Goal: Task Accomplishment & Management: Use online tool/utility

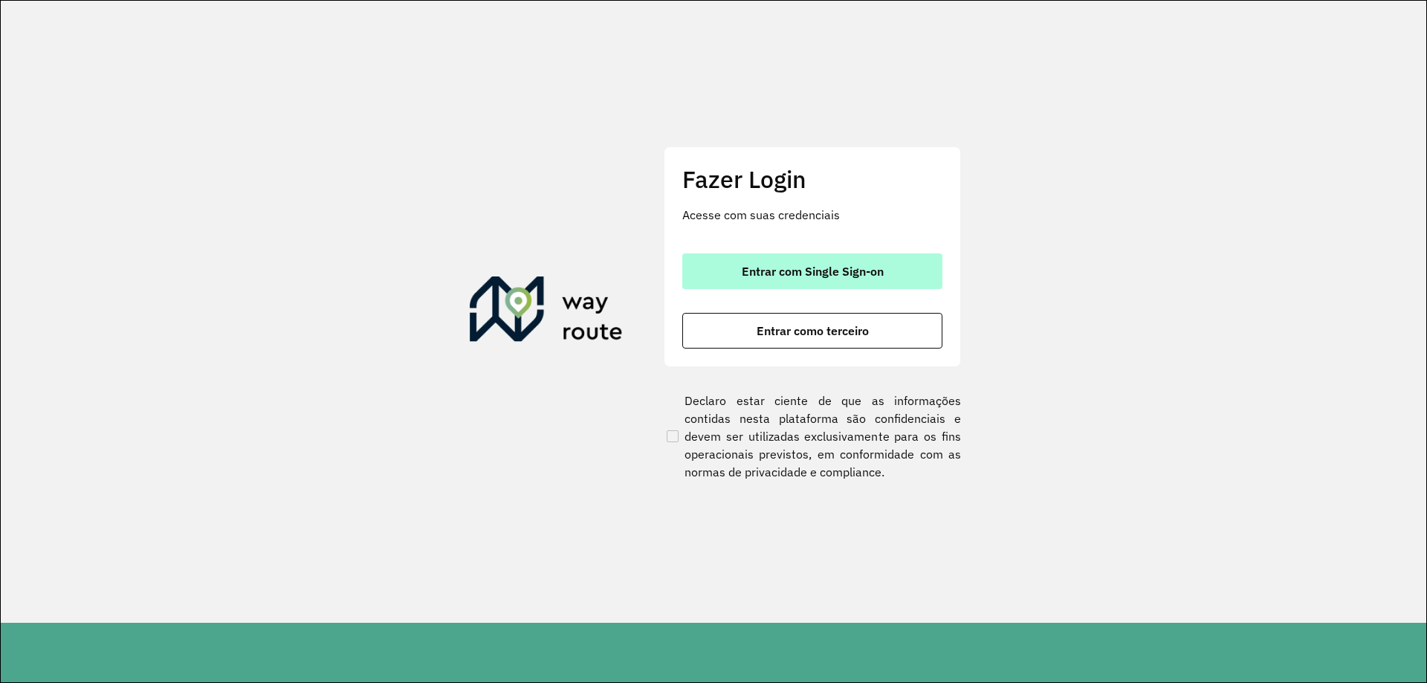
click at [823, 277] on span "Entrar com Single Sign-on" at bounding box center [813, 271] width 142 height 12
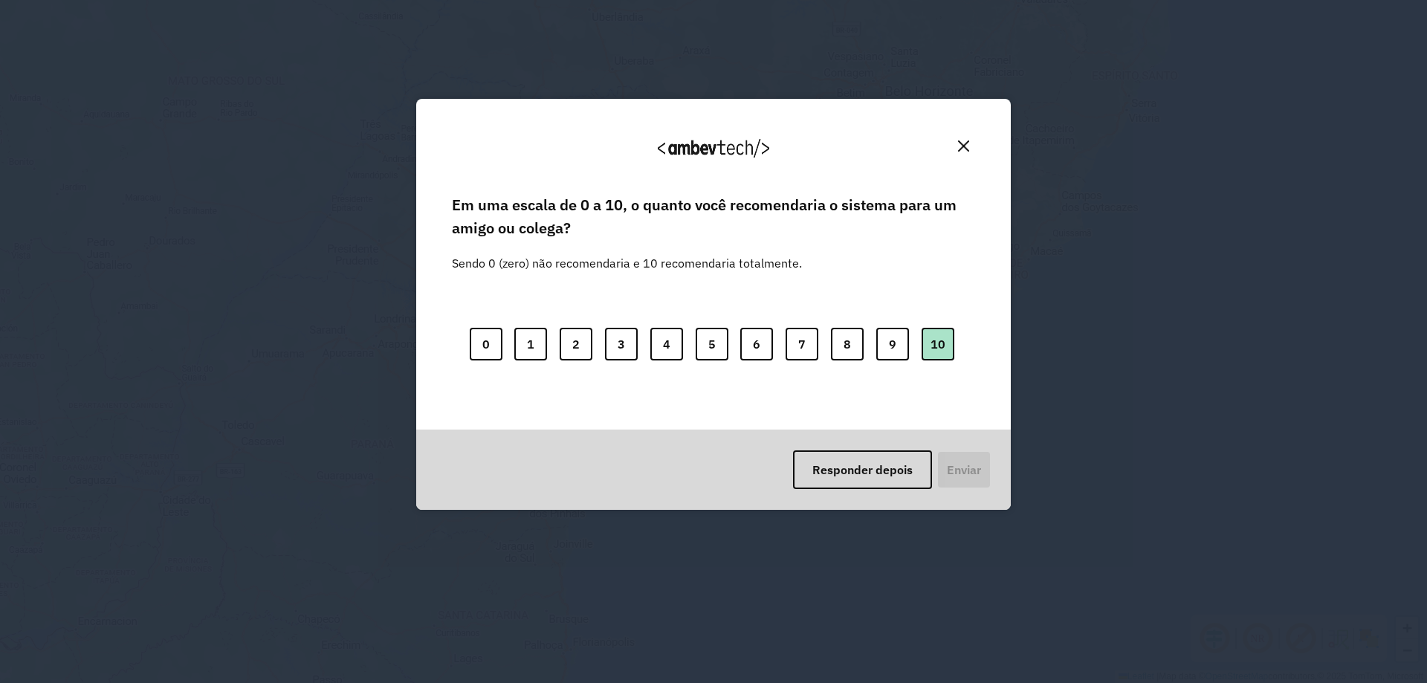
click at [948, 349] on button "10" at bounding box center [938, 344] width 33 height 33
click at [980, 476] on button "Enviar" at bounding box center [962, 469] width 55 height 39
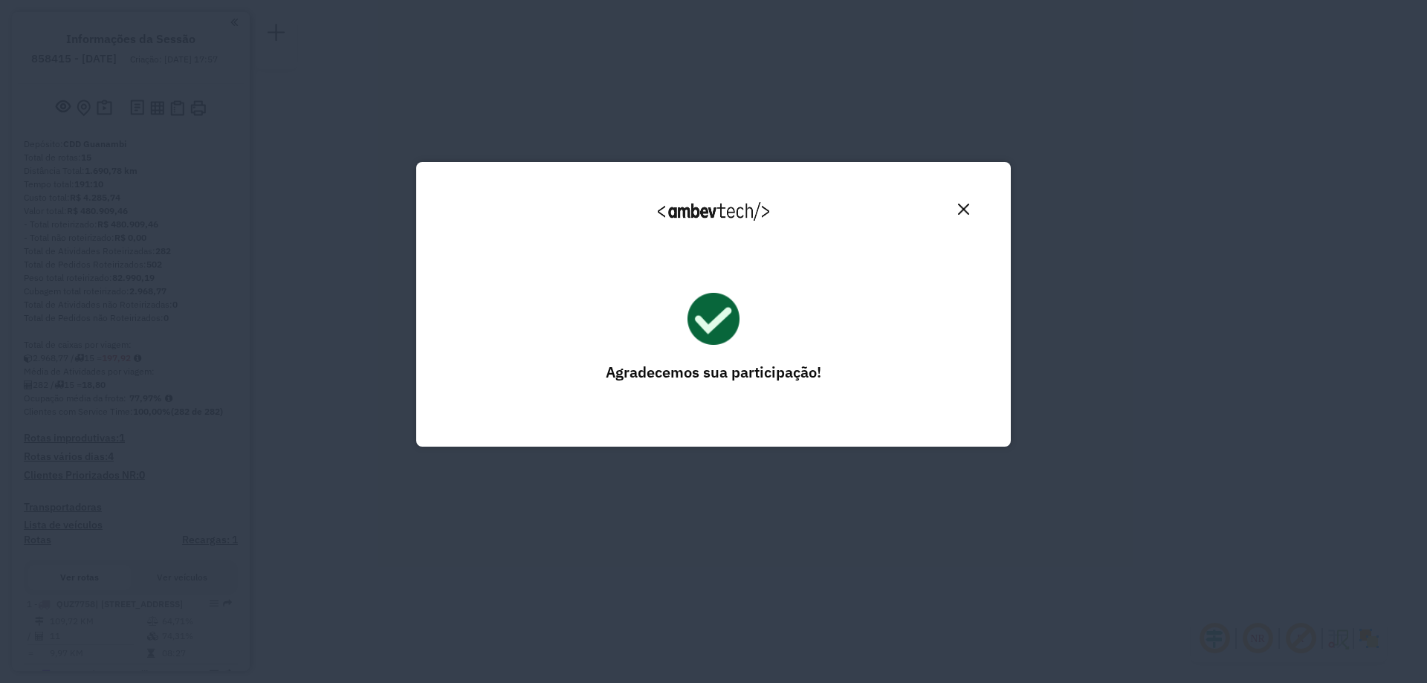
click at [961, 204] on img "Close" at bounding box center [963, 209] width 11 height 11
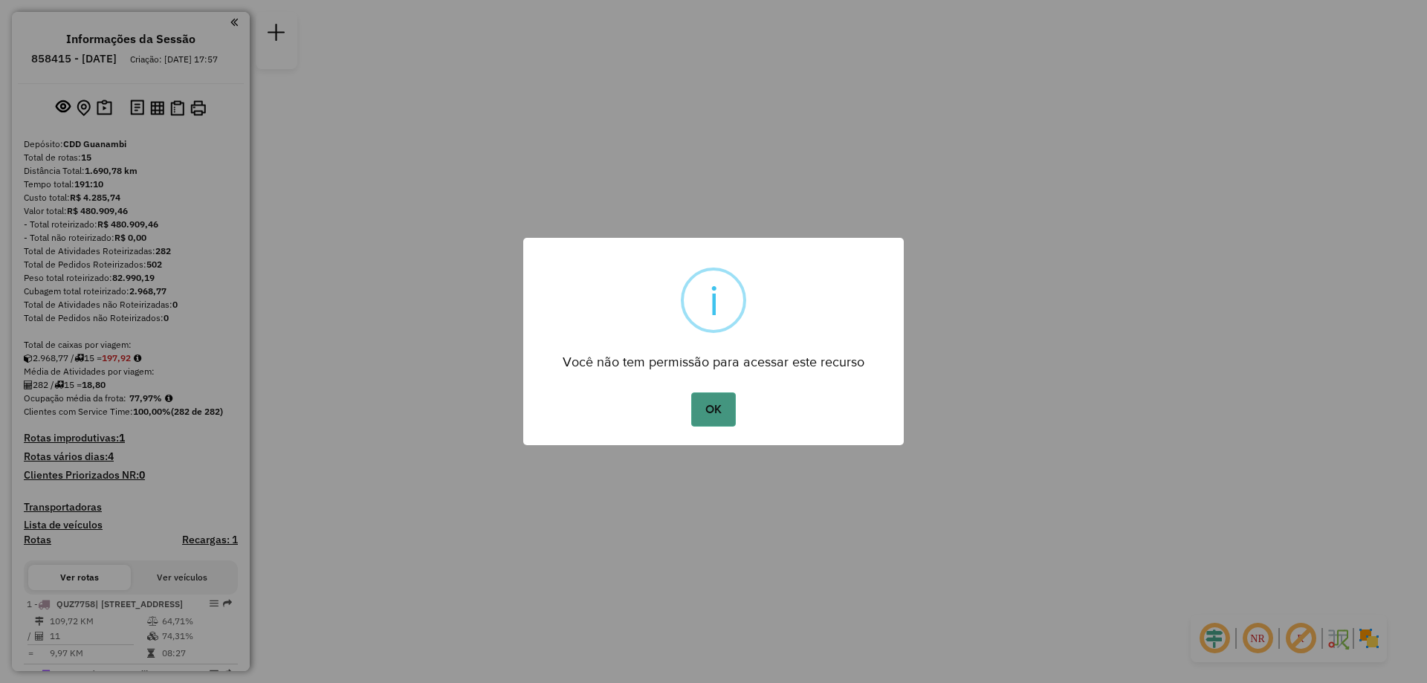
click at [708, 401] on button "OK" at bounding box center [713, 409] width 44 height 34
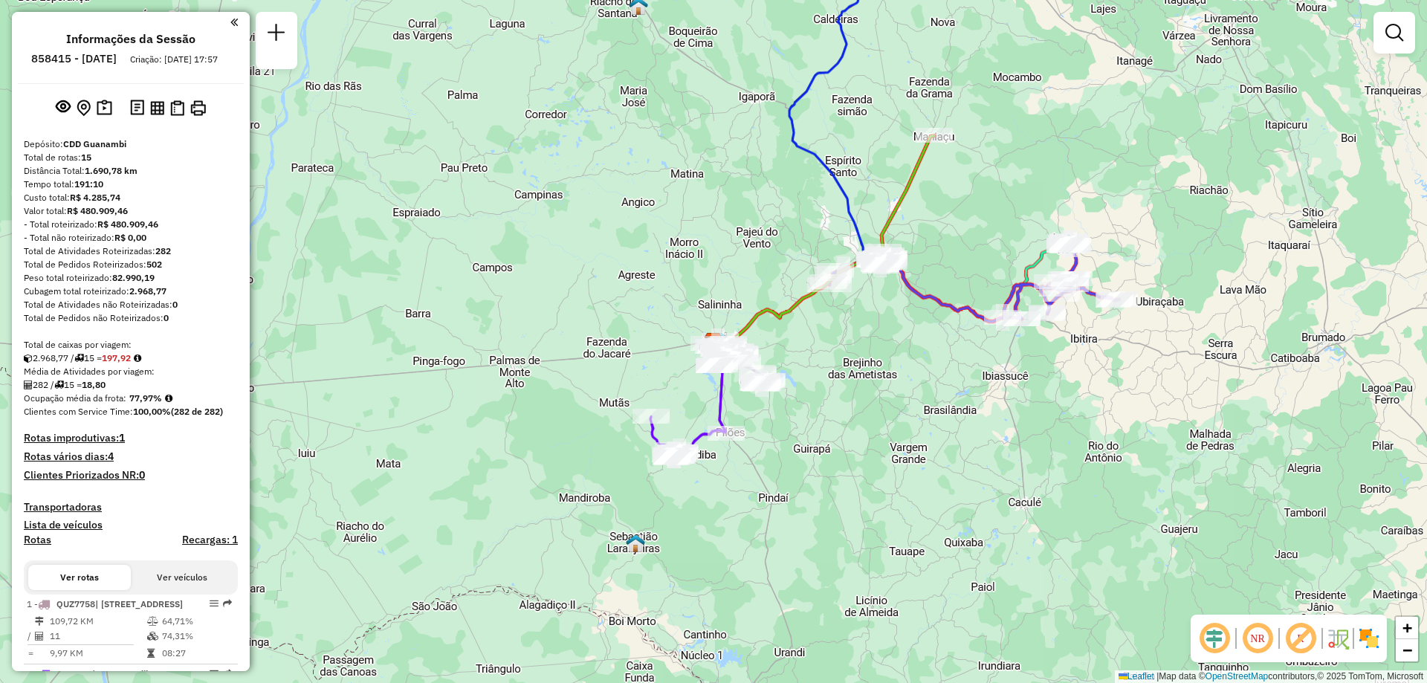
scroll to position [223, 0]
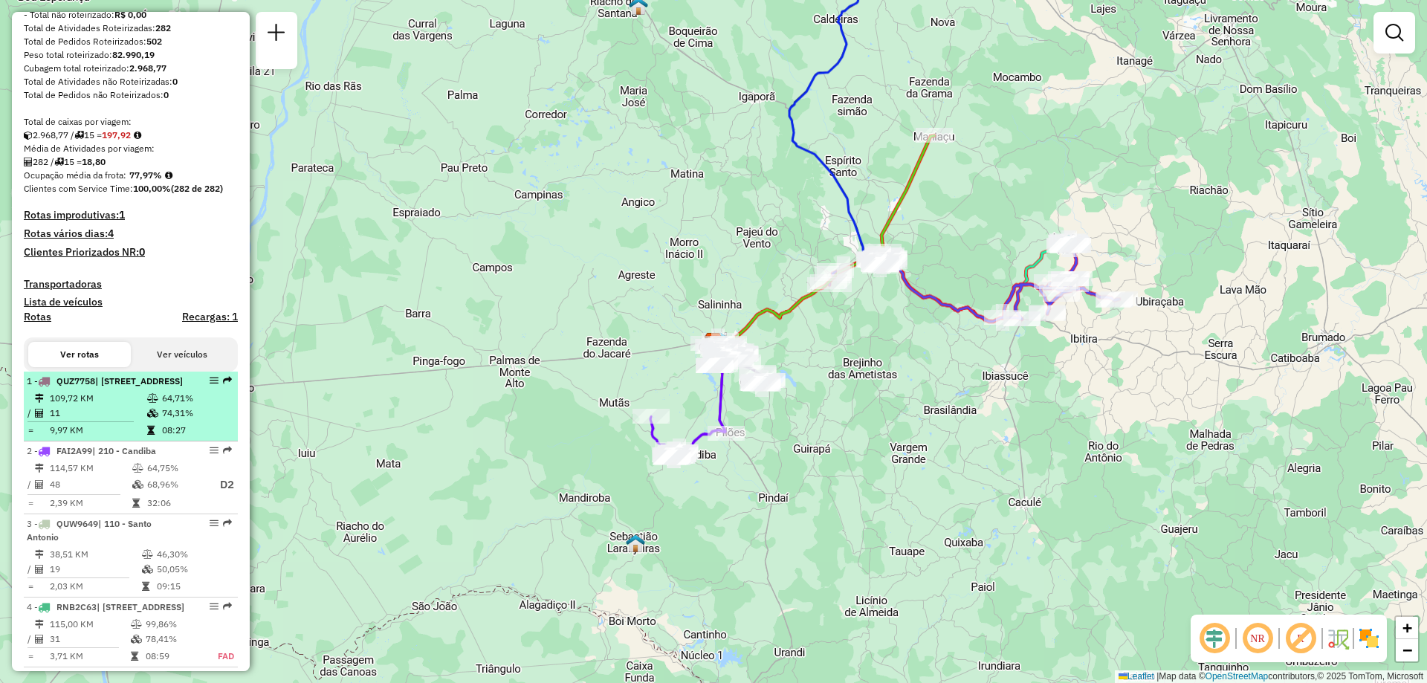
click at [107, 386] on span "| 120 - São Francisco, 210 - Candiba, 900 - Caetité, 901 - Caetité/Alto Buenos …" at bounding box center [139, 380] width 88 height 11
select select "**********"
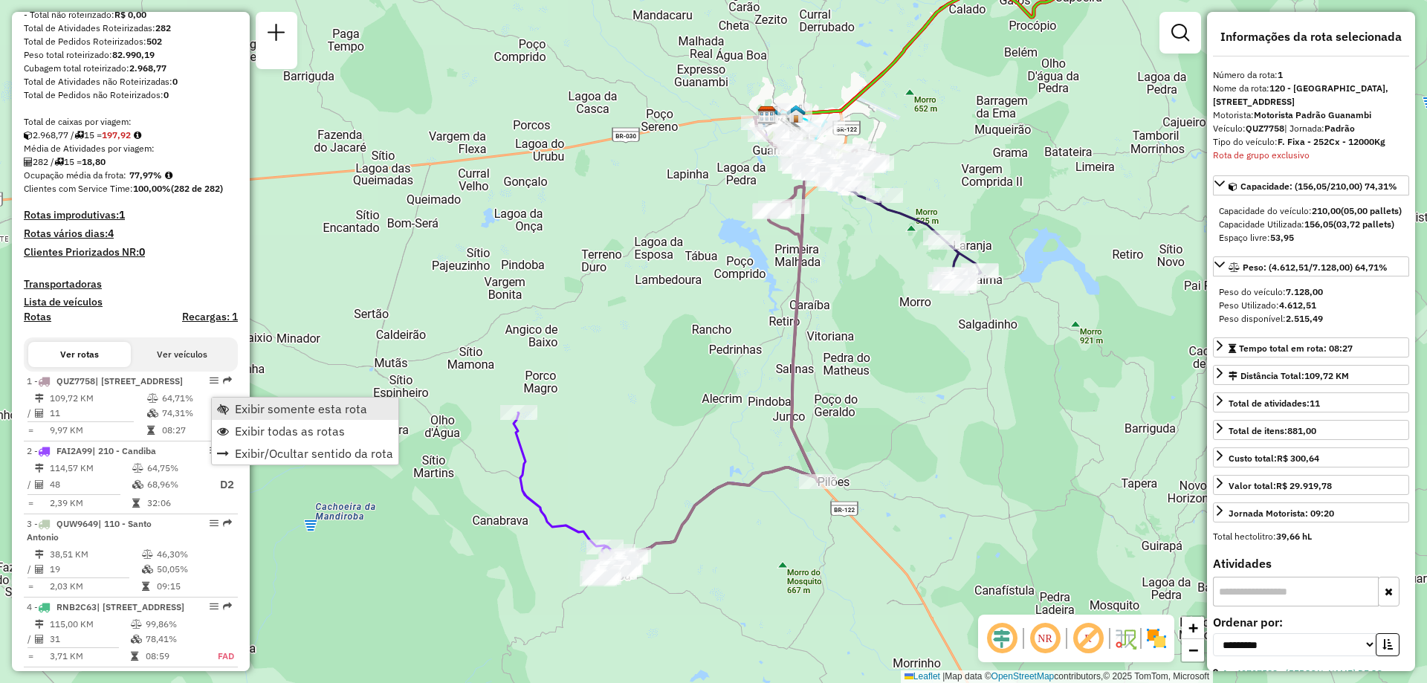
click at [276, 415] on span "Exibir somente esta rota" at bounding box center [301, 409] width 132 height 12
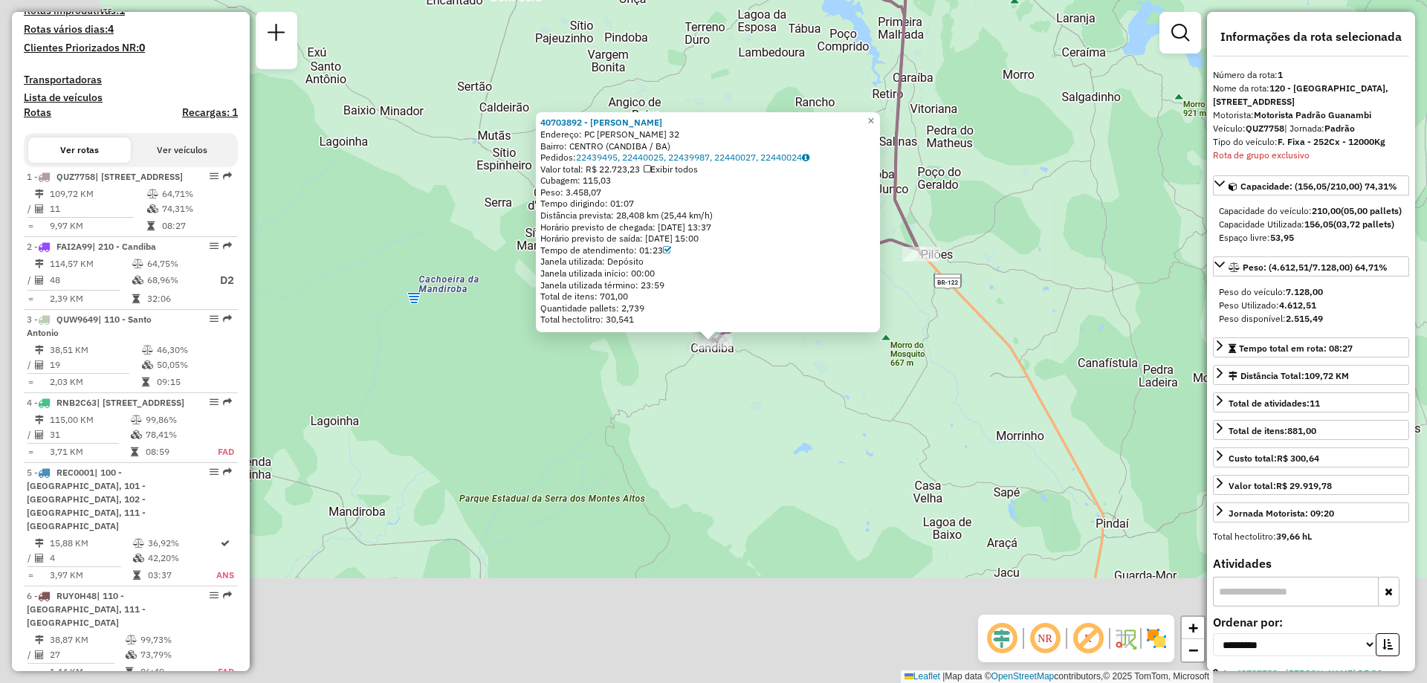
scroll to position [596, 0]
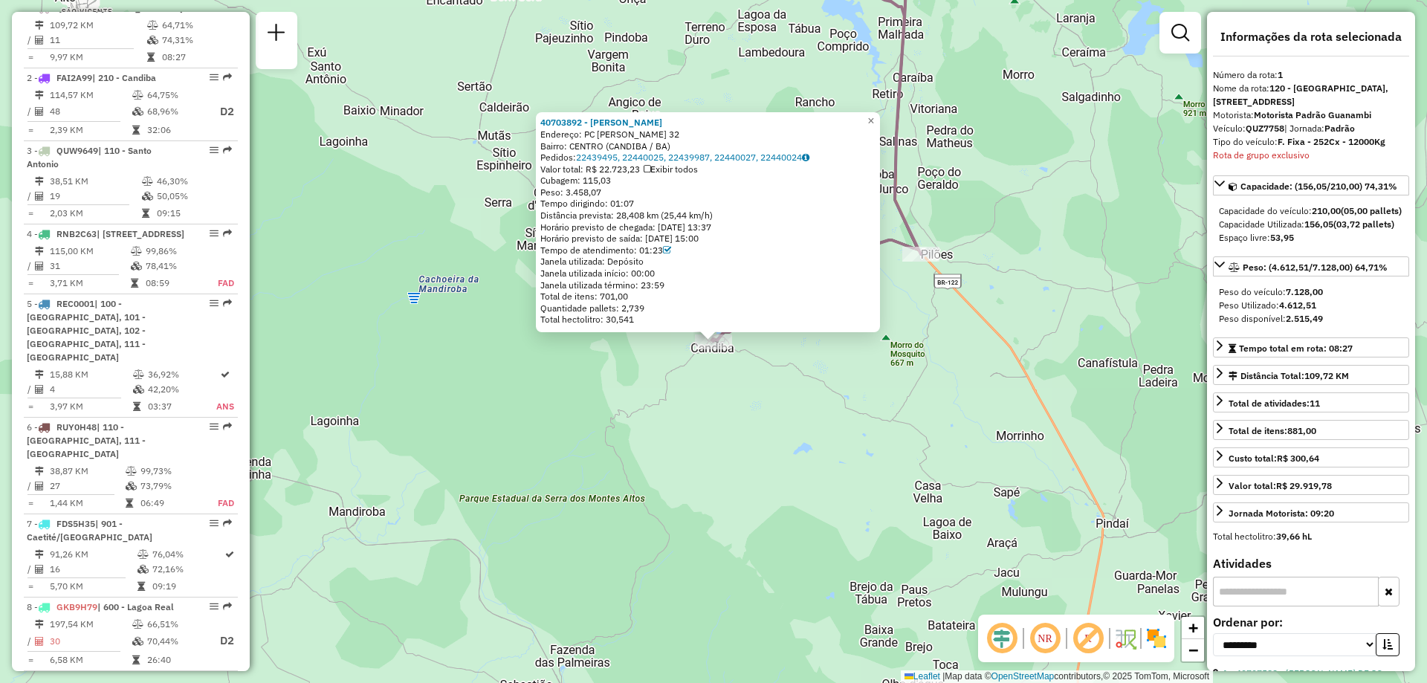
click at [832, 386] on div "40703892 - PAULO IGOR BADARO VI Endereço: PC TERTULIANO JOAQUIM NETO 32 Bairro:…" at bounding box center [713, 341] width 1427 height 683
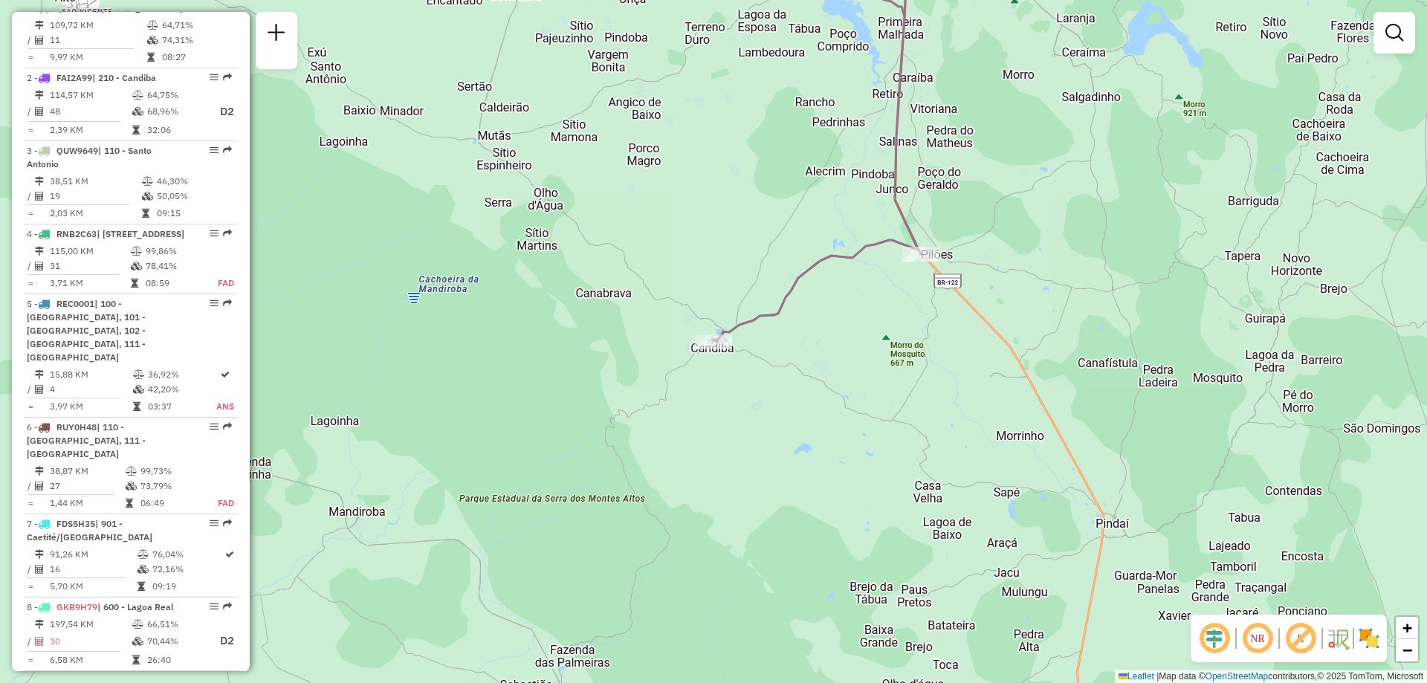
click at [919, 262] on div at bounding box center [920, 254] width 37 height 15
select select "**********"
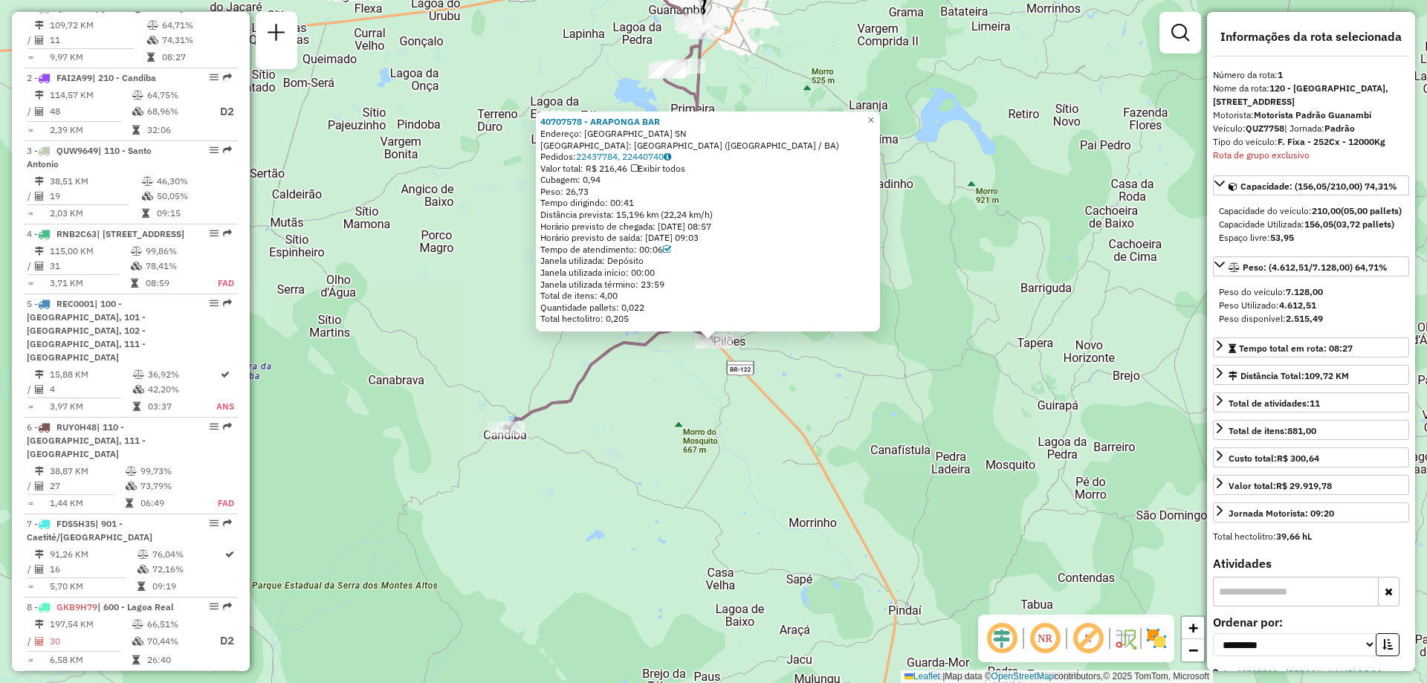
click at [809, 392] on div "40707578 - ARAPONGA BAR Endereço: Avenida Brasil SN Bairro: PARQUE RESIDENCIAL …" at bounding box center [713, 341] width 1427 height 683
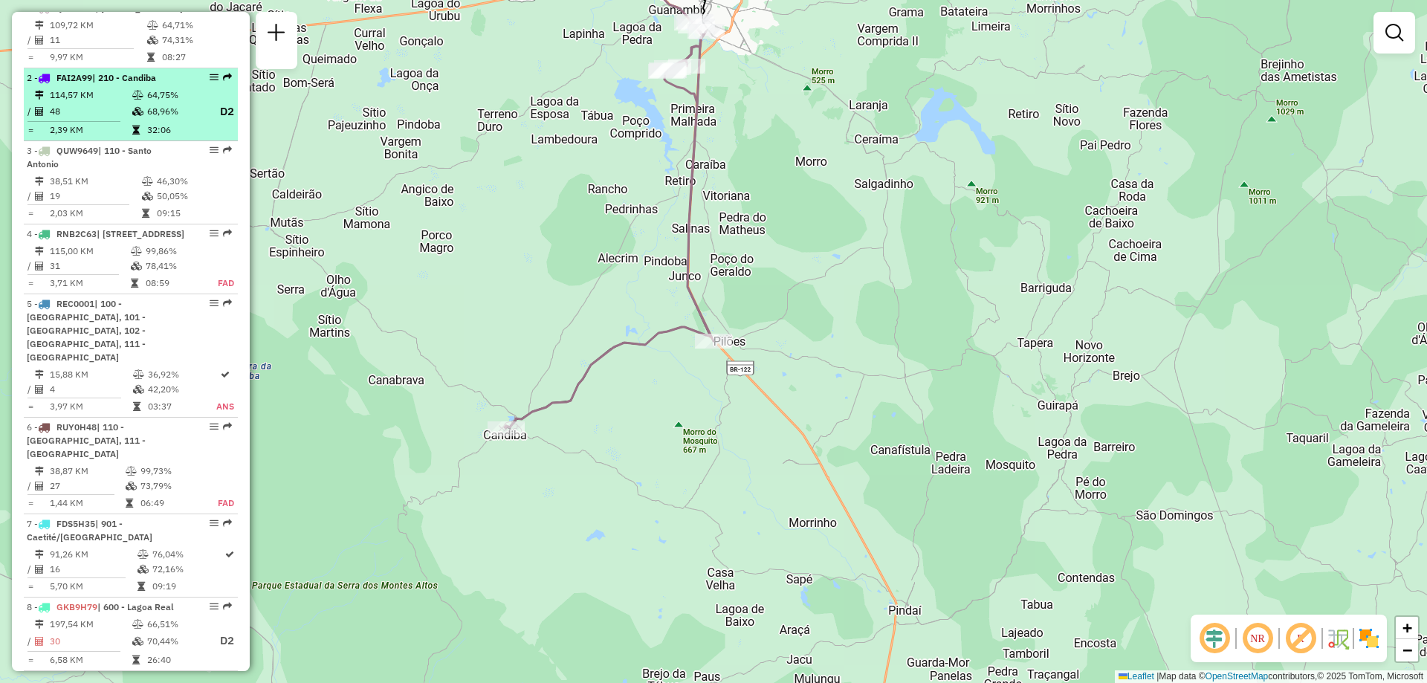
click at [114, 121] on td "48" at bounding box center [90, 112] width 82 height 19
select select "**********"
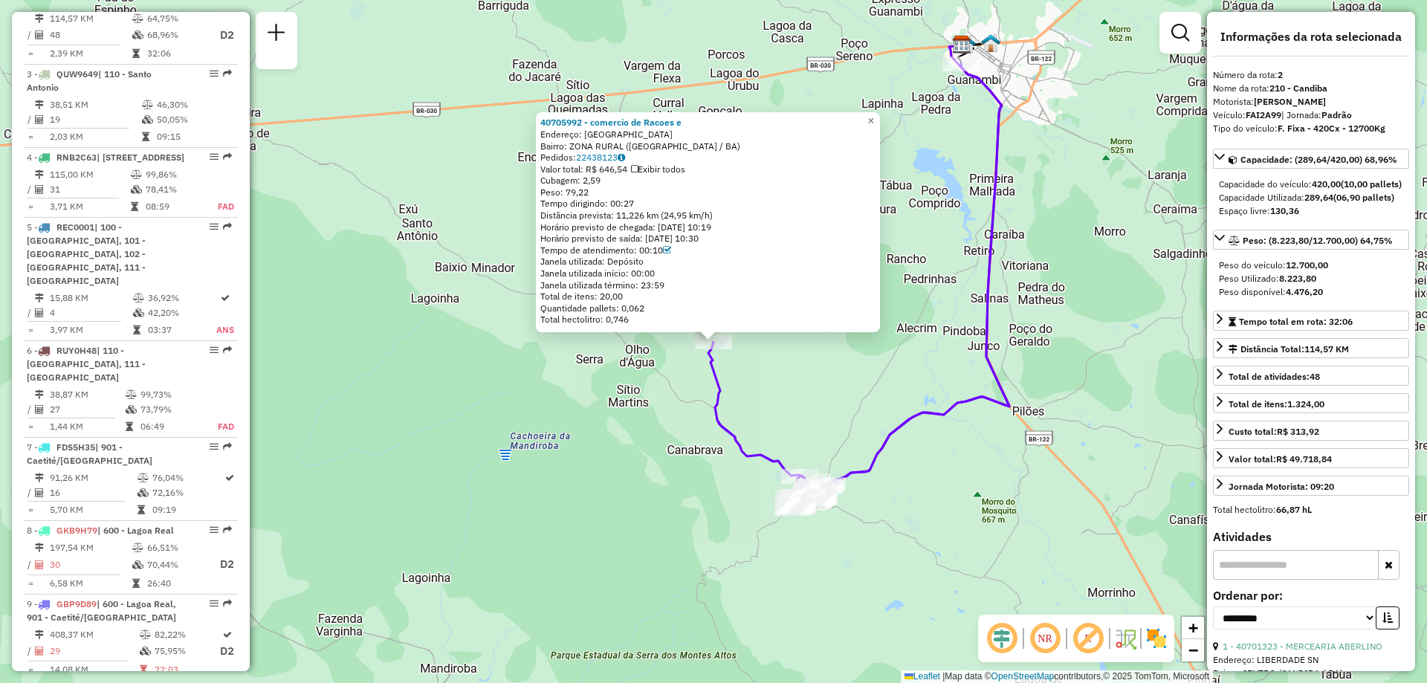
scroll to position [706, 0]
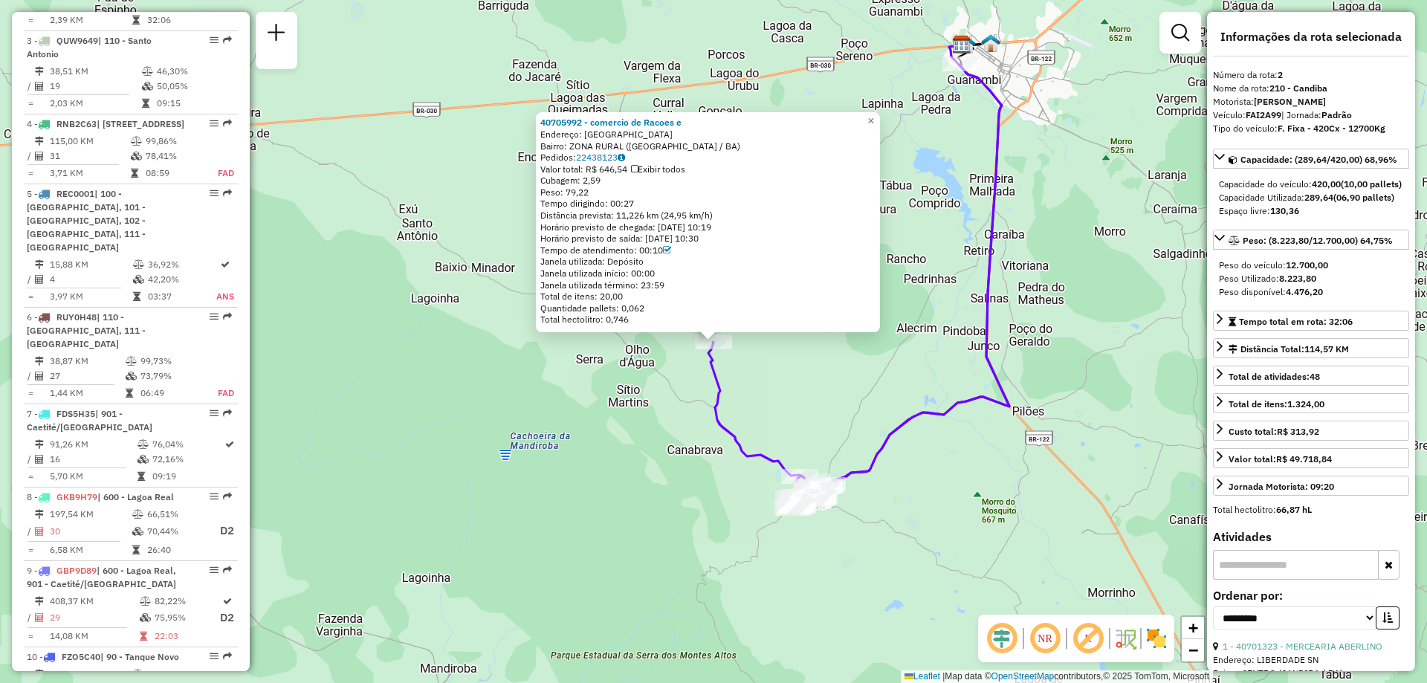
click at [392, 319] on div "40705992 - comercio de Racoes e Endereço: FAZENDA LAGOA DA PEDRA 2 Bairro: ZONA…" at bounding box center [713, 341] width 1427 height 683
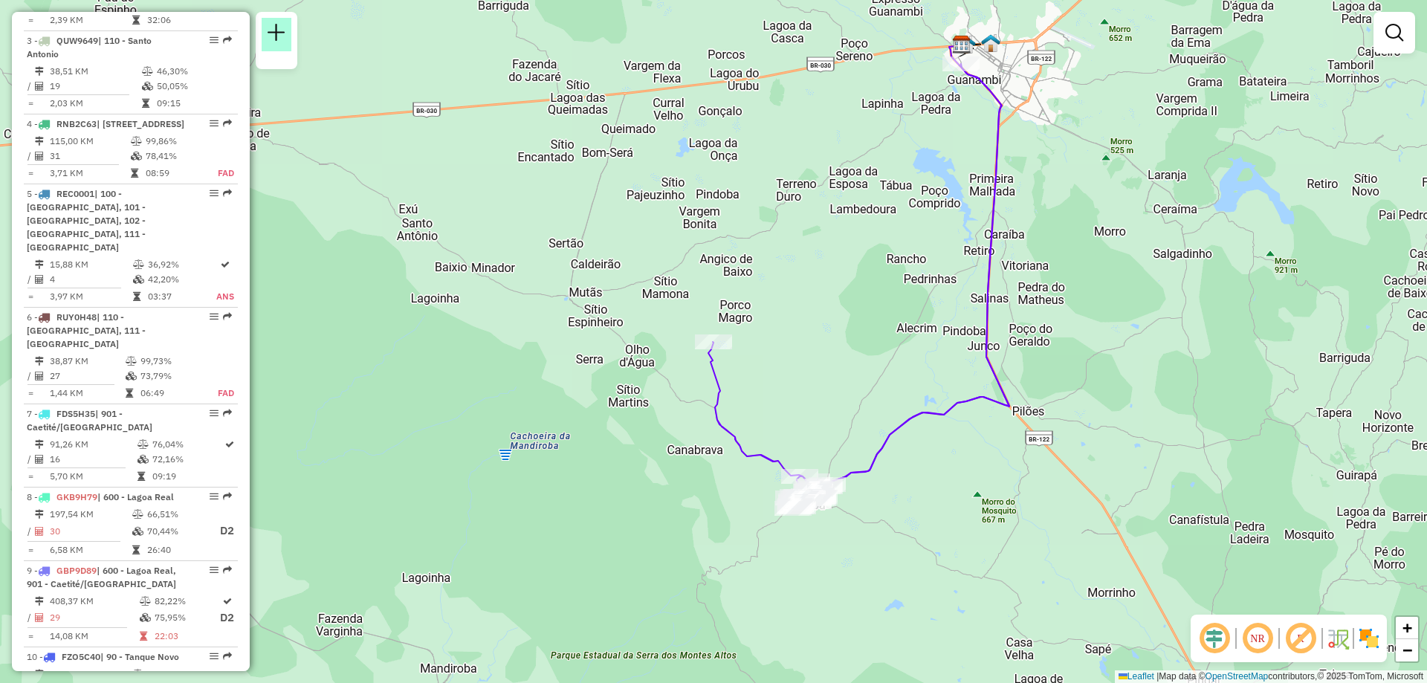
click at [276, 33] on em at bounding box center [277, 33] width 18 height 18
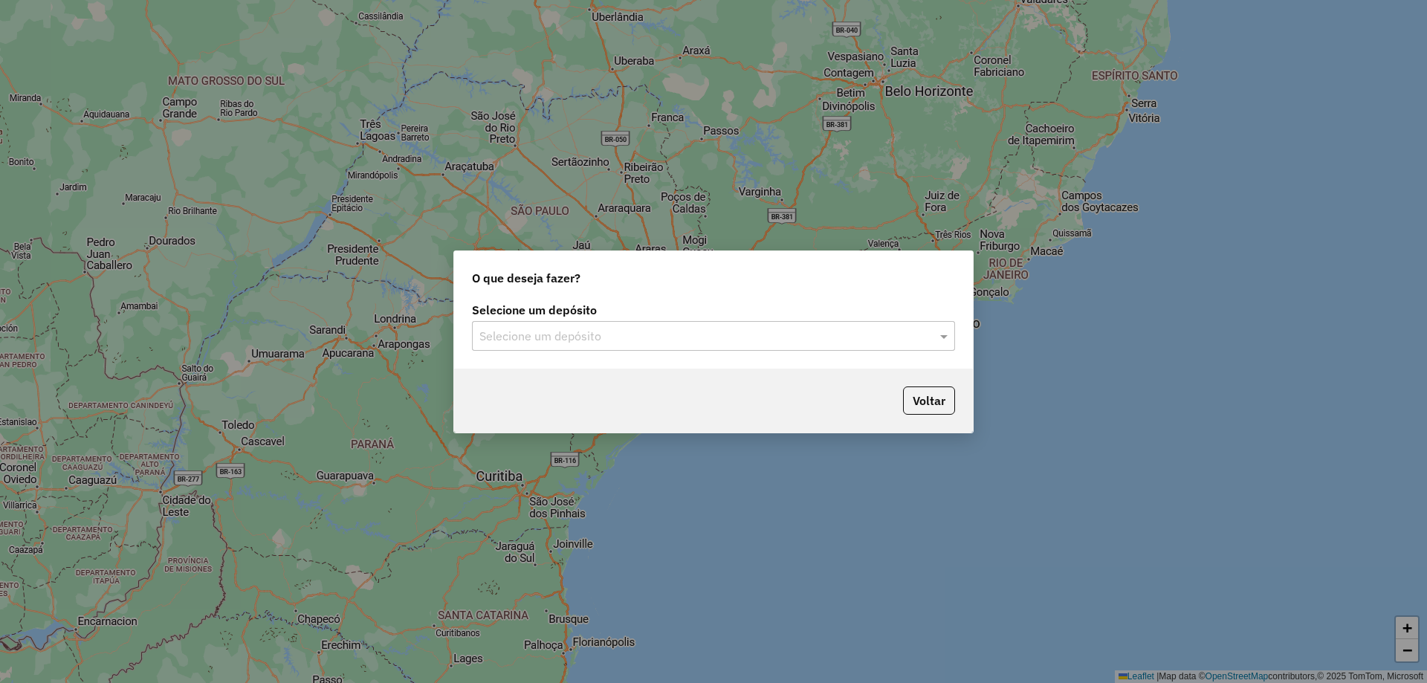
click at [578, 338] on input "text" at bounding box center [698, 337] width 439 height 18
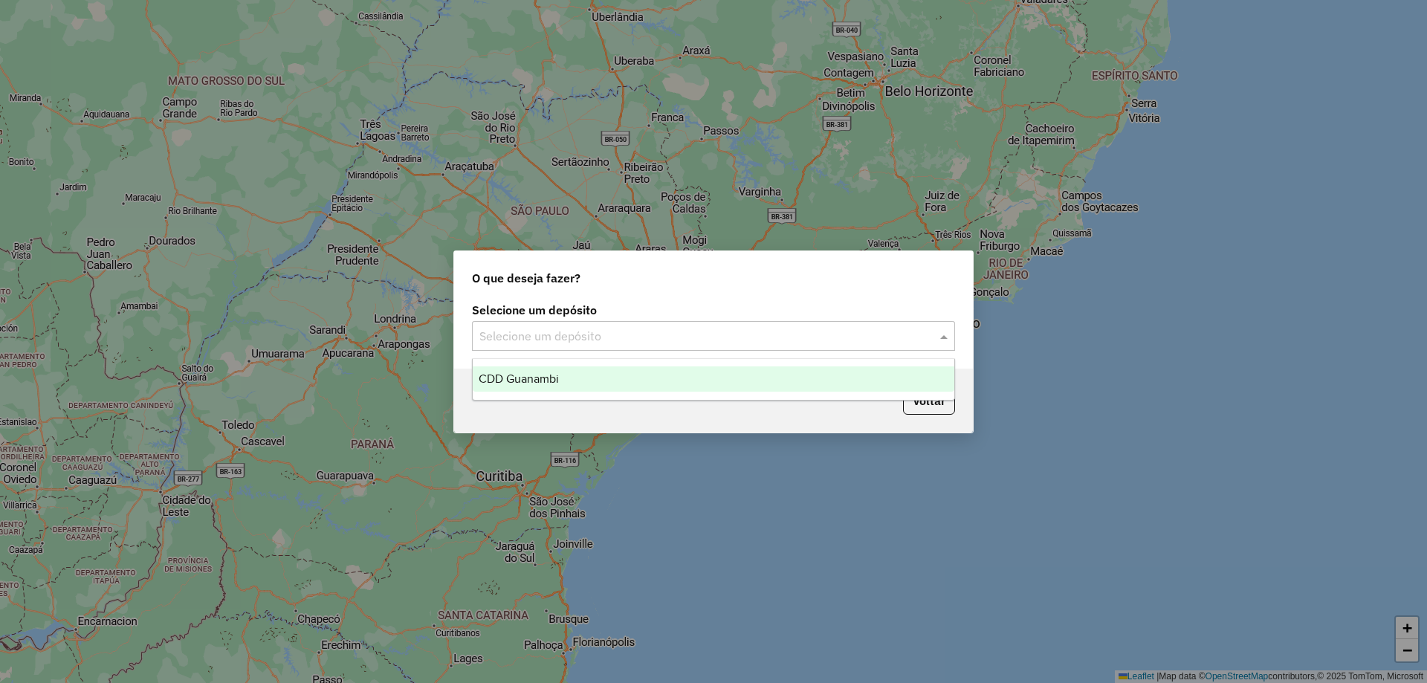
click at [551, 377] on span "CDD Guanambi" at bounding box center [519, 378] width 80 height 13
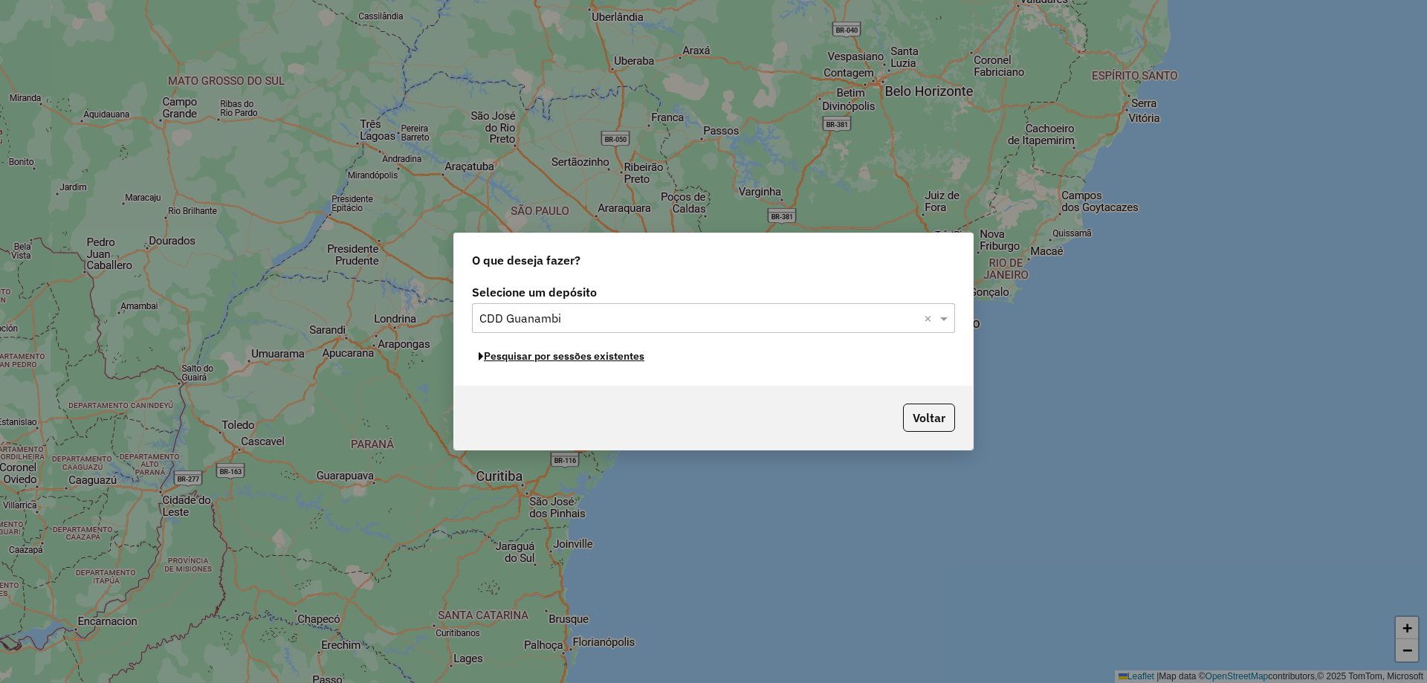
click at [610, 362] on button "Pesquisar por sessões existentes" at bounding box center [561, 356] width 179 height 23
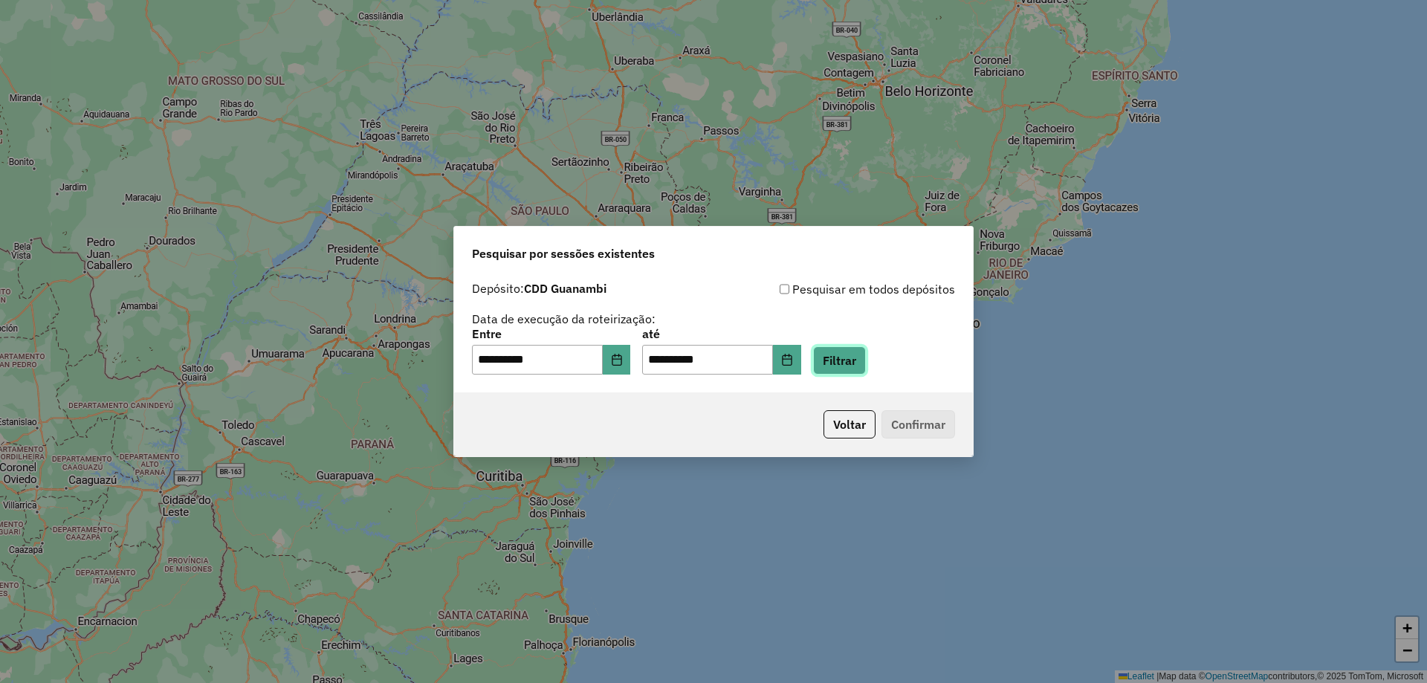
click at [852, 363] on button "Filtrar" at bounding box center [839, 360] width 53 height 28
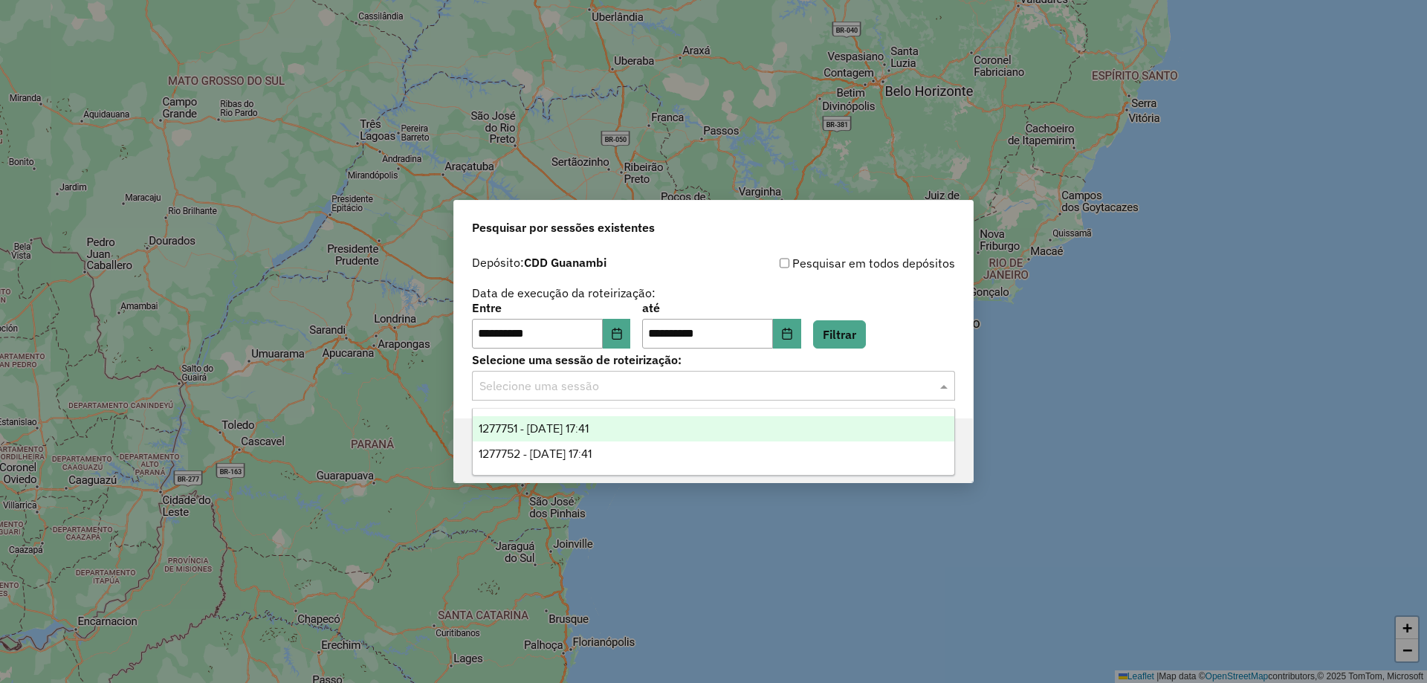
click at [696, 390] on input "text" at bounding box center [698, 387] width 439 height 18
click at [659, 433] on div "1277751 - 18/09/2025 17:41" at bounding box center [714, 428] width 482 height 25
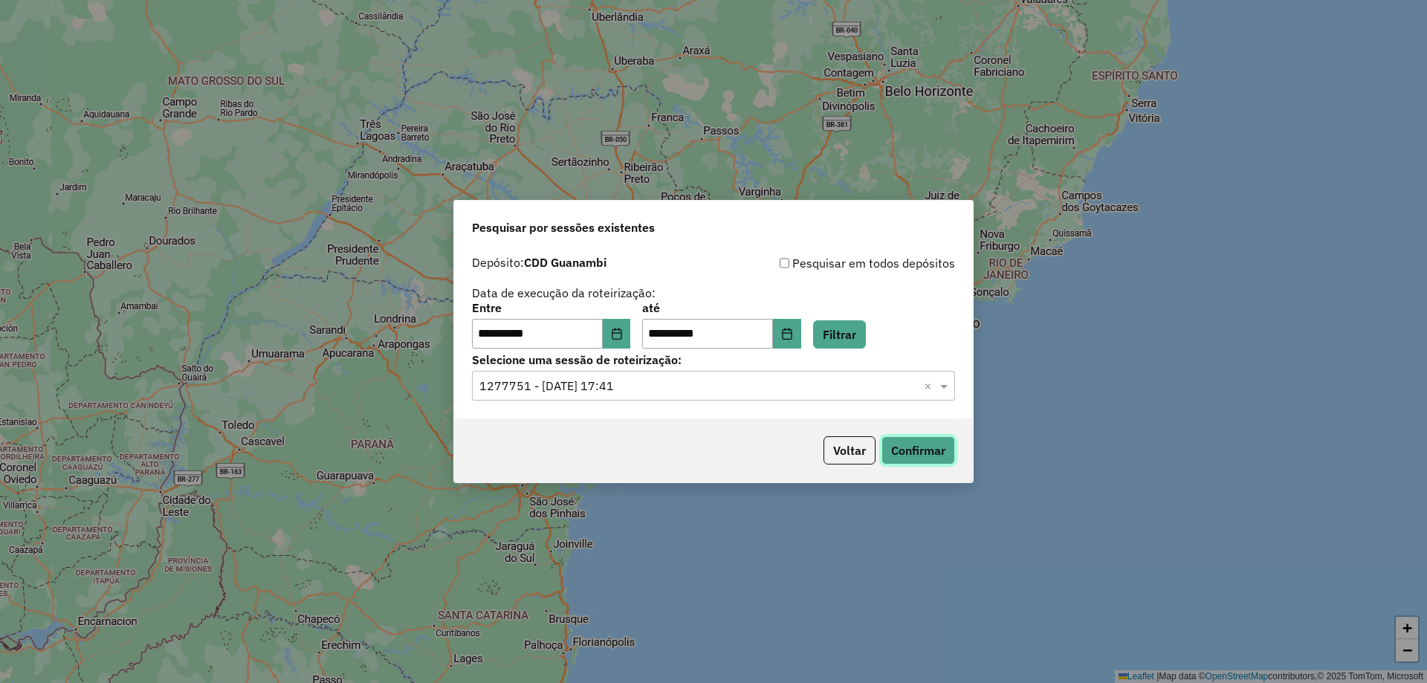
click at [940, 457] on button "Confirmar" at bounding box center [918, 450] width 74 height 28
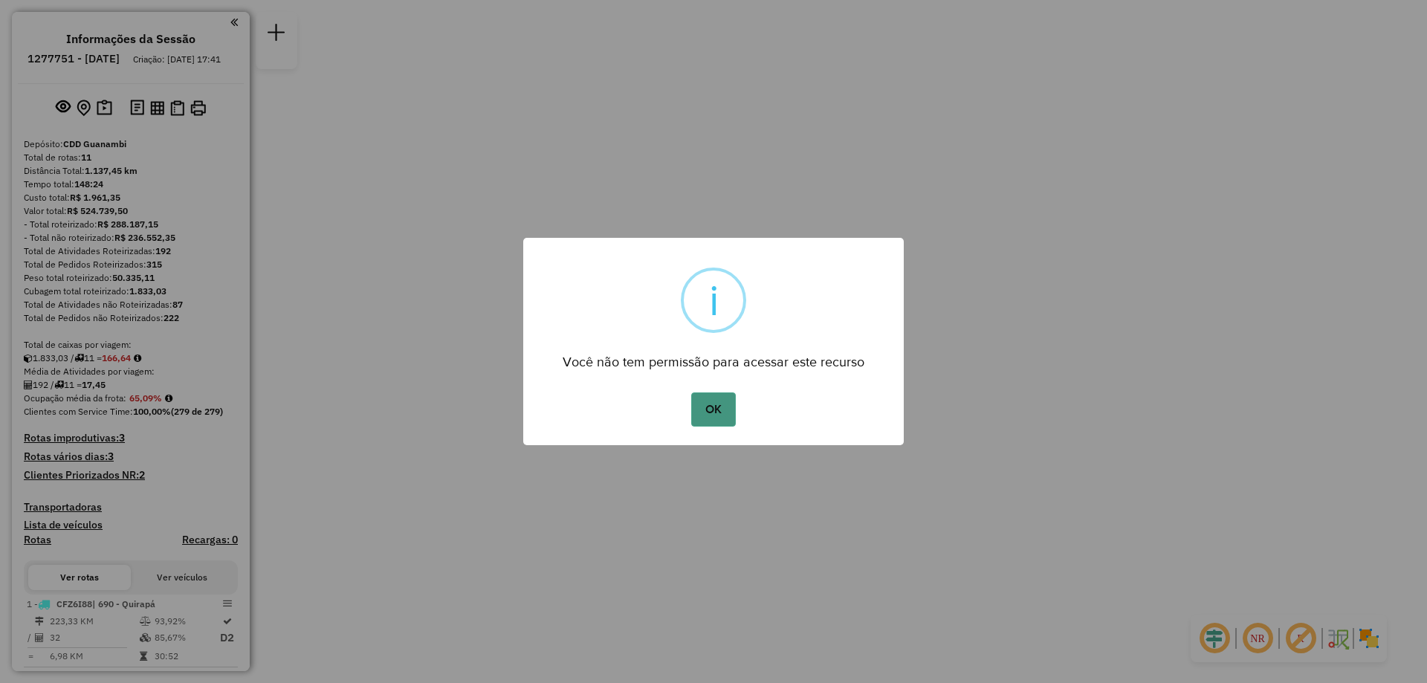
click at [712, 401] on button "OK" at bounding box center [713, 409] width 44 height 34
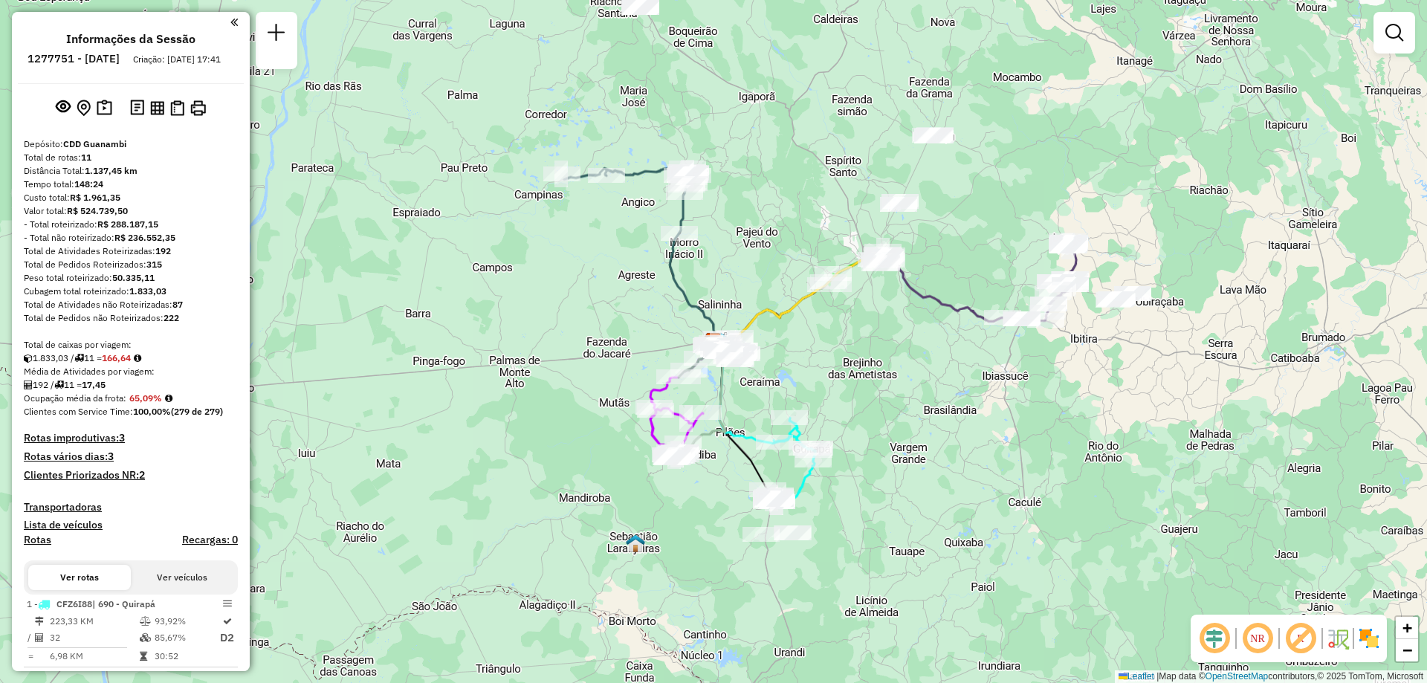
scroll to position [223, 0]
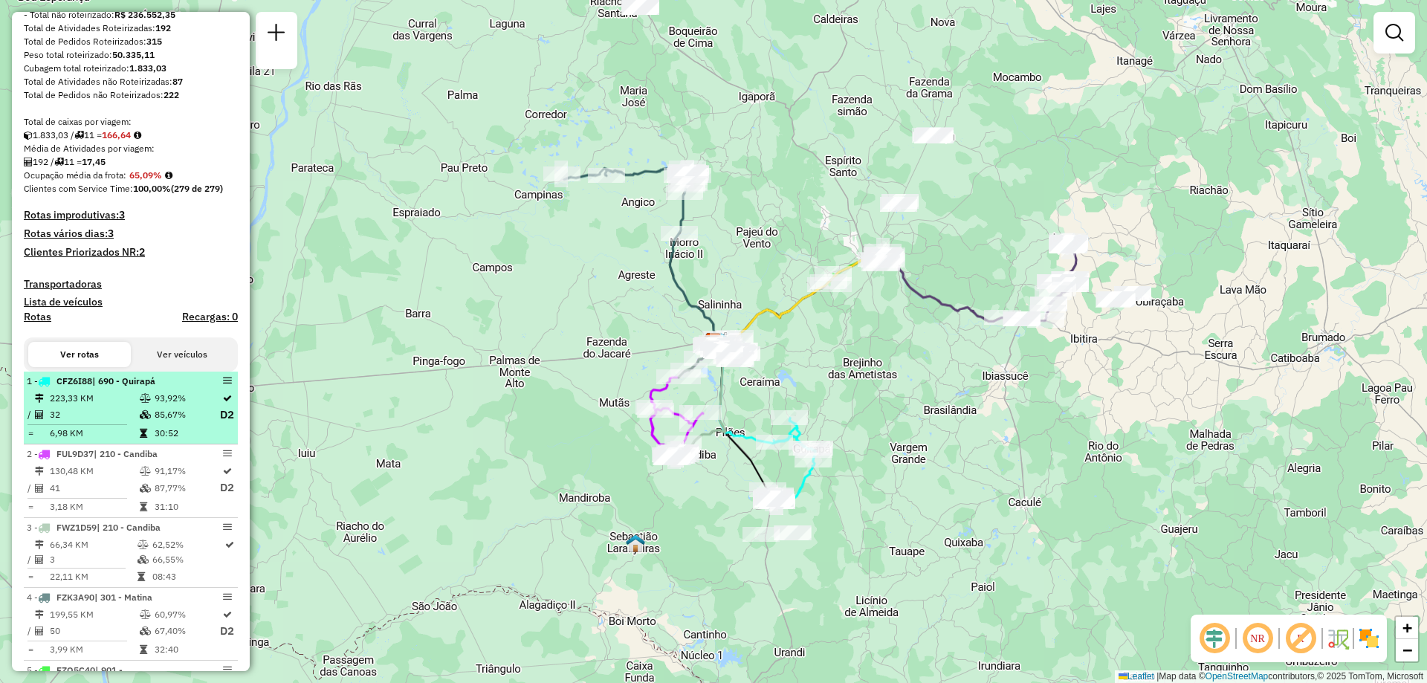
click at [154, 404] on td "93,92%" at bounding box center [186, 398] width 65 height 15
select select "**********"
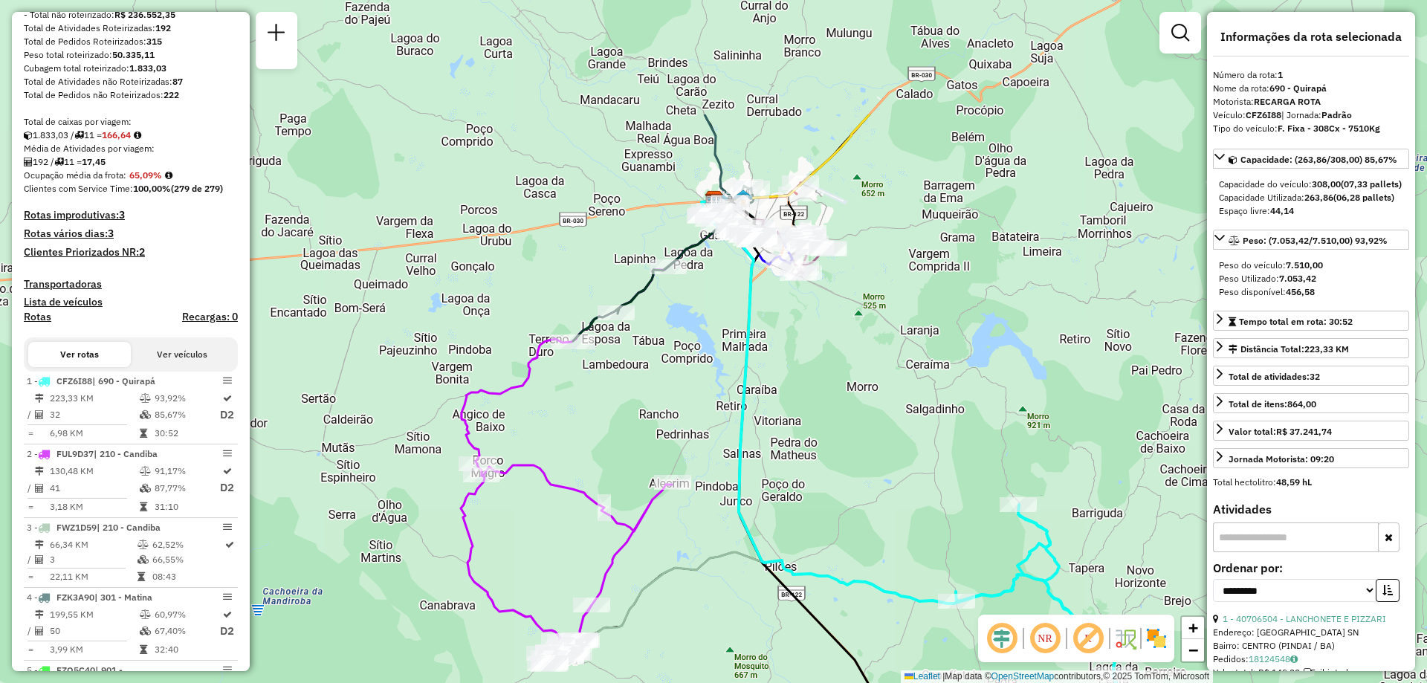
drag, startPoint x: 706, startPoint y: 142, endPoint x: 922, endPoint y: 372, distance: 315.5
click at [923, 370] on div "Janela de atendimento Grade de atendimento Capacidade Transportadoras Veículos …" at bounding box center [713, 341] width 1427 height 683
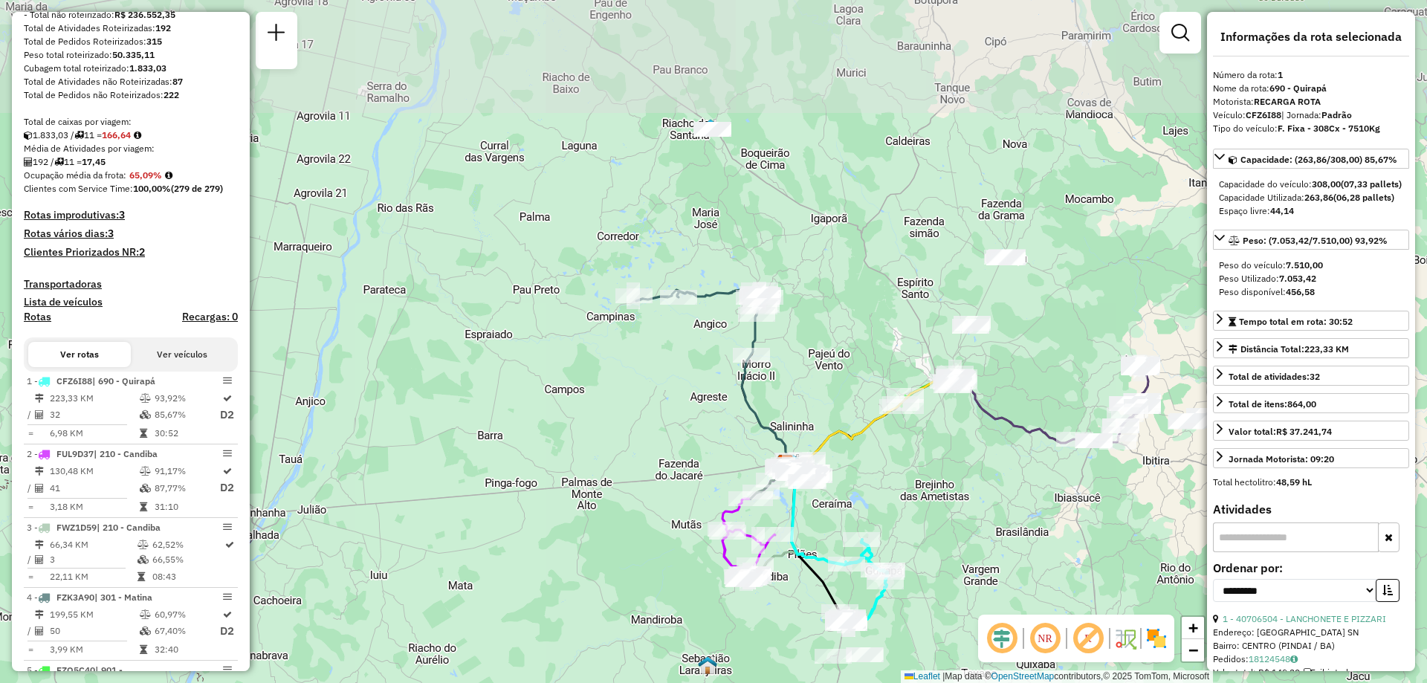
drag, startPoint x: 982, startPoint y: 249, endPoint x: 911, endPoint y: 343, distance: 117.9
click at [913, 341] on div "Janela de atendimento Grade de atendimento Capacidade Transportadoras Veículos …" at bounding box center [713, 341] width 1427 height 683
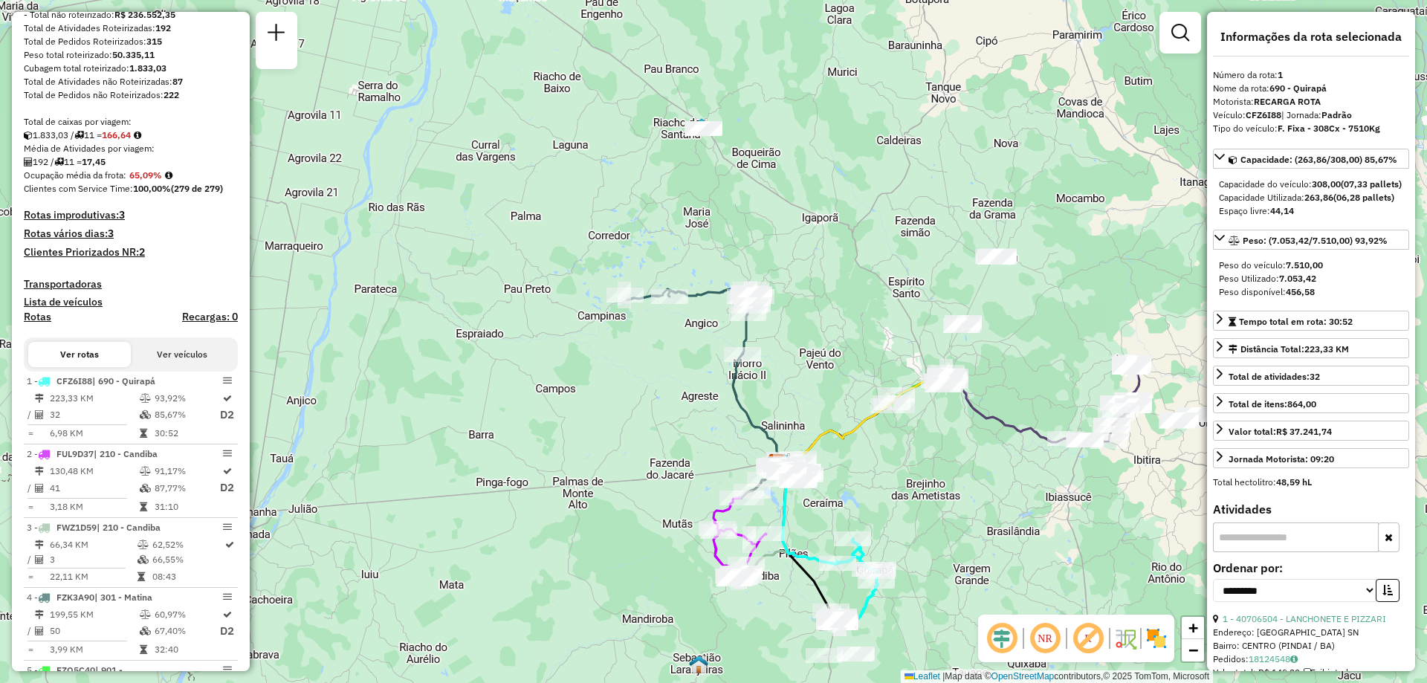
drag, startPoint x: 1093, startPoint y: 488, endPoint x: 1058, endPoint y: 461, distance: 44.0
click at [1058, 461] on div "Janela de atendimento Grade de atendimento Capacidade Transportadoras Veículos …" at bounding box center [713, 341] width 1427 height 683
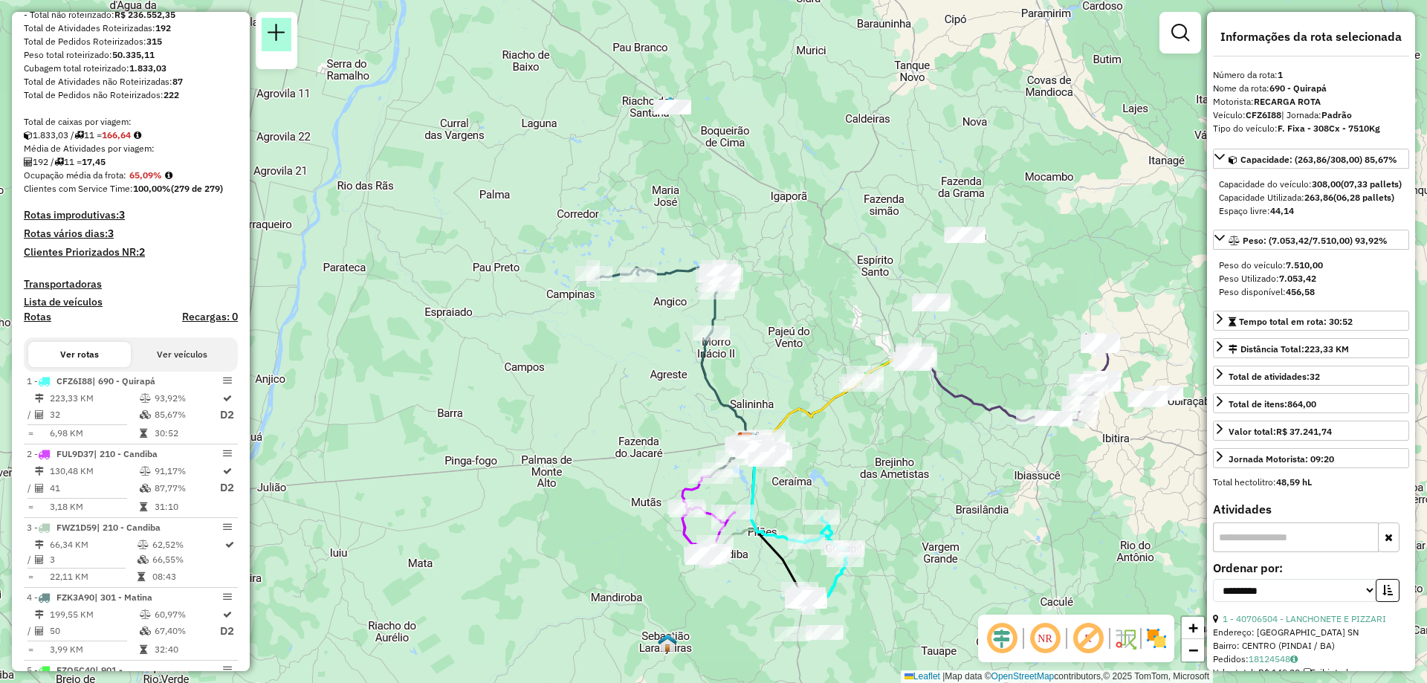
click at [269, 30] on em at bounding box center [277, 33] width 18 height 18
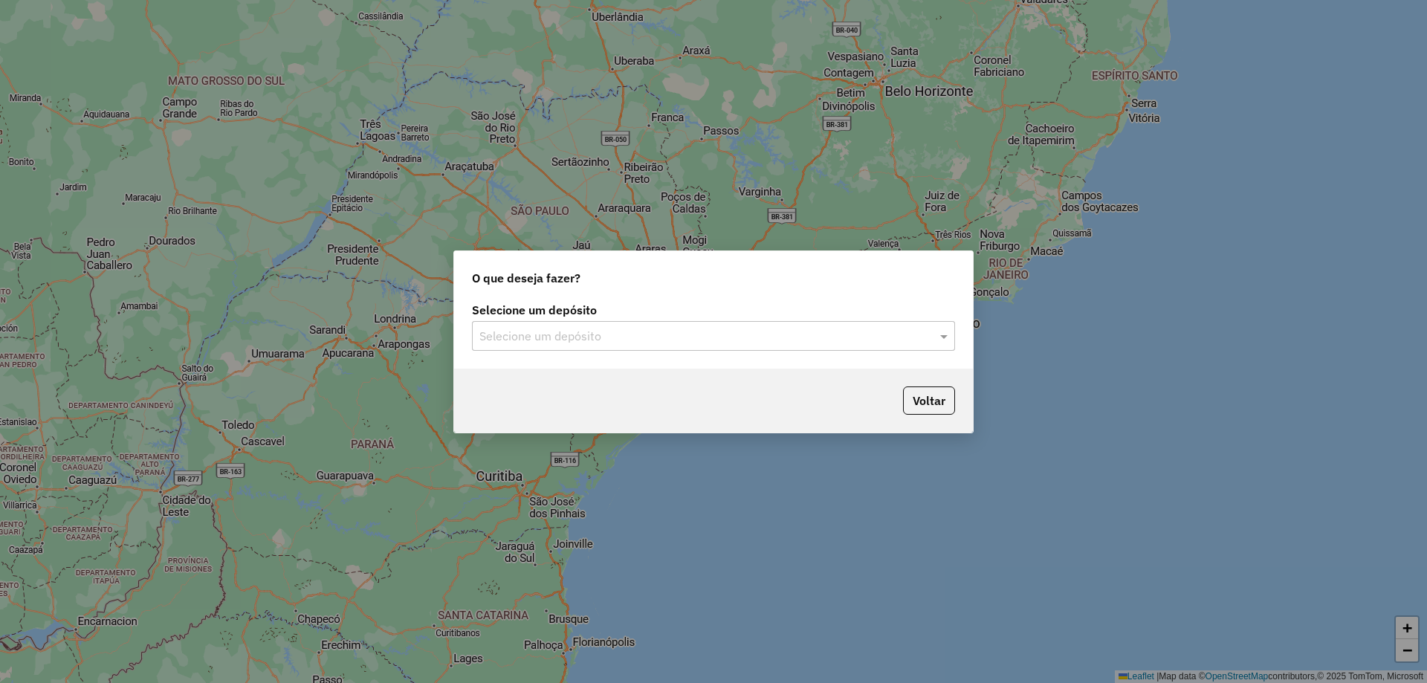
click at [627, 321] on div "Selecione um depósito" at bounding box center [713, 336] width 483 height 30
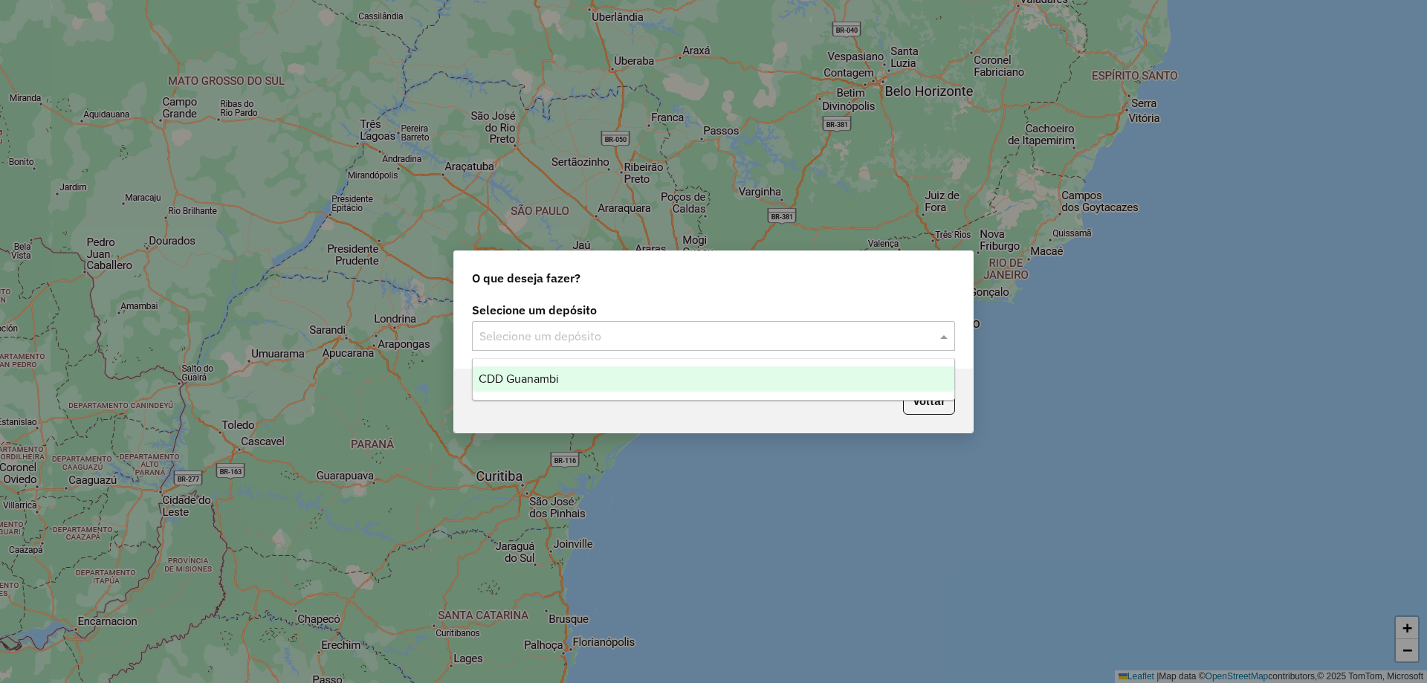
click at [587, 373] on div "CDD Guanambi" at bounding box center [714, 378] width 482 height 25
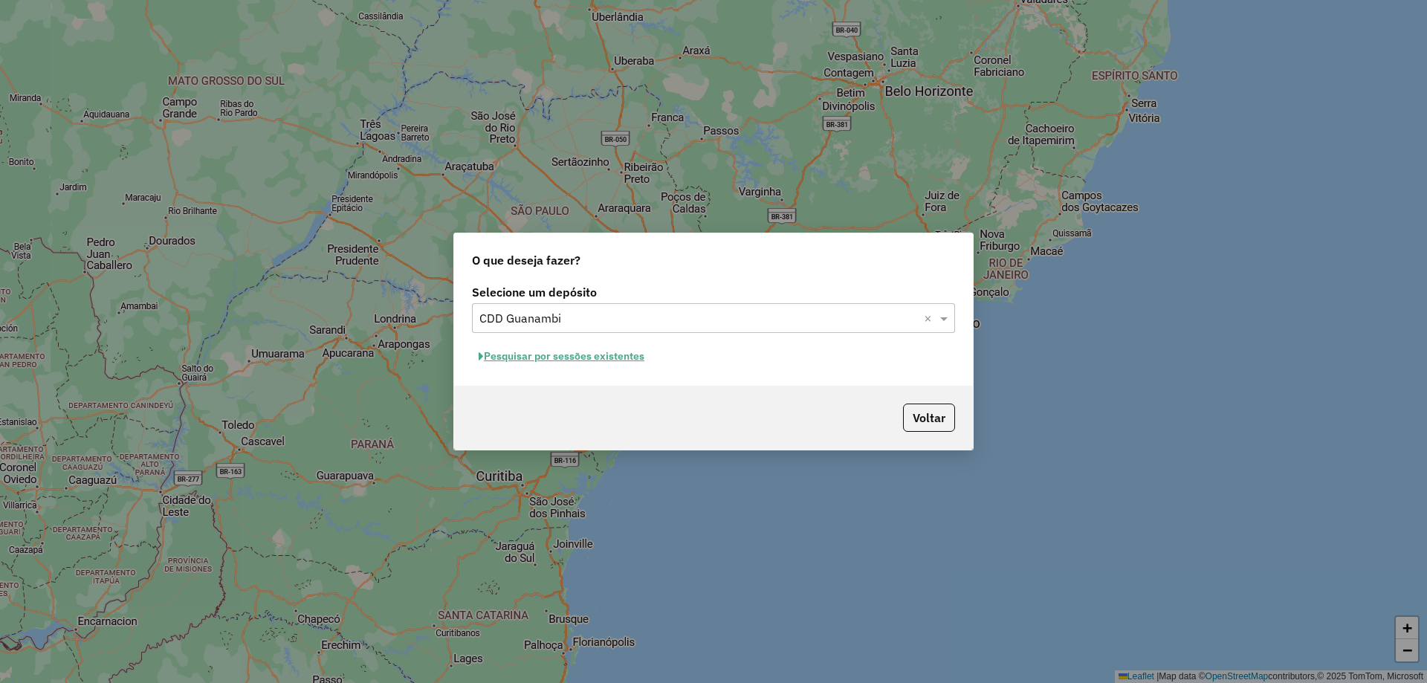
click at [596, 352] on button "Pesquisar por sessões existentes" at bounding box center [561, 356] width 179 height 23
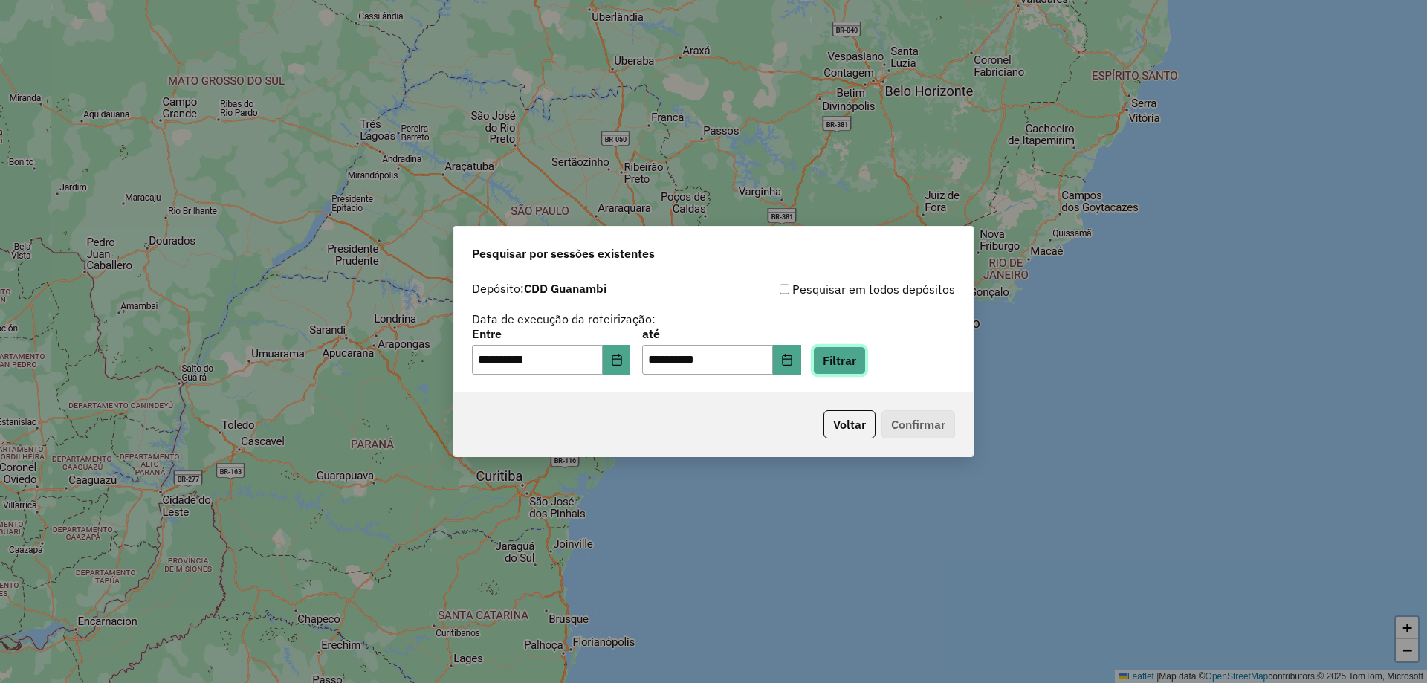
click at [839, 363] on button "Filtrar" at bounding box center [839, 360] width 53 height 28
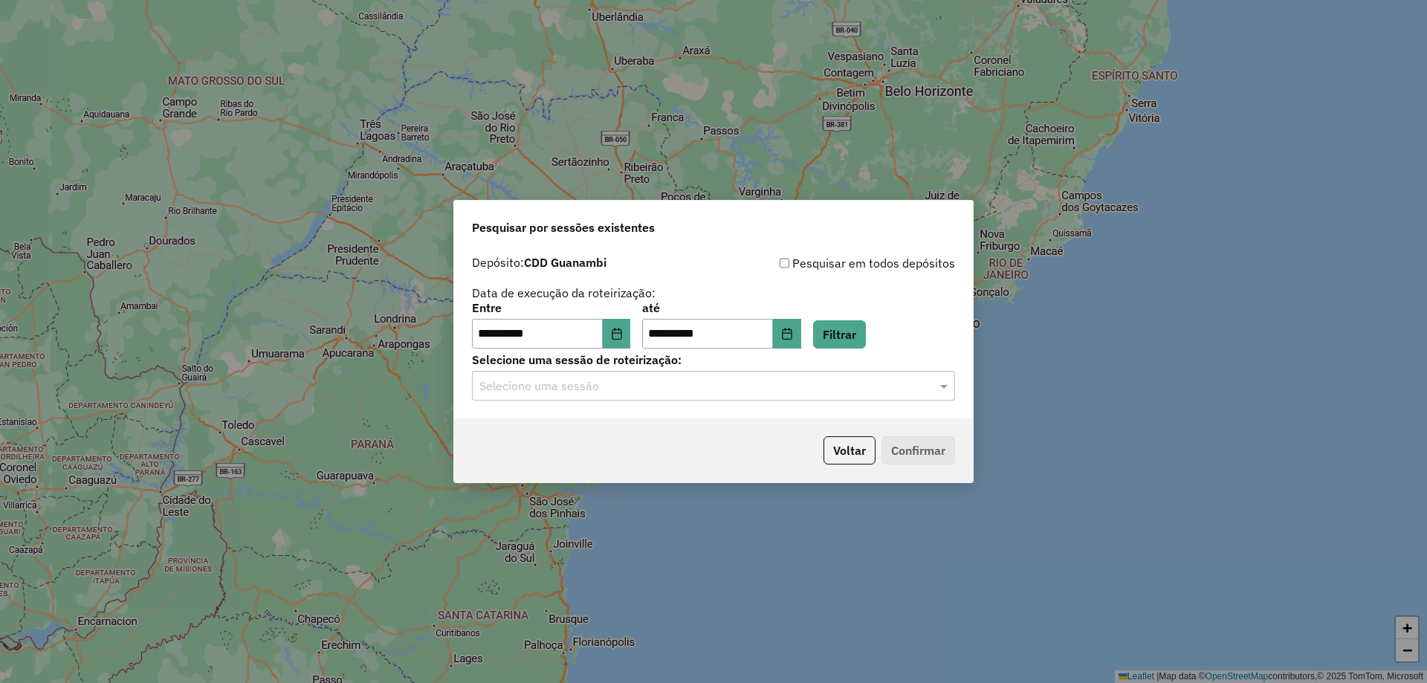
click at [583, 385] on input "text" at bounding box center [698, 387] width 439 height 18
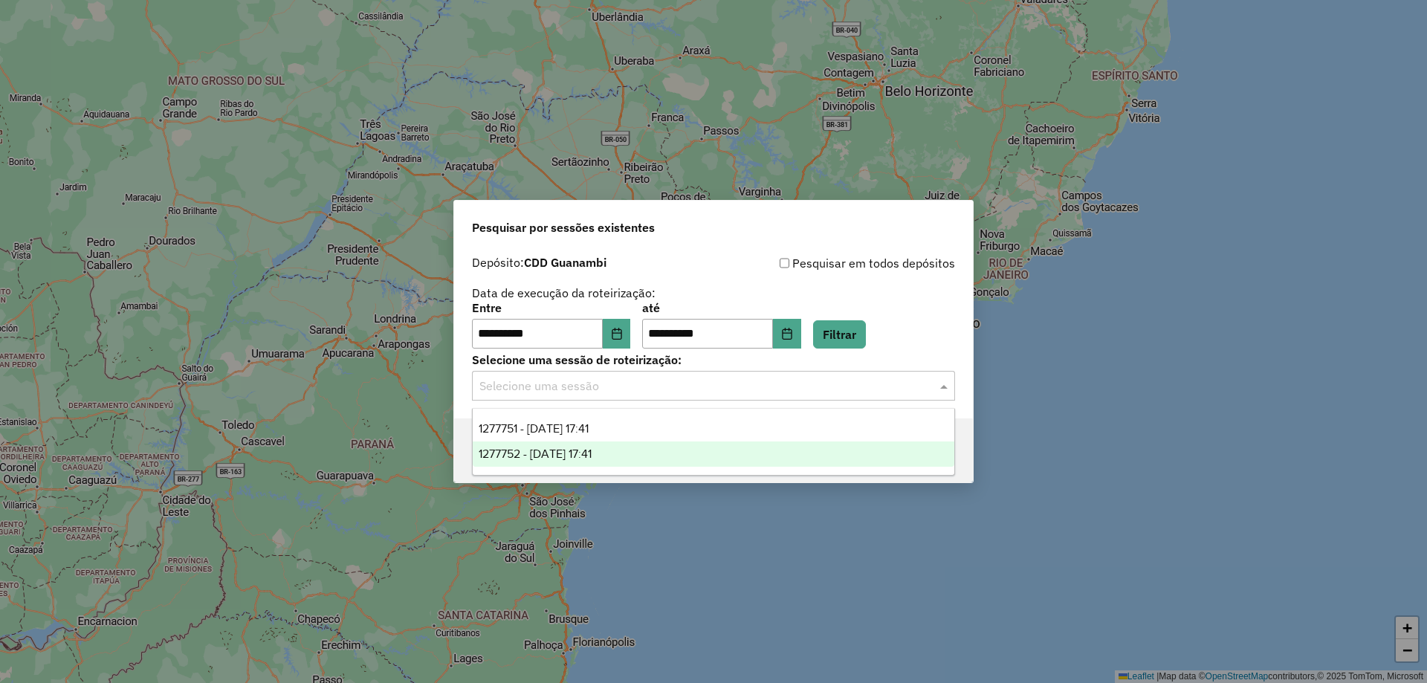
click at [565, 451] on span "1277752 - 18/09/2025 17:41" at bounding box center [535, 453] width 113 height 13
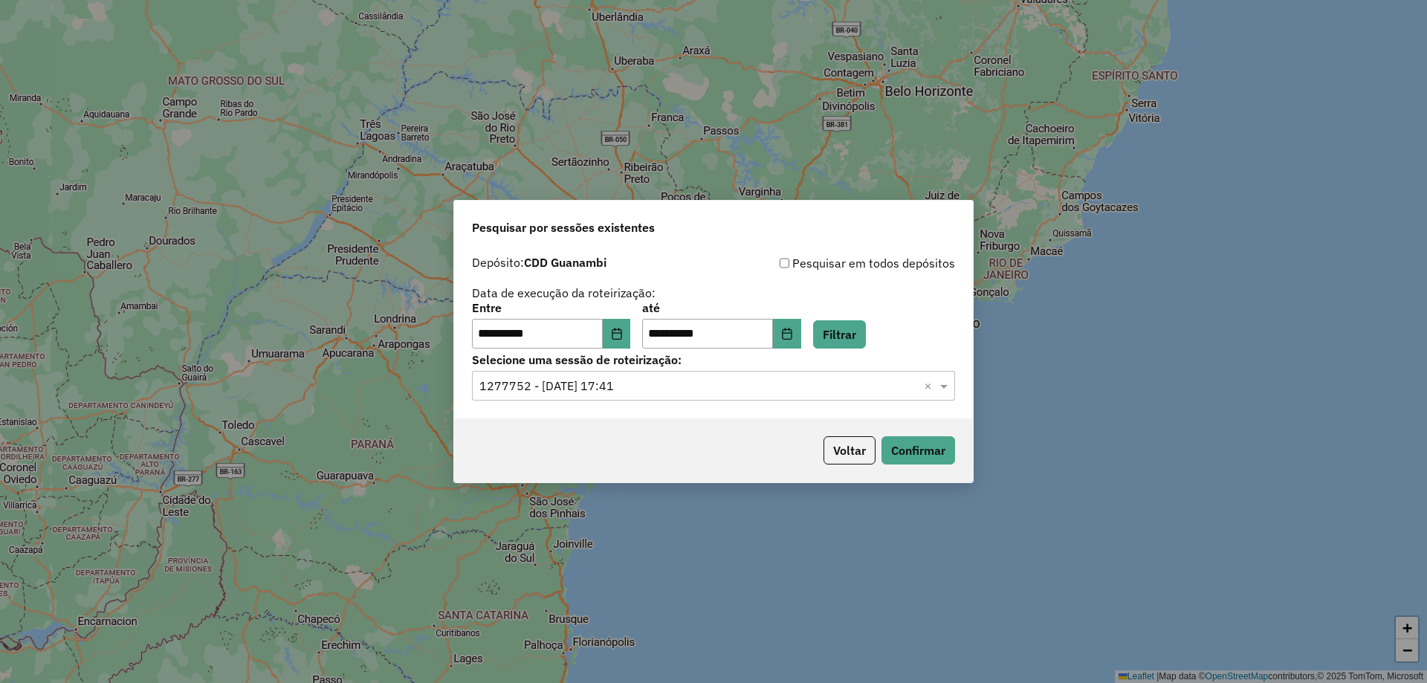
click at [928, 465] on div "Voltar Confirmar" at bounding box center [713, 450] width 519 height 64
click at [936, 453] on button "Confirmar" at bounding box center [918, 450] width 74 height 28
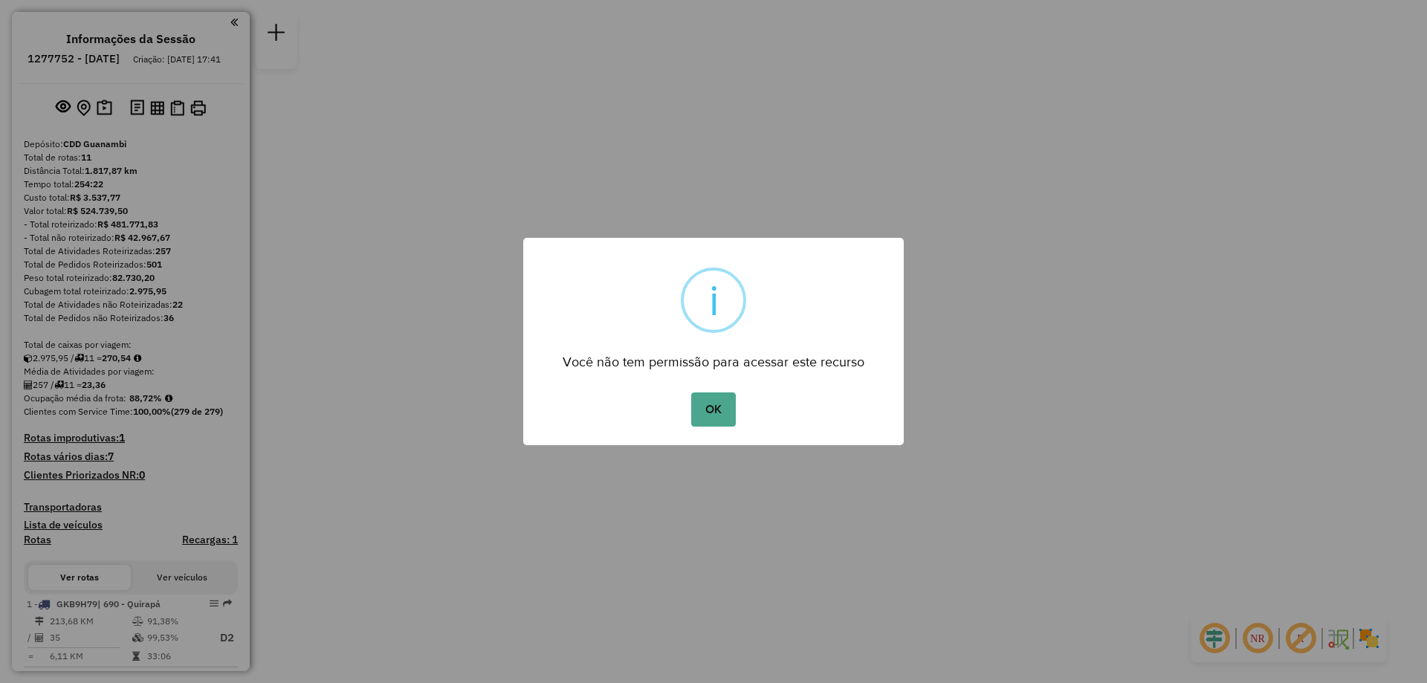
click at [714, 431] on div "× i Você não tem permissão para acessar este recurso OK No Cancel" at bounding box center [713, 341] width 381 height 207
click at [718, 421] on button "OK" at bounding box center [713, 409] width 44 height 34
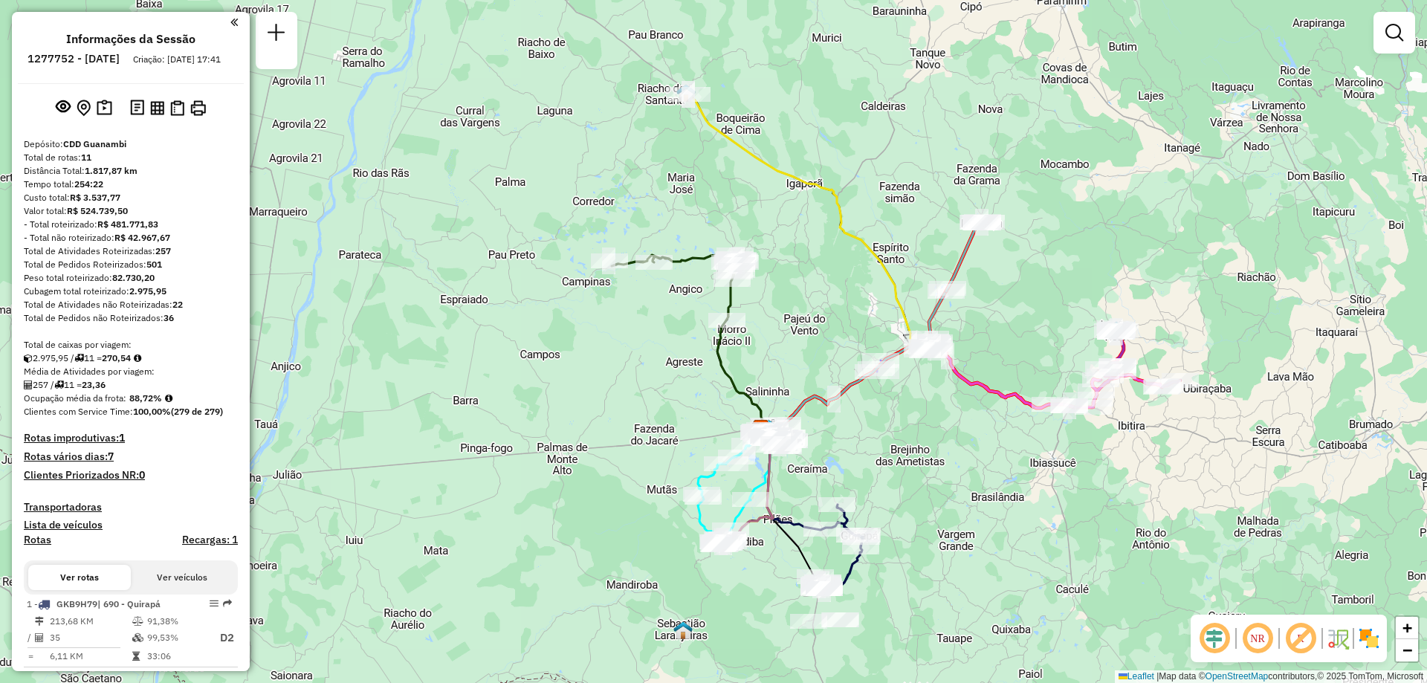
drag, startPoint x: 756, startPoint y: 239, endPoint x: 803, endPoint y: 326, distance: 99.1
click at [803, 326] on div "Janela de atendimento Grade de atendimento Capacidade Transportadoras Veículos …" at bounding box center [713, 341] width 1427 height 683
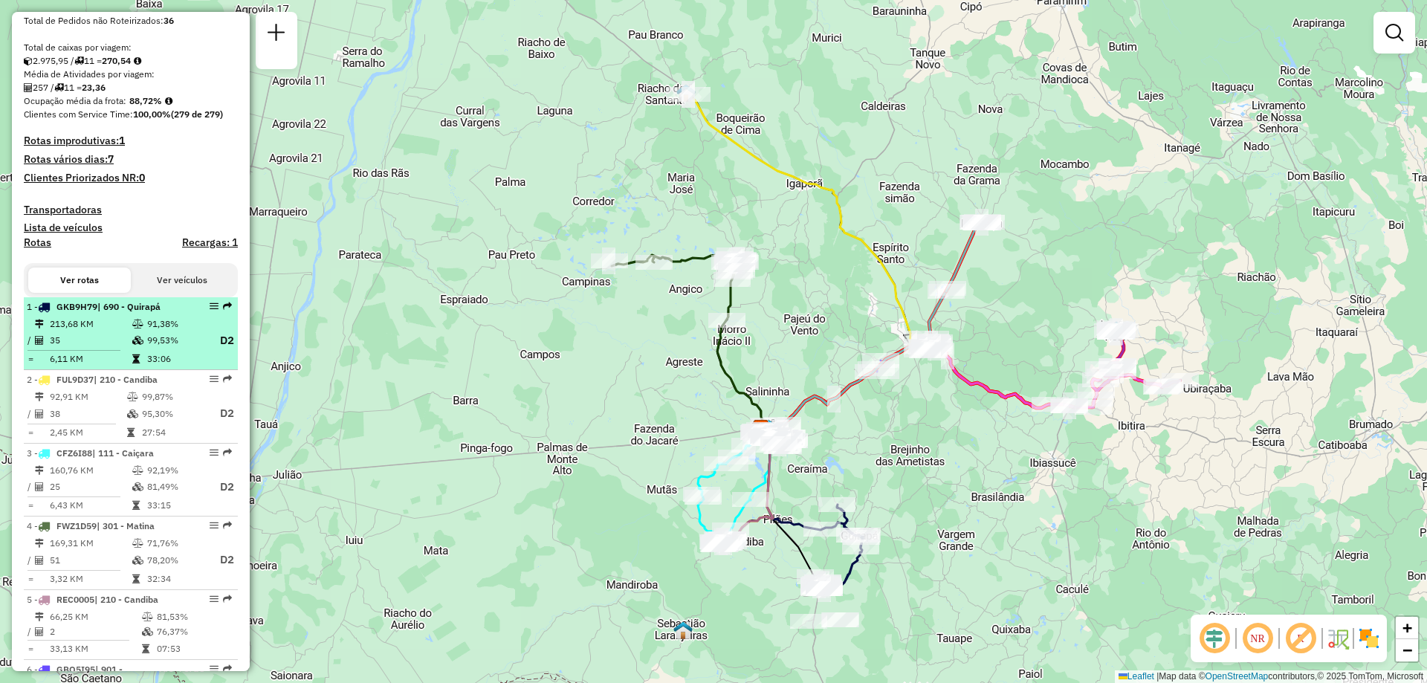
select select "**********"
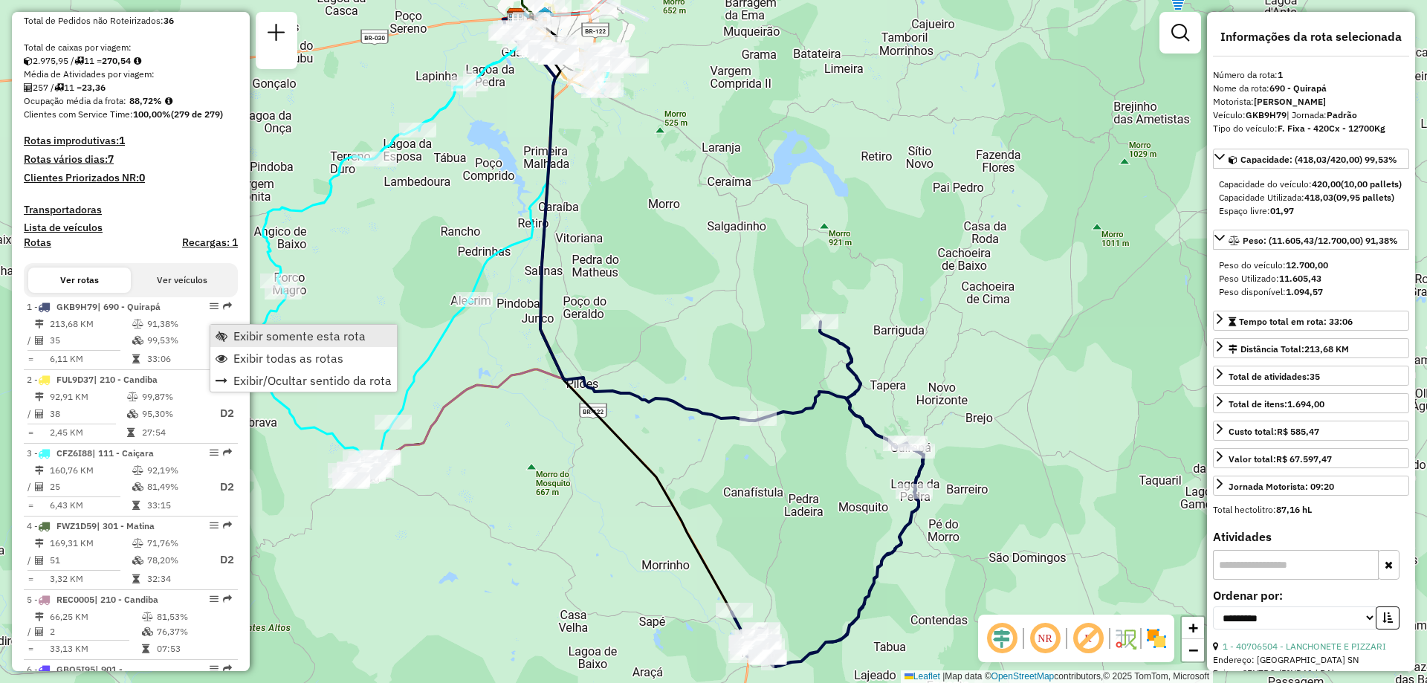
click at [282, 342] on span "Exibir somente esta rota" at bounding box center [299, 336] width 132 height 12
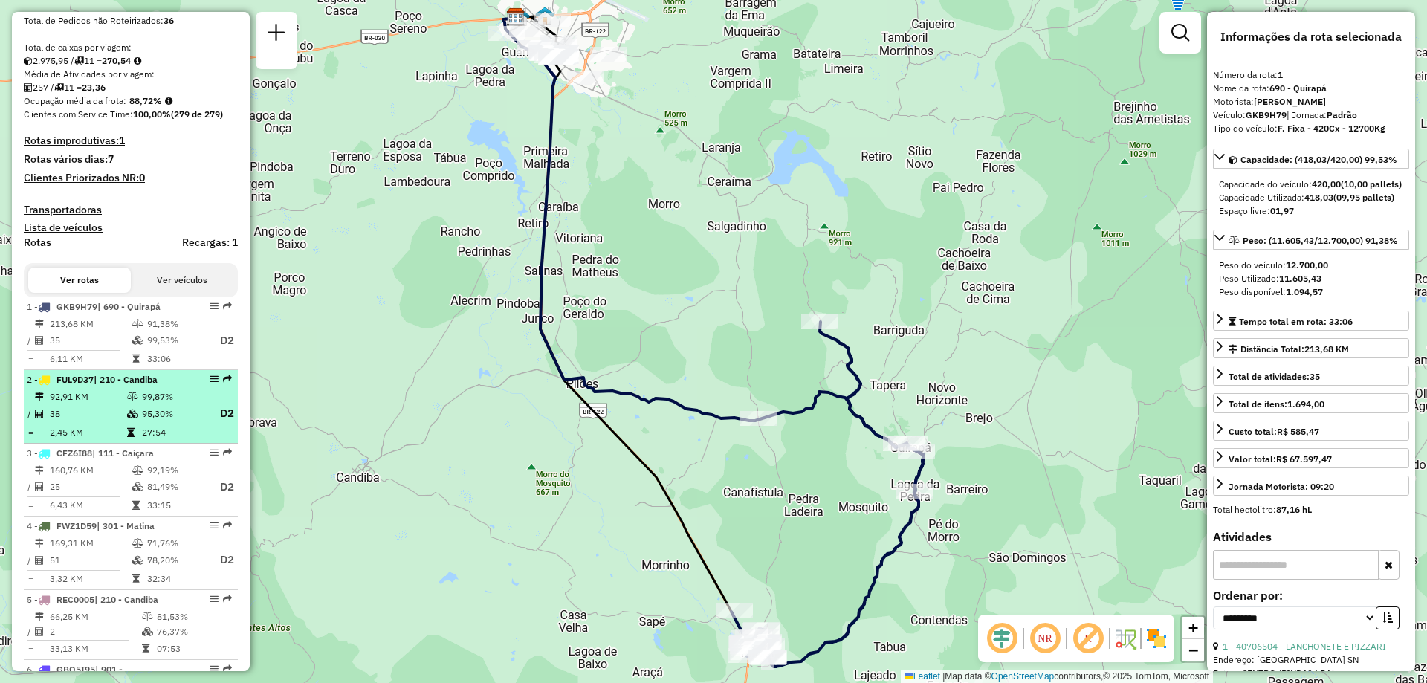
click at [136, 418] on icon at bounding box center [132, 414] width 11 height 9
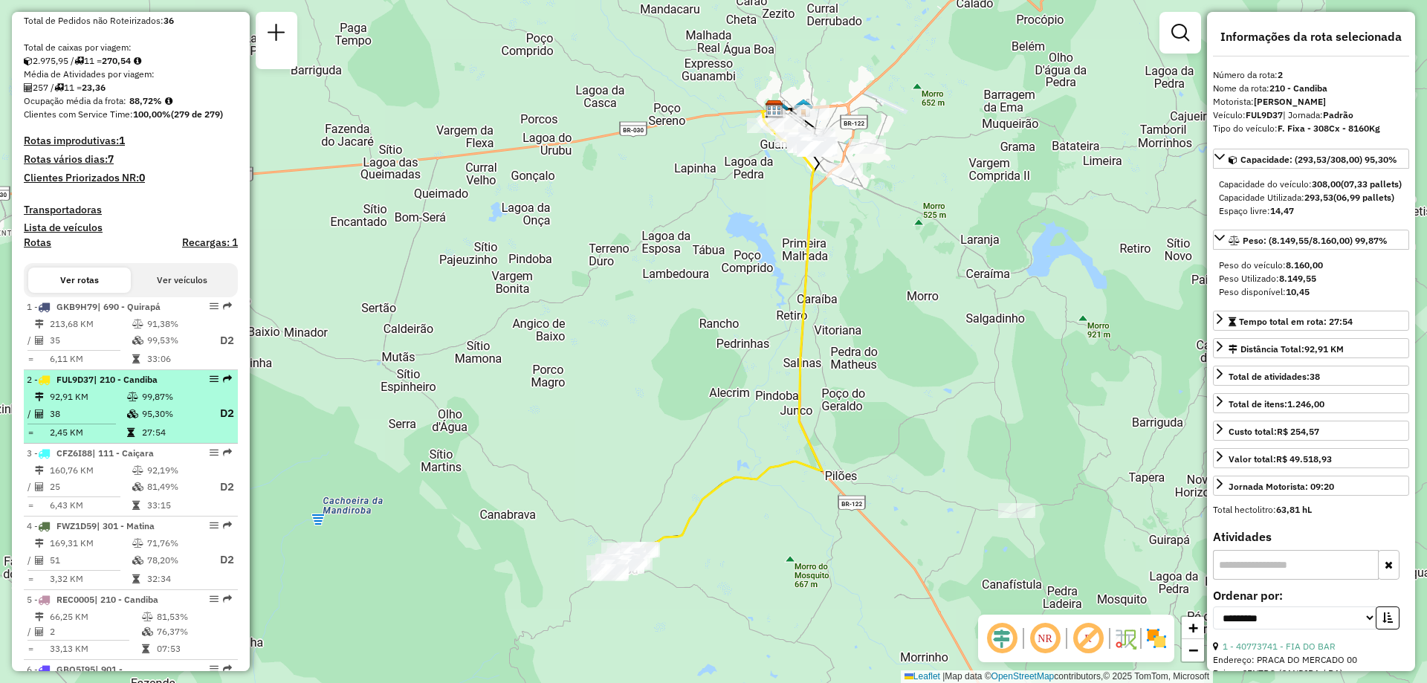
click at [136, 418] on icon at bounding box center [132, 414] width 11 height 9
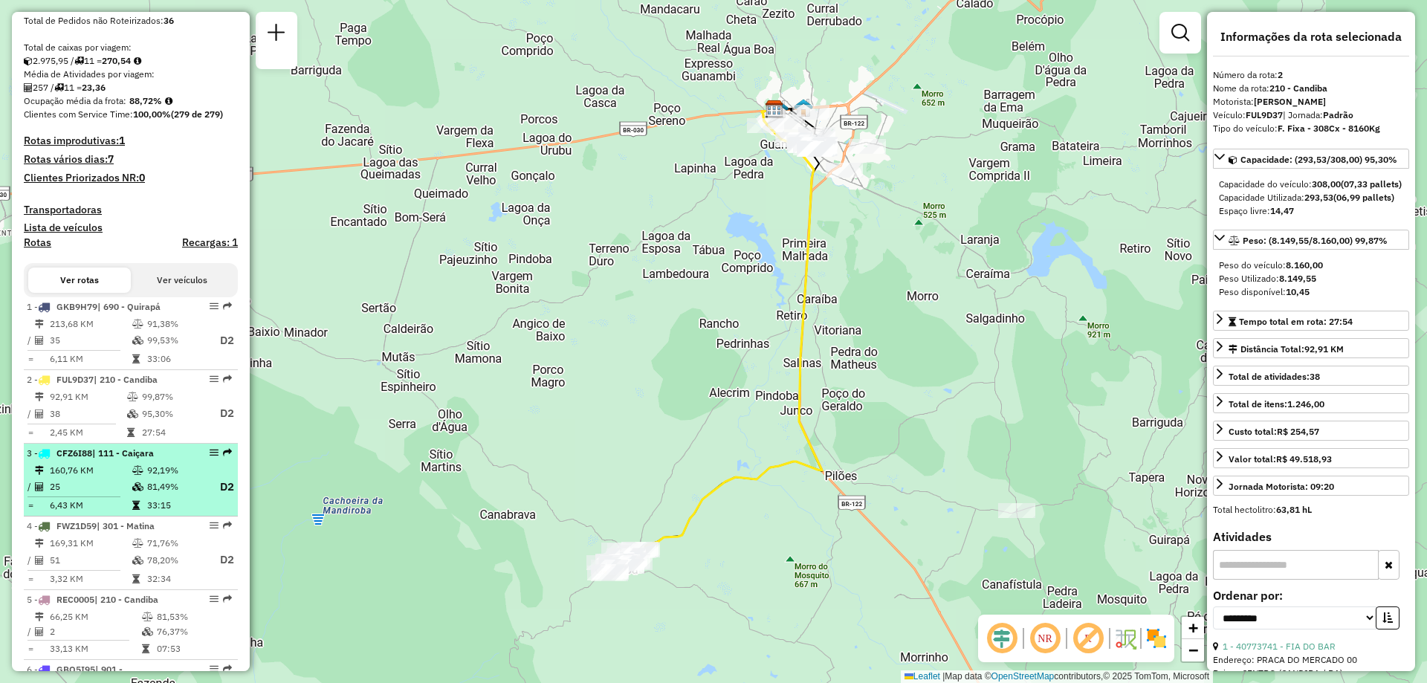
click at [116, 496] on td "25" at bounding box center [90, 487] width 82 height 19
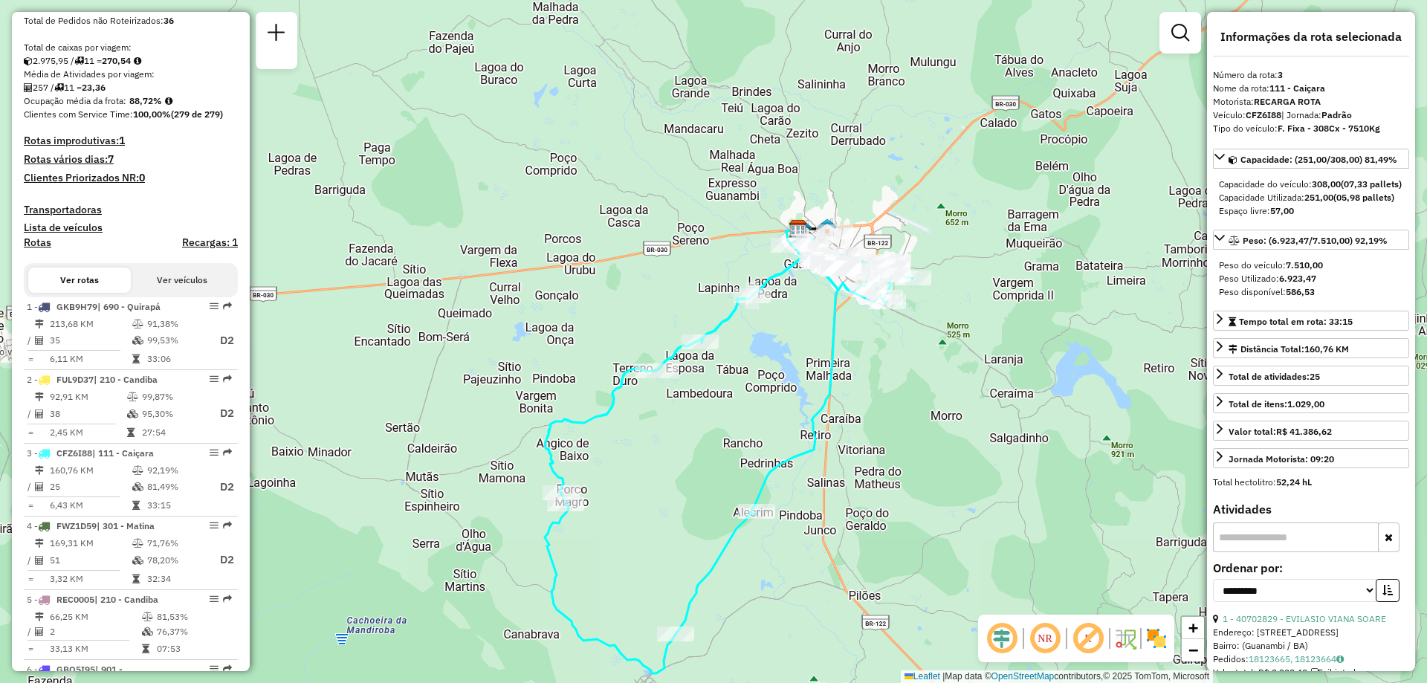
drag, startPoint x: 754, startPoint y: 325, endPoint x: 771, endPoint y: 456, distance: 132.7
click at [771, 456] on div "Janela de atendimento Grade de atendimento Capacidade Transportadoras Veículos …" at bounding box center [713, 341] width 1427 height 683
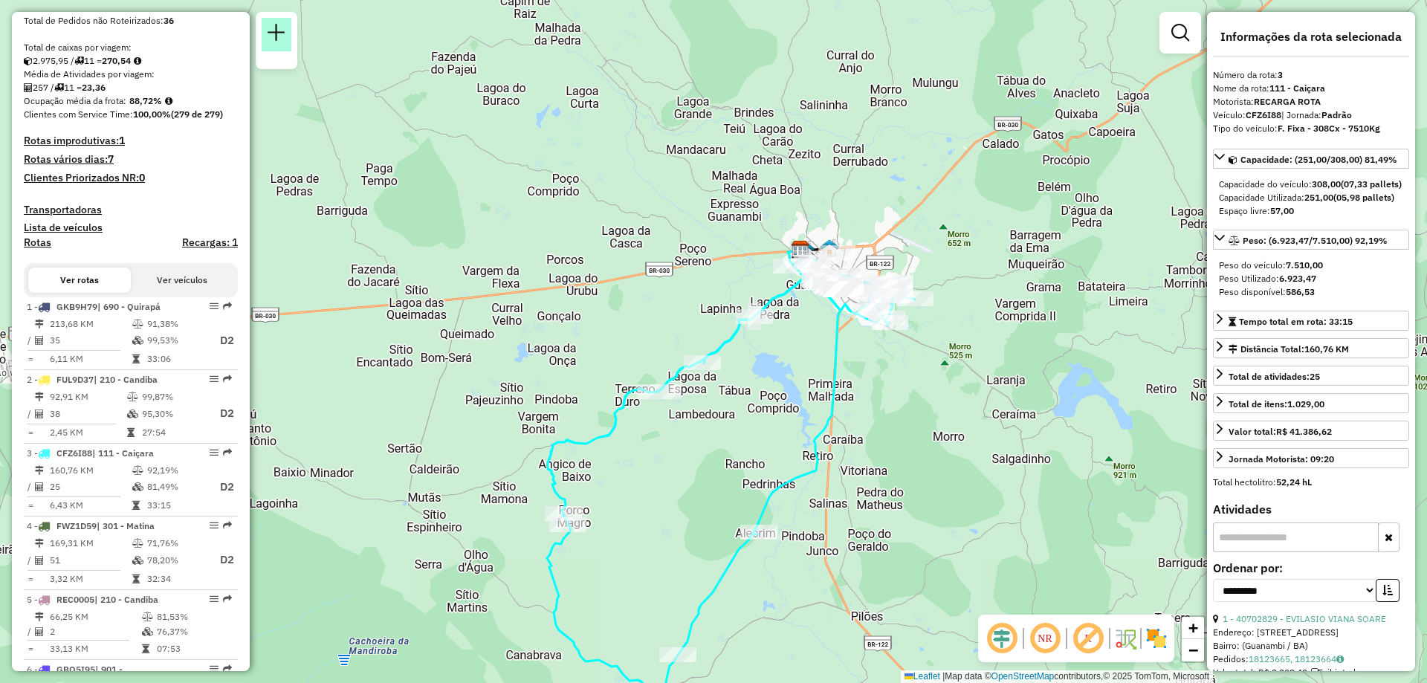
click at [267, 31] on link at bounding box center [277, 34] width 30 height 33
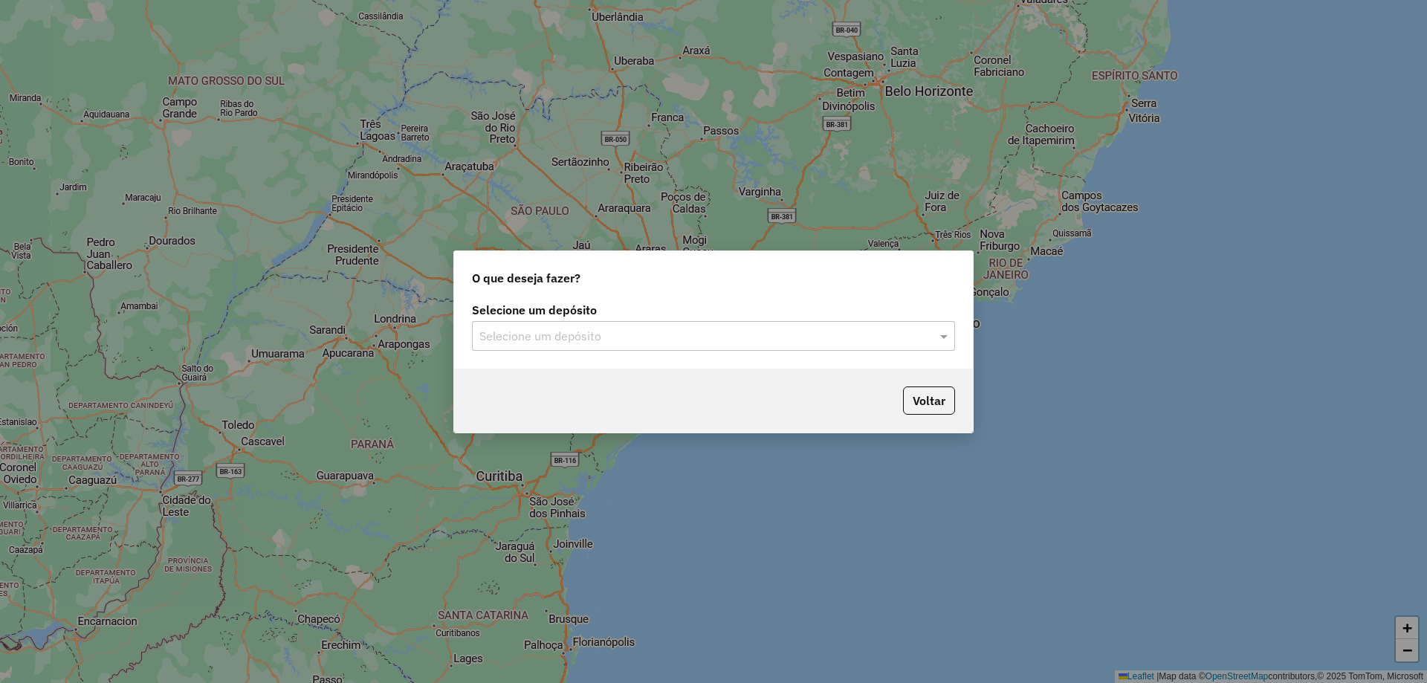
click at [623, 337] on input "text" at bounding box center [698, 337] width 439 height 18
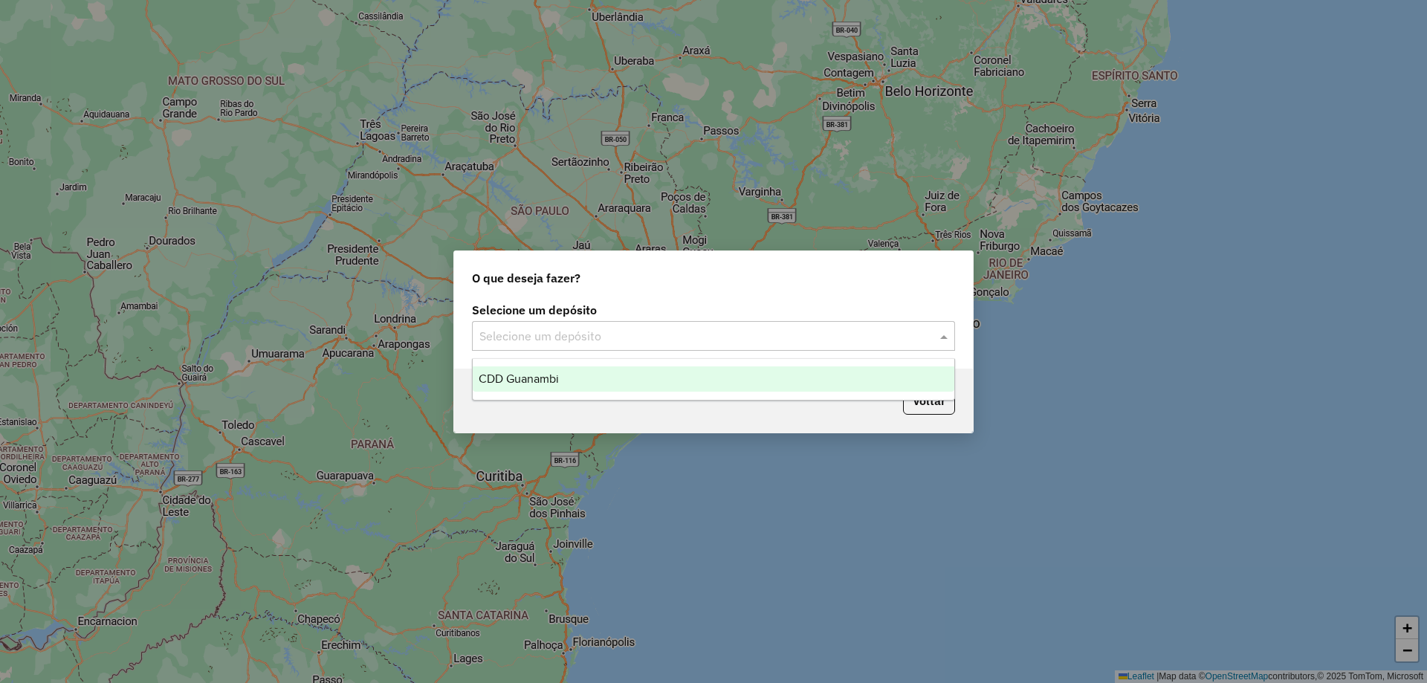
click at [524, 377] on span "CDD Guanambi" at bounding box center [519, 378] width 80 height 13
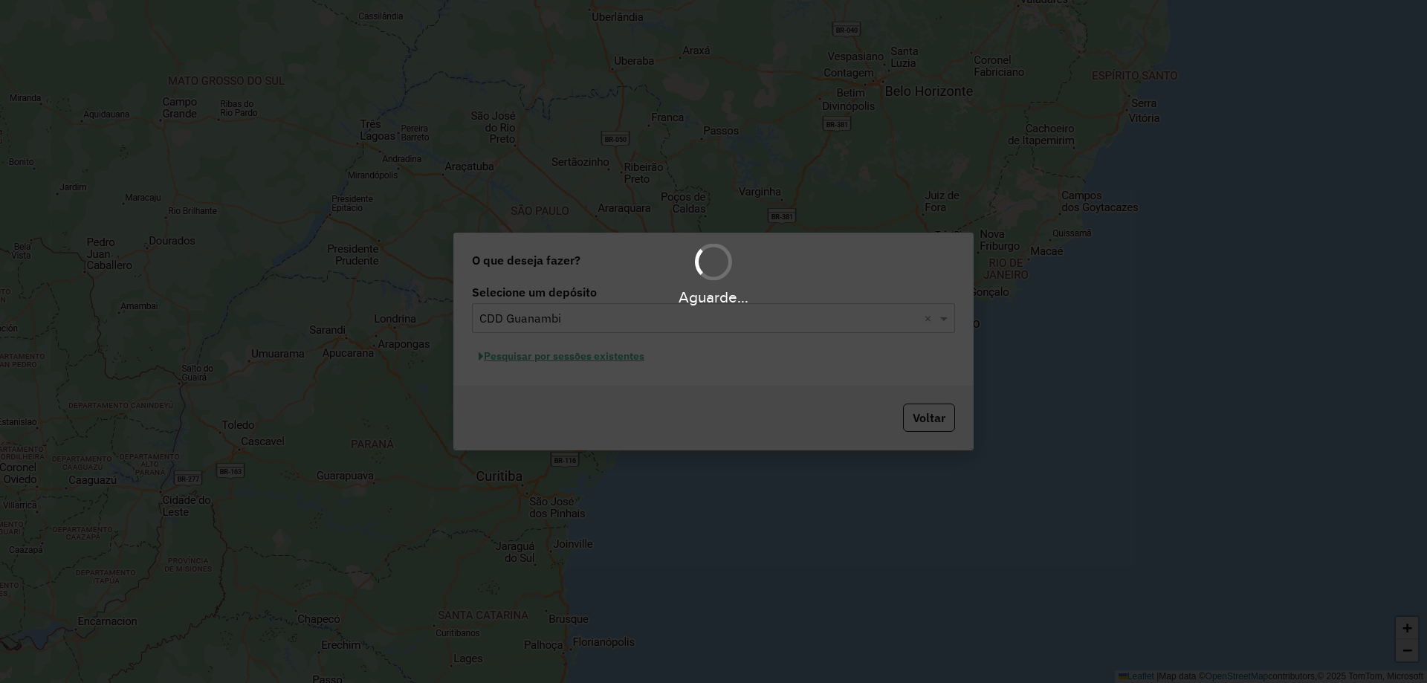
click at [597, 360] on hb-app "Aguarde... Pop-up bloqueado! Seu navegador bloqueou automáticamente a abertura …" at bounding box center [713, 341] width 1427 height 683
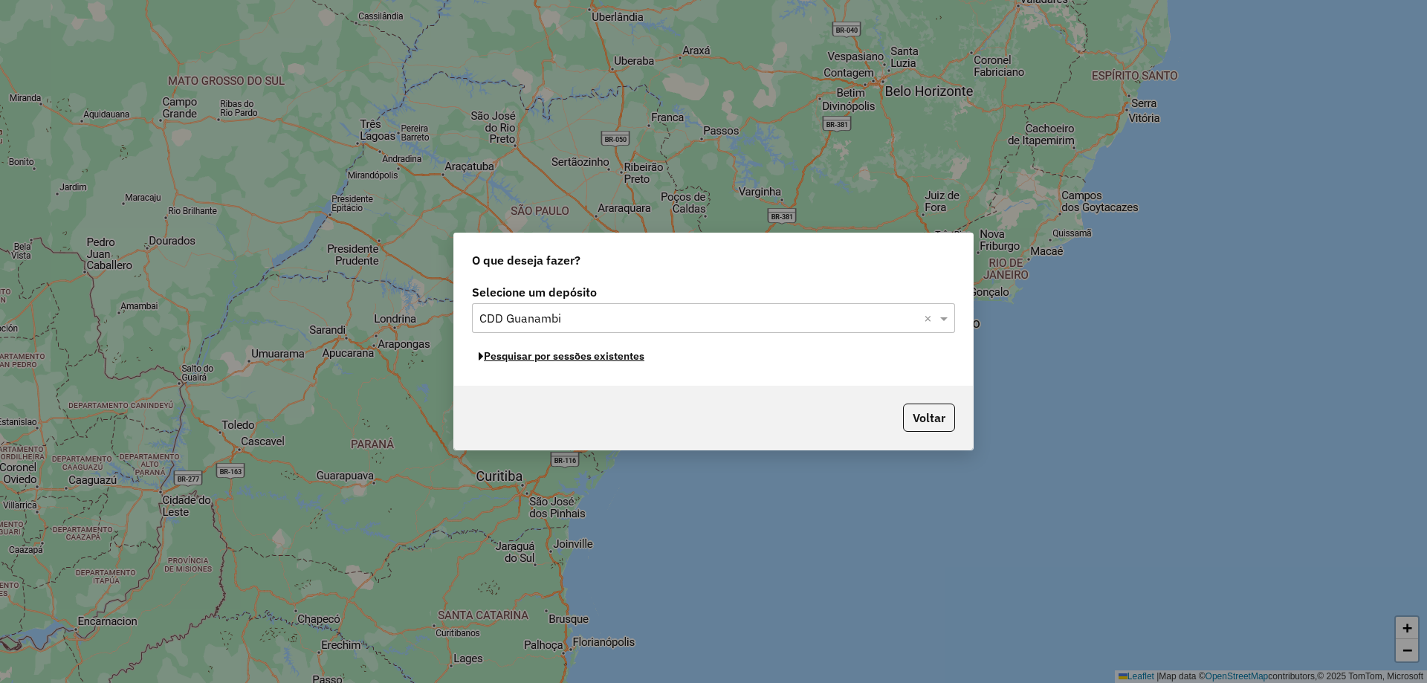
click at [597, 360] on button "Pesquisar por sessões existentes" at bounding box center [561, 356] width 179 height 23
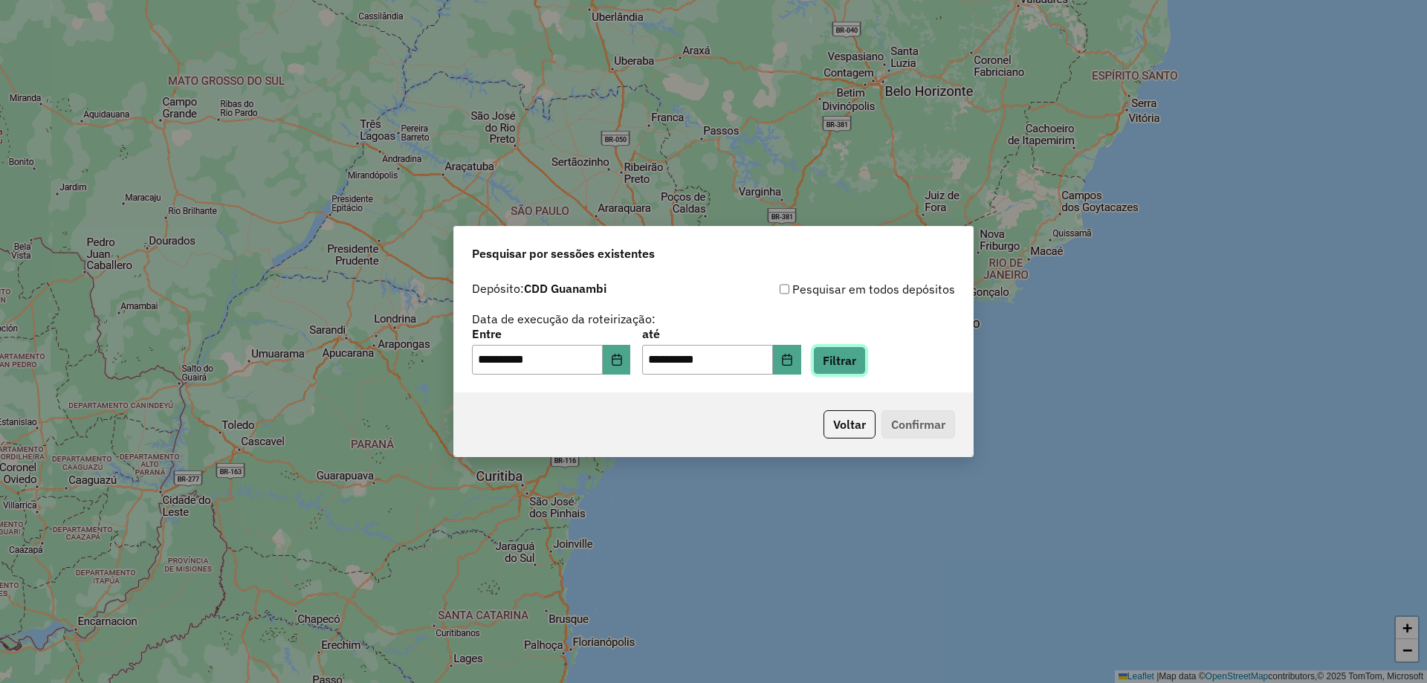
click at [858, 359] on button "Filtrar" at bounding box center [839, 360] width 53 height 28
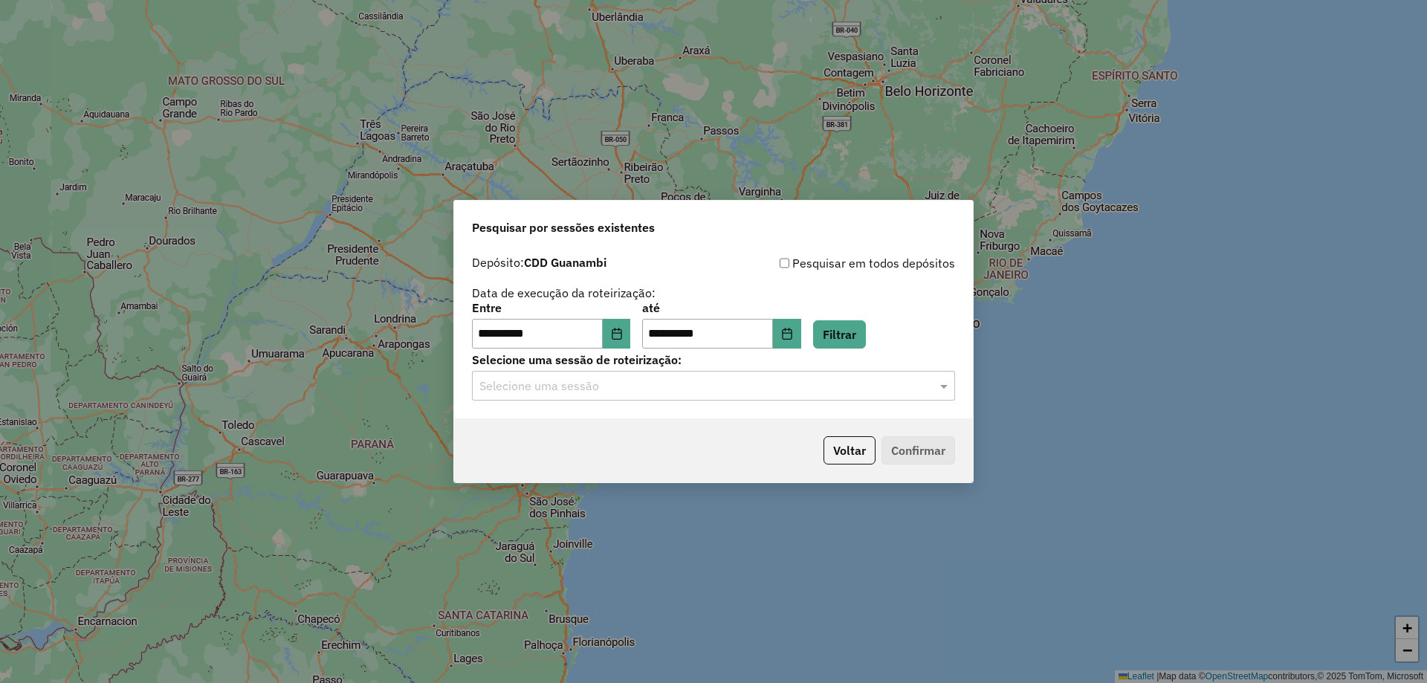
click at [580, 405] on div "**********" at bounding box center [713, 333] width 519 height 170
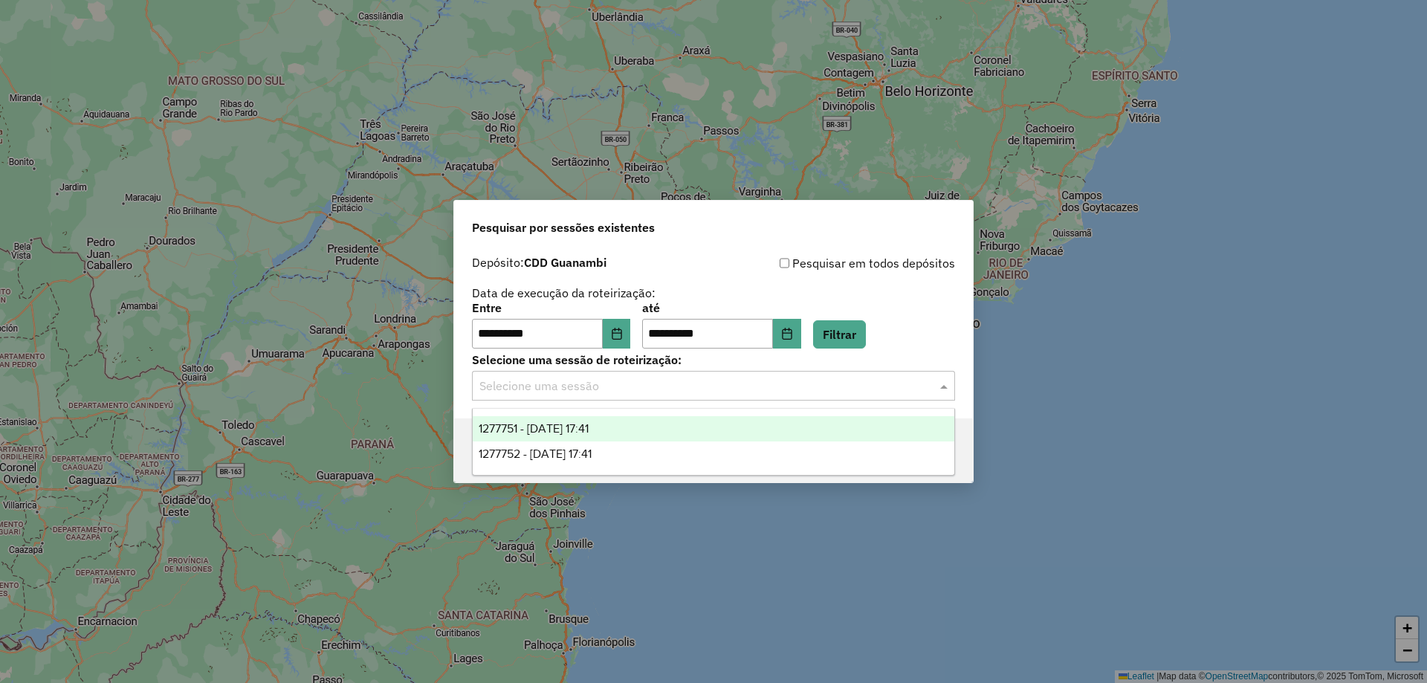
click at [582, 385] on input "text" at bounding box center [698, 387] width 439 height 18
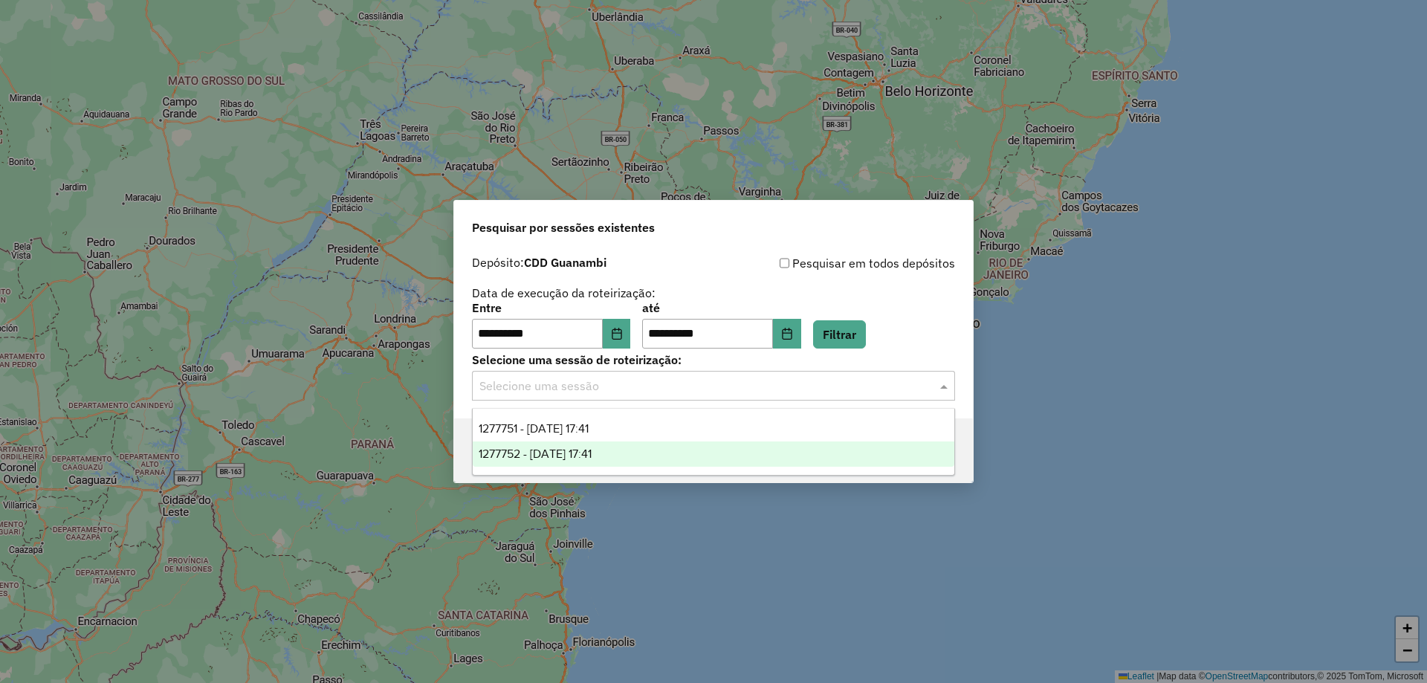
click at [575, 456] on span "1277752 - 18/09/2025 17:41" at bounding box center [535, 453] width 113 height 13
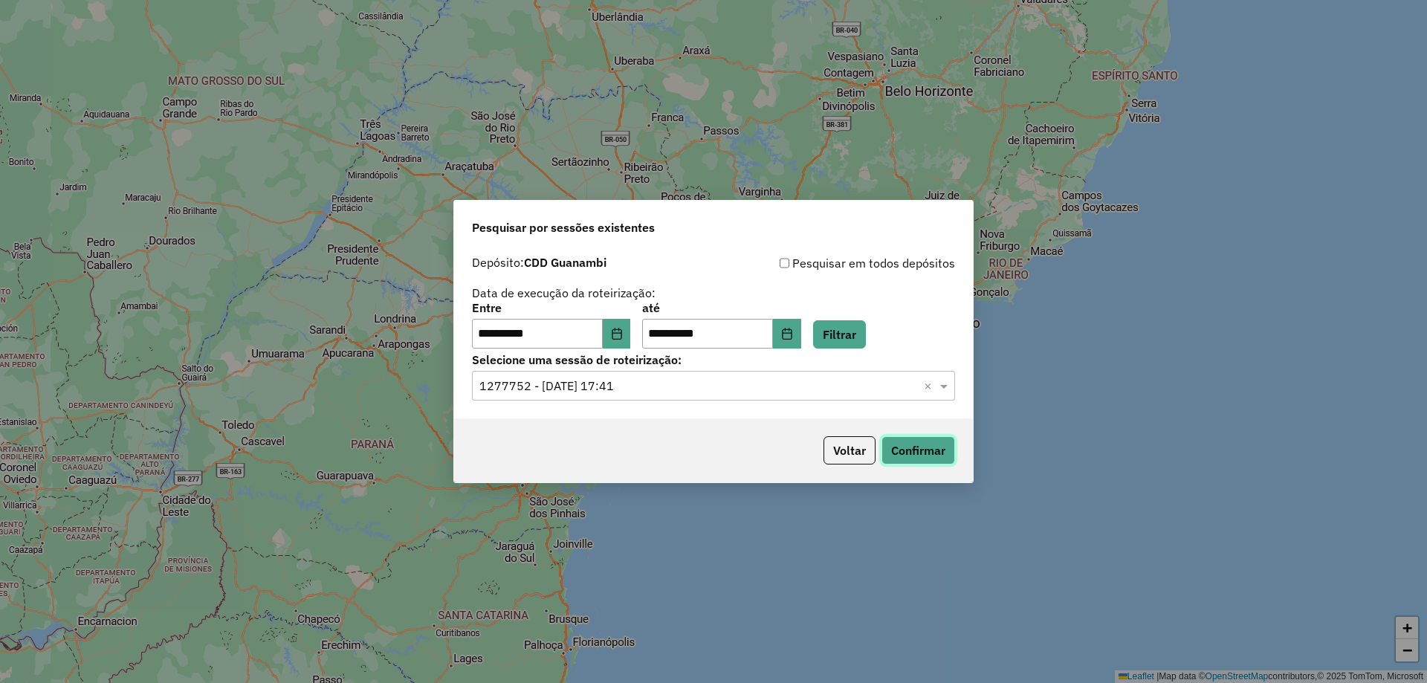
click at [932, 456] on button "Confirmar" at bounding box center [918, 450] width 74 height 28
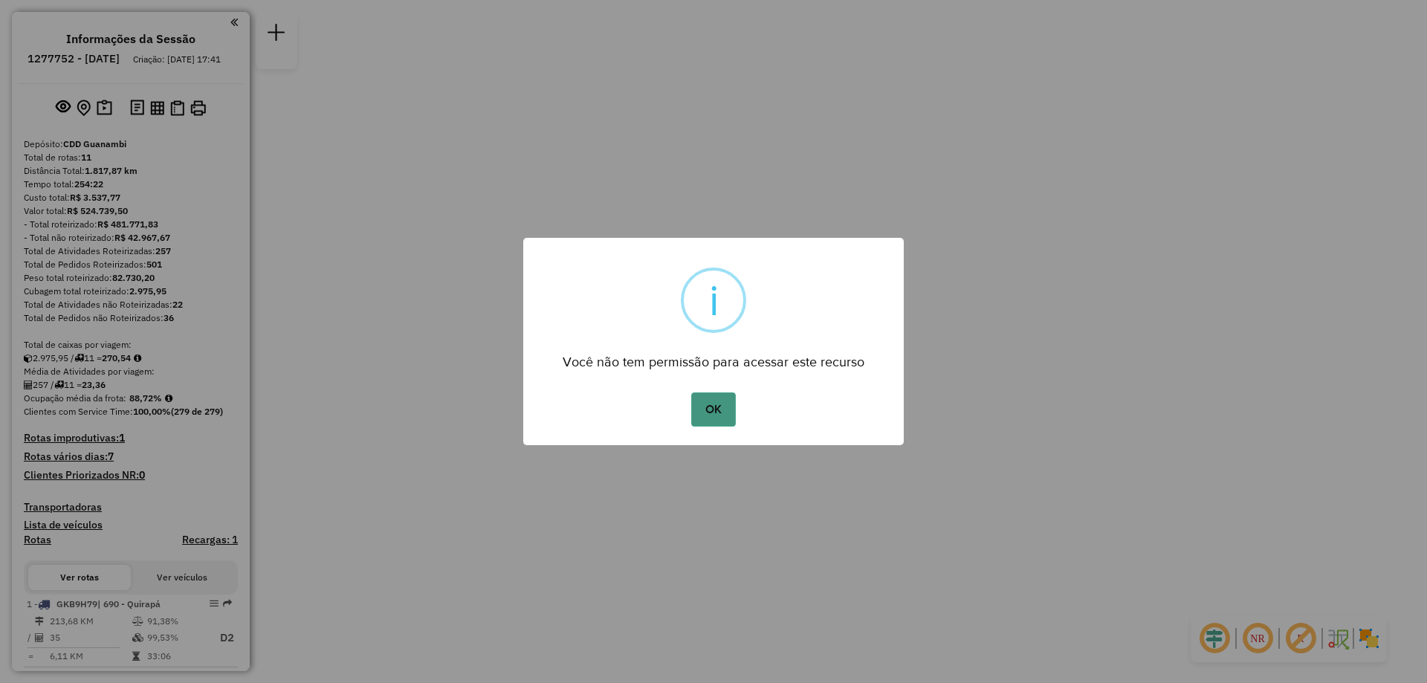
click at [699, 406] on button "OK" at bounding box center [713, 409] width 44 height 34
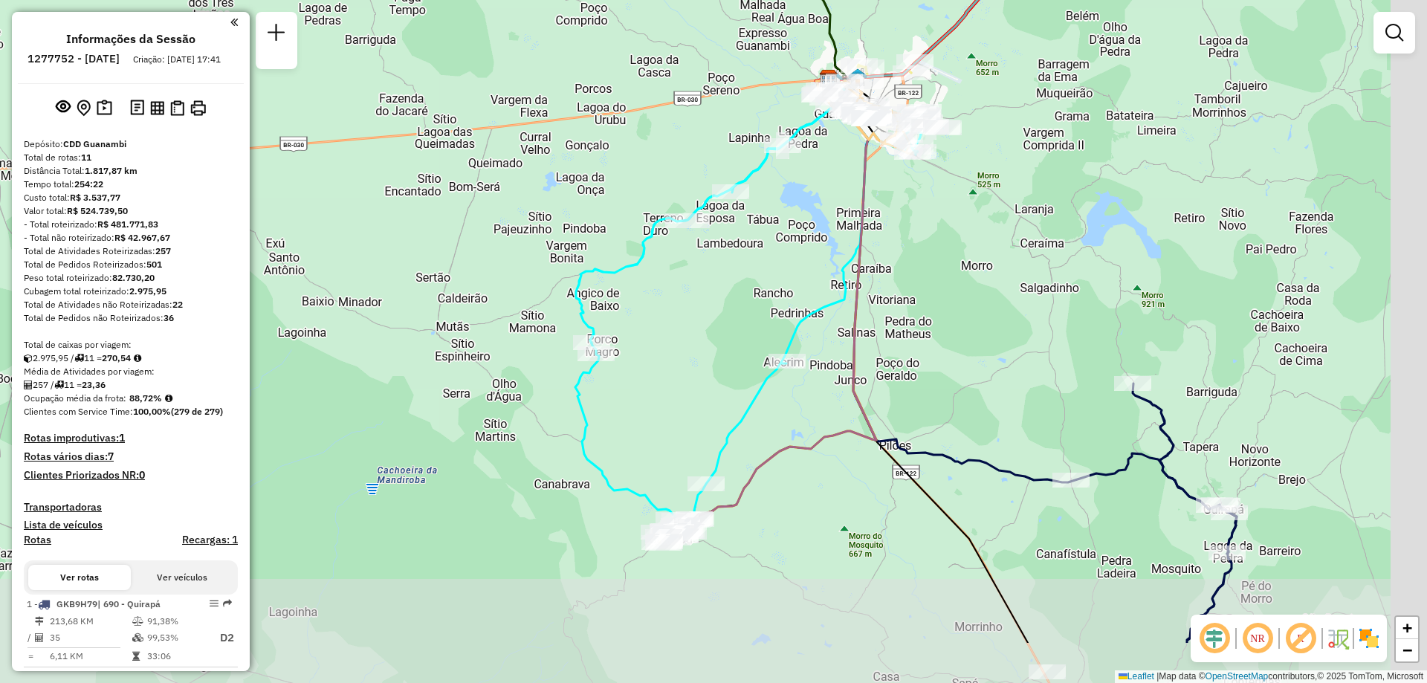
drag, startPoint x: 1077, startPoint y: 358, endPoint x: 1011, endPoint y: 274, distance: 107.5
click at [1012, 276] on div "Janela de atendimento Grade de atendimento Capacidade Transportadoras Veículos …" at bounding box center [713, 341] width 1427 height 683
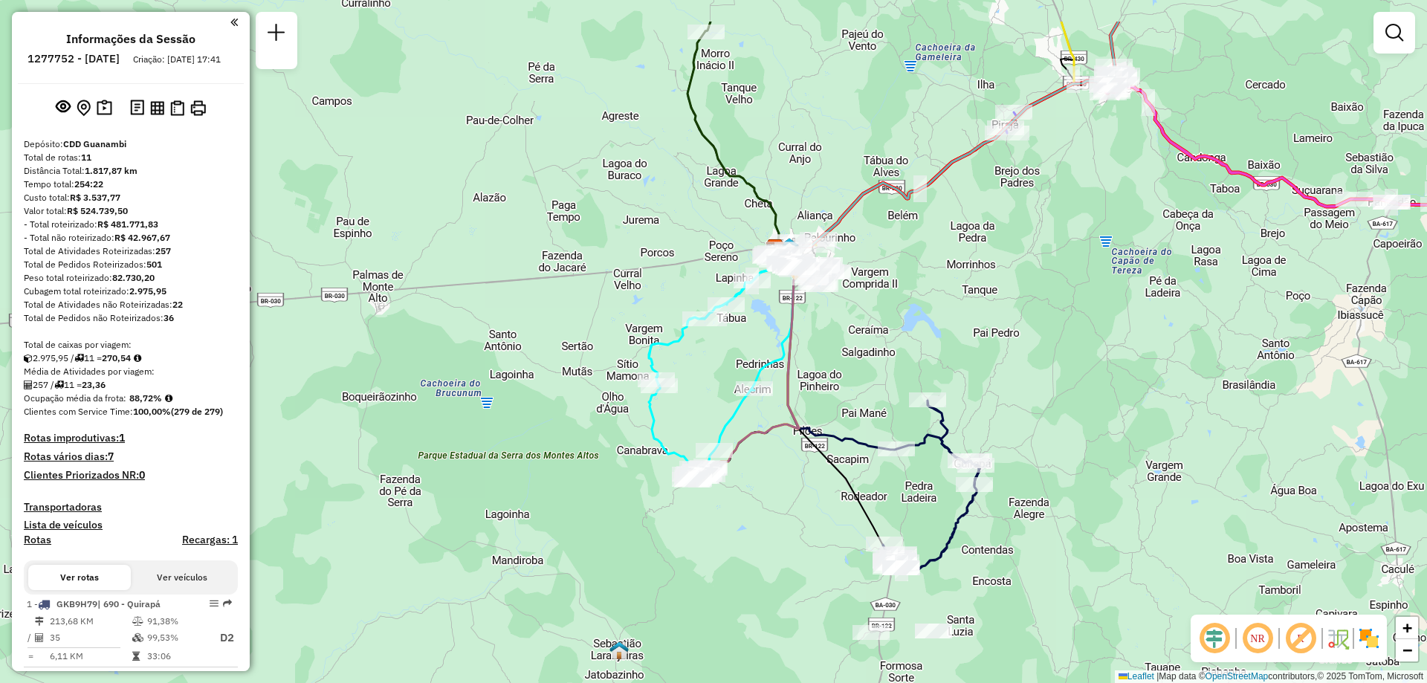
drag, startPoint x: 1003, startPoint y: 288, endPoint x: 875, endPoint y: 374, distance: 153.8
click at [875, 374] on div "Janela de atendimento Grade de atendimento Capacidade Transportadoras Veículos …" at bounding box center [713, 341] width 1427 height 683
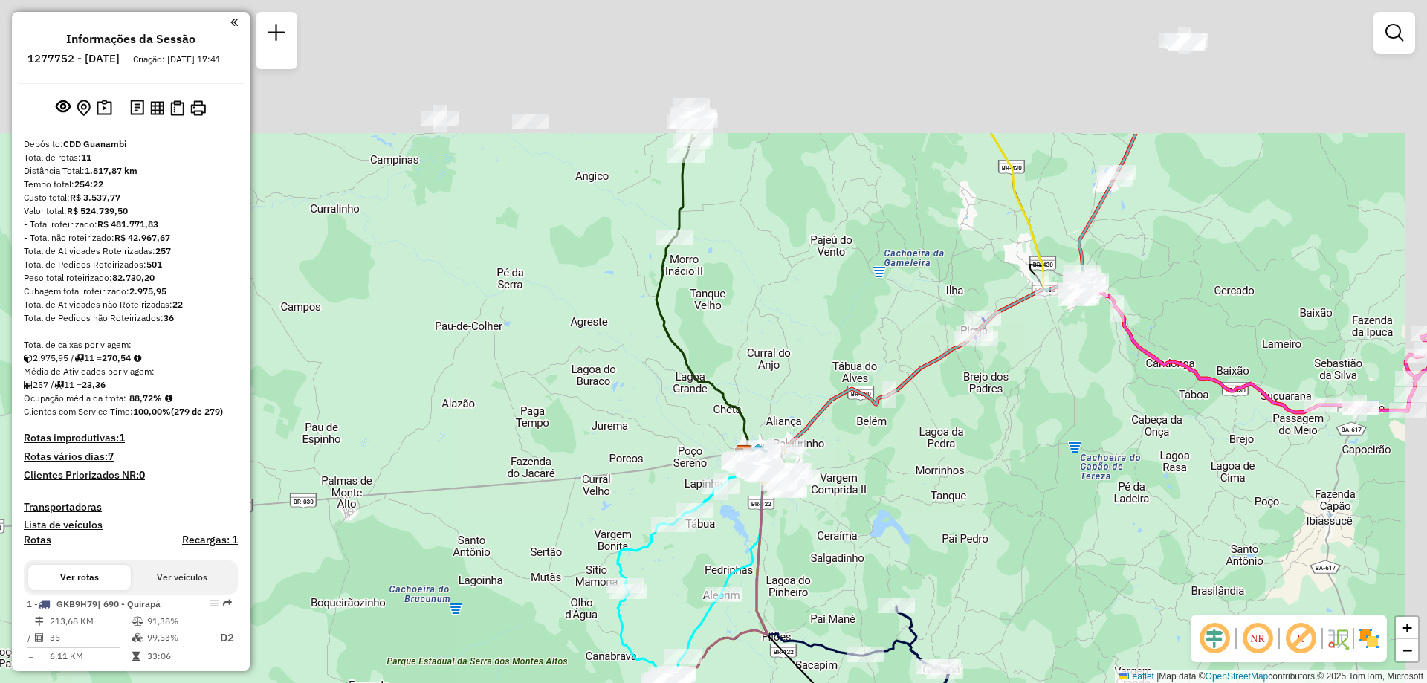
drag, startPoint x: 880, startPoint y: 196, endPoint x: 847, endPoint y: 415, distance: 220.9
click at [847, 415] on icon at bounding box center [937, 295] width 398 height 322
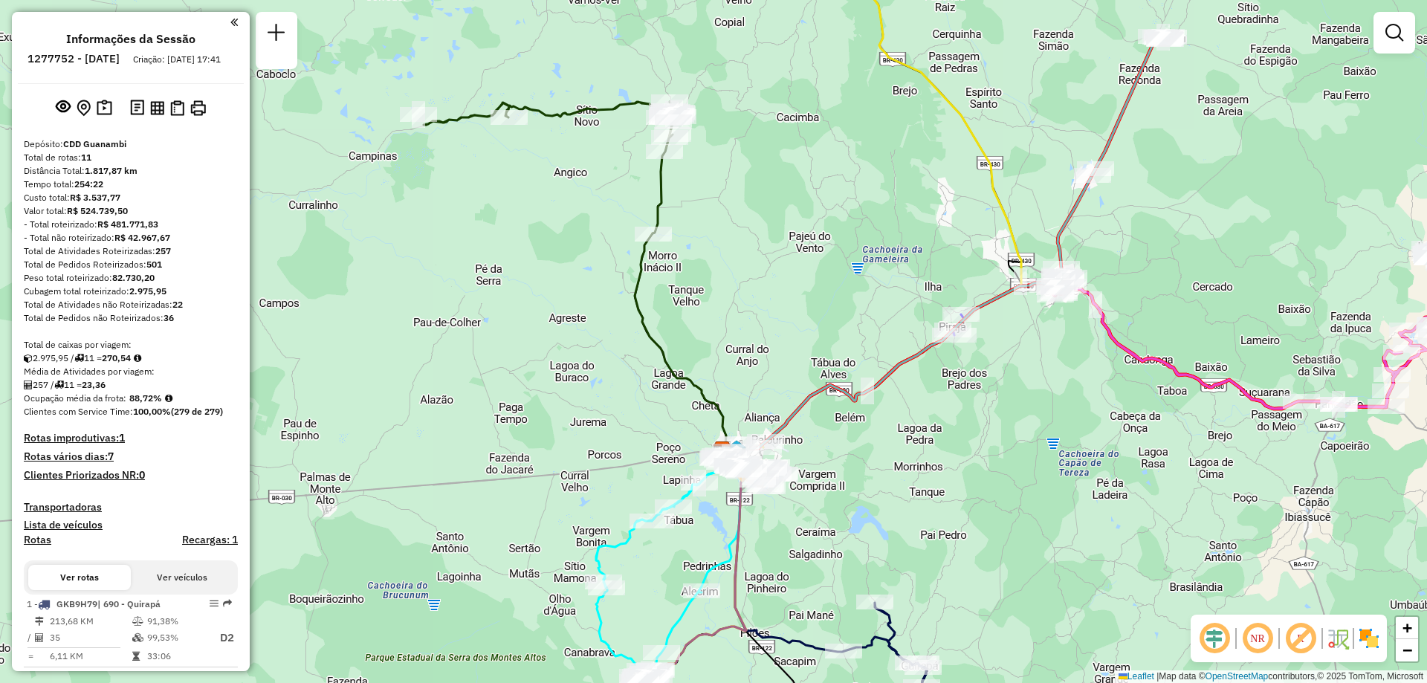
drag, startPoint x: 795, startPoint y: 259, endPoint x: 773, endPoint y: 190, distance: 71.7
click at [773, 190] on div "Janela de atendimento Grade de atendimento Capacidade Transportadoras Veículos …" at bounding box center [713, 341] width 1427 height 683
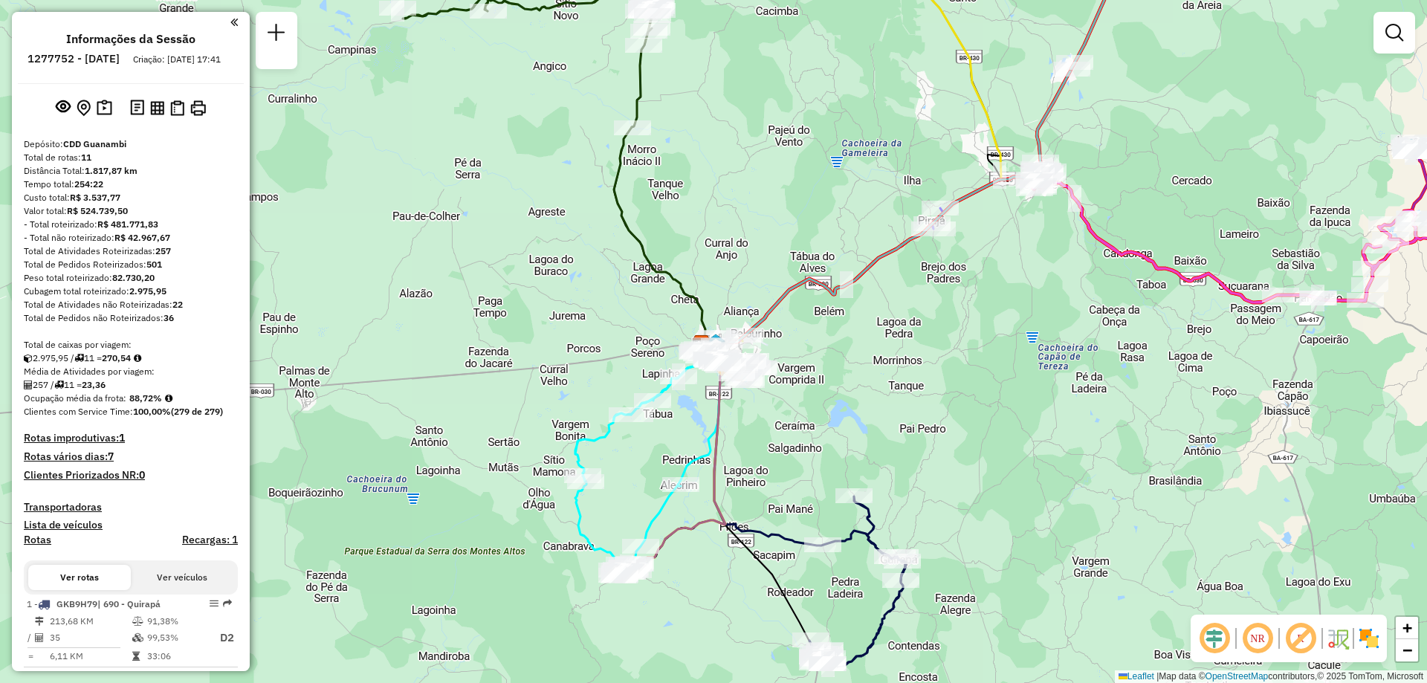
drag, startPoint x: 774, startPoint y: 499, endPoint x: 774, endPoint y: 461, distance: 37.9
click at [774, 461] on div "Janela de atendimento Grade de atendimento Capacidade Transportadoras Veículos …" at bounding box center [713, 341] width 1427 height 683
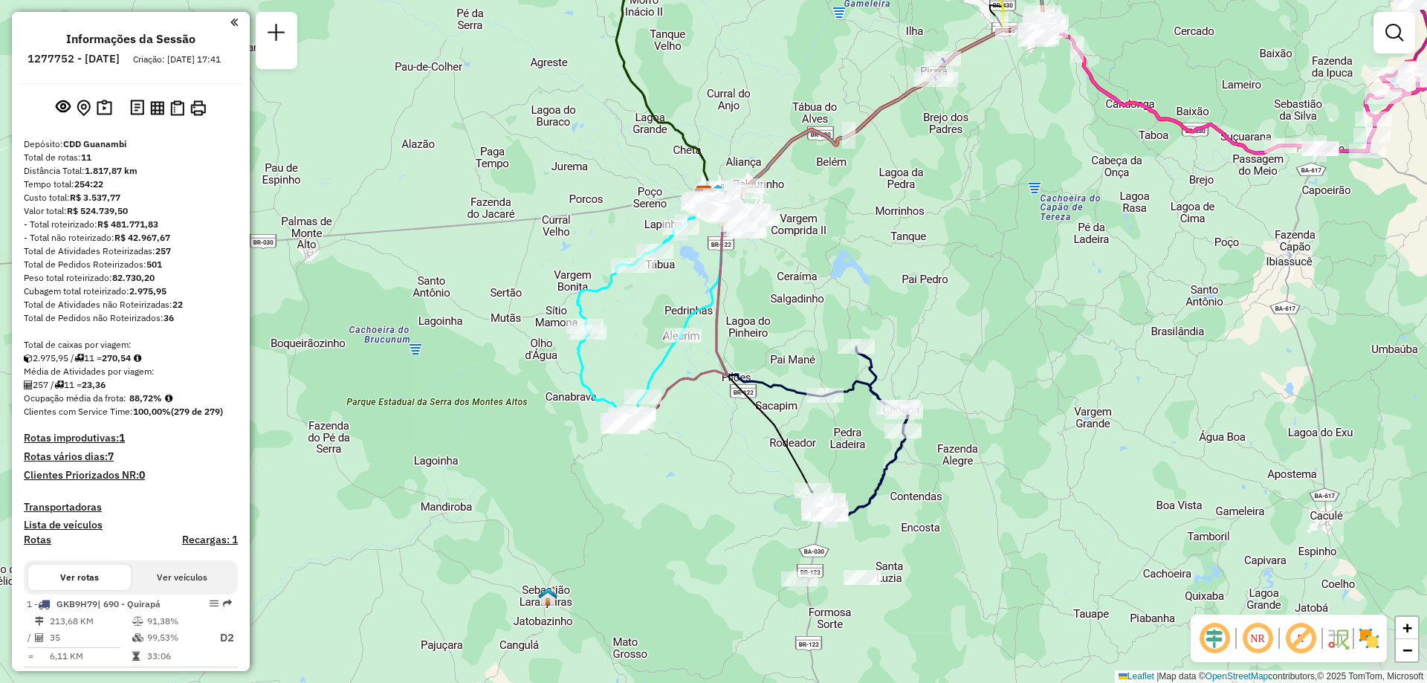
drag, startPoint x: 895, startPoint y: 485, endPoint x: 896, endPoint y: 337, distance: 147.2
click at [896, 337] on div "Janela de atendimento Grade de atendimento Capacidade Transportadoras Veículos …" at bounding box center [713, 341] width 1427 height 683
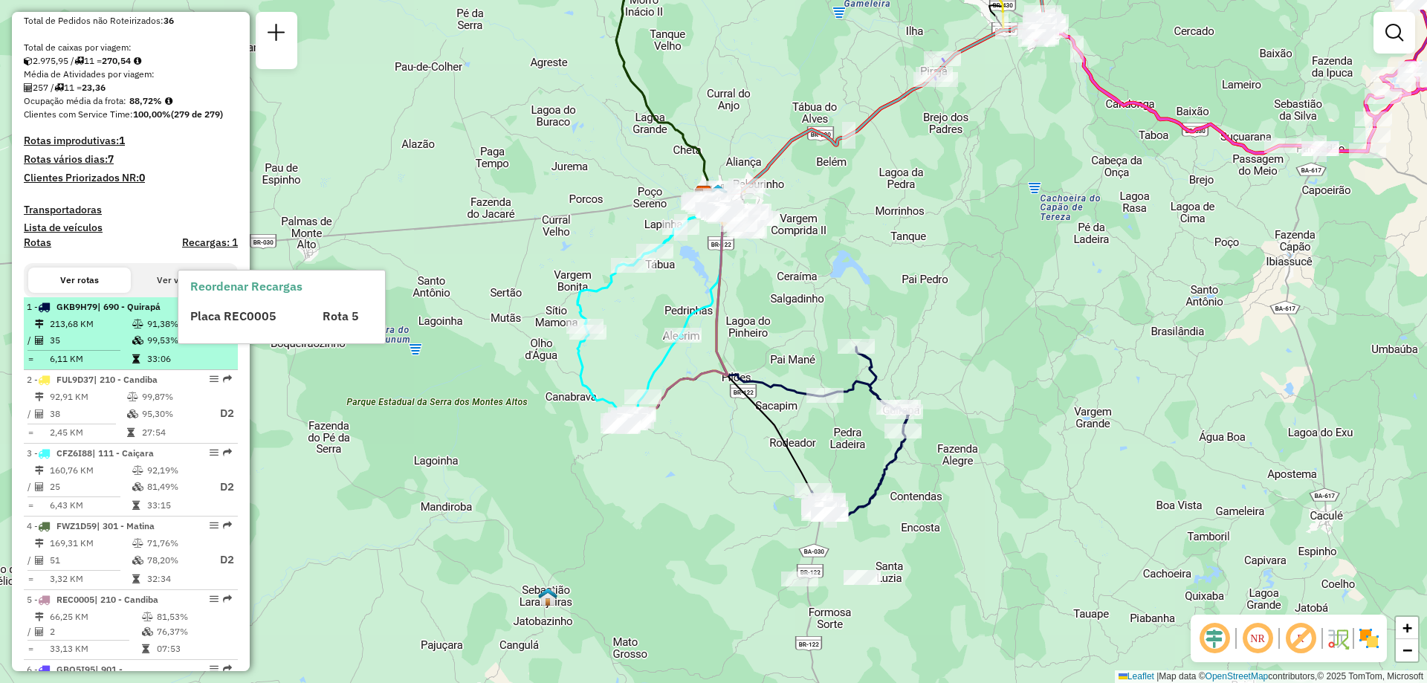
click at [146, 349] on td "99,53%" at bounding box center [175, 340] width 59 height 19
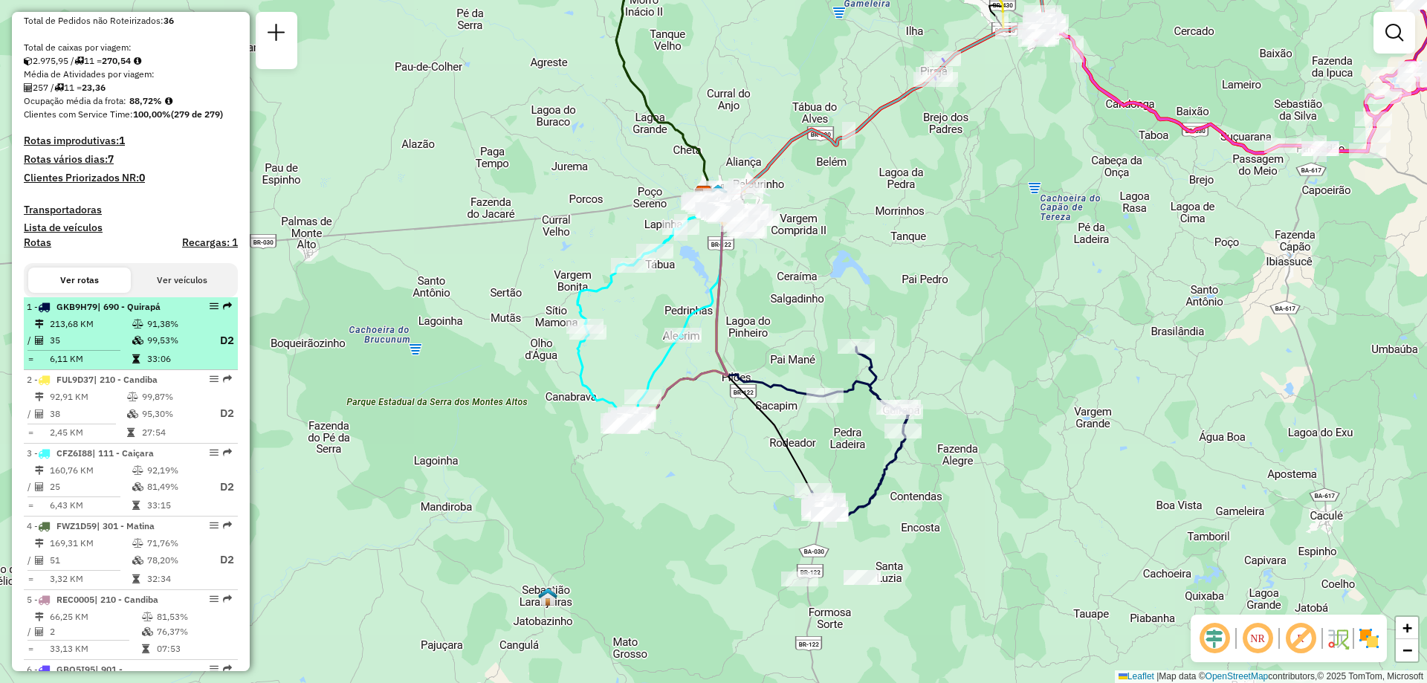
select select "**********"
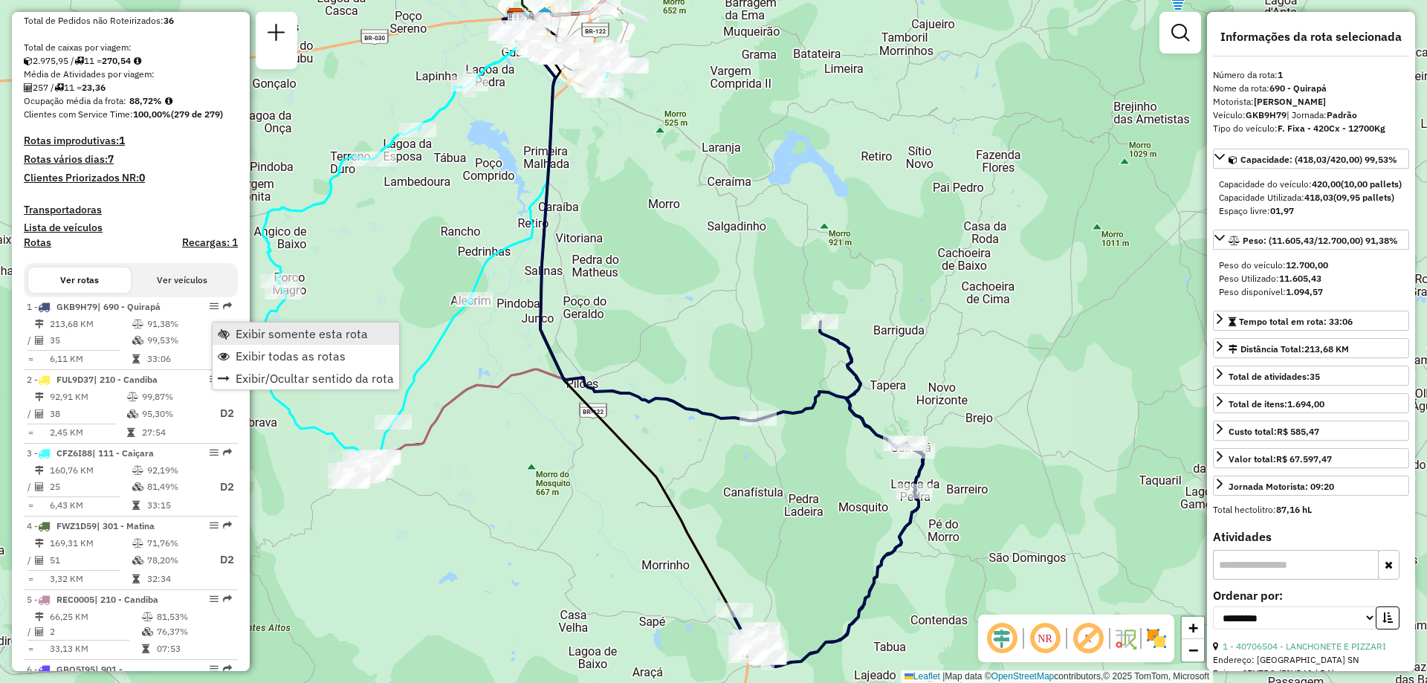
click at [291, 336] on span "Exibir somente esta rota" at bounding box center [302, 334] width 132 height 12
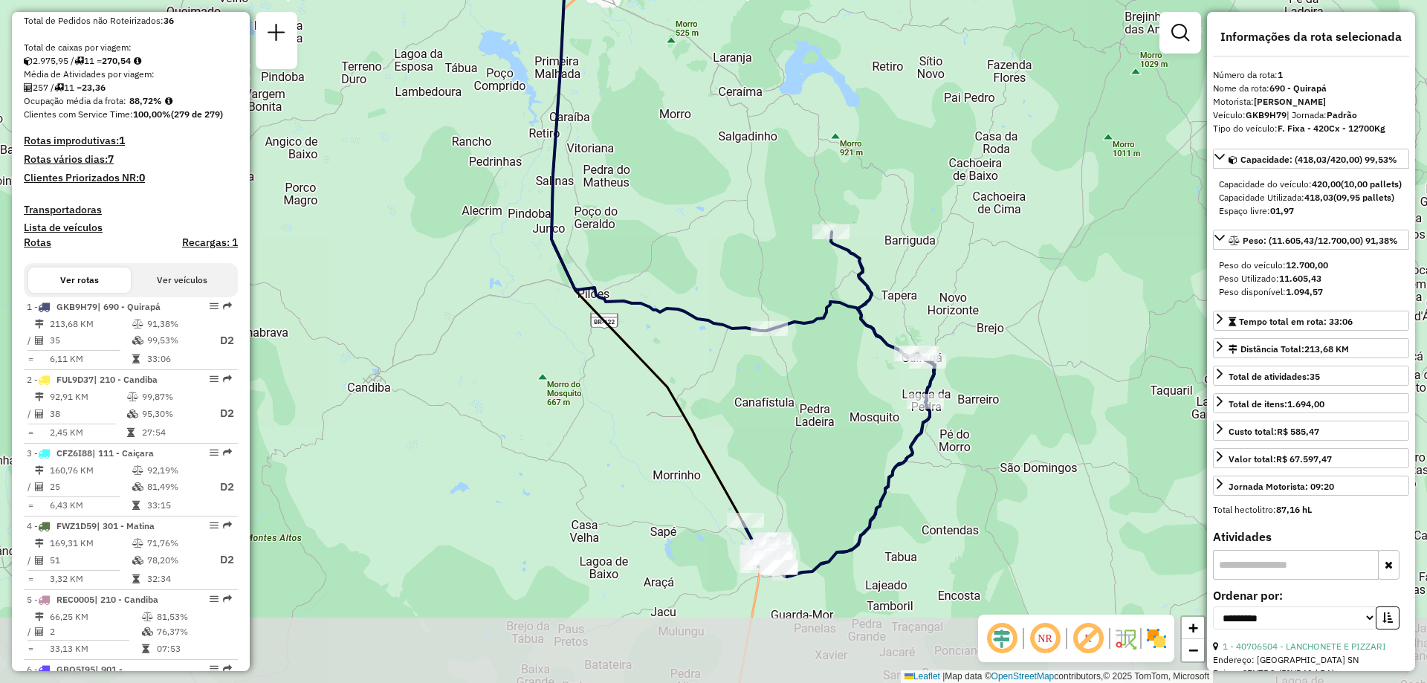
drag, startPoint x: 629, startPoint y: 305, endPoint x: 640, endPoint y: 215, distance: 91.4
click at [640, 215] on div "Janela de atendimento Grade de atendimento Capacidade Transportadoras Veículos …" at bounding box center [713, 341] width 1427 height 683
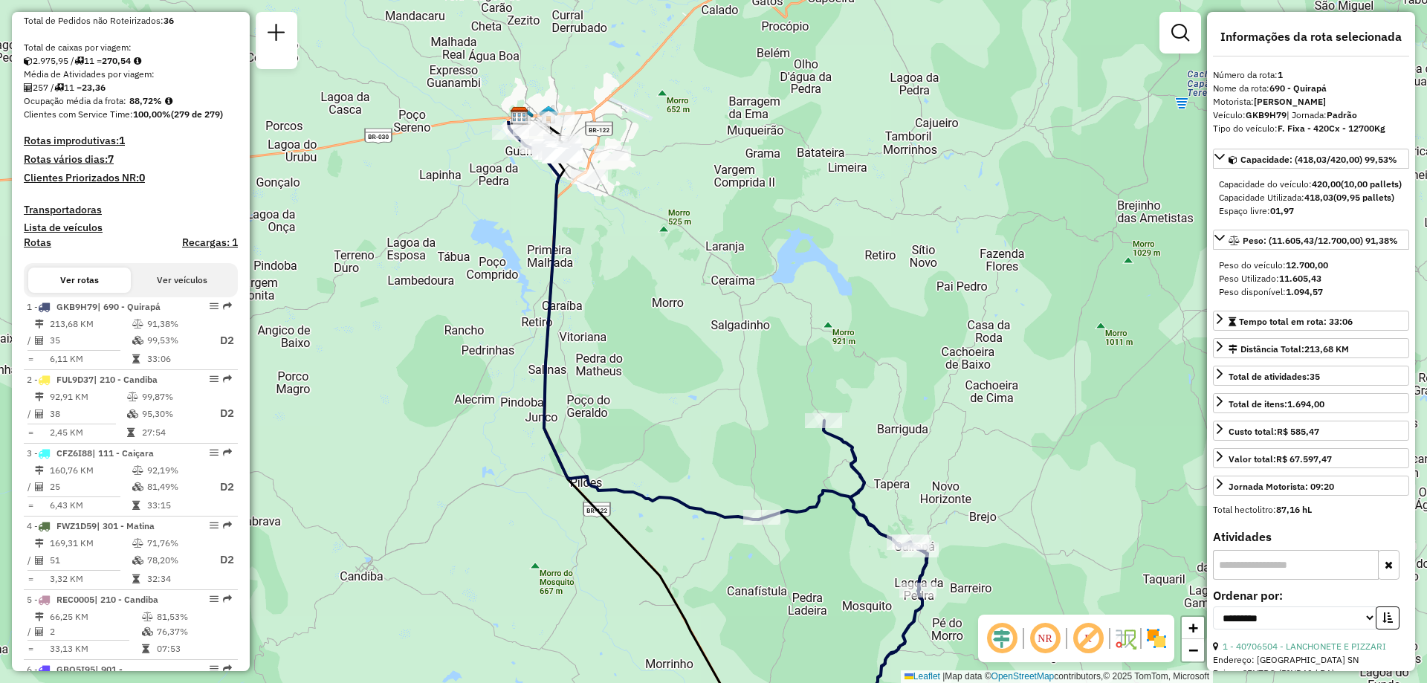
drag, startPoint x: 640, startPoint y: 215, endPoint x: 632, endPoint y: 405, distance: 190.4
click at [632, 405] on div "Janela de atendimento Grade de atendimento Capacidade Transportadoras Veículos …" at bounding box center [713, 341] width 1427 height 683
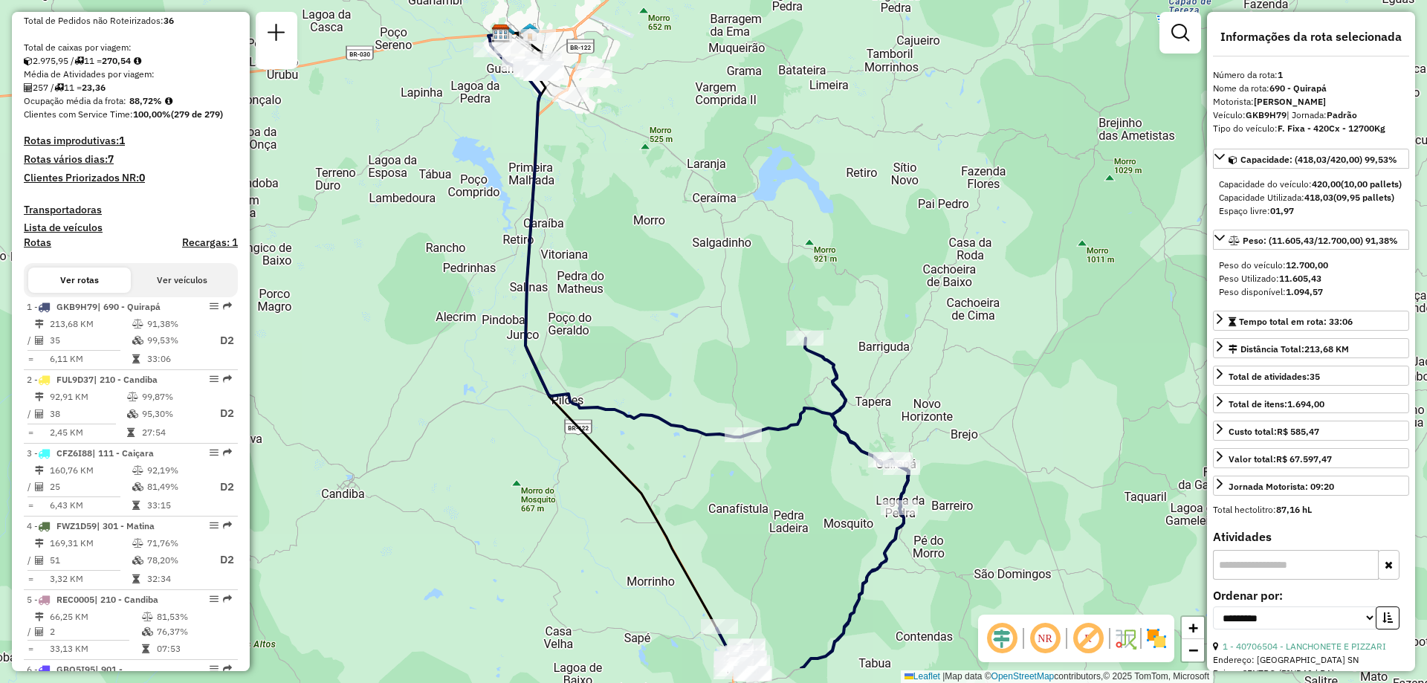
drag, startPoint x: 632, startPoint y: 405, endPoint x: 588, endPoint y: 262, distance: 150.2
click at [589, 262] on div "Janela de atendimento Grade de atendimento Capacidade Transportadoras Veículos …" at bounding box center [713, 341] width 1427 height 683
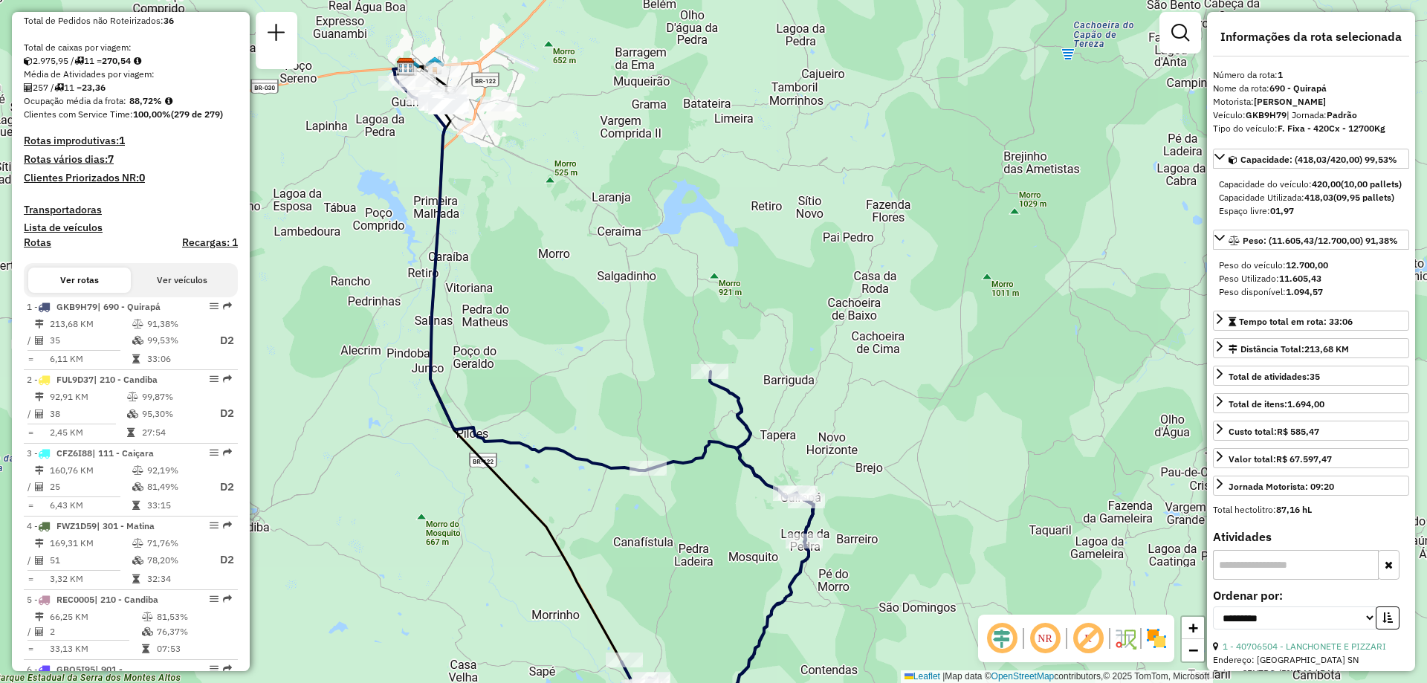
drag, startPoint x: 916, startPoint y: 385, endPoint x: 847, endPoint y: 481, distance: 118.6
click at [847, 481] on div "Janela de atendimento Grade de atendimento Capacidade Transportadoras Veículos …" at bounding box center [713, 341] width 1427 height 683
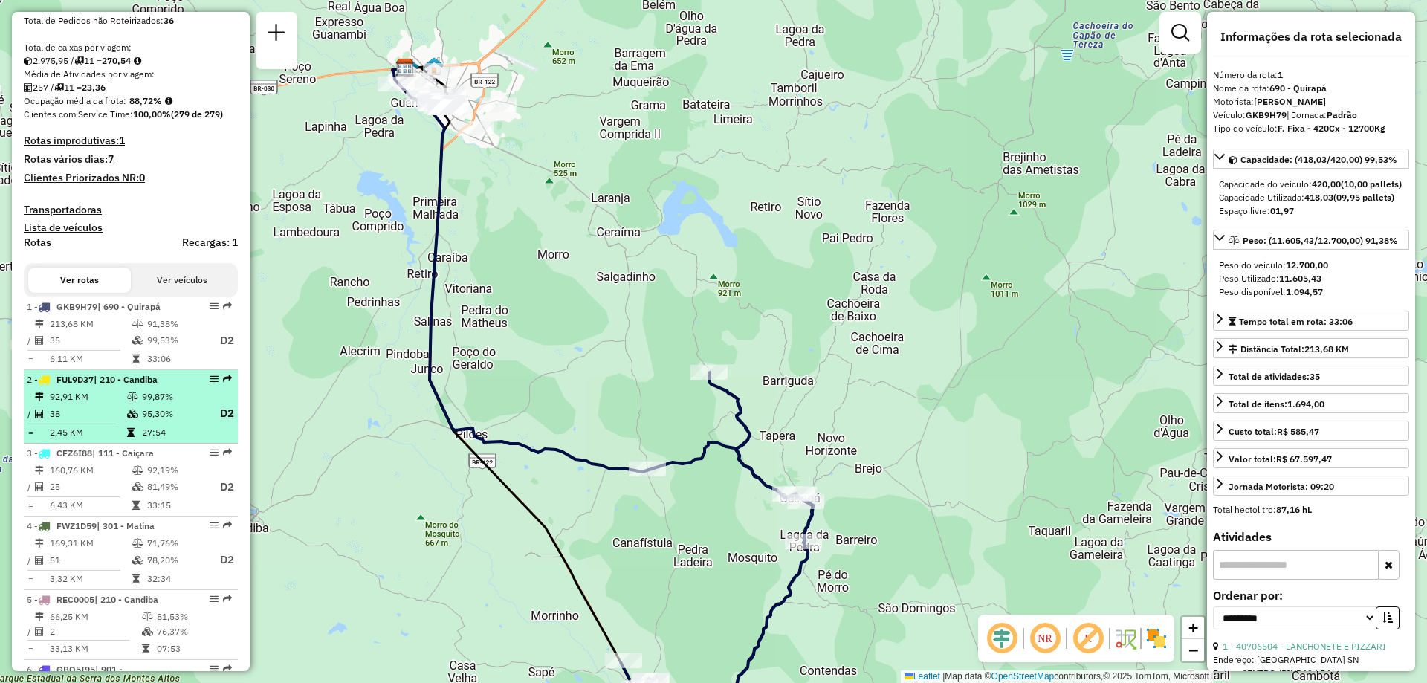
click at [97, 404] on td "92,91 KM" at bounding box center [87, 396] width 77 height 15
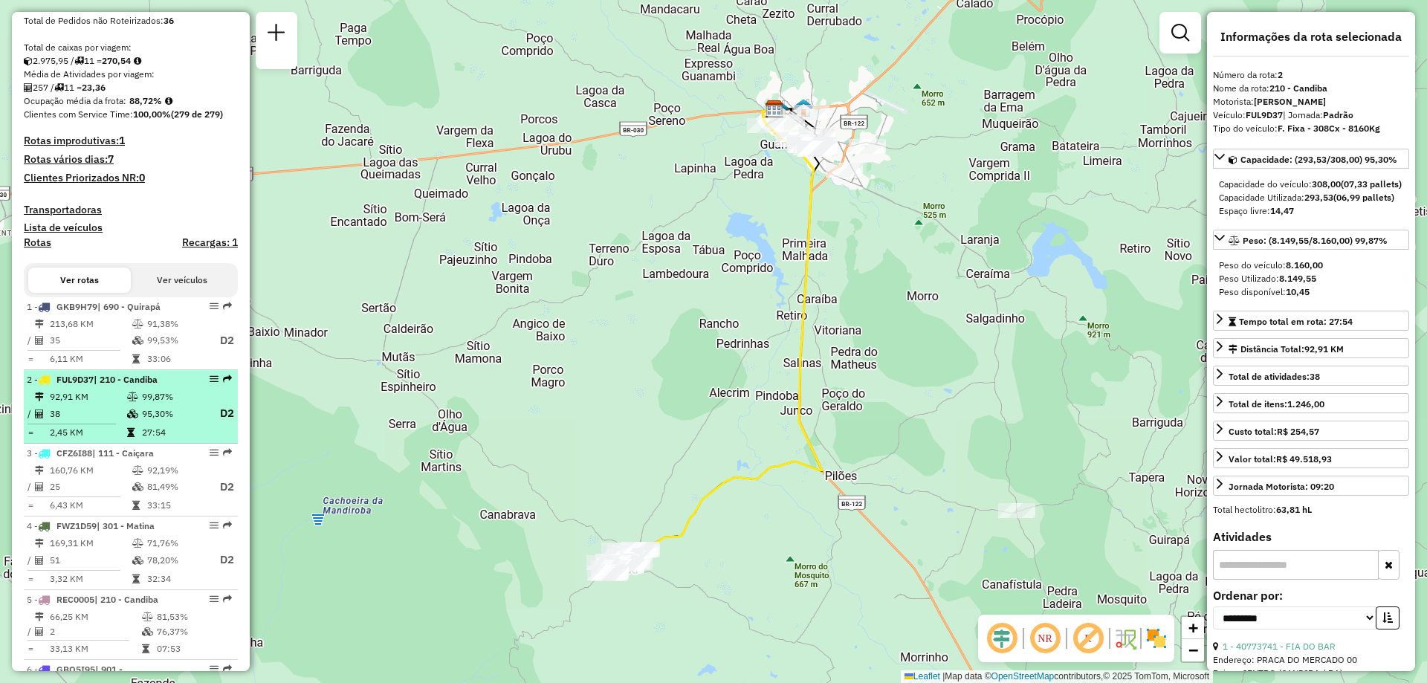
scroll to position [446, 0]
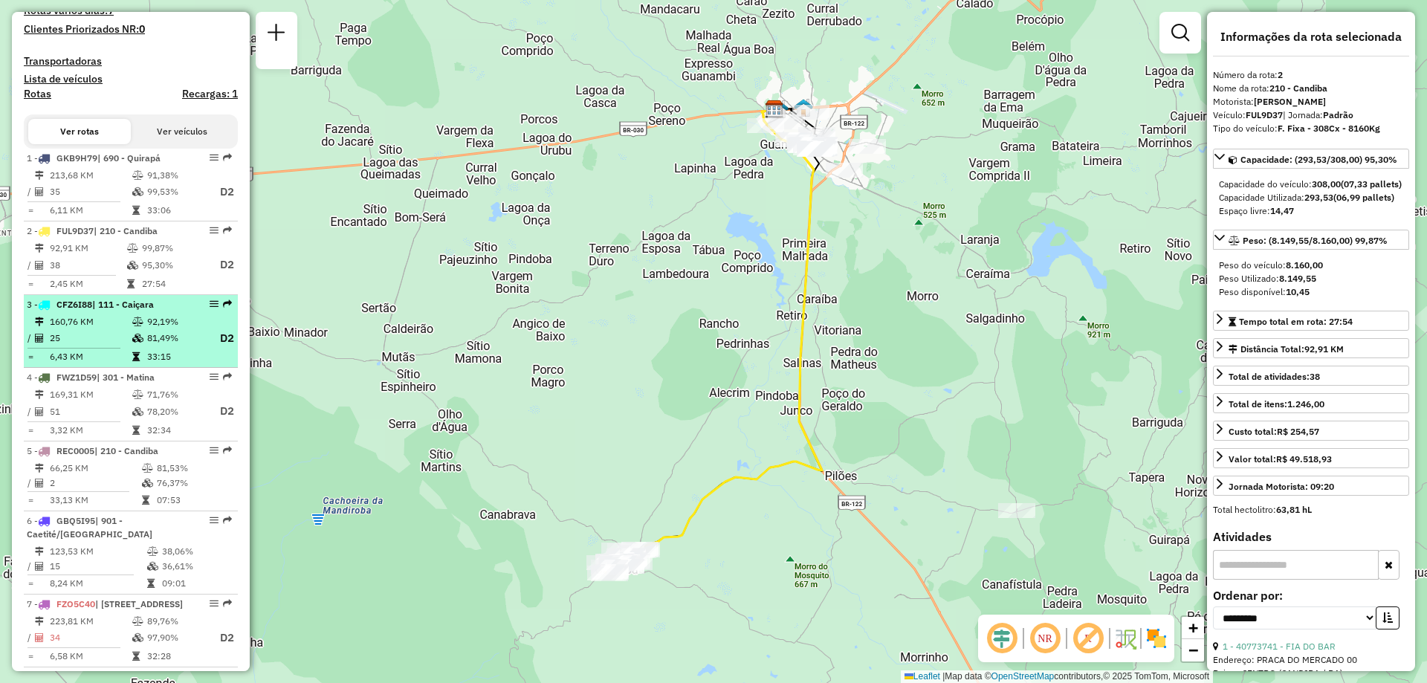
click at [159, 346] on td "81,49%" at bounding box center [175, 338] width 59 height 19
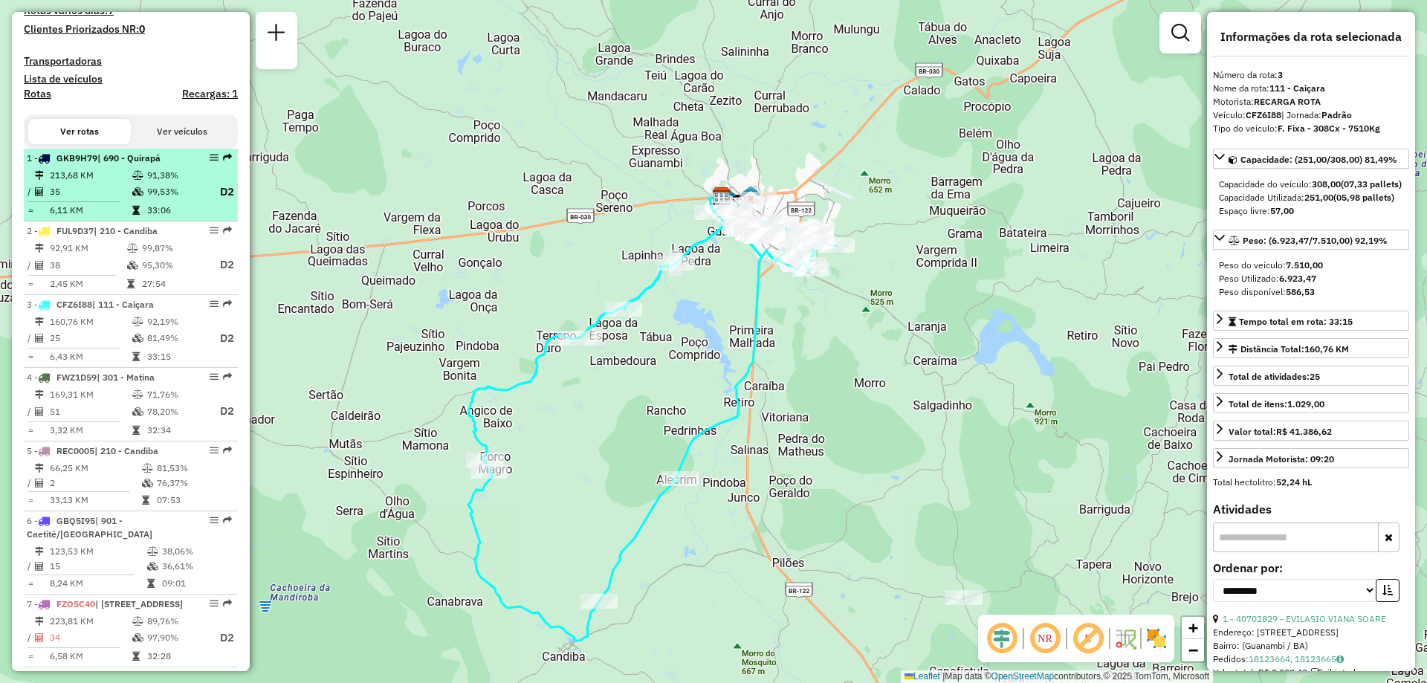
click at [183, 183] on td "91,38%" at bounding box center [175, 175] width 59 height 15
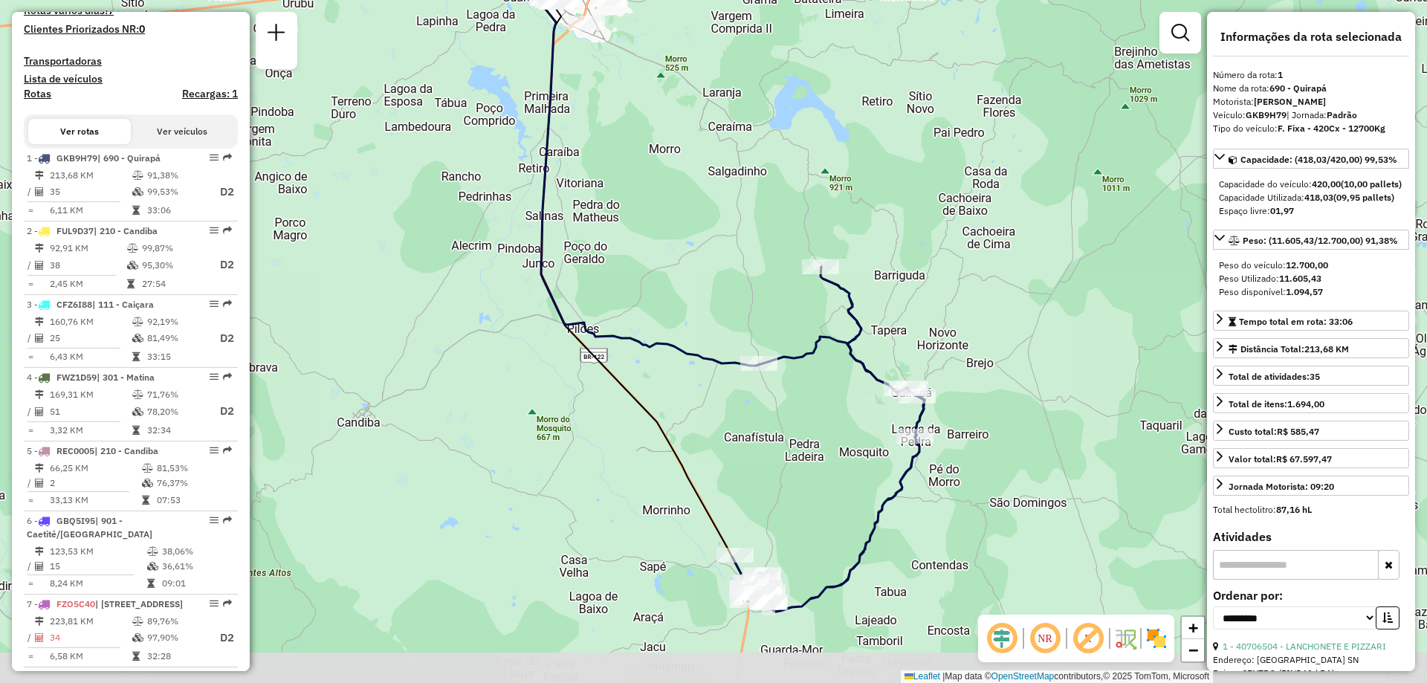
drag, startPoint x: 917, startPoint y: 422, endPoint x: 919, endPoint y: 366, distance: 55.8
click at [919, 366] on div "Janela de atendimento Grade de atendimento Capacidade Transportadoras Veículos …" at bounding box center [713, 341] width 1427 height 683
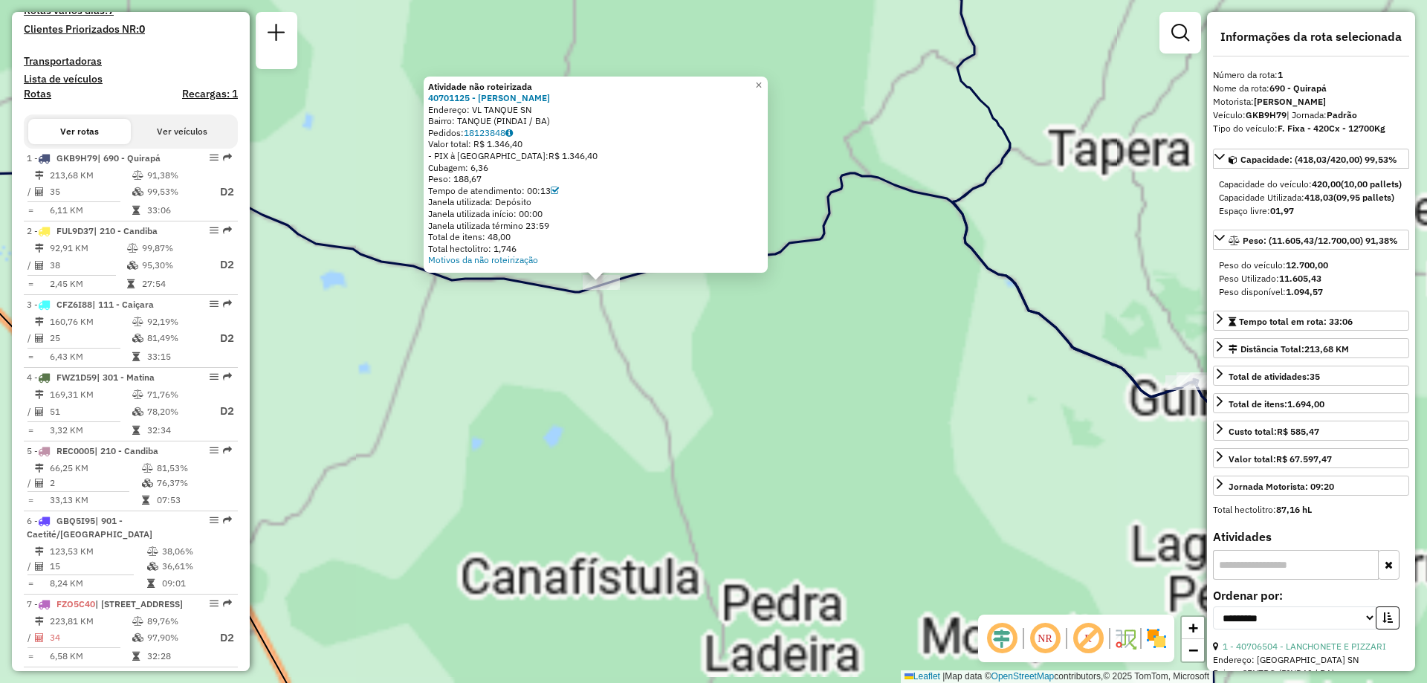
click at [796, 372] on div "Atividade não roteirizada 40701125 - NEUZA FERNANDES MATO Endereço: VL TANQUE S…" at bounding box center [713, 341] width 1427 height 683
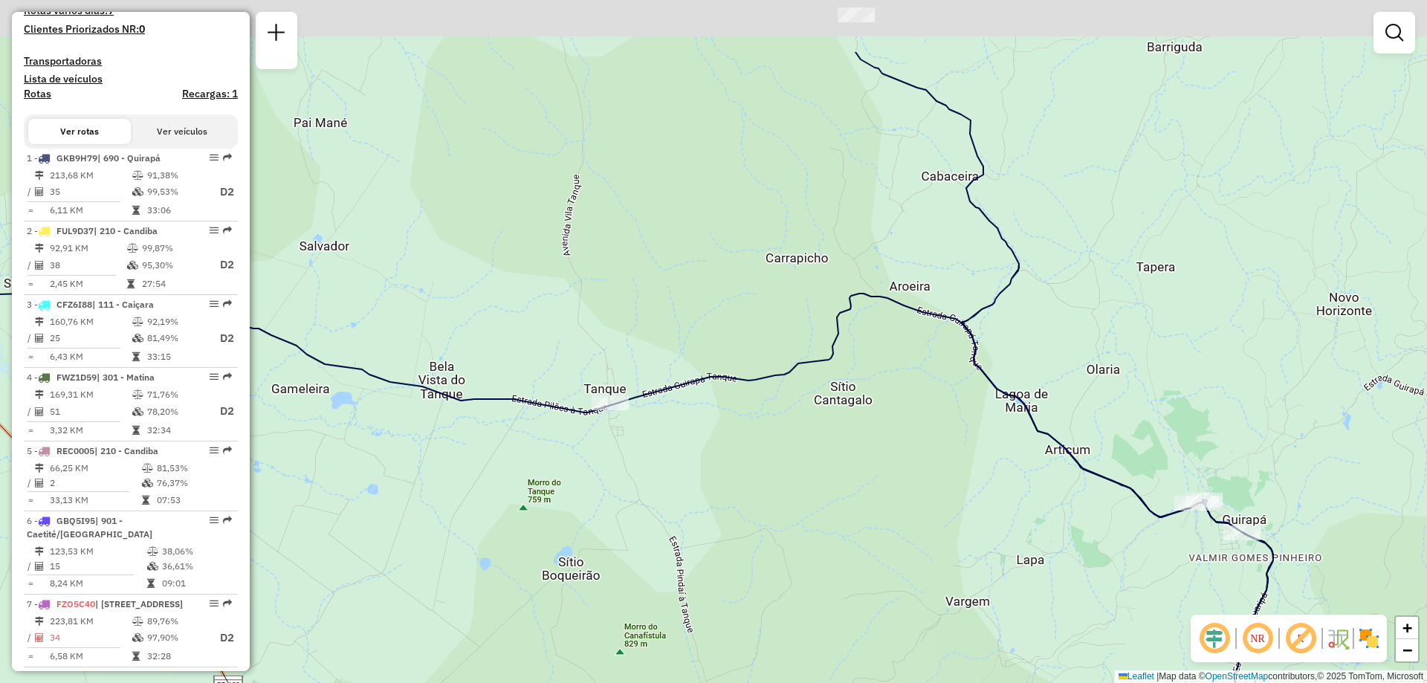
drag, startPoint x: 883, startPoint y: 140, endPoint x: 896, endPoint y: 275, distance: 135.9
click at [896, 274] on div "Janela de atendimento Grade de atendimento Capacidade Transportadoras Veículos …" at bounding box center [713, 341] width 1427 height 683
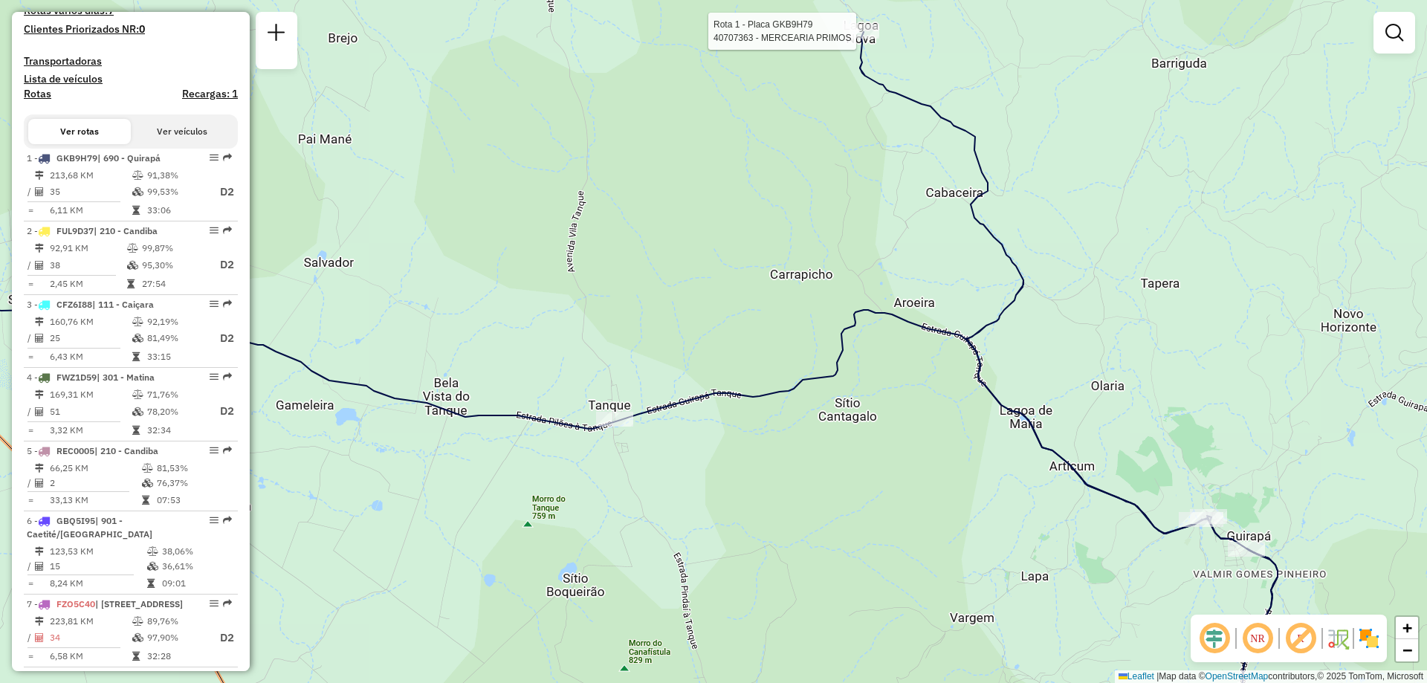
select select "**********"
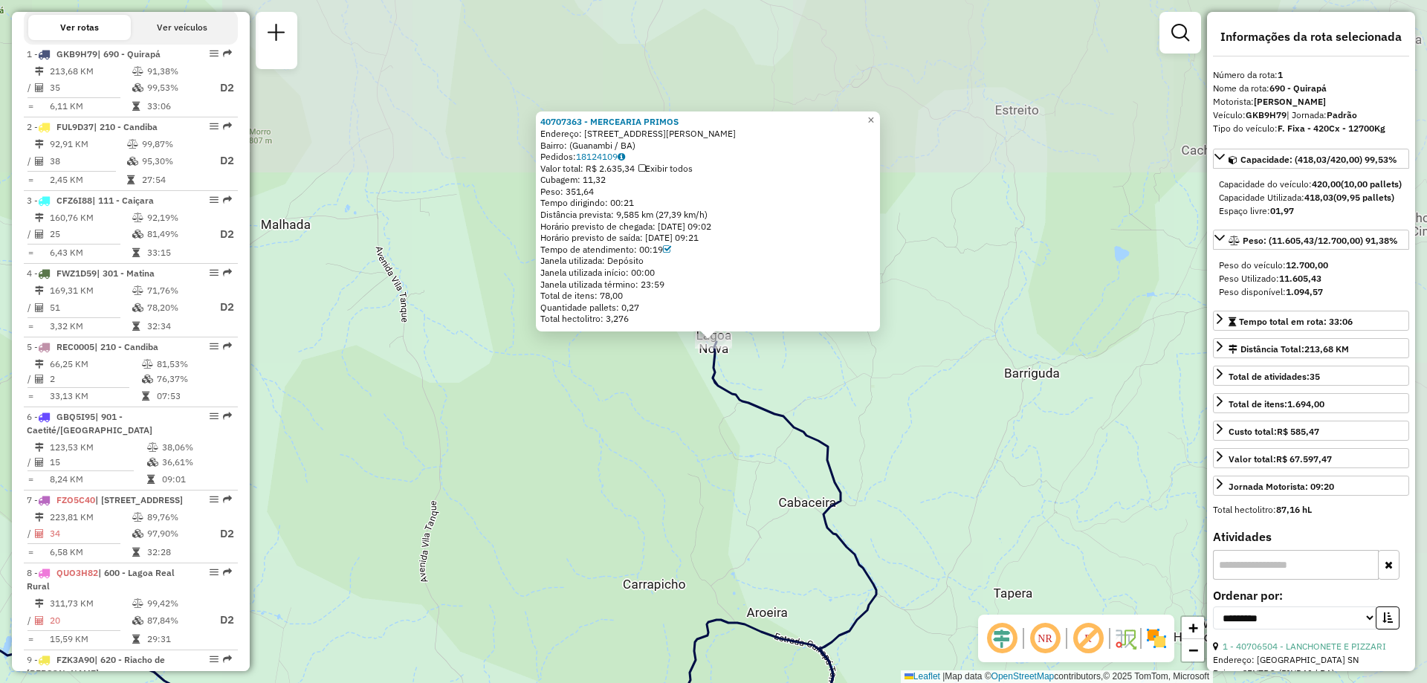
scroll to position [596, 0]
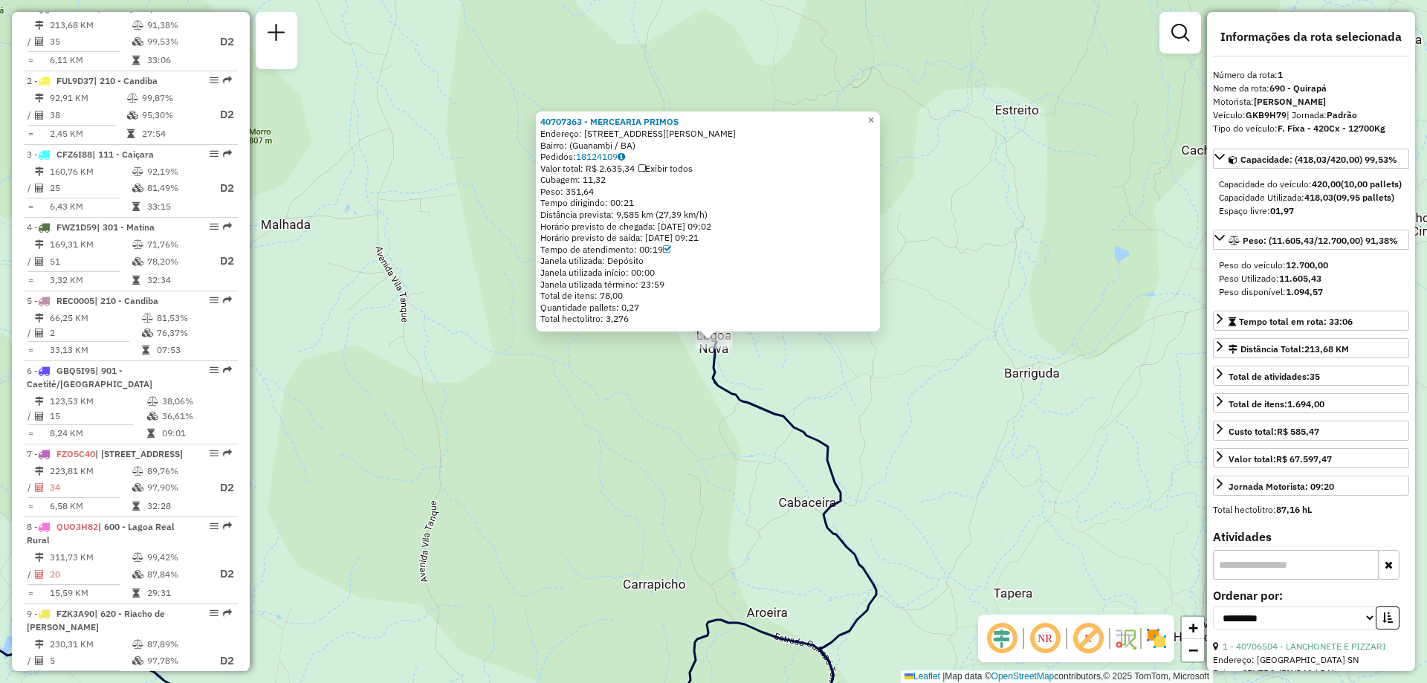
click at [919, 414] on div "40707363 - MERCEARIA PRIMOS Endereço: Rua Simões Filho, 25 Bairro: (Guanambi / …" at bounding box center [713, 341] width 1427 height 683
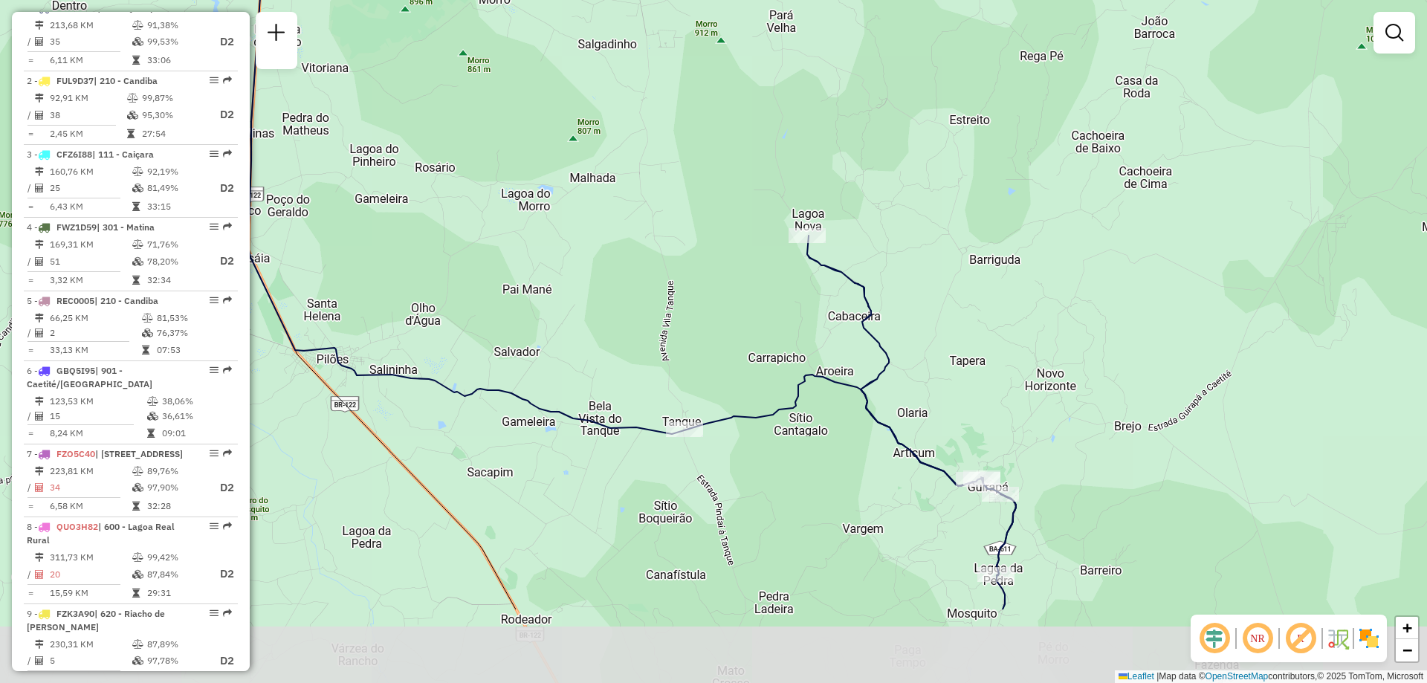
drag, startPoint x: 968, startPoint y: 501, endPoint x: 959, endPoint y: 359, distance: 142.2
click at [959, 359] on div "Janela de atendimento Grade de atendimento Capacidade Transportadoras Veículos …" at bounding box center [713, 341] width 1427 height 683
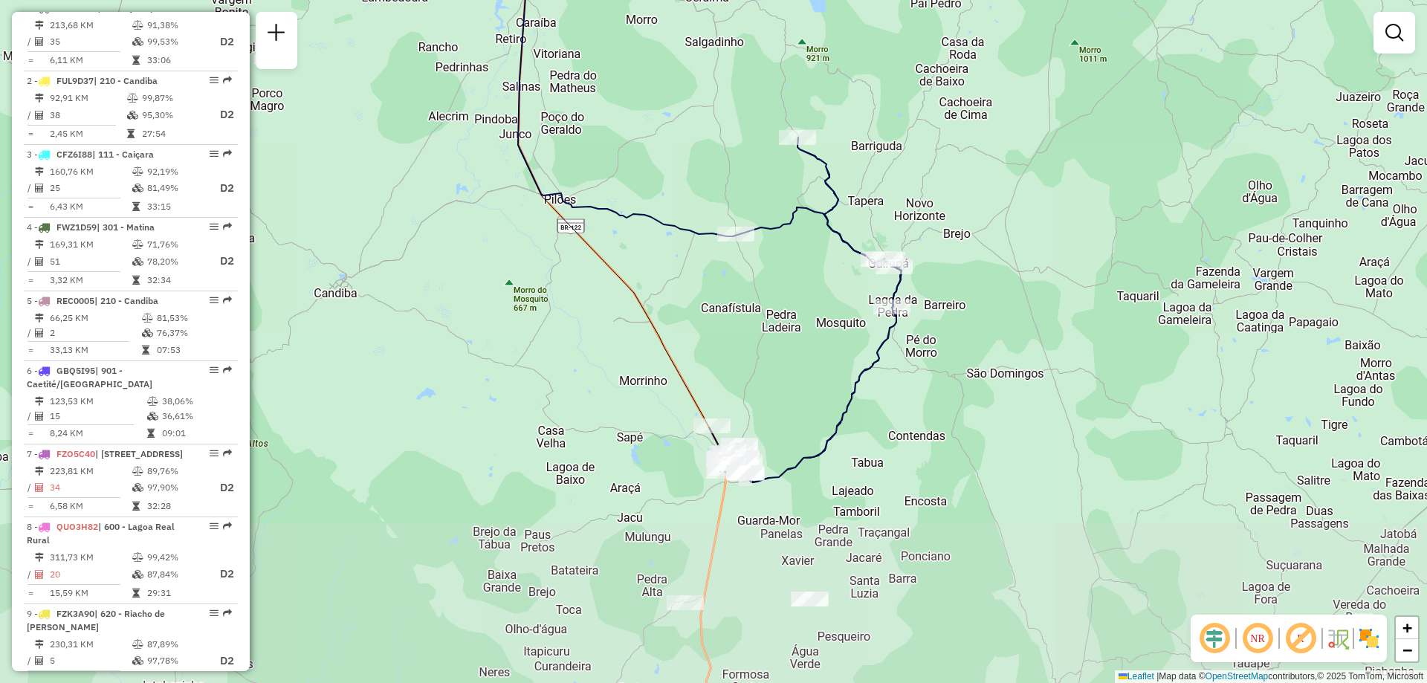
drag, startPoint x: 719, startPoint y: 526, endPoint x: 763, endPoint y: 332, distance: 199.0
click at [763, 332] on div "Janela de atendimento Grade de atendimento Capacidade Transportadoras Veículos …" at bounding box center [713, 341] width 1427 height 683
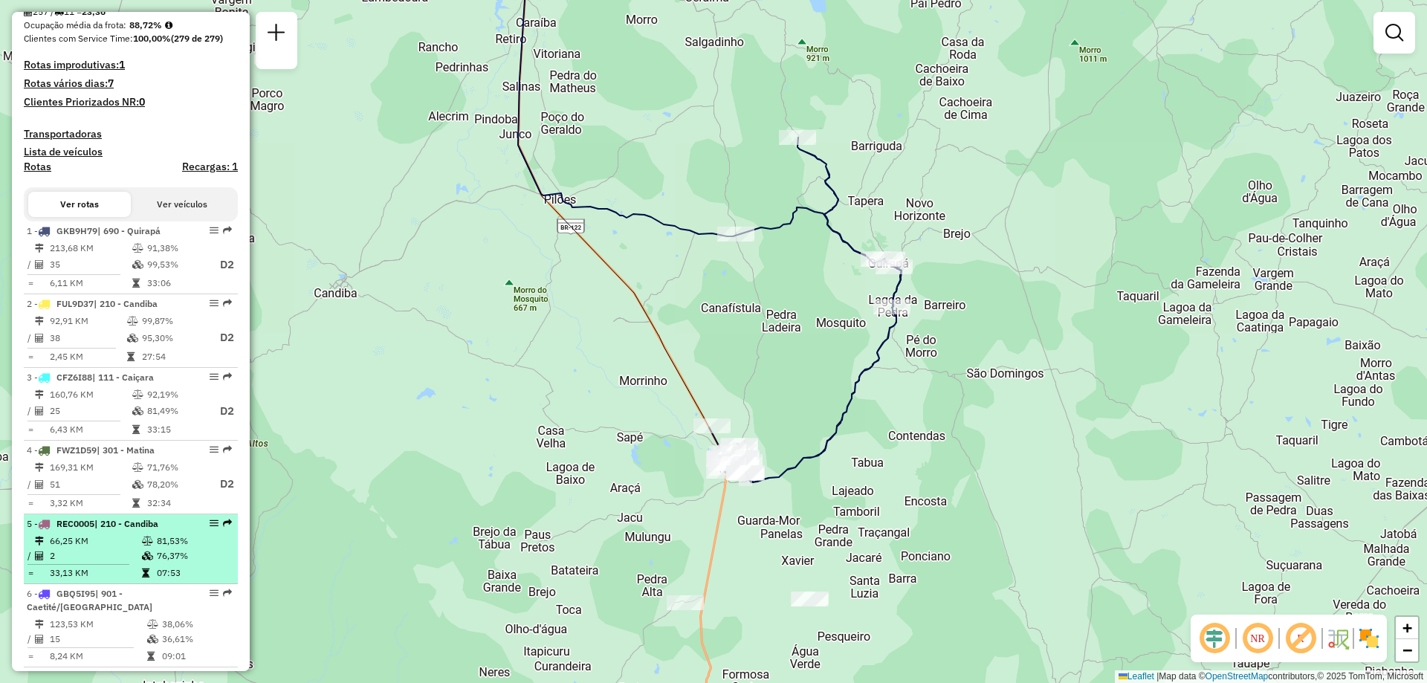
scroll to position [299, 0]
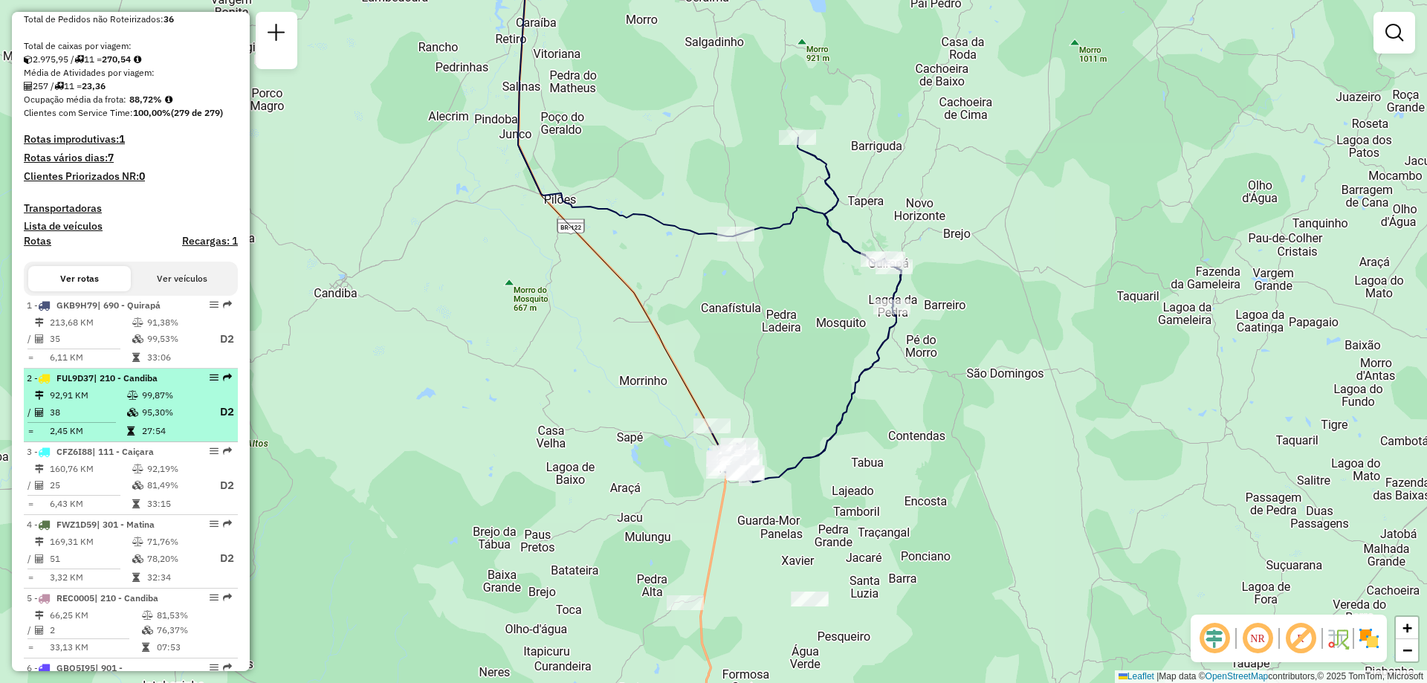
click at [109, 424] on td at bounding box center [77, 422] width 100 height 2
select select "**********"
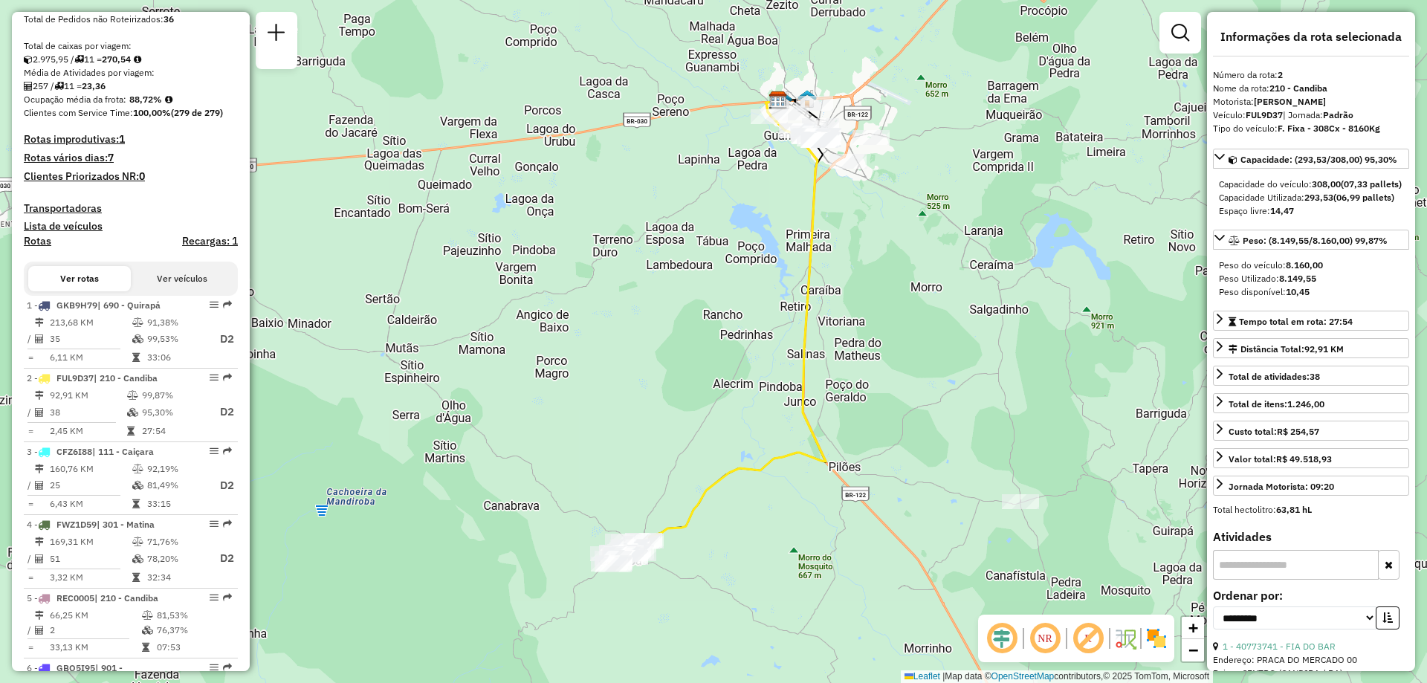
drag, startPoint x: 642, startPoint y: 469, endPoint x: 667, endPoint y: 410, distance: 63.6
click at [667, 410] on div "Janela de atendimento Grade de atendimento Capacidade Transportadoras Veículos …" at bounding box center [713, 341] width 1427 height 683
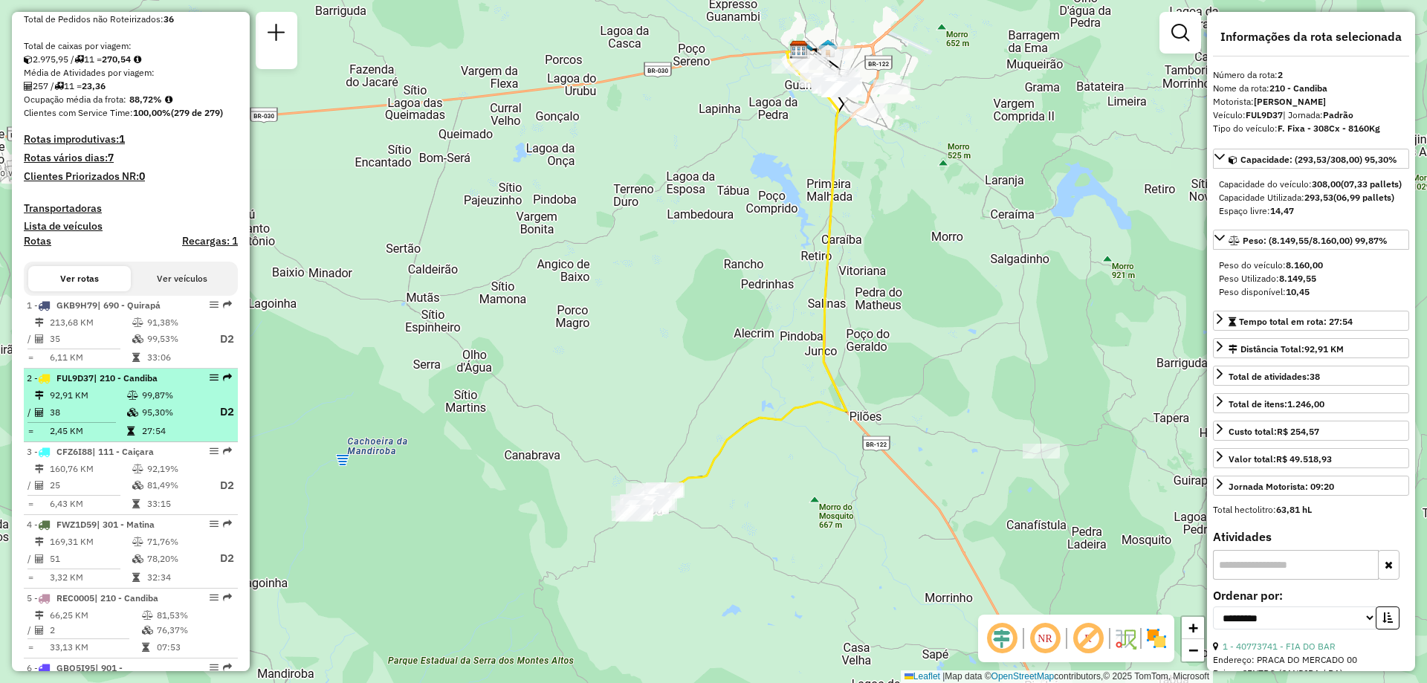
click at [149, 421] on td "95,30%" at bounding box center [172, 412] width 63 height 19
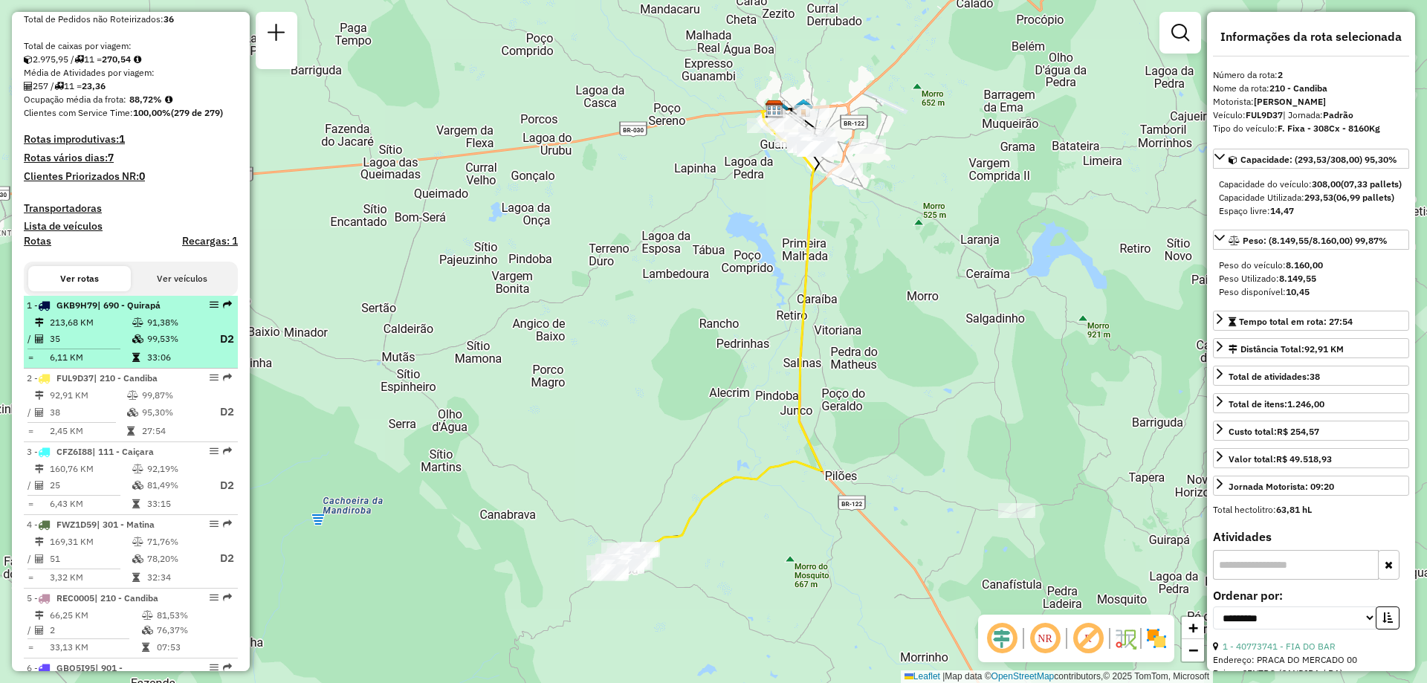
click at [166, 349] on td "99,53%" at bounding box center [175, 339] width 59 height 19
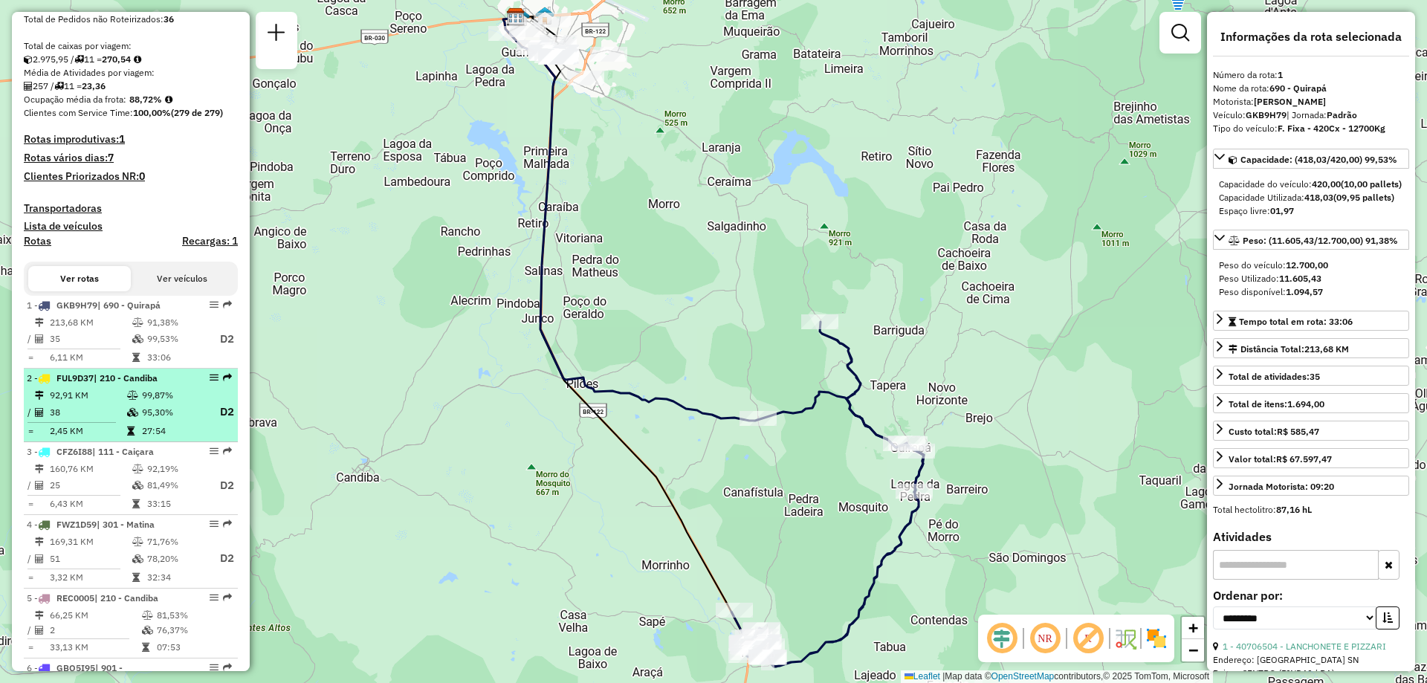
click at [181, 438] on td "27:54" at bounding box center [172, 431] width 63 height 15
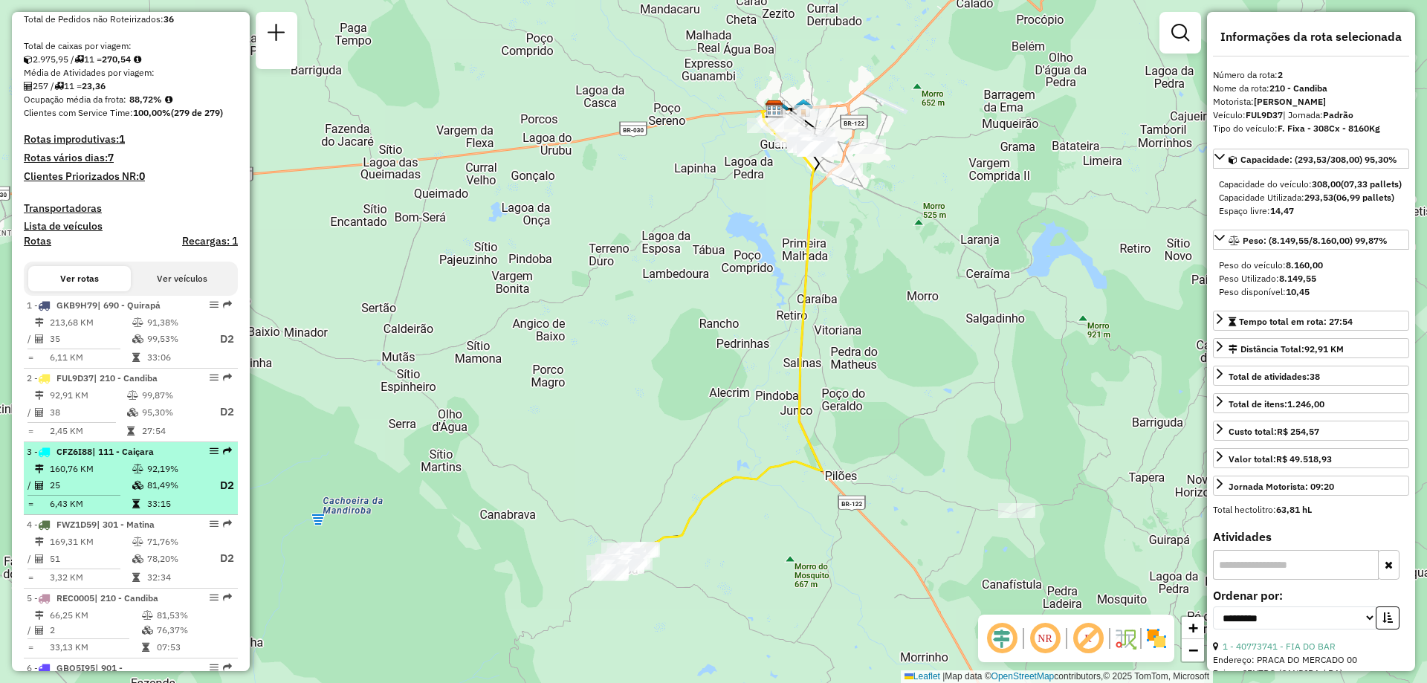
click at [156, 489] on td "81,49%" at bounding box center [175, 485] width 59 height 19
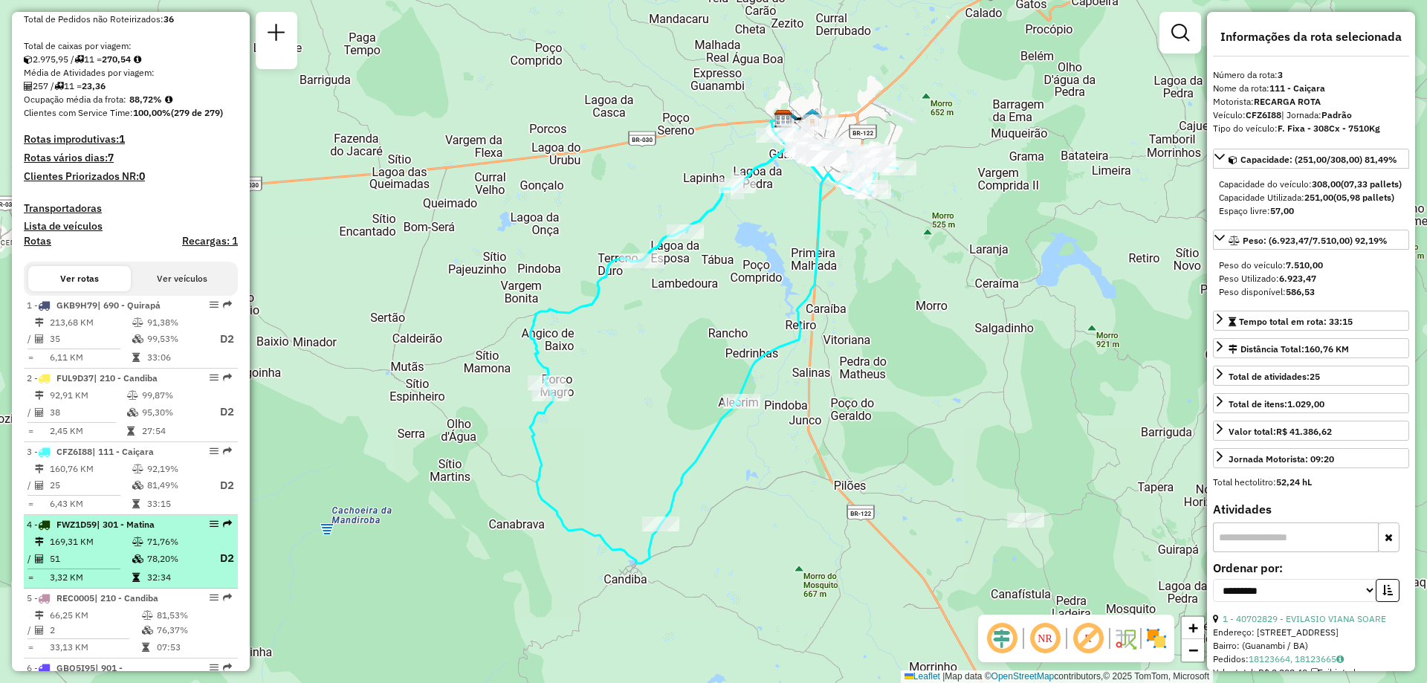
click at [109, 568] on td "51" at bounding box center [90, 558] width 82 height 19
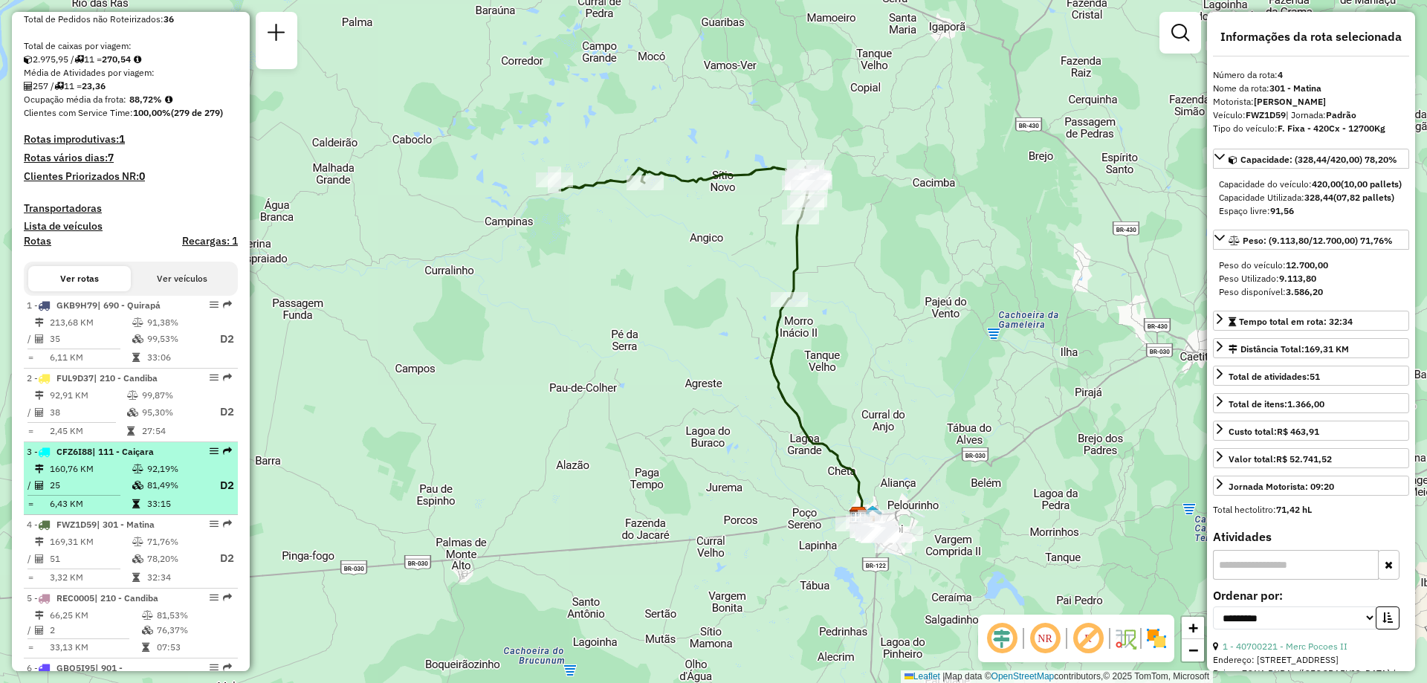
scroll to position [447, 0]
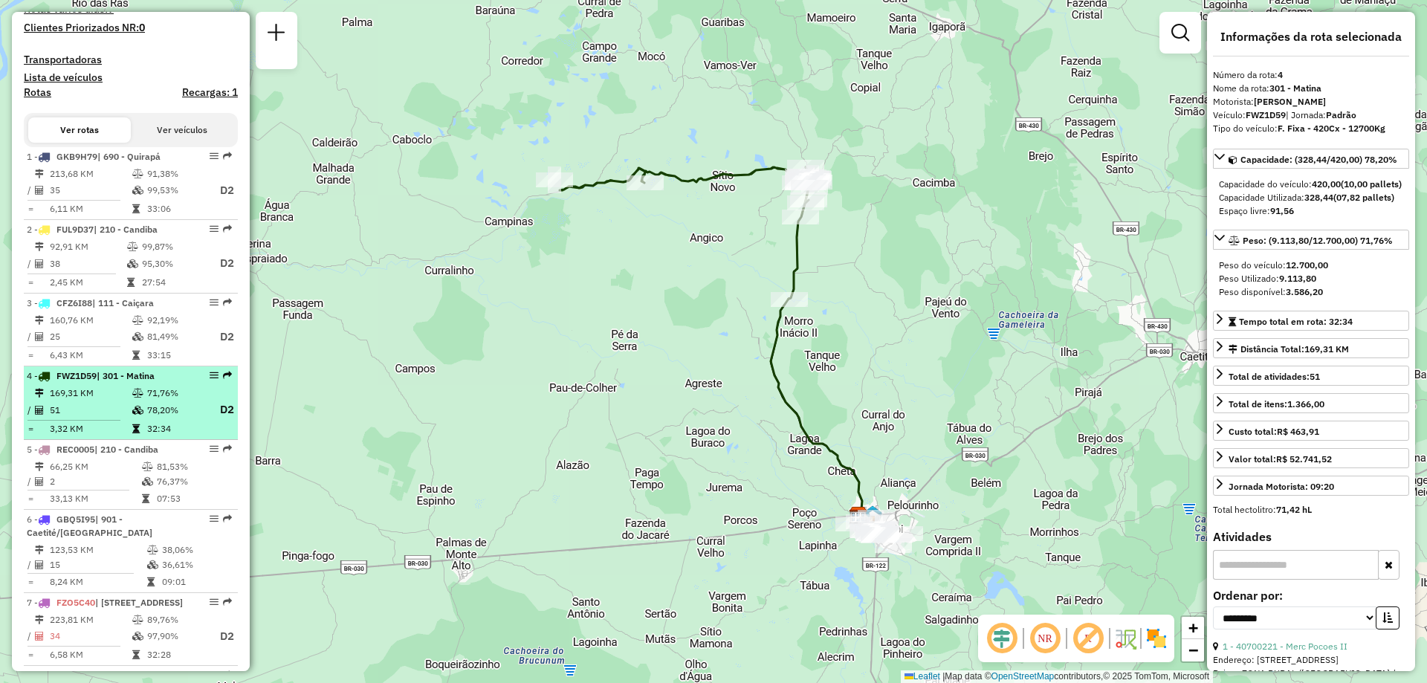
click at [160, 419] on td "78,20%" at bounding box center [175, 410] width 59 height 19
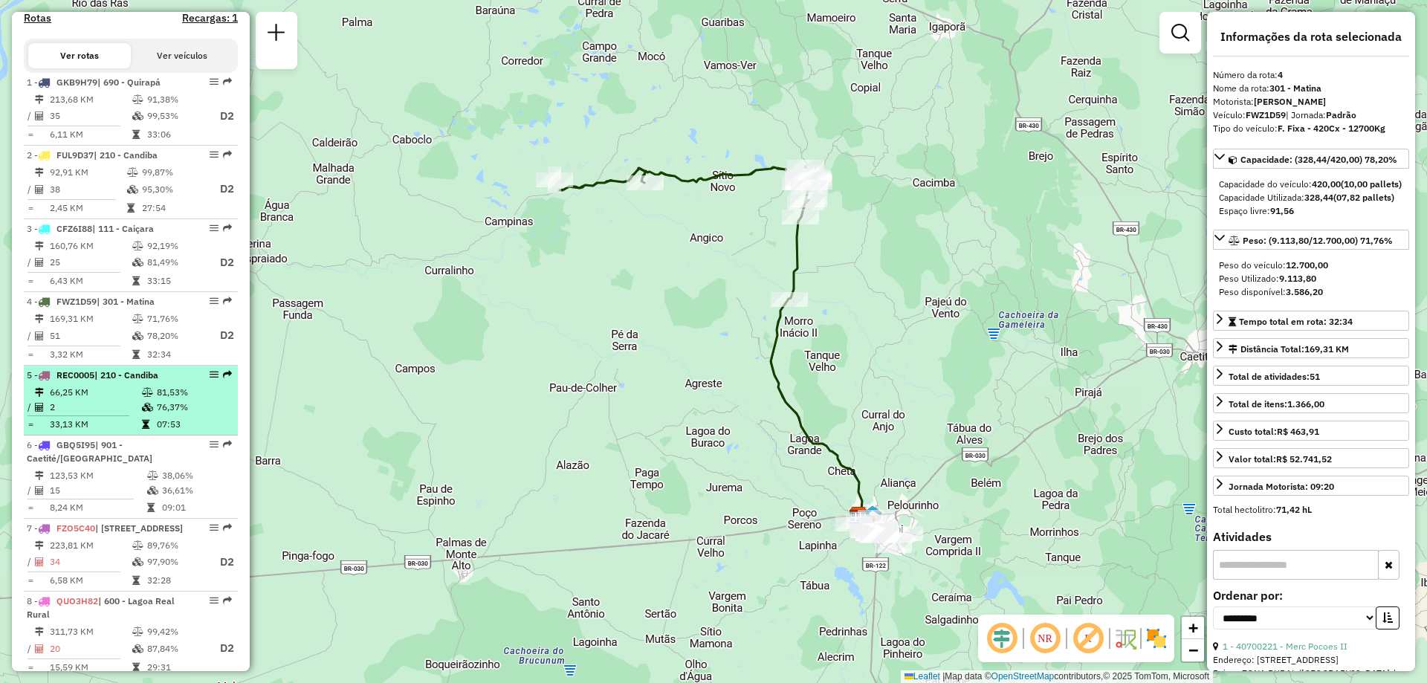
click at [137, 415] on td "2" at bounding box center [95, 407] width 92 height 15
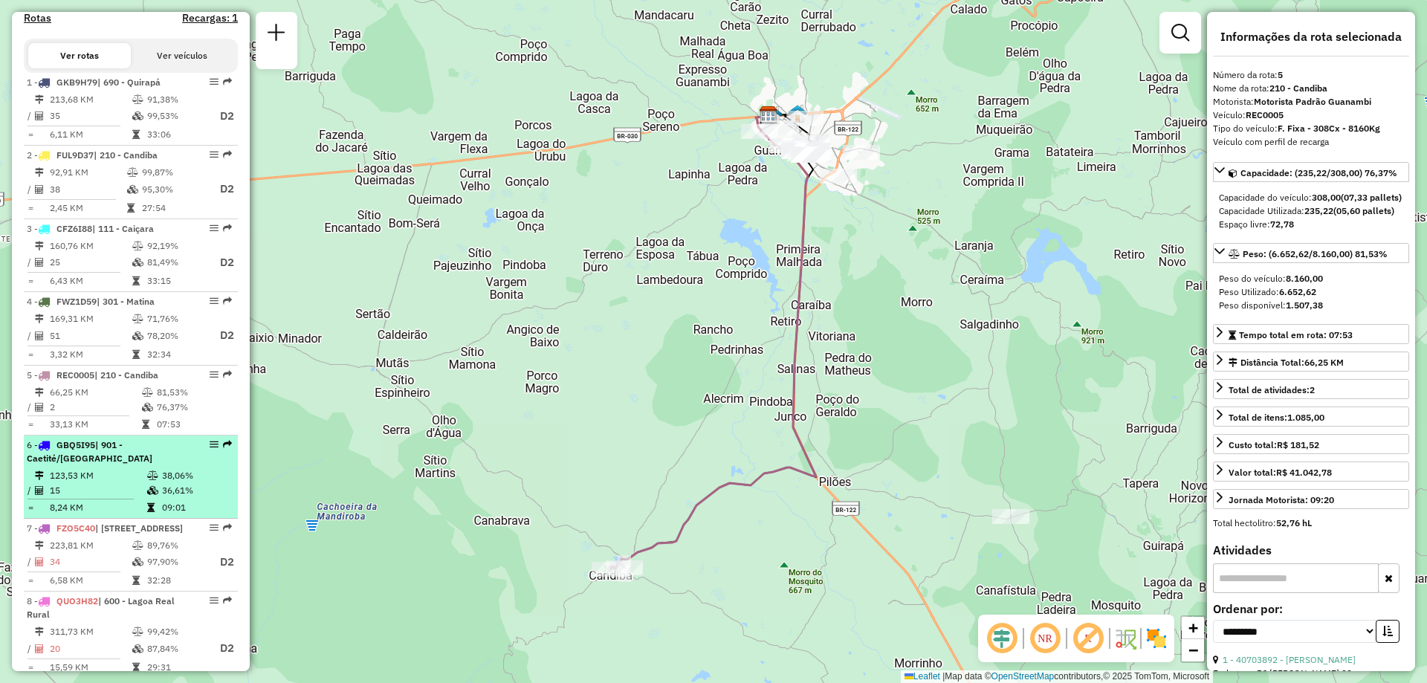
click at [114, 496] on td "15" at bounding box center [97, 490] width 97 height 15
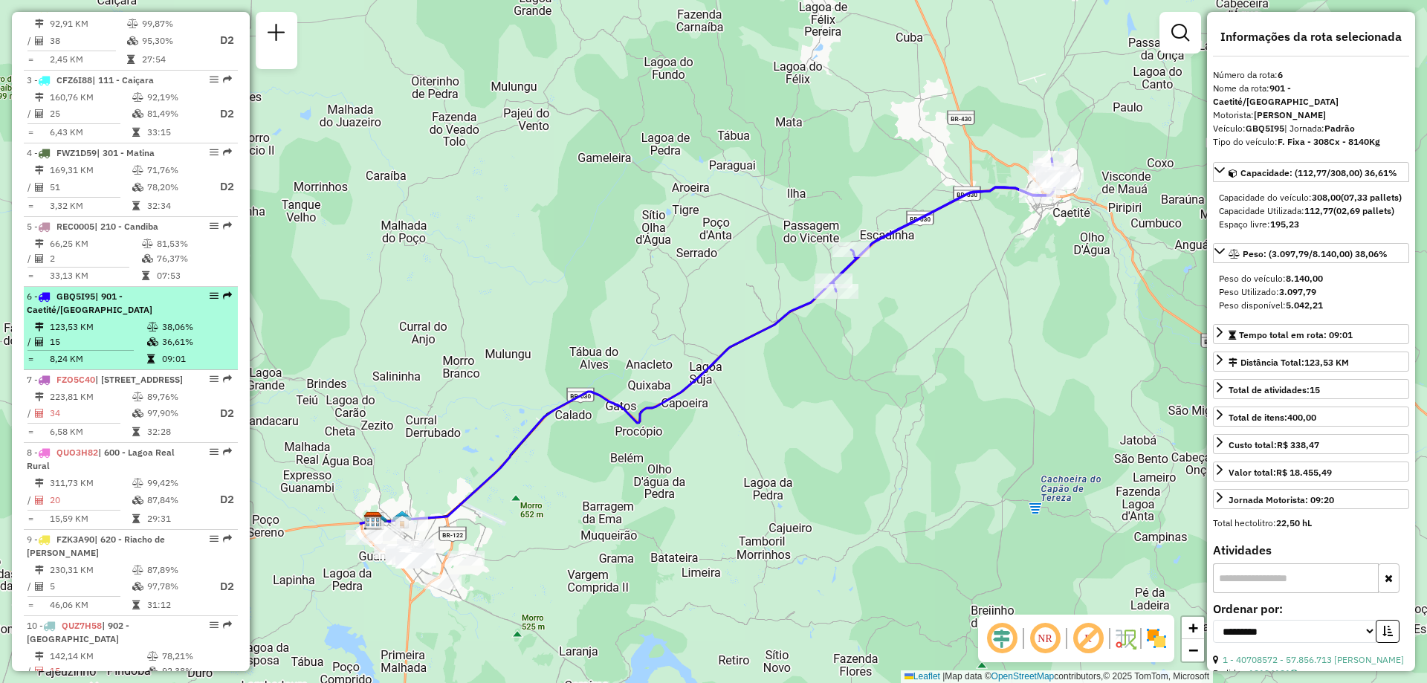
scroll to position [745, 0]
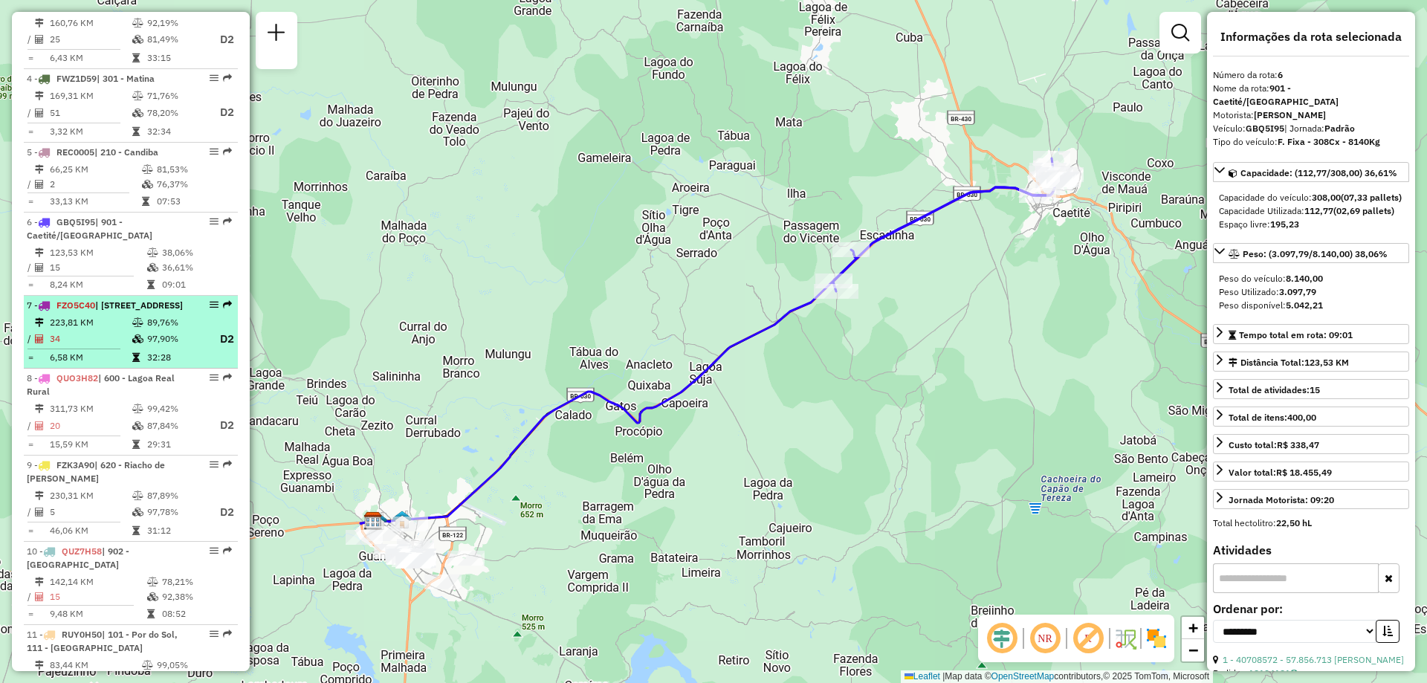
click at [137, 312] on div "7 - FZO5C40 | 600 - Lagoa Real Rural , 610 - Lagoa Real, 901 - Caetité/Alto Bue…" at bounding box center [106, 305] width 158 height 13
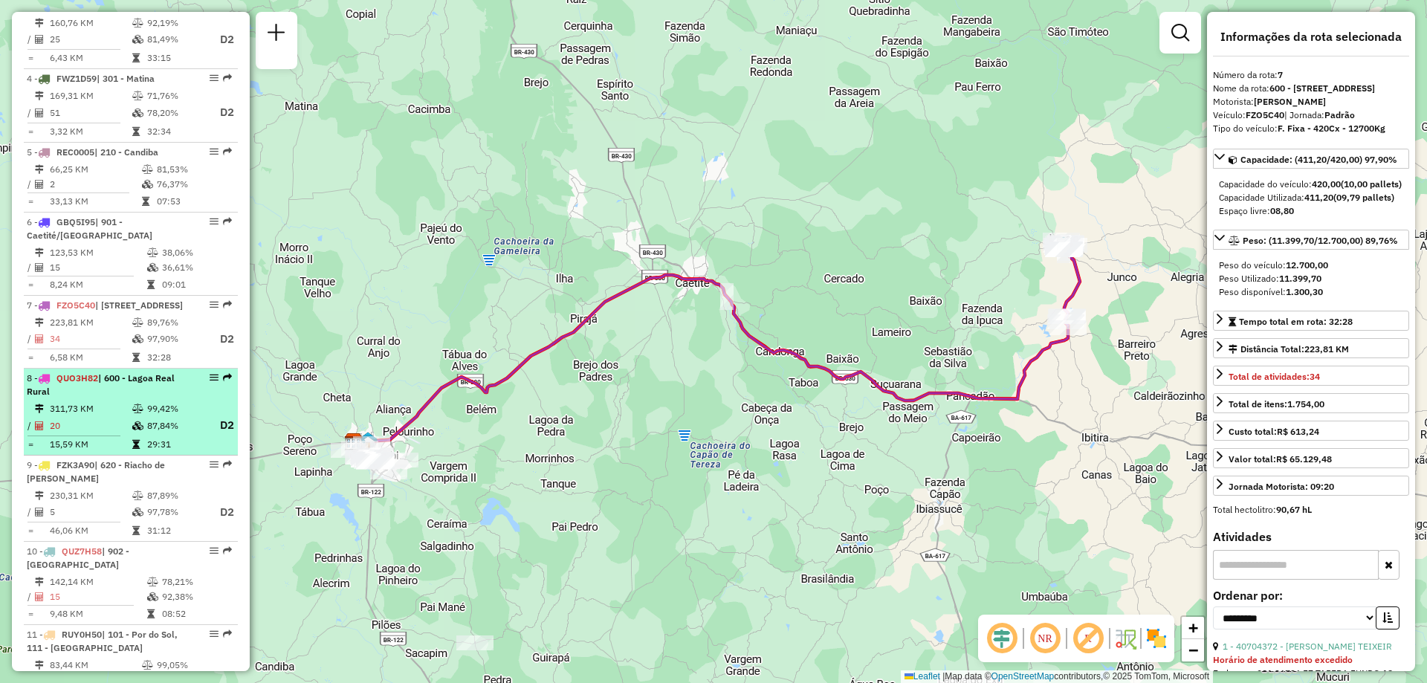
click at [141, 398] on div "8 - QUO3H82 | 600 - Lagoa Real Rural" at bounding box center [106, 385] width 158 height 27
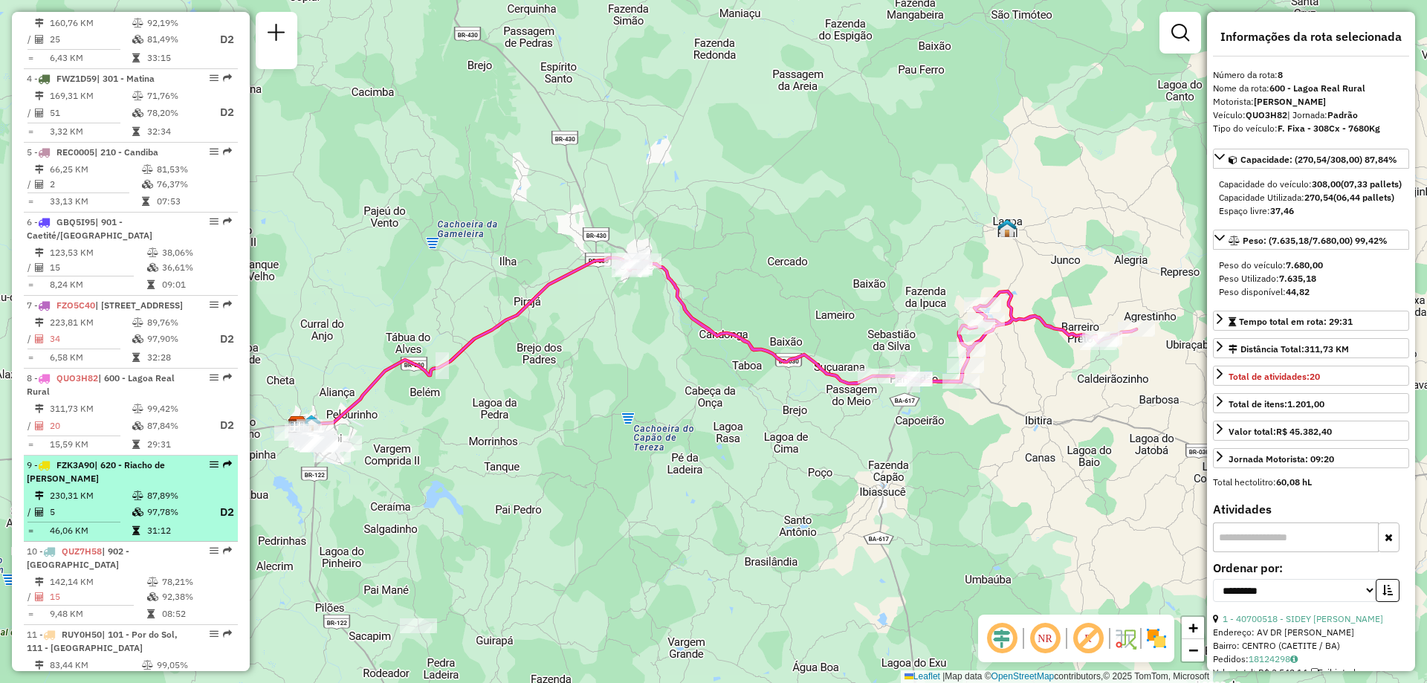
click at [130, 485] on div "9 - FZK3A90 | 620 - Riacho de Santana" at bounding box center [106, 472] width 158 height 27
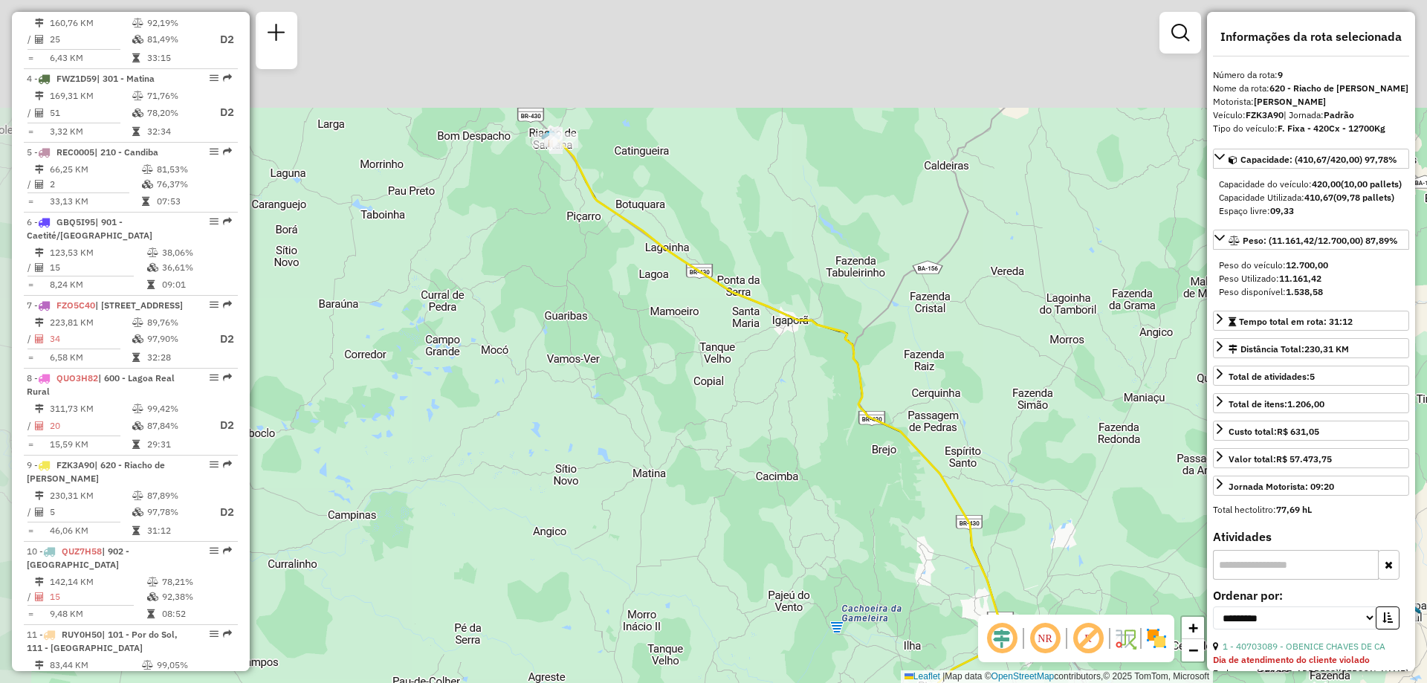
drag, startPoint x: 546, startPoint y: 307, endPoint x: 610, endPoint y: 441, distance: 148.6
click at [610, 441] on div "Janela de atendimento Grade de atendimento Capacidade Transportadoras Veículos …" at bounding box center [713, 341] width 1427 height 683
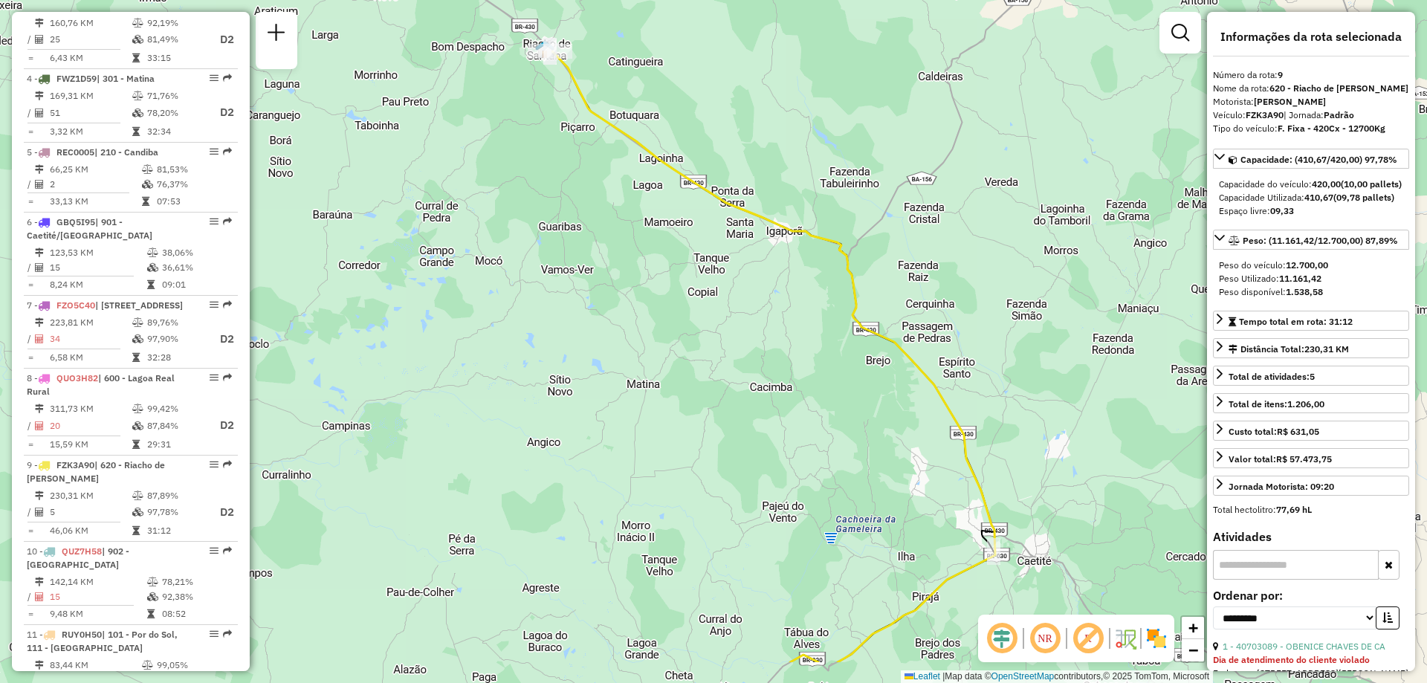
drag, startPoint x: 605, startPoint y: 369, endPoint x: 602, endPoint y: 304, distance: 65.5
click at [602, 304] on div "Janela de atendimento Grade de atendimento Capacidade Transportadoras Veículos …" at bounding box center [713, 341] width 1427 height 683
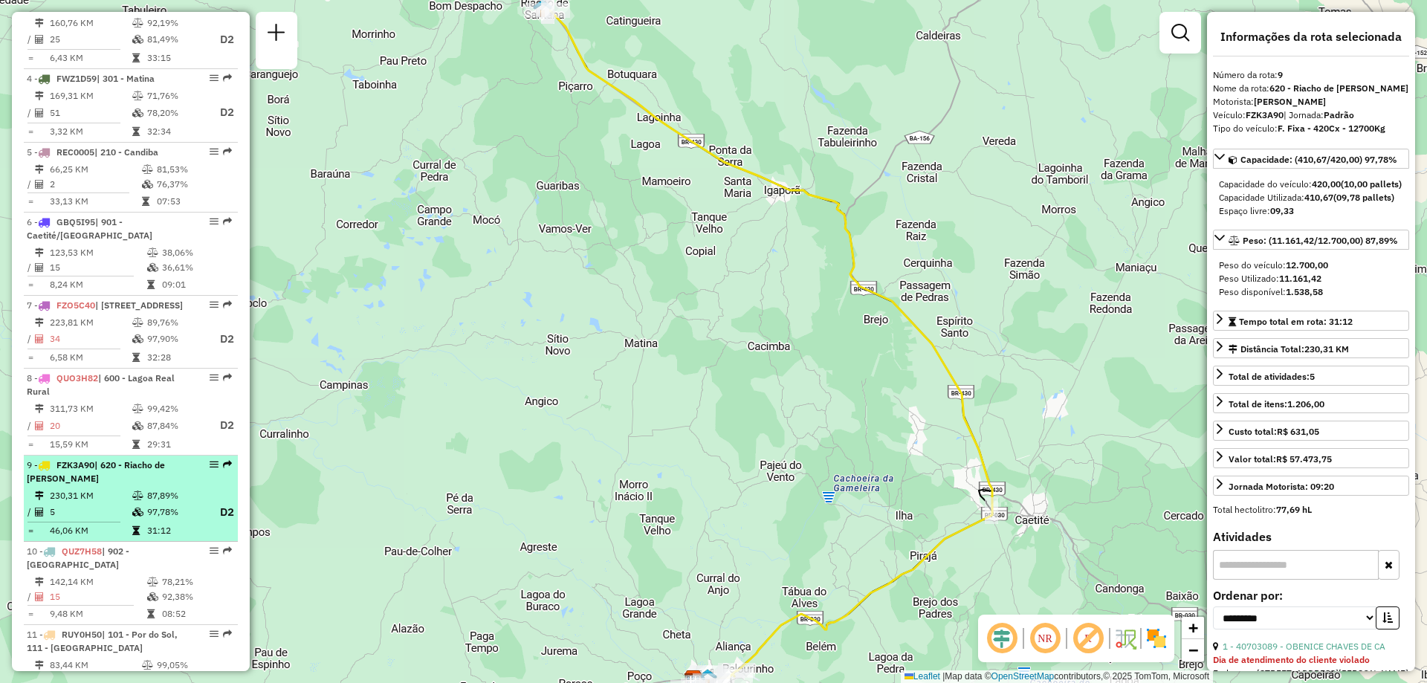
scroll to position [819, 0]
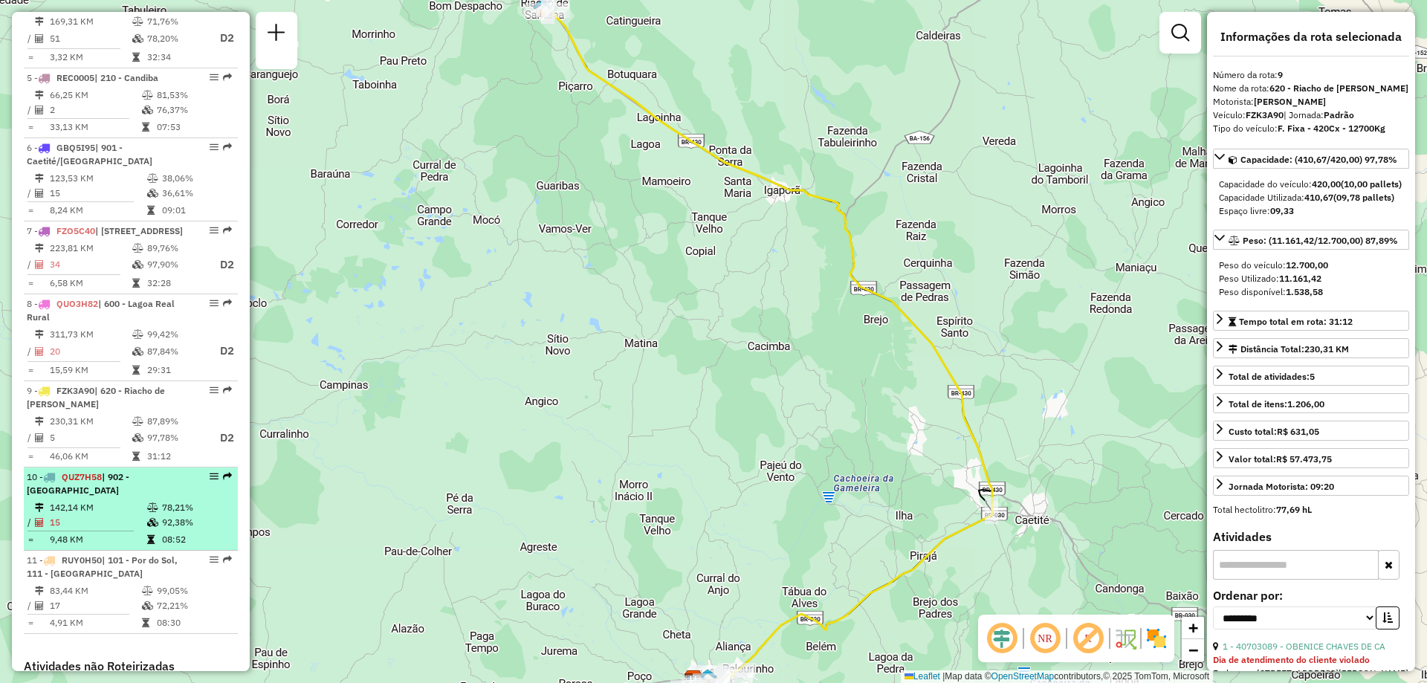
click at [129, 496] on span "| 902 - [GEOGRAPHIC_DATA]" at bounding box center [78, 483] width 103 height 25
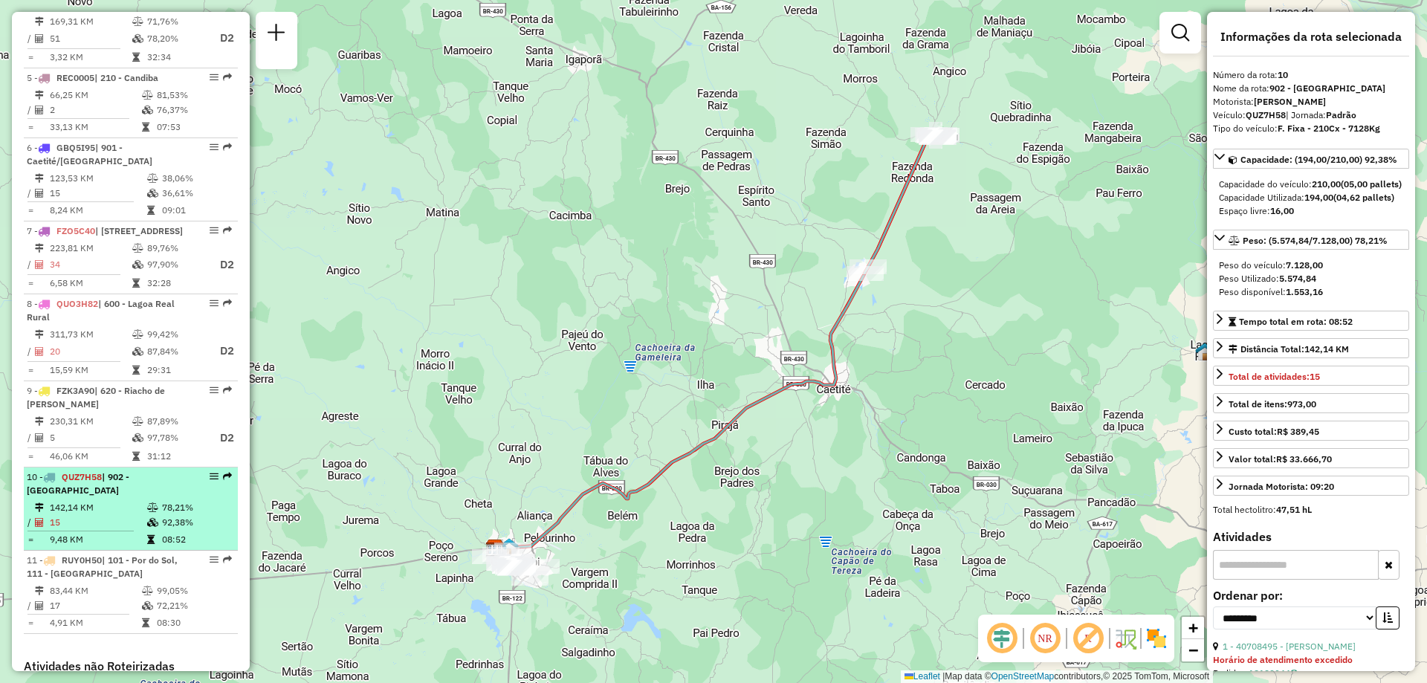
click at [193, 530] on td "92,38%" at bounding box center [196, 522] width 71 height 15
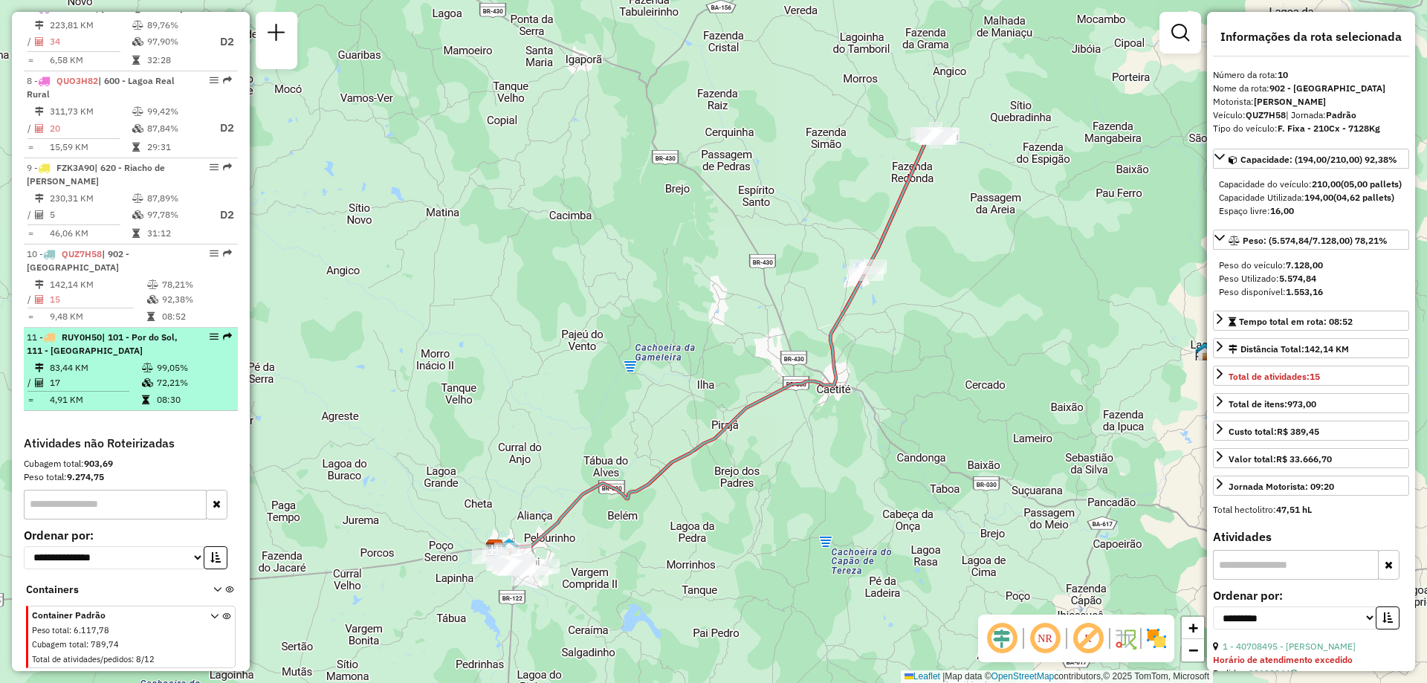
click at [185, 385] on li "11 - RUY0H50 | 101 - Por do Sol, 111 - [GEOGRAPHIC_DATA] 83,44 KM 99,05% / 17 7…" at bounding box center [131, 369] width 214 height 83
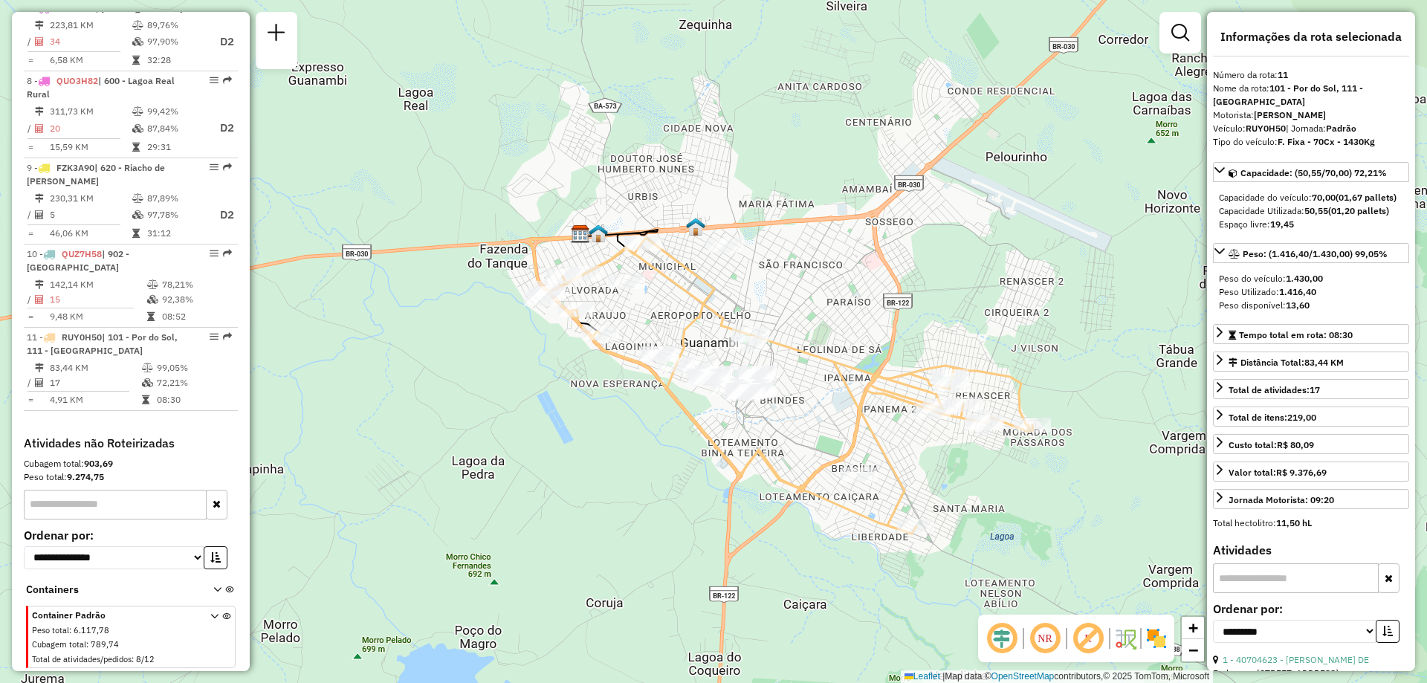
drag, startPoint x: 667, startPoint y: 258, endPoint x: 667, endPoint y: 308, distance: 49.8
click at [667, 308] on div "Janela de atendimento Grade de atendimento Capacidade Transportadoras Veículos …" at bounding box center [713, 341] width 1427 height 683
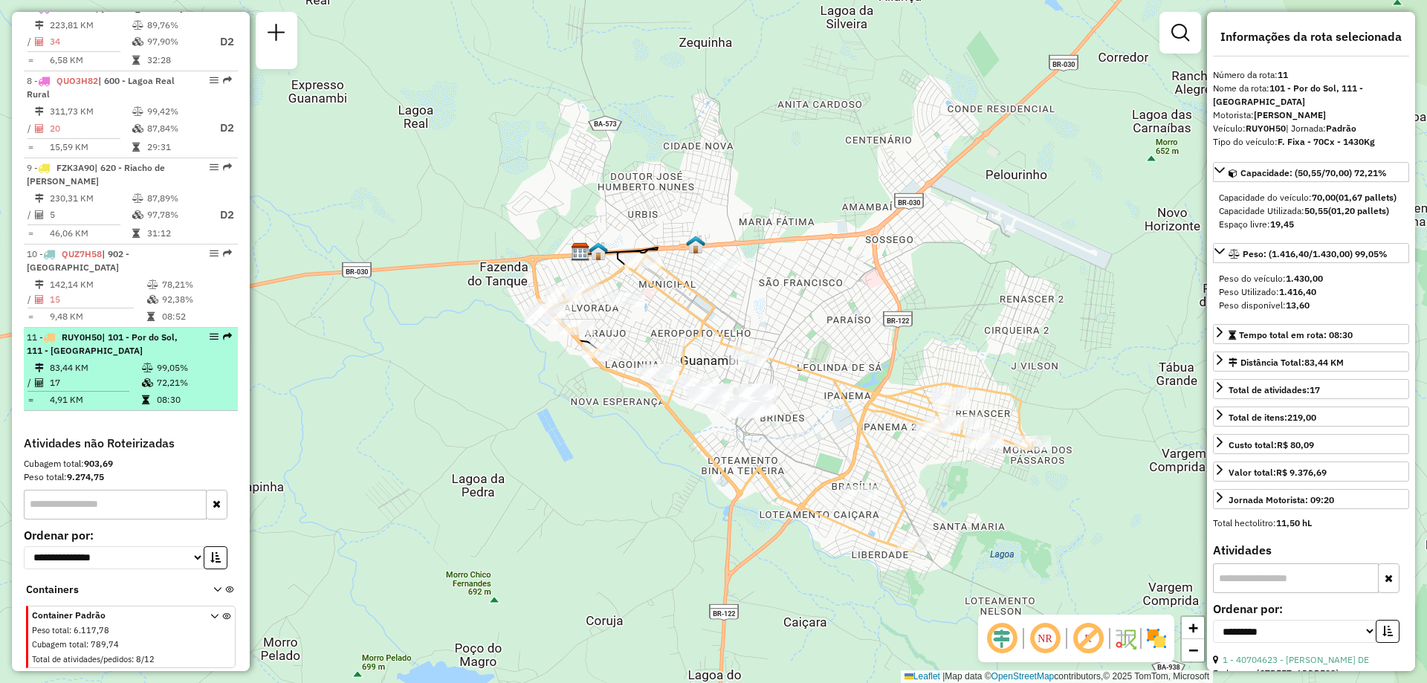
click at [181, 385] on li "11 - RUY0H50 | 101 - Por do Sol, 111 - [GEOGRAPHIC_DATA] 83,44 KM 99,05% / 17 7…" at bounding box center [131, 369] width 214 height 83
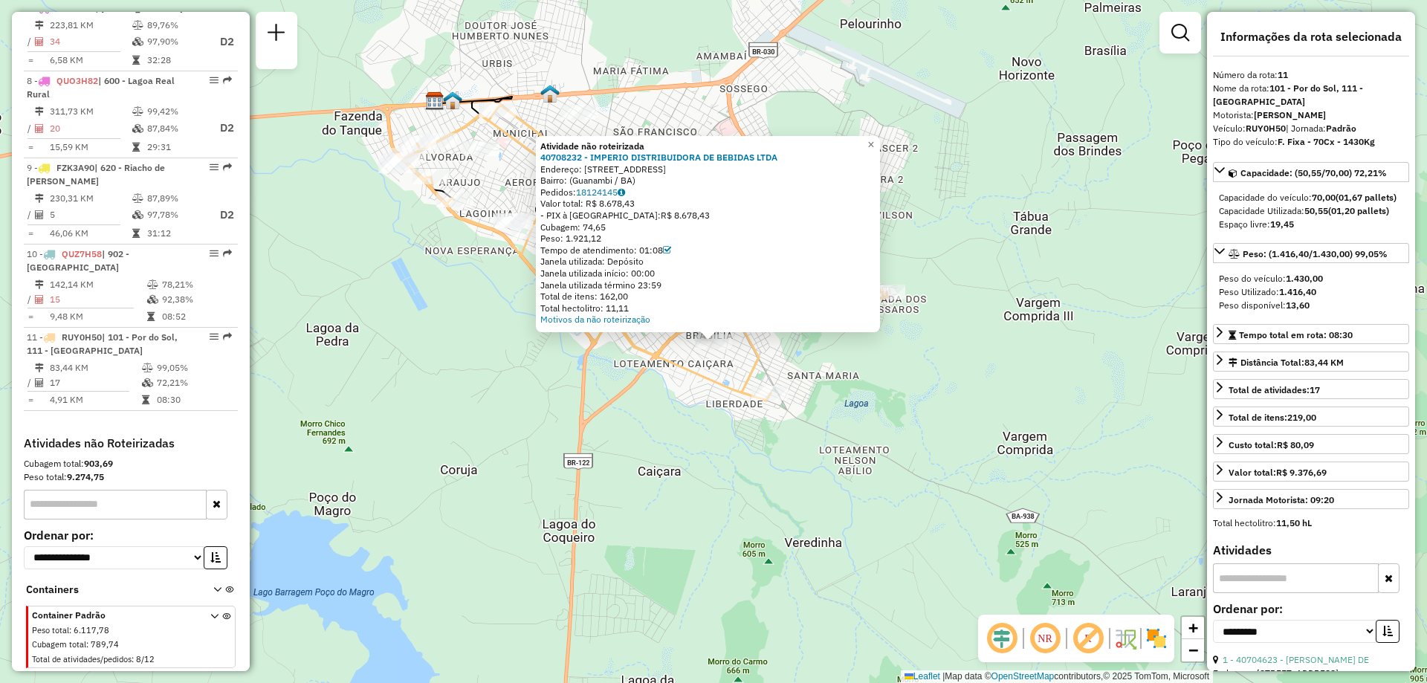
click at [858, 430] on div "Atividade não roteirizada 40708232 - IMPERIO DISTRIBUIDORA DE BEBIDAS LTDA Ende…" at bounding box center [713, 341] width 1427 height 683
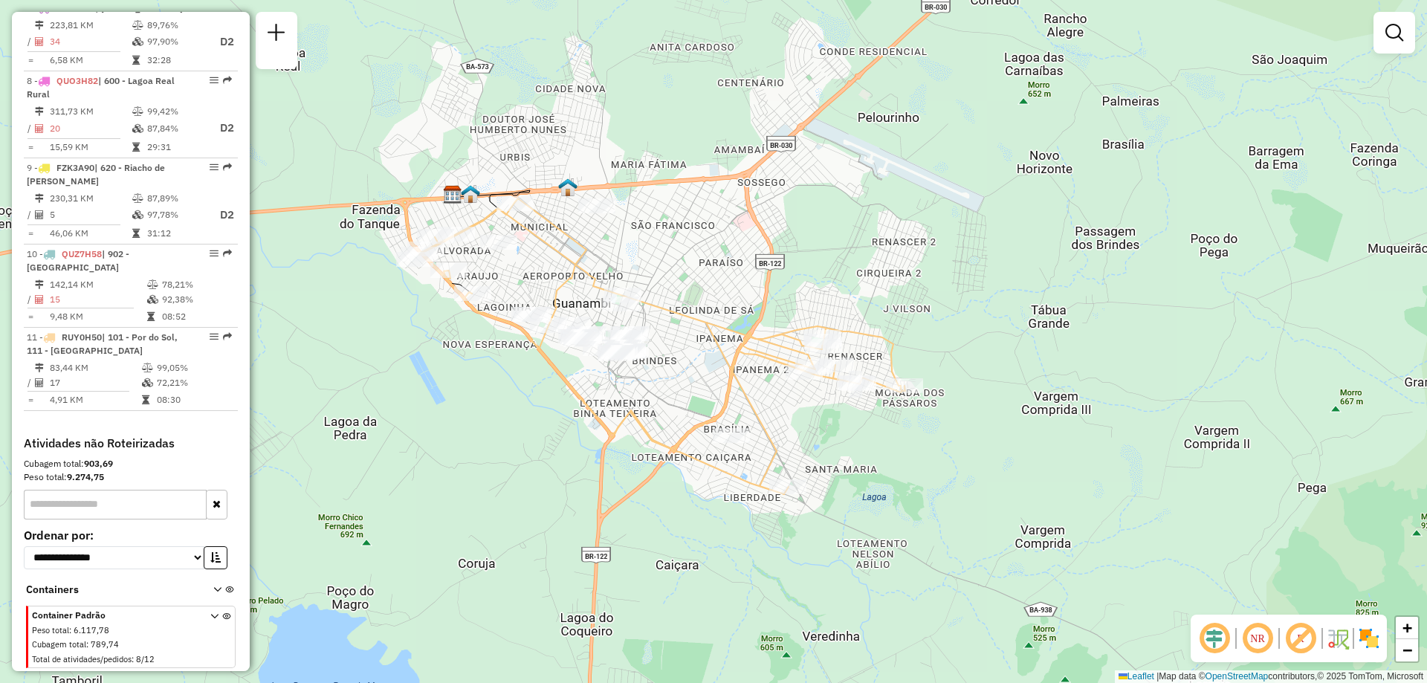
drag, startPoint x: 673, startPoint y: 198, endPoint x: 693, endPoint y: 305, distance: 109.0
click at [693, 305] on div "Janela de atendimento Grade de atendimento Capacidade Transportadoras Veículos …" at bounding box center [713, 341] width 1427 height 683
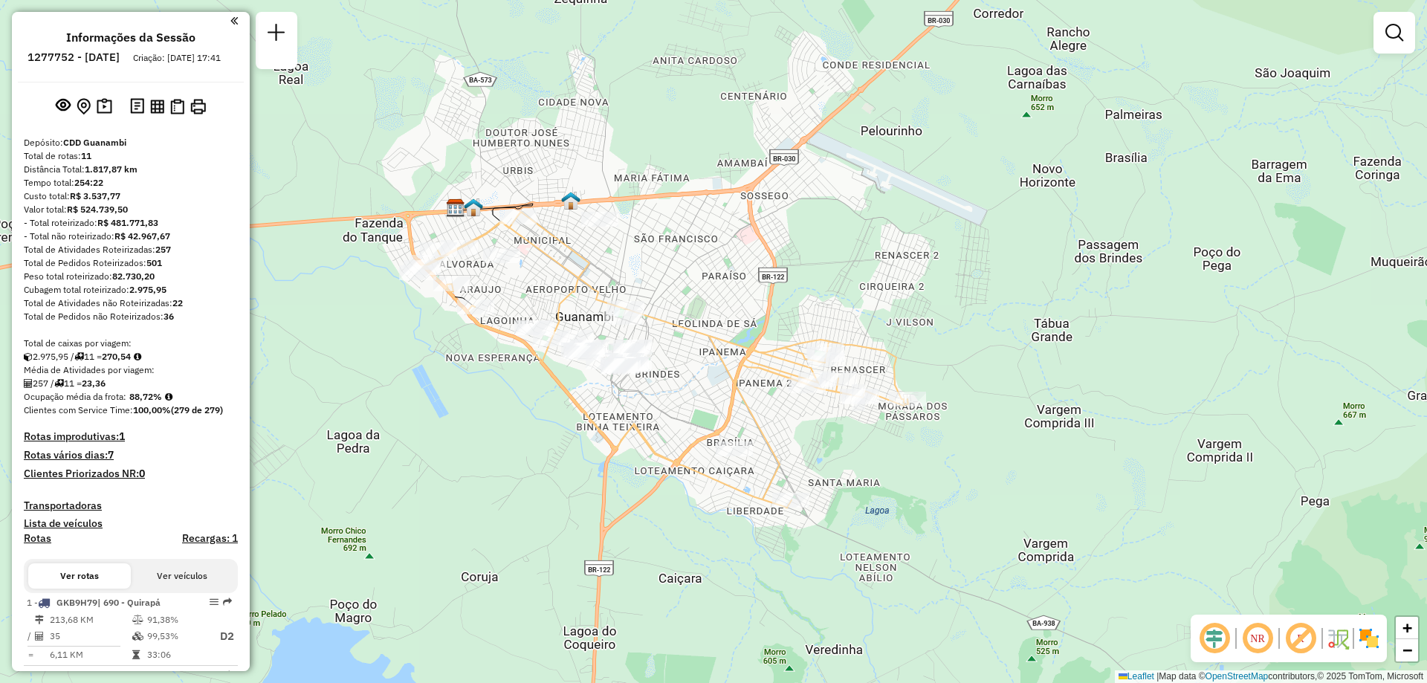
scroll to position [299, 0]
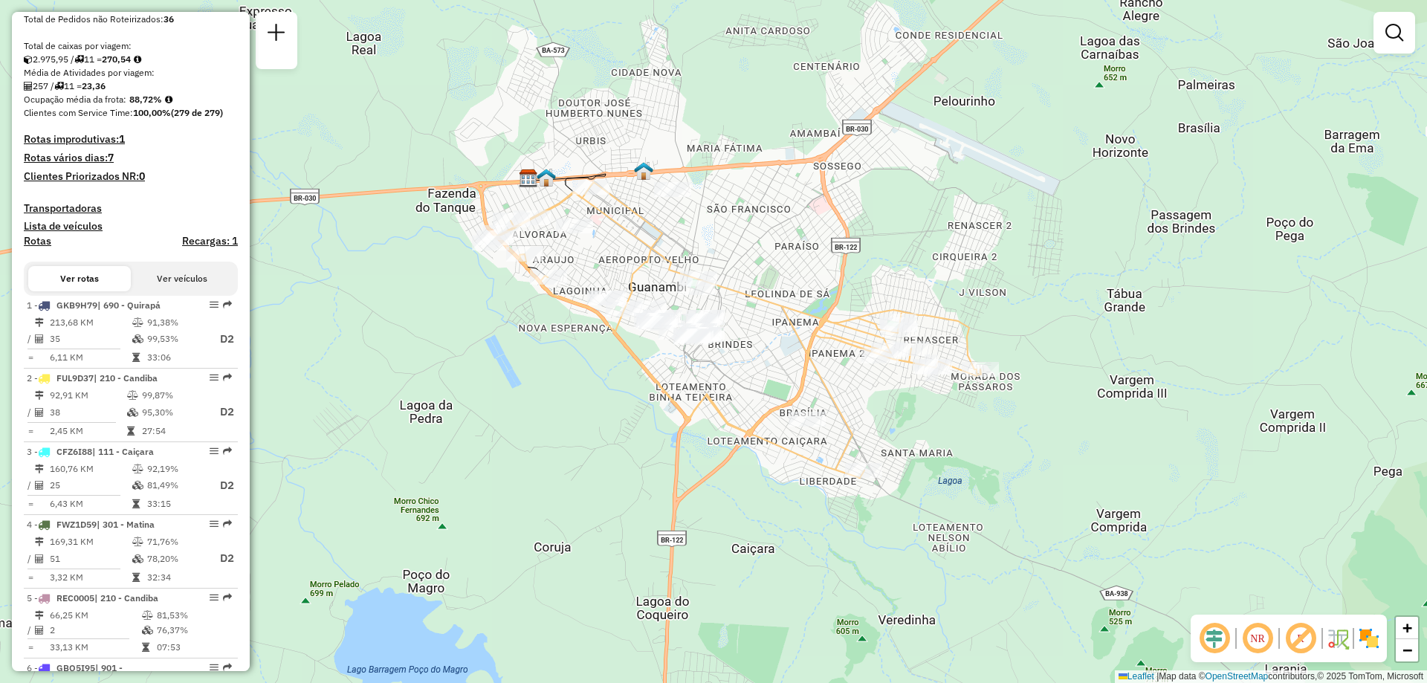
drag, startPoint x: 644, startPoint y: 207, endPoint x: 720, endPoint y: 175, distance: 82.3
click at [720, 175] on div "Janela de atendimento Grade de atendimento Capacidade Transportadoras Veículos …" at bounding box center [713, 341] width 1427 height 683
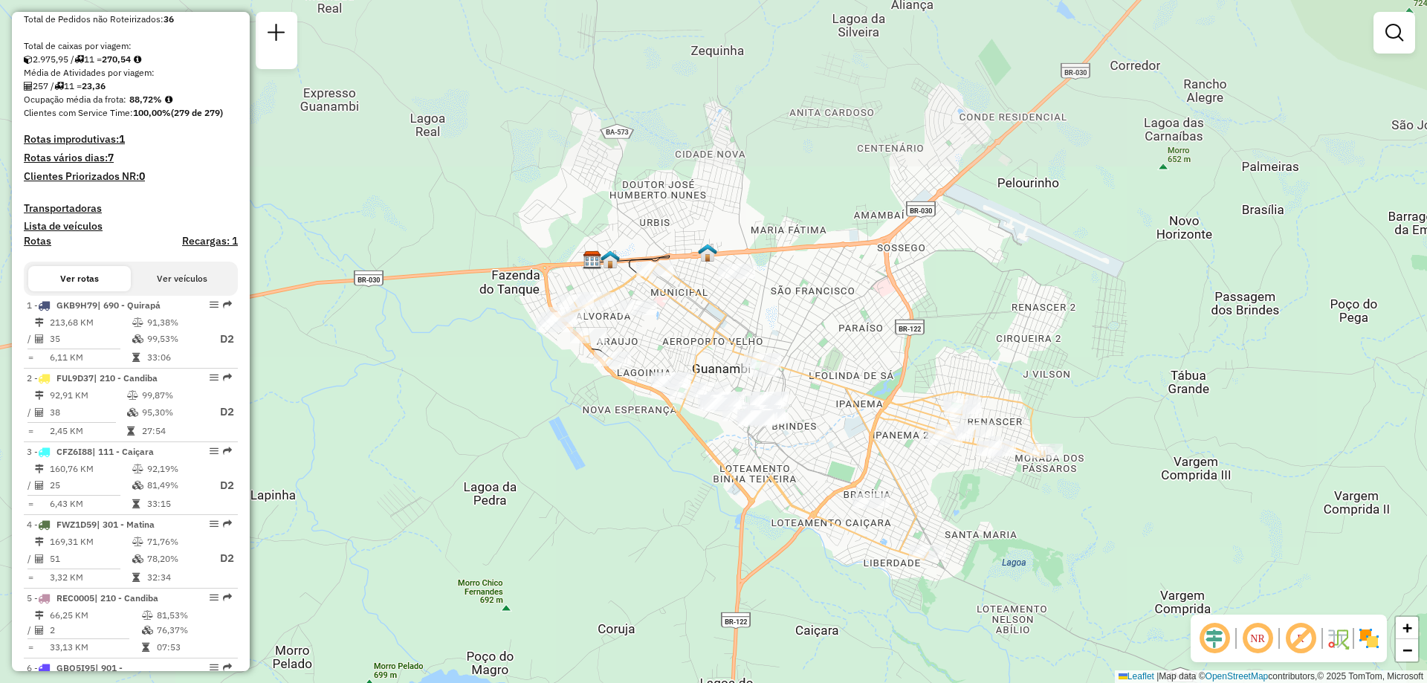
drag, startPoint x: 479, startPoint y: 100, endPoint x: 664, endPoint y: 344, distance: 306.5
click at [664, 344] on div "Janela de atendimento Grade de atendimento Capacidade Transportadoras Veículos …" at bounding box center [713, 341] width 1427 height 683
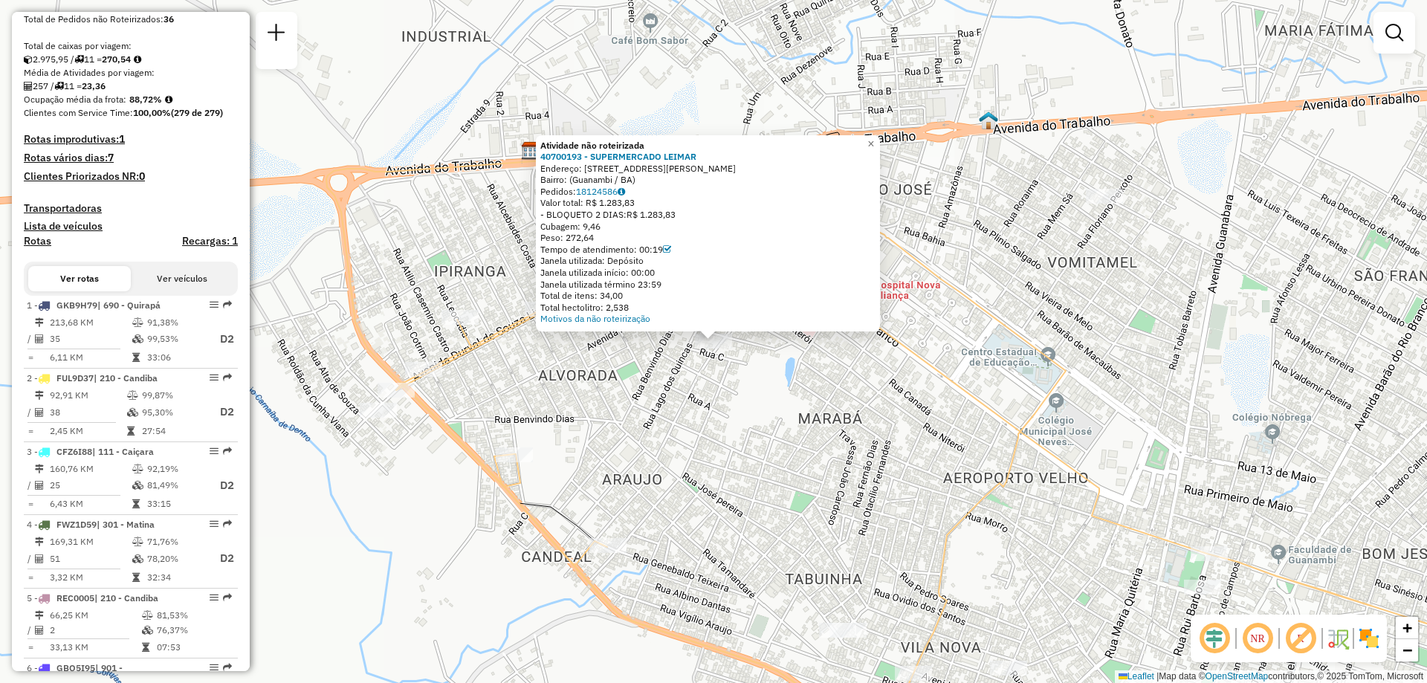
click at [508, 374] on div "Rota 11 - Placa RUY0H50 40704770 - RAMON DE SOUZA SILVA Atividade não roteiriza…" at bounding box center [713, 341] width 1427 height 683
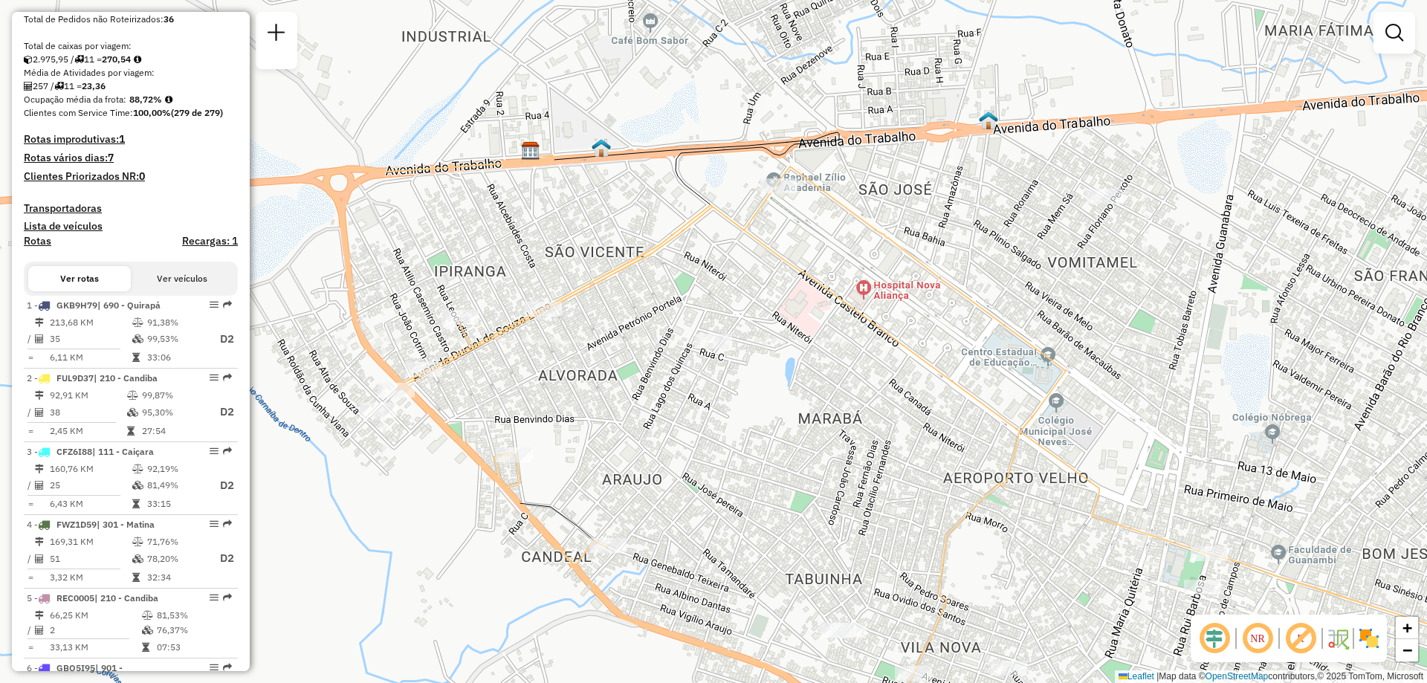
click at [386, 418] on div at bounding box center [378, 410] width 37 height 15
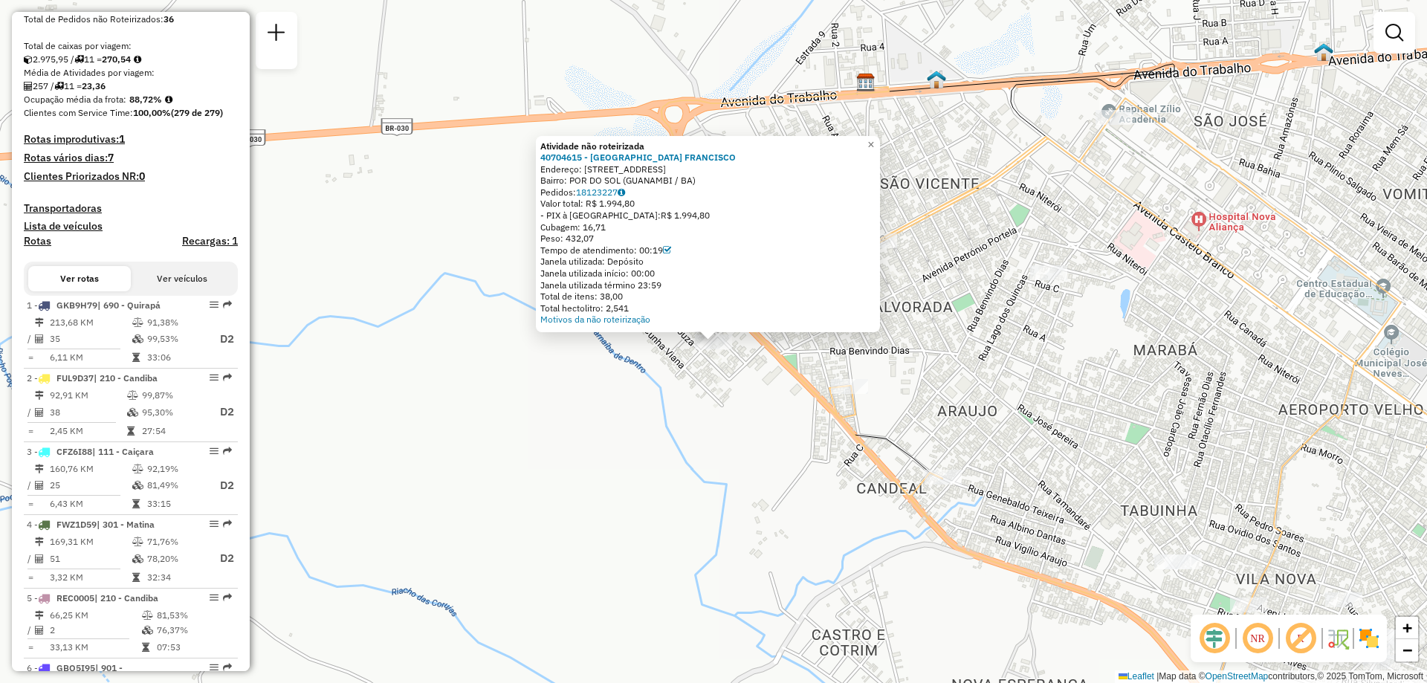
click at [632, 449] on div "Atividade não roteirizada 40704615 - SEBASTIAO FRANCISCO Endereço: R MESSIAS DA…" at bounding box center [713, 341] width 1427 height 683
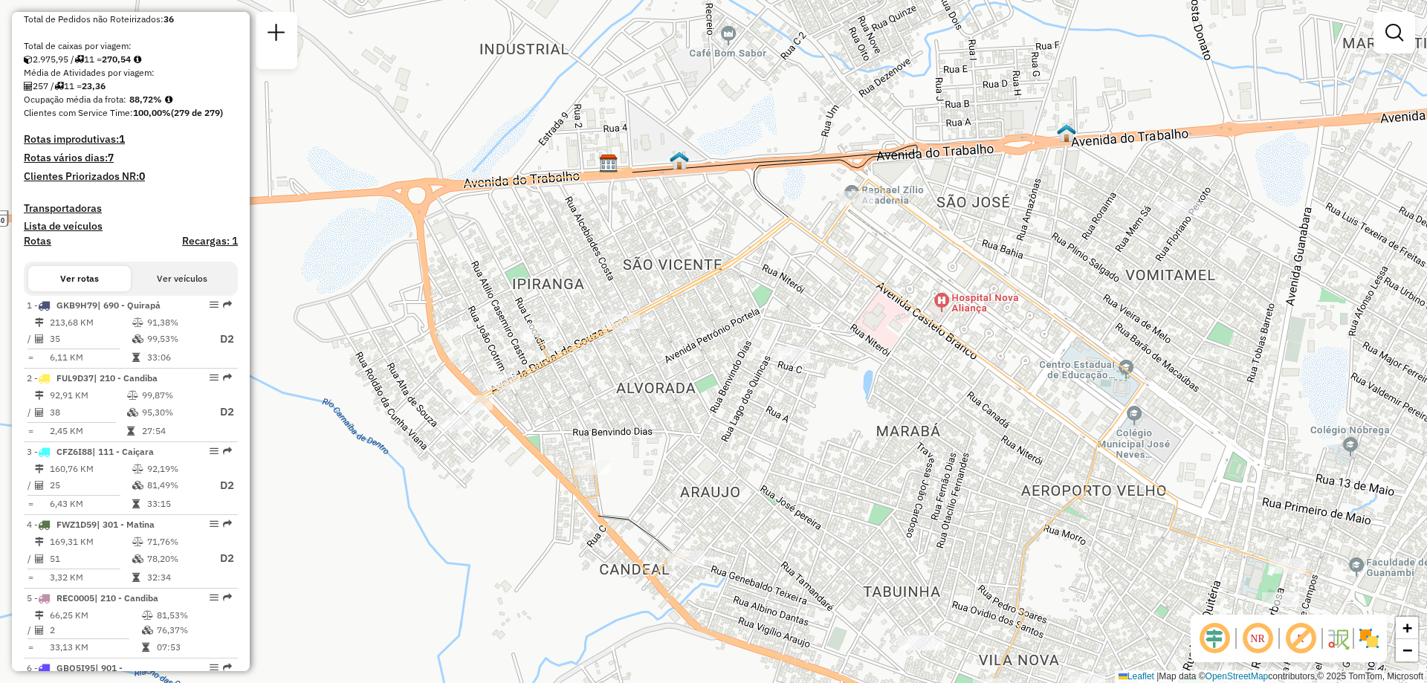
drag, startPoint x: 1148, startPoint y: 287, endPoint x: 858, endPoint y: 369, distance: 301.4
click at [858, 369] on div "Janela de atendimento Grade de atendimento Capacidade Transportadoras Veículos …" at bounding box center [713, 341] width 1427 height 683
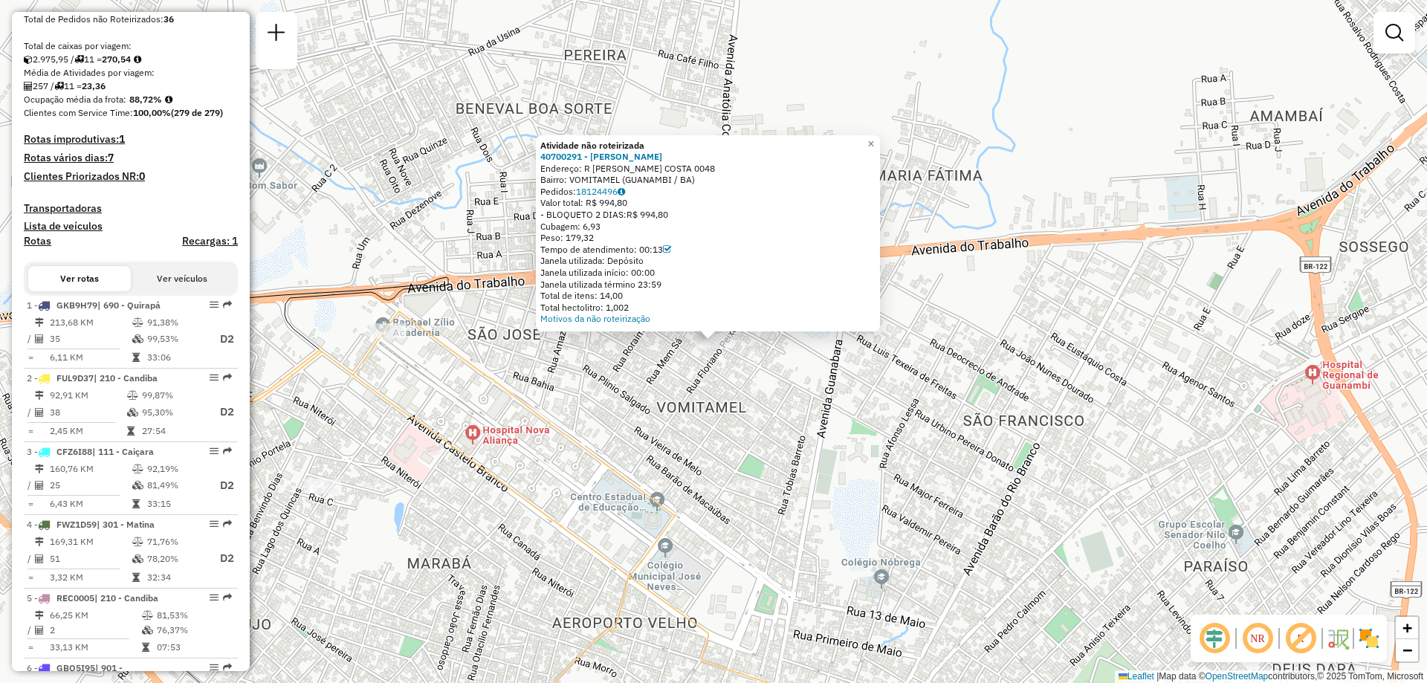
click at [1074, 366] on div "Atividade não roteirizada 40700291 - JOSE INACIO DA SILVA Endereço: R BEIJAMIN …" at bounding box center [713, 341] width 1427 height 683
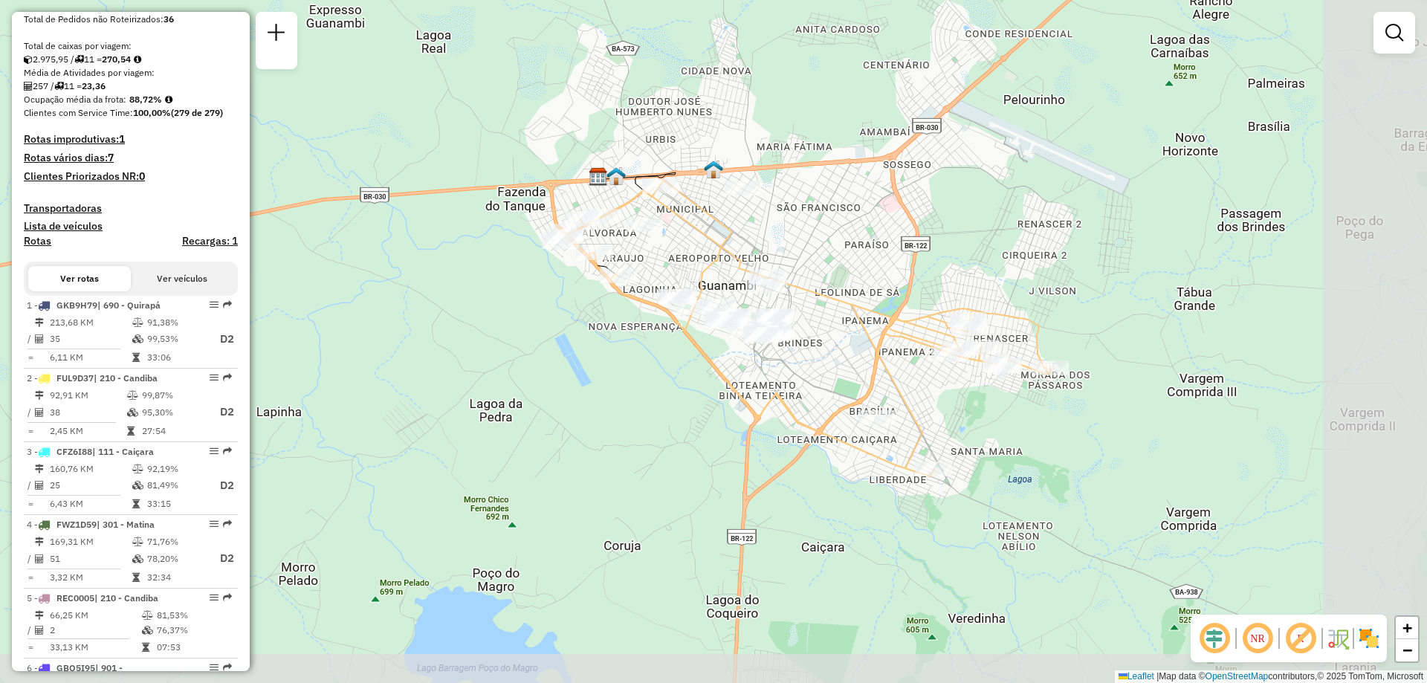
drag, startPoint x: 1079, startPoint y: 479, endPoint x: 796, endPoint y: 274, distance: 349.7
click at [796, 274] on div "Janela de atendimento Grade de atendimento Capacidade Transportadoras Veículos …" at bounding box center [713, 341] width 1427 height 683
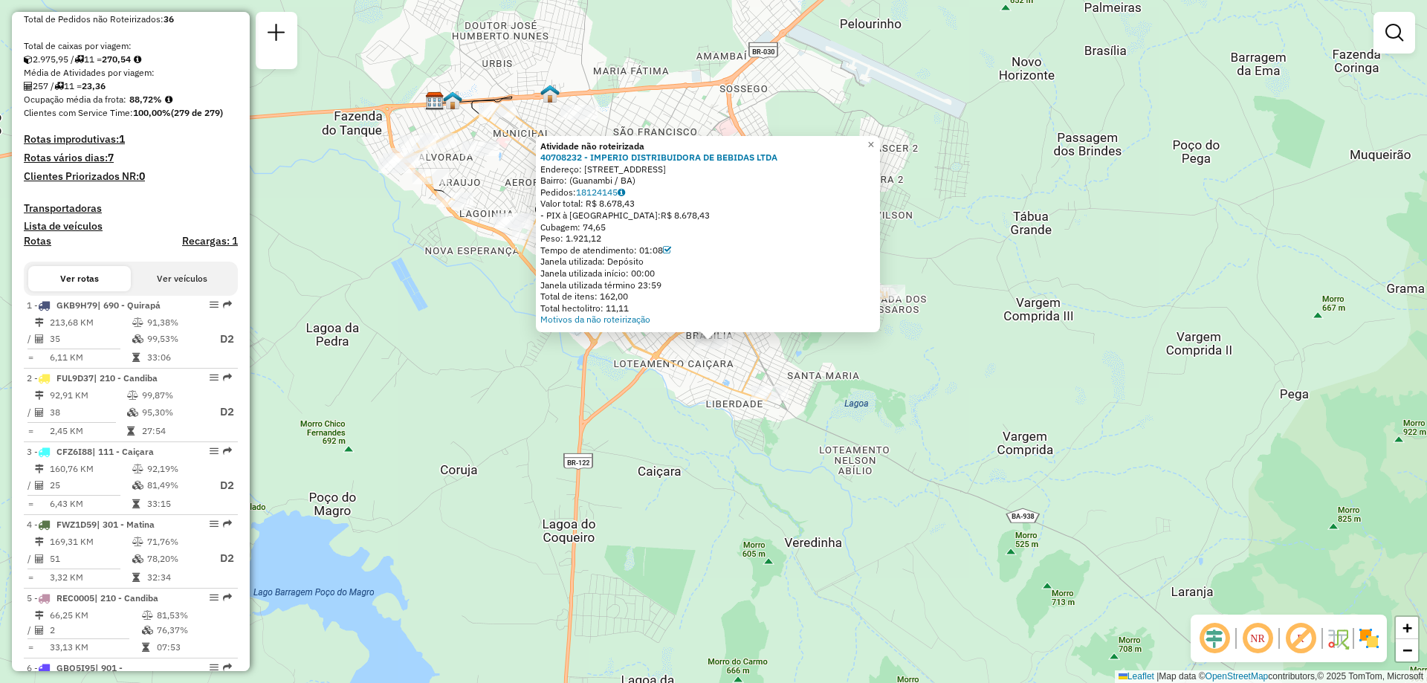
click at [860, 395] on div "Atividade não roteirizada 40708232 - IMPERIO DISTRIBUIDORA DE BEBIDAS LTDA Ende…" at bounding box center [713, 341] width 1427 height 683
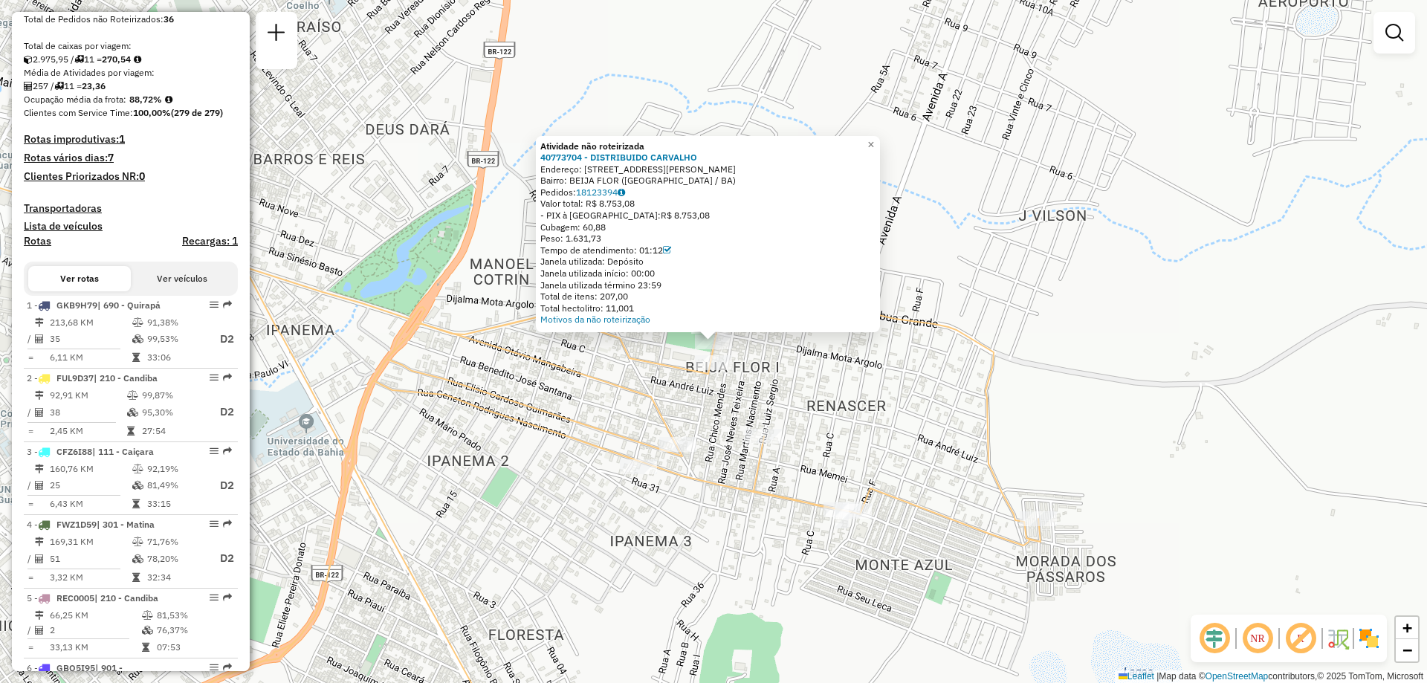
click at [766, 365] on div "Atividade não roteirizada 40773704 - DISTRIBUIDO CARVALHO Endereço: DR.JOSE FRA…" at bounding box center [713, 341] width 1427 height 683
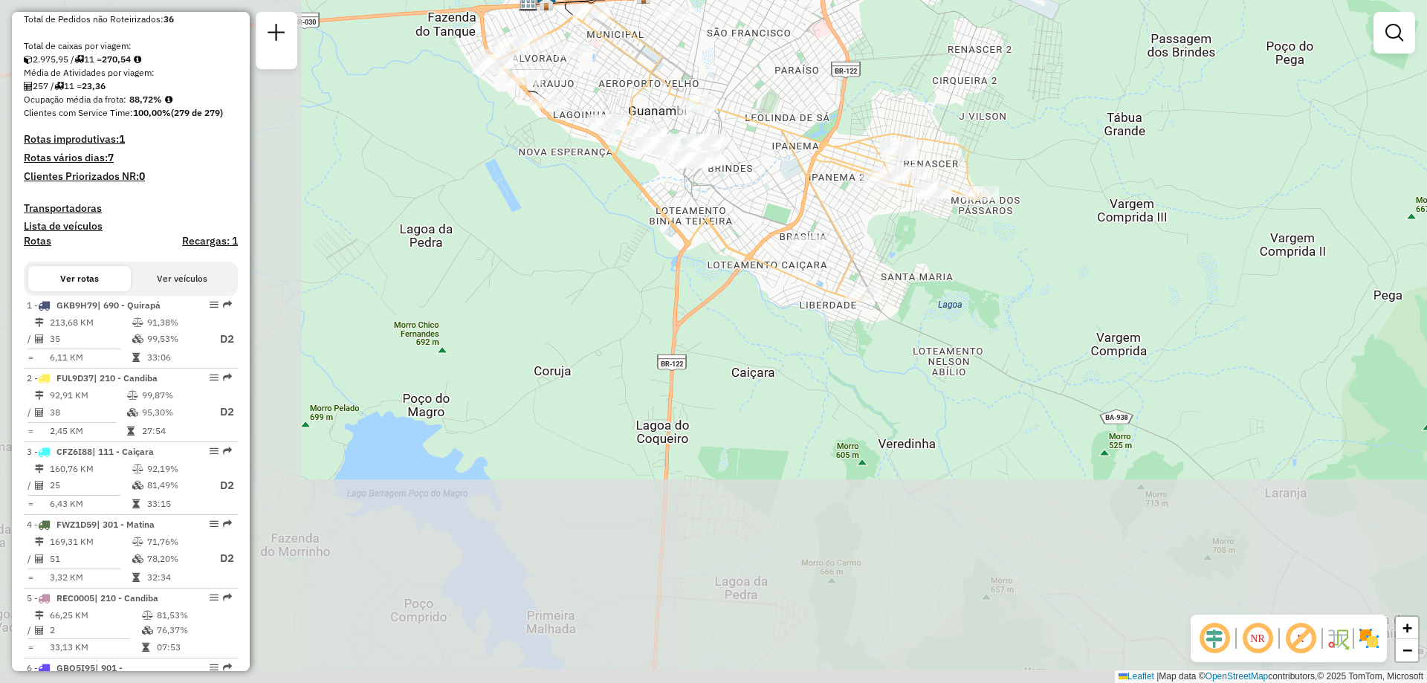
drag, startPoint x: 457, startPoint y: 449, endPoint x: 862, endPoint y: 203, distance: 473.9
click at [854, 209] on div "Janela de atendimento Grade de atendimento Capacidade Transportadoras Veículos …" at bounding box center [713, 341] width 1427 height 683
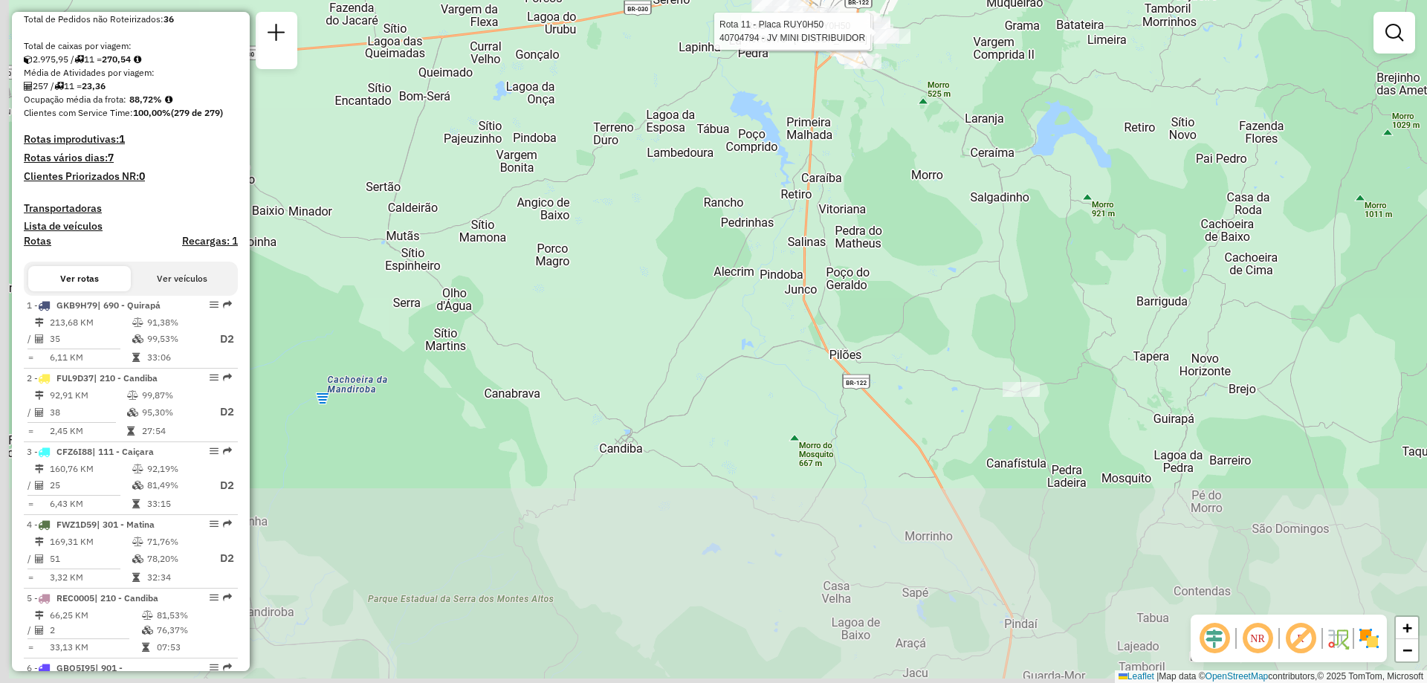
drag, startPoint x: 754, startPoint y: 406, endPoint x: 815, endPoint y: 169, distance: 245.0
click at [815, 169] on div "Rota 11 - Placa RUY0H50 40708473 - RAFAEL ALVES Rota 11 - Placa RUY0H50 4070479…" at bounding box center [713, 341] width 1427 height 683
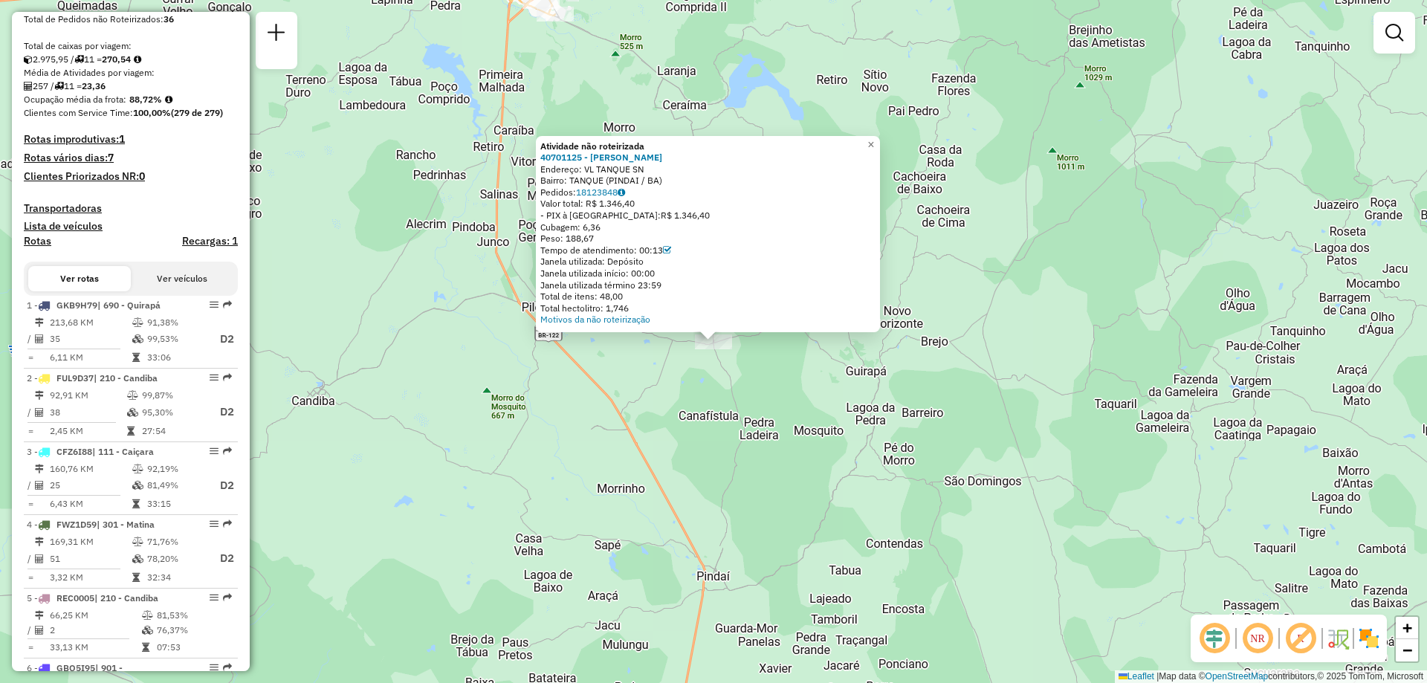
click at [1015, 390] on div "Atividade não roteirizada 40701125 - NEUZA FERNANDES MATO Endereço: VL TANQUE S…" at bounding box center [713, 341] width 1427 height 683
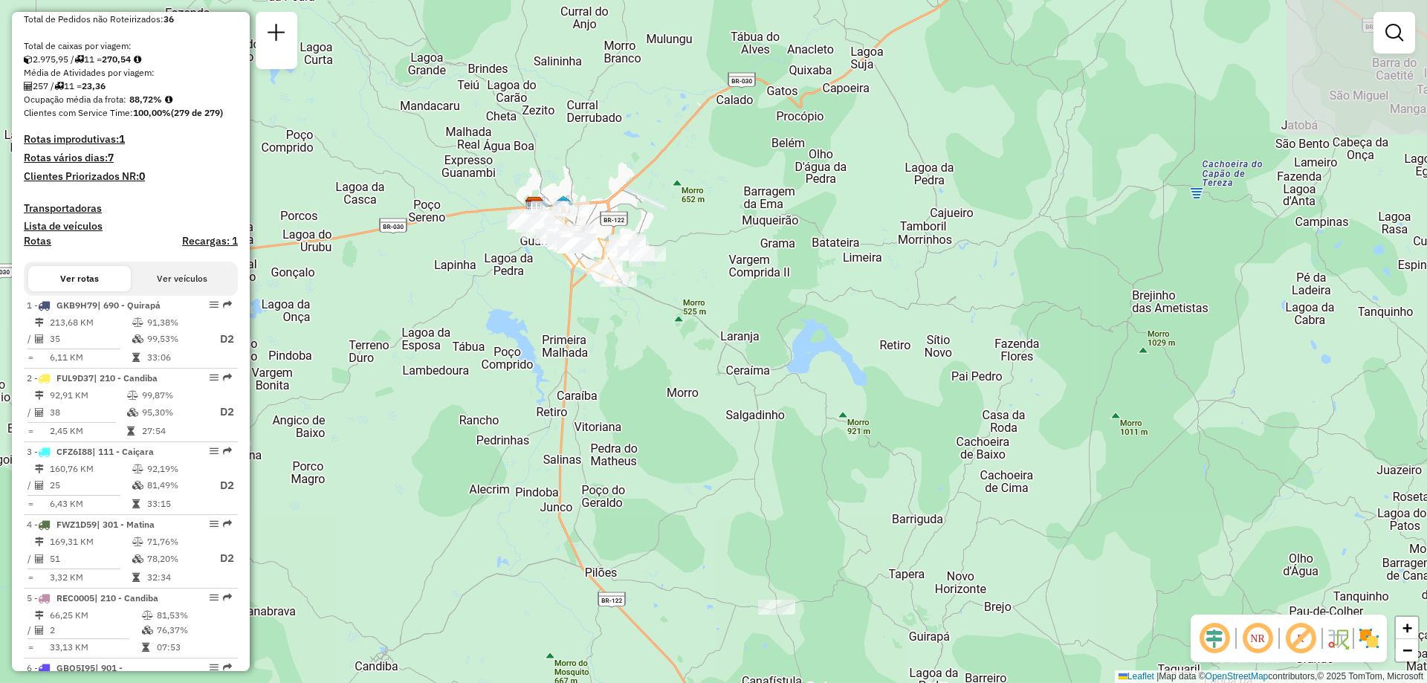
drag, startPoint x: 626, startPoint y: 250, endPoint x: 690, endPoint y: 507, distance: 264.4
click at [690, 507] on div "Janela de atendimento Grade de atendimento Capacidade Transportadoras Veículos …" at bounding box center [713, 341] width 1427 height 683
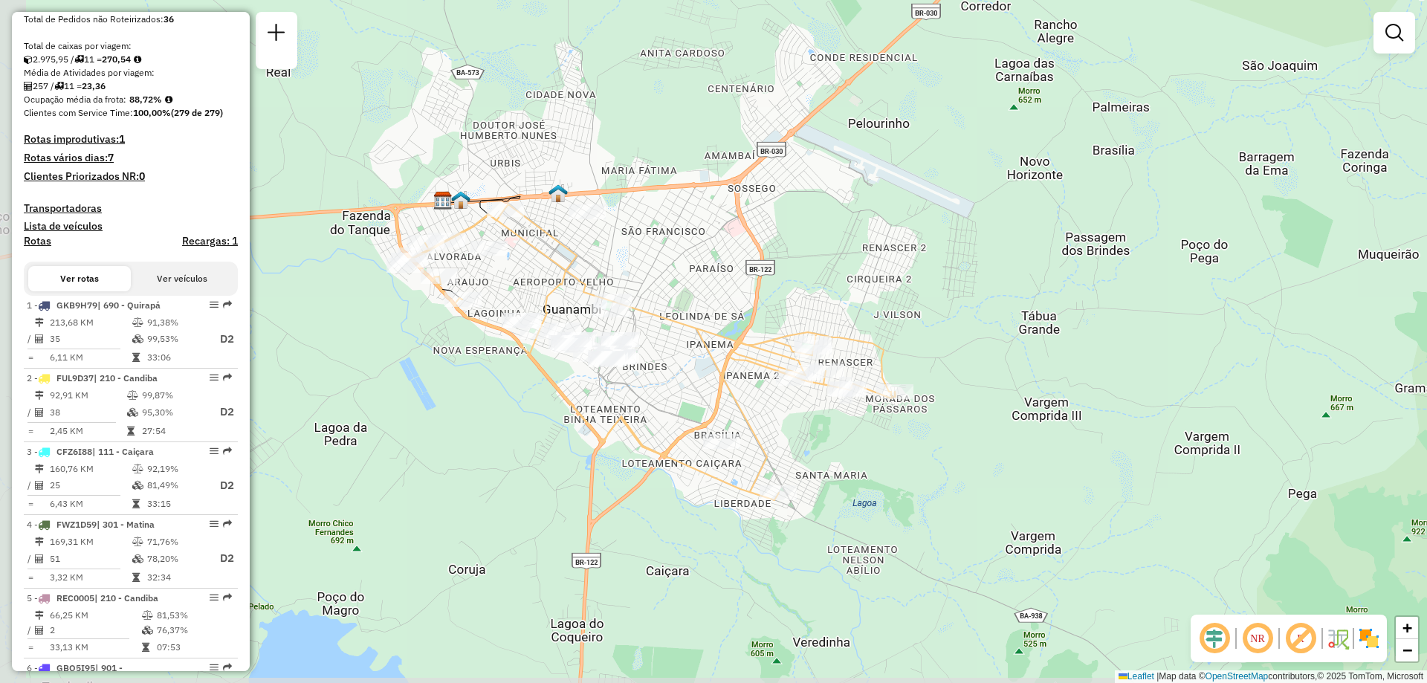
drag, startPoint x: 577, startPoint y: 199, endPoint x: 609, endPoint y: 155, distance: 54.4
click at [609, 155] on div "Janela de atendimento Grade de atendimento Capacidade Transportadoras Veículos …" at bounding box center [713, 341] width 1427 height 683
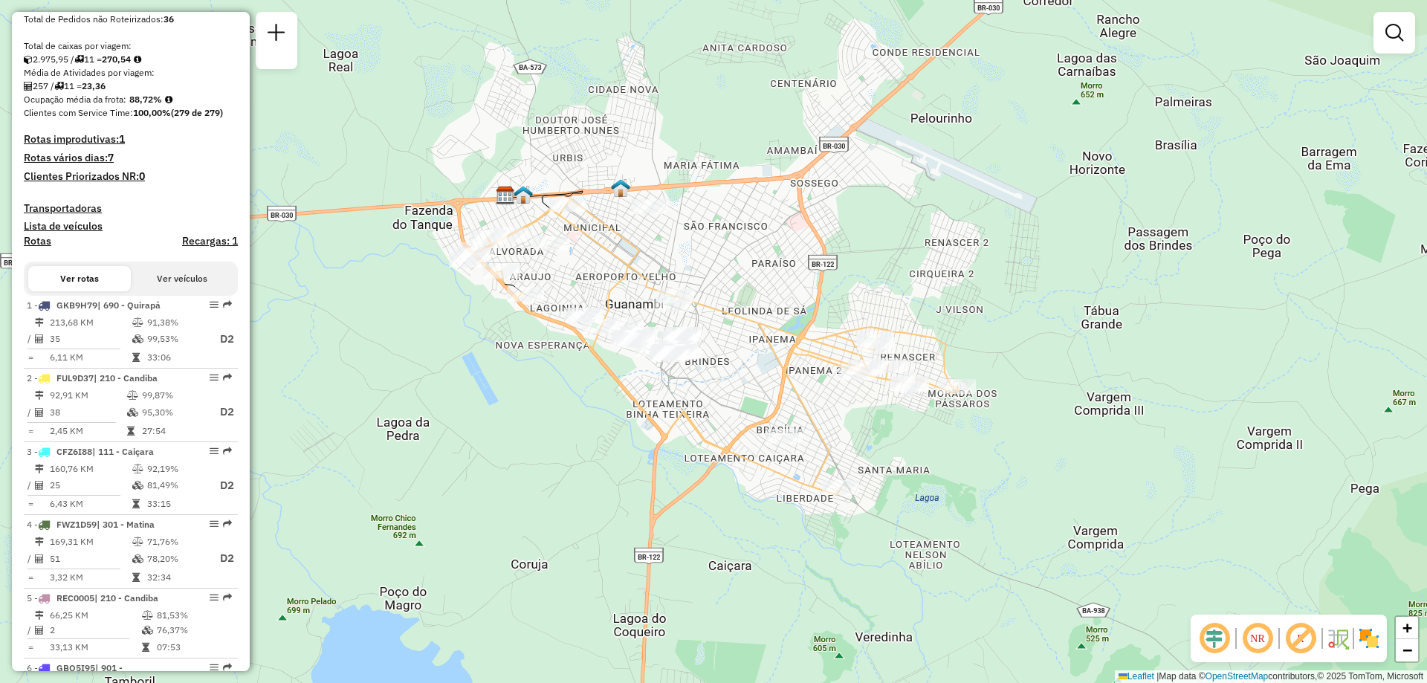
drag, startPoint x: 609, startPoint y: 155, endPoint x: 673, endPoint y: 149, distance: 64.1
click at [673, 149] on div "Janela de atendimento Grade de atendimento Capacidade Transportadoras Veículos …" at bounding box center [713, 341] width 1427 height 683
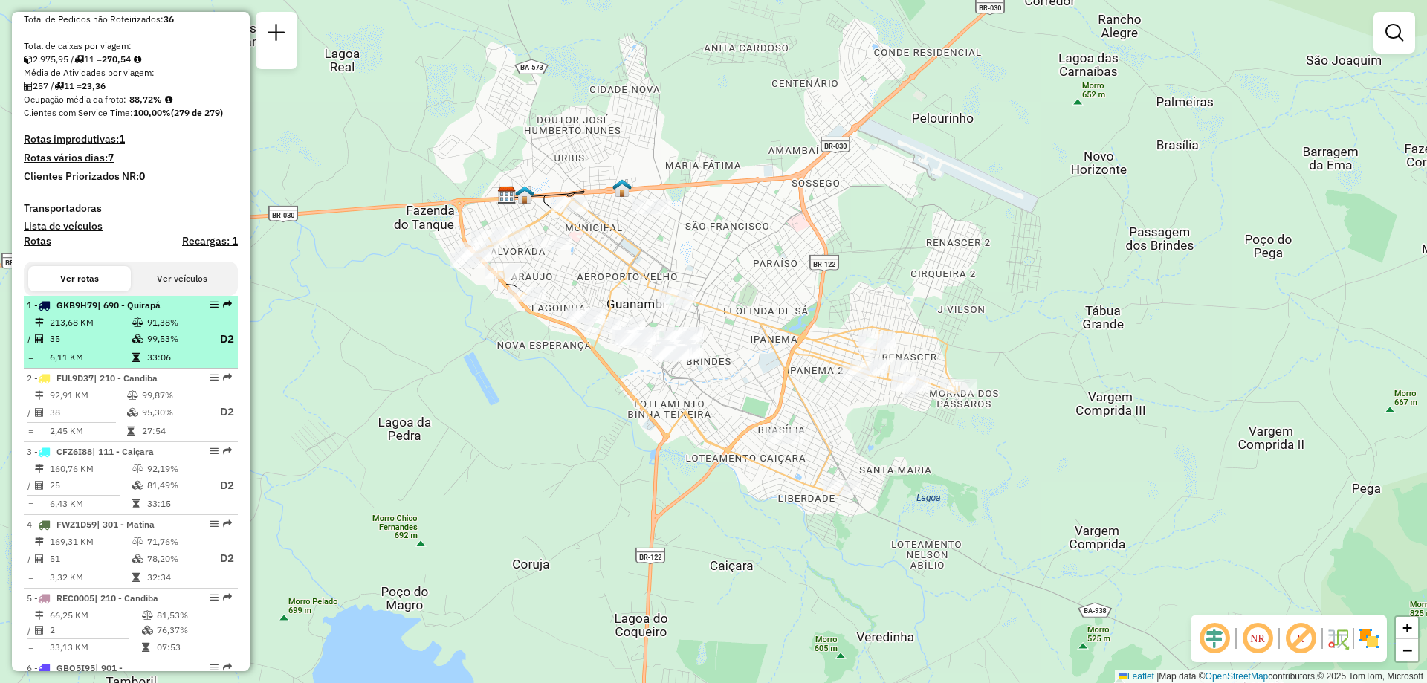
click at [93, 349] on td "35" at bounding box center [90, 339] width 82 height 19
select select "**********"
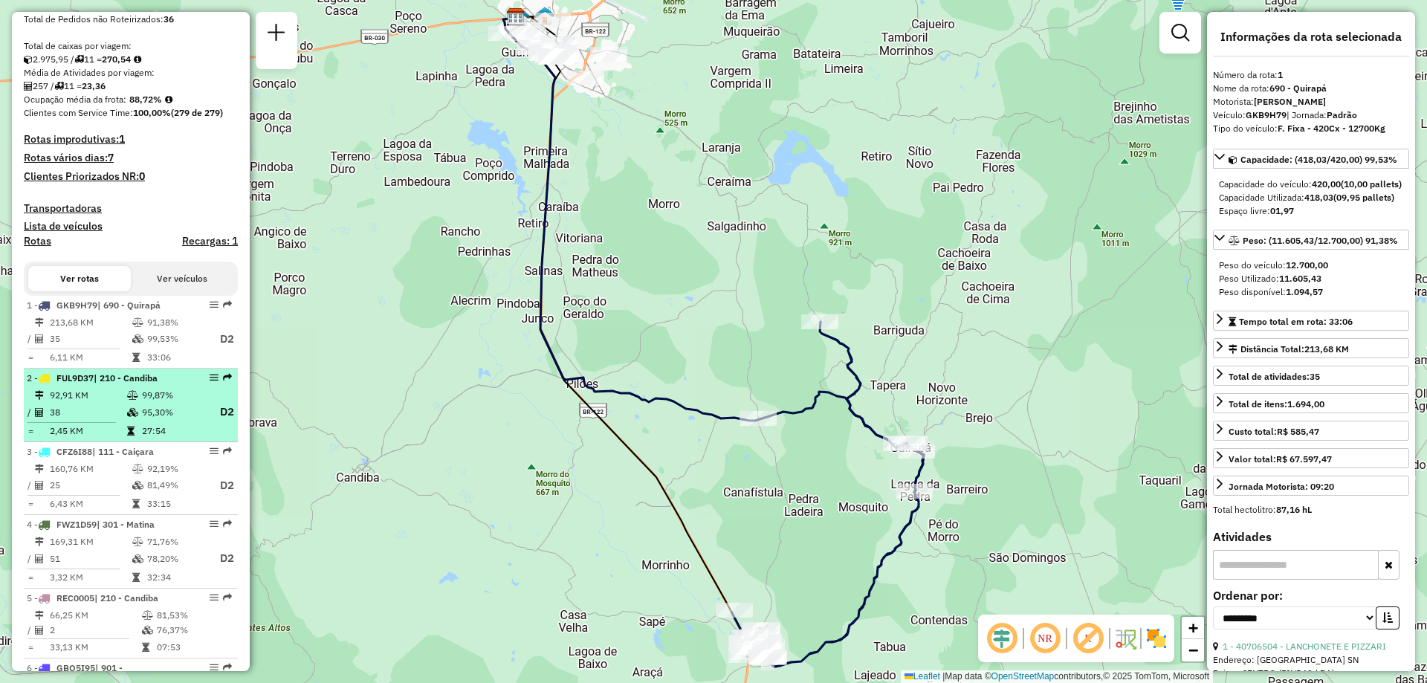
click at [119, 421] on td "38" at bounding box center [87, 412] width 77 height 19
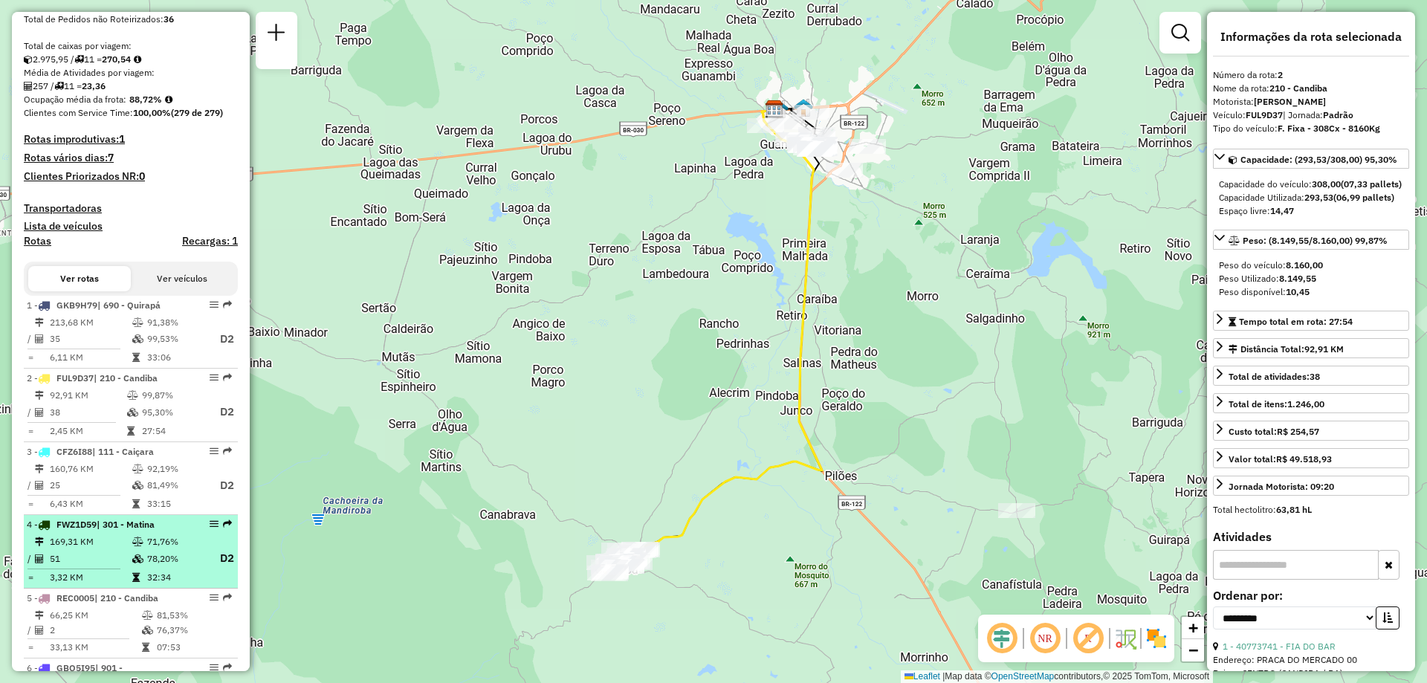
click at [139, 529] on li "4 - FWZ1D59 | 301 - Matina 169,31 KM 71,76% / 51 78,20% D2 = 3,32 KM 32:34" at bounding box center [131, 552] width 214 height 74
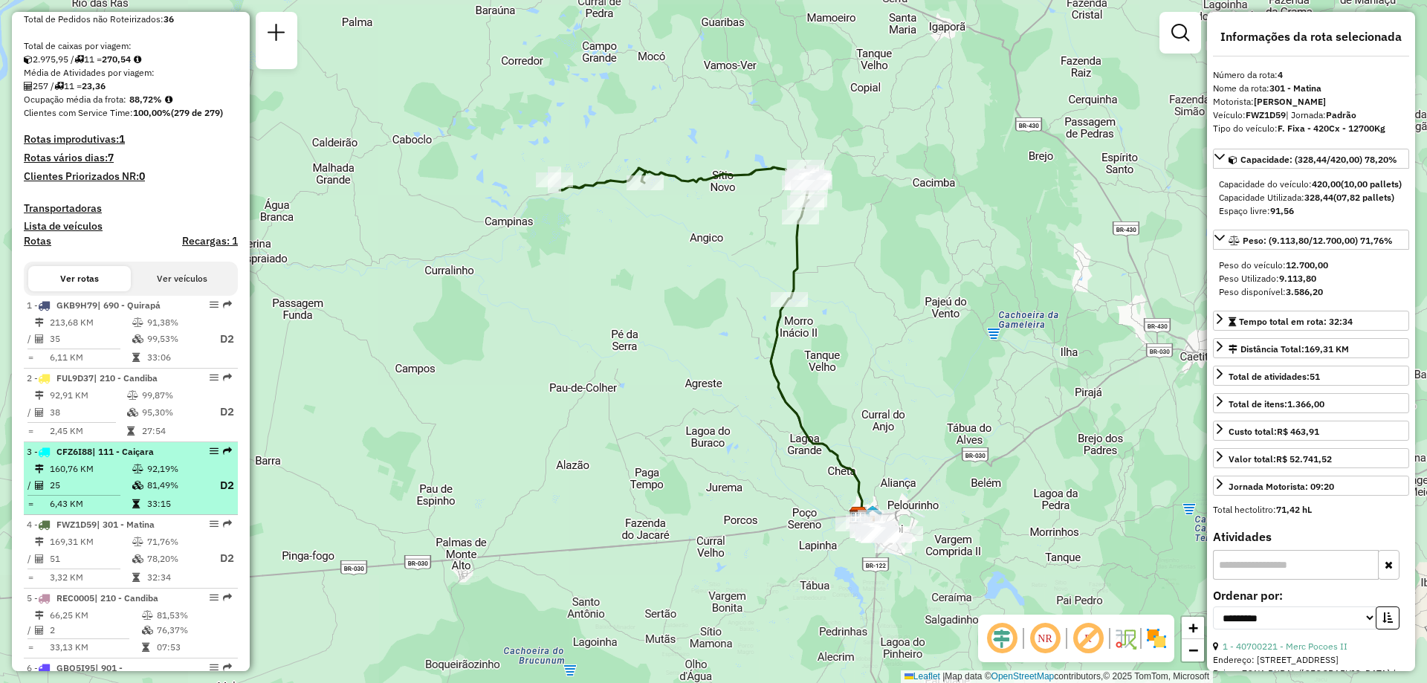
click at [146, 511] on td "33:15" at bounding box center [175, 503] width 59 height 15
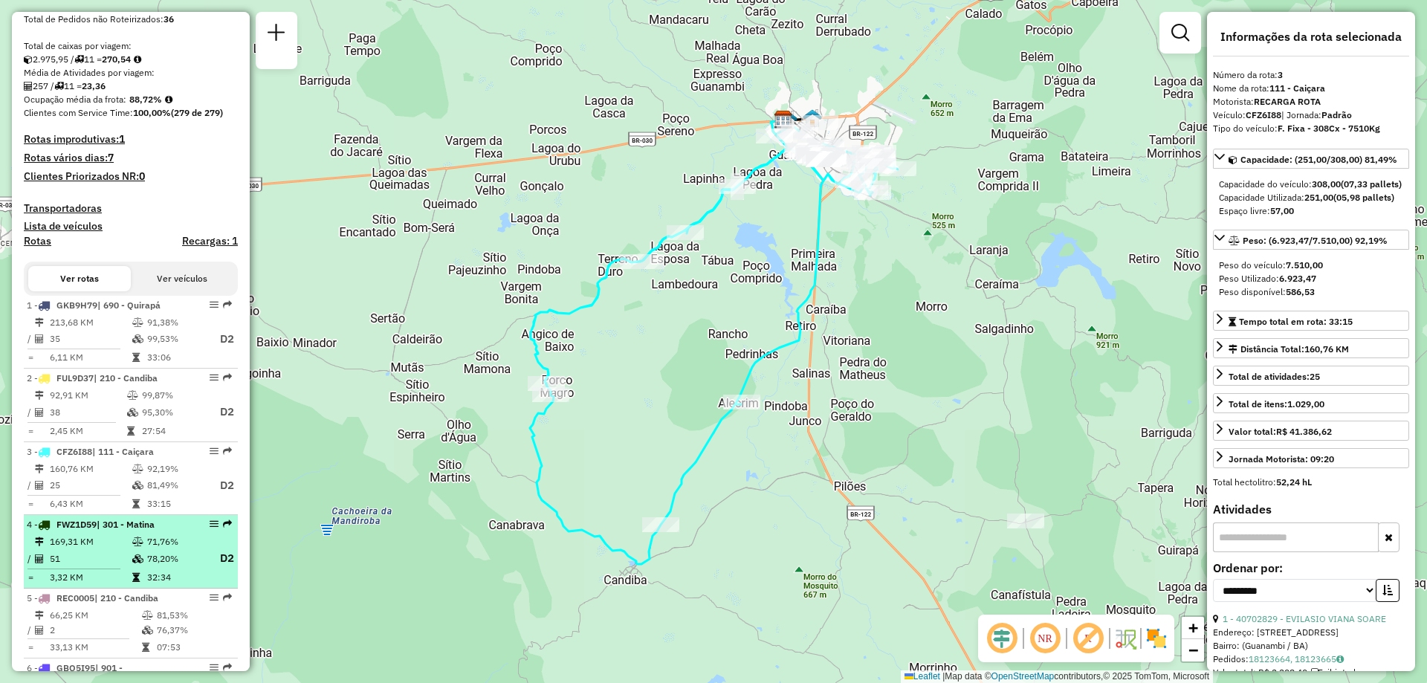
click at [151, 549] on td "71,76%" at bounding box center [175, 541] width 59 height 15
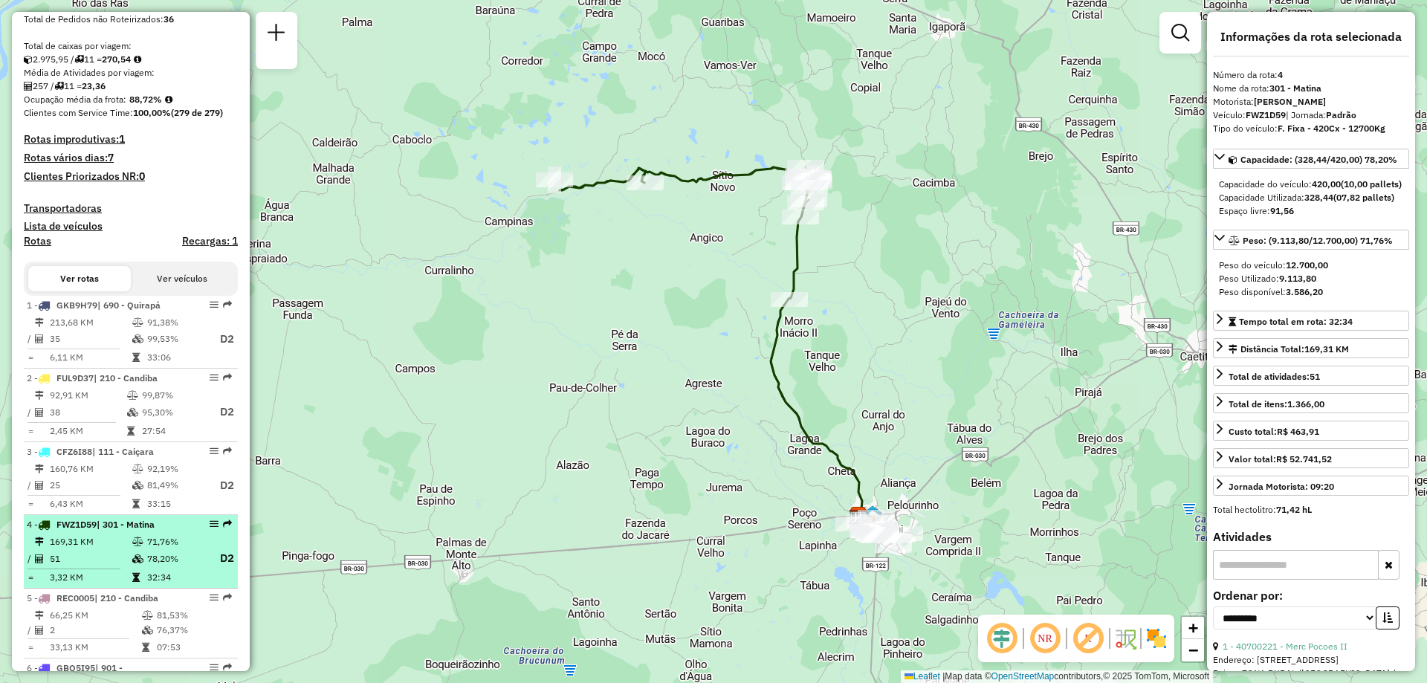
scroll to position [447, 0]
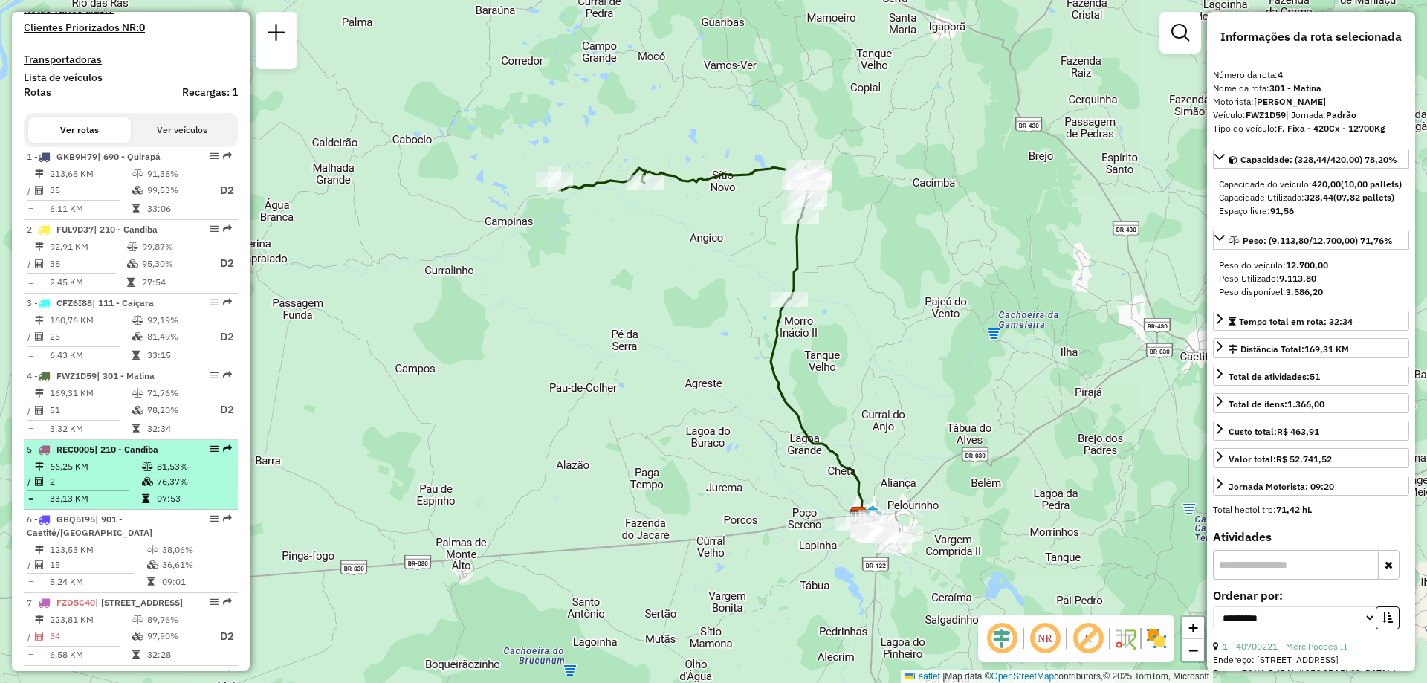
click at [152, 489] on td at bounding box center [148, 481] width 15 height 15
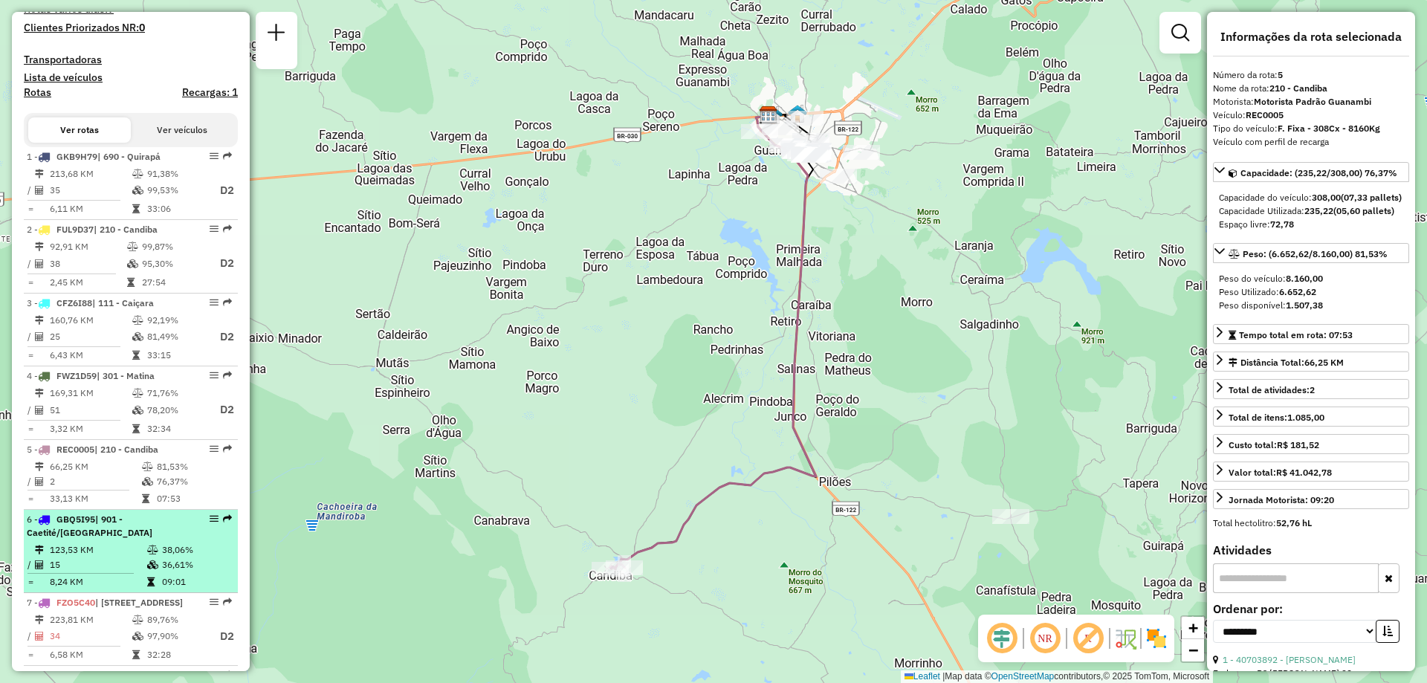
click at [141, 557] on td "123,53 KM" at bounding box center [97, 550] width 97 height 15
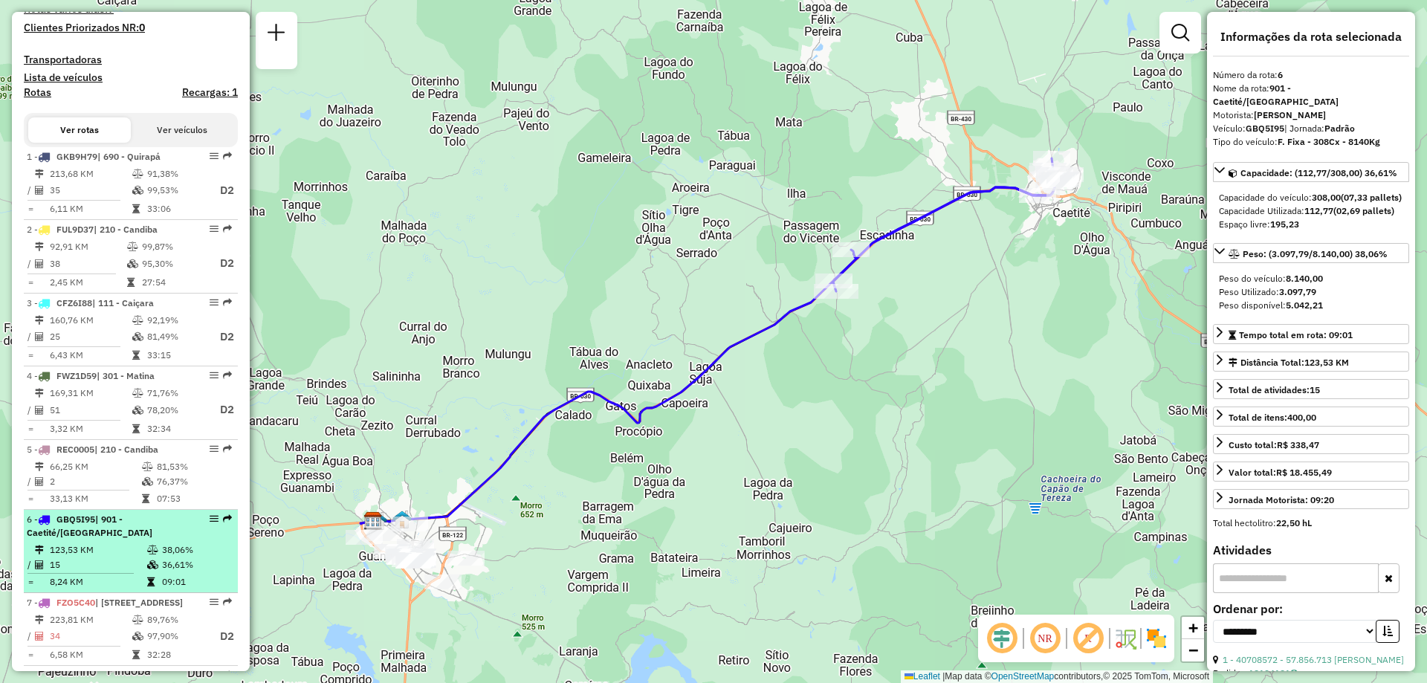
scroll to position [596, 0]
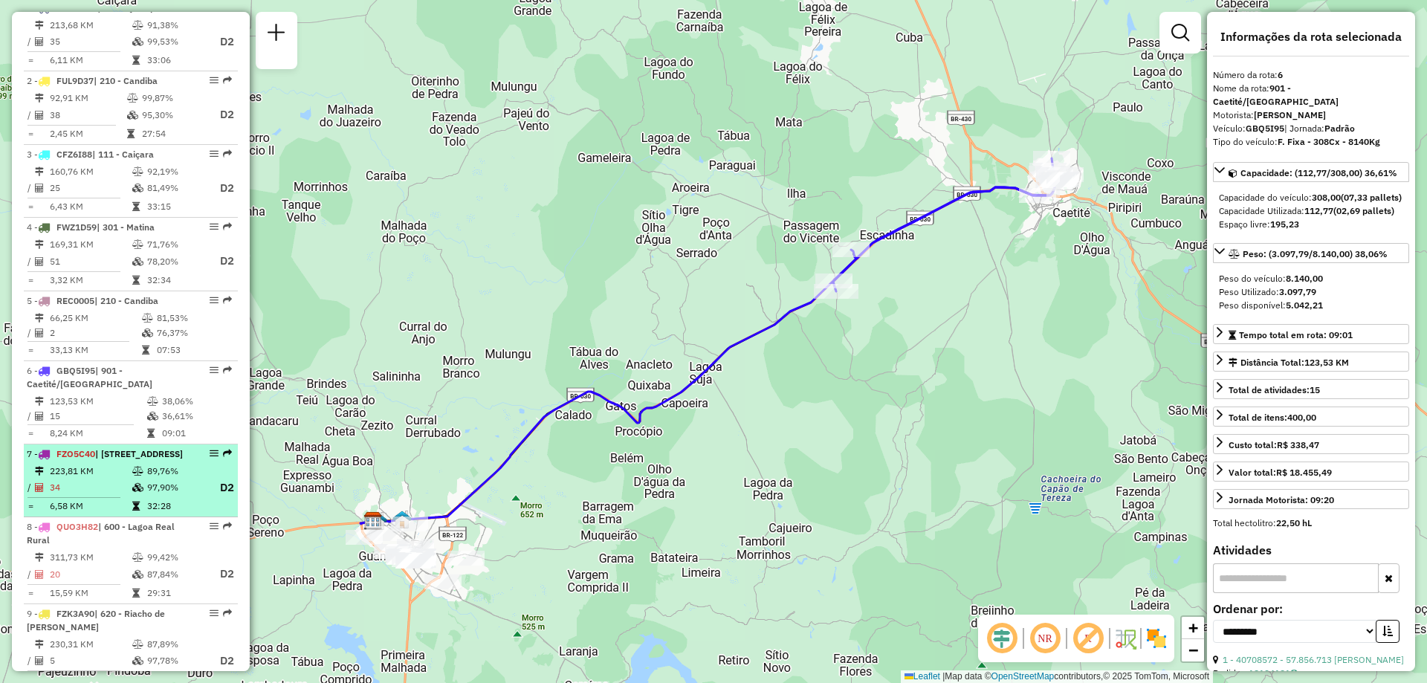
click at [138, 476] on icon at bounding box center [137, 471] width 11 height 9
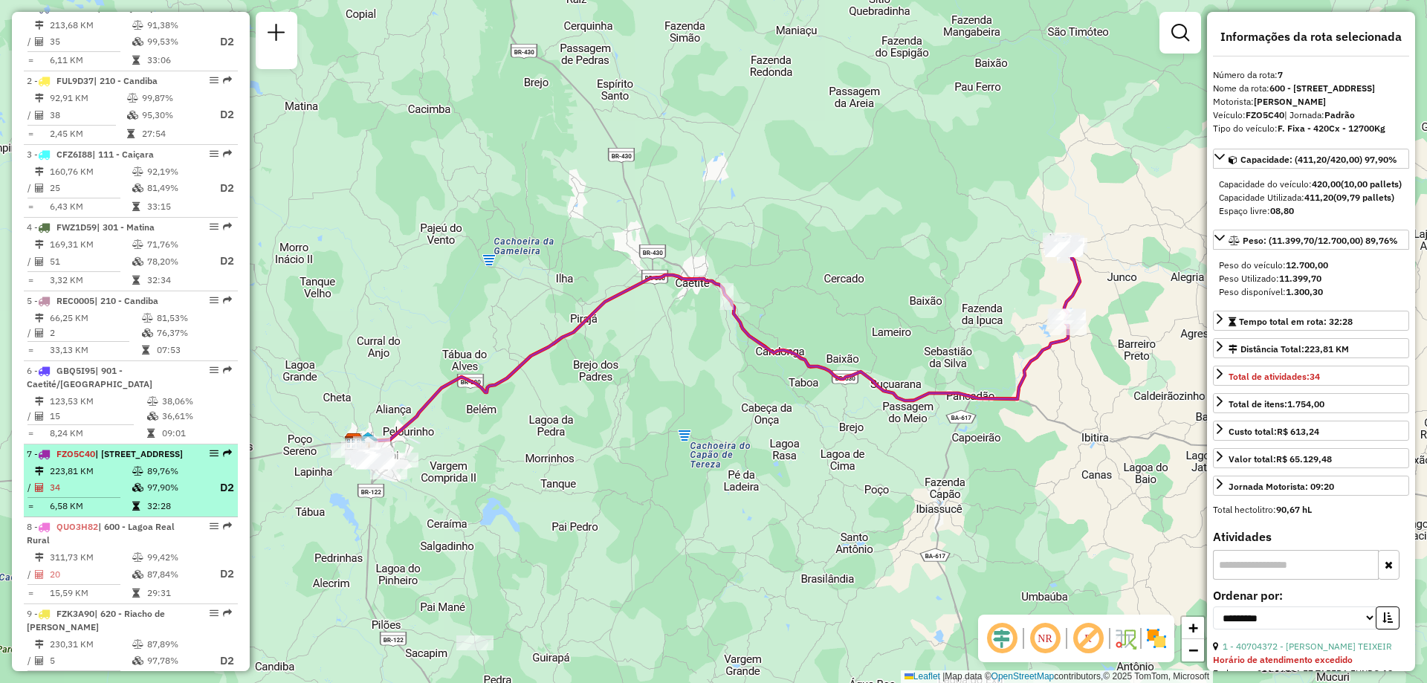
scroll to position [745, 0]
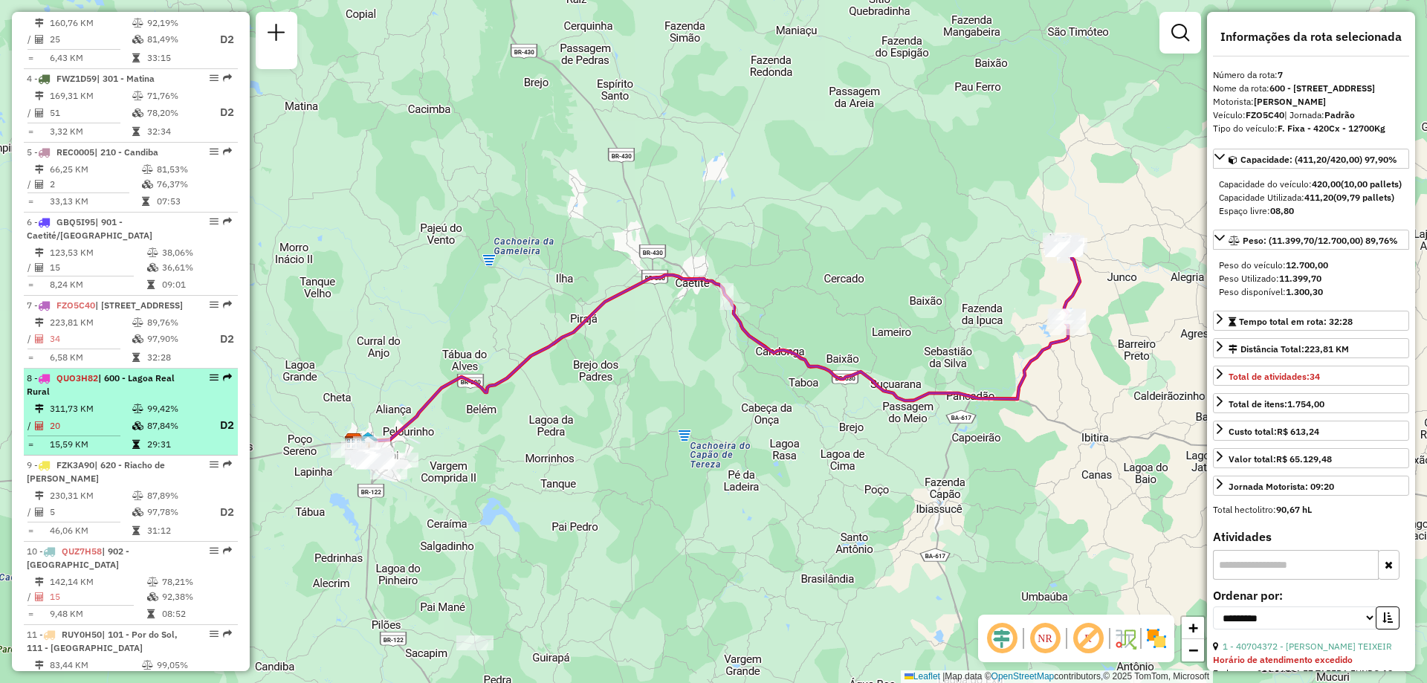
click at [146, 435] on td "87,84%" at bounding box center [175, 425] width 59 height 19
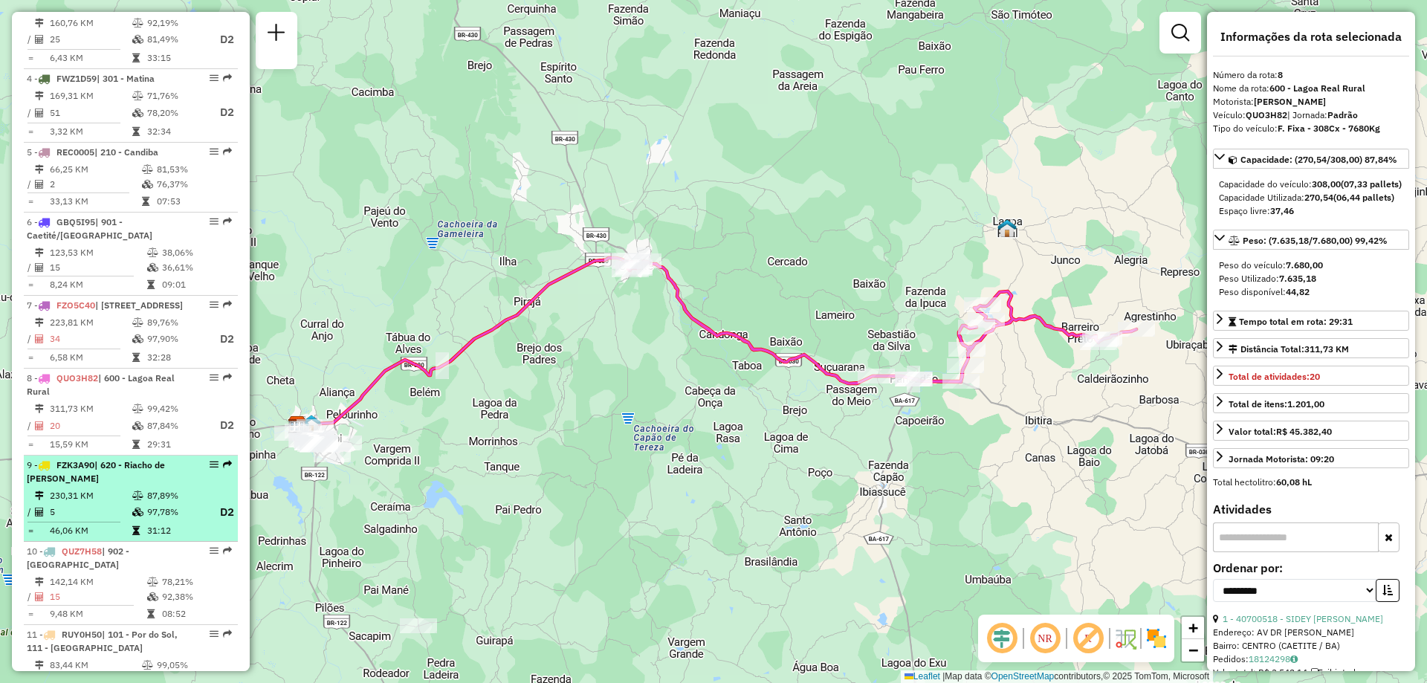
click at [148, 503] on td "87,89%" at bounding box center [175, 495] width 59 height 15
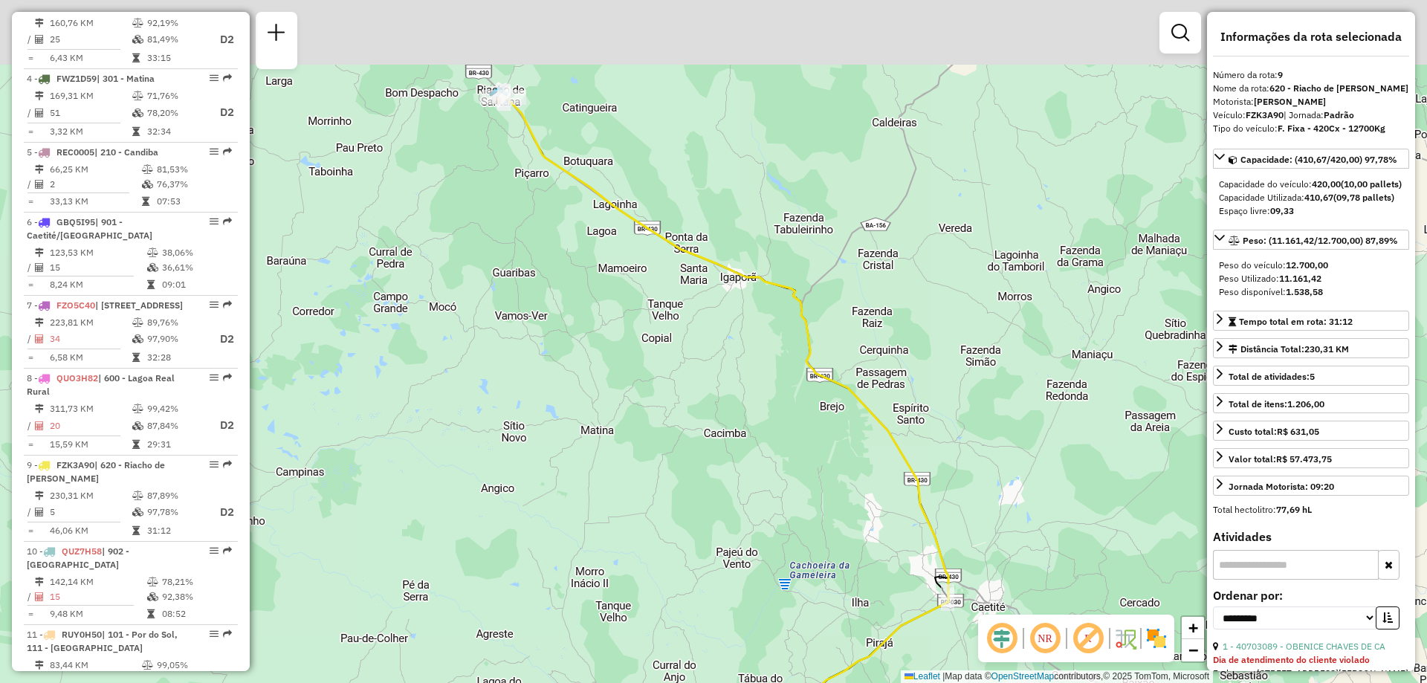
drag, startPoint x: 389, startPoint y: 329, endPoint x: 401, endPoint y: 419, distance: 91.6
click at [401, 419] on div "Janela de atendimento Grade de atendimento Capacidade Transportadoras Veículos …" at bounding box center [713, 341] width 1427 height 683
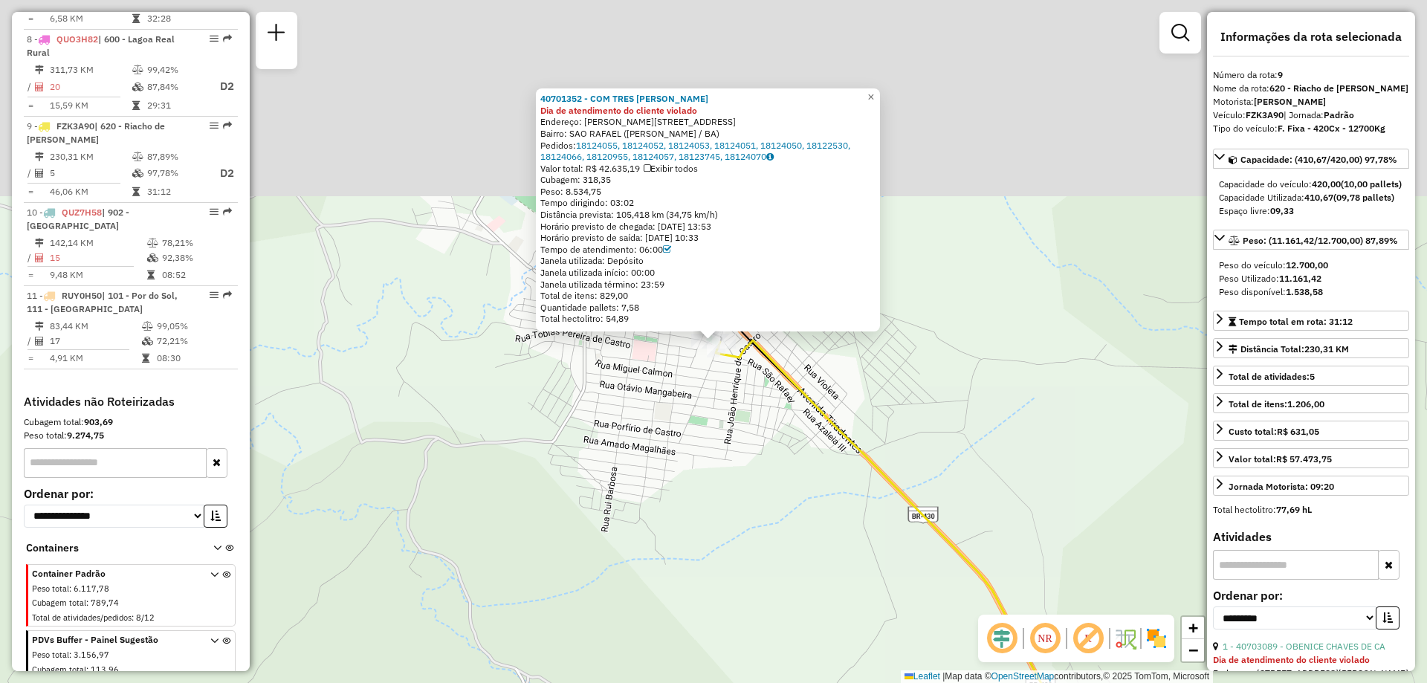
scroll to position [1135, 0]
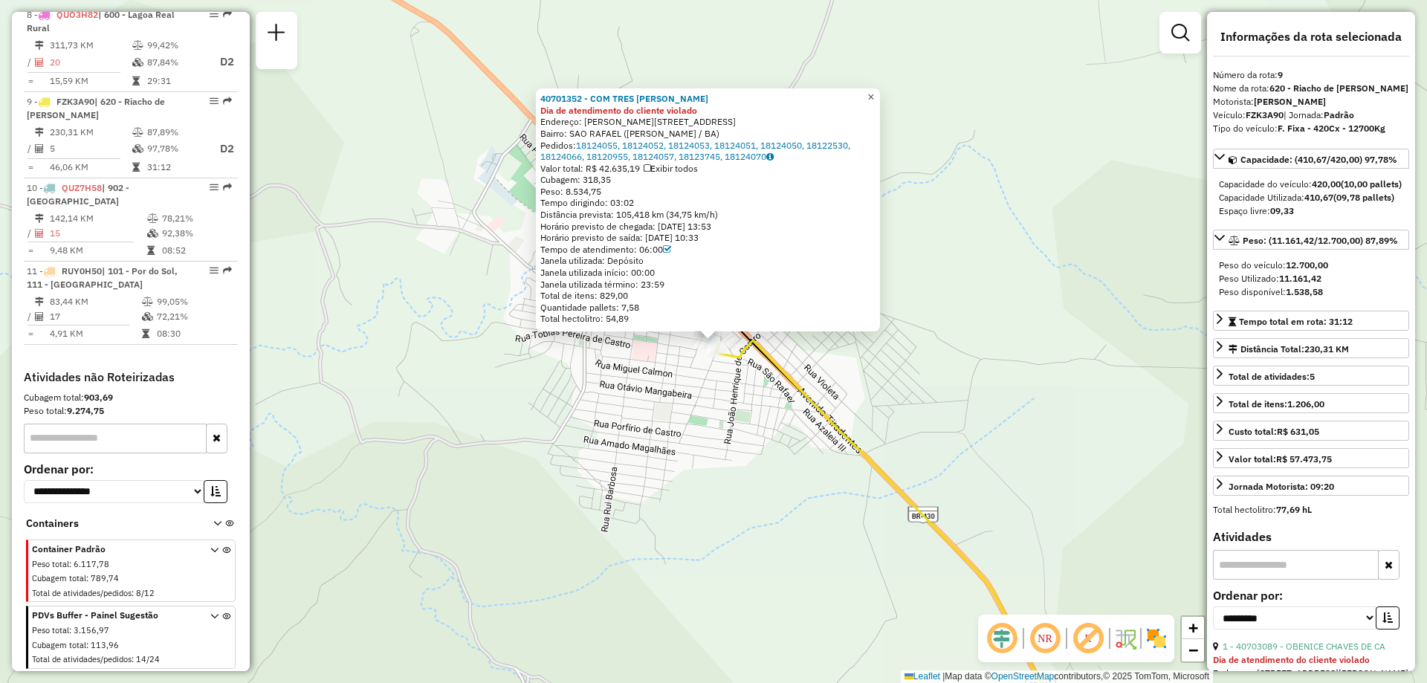
click at [874, 91] on span "×" at bounding box center [870, 97] width 7 height 13
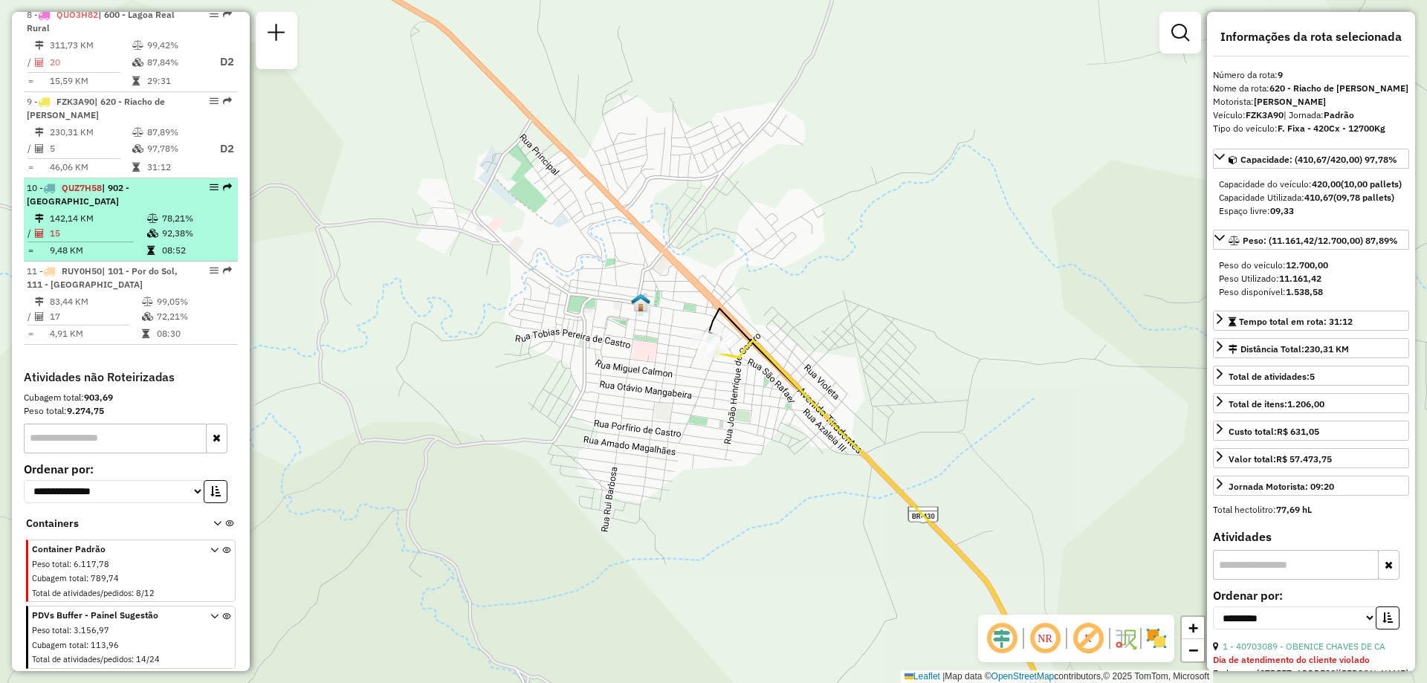
click at [146, 240] on td at bounding box center [153, 233] width 15 height 15
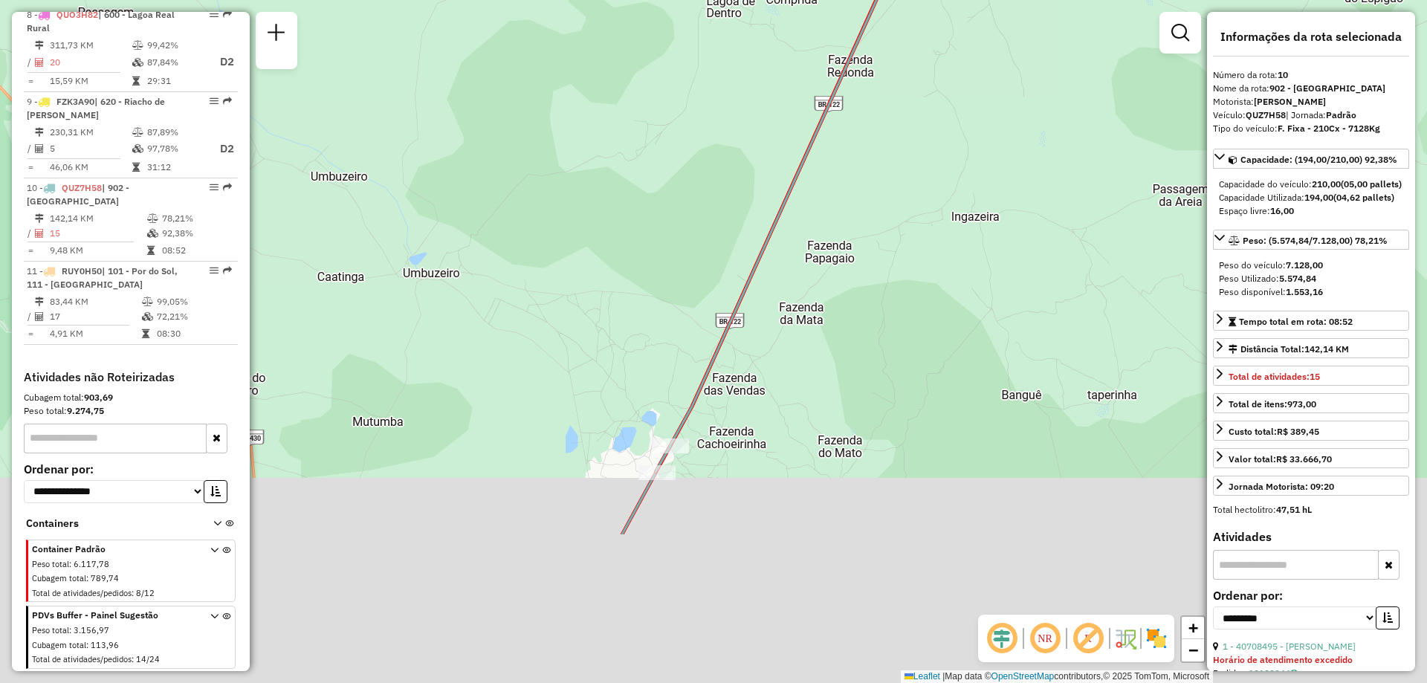
drag, startPoint x: 794, startPoint y: 479, endPoint x: 827, endPoint y: 251, distance: 230.6
click at [827, 253] on div "Janela de atendimento Grade de atendimento Capacidade Transportadoras Veículos …" at bounding box center [713, 341] width 1427 height 683
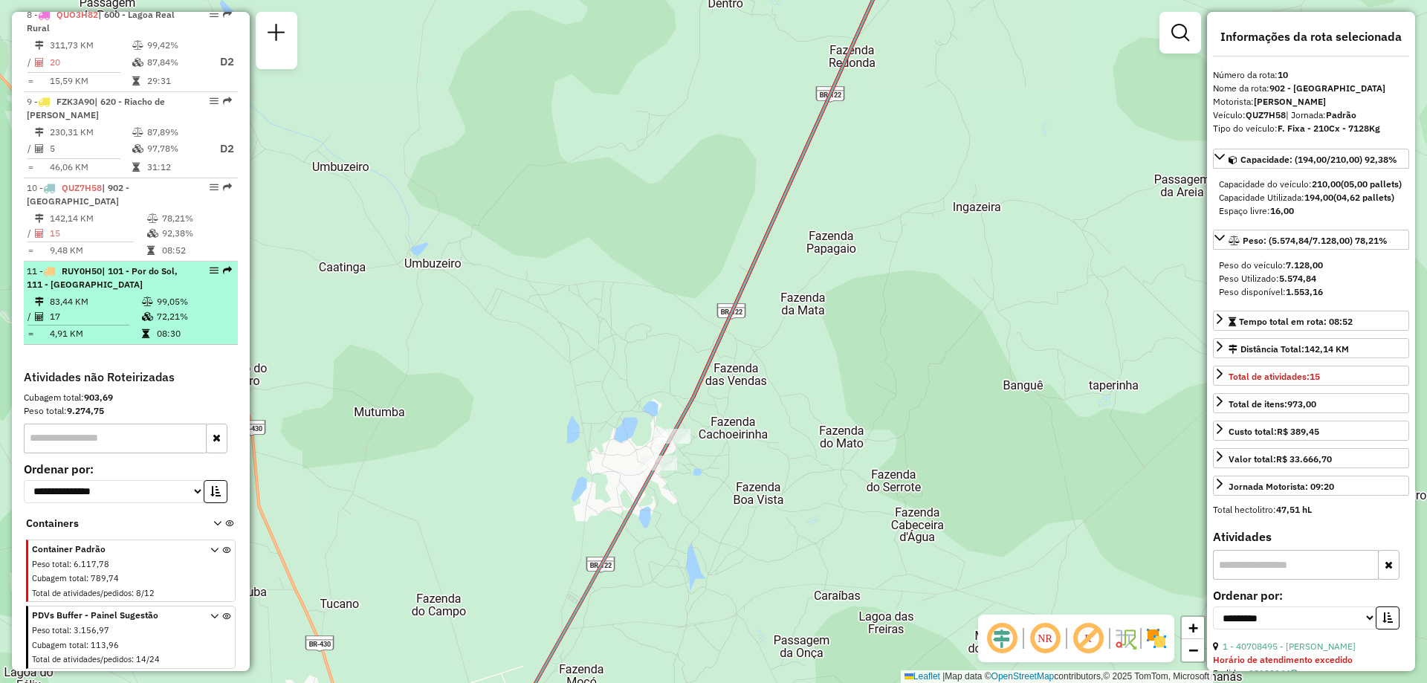
click at [105, 302] on td "83,44 KM" at bounding box center [95, 301] width 92 height 15
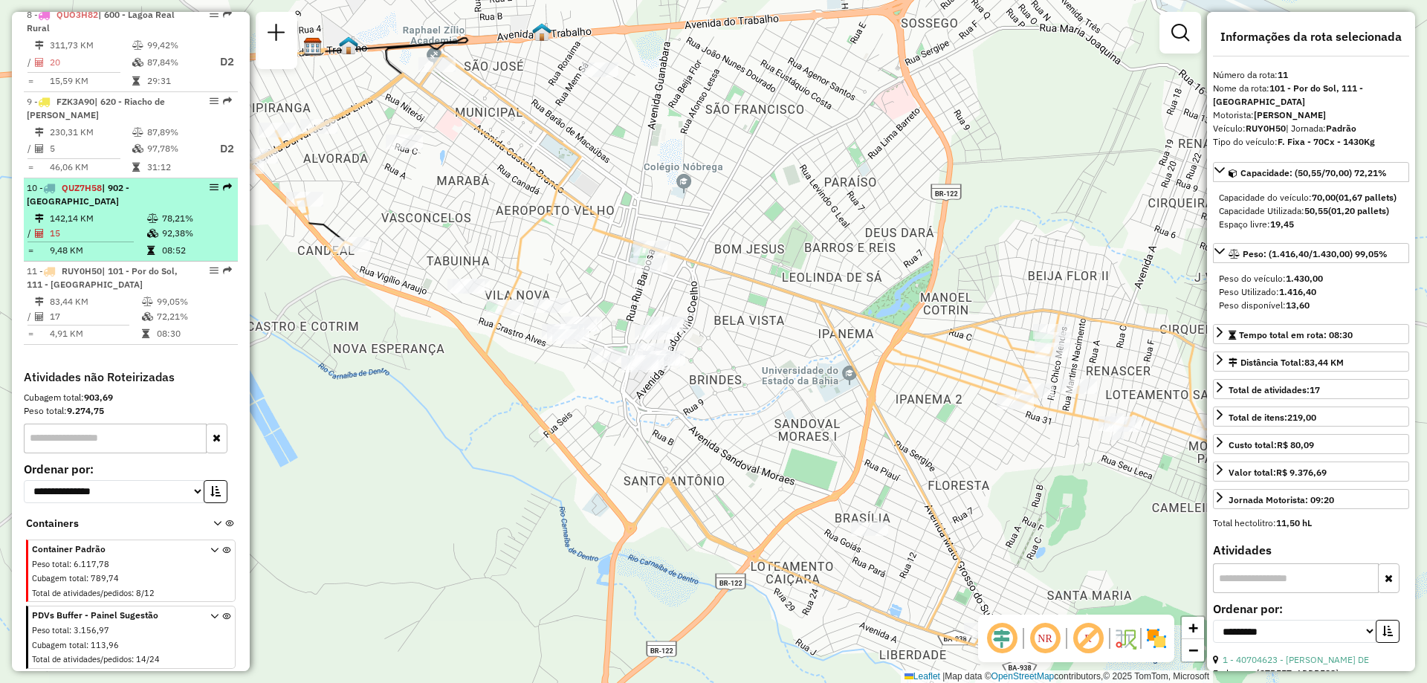
click at [118, 210] on li "10 - QUZ7H58 | 902 - Maniaçu 142,14 KM 78,21% / 15 92,38% = 9,48 KM 08:52" at bounding box center [131, 219] width 214 height 83
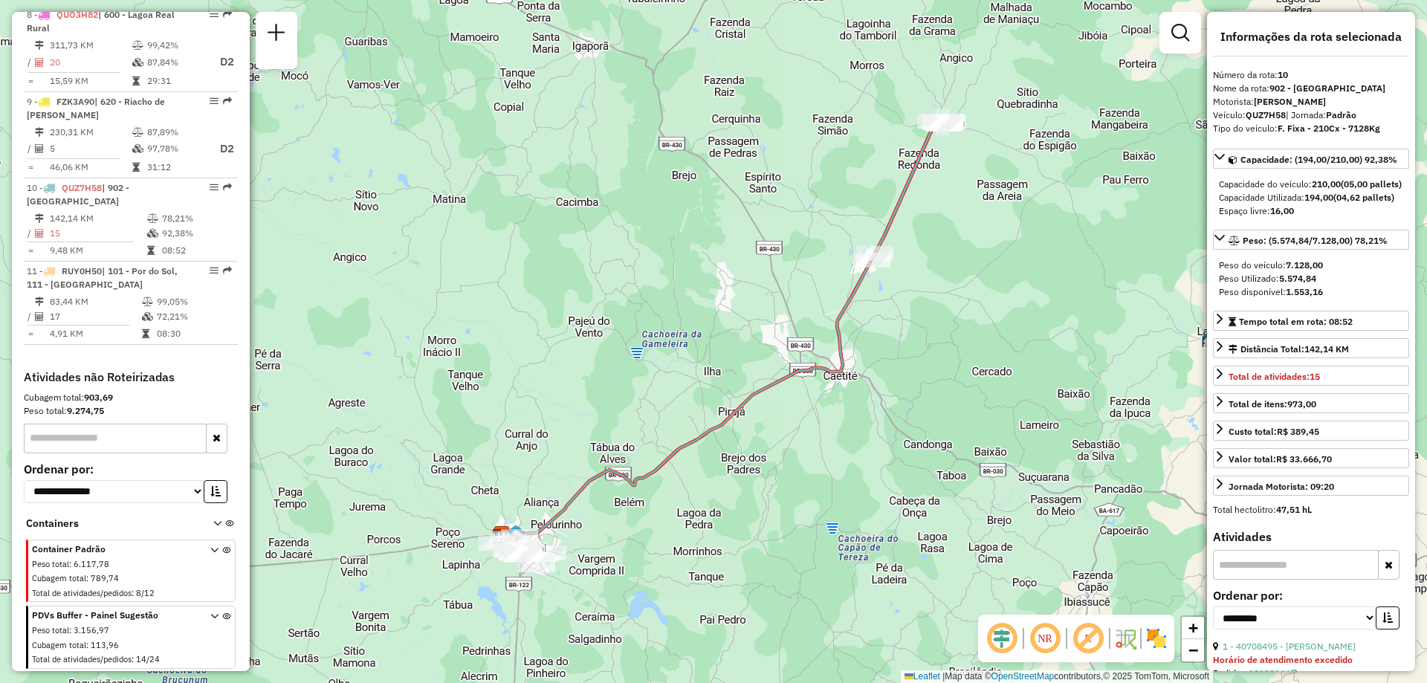
drag, startPoint x: 468, startPoint y: 476, endPoint x: 485, endPoint y: 412, distance: 66.2
click at [485, 412] on div "Janela de atendimento Grade de atendimento Capacidade Transportadoras Veículos …" at bounding box center [713, 341] width 1427 height 683
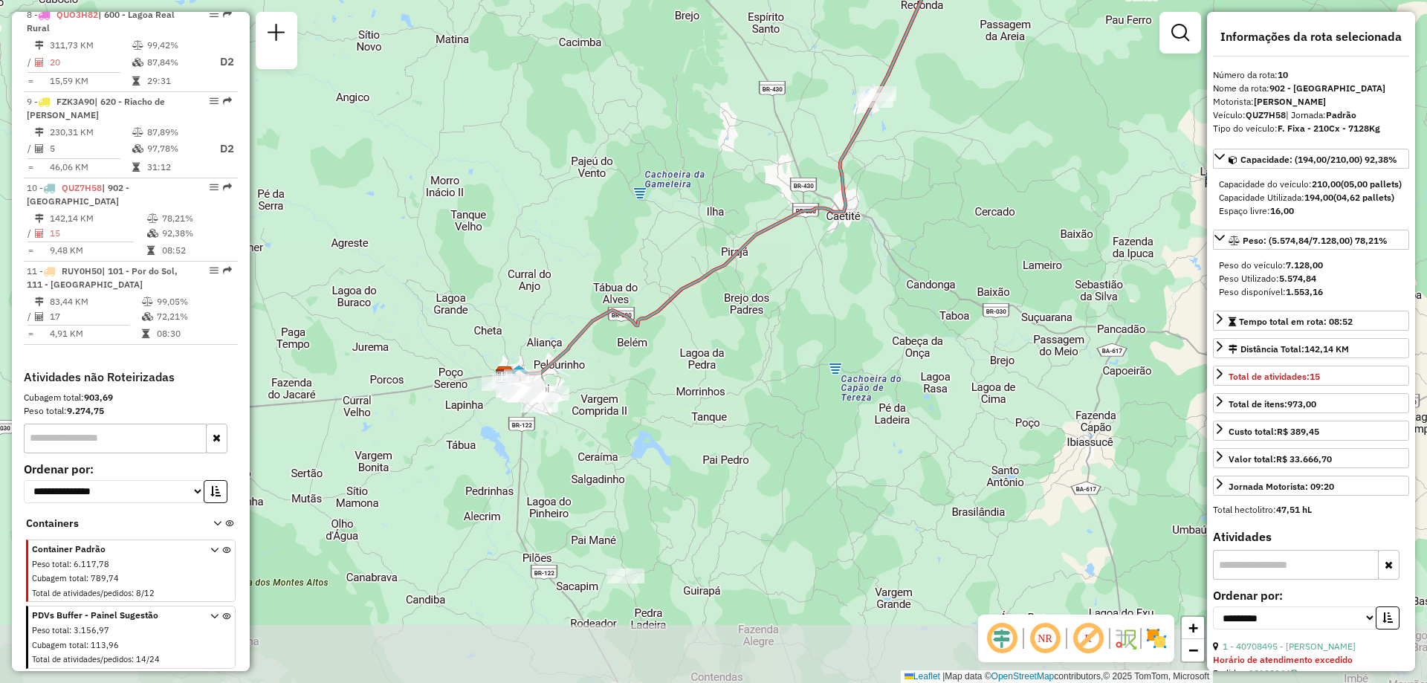
drag, startPoint x: 668, startPoint y: 566, endPoint x: 660, endPoint y: 459, distance: 107.3
click at [660, 459] on div "Janela de atendimento Grade de atendimento Capacidade Transportadoras Veículos …" at bounding box center [713, 341] width 1427 height 683
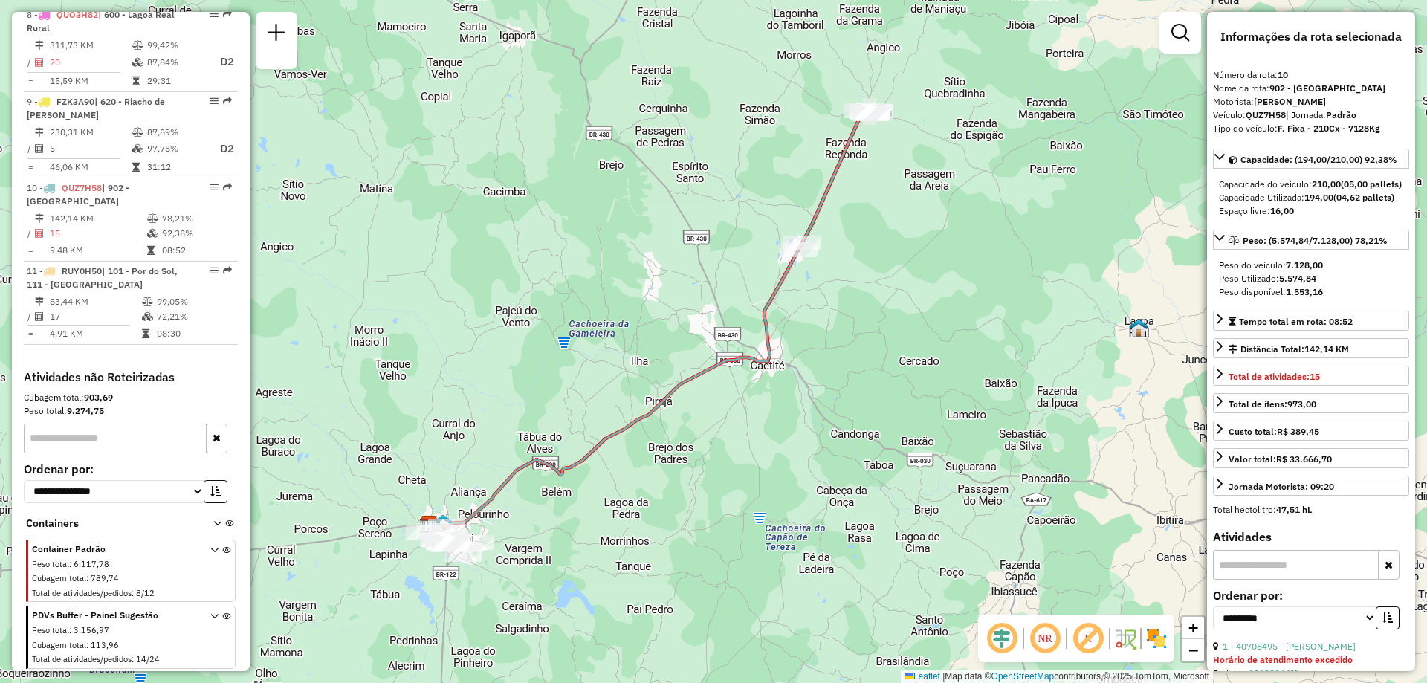
drag, startPoint x: 660, startPoint y: 459, endPoint x: 582, endPoint y: 612, distance: 171.8
click at [582, 612] on div "Janela de atendimento Grade de atendimento Capacidade Transportadoras Veículos …" at bounding box center [713, 341] width 1427 height 683
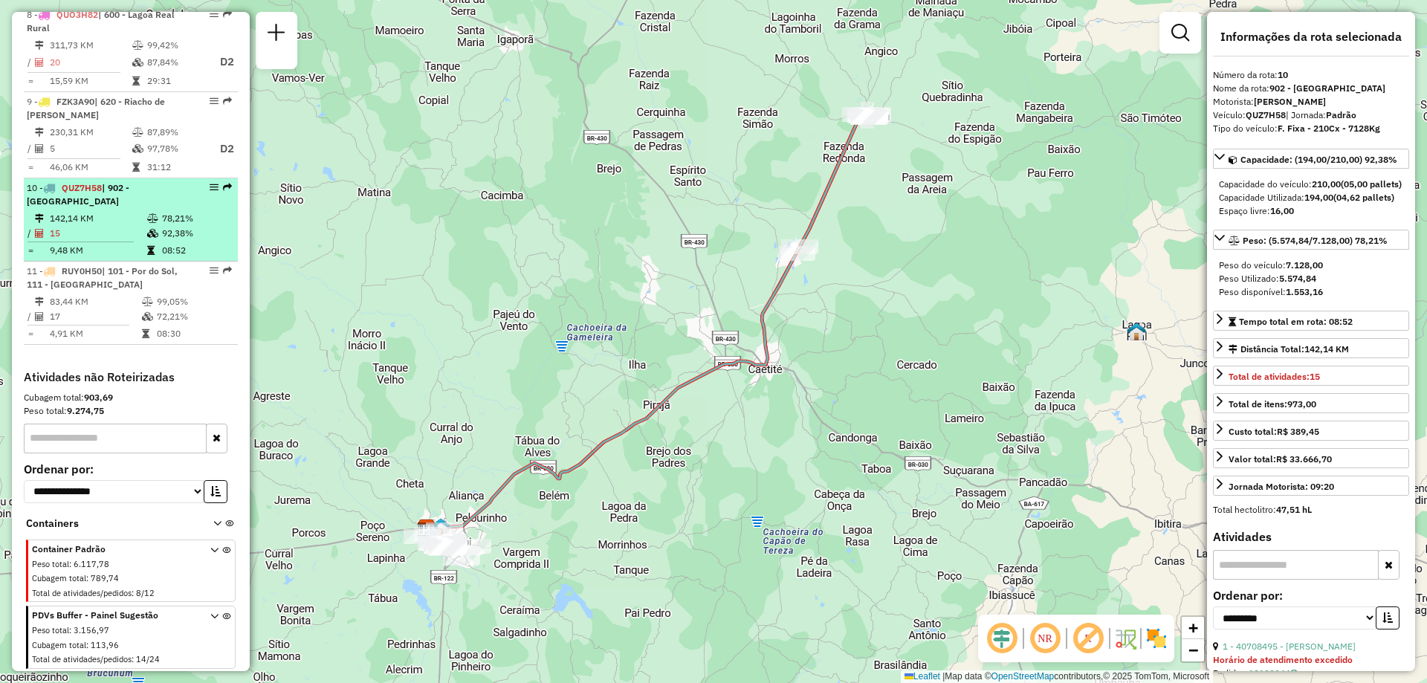
click at [181, 241] on td "92,38%" at bounding box center [196, 233] width 71 height 15
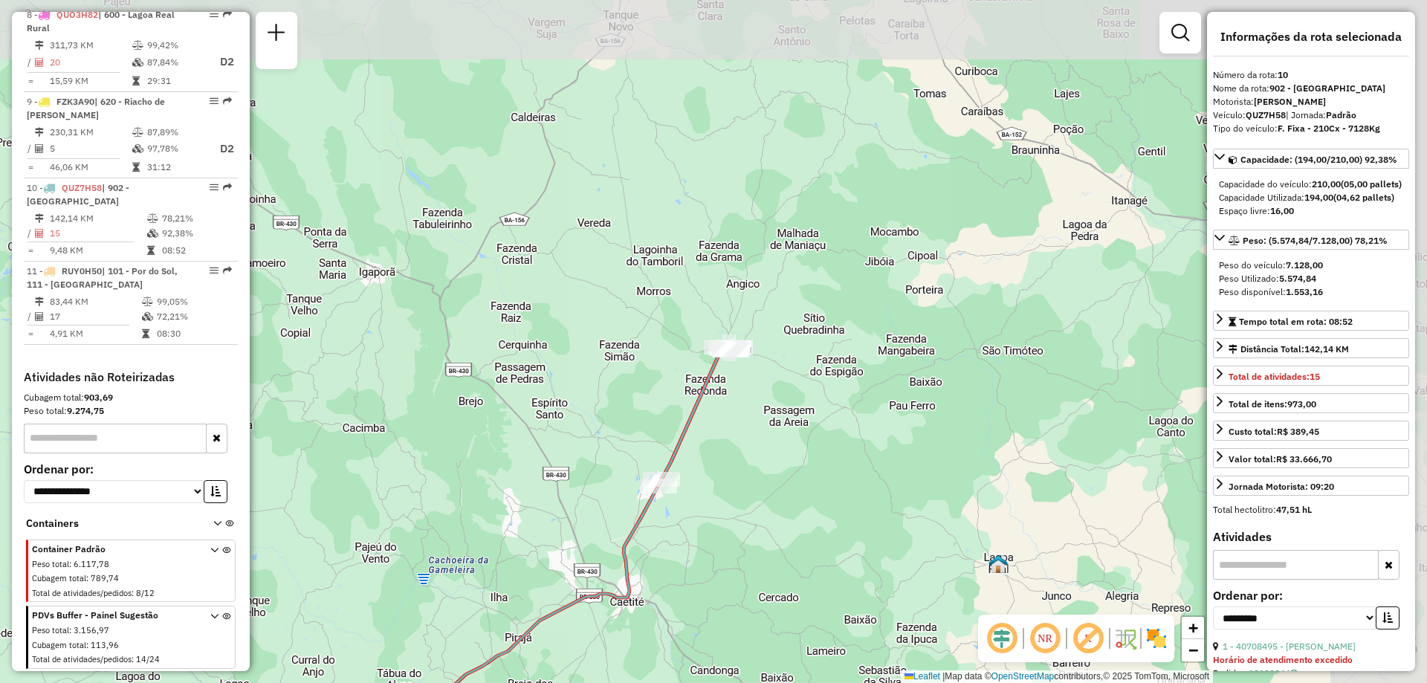
drag, startPoint x: 935, startPoint y: 234, endPoint x: 728, endPoint y: 447, distance: 297.0
click at [728, 447] on div "Janela de atendimento Grade de atendimento Capacidade Transportadoras Veículos …" at bounding box center [713, 341] width 1427 height 683
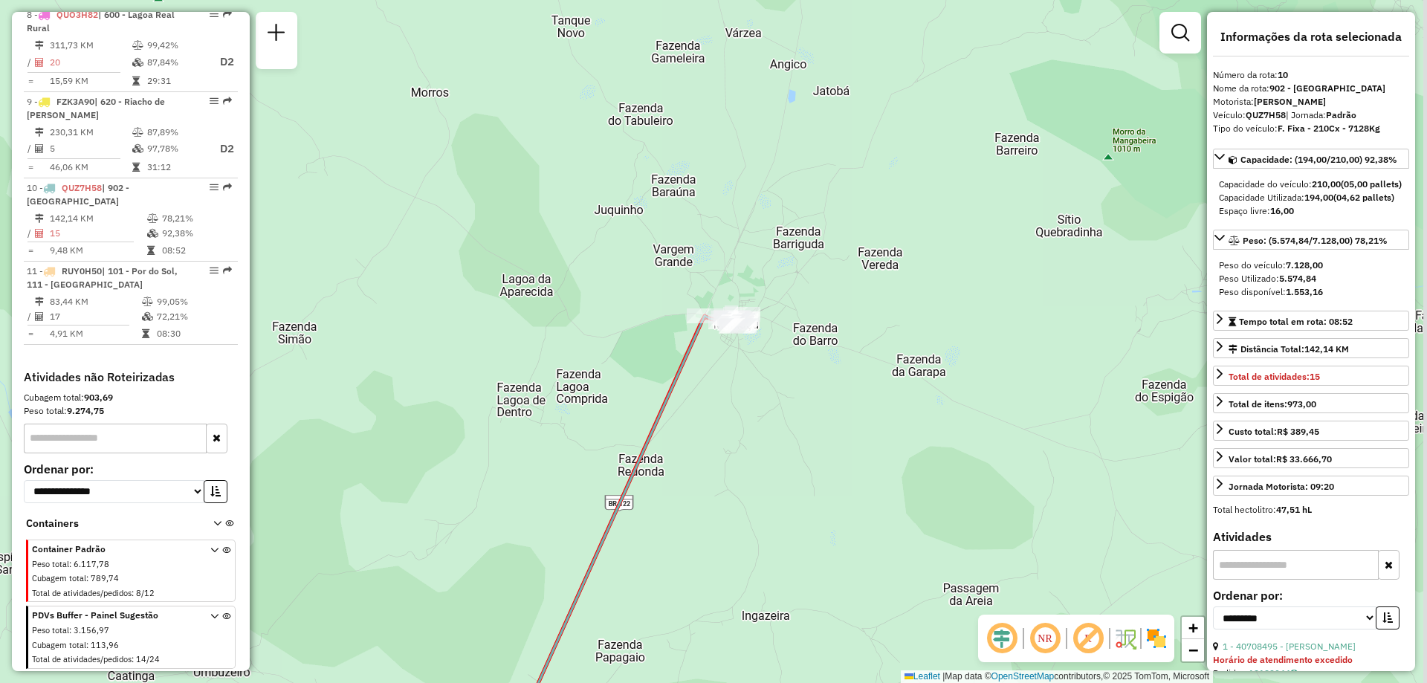
drag, startPoint x: 731, startPoint y: 276, endPoint x: 722, endPoint y: 398, distance: 123.0
click at [722, 398] on div "Janela de atendimento Grade de atendimento Capacidade Transportadoras Veículos …" at bounding box center [713, 341] width 1427 height 683
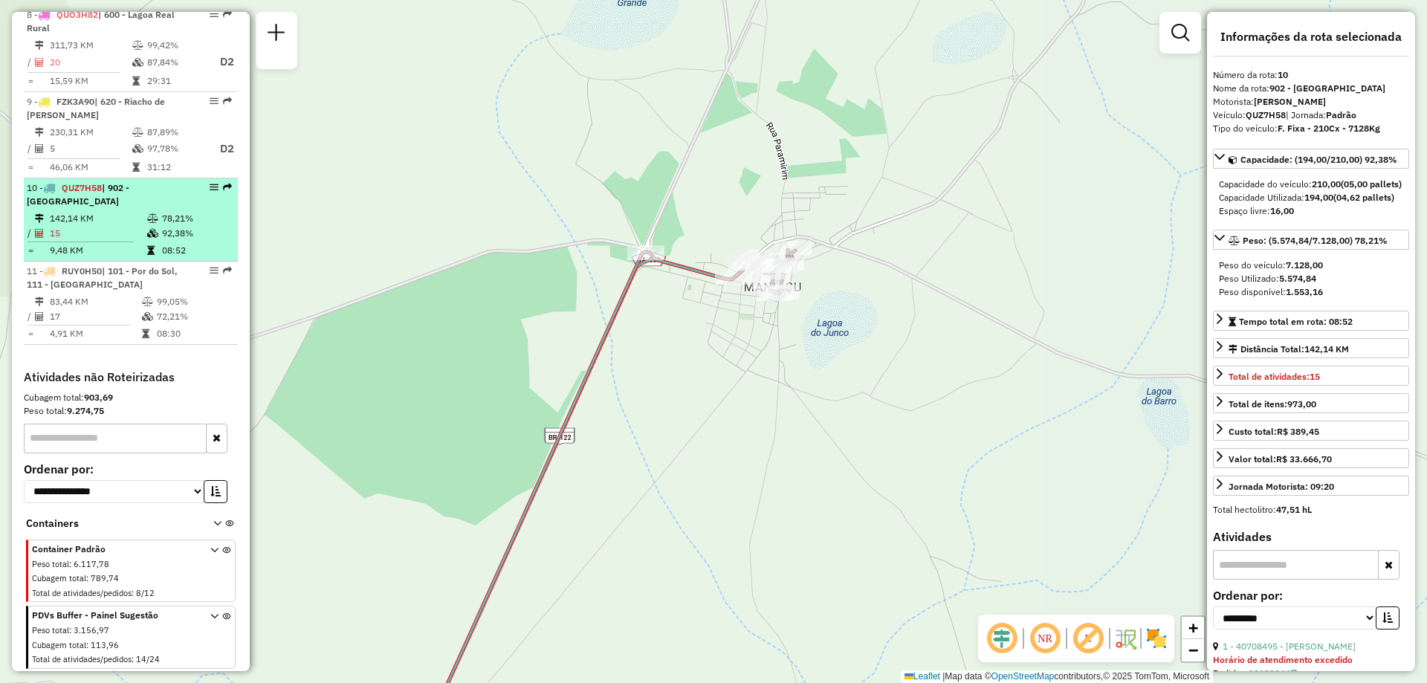
scroll to position [1061, 0]
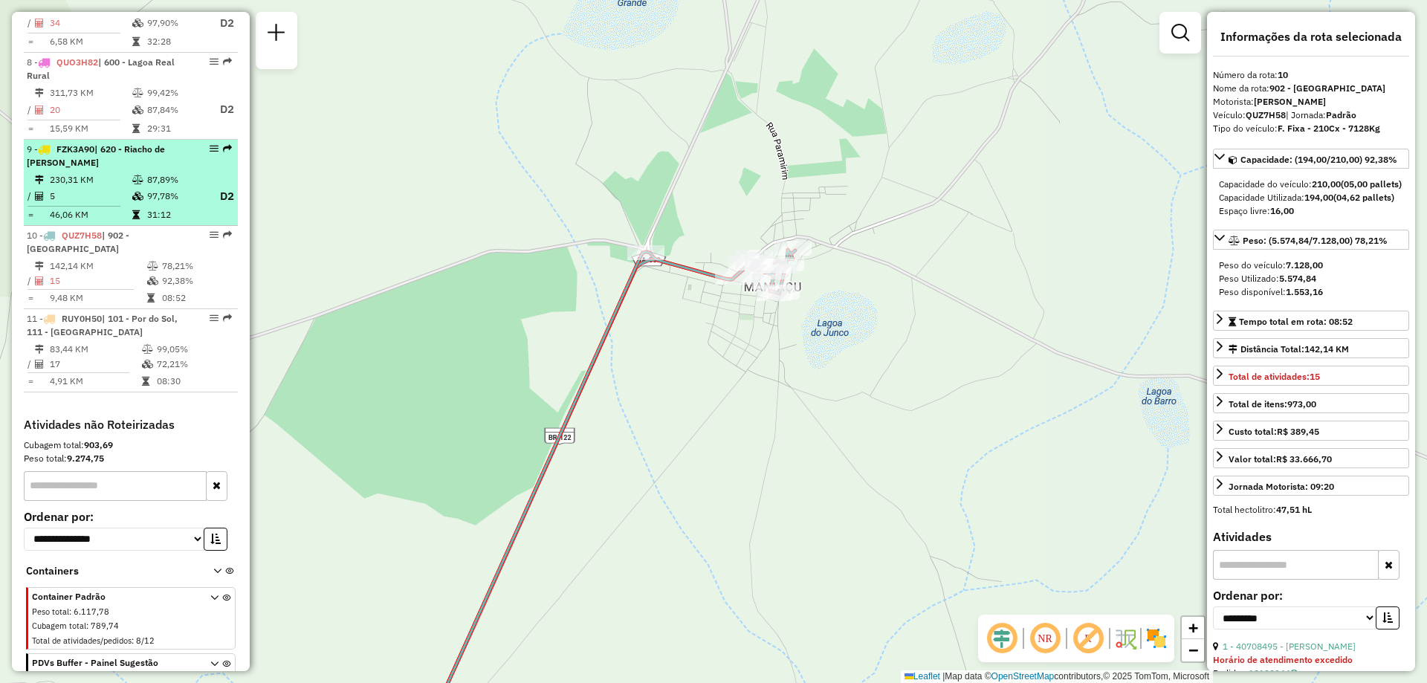
click at [126, 206] on td "5" at bounding box center [90, 196] width 82 height 19
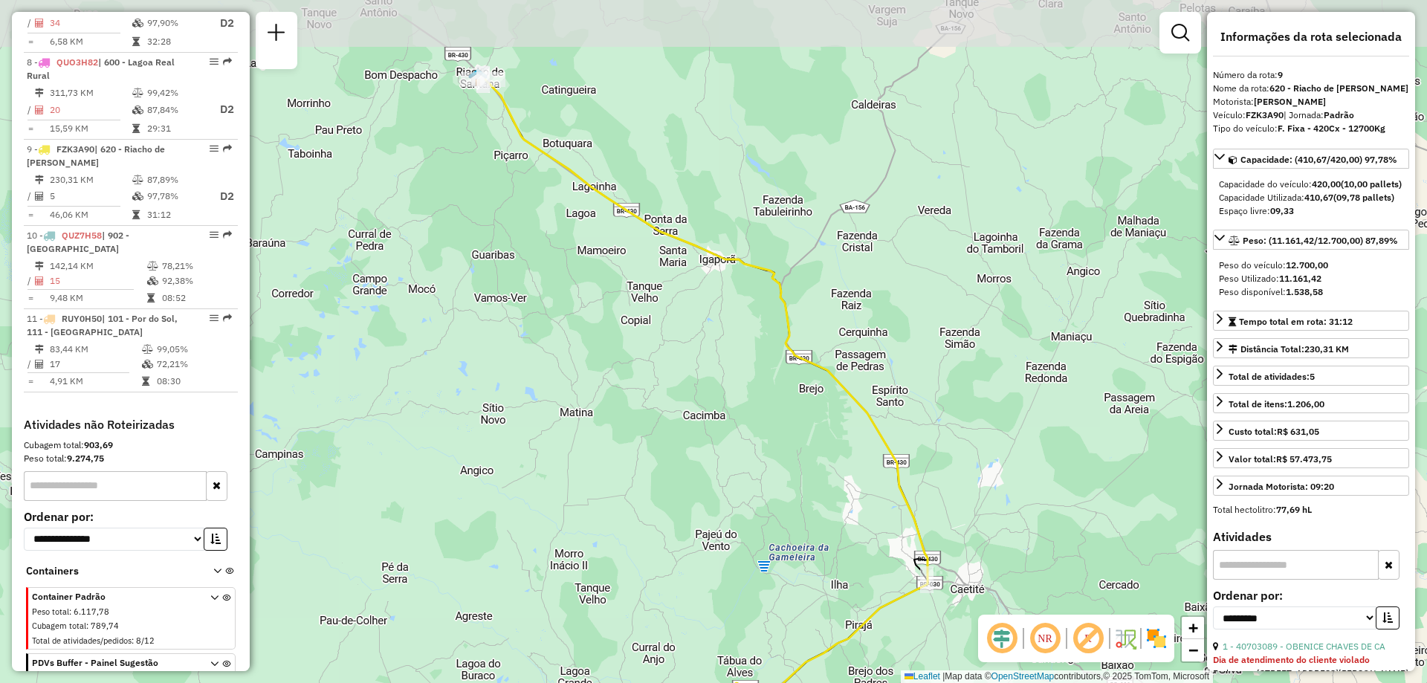
drag, startPoint x: 716, startPoint y: 268, endPoint x: 710, endPoint y: 381, distance: 113.9
click at [710, 381] on div "Janela de atendimento Grade de atendimento Capacidade Transportadoras Veículos …" at bounding box center [713, 341] width 1427 height 683
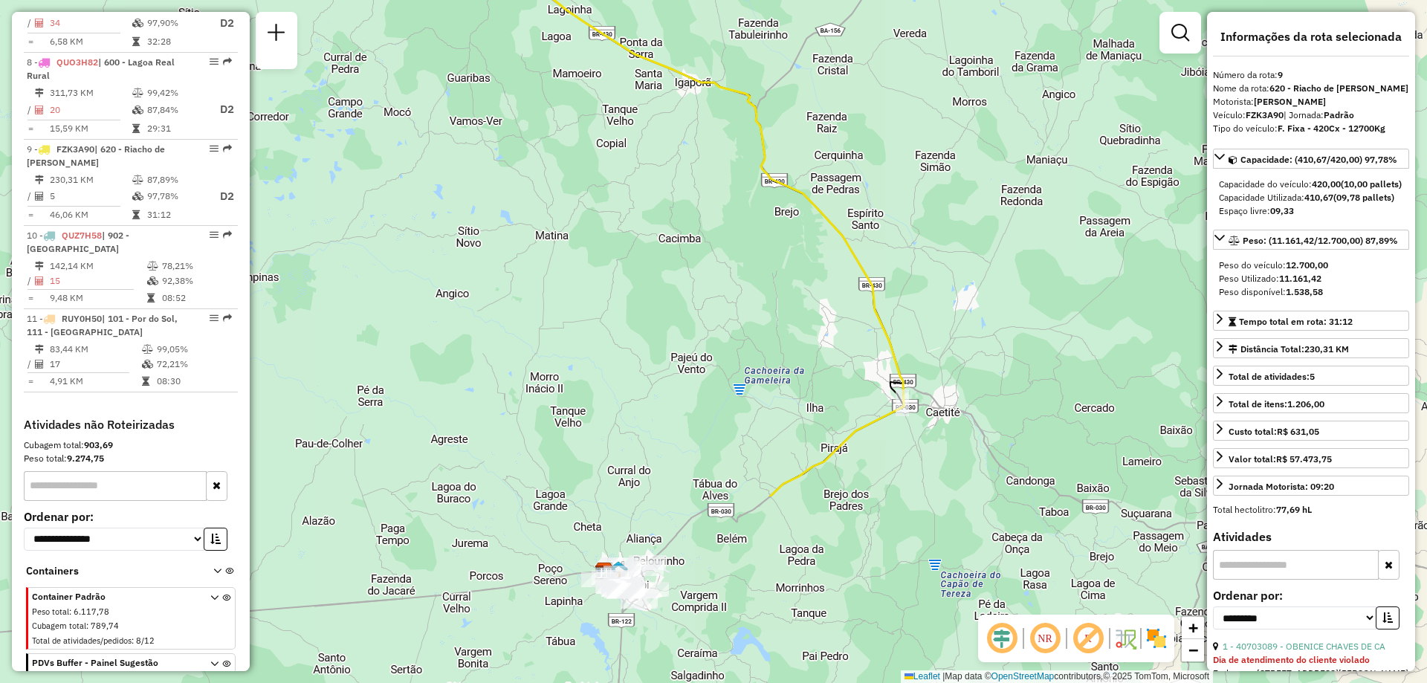
drag, startPoint x: 710, startPoint y: 401, endPoint x: 686, endPoint y: 193, distance: 209.5
click at [686, 193] on div "Janela de atendimento Grade de atendimento Capacidade Transportadoras Veículos …" at bounding box center [713, 341] width 1427 height 683
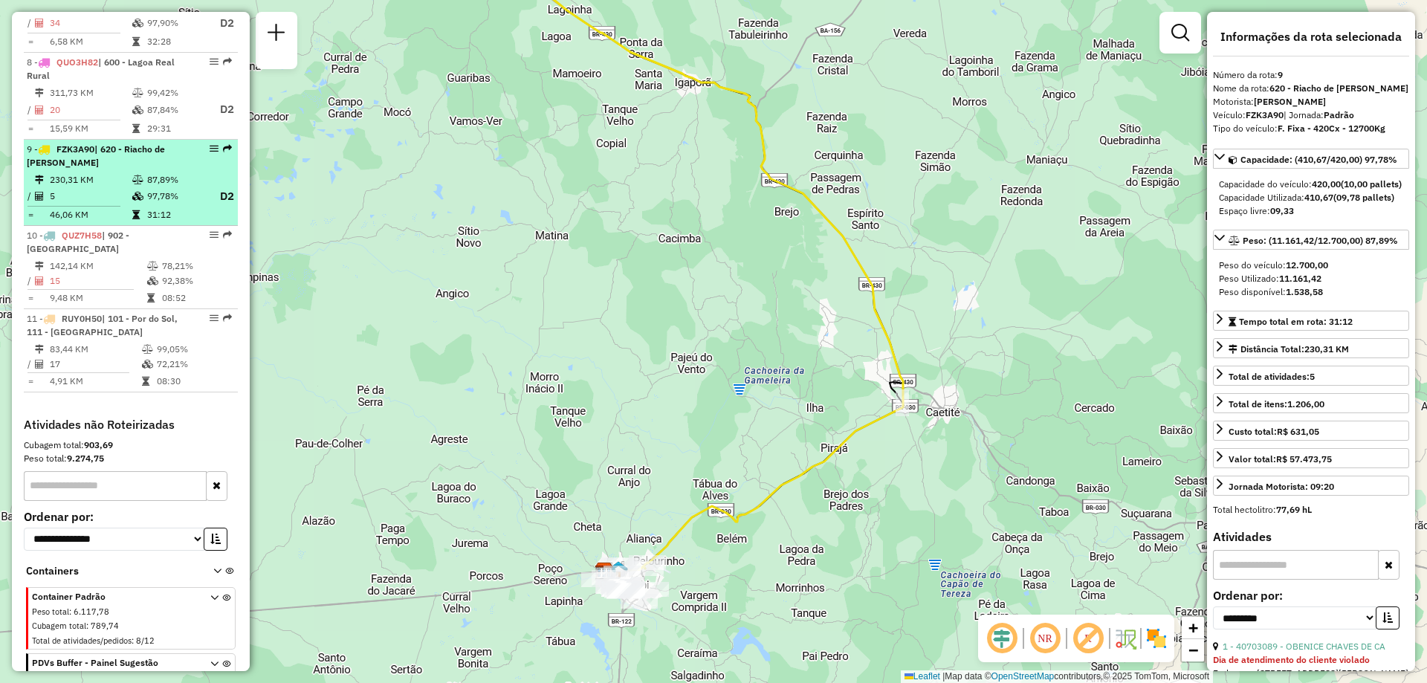
scroll to position [763, 0]
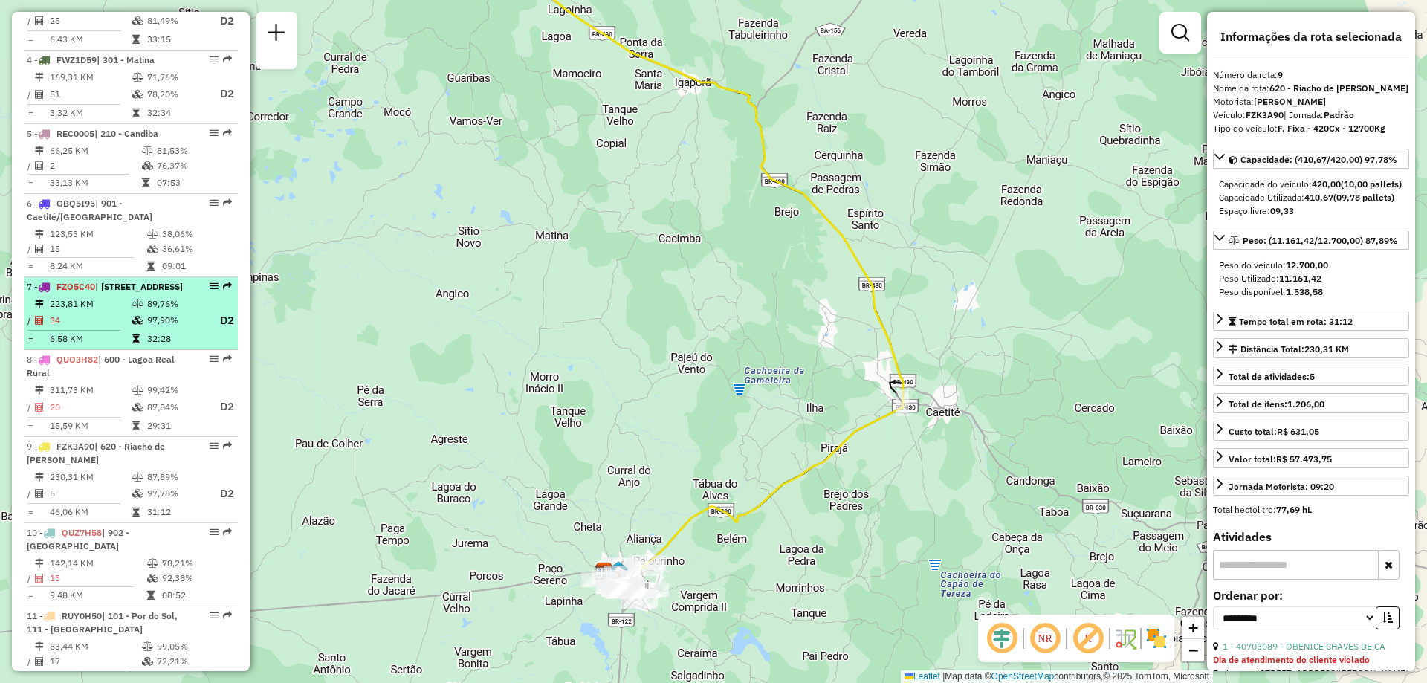
click at [158, 311] on td "89,76%" at bounding box center [175, 304] width 59 height 15
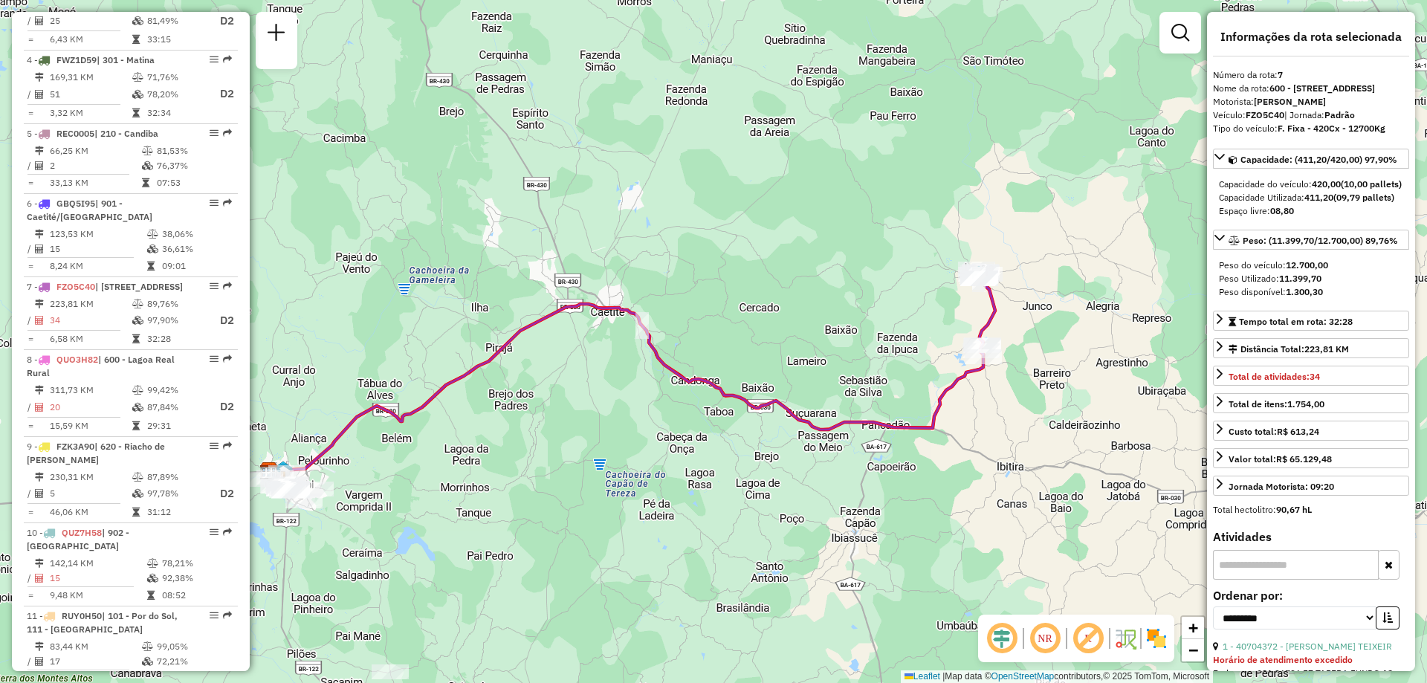
drag, startPoint x: 837, startPoint y: 310, endPoint x: 600, endPoint y: 361, distance: 242.6
click at [604, 361] on div "Janela de atendimento Grade de atendimento Capacidade Transportadoras Veículos …" at bounding box center [713, 341] width 1427 height 683
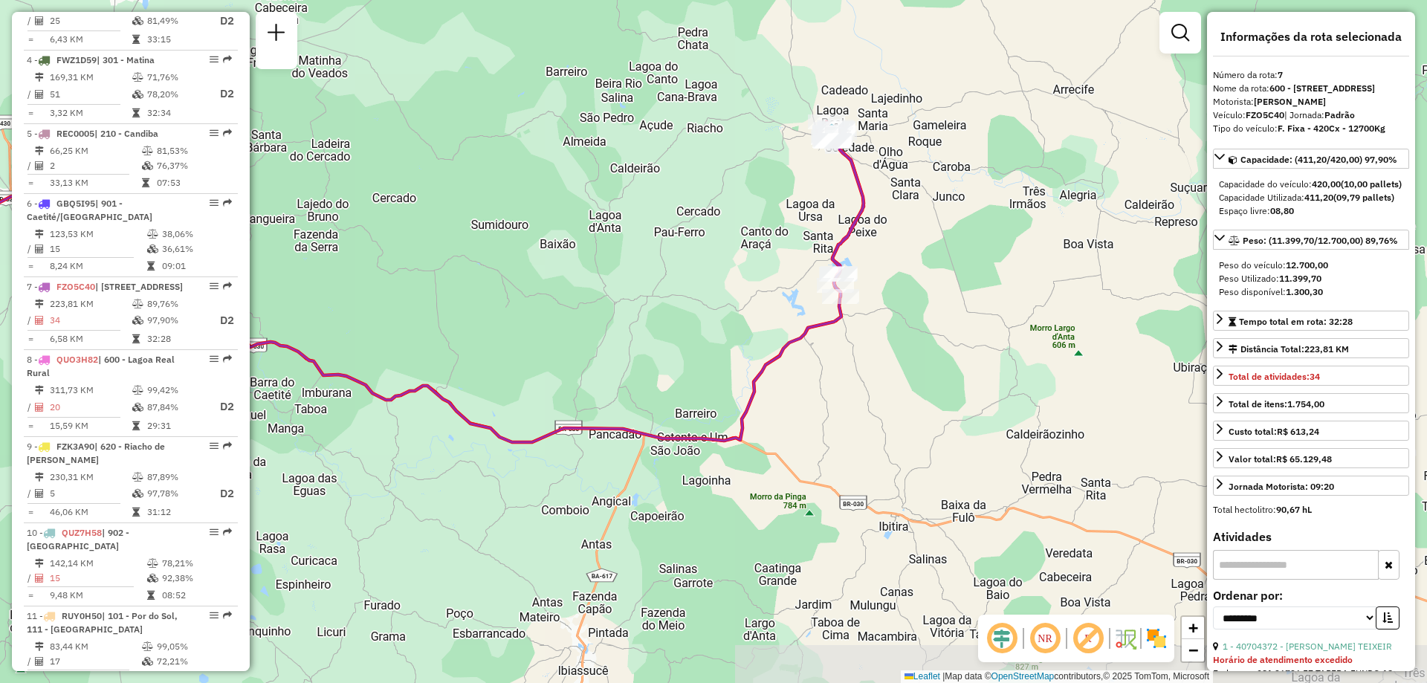
drag, startPoint x: 884, startPoint y: 388, endPoint x: 928, endPoint y: 341, distance: 64.2
click at [928, 341] on div "Janela de atendimento Grade de atendimento Capacidade Transportadoras Veículos …" at bounding box center [713, 341] width 1427 height 683
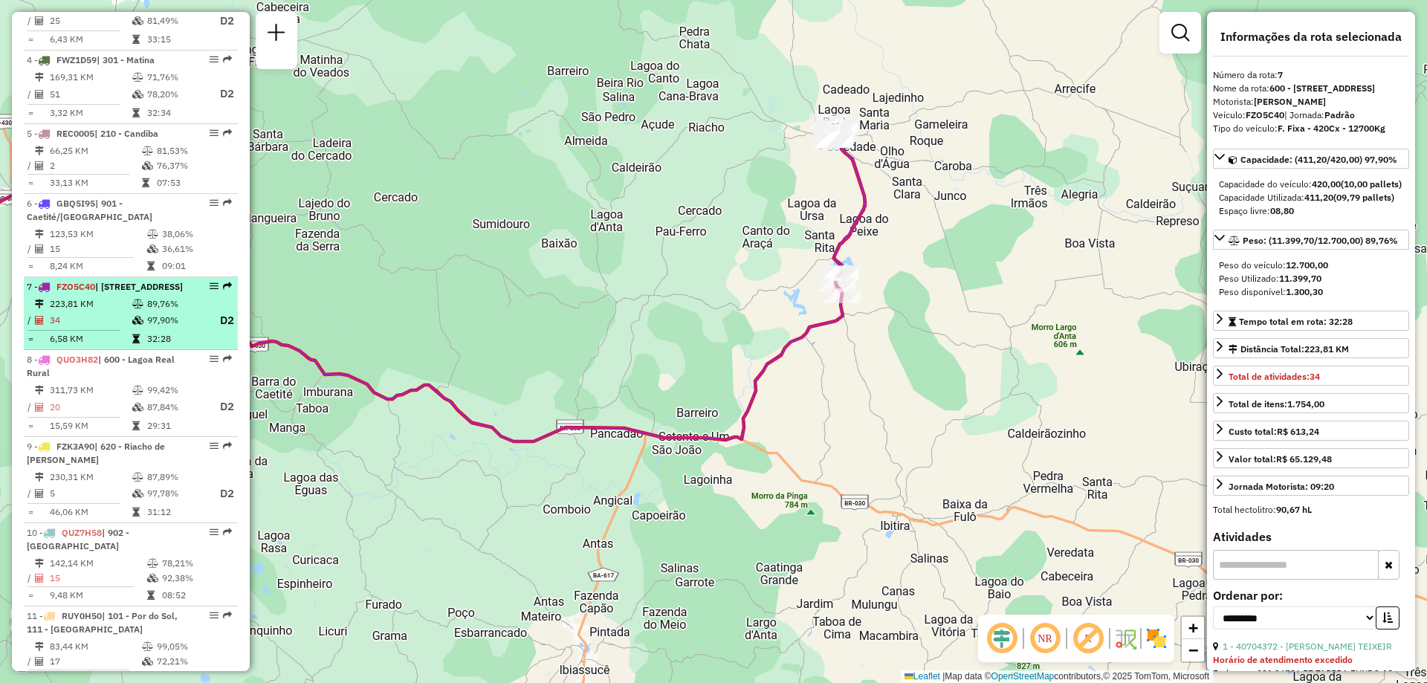
click at [107, 311] on td "223,81 KM" at bounding box center [90, 304] width 82 height 15
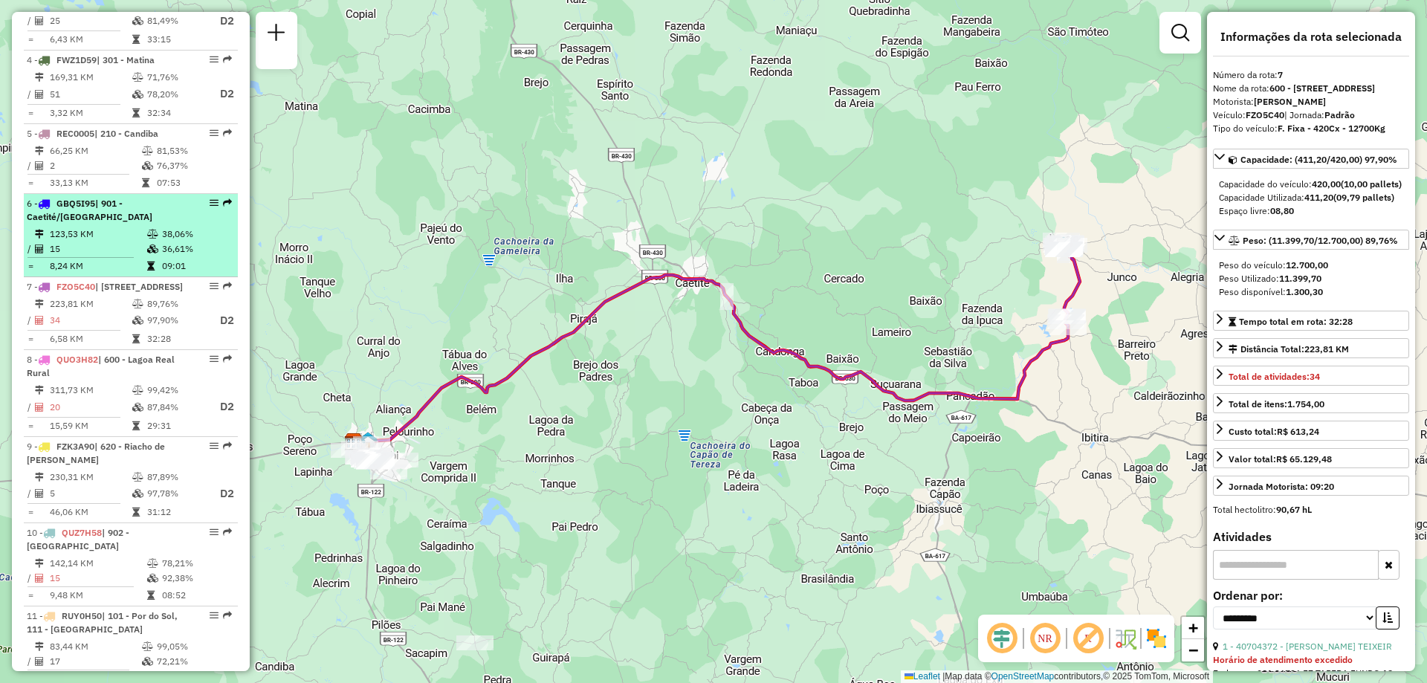
click at [135, 256] on td "15" at bounding box center [97, 249] width 97 height 15
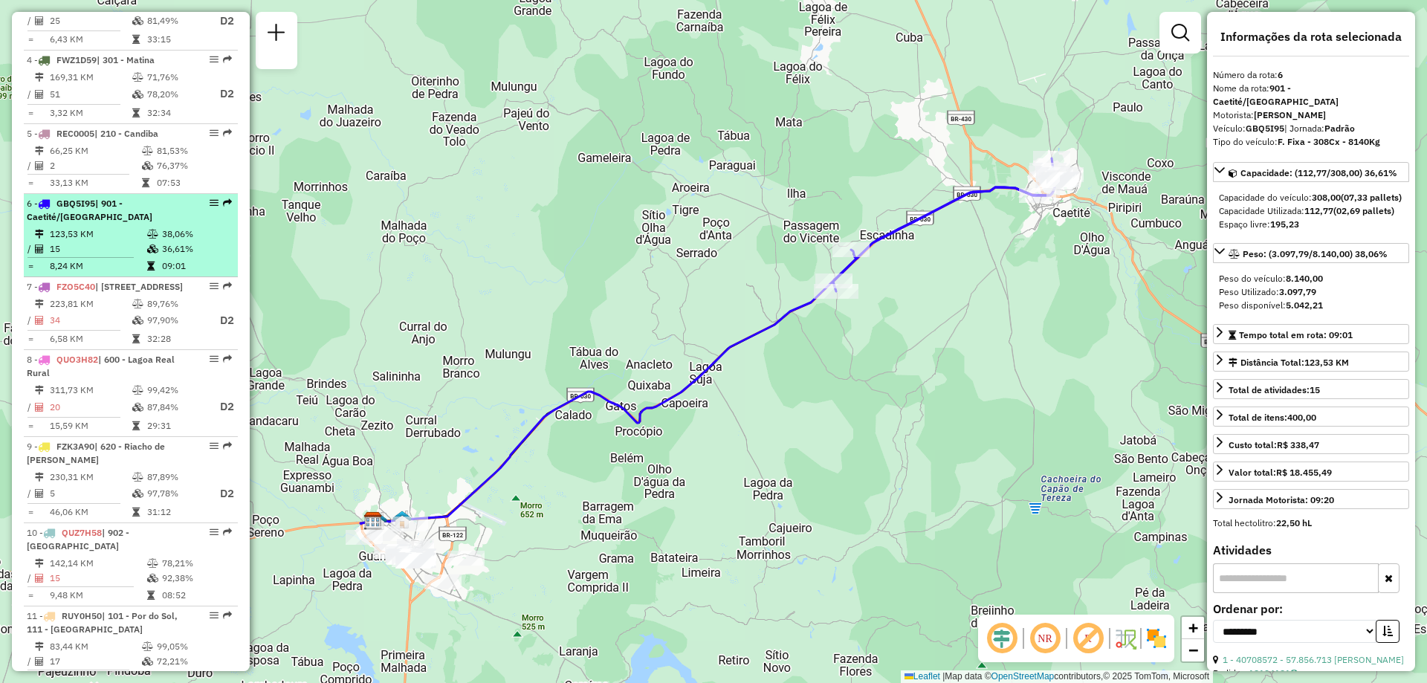
scroll to position [689, 0]
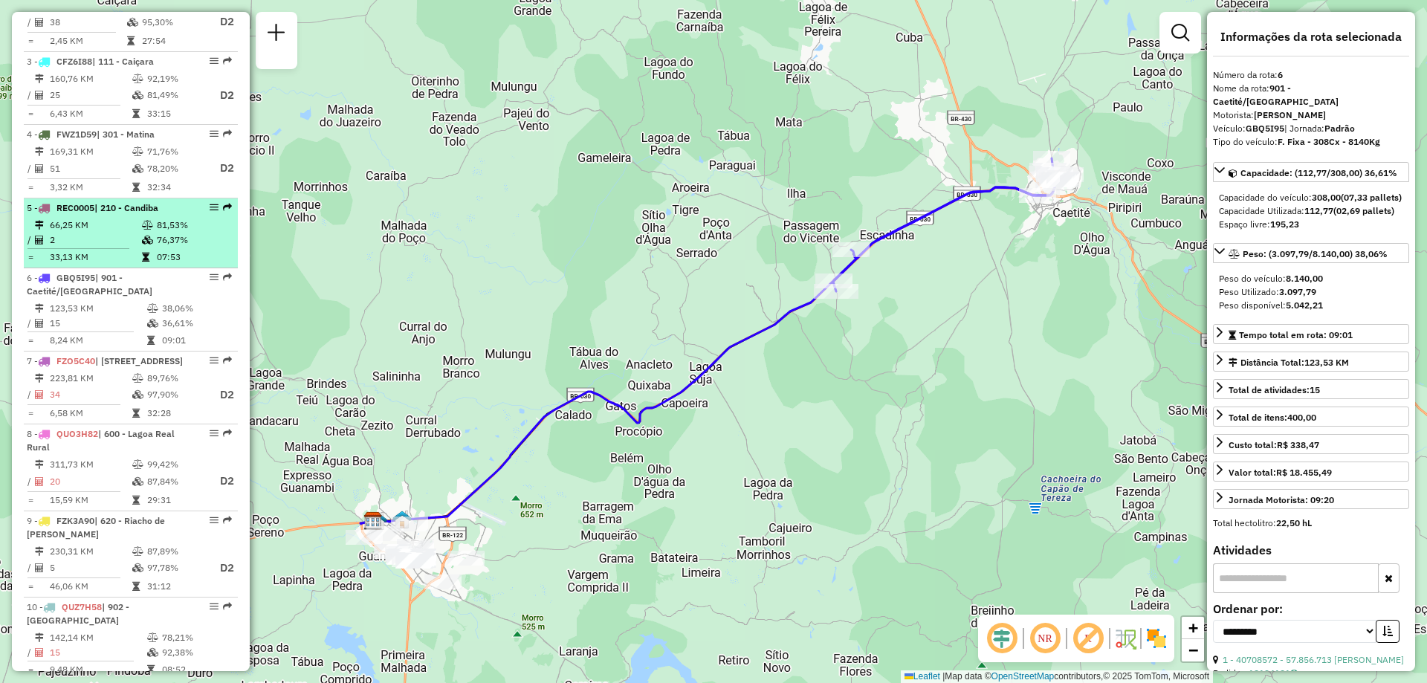
click at [161, 233] on td "81,53%" at bounding box center [193, 225] width 75 height 15
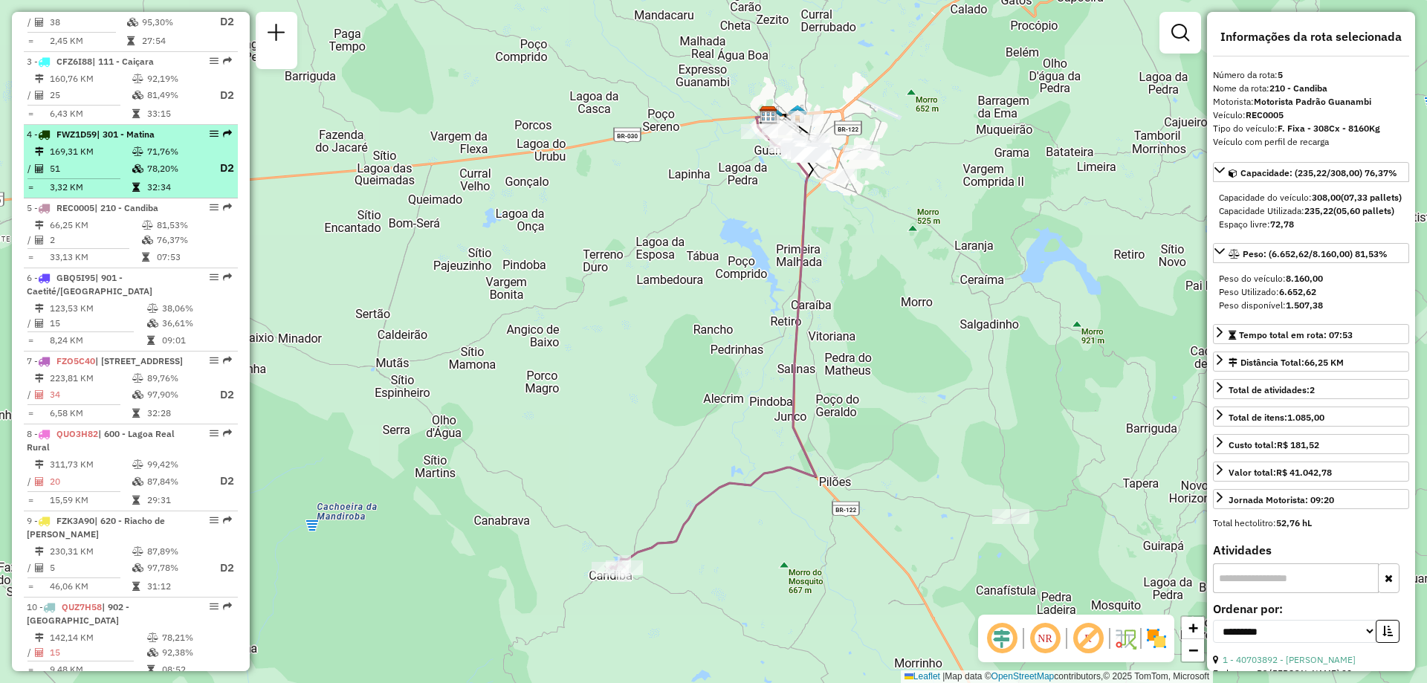
click at [188, 159] on td "71,76%" at bounding box center [175, 151] width 59 height 15
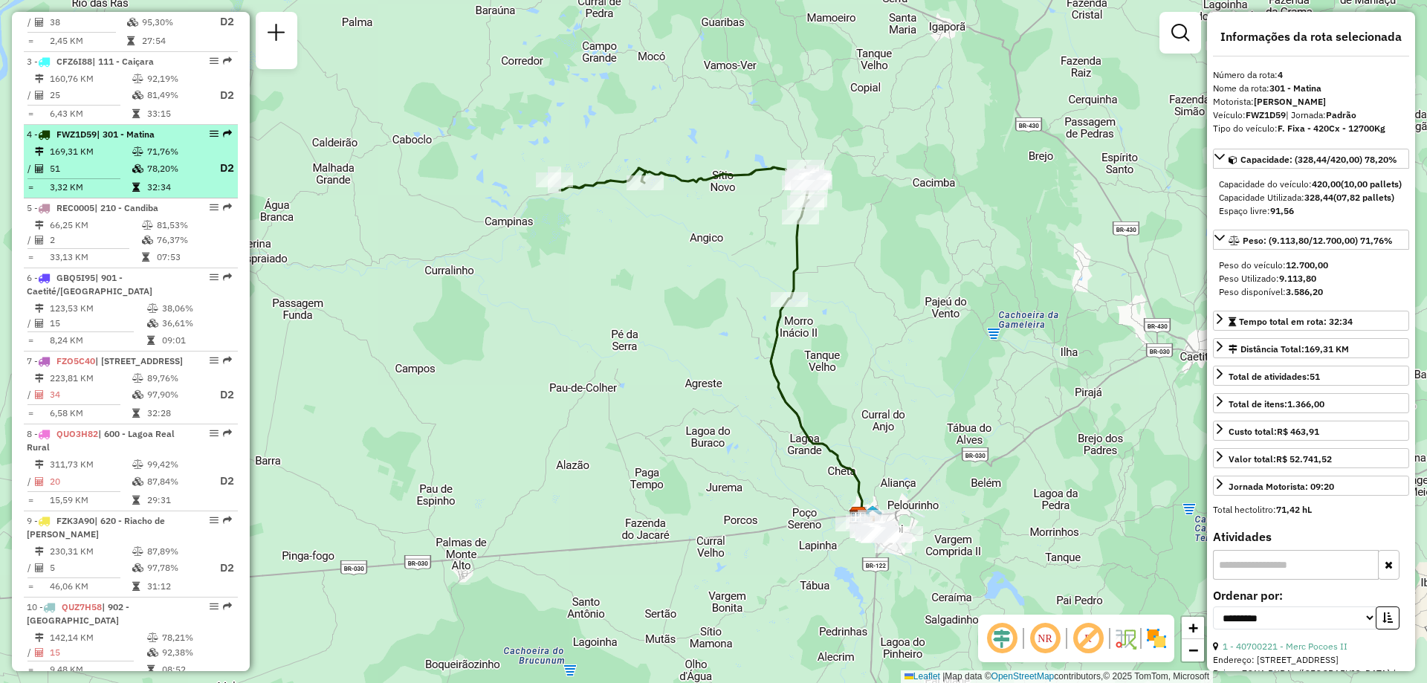
click at [198, 155] on li "4 - FWZ1D59 | 301 - Matina 169,31 KM 71,76% / 51 78,20% D2 = 3,32 KM 32:34" at bounding box center [131, 162] width 214 height 74
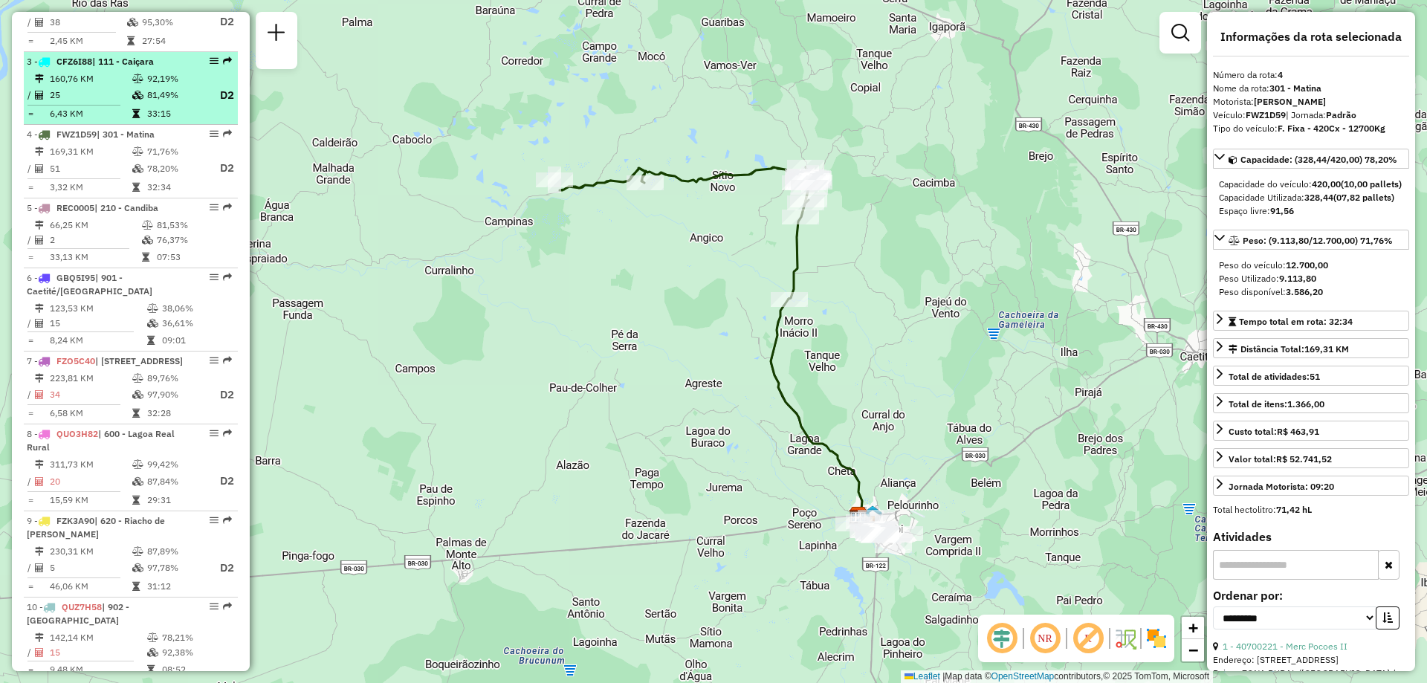
scroll to position [615, 0]
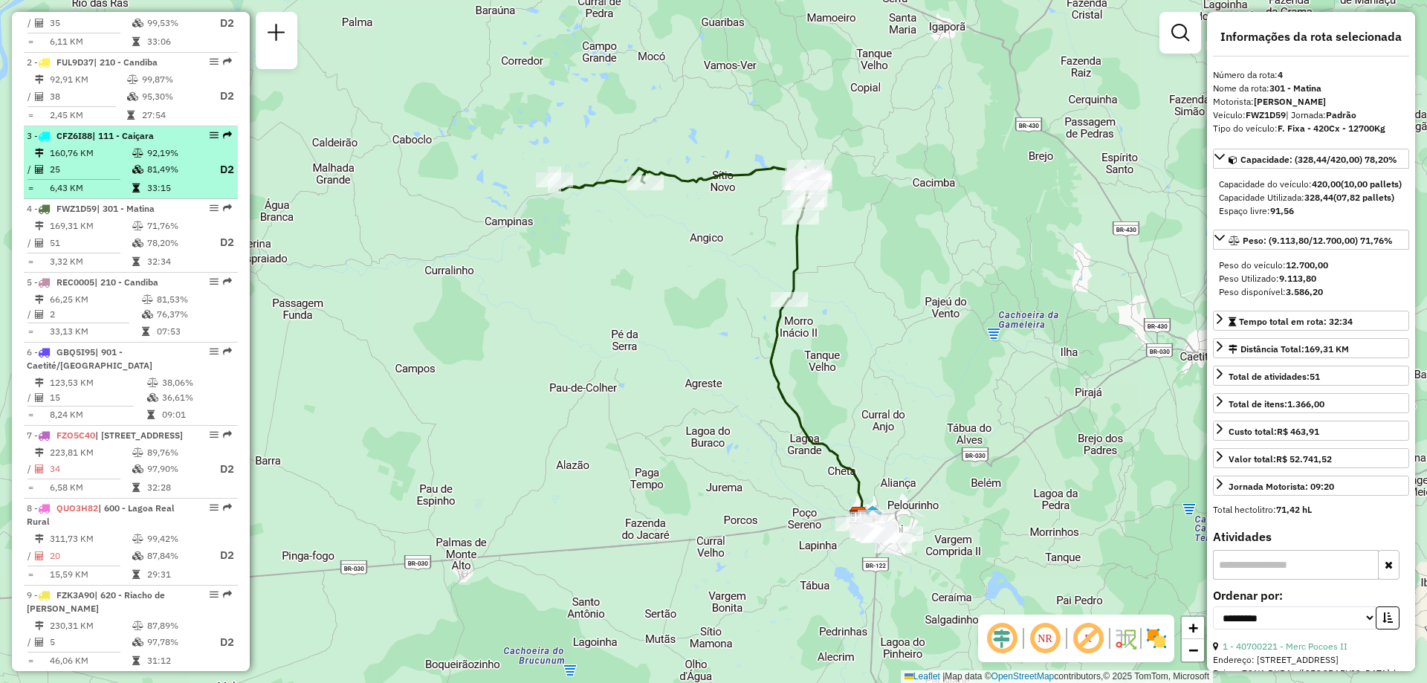
click at [181, 143] on div "3 - CFZ6I88 | 111 - Caiçara" at bounding box center [131, 135] width 208 height 13
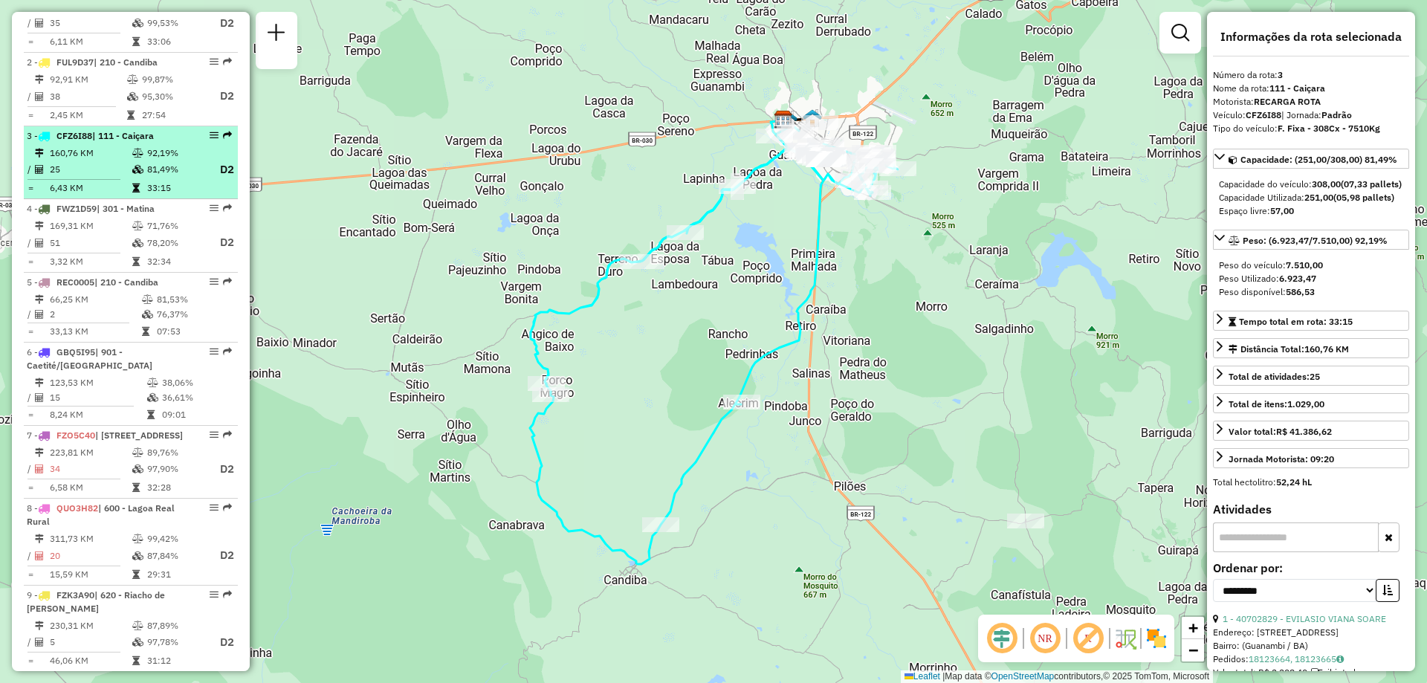
scroll to position [466, 0]
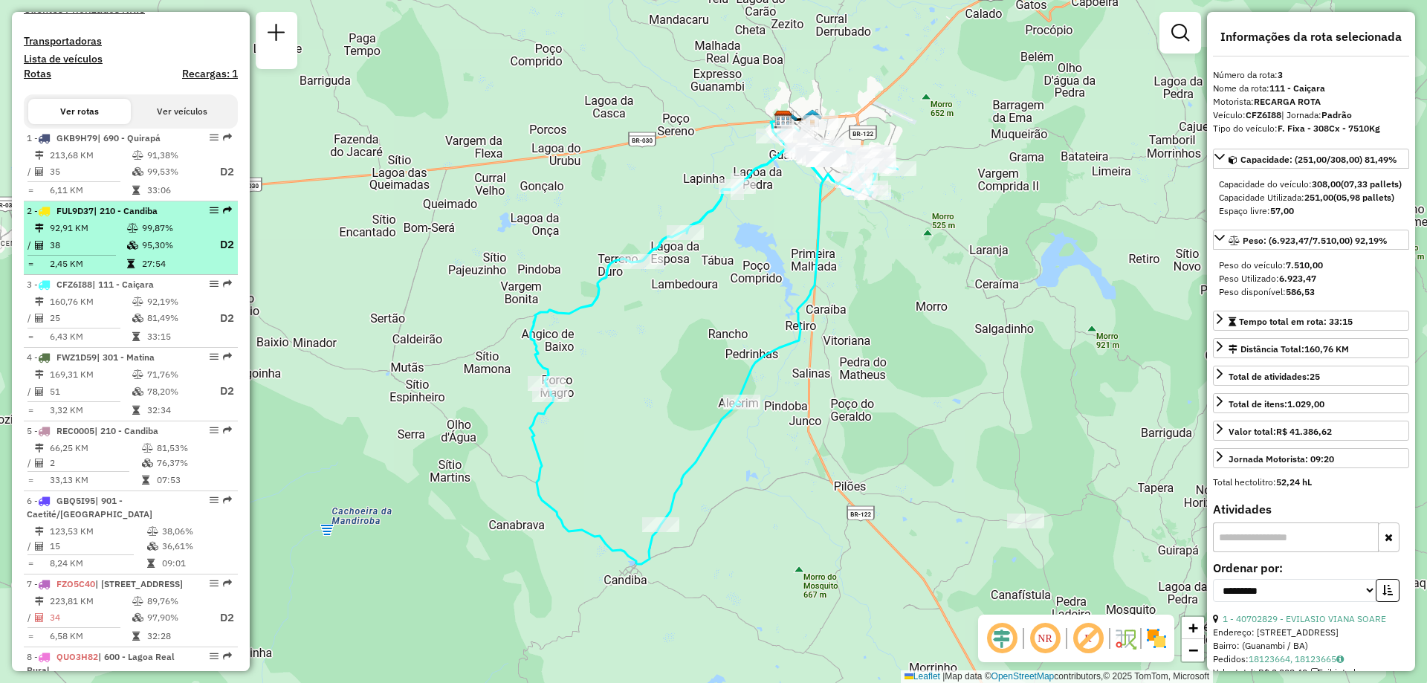
click at [153, 236] on td "99,87%" at bounding box center [172, 228] width 63 height 15
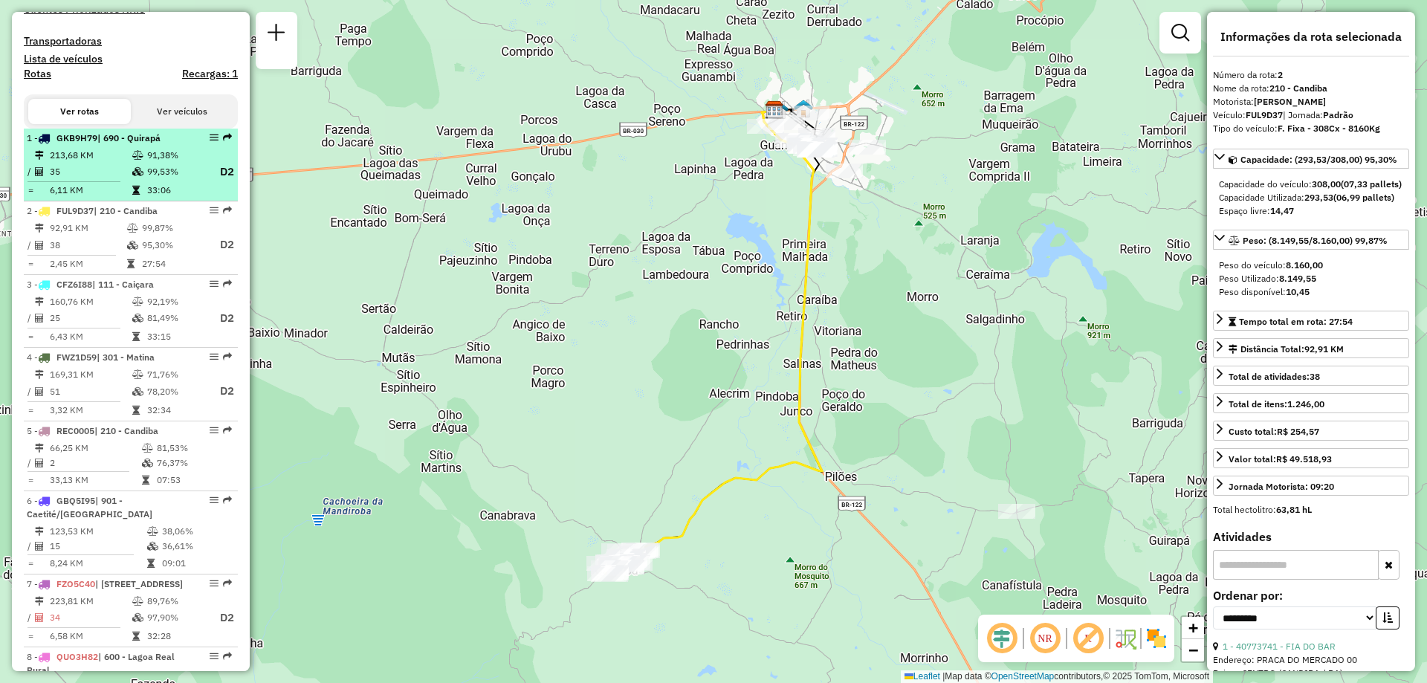
click at [167, 181] on td "99,53%" at bounding box center [175, 172] width 59 height 19
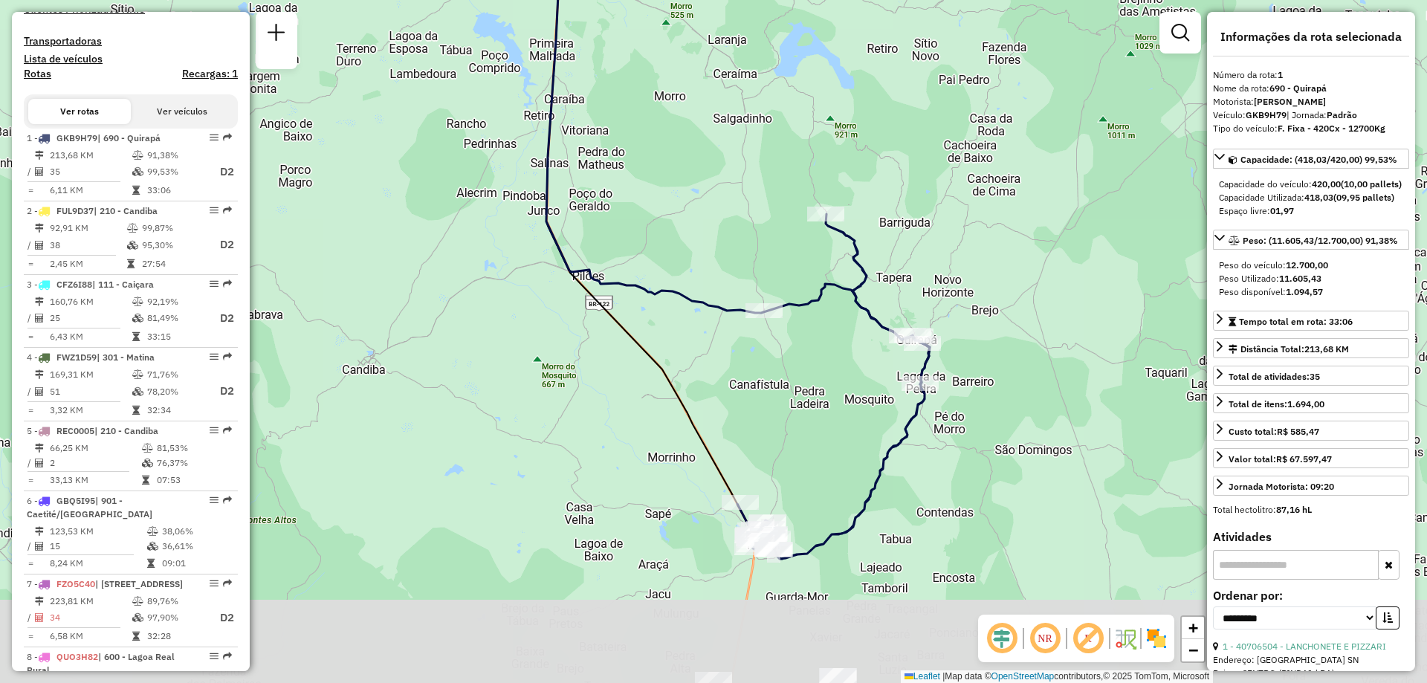
drag, startPoint x: 770, startPoint y: 561, endPoint x: 774, endPoint y: 452, distance: 109.3
click at [774, 452] on div "Janela de atendimento Grade de atendimento Capacidade Transportadoras Veículos …" at bounding box center [713, 341] width 1427 height 683
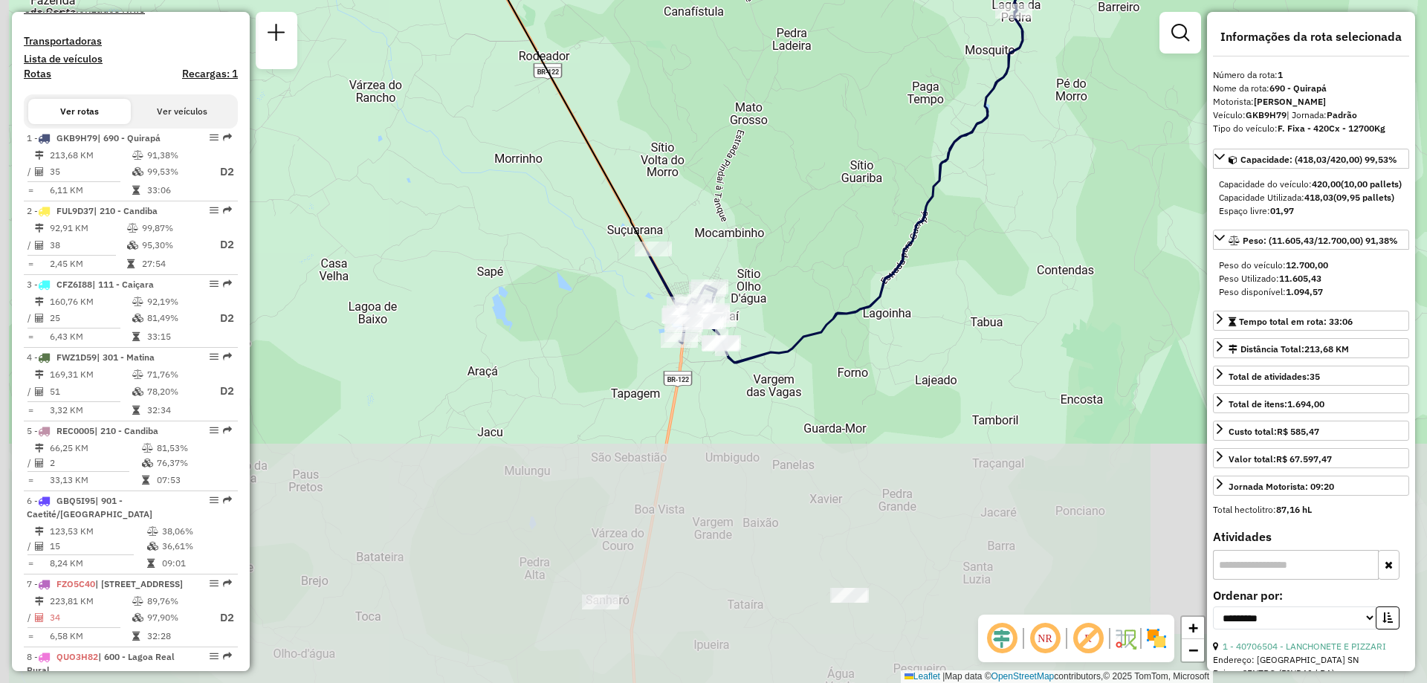
drag, startPoint x: 551, startPoint y: 580, endPoint x: 576, endPoint y: 326, distance: 254.6
click at [576, 326] on div "Janela de atendimento Grade de atendimento Capacidade Transportadoras Veículos …" at bounding box center [713, 341] width 1427 height 683
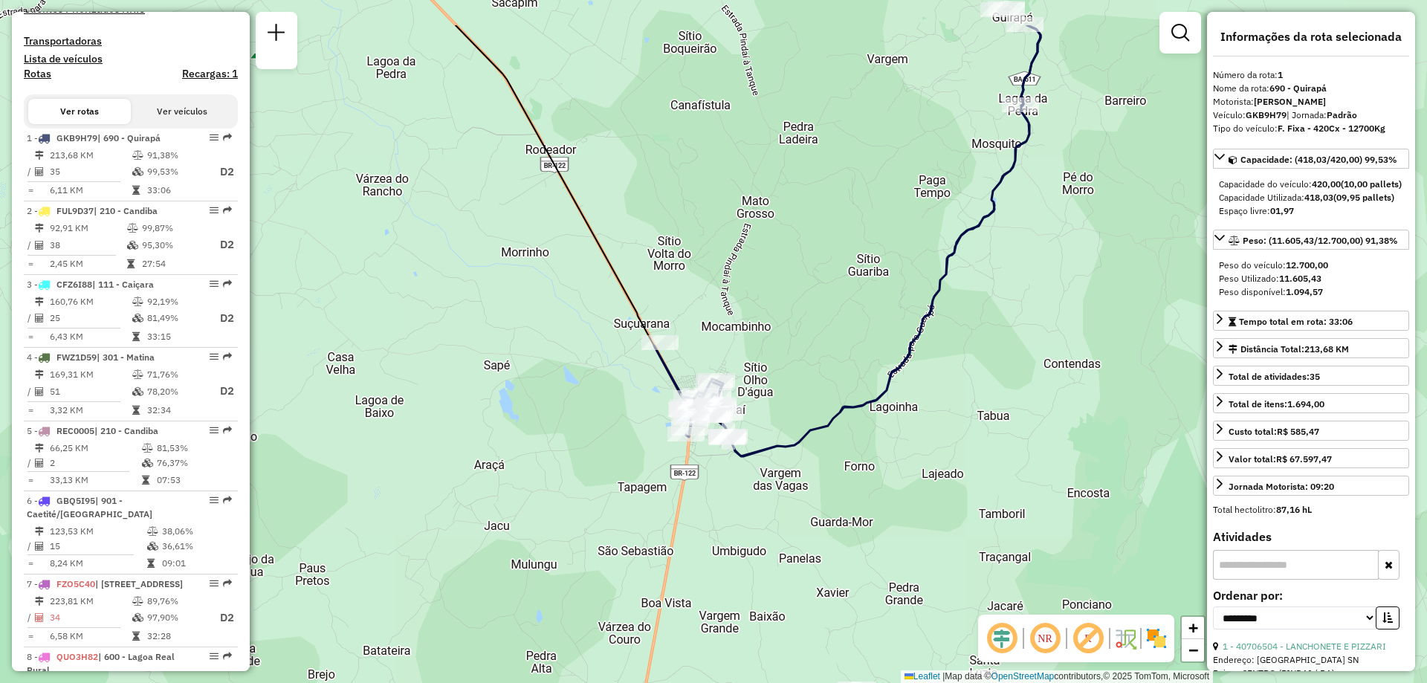
drag, startPoint x: 576, startPoint y: 326, endPoint x: 583, endPoint y: 420, distance: 93.9
click at [583, 420] on div "Janela de atendimento Grade de atendimento Capacidade Transportadoras Veículos …" at bounding box center [713, 341] width 1427 height 683
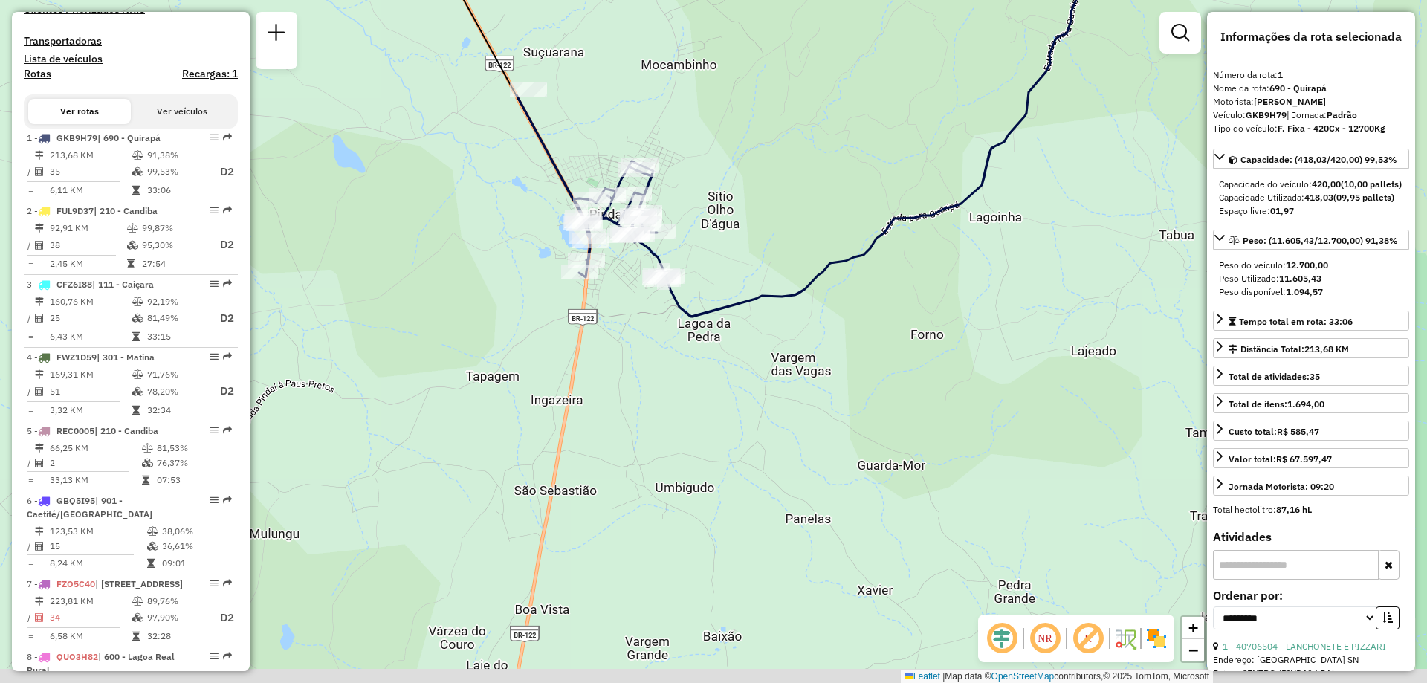
drag, startPoint x: 577, startPoint y: 487, endPoint x: 543, endPoint y: 288, distance: 201.4
click at [543, 292] on div "Janela de atendimento Grade de atendimento Capacidade Transportadoras Veículos …" at bounding box center [713, 341] width 1427 height 683
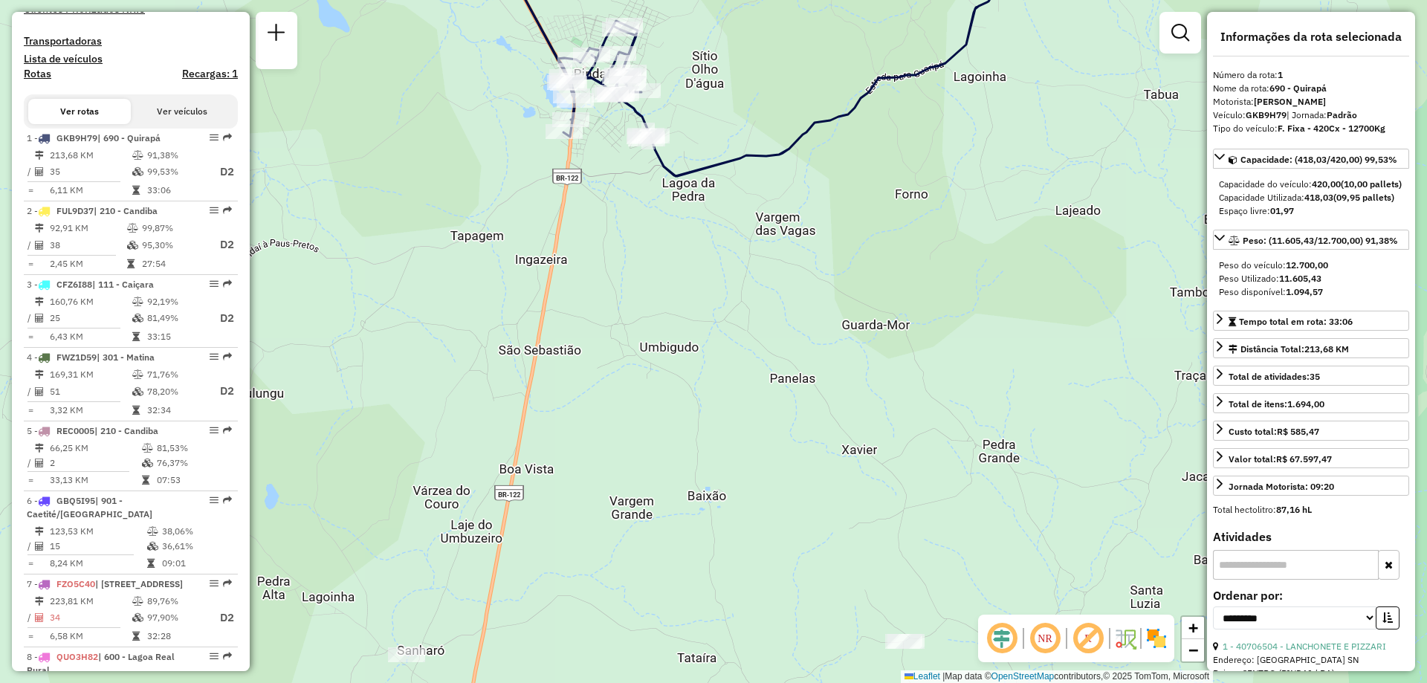
drag, startPoint x: 701, startPoint y: 476, endPoint x: 684, endPoint y: 386, distance: 91.5
click at [684, 386] on div "Janela de atendimento Grade de atendimento Capacidade Transportadoras Veículos …" at bounding box center [713, 341] width 1427 height 683
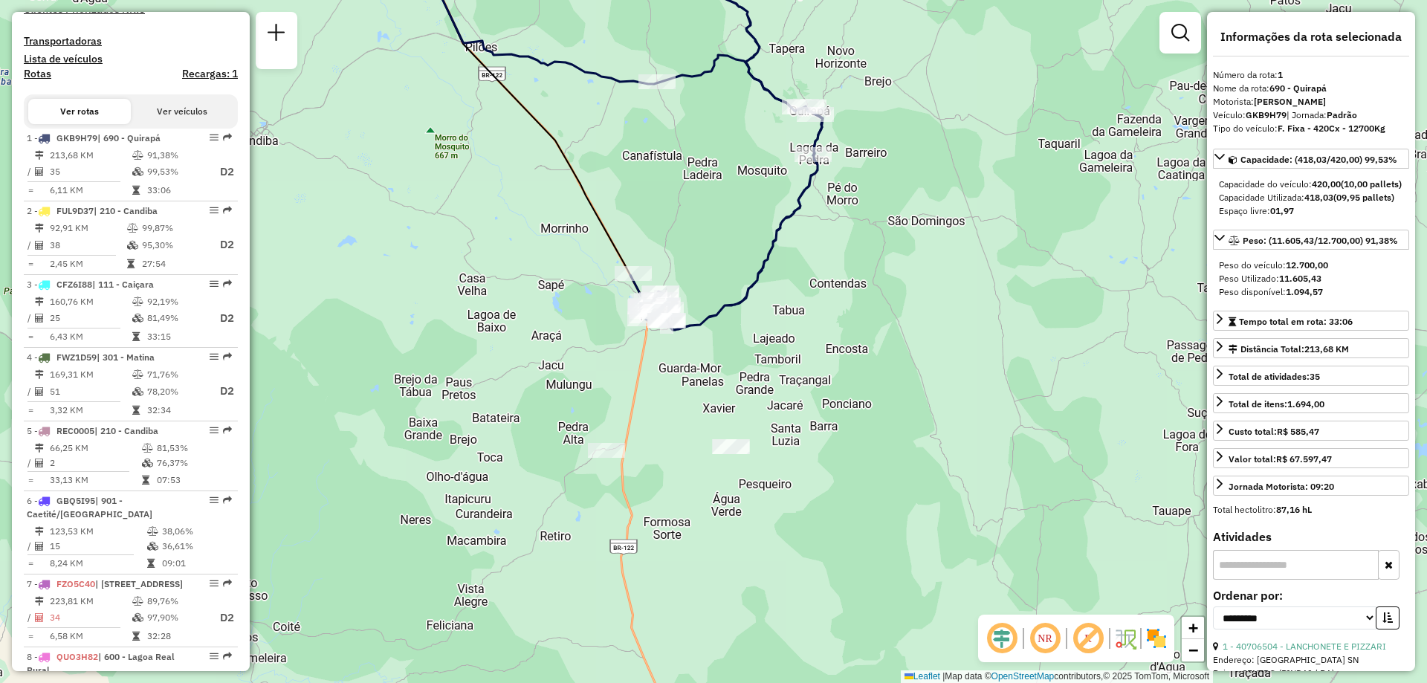
click at [732, 454] on div at bounding box center [730, 446] width 37 height 15
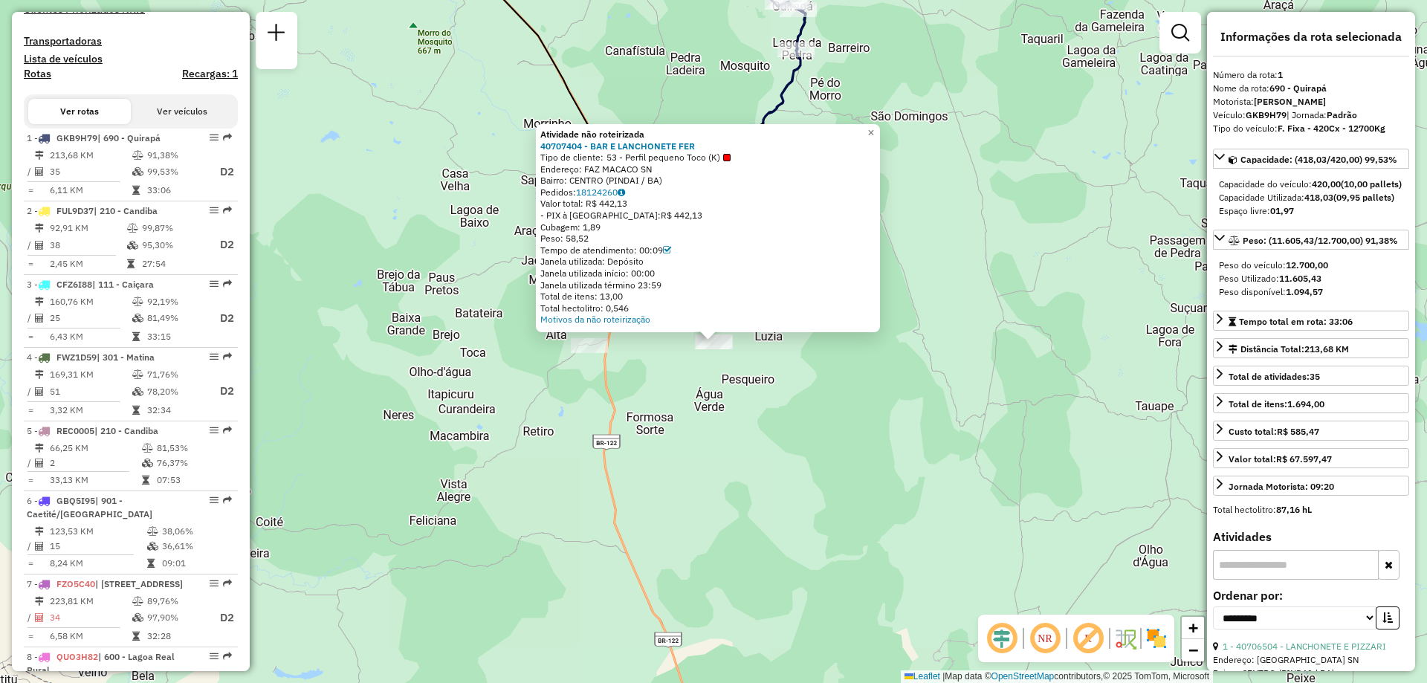
click at [657, 380] on div "Atividade não roteirizada 40707404 - BAR E LANCHONETE FER Tipo de cliente: 53 -…" at bounding box center [713, 341] width 1427 height 683
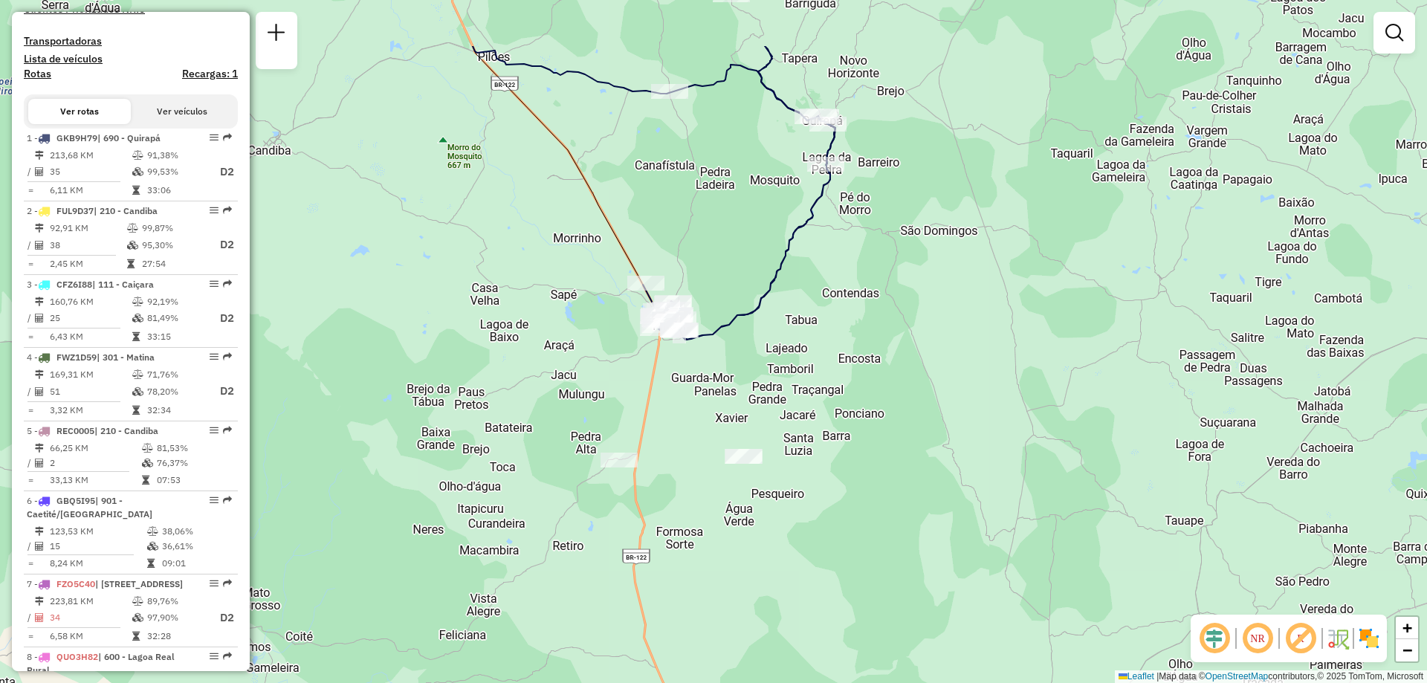
drag, startPoint x: 639, startPoint y: 324, endPoint x: 670, endPoint y: 440, distance: 120.1
click at [670, 440] on div "Janela de atendimento Grade de atendimento Capacidade Transportadoras Veículos …" at bounding box center [713, 341] width 1427 height 683
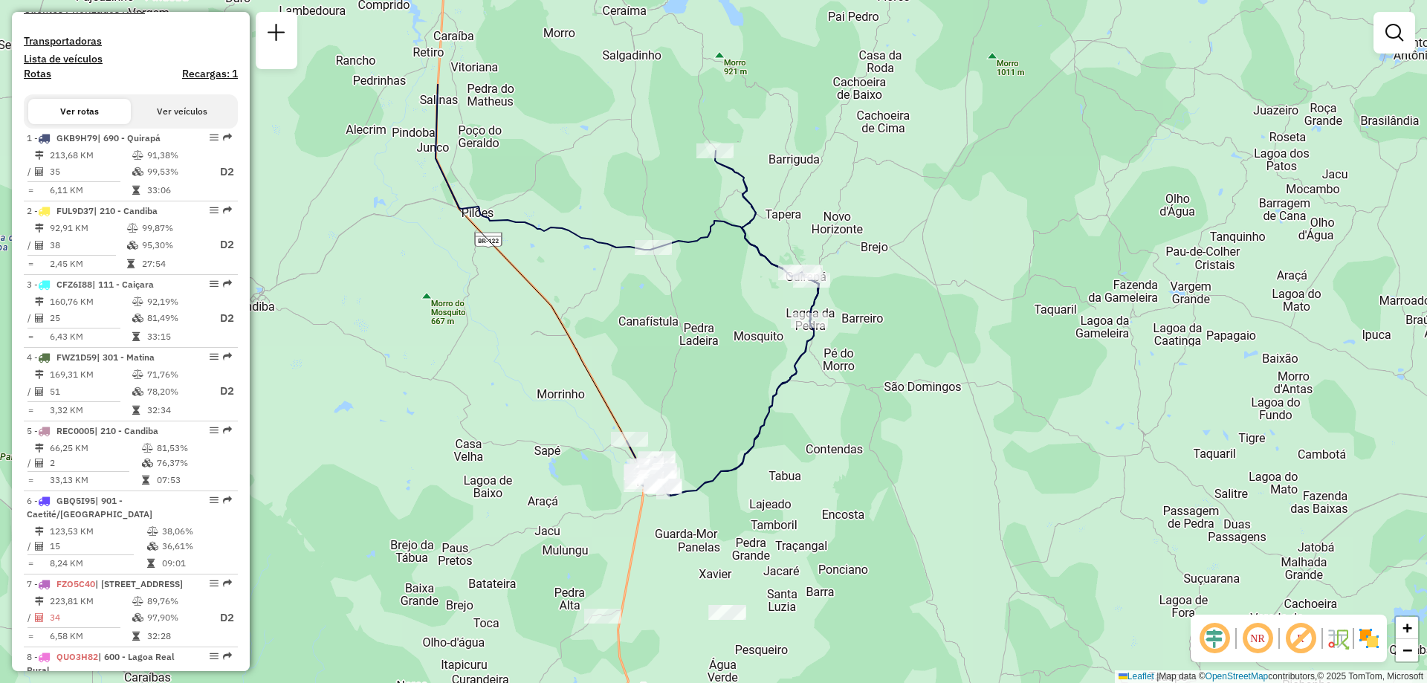
drag, startPoint x: 585, startPoint y: 149, endPoint x: 575, endPoint y: 272, distance: 123.1
click at [575, 272] on div "Janela de atendimento Grade de atendimento Capacidade Transportadoras Veículos …" at bounding box center [713, 341] width 1427 height 683
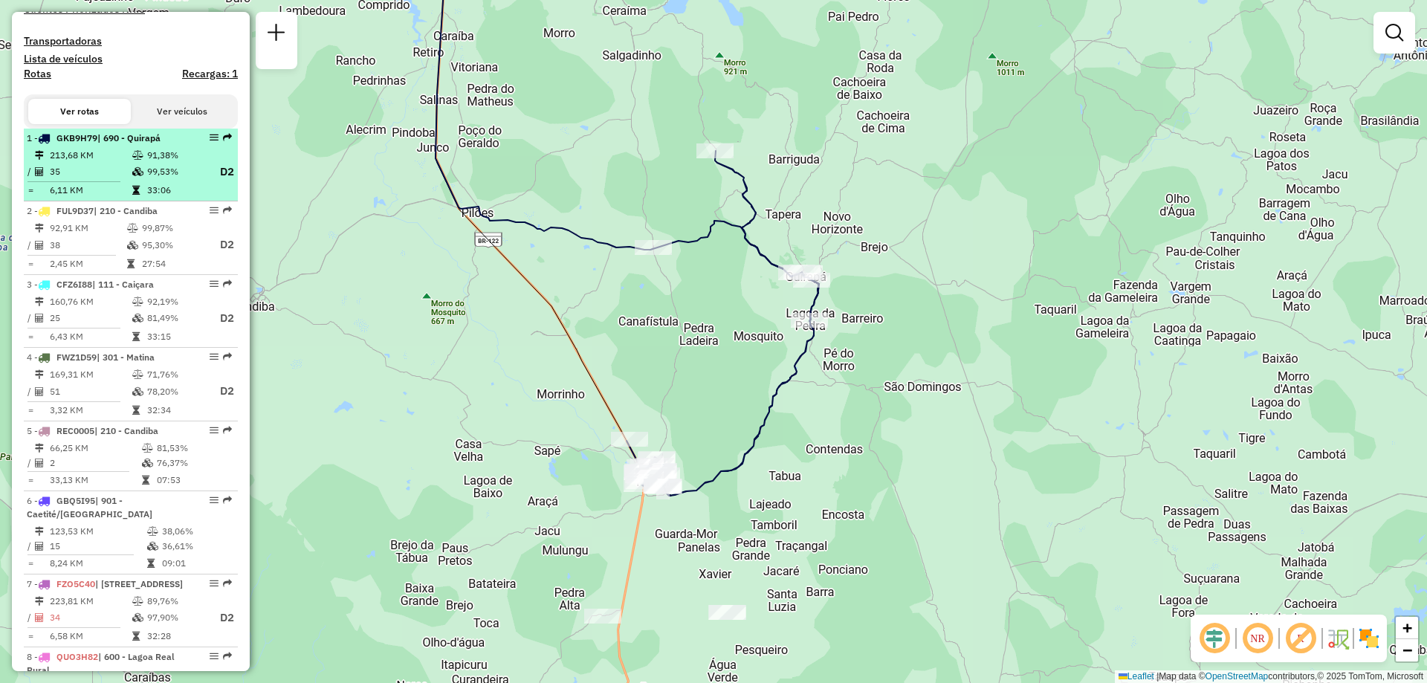
click at [179, 181] on td "99,53%" at bounding box center [175, 172] width 59 height 19
select select "**********"
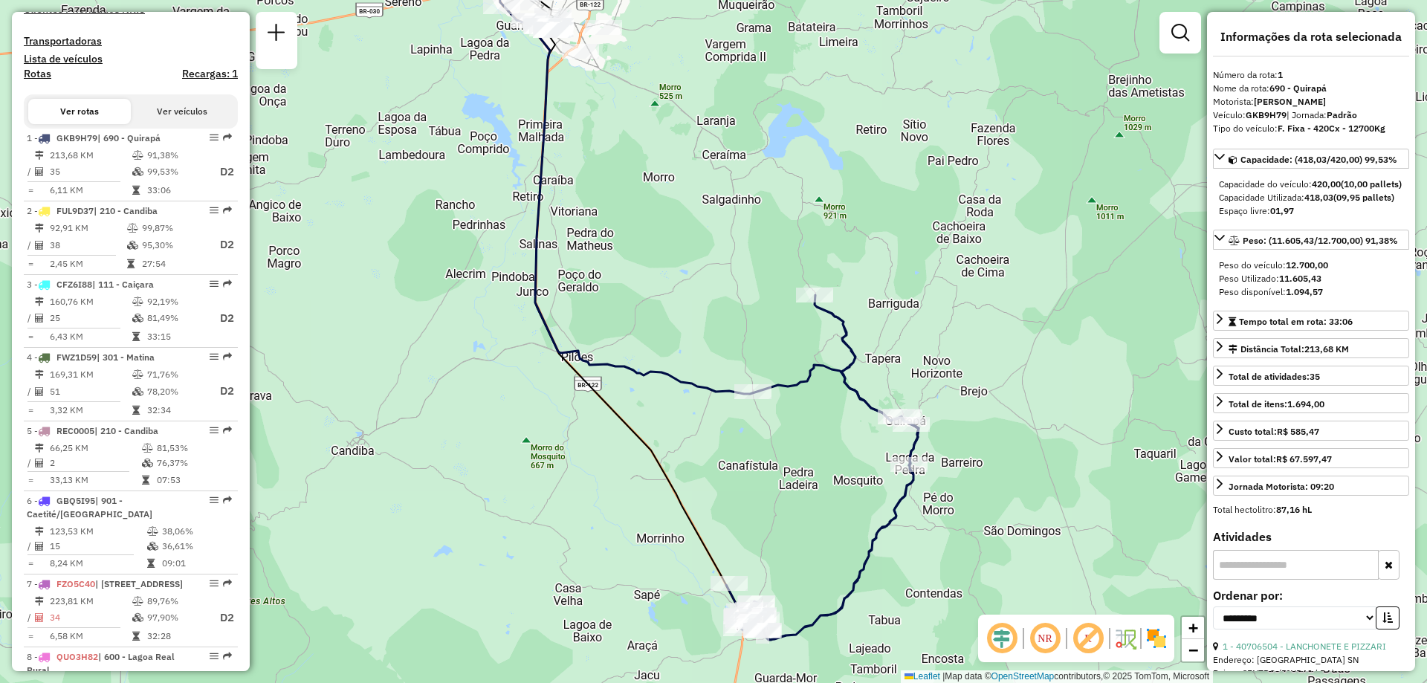
drag, startPoint x: 766, startPoint y: 342, endPoint x: 762, endPoint y: 311, distance: 30.7
click at [762, 311] on div "Janela de atendimento Grade de atendimento Capacidade Transportadoras Veículos …" at bounding box center [713, 341] width 1427 height 683
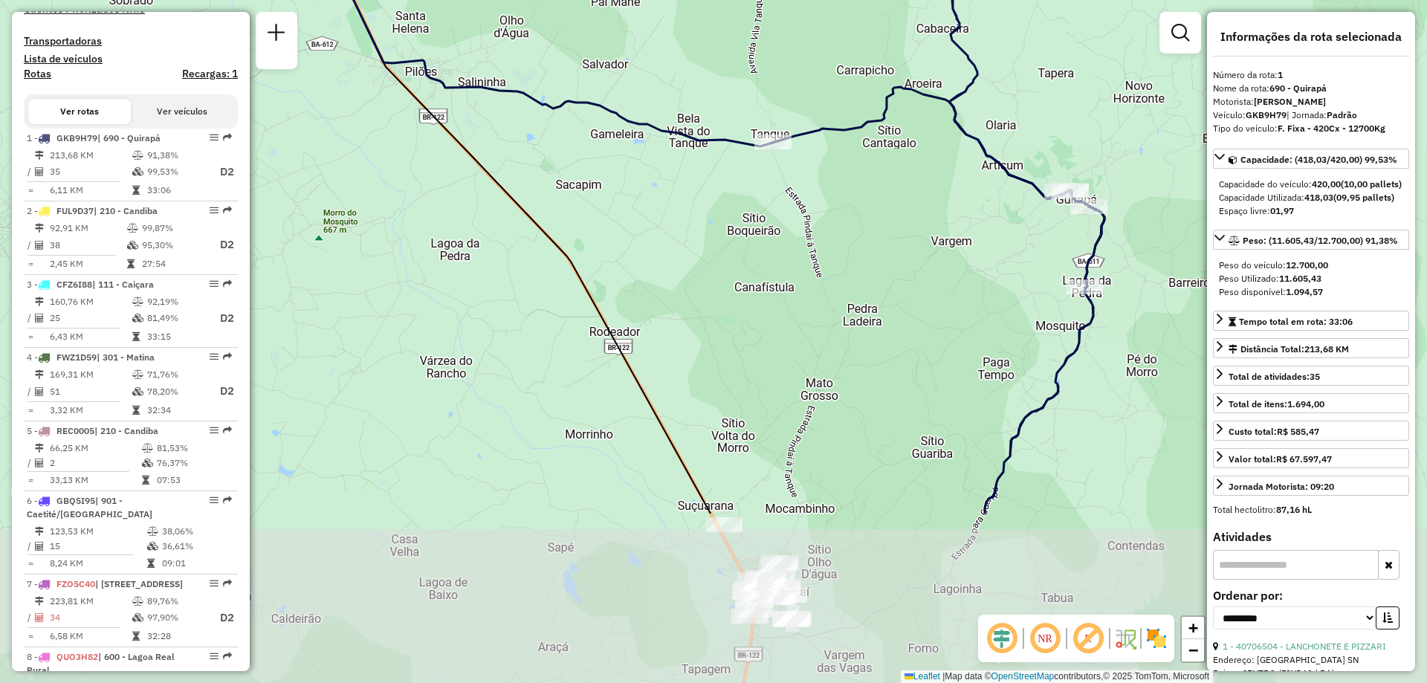
drag, startPoint x: 720, startPoint y: 273, endPoint x: 748, endPoint y: 82, distance: 192.2
click at [748, 82] on div "Janela de atendimento Grade de atendimento Capacidade Transportadoras Veículos …" at bounding box center [713, 341] width 1427 height 683
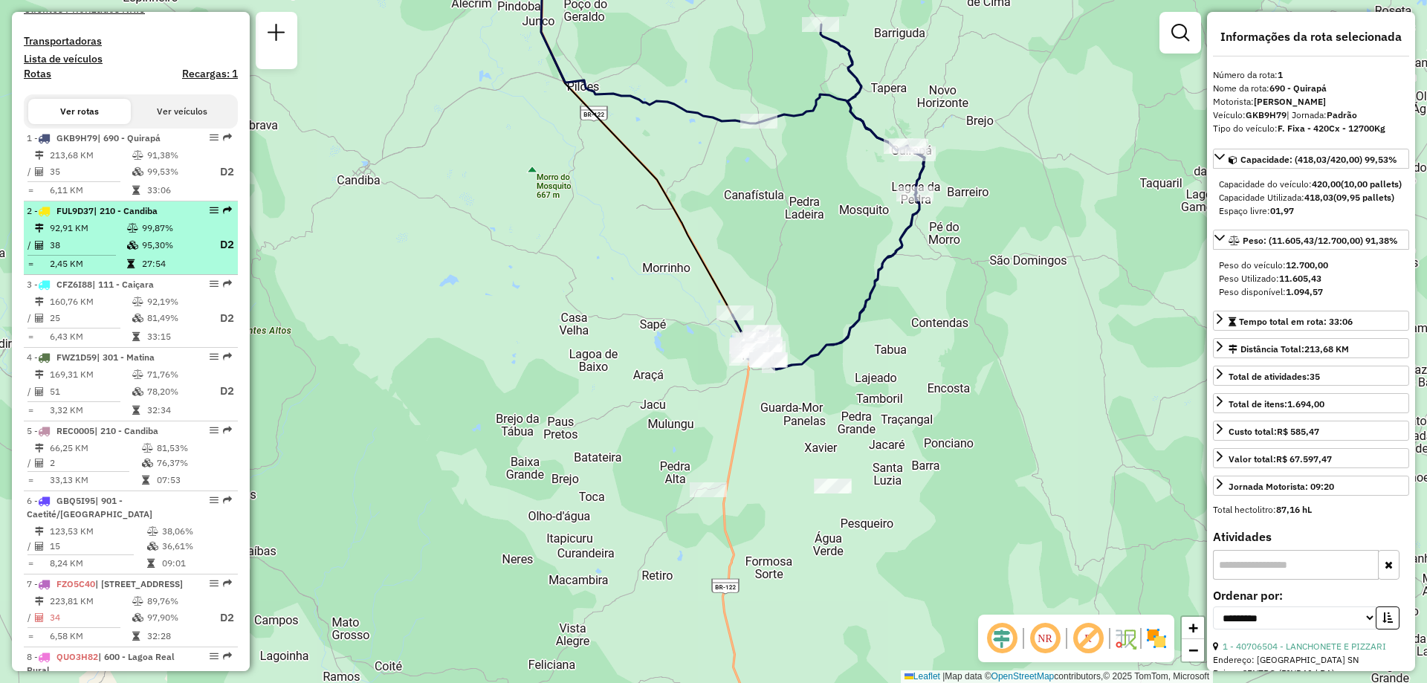
click at [108, 254] on td "38" at bounding box center [87, 245] width 77 height 19
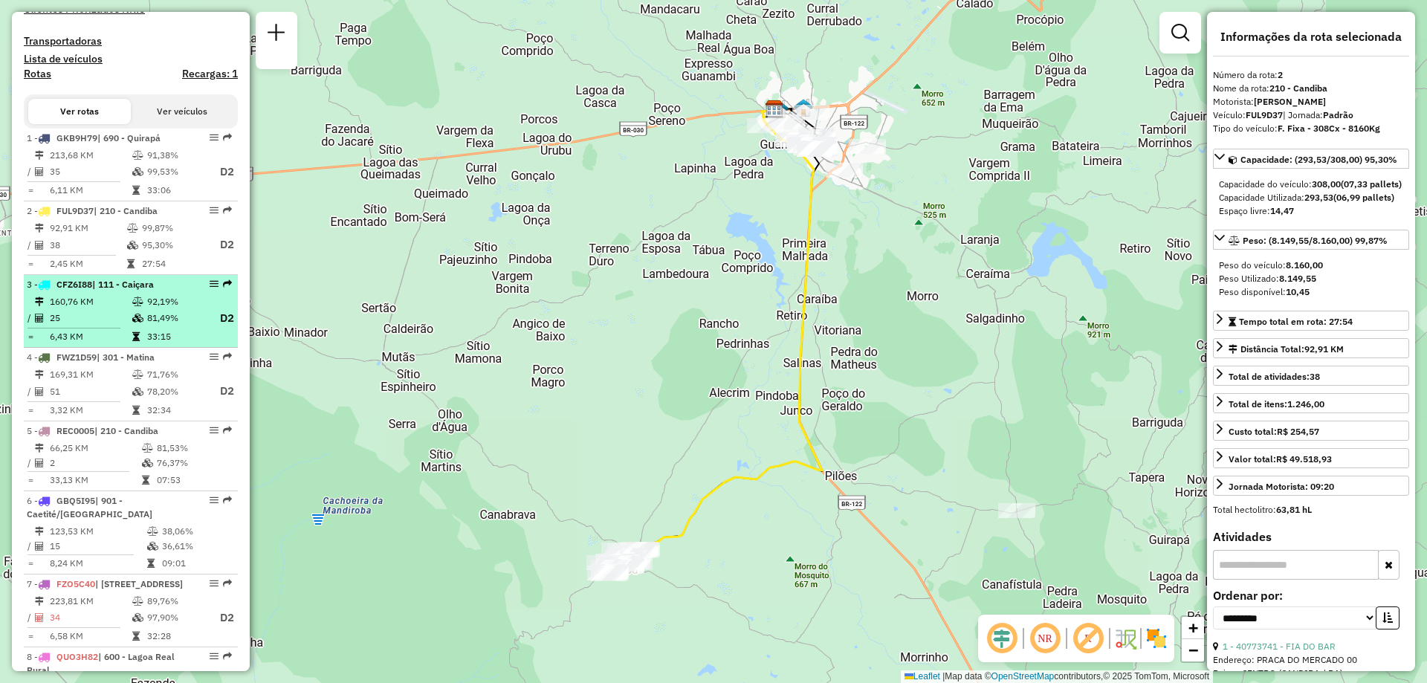
click at [115, 328] on td "25" at bounding box center [90, 318] width 82 height 19
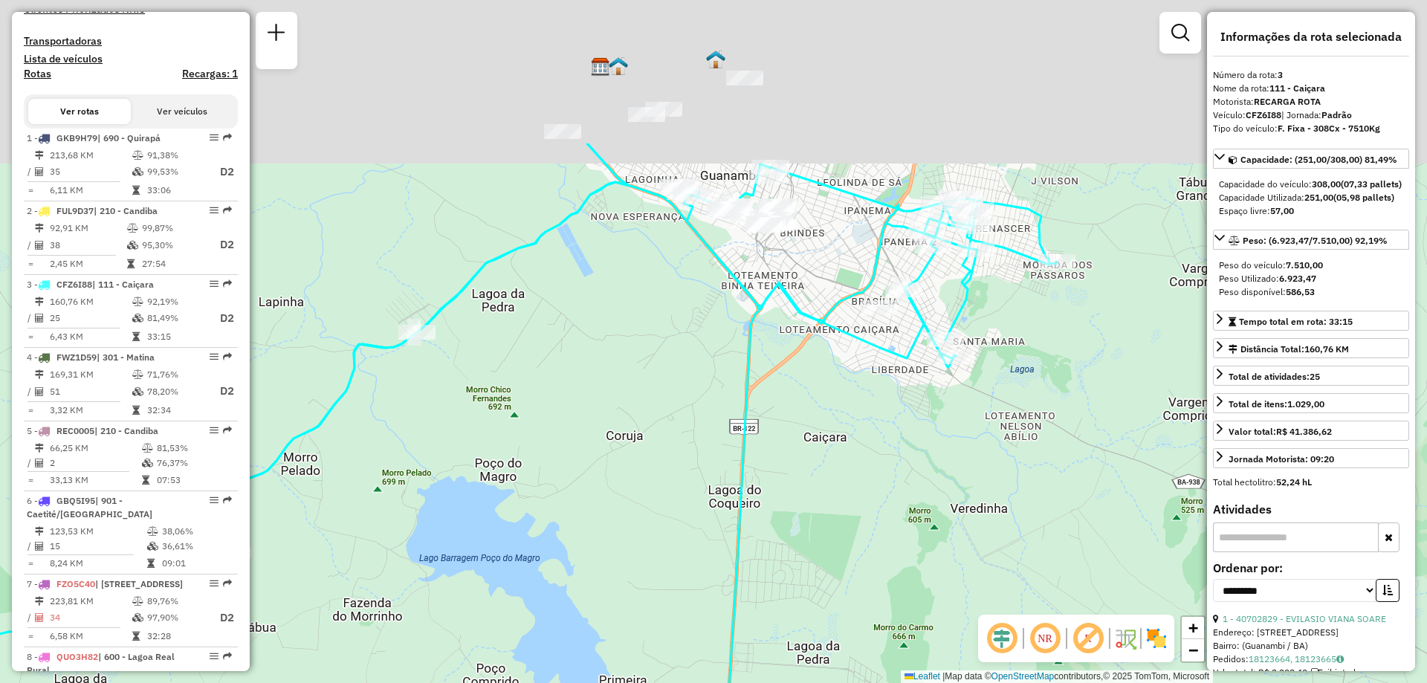
drag, startPoint x: 967, startPoint y: 130, endPoint x: 881, endPoint y: 369, distance: 253.4
click at [881, 369] on icon at bounding box center [415, 553] width 1282 height 820
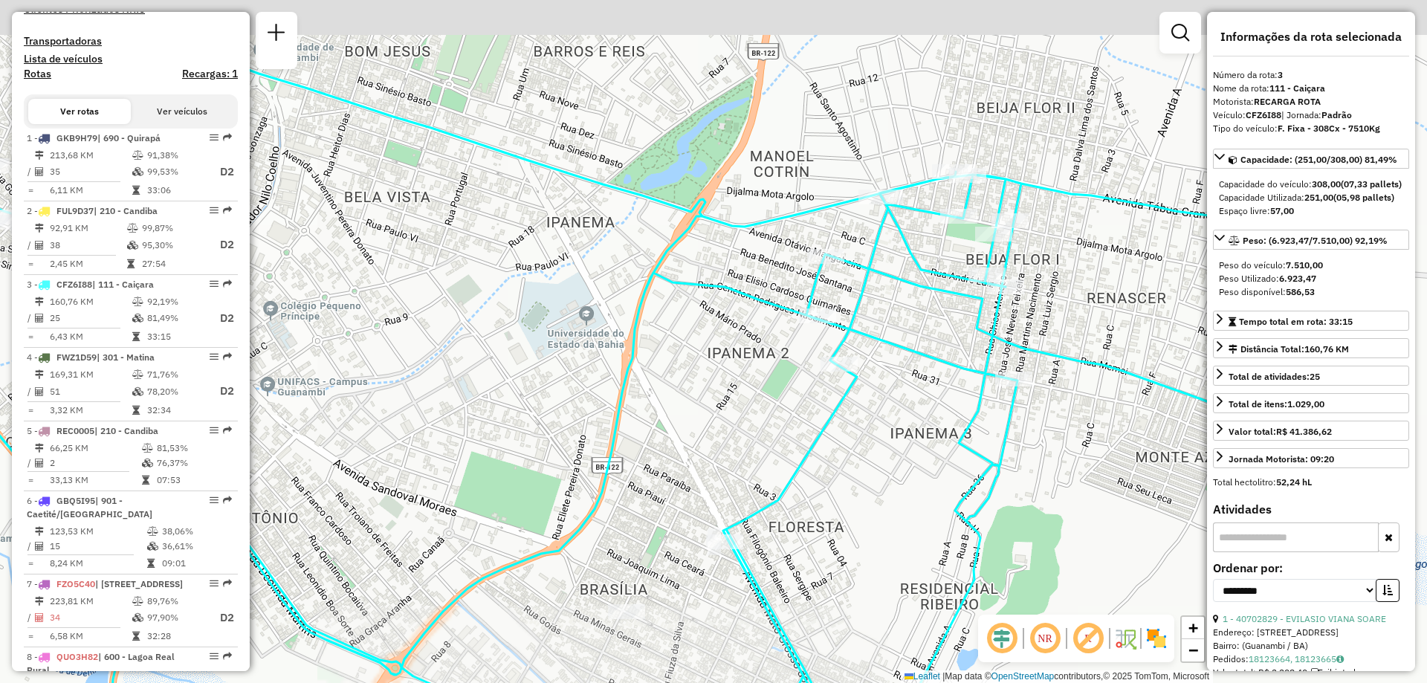
drag, startPoint x: 1015, startPoint y: 97, endPoint x: 999, endPoint y: 158, distance: 63.8
click at [999, 158] on div "Janela de atendimento Grade de atendimento Capacidade Transportadoras Veículos …" at bounding box center [713, 341] width 1427 height 683
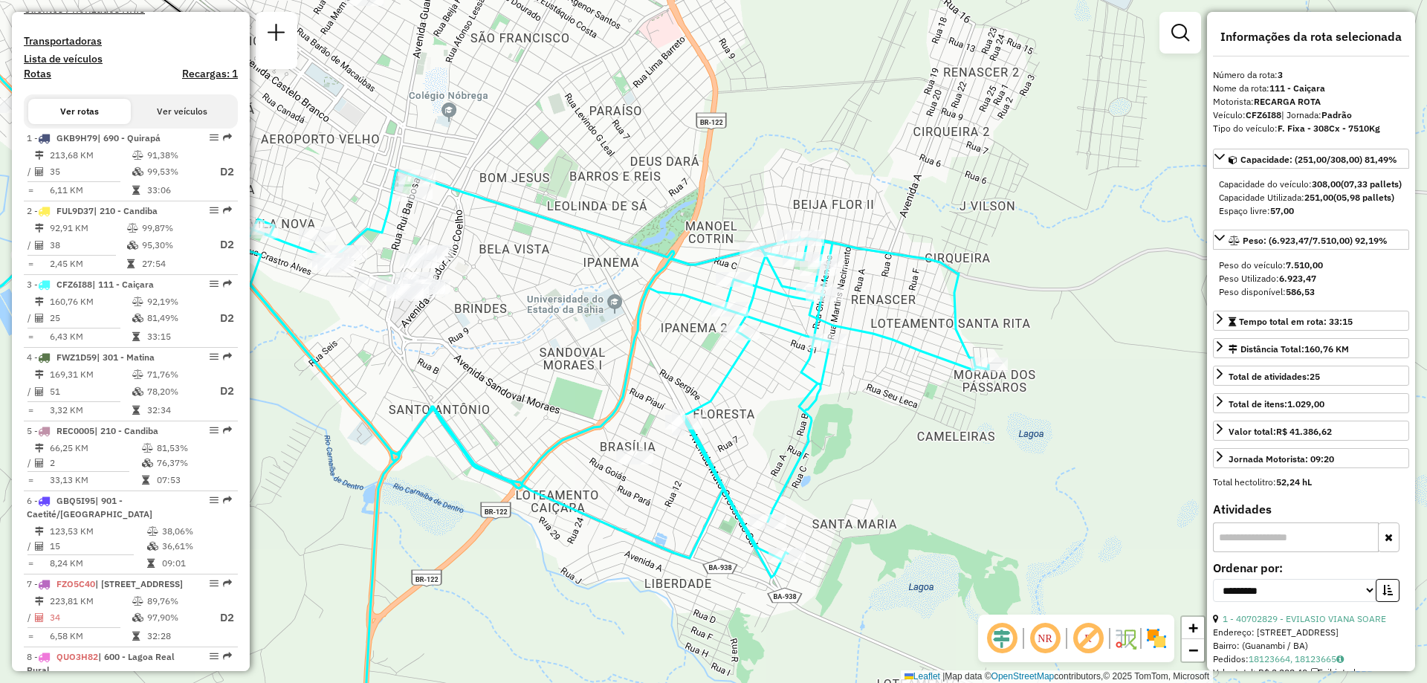
drag, startPoint x: 572, startPoint y: 346, endPoint x: 781, endPoint y: 187, distance: 263.1
click at [779, 189] on div "Janela de atendimento Grade de atendimento Capacidade Transportadoras Veículos …" at bounding box center [713, 341] width 1427 height 683
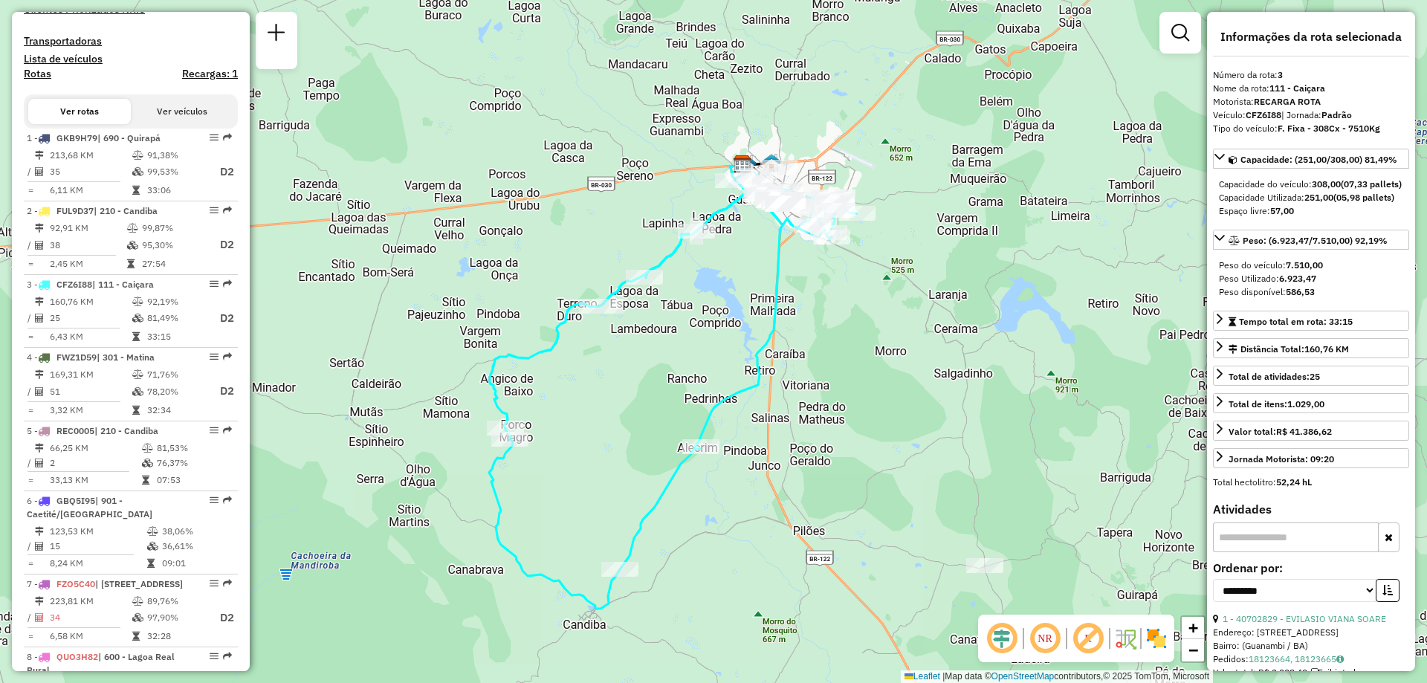
drag, startPoint x: 667, startPoint y: 488, endPoint x: 711, endPoint y: 372, distance: 124.9
click at [711, 372] on div "Janela de atendimento Grade de atendimento Capacidade Transportadoras Veículos …" at bounding box center [713, 341] width 1427 height 683
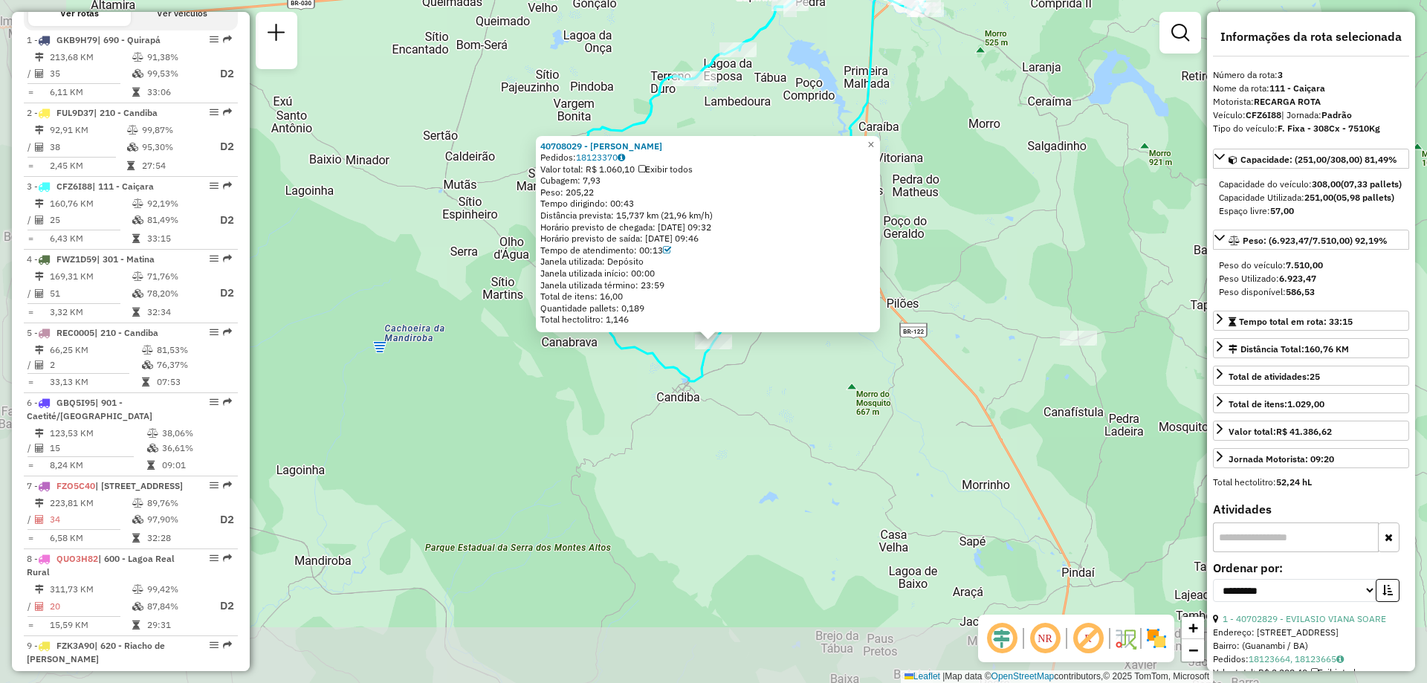
scroll to position [742, 0]
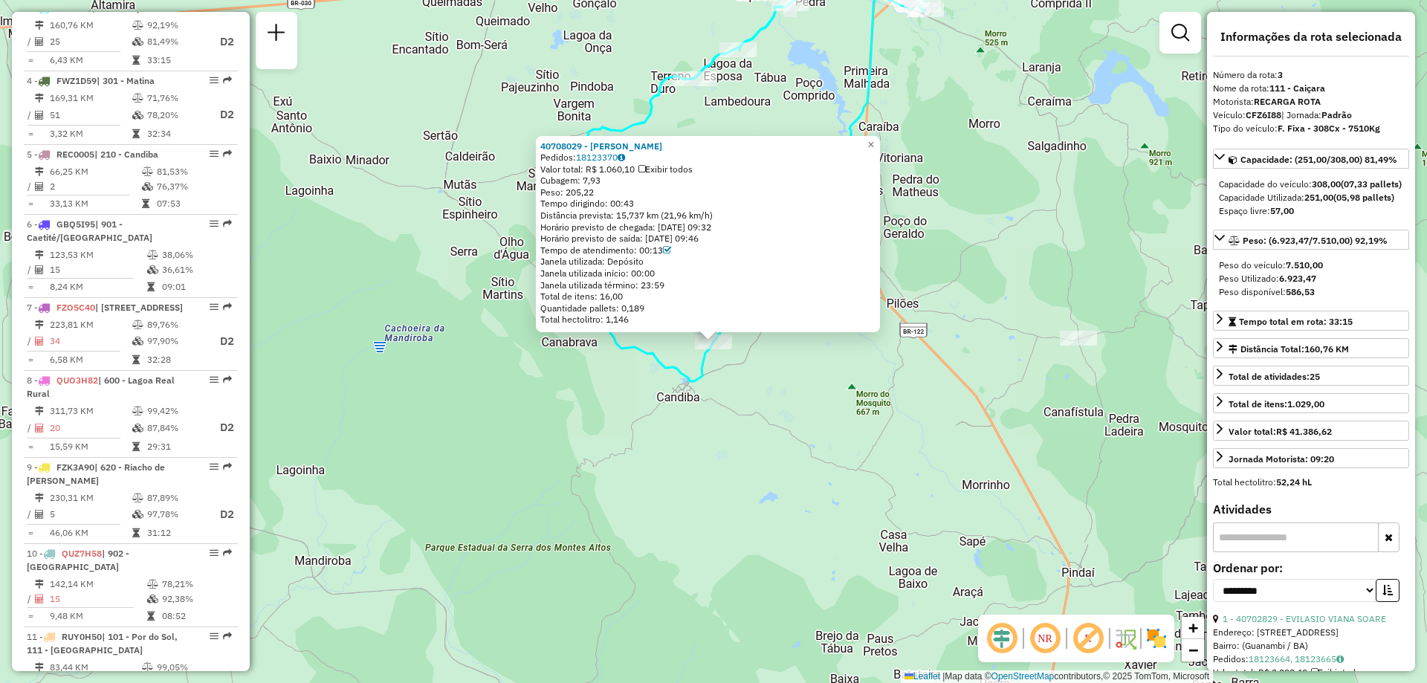
click at [705, 438] on div "40708029 - JHONE WESLEY FERNANDES BARBOSA Pedidos: 18123370 Valor total: R$ 1.0…" at bounding box center [713, 341] width 1427 height 683
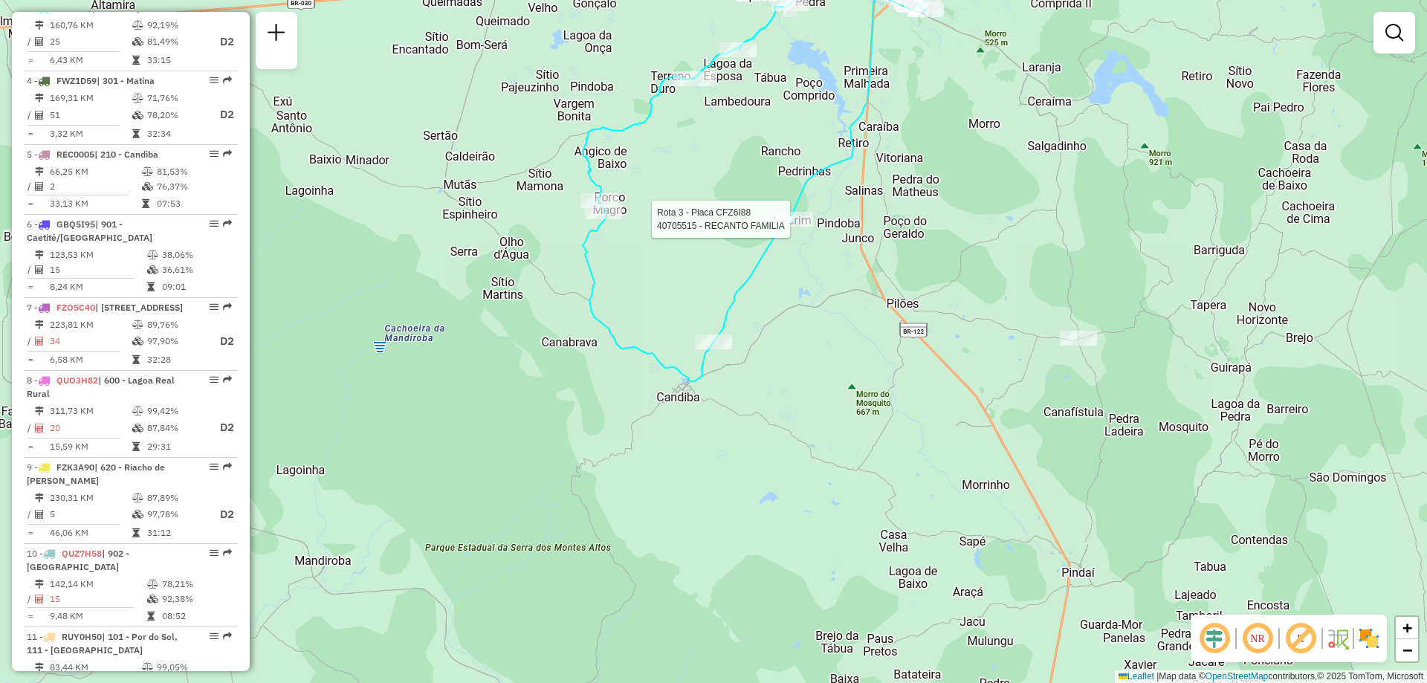
select select "**********"
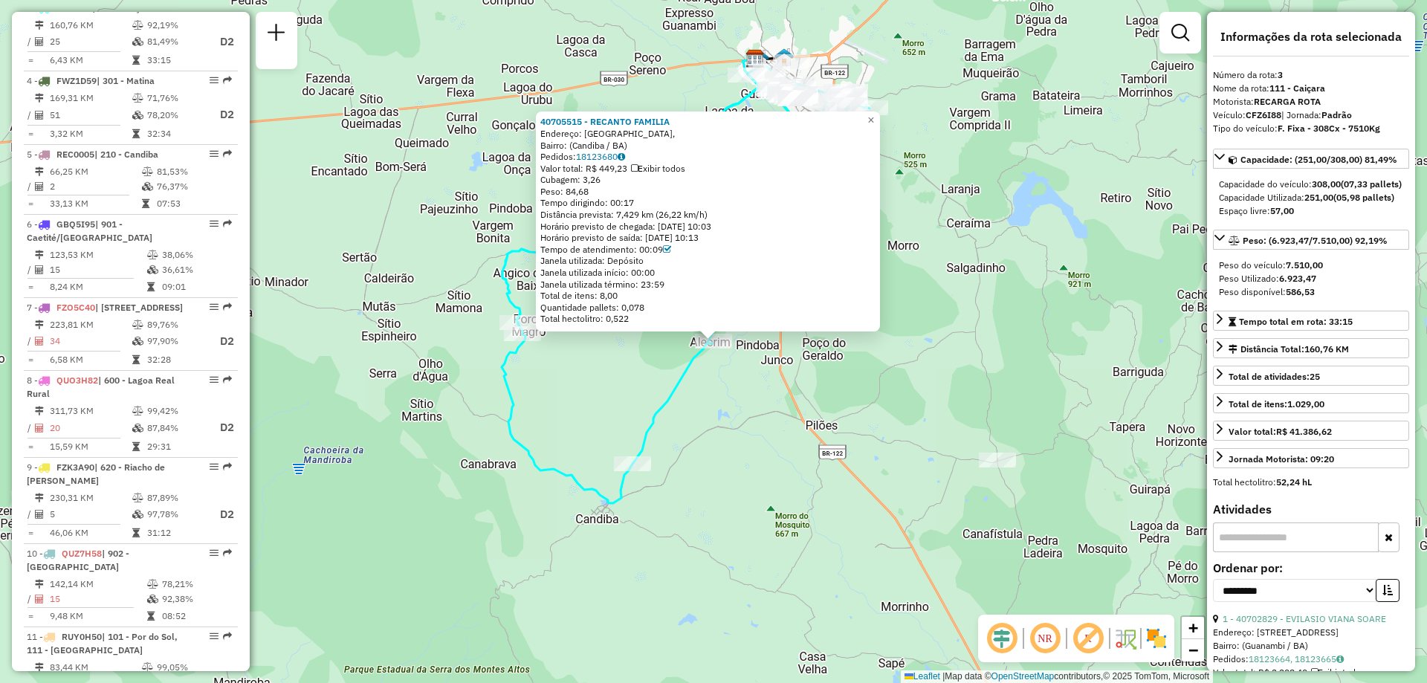
click at [708, 400] on div "40705515 - RECANTO FAMILIA Endereço: Avenida da Liberdade, Bairro: (Candiba / B…" at bounding box center [713, 341] width 1427 height 683
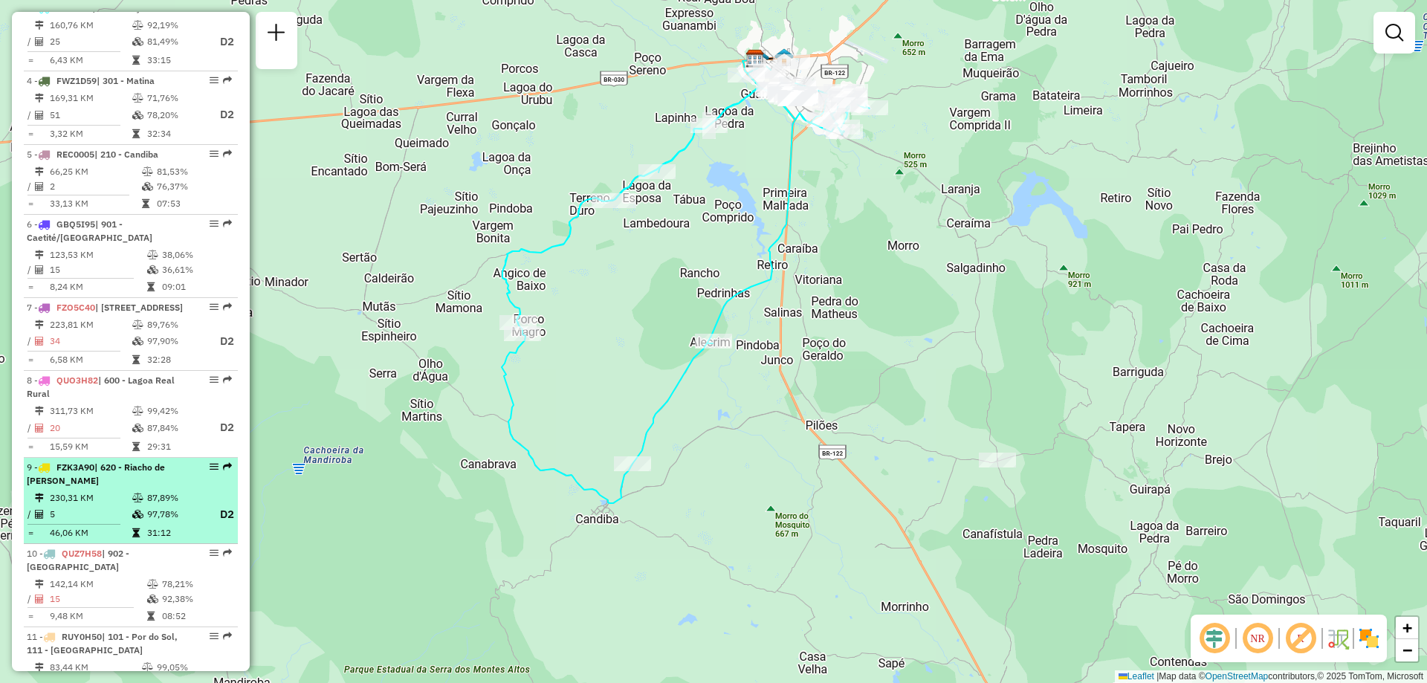
click at [163, 488] on div "9 - FZK3A90 | 620 - Riacho de Santana" at bounding box center [106, 474] width 158 height 27
select select "**********"
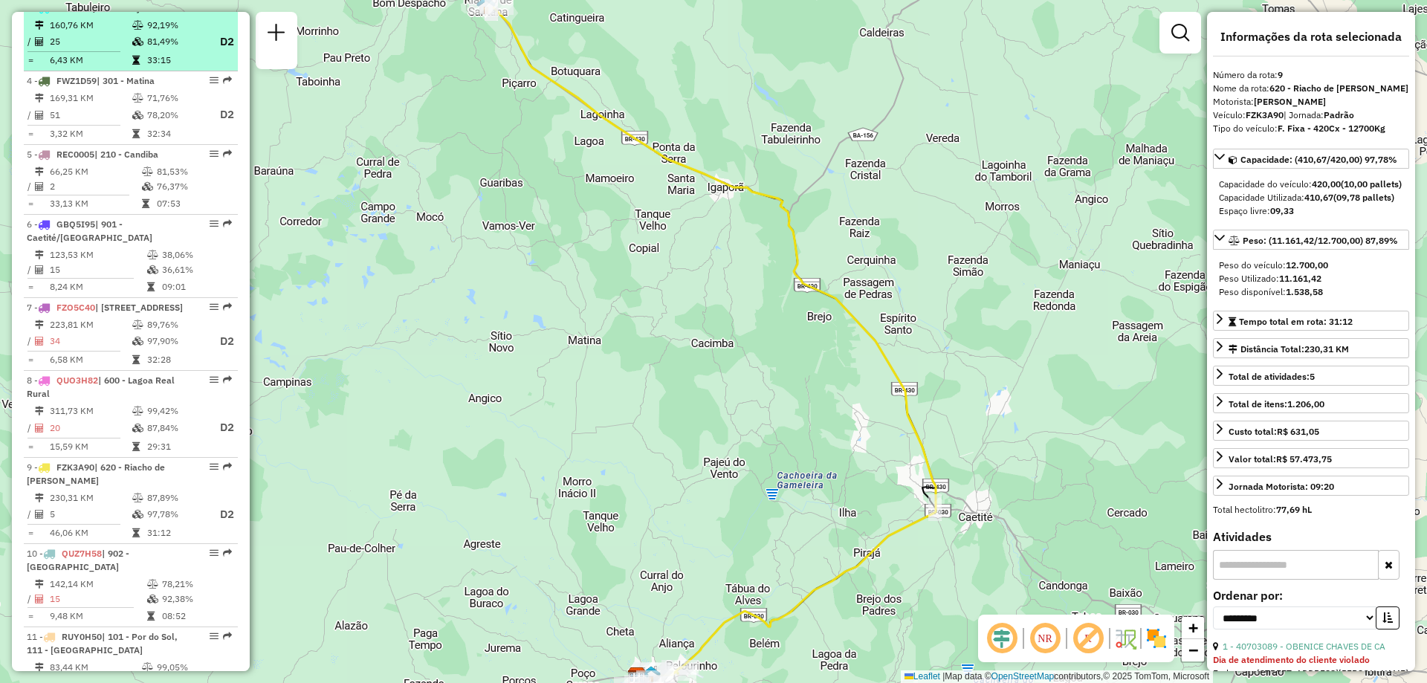
click at [165, 49] on td "81,49%" at bounding box center [175, 42] width 59 height 19
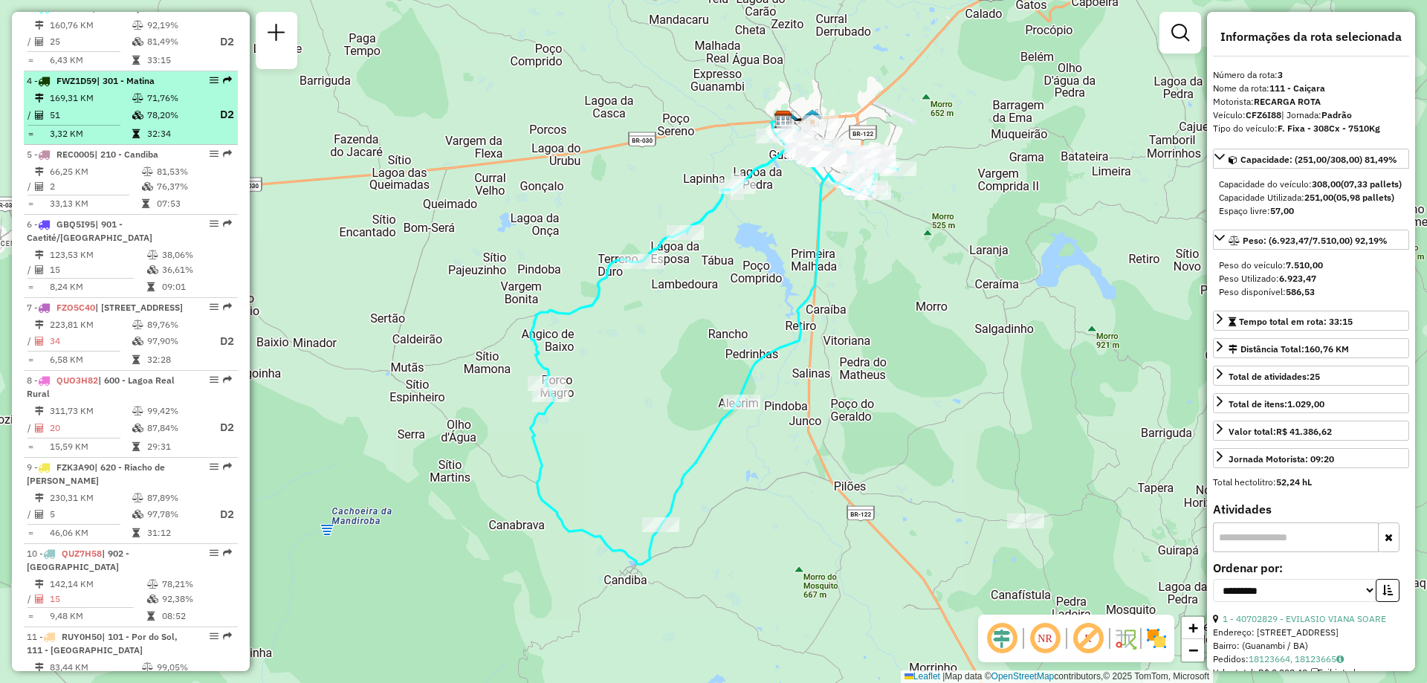
click at [148, 106] on td "71,76%" at bounding box center [175, 98] width 59 height 15
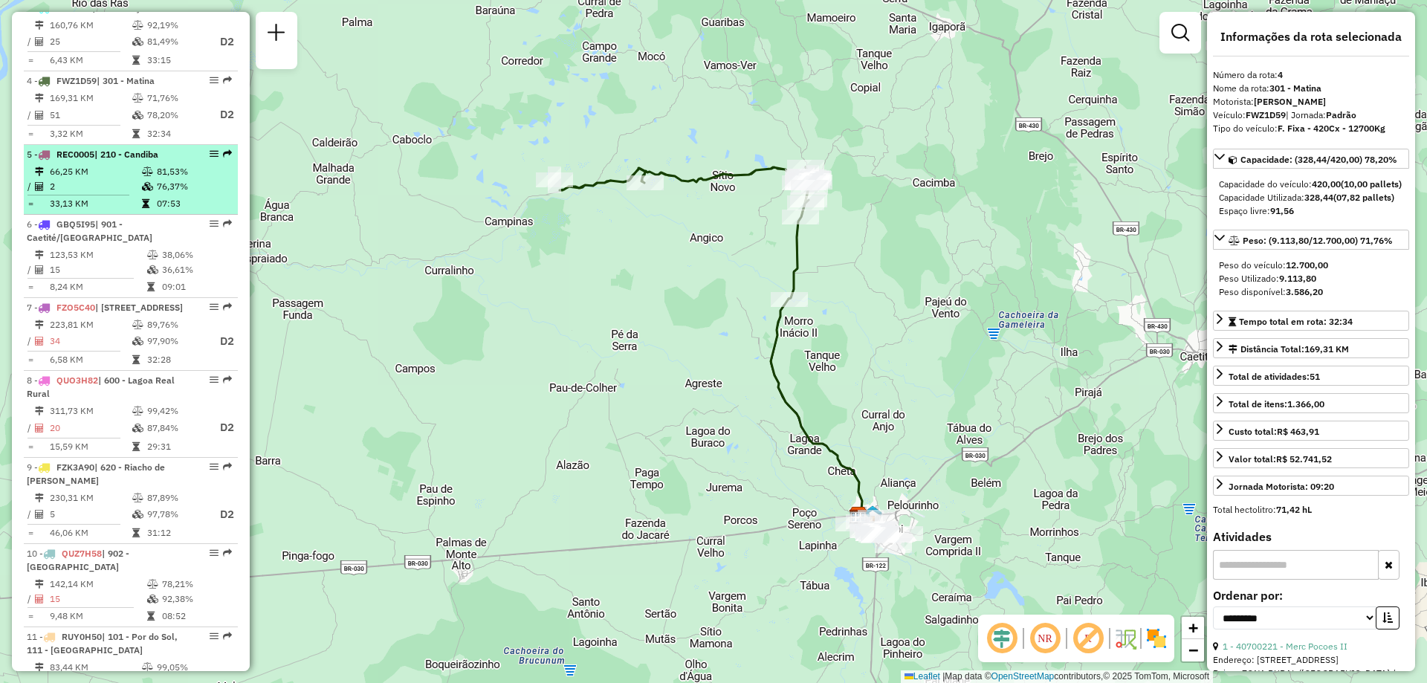
click at [156, 179] on td "81,53%" at bounding box center [193, 171] width 75 height 15
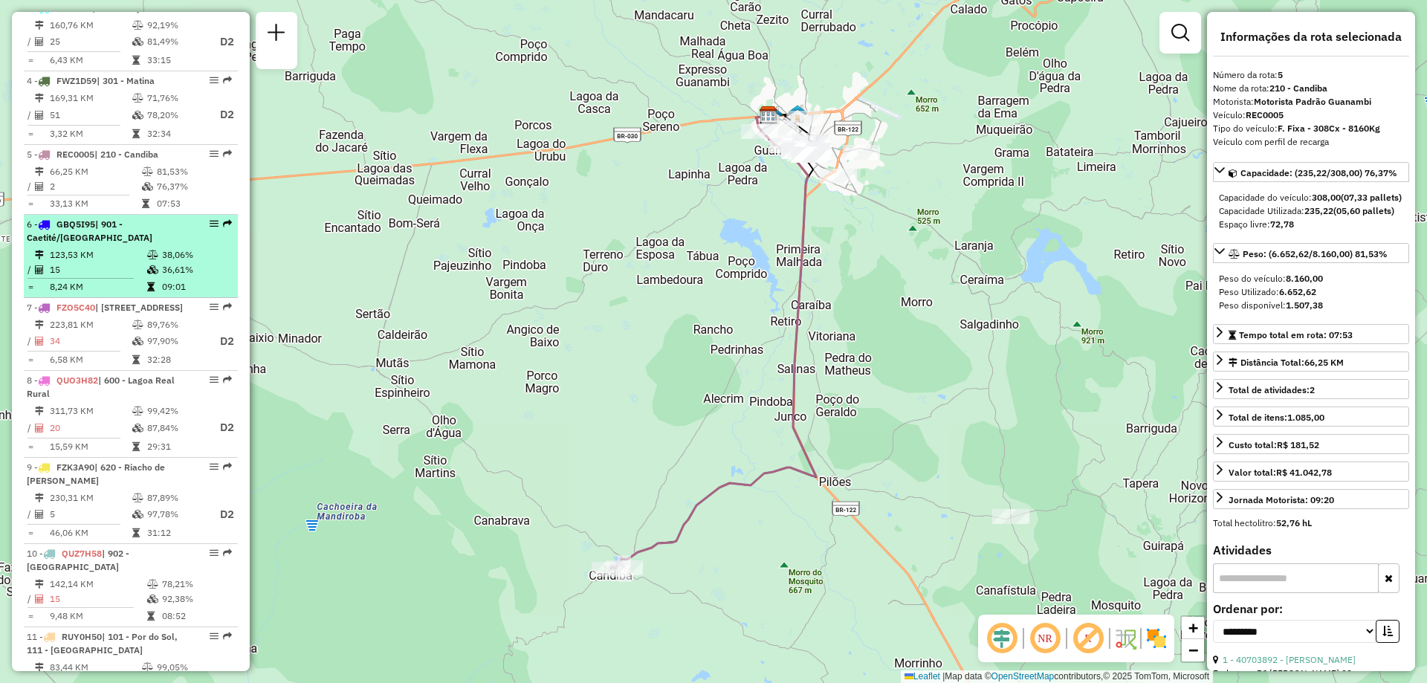
click at [137, 244] on div "6 - GBQ5I95 | 901 - Caetité/Alto Buenos Aires" at bounding box center [106, 231] width 158 height 27
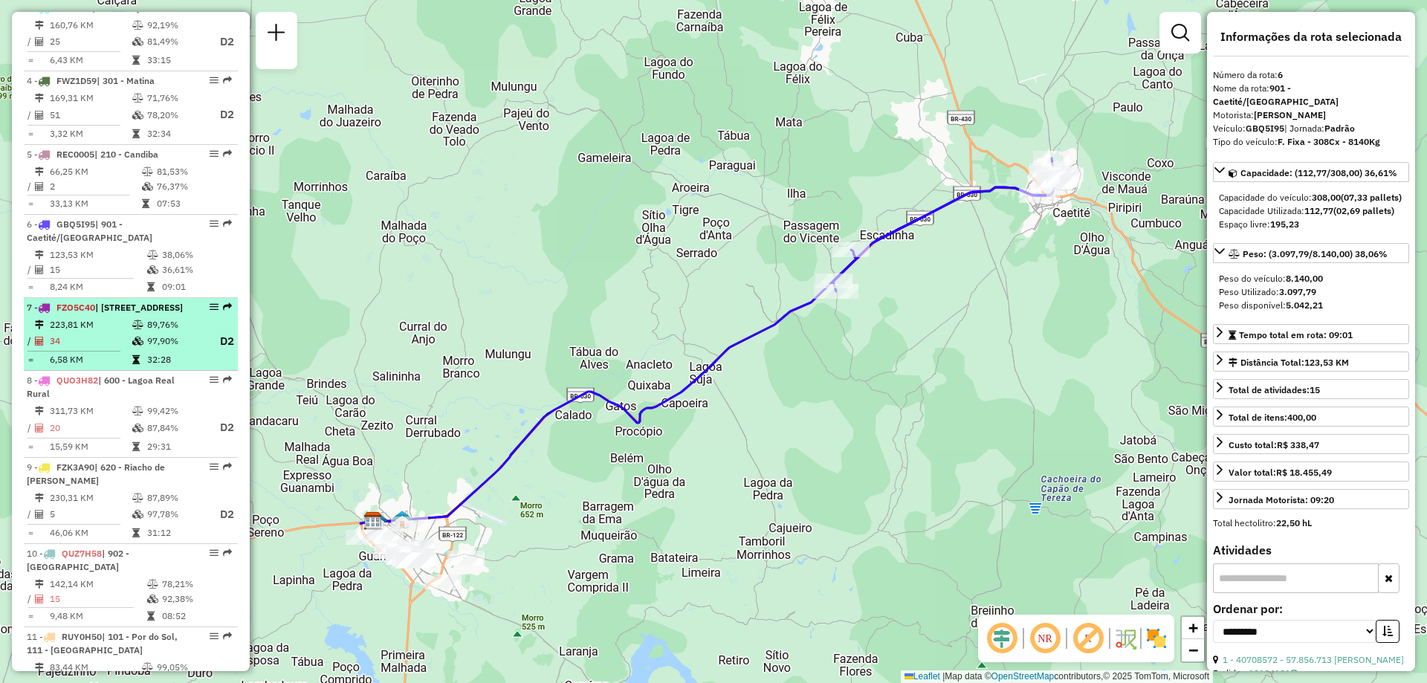
click at [131, 313] on span "| [STREET_ADDRESS]" at bounding box center [139, 307] width 88 height 11
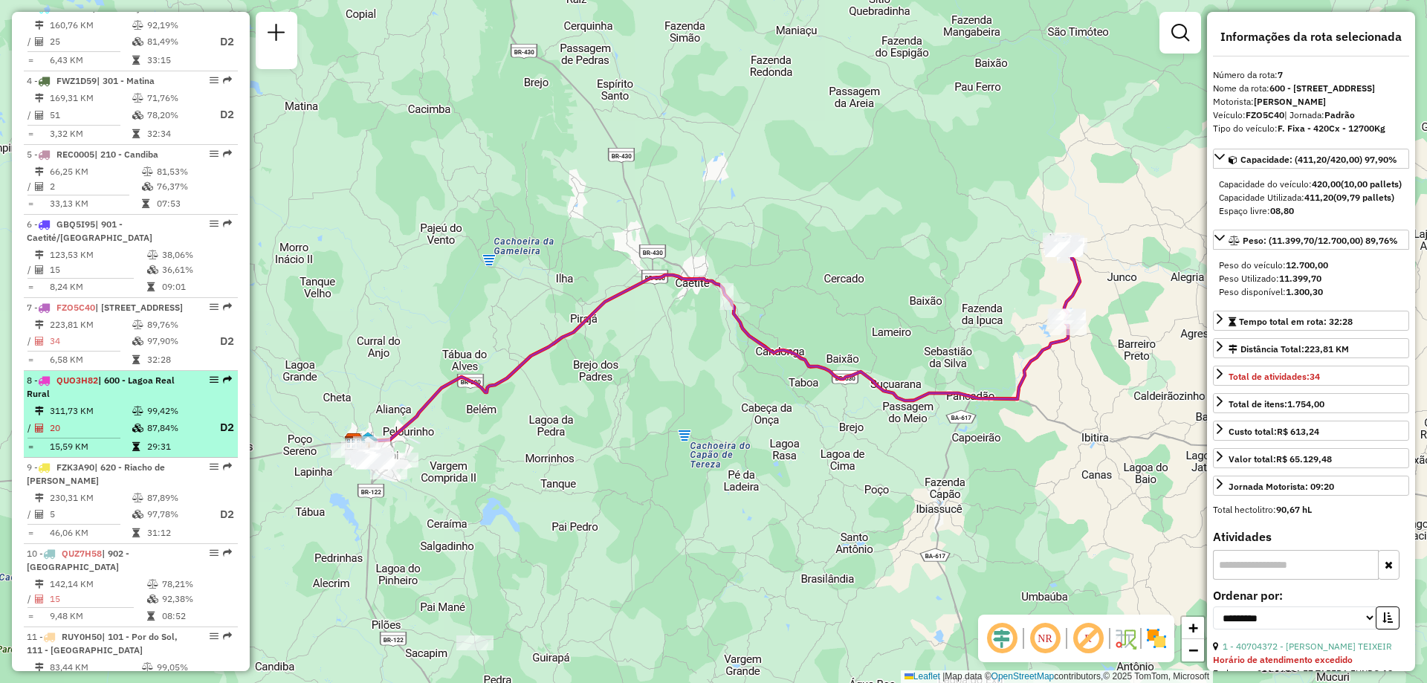
click at [125, 437] on td "20" at bounding box center [90, 427] width 82 height 19
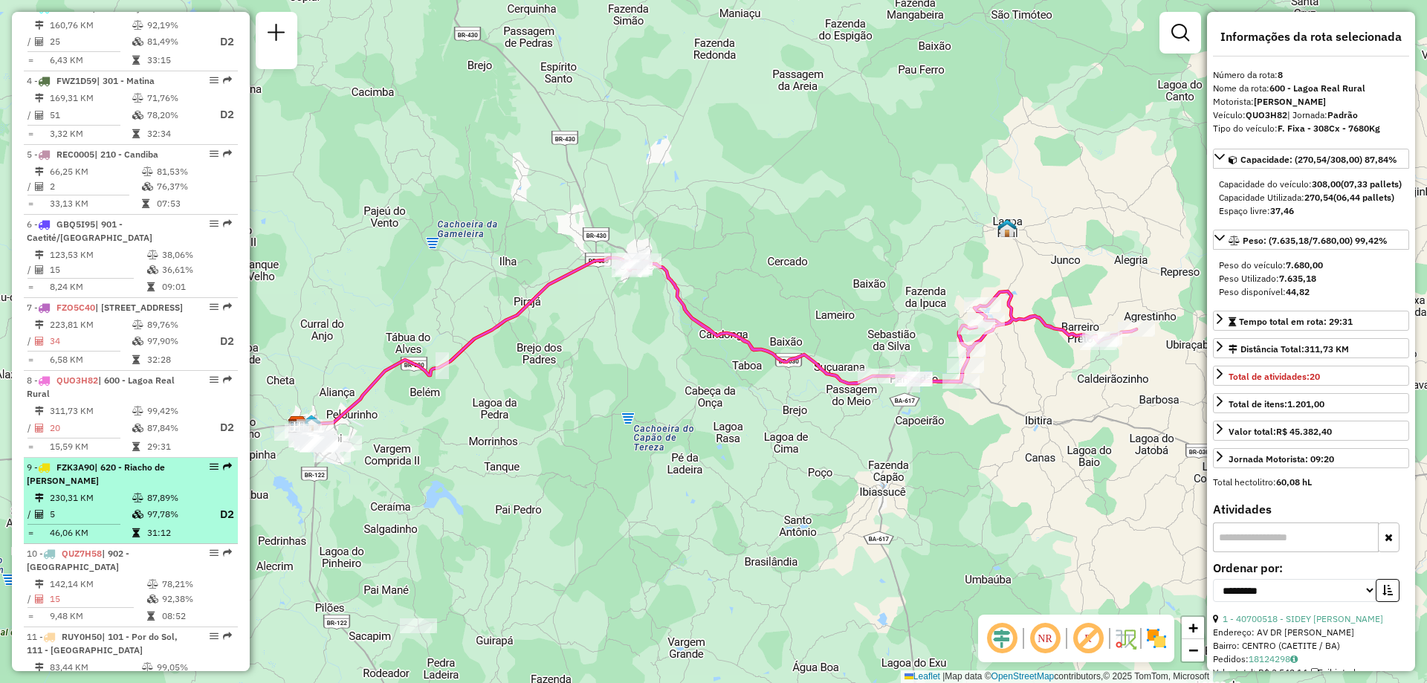
click at [102, 524] on td "5" at bounding box center [90, 514] width 82 height 19
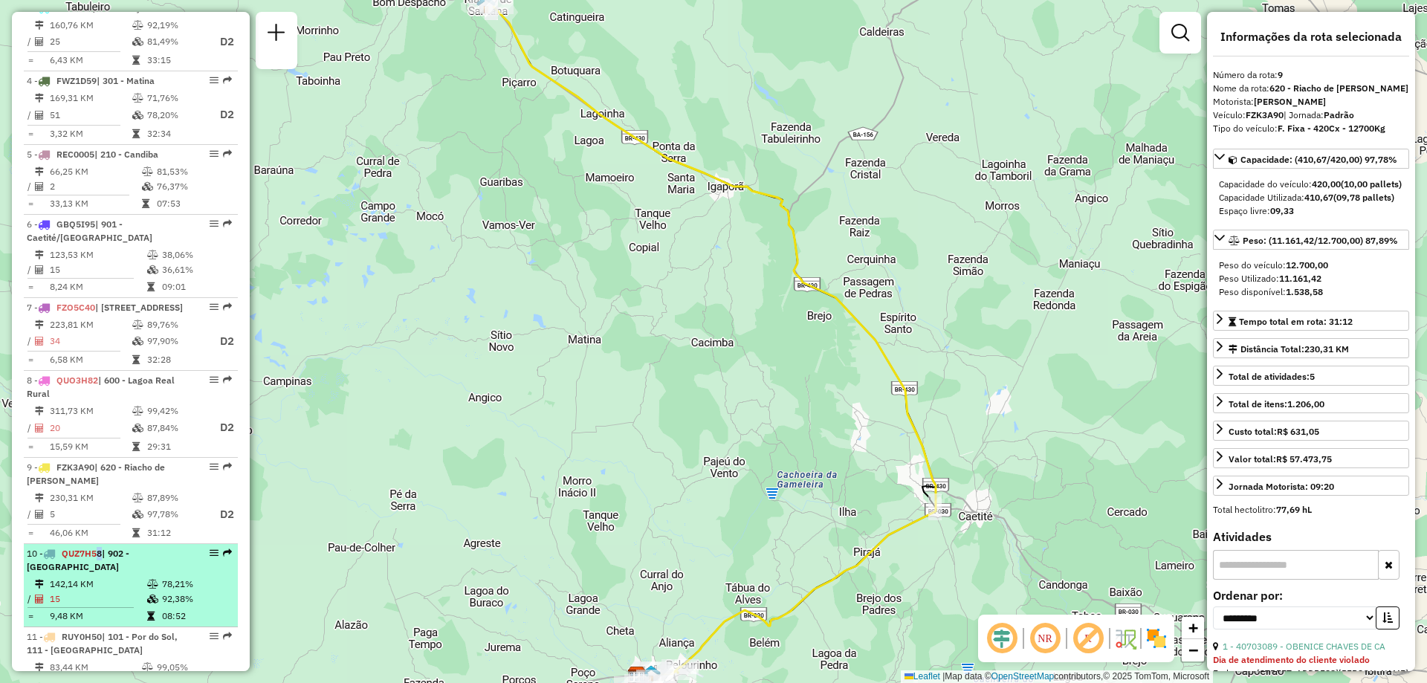
click at [96, 574] on div "10 - QUZ7H58 | 902 - [GEOGRAPHIC_DATA]" at bounding box center [106, 560] width 158 height 27
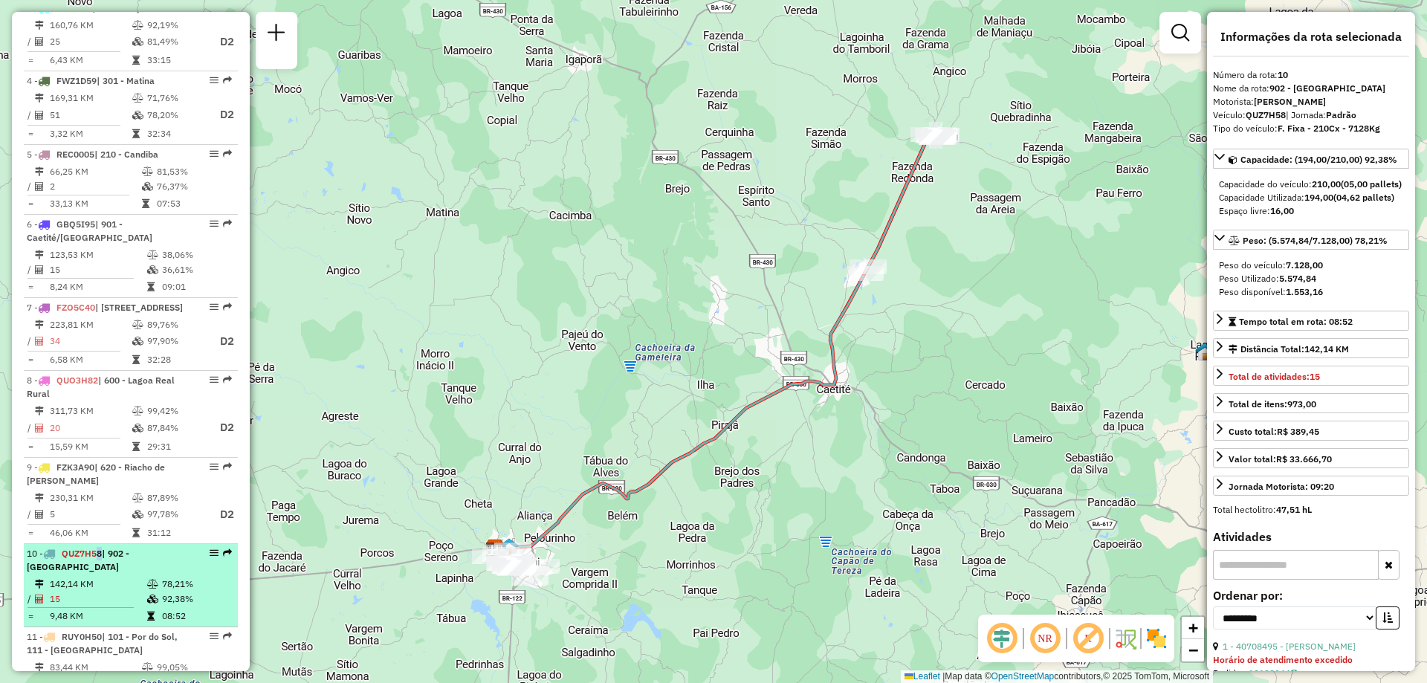
scroll to position [891, 0]
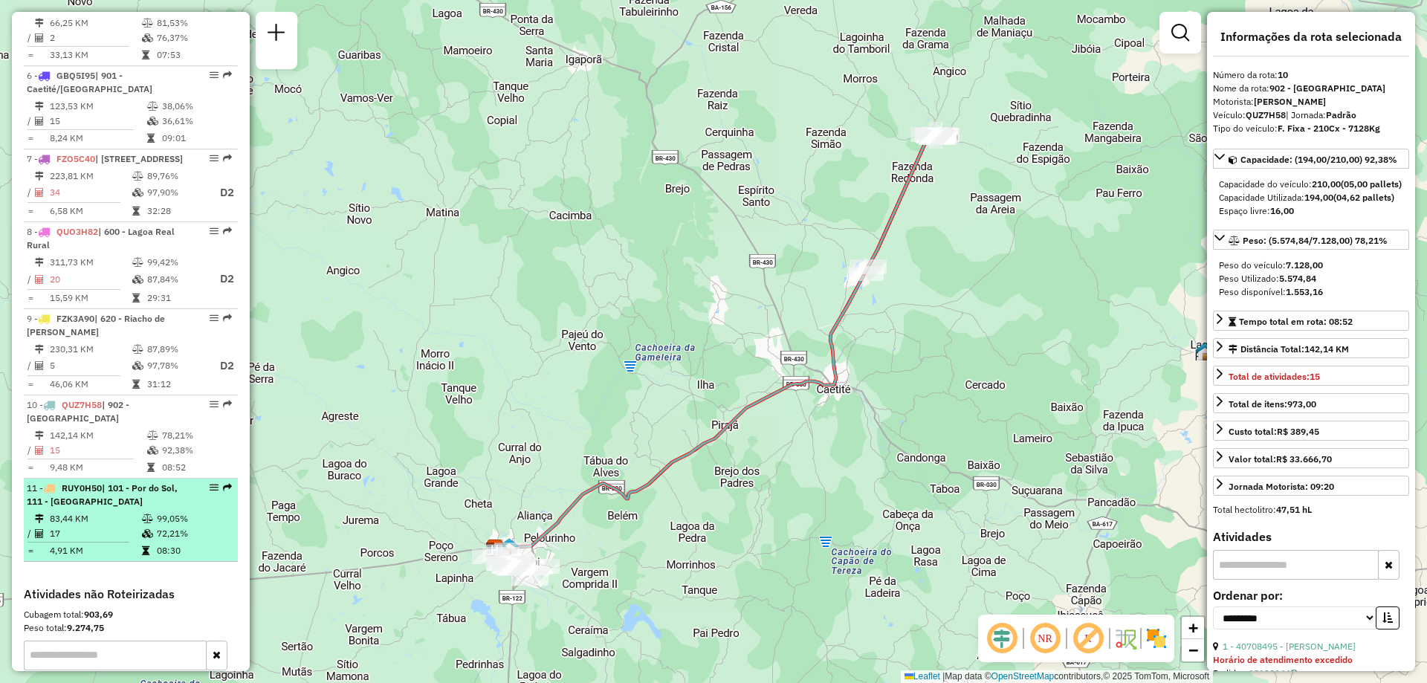
click at [120, 508] on div "11 - RUY0H50 | 101 - Por do Sol, 111 - Caiçara" at bounding box center [106, 495] width 158 height 27
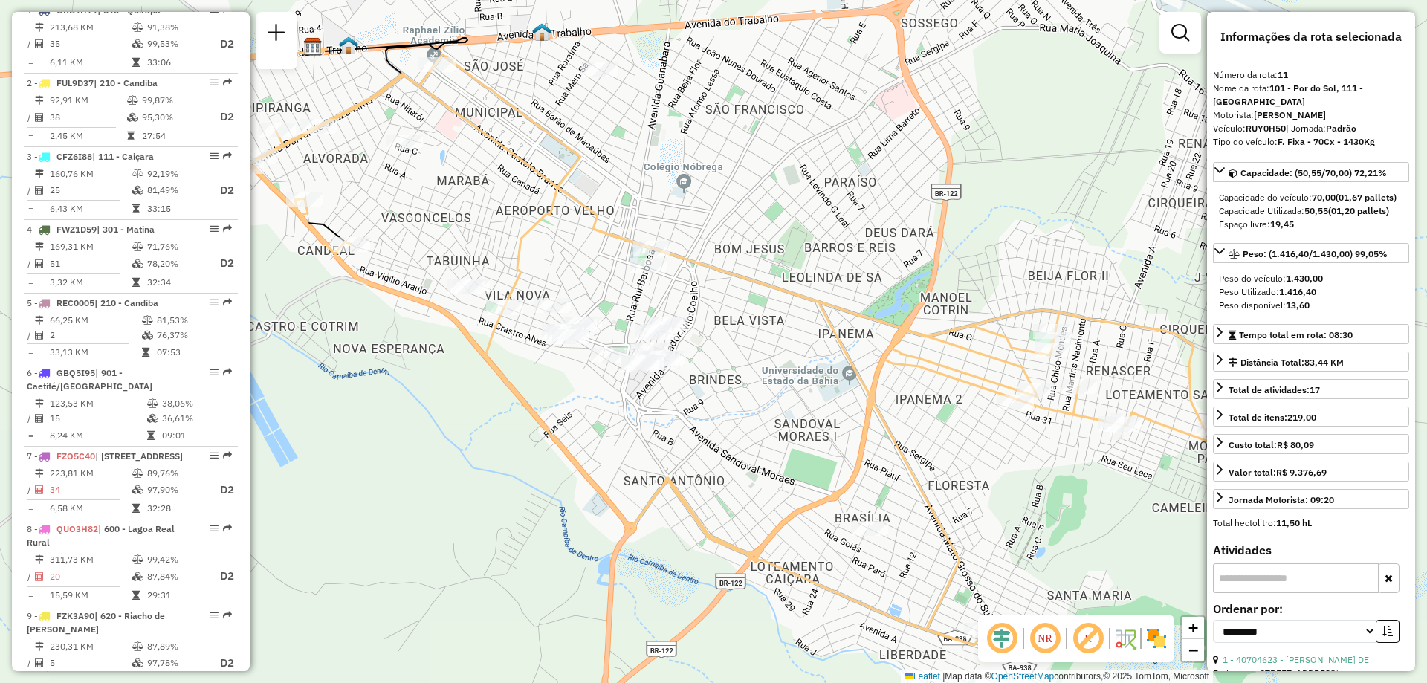
scroll to position [371, 0]
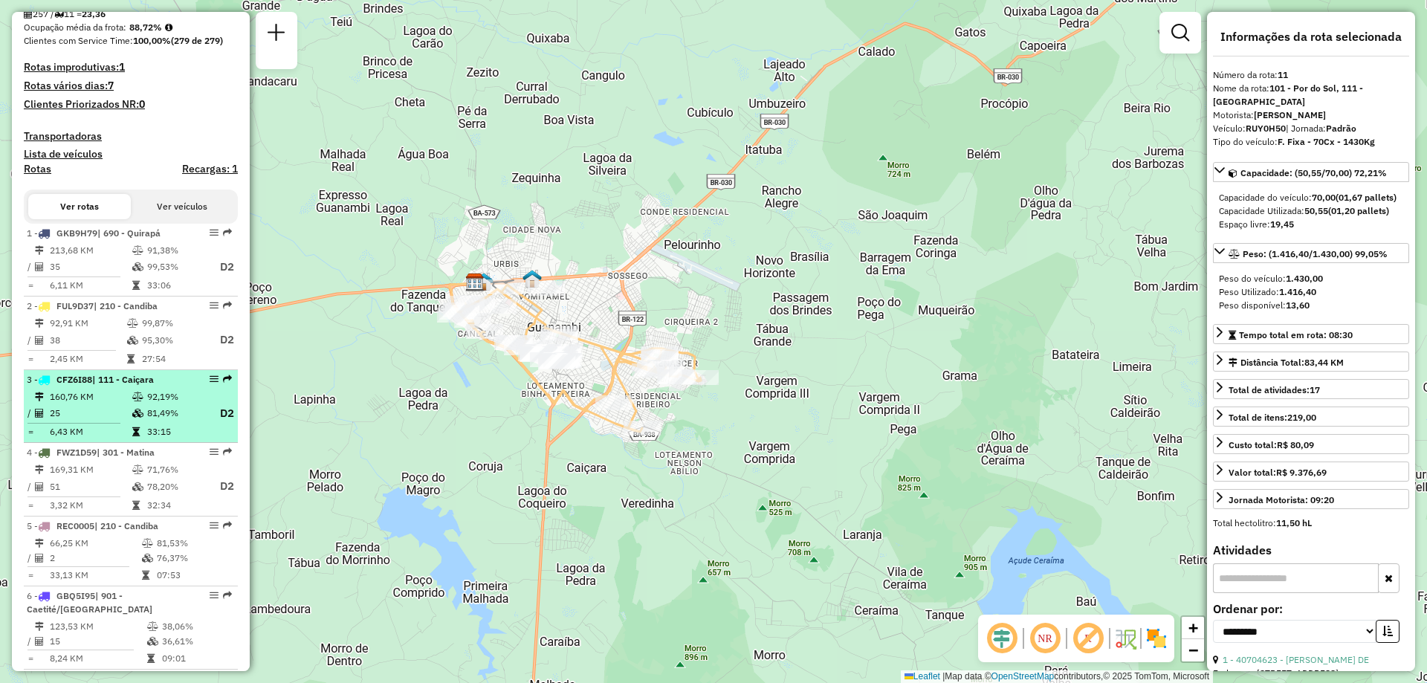
click at [85, 423] on td "25" at bounding box center [90, 413] width 82 height 19
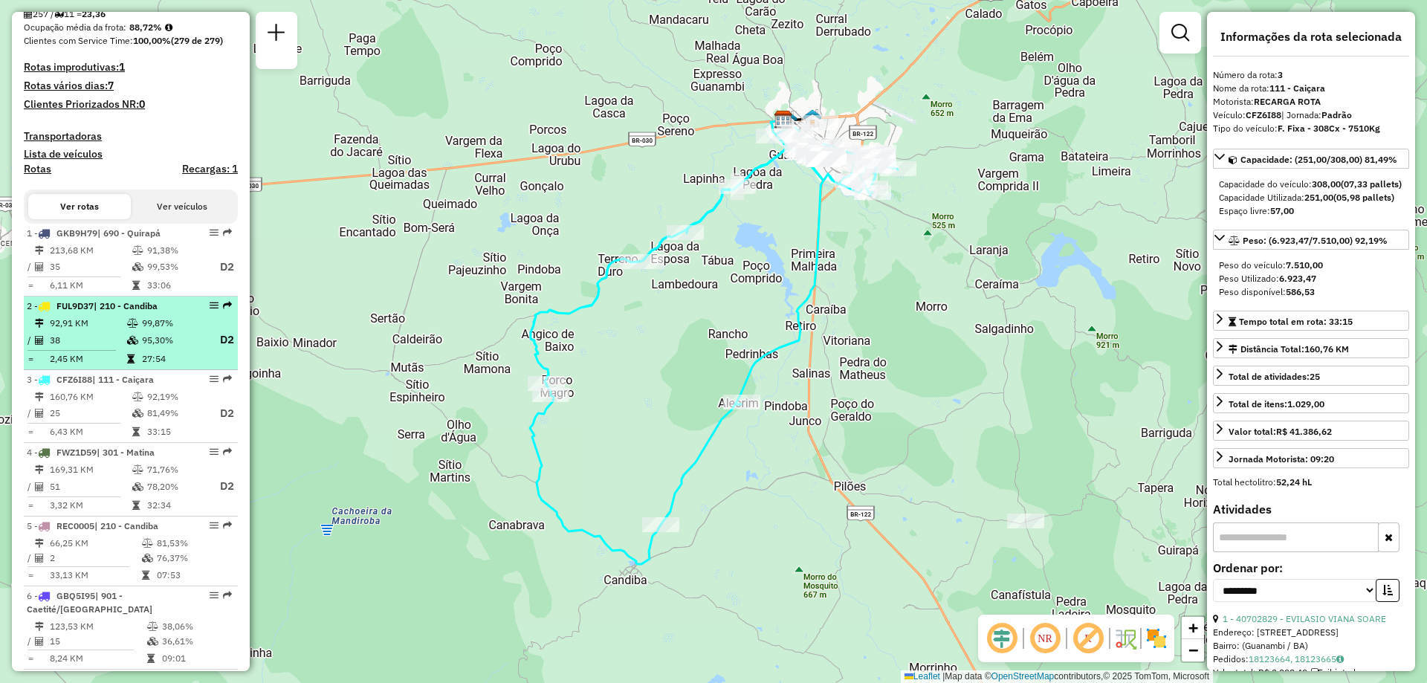
click at [131, 328] on li "2 - FUL9D37 | 210 - Candiba 92,91 KM 99,87% / 38 95,30% D2 = 2,45 KM 27:54" at bounding box center [131, 334] width 214 height 74
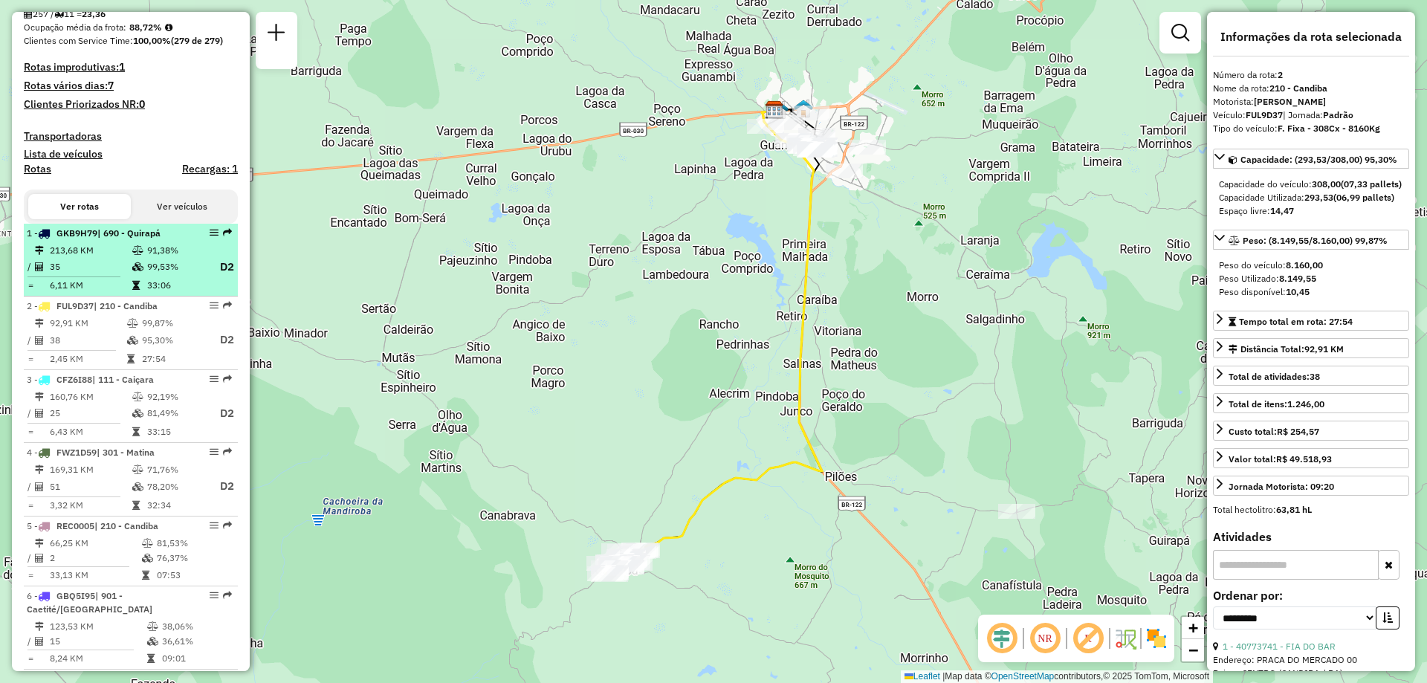
click at [154, 239] on li "1 - GKB9H79 | 690 - Quirapá 213,68 KM 91,38% / 35 99,53% D2 = 6,11 KM 33:06" at bounding box center [131, 261] width 214 height 74
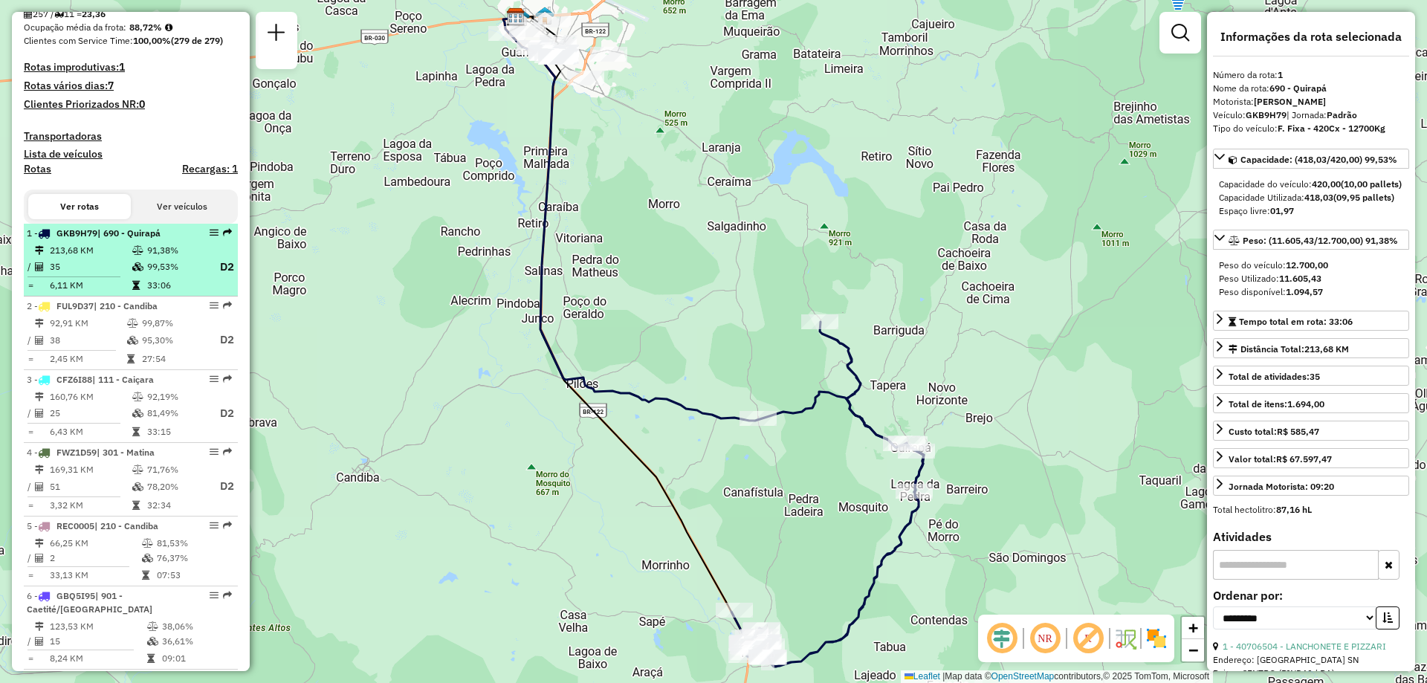
click at [156, 293] on td "33:06" at bounding box center [175, 285] width 59 height 15
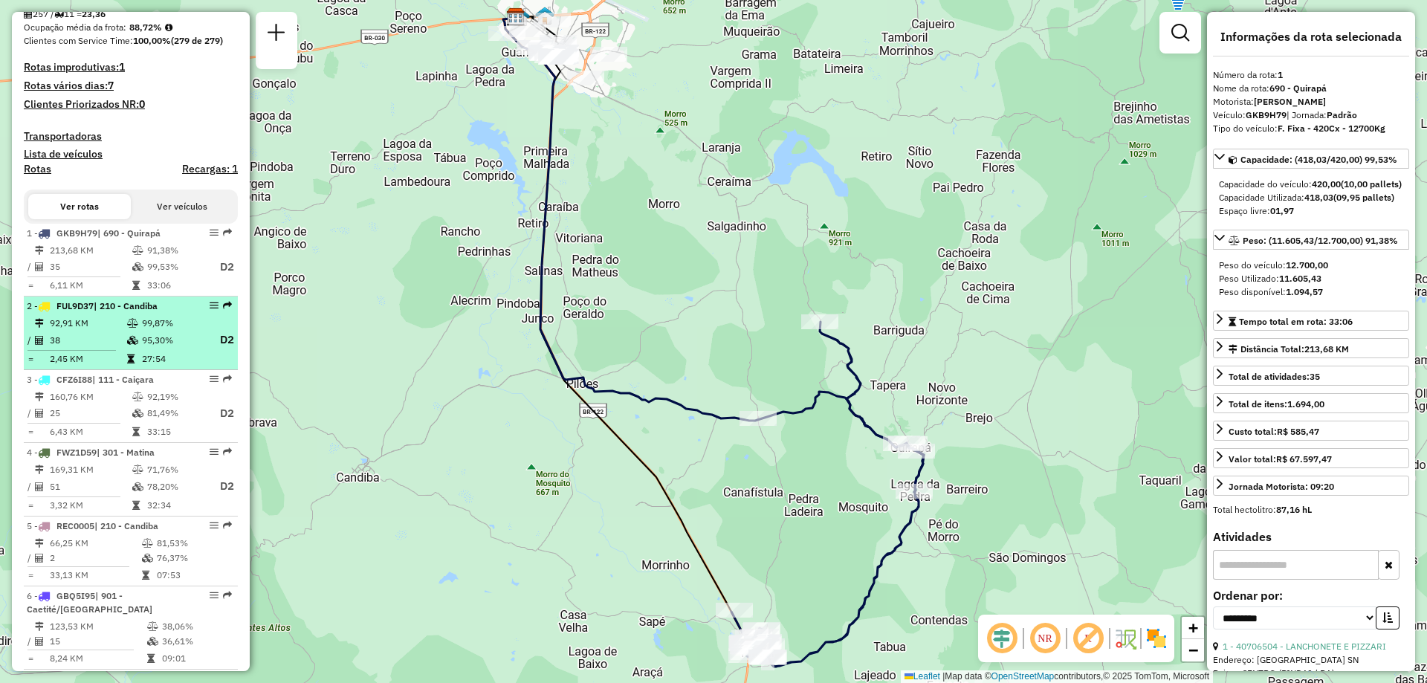
click at [154, 349] on td "95,30%" at bounding box center [172, 340] width 63 height 19
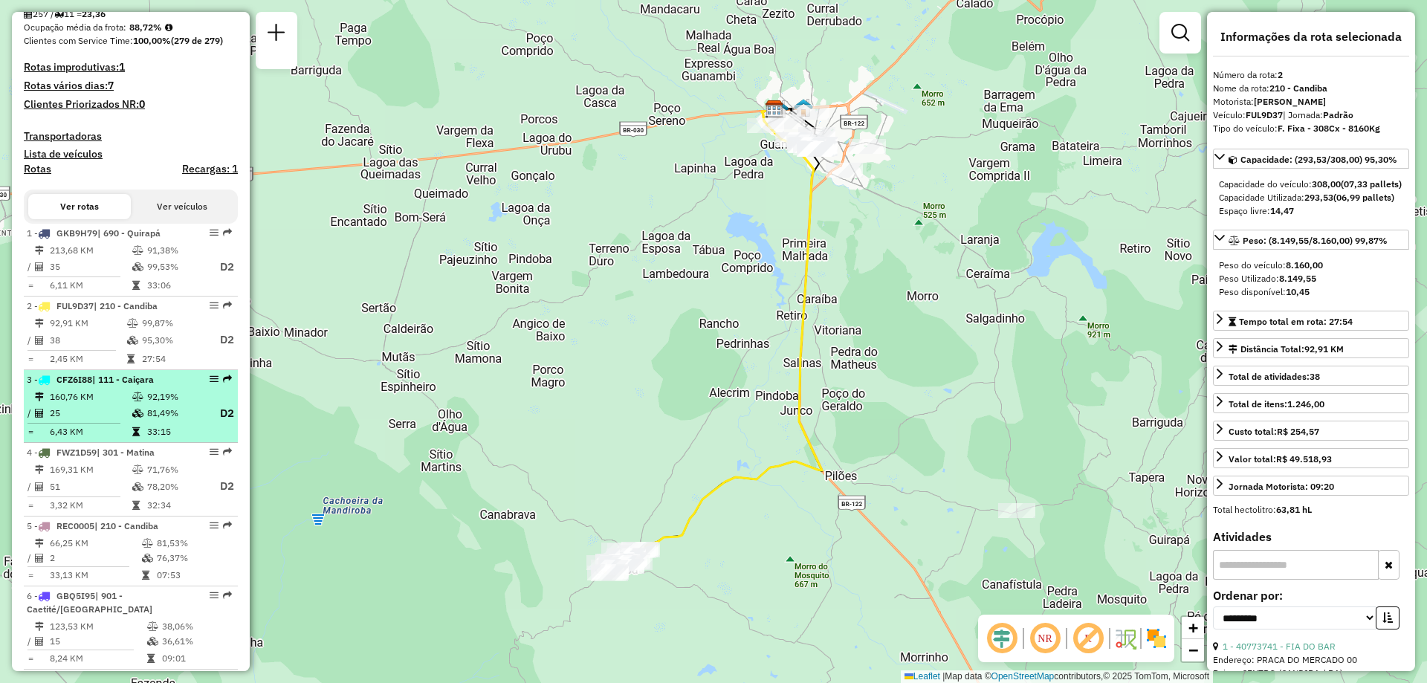
click at [142, 404] on td at bounding box center [139, 396] width 15 height 15
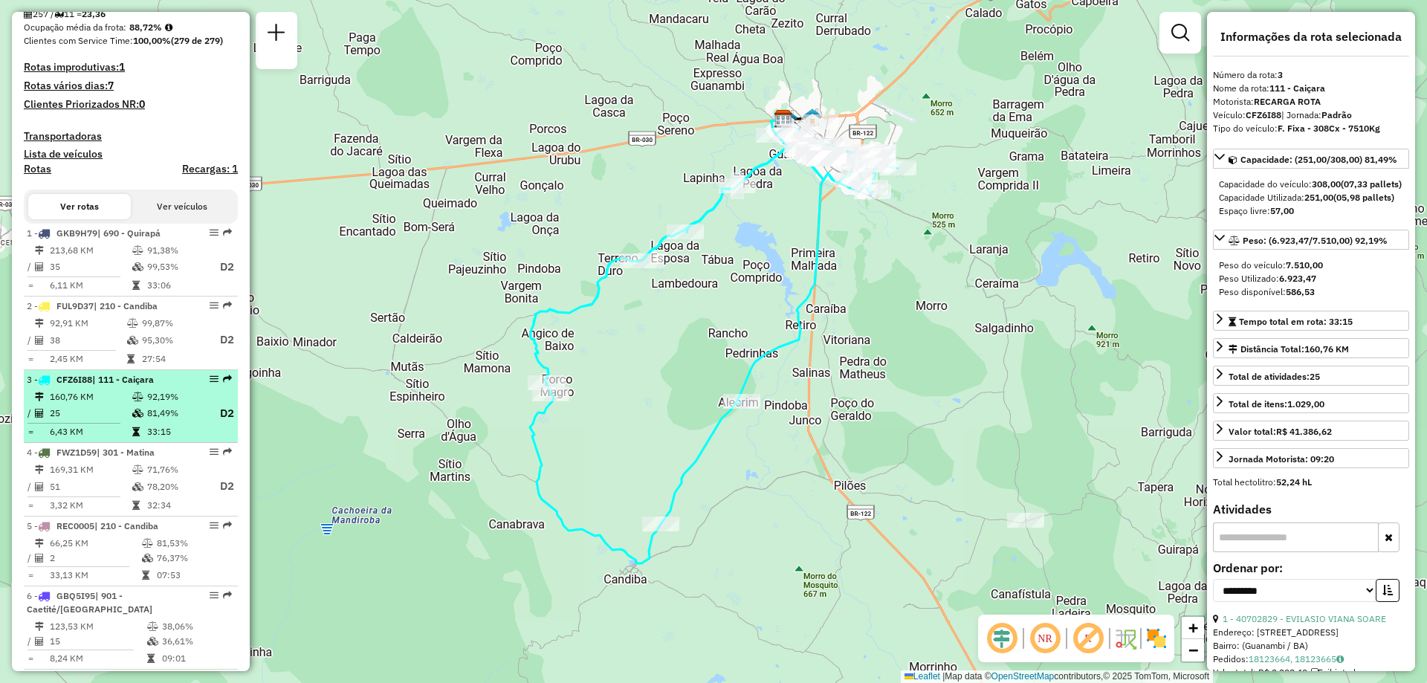
scroll to position [445, 0]
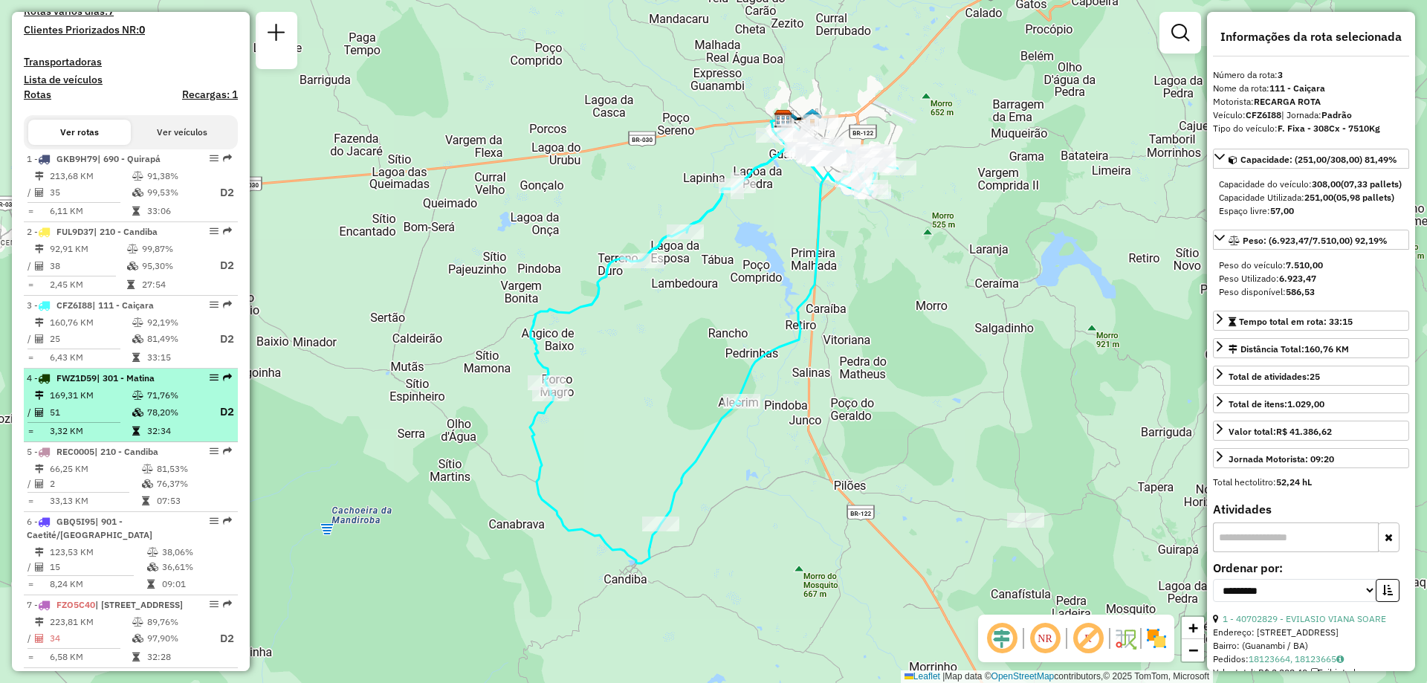
click at [136, 400] on icon at bounding box center [137, 395] width 11 height 9
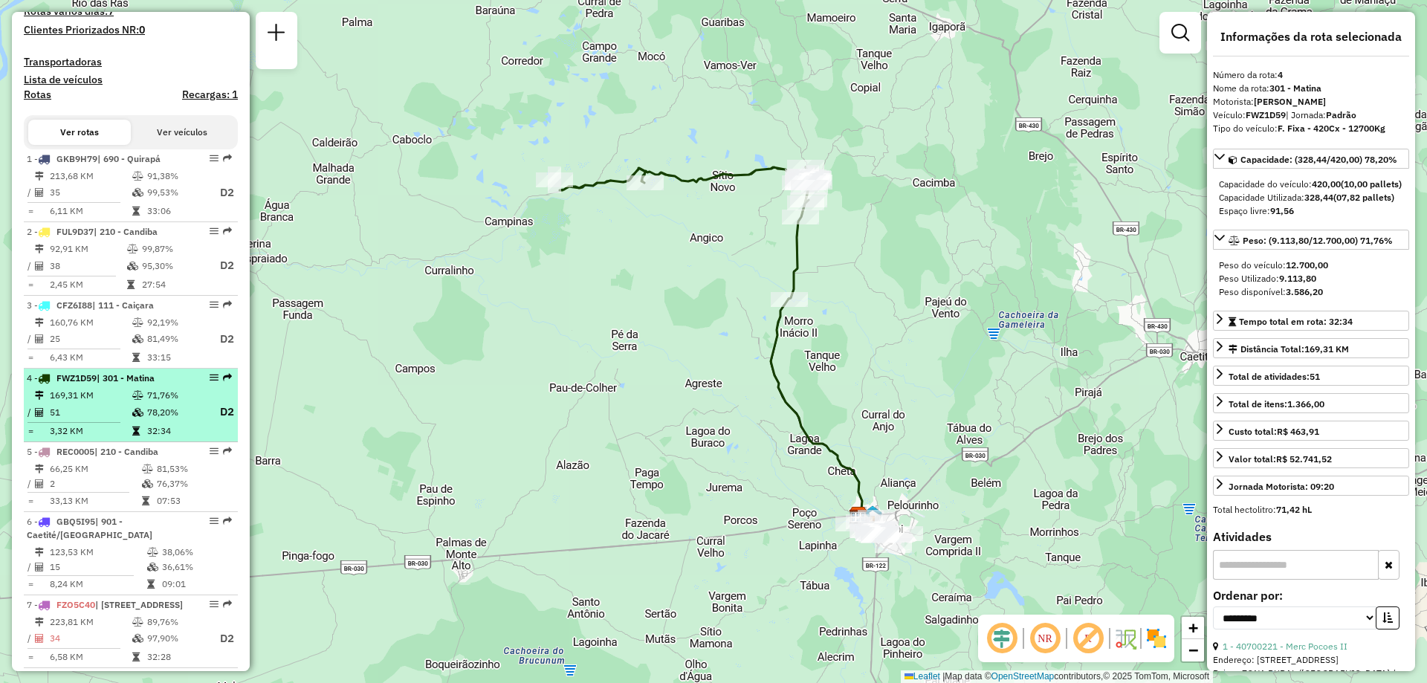
scroll to position [594, 0]
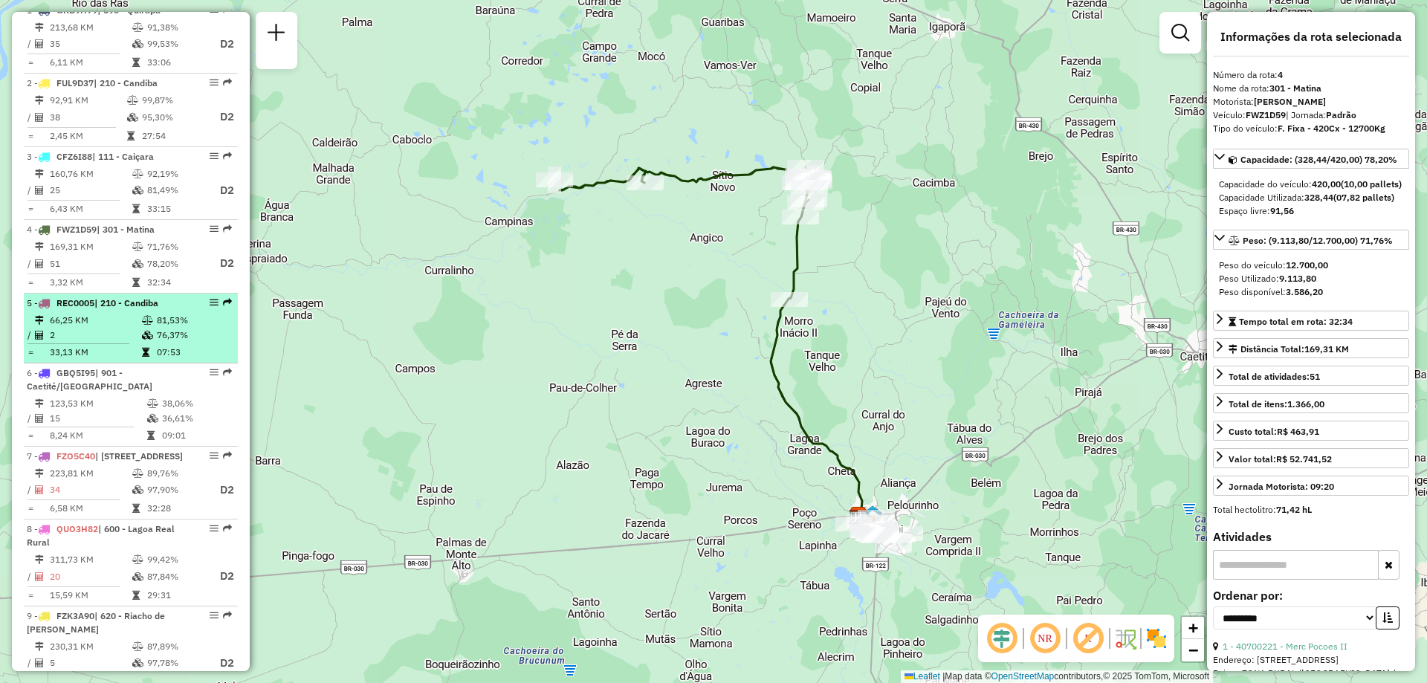
click at [133, 345] on td at bounding box center [84, 344] width 114 height 2
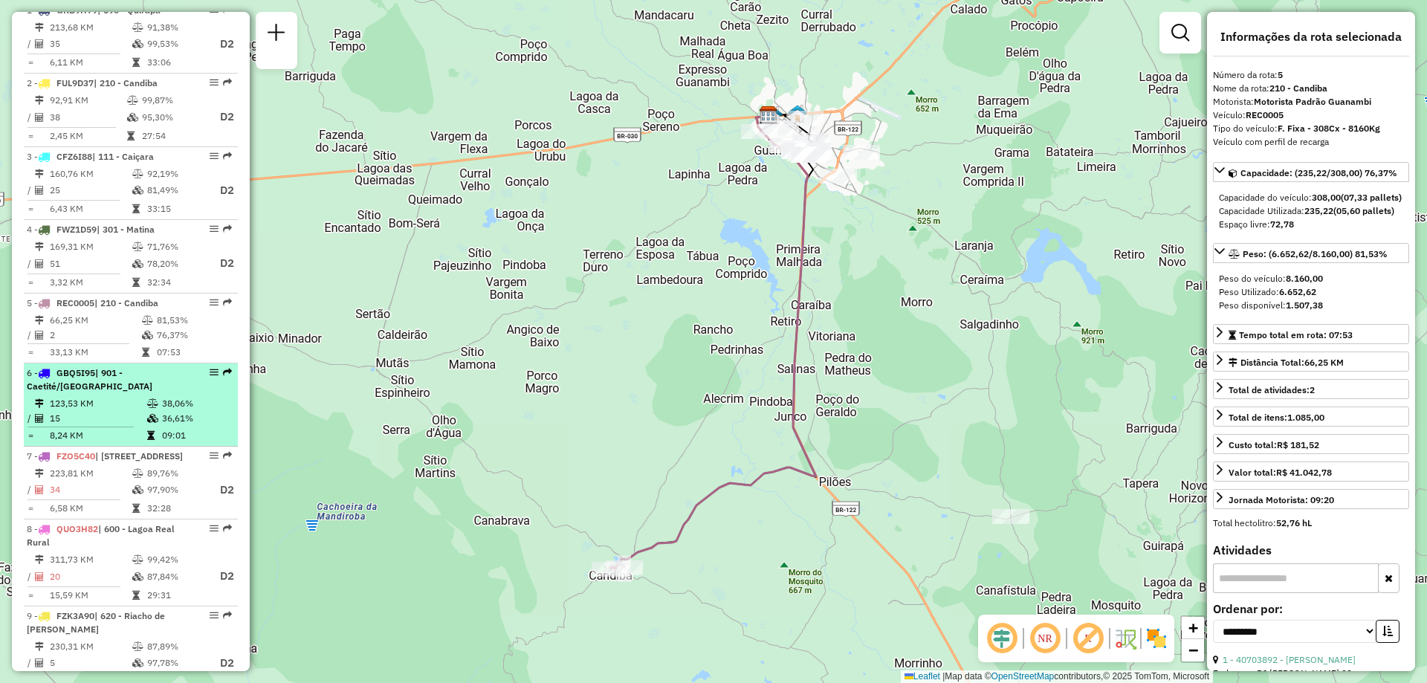
click at [129, 408] on li "6 - GBQ5I95 | 901 - Caetité/[GEOGRAPHIC_DATA] 123,53 KM 38,06% / 15 36,61% = 8,…" at bounding box center [131, 404] width 214 height 83
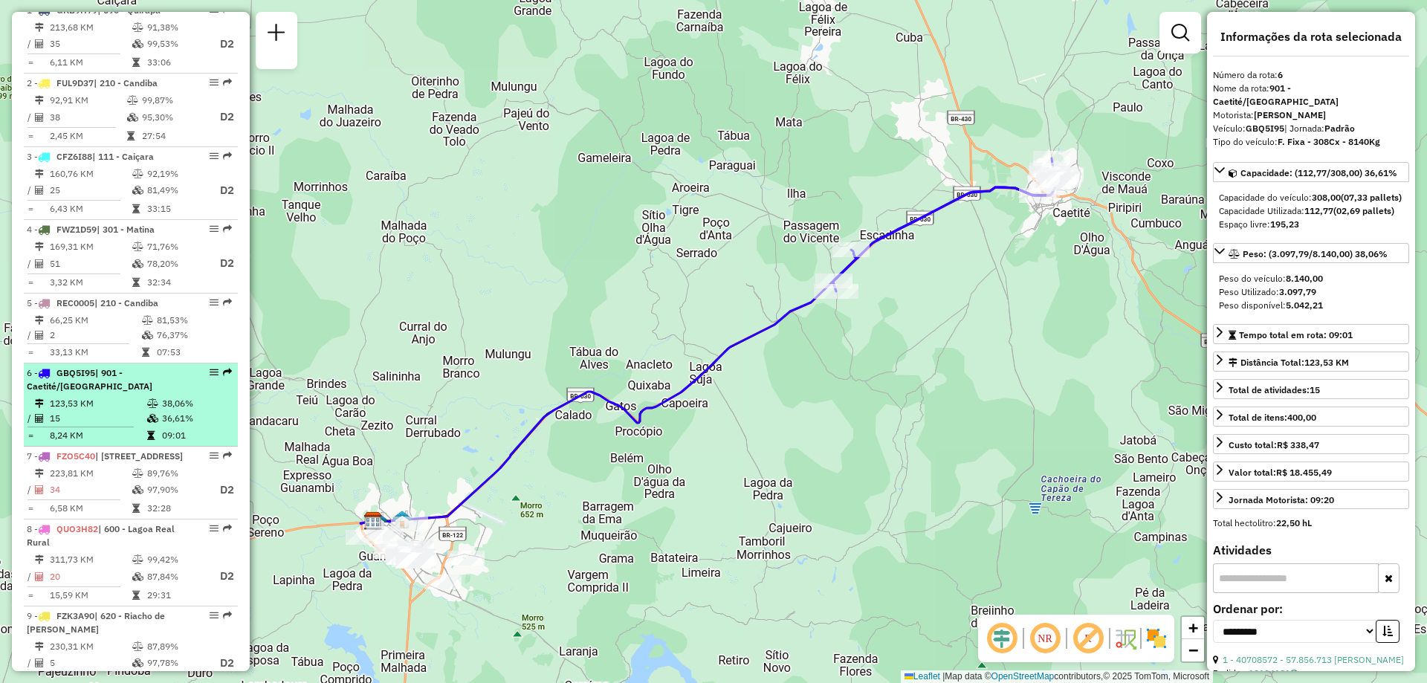
scroll to position [668, 0]
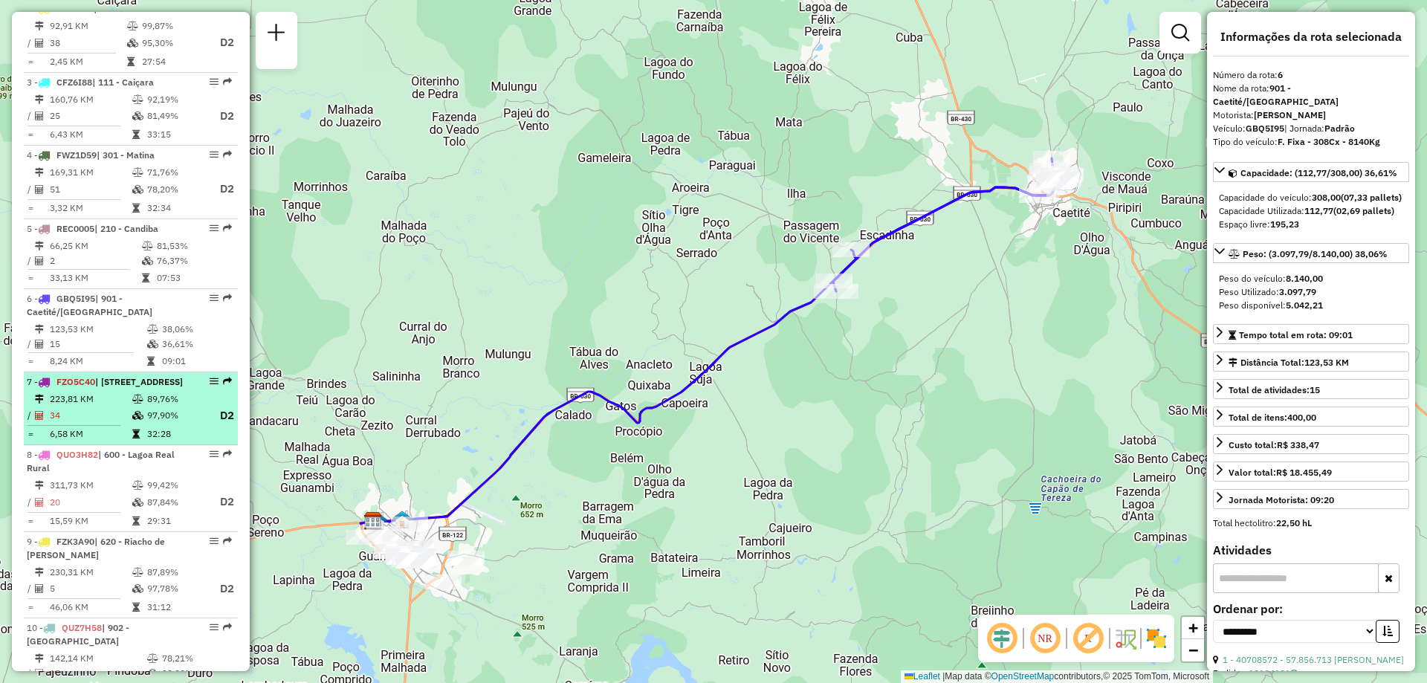
click at [132, 389] on div "7 - FZO5C40 | 600 - Lagoa Real Rural , 610 - Lagoa Real, 901 - Caetité/Alto Bue…" at bounding box center [106, 381] width 158 height 13
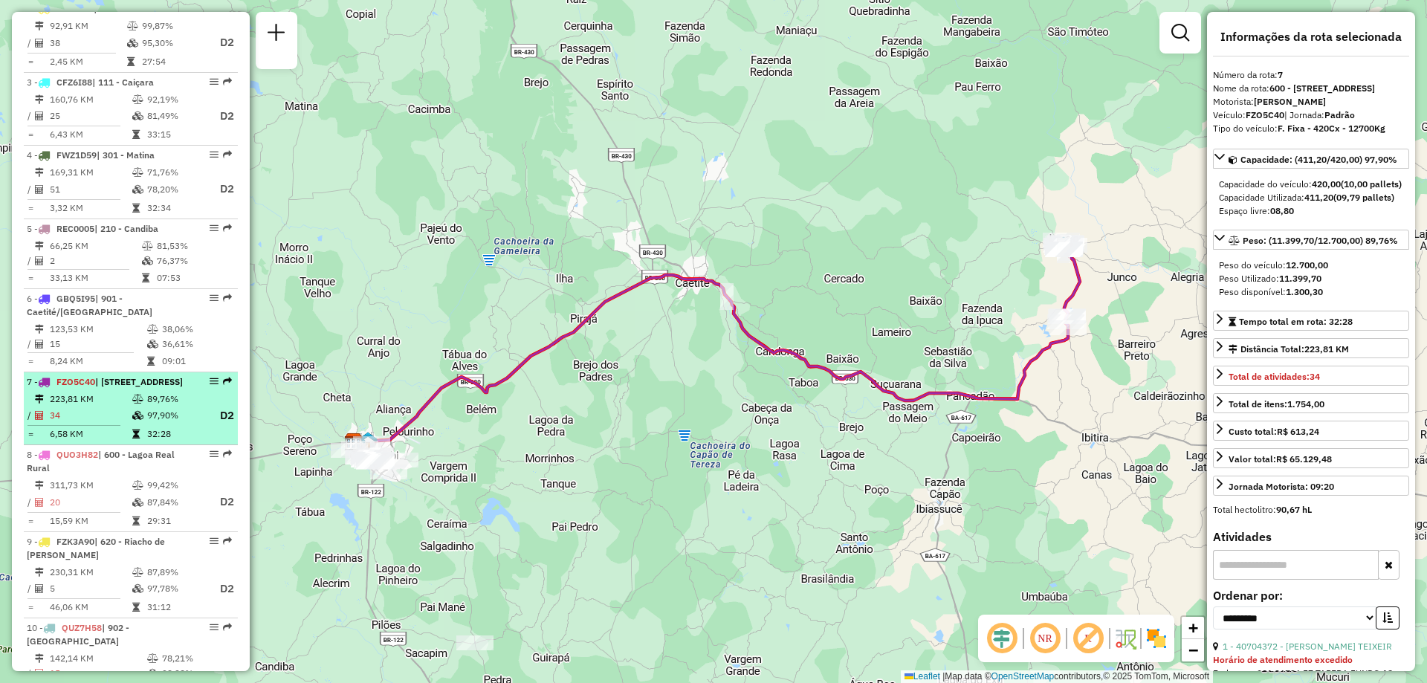
scroll to position [742, 0]
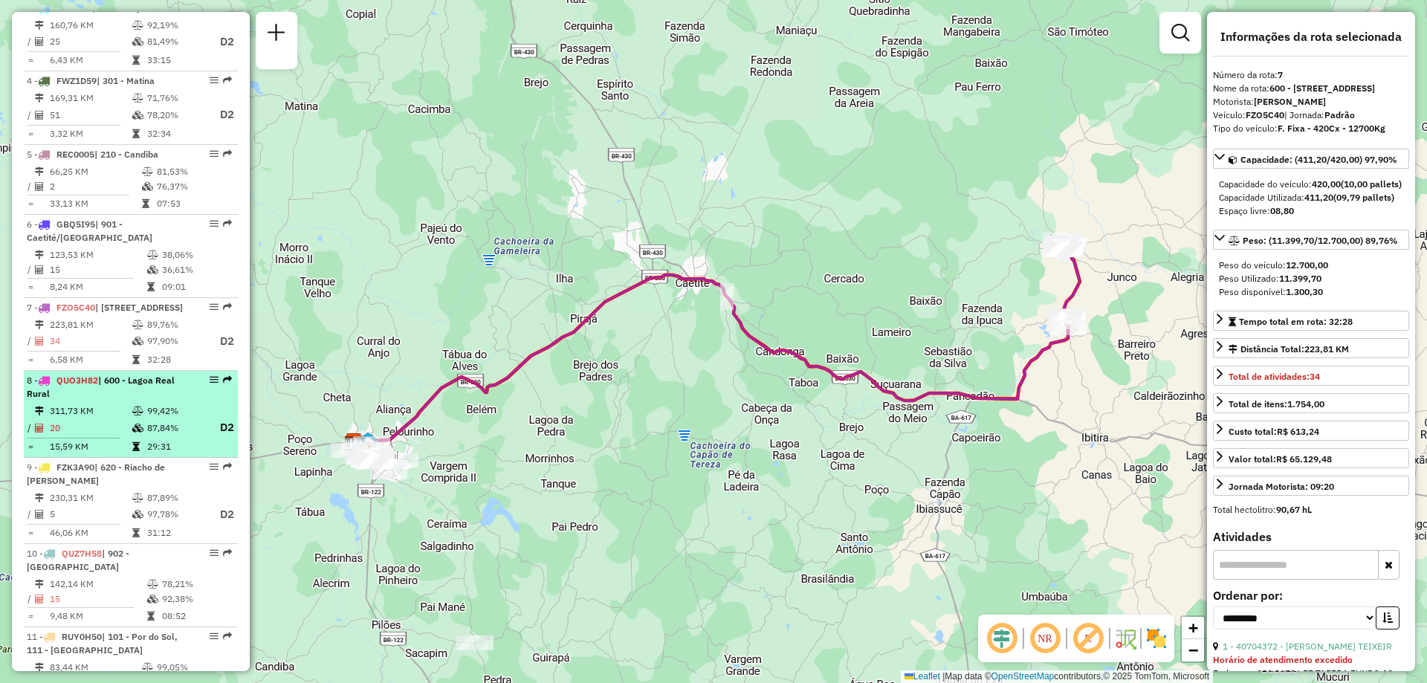
click at [132, 401] on div "8 - QUO3H82 | 600 - Lagoa Real Rural" at bounding box center [106, 387] width 158 height 27
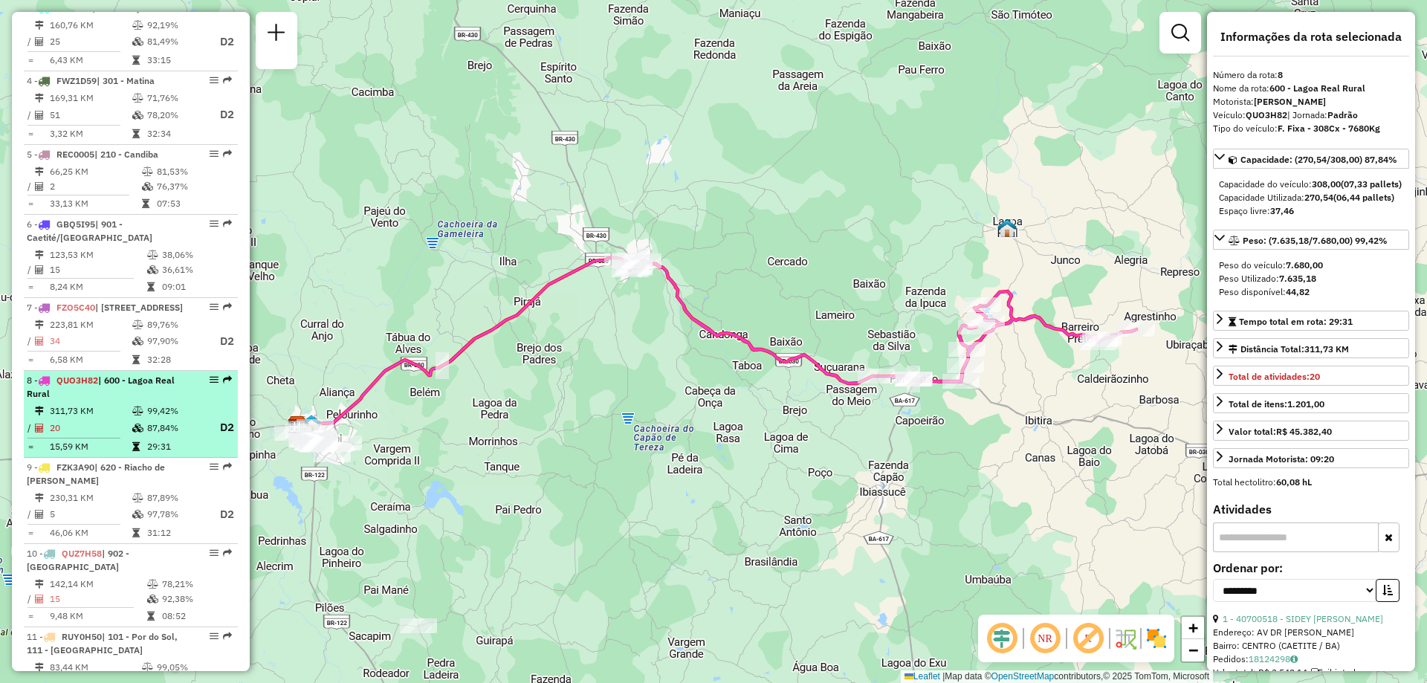
scroll to position [817, 0]
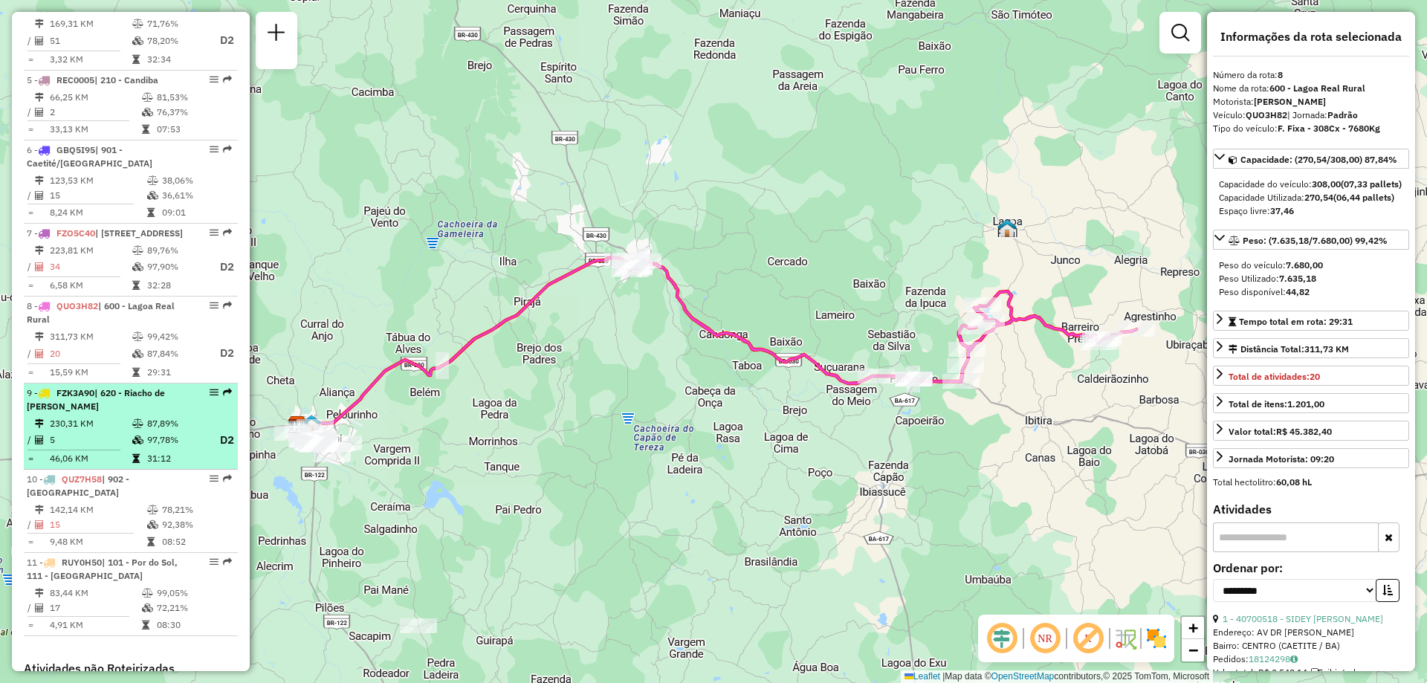
click at [129, 412] on span "| 620 - Riacho de [PERSON_NAME]" at bounding box center [96, 399] width 138 height 25
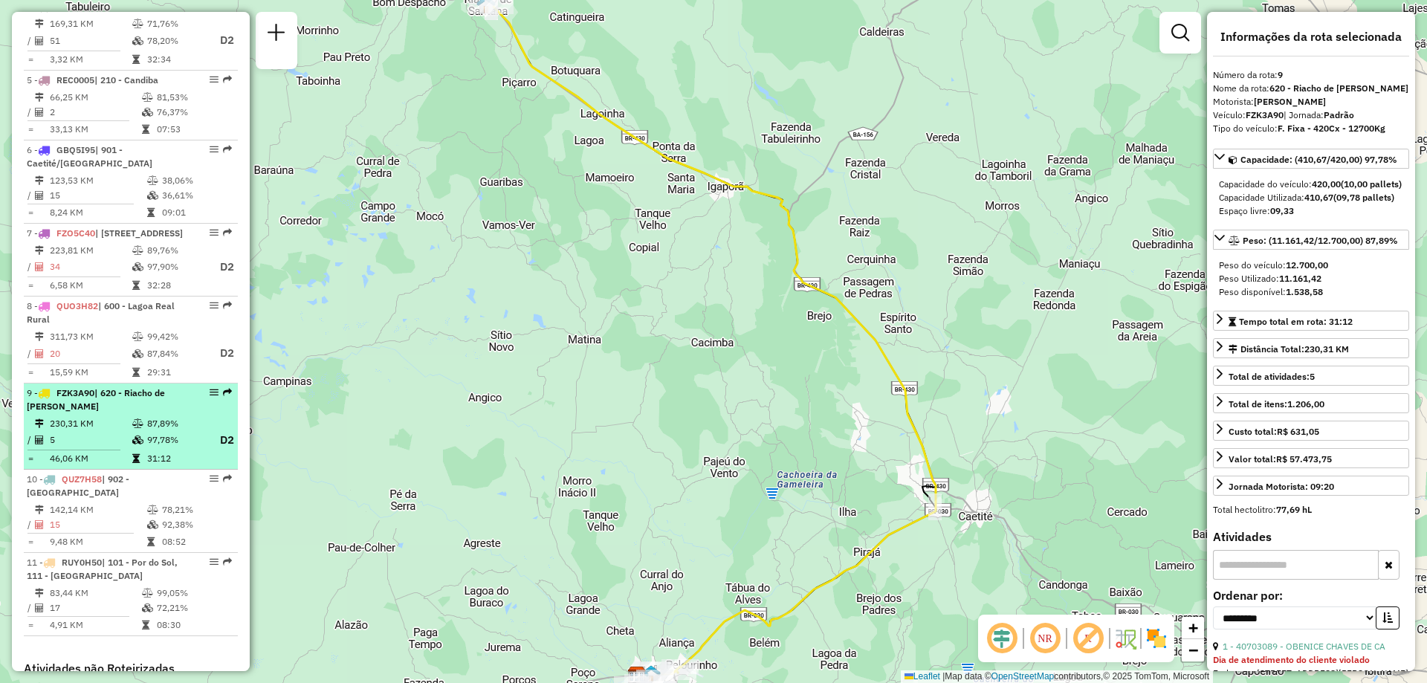
scroll to position [891, 0]
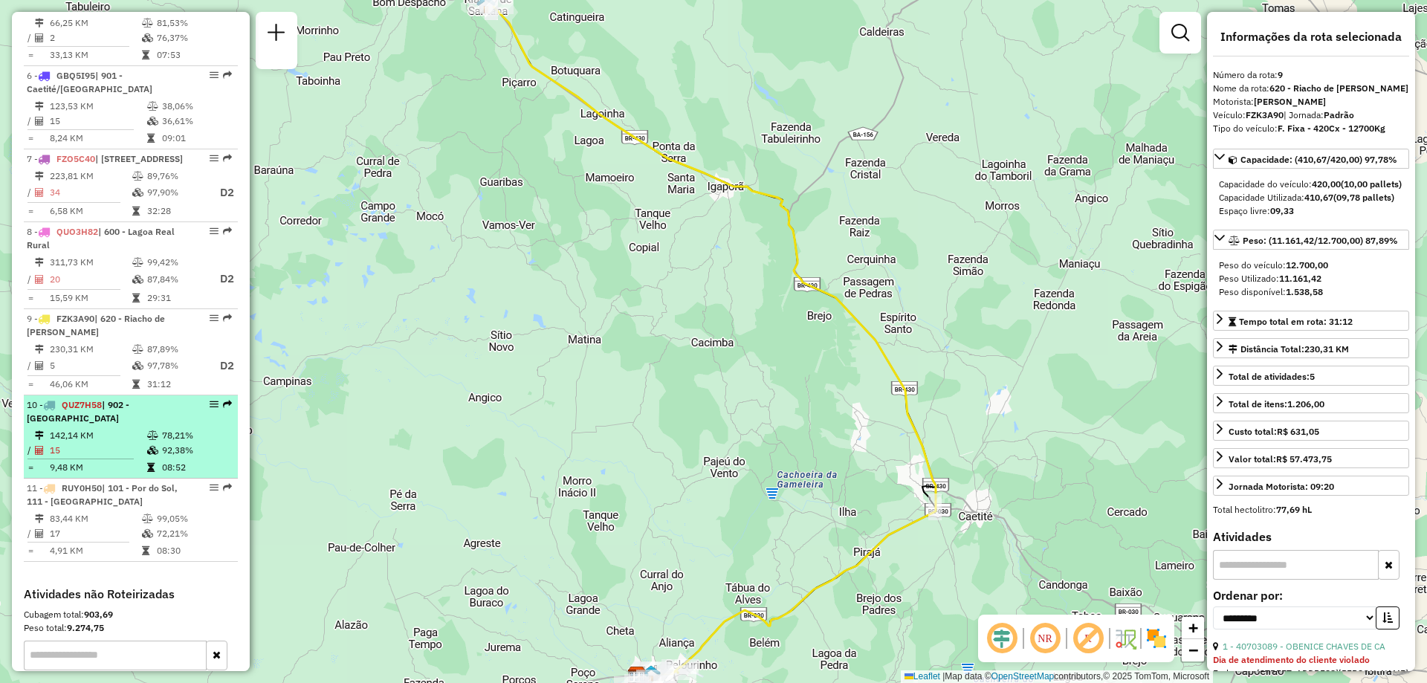
click at [129, 424] on span "| 902 - [GEOGRAPHIC_DATA]" at bounding box center [78, 411] width 103 height 25
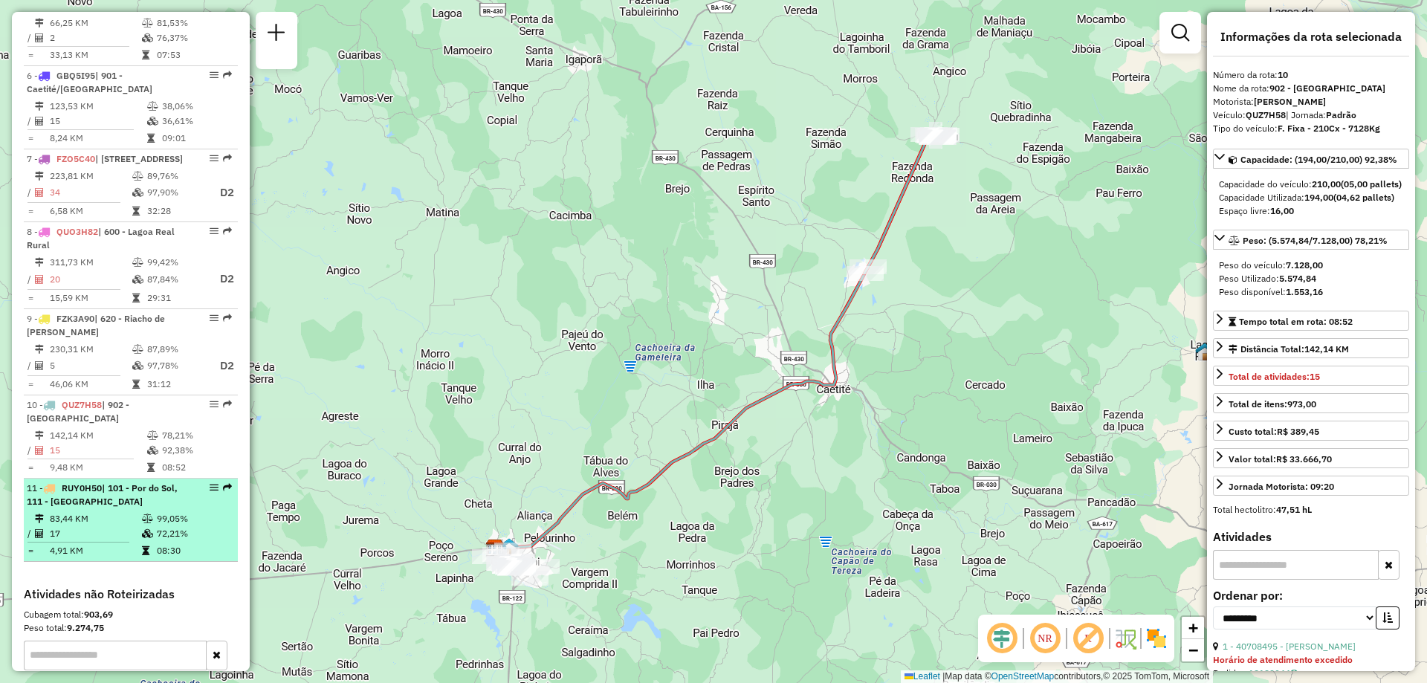
click at [156, 541] on td "72,21%" at bounding box center [193, 533] width 75 height 15
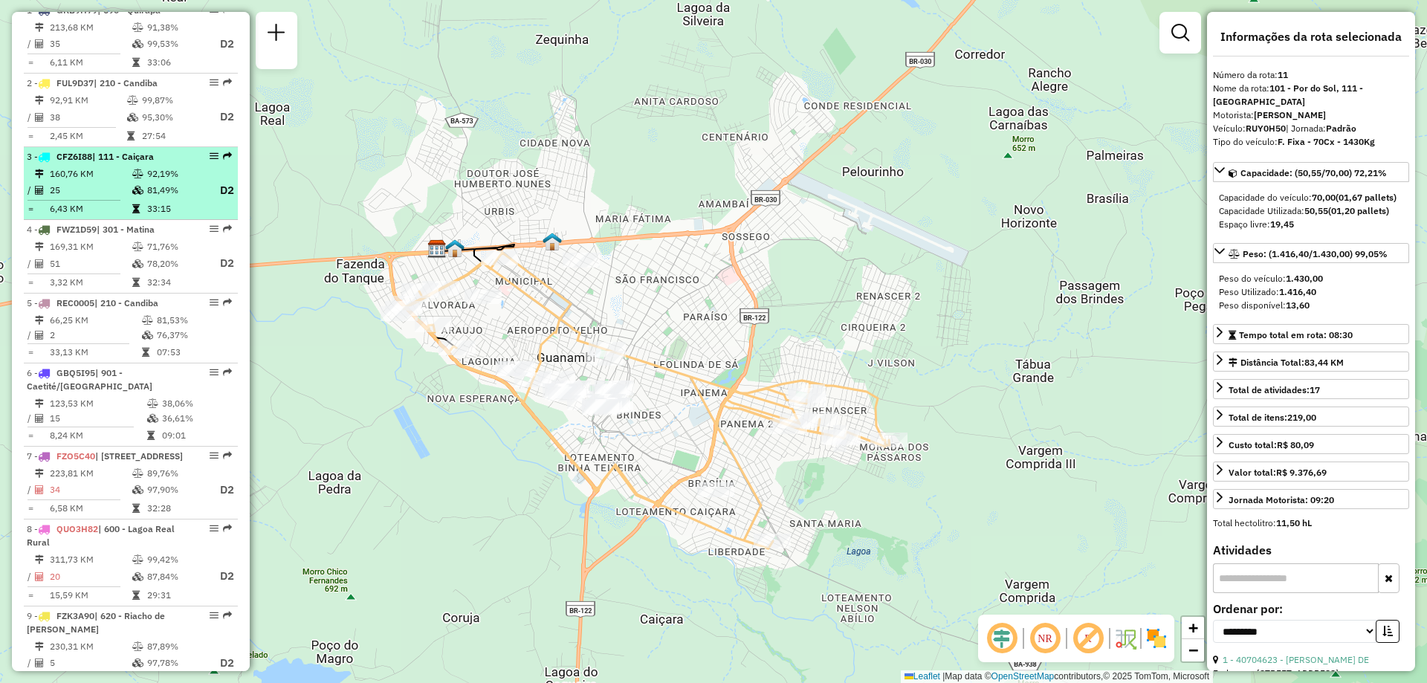
scroll to position [371, 0]
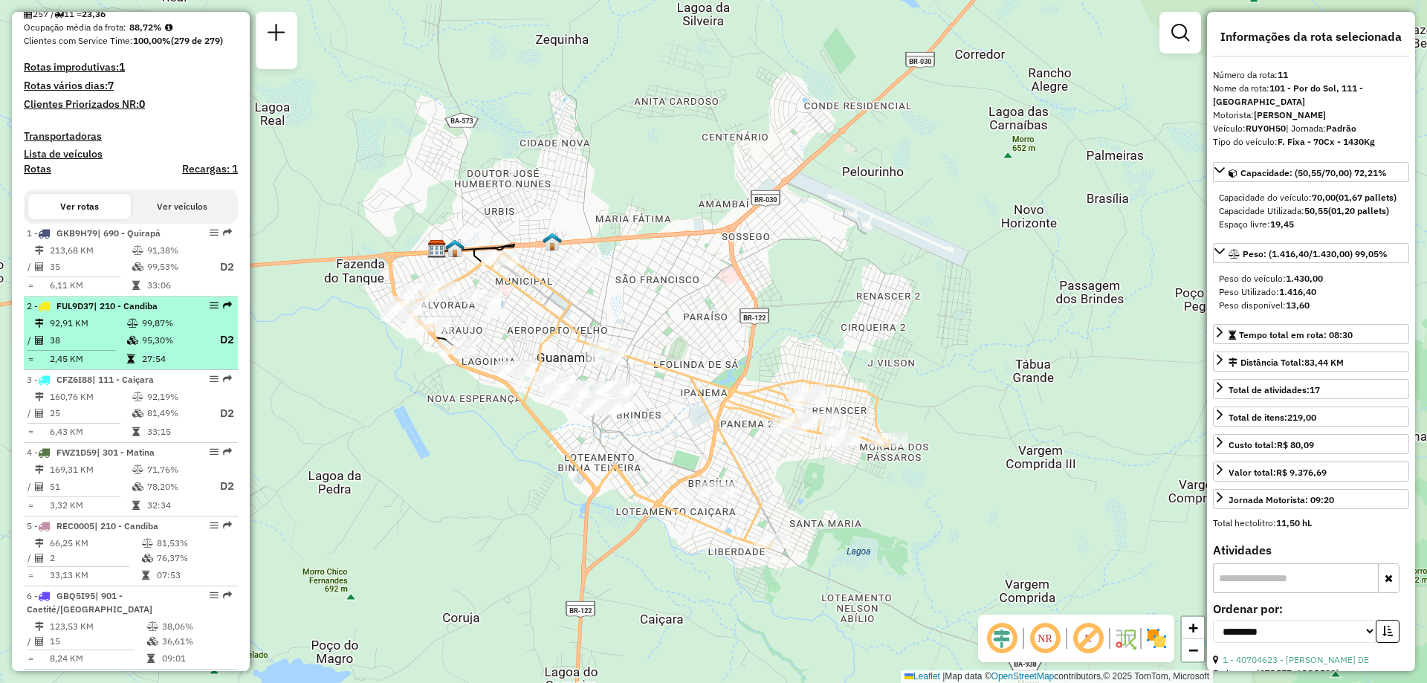
click at [156, 349] on td "95,30%" at bounding box center [172, 340] width 63 height 19
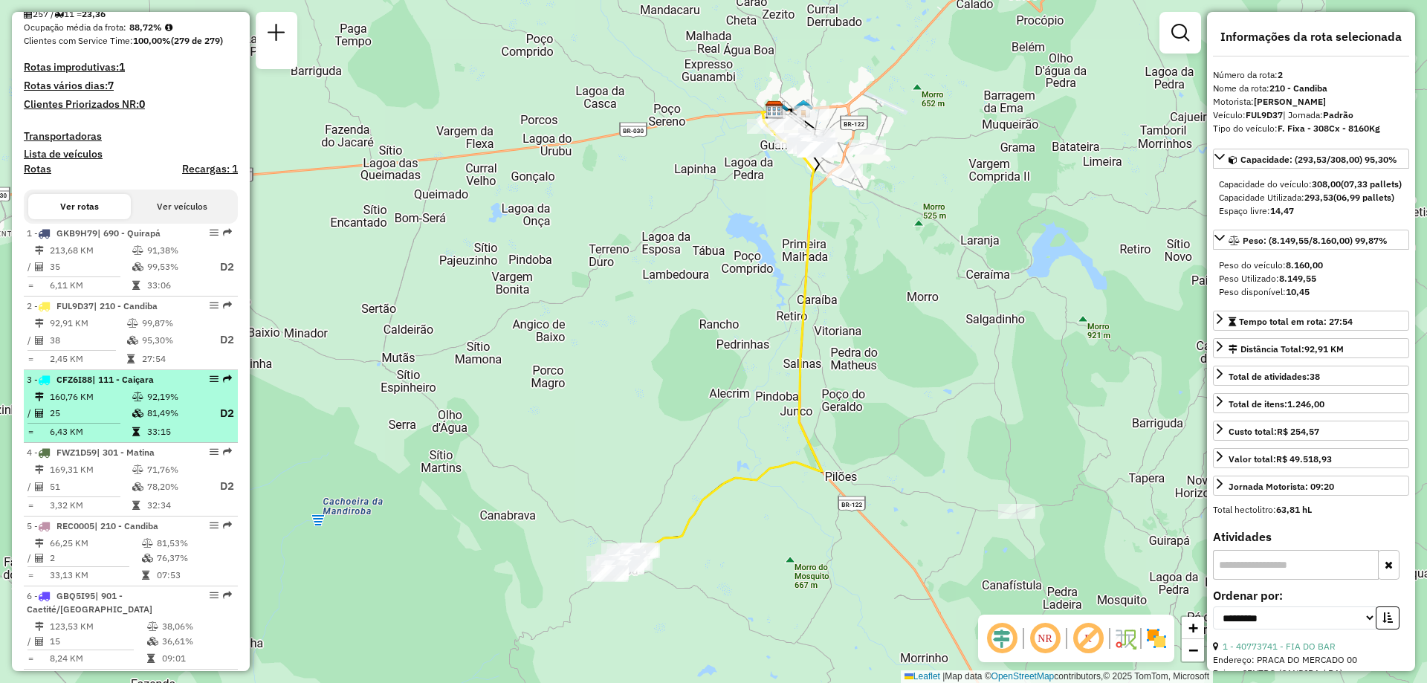
click at [146, 418] on td "81,49%" at bounding box center [175, 413] width 59 height 19
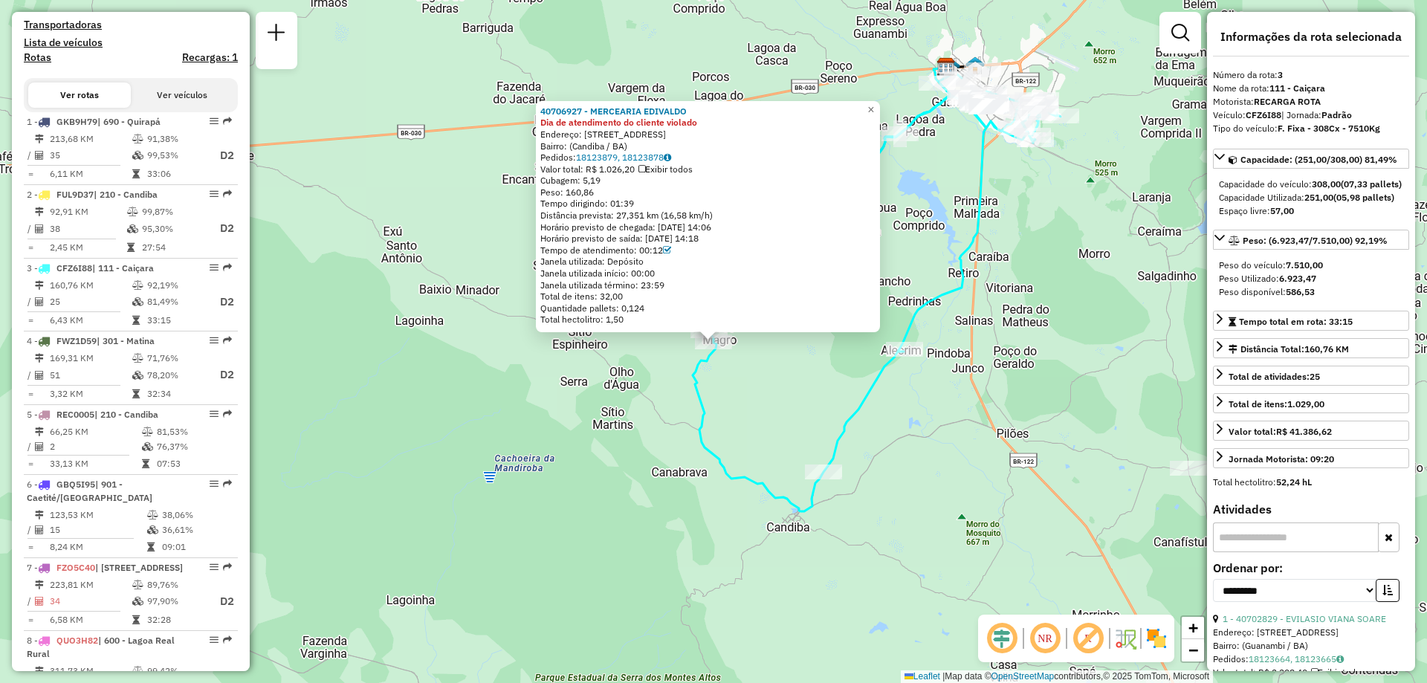
scroll to position [742, 0]
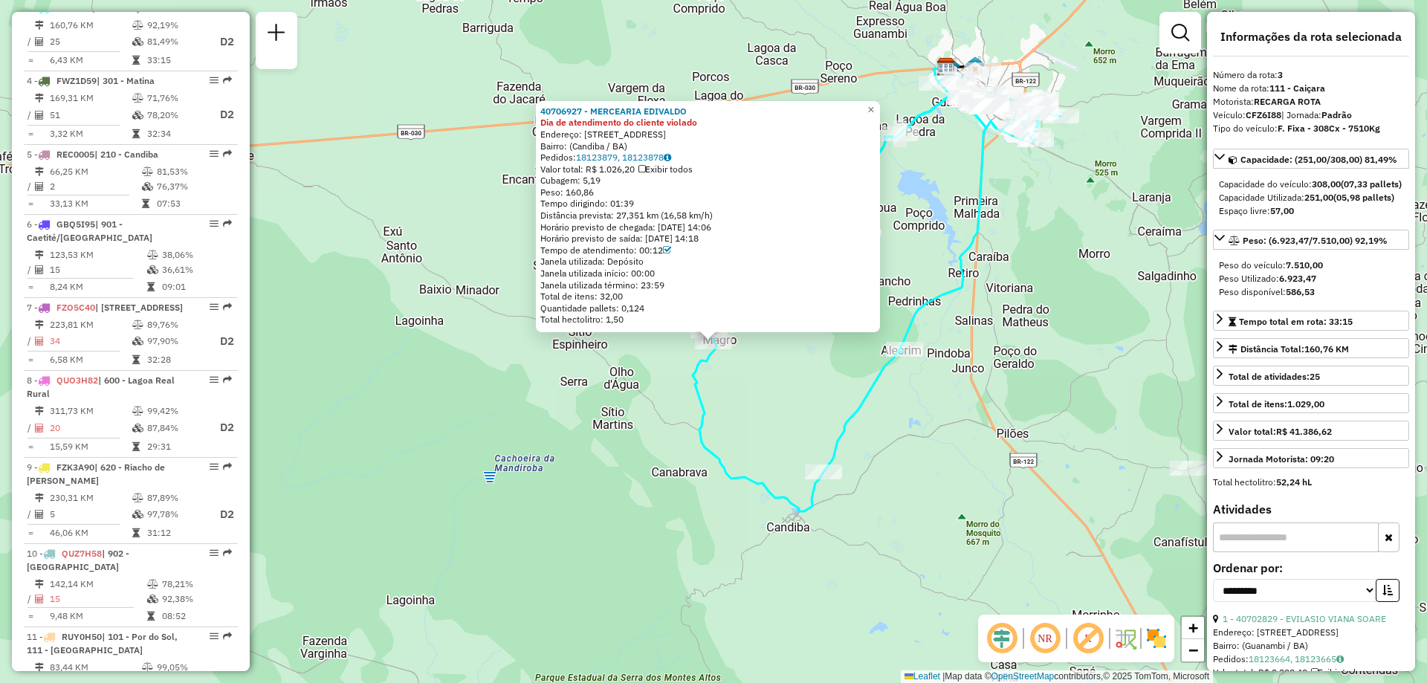
click at [802, 360] on div "40706927 - MERCEARIA EDIVALDO Dia de atendimento do cliente violado Endereço: R…" at bounding box center [713, 341] width 1427 height 683
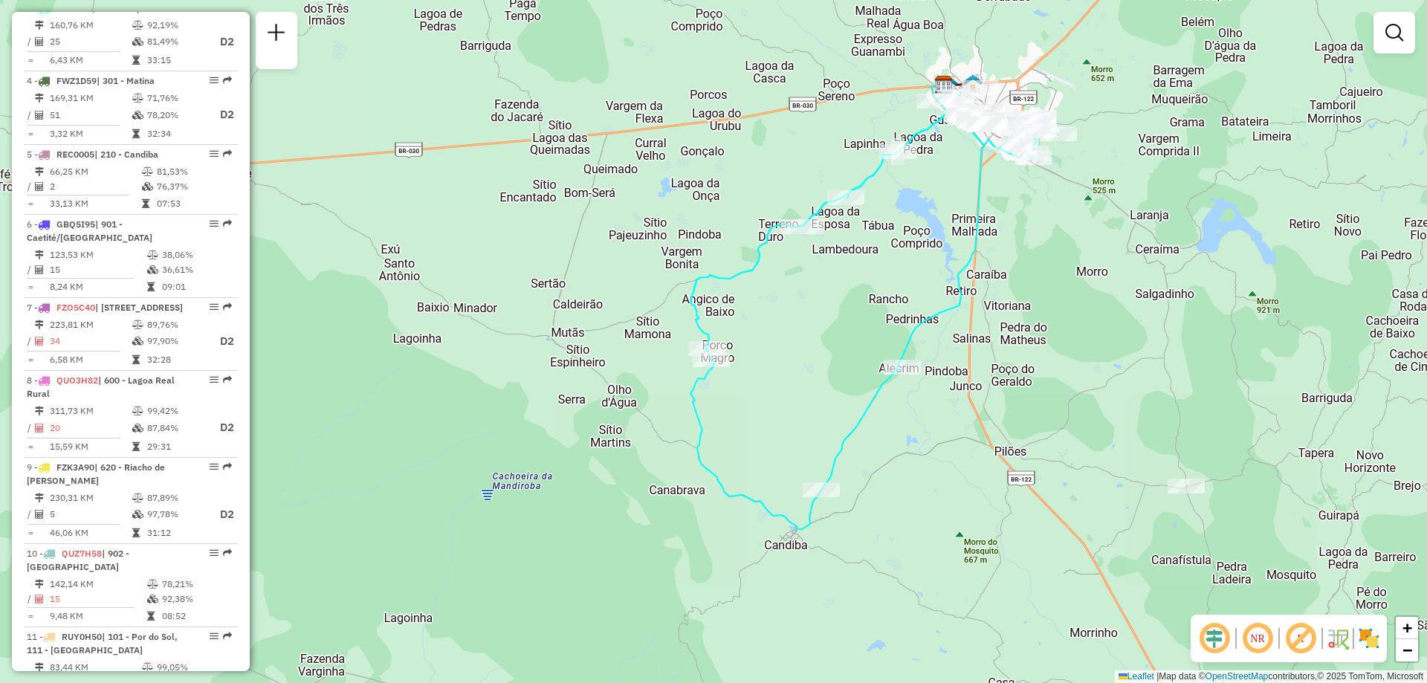
drag, startPoint x: 1079, startPoint y: 56, endPoint x: 1041, endPoint y: 156, distance: 107.3
click at [1041, 156] on div "Janela de atendimento Grade de atendimento Capacidade Transportadoras Veículos …" at bounding box center [713, 341] width 1427 height 683
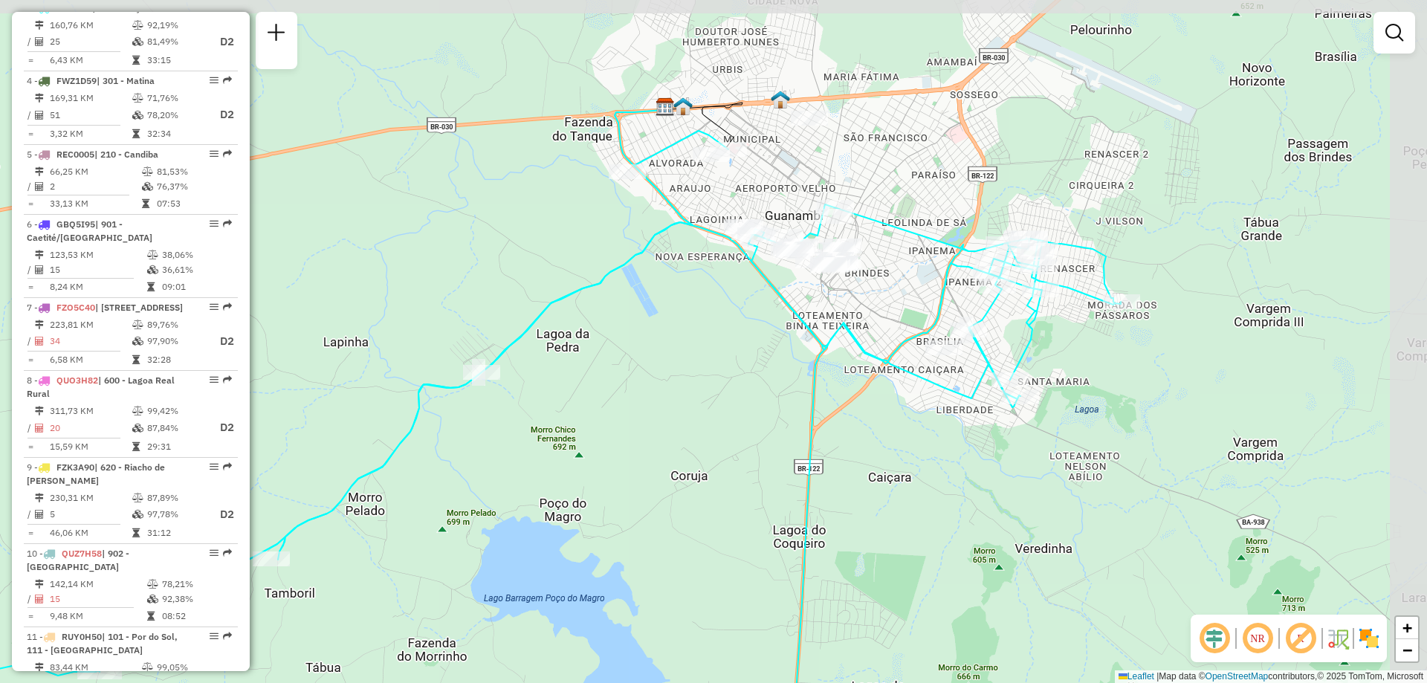
drag, startPoint x: 981, startPoint y: 140, endPoint x: 920, endPoint y: 210, distance: 92.7
click at [920, 210] on div "Janela de atendimento Grade de atendimento Capacidade Transportadoras Veículos …" at bounding box center [713, 341] width 1427 height 683
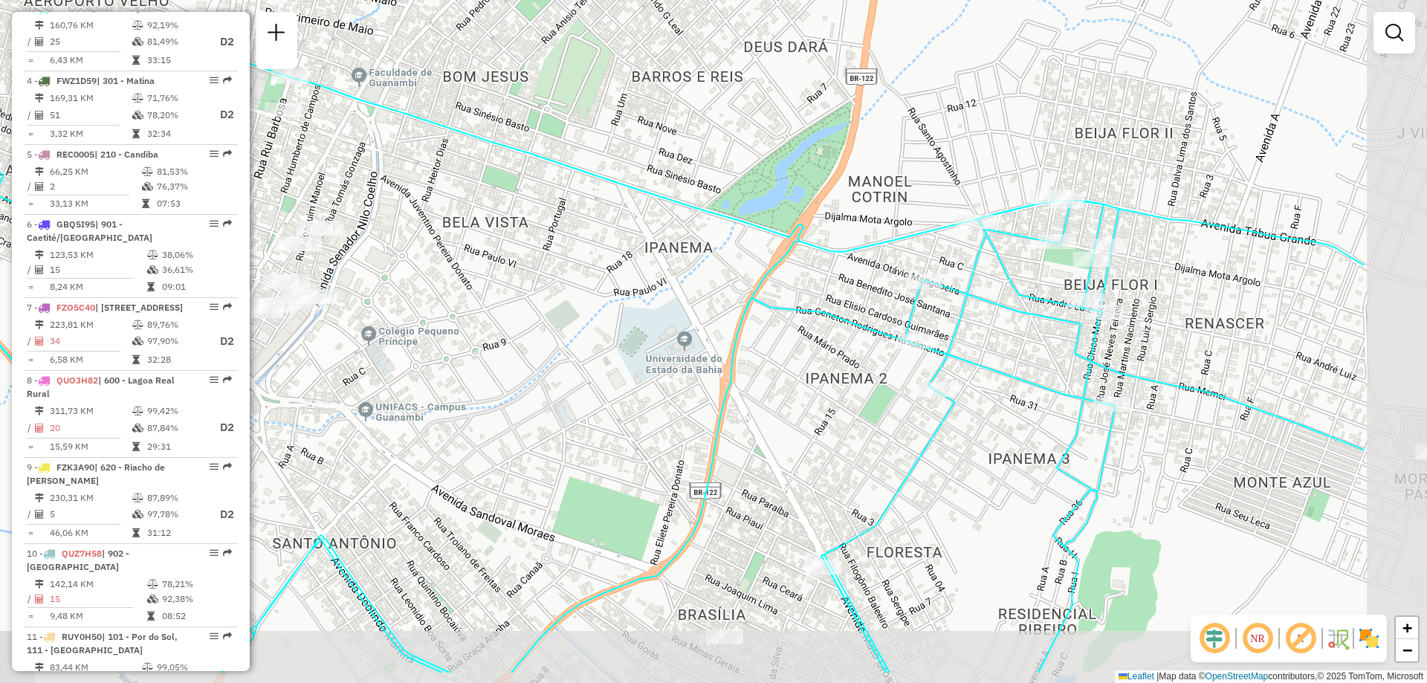
drag, startPoint x: 1218, startPoint y: 246, endPoint x: 1009, endPoint y: 167, distance: 223.2
click at [1009, 167] on div "Janela de atendimento Grade de atendimento Capacidade Transportadoras Veículos …" at bounding box center [713, 341] width 1427 height 683
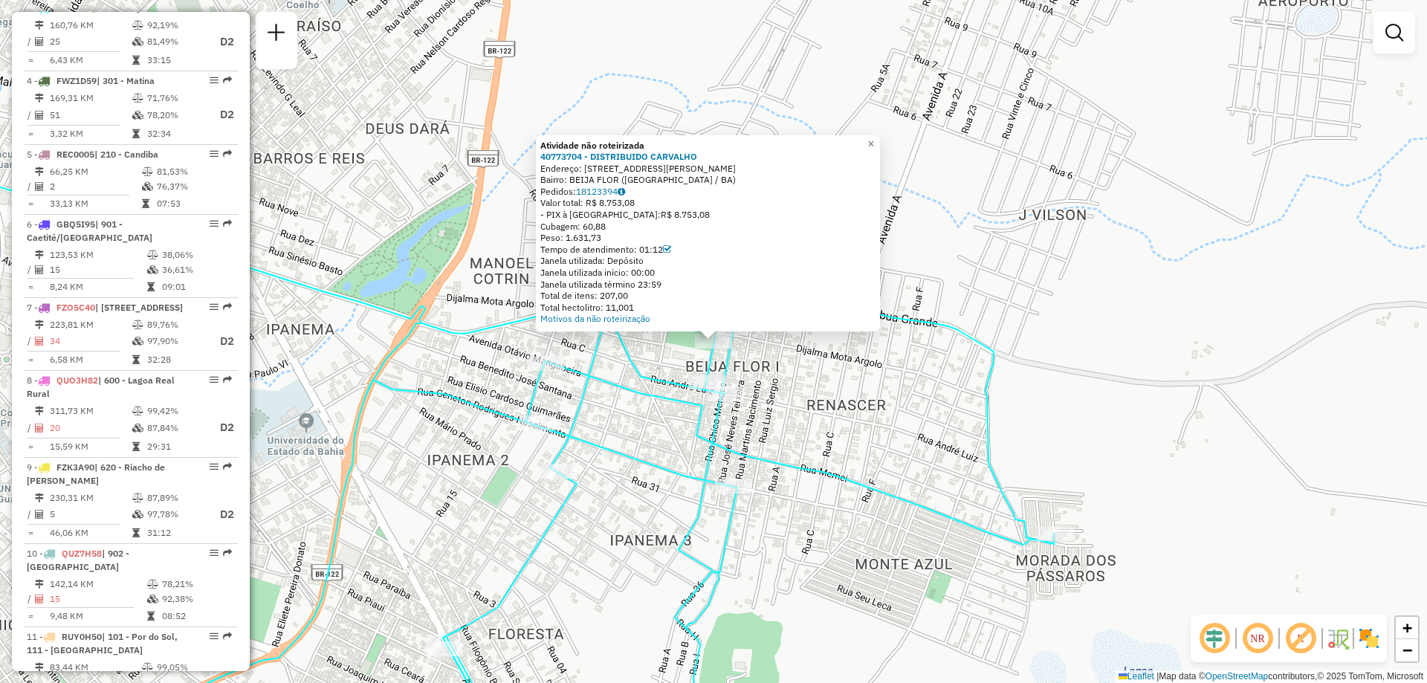
click at [1026, 371] on div "Atividade não roteirizada 40773704 - DISTRIBUIDO CARVALHO Endereço: DR.JOSE FRA…" at bounding box center [713, 341] width 1427 height 683
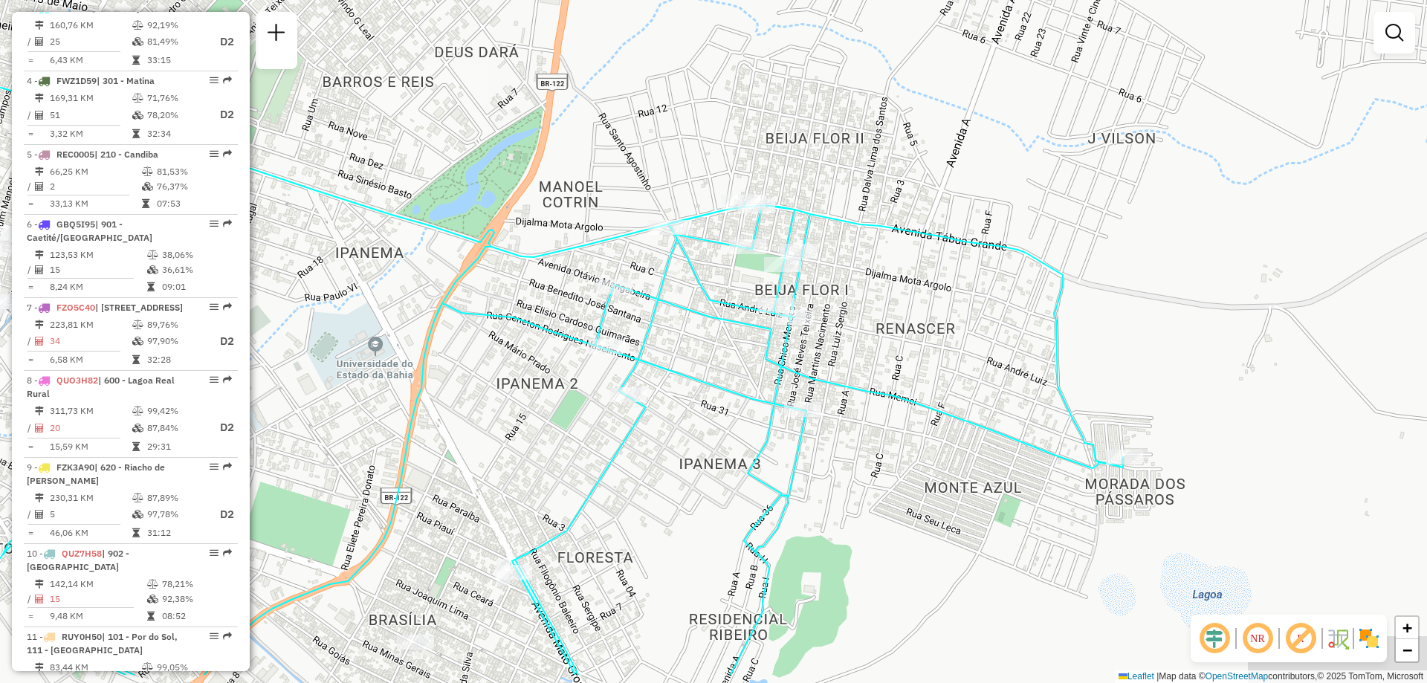
drag, startPoint x: 809, startPoint y: 375, endPoint x: 881, endPoint y: 297, distance: 106.3
click at [881, 297] on div "Janela de atendimento Grade de atendimento Capacidade Transportadoras Veículos …" at bounding box center [713, 341] width 1427 height 683
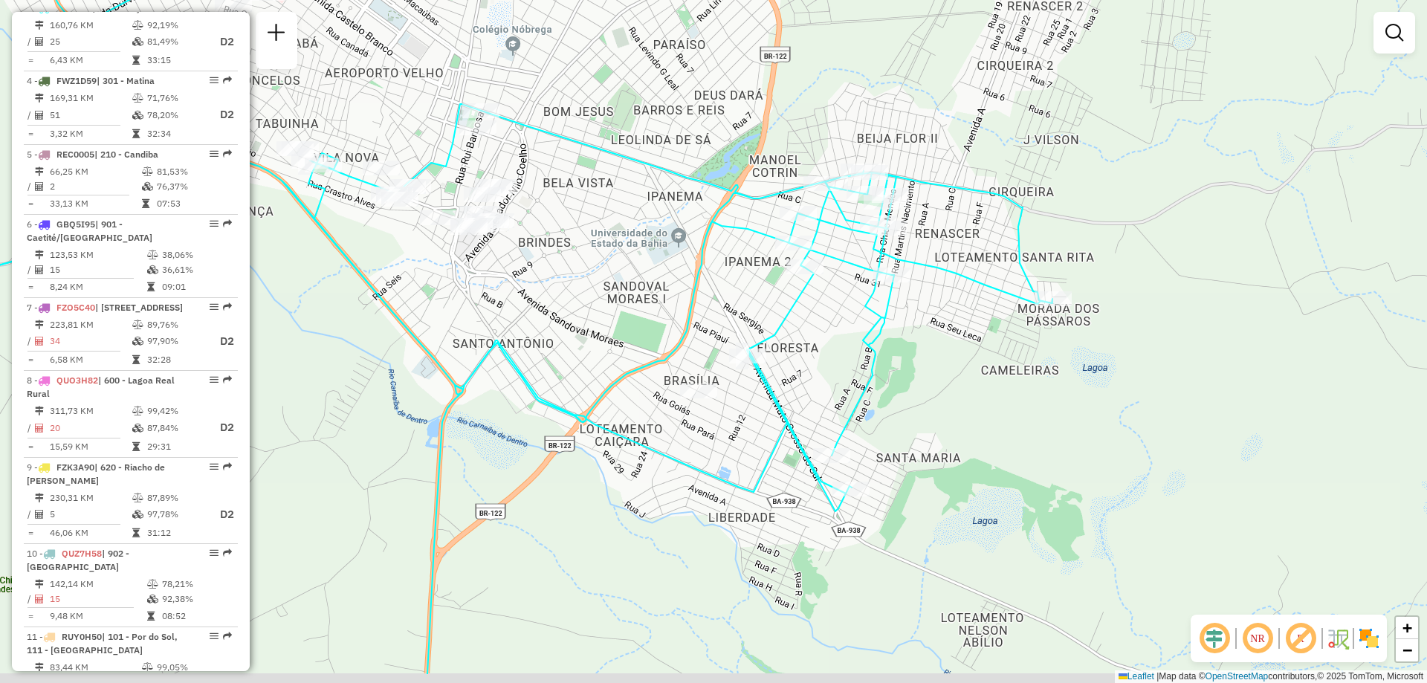
drag, startPoint x: 803, startPoint y: 393, endPoint x: 870, endPoint y: 289, distance: 123.7
click at [870, 289] on div "Janela de atendimento Grade de atendimento Capacidade Transportadoras Veículos …" at bounding box center [713, 341] width 1427 height 683
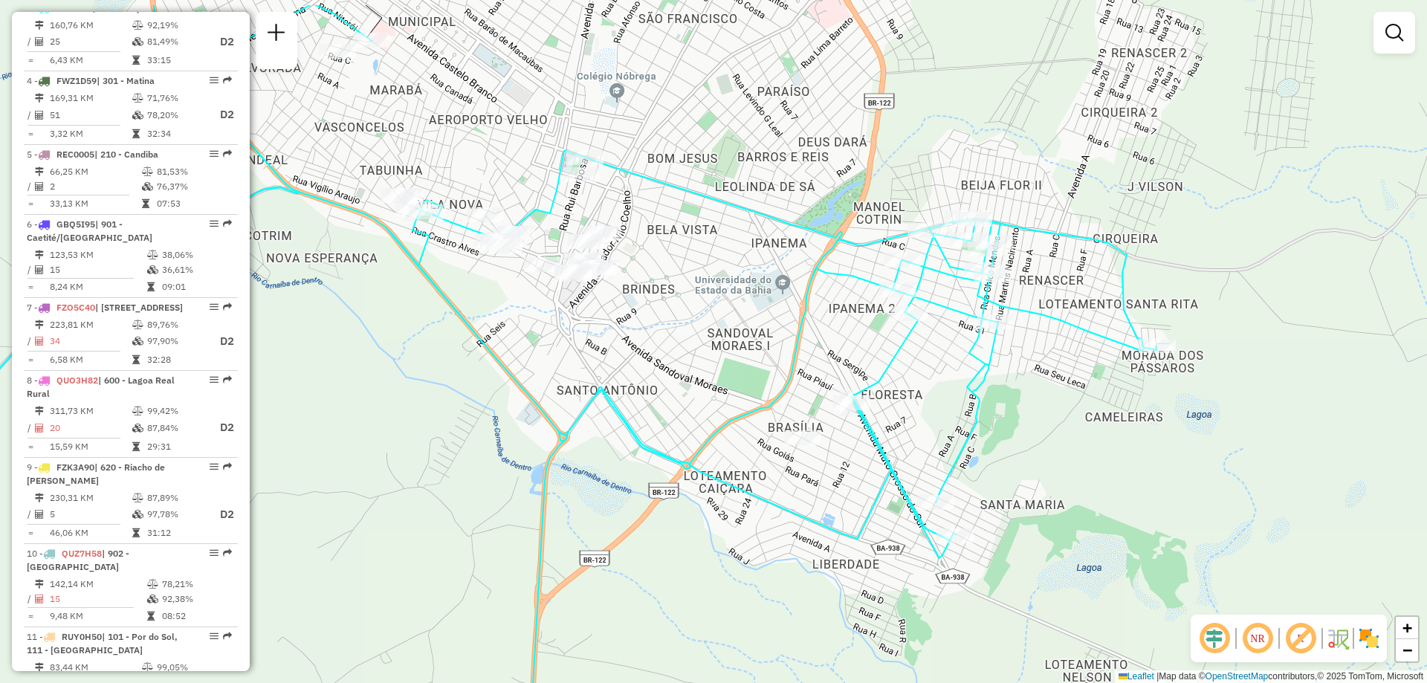
drag, startPoint x: 450, startPoint y: 99, endPoint x: 598, endPoint y: 207, distance: 183.6
click at [598, 207] on div "Janela de atendimento Grade de atendimento Capacidade Transportadoras Veículos …" at bounding box center [713, 341] width 1427 height 683
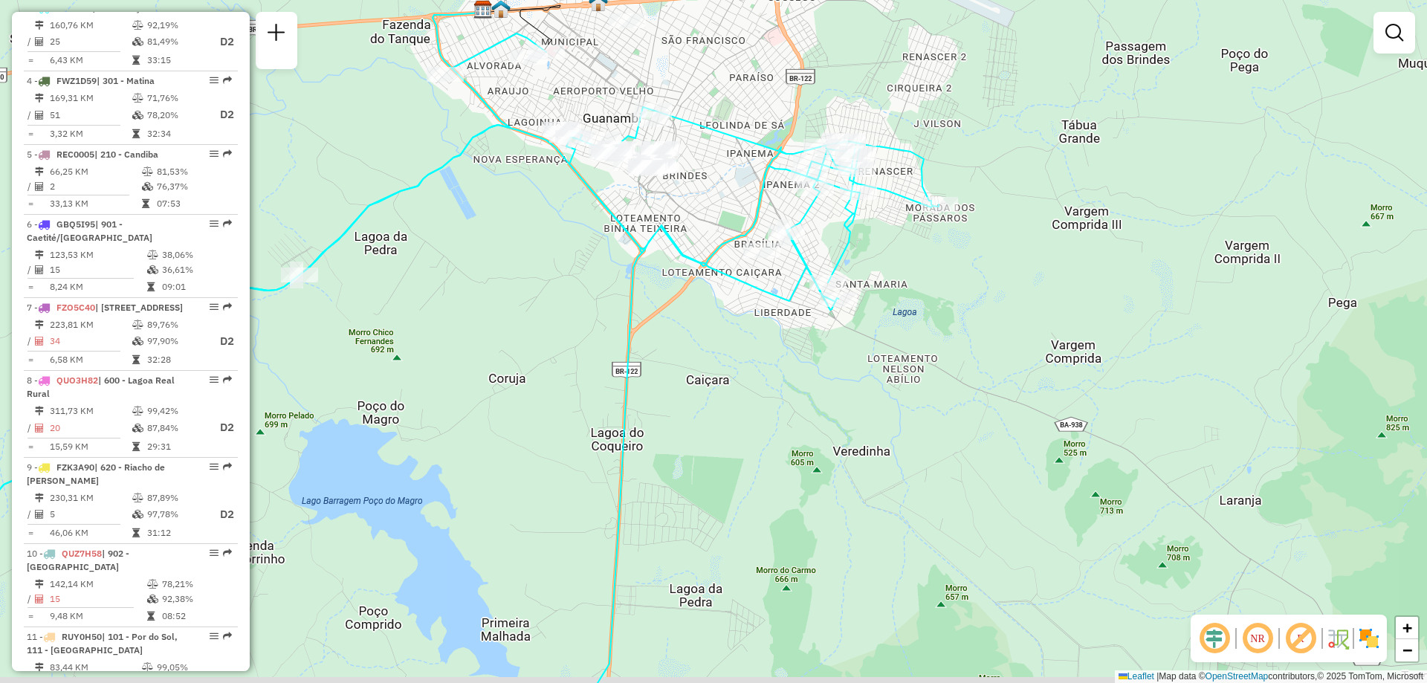
drag, startPoint x: 436, startPoint y: 405, endPoint x: 597, endPoint y: 298, distance: 193.6
click at [597, 298] on div "Janela de atendimento Grade de atendimento Capacidade Transportadoras Veículos …" at bounding box center [713, 341] width 1427 height 683
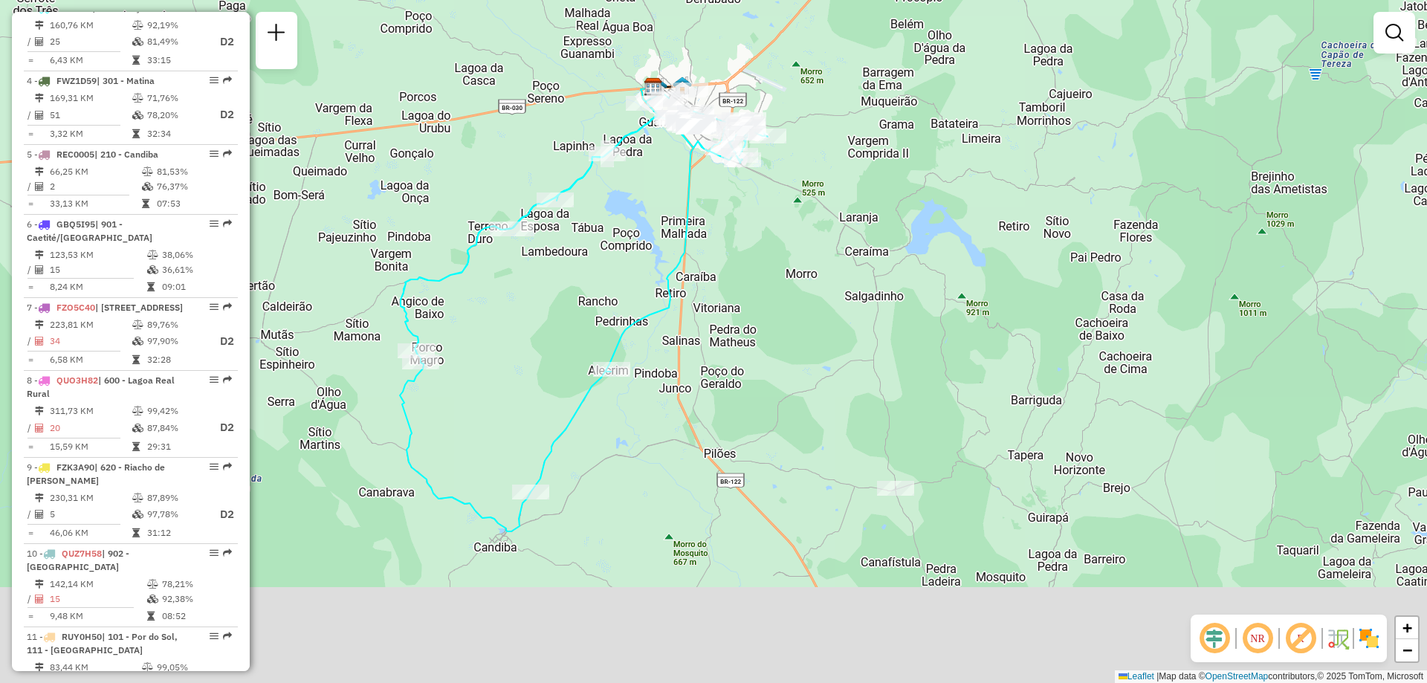
drag, startPoint x: 561, startPoint y: 407, endPoint x: 615, endPoint y: 278, distance: 140.0
click at [615, 278] on div "Janela de atendimento Grade de atendimento Capacidade Transportadoras Veículos …" at bounding box center [713, 341] width 1427 height 683
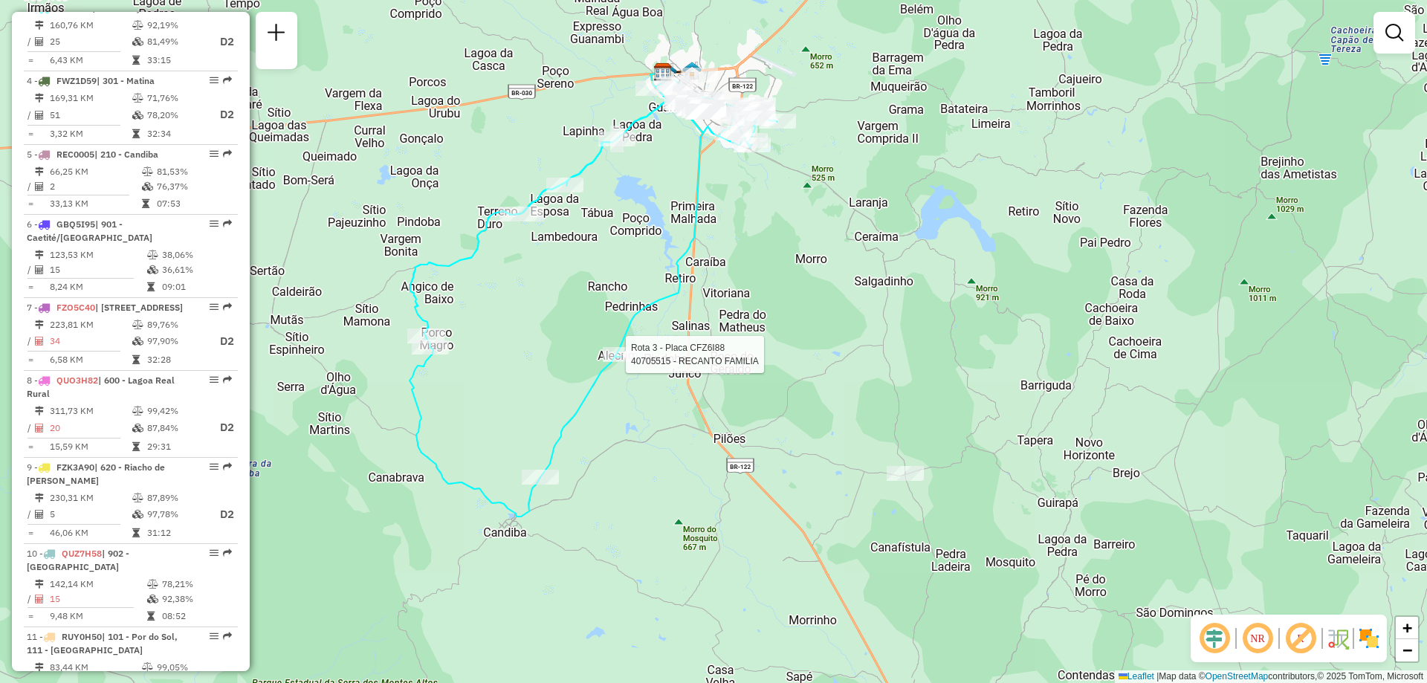
select select "**********"
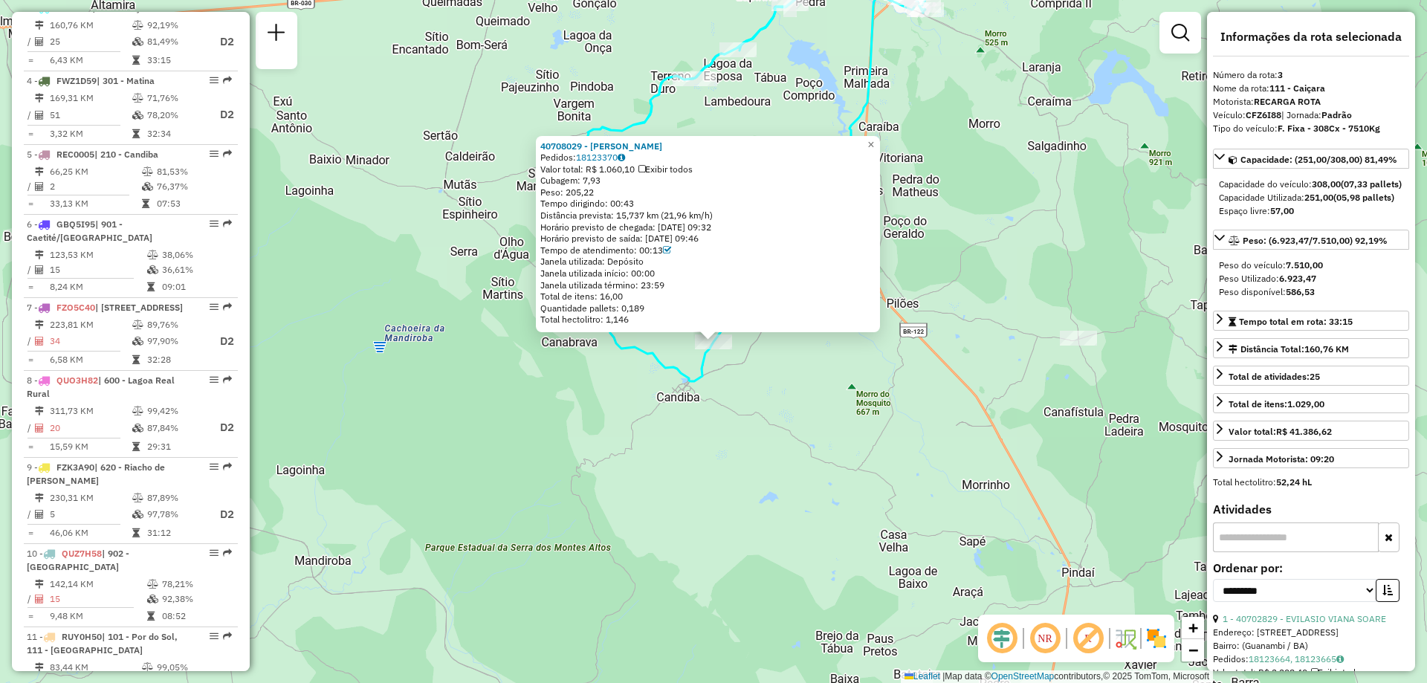
click at [495, 288] on div "40708029 - JHONE WESLEY FERNANDES BARBOSA Pedidos: 18123370 Valor total: R$ 1.0…" at bounding box center [713, 341] width 1427 height 683
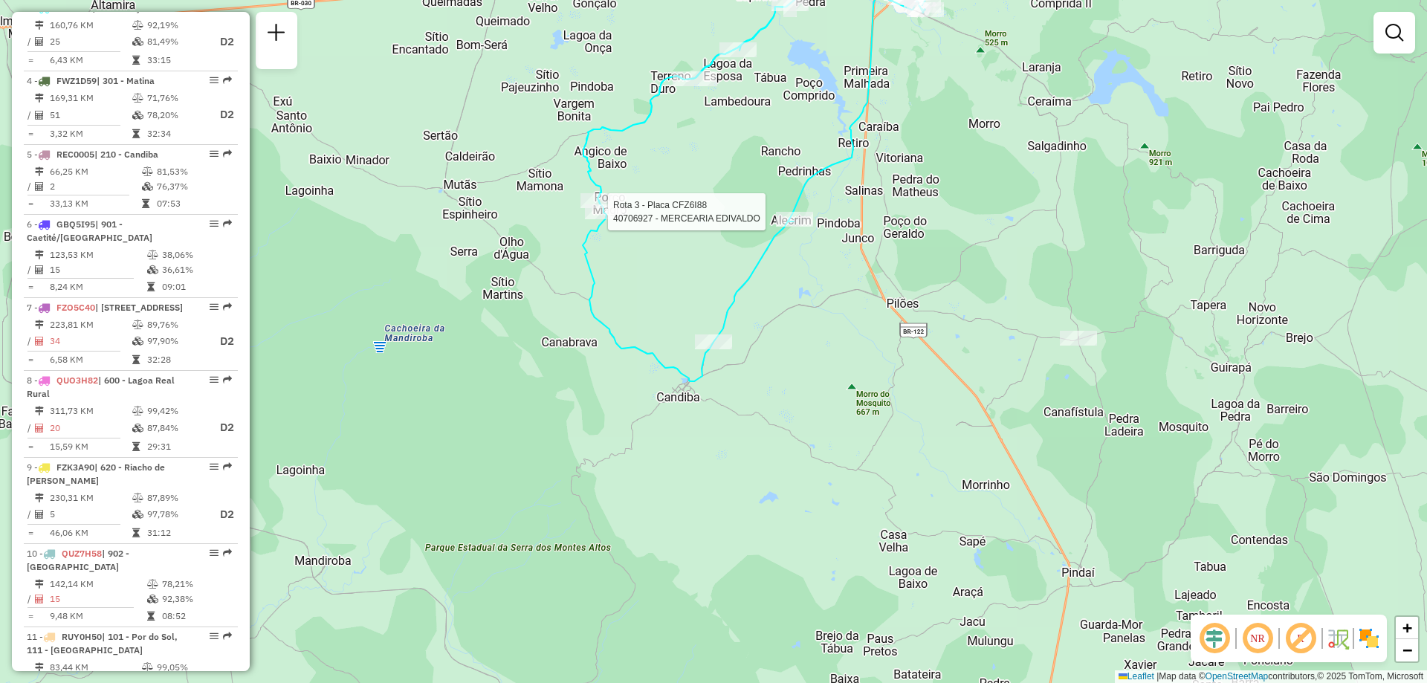
click at [598, 219] on div at bounding box center [603, 211] width 37 height 15
select select "**********"
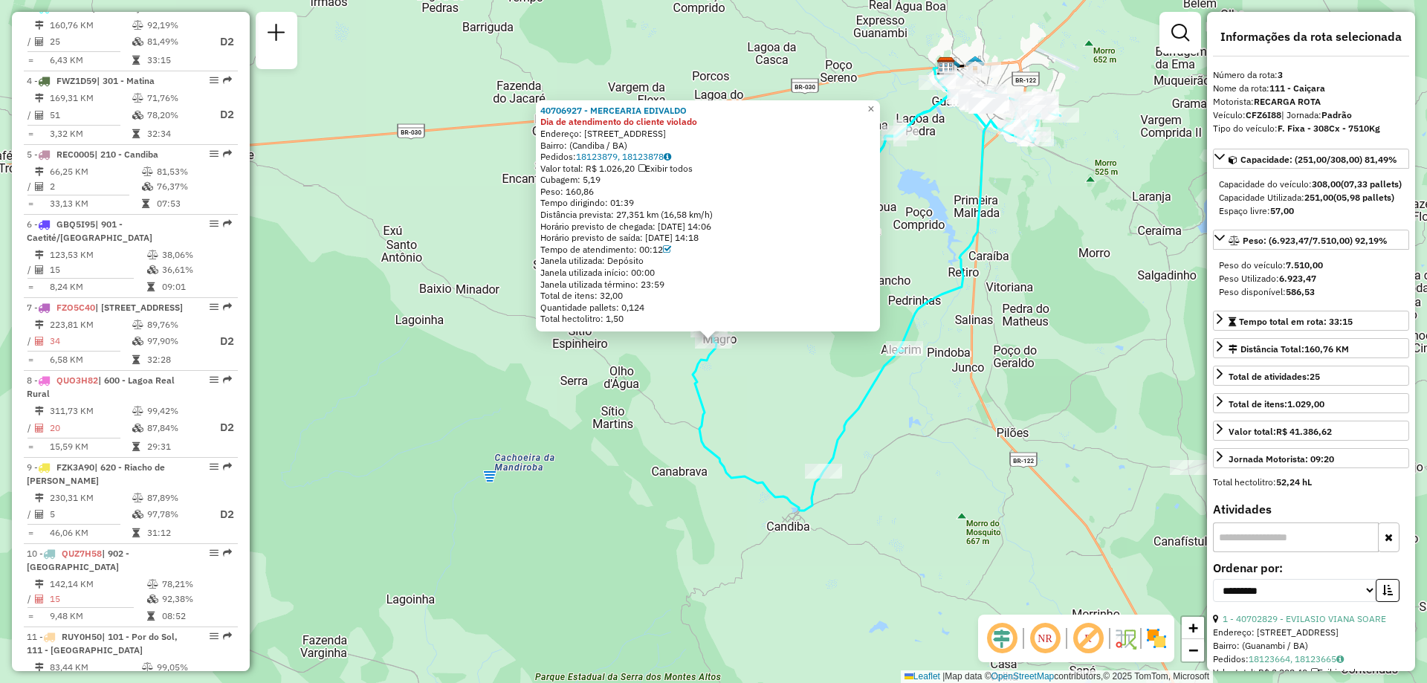
click at [757, 412] on div "40706927 - MERCEARIA EDIVALDO Dia de atendimento do cliente violado Endereço: R…" at bounding box center [713, 341] width 1427 height 683
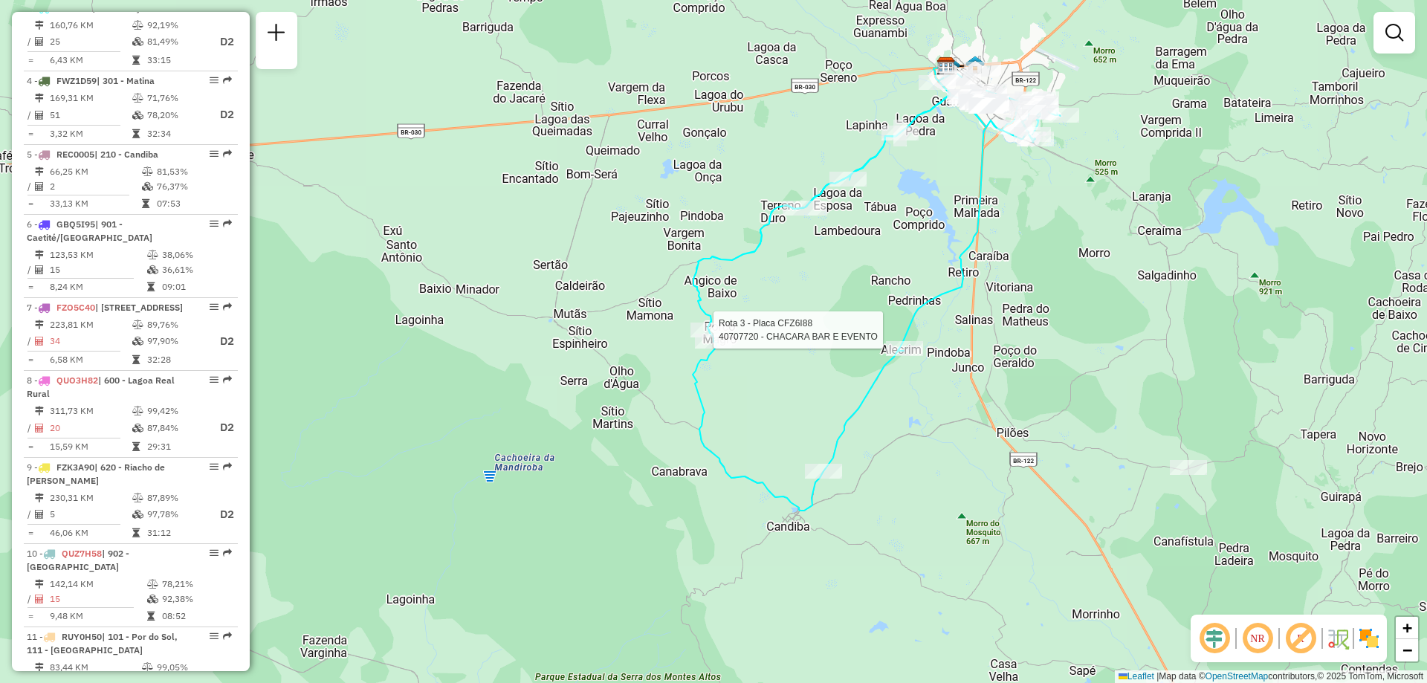
select select "**********"
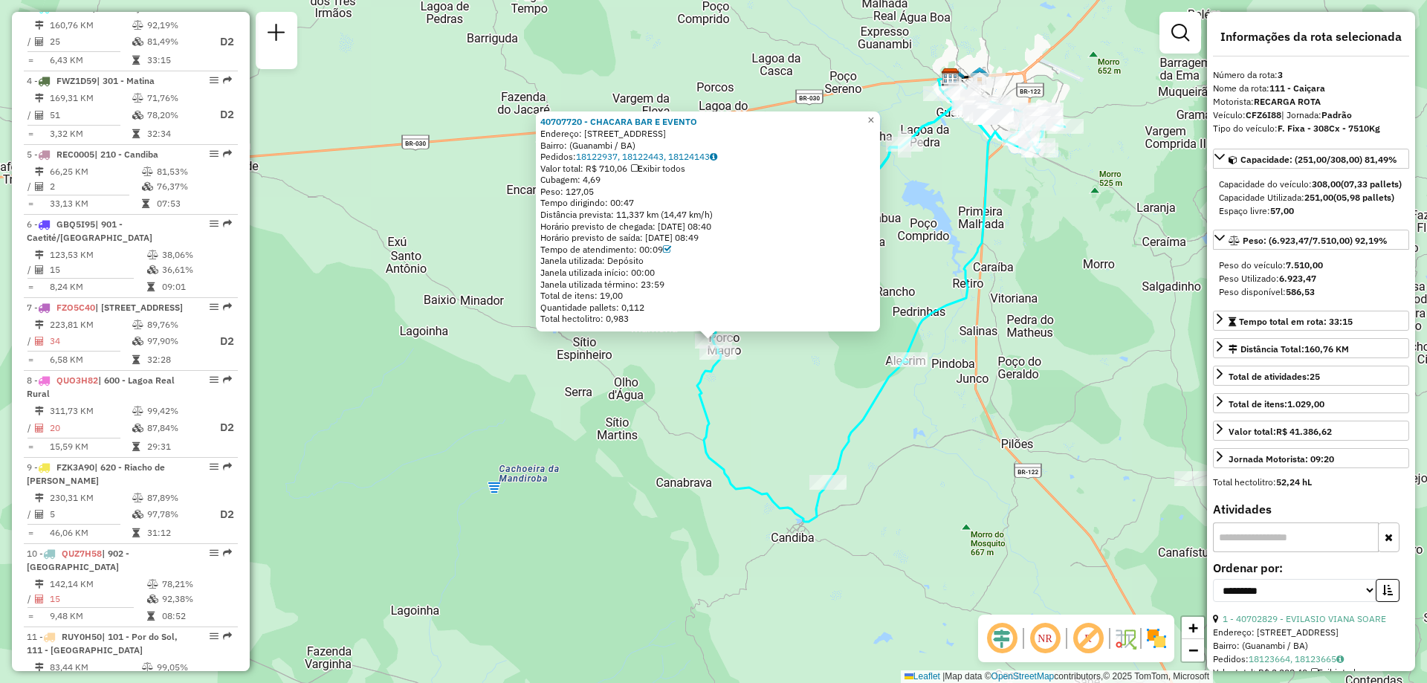
click at [755, 363] on div "Rota 3 - Placa CFZ6I88 40707720 - CHACARA BAR E EVENTO Rota 3 - Placa CFZ6I88 4…" at bounding box center [713, 341] width 1427 height 683
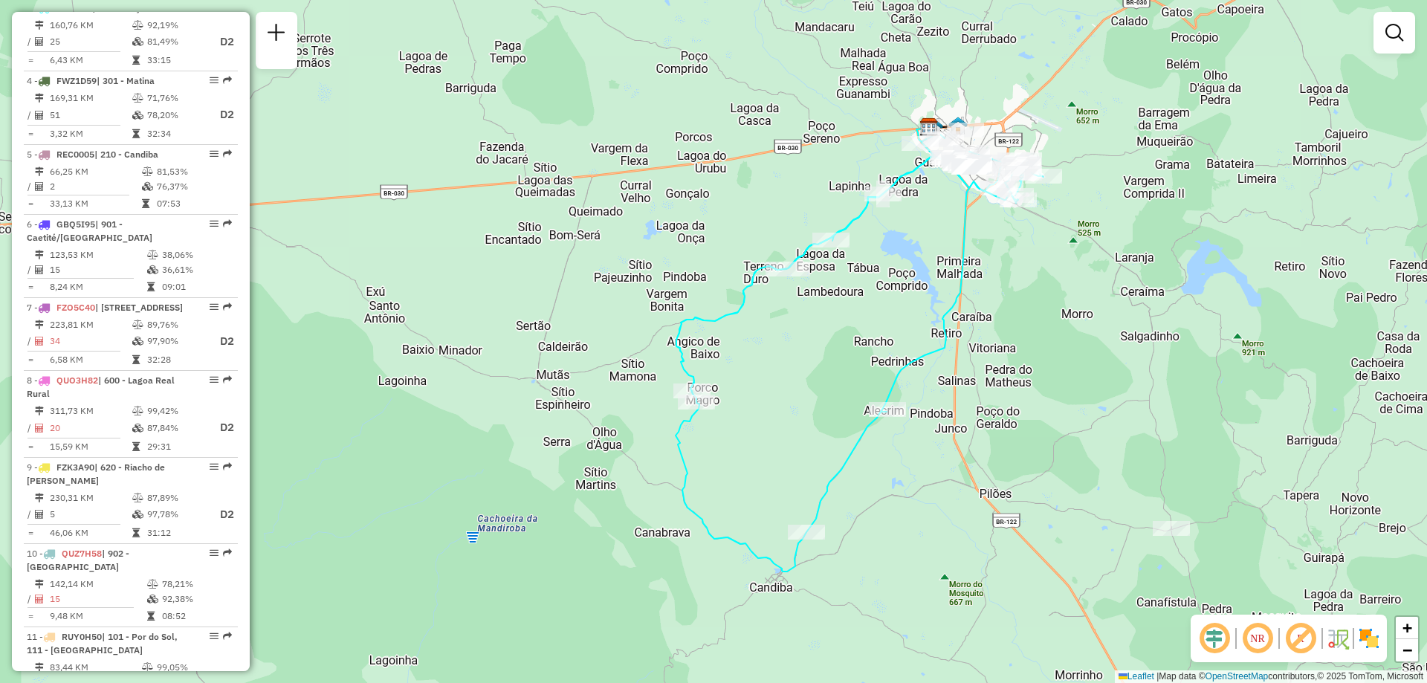
drag, startPoint x: 807, startPoint y: 329, endPoint x: 785, endPoint y: 381, distance: 55.9
click at [785, 381] on div "Janela de atendimento Grade de atendimento Capacidade Transportadoras Veículos …" at bounding box center [713, 341] width 1427 height 683
click at [783, 278] on div at bounding box center [787, 270] width 45 height 15
select select "**********"
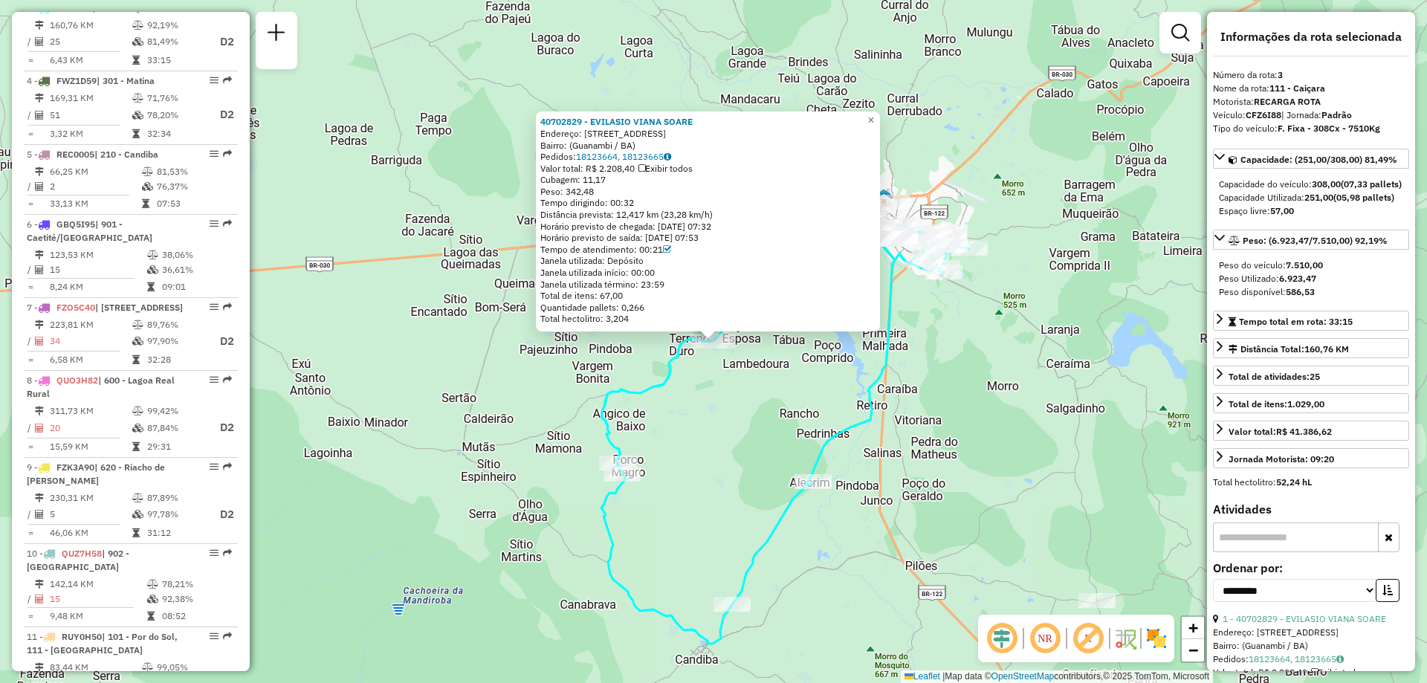
click at [774, 378] on div "40702829 - EVILASIO VIANA SOARE Endereço: Avenida Tiradentes, 170 Bairro: (Guan…" at bounding box center [713, 341] width 1427 height 683
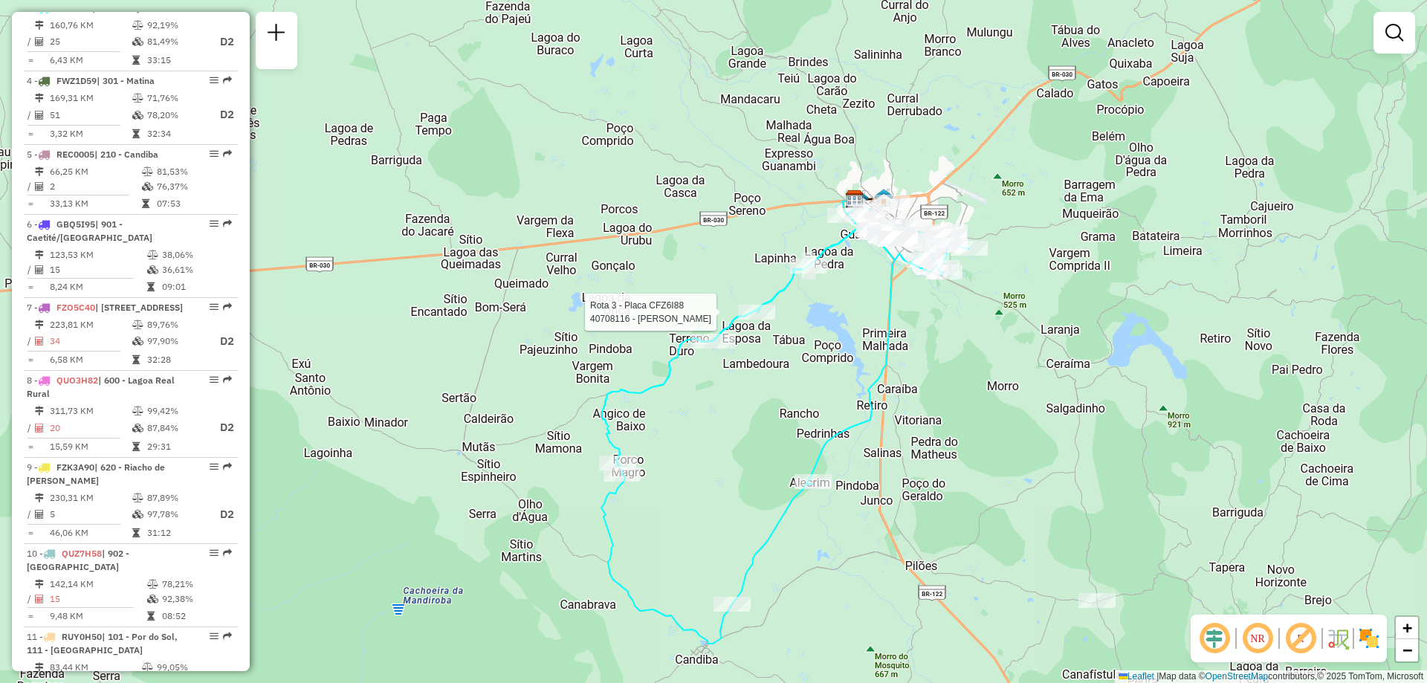
select select "**********"
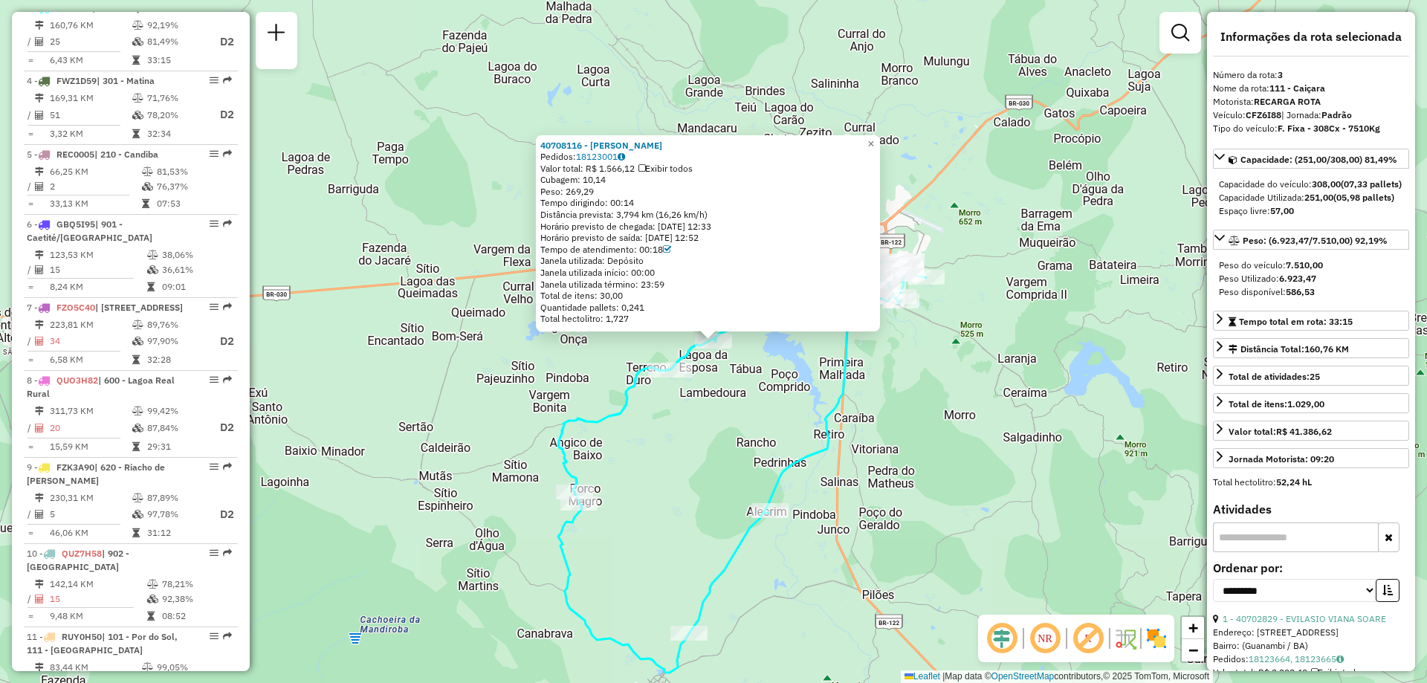
click at [809, 355] on div "40708116 - EZIQUIEL BARBOSA LEAL Pedidos: 18123001 Valor total: R$ 1.566,12 Exi…" at bounding box center [713, 341] width 1427 height 683
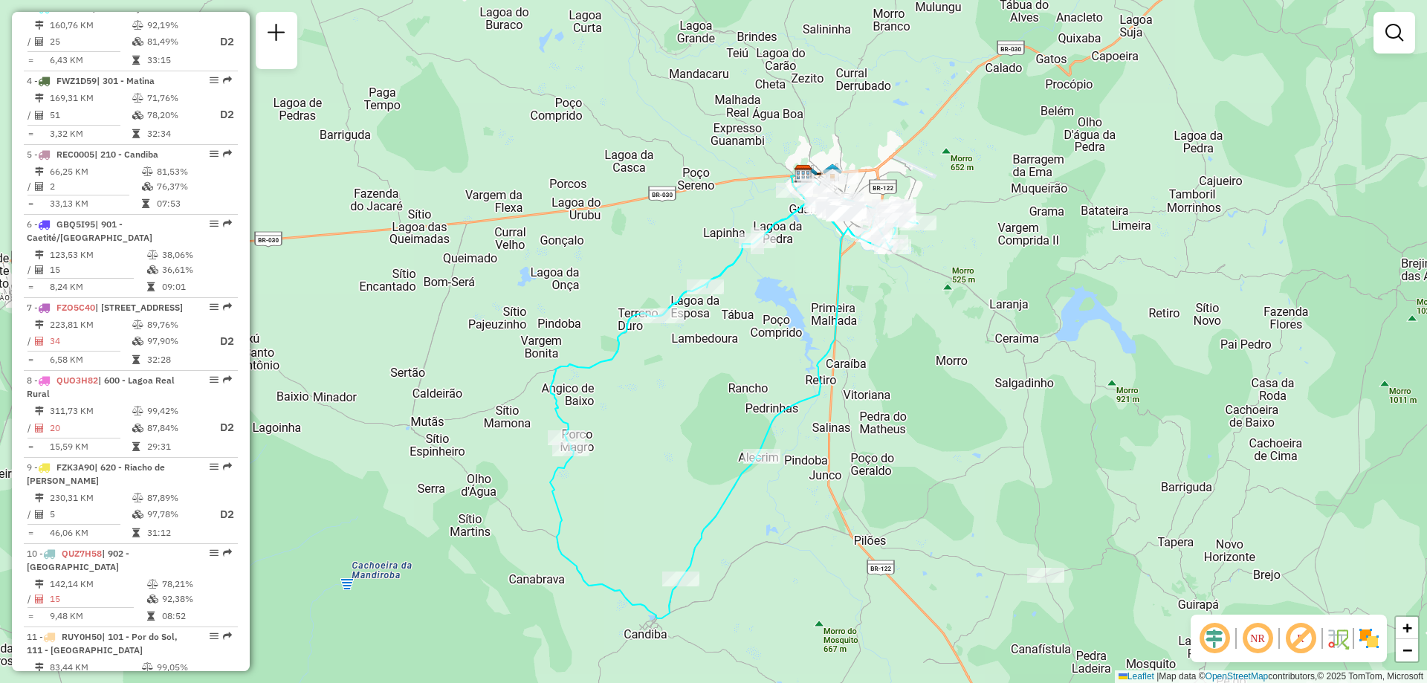
drag, startPoint x: 632, startPoint y: 316, endPoint x: 606, endPoint y: 107, distance: 210.5
click at [606, 107] on div "Janela de atendimento Grade de atendimento Capacidade Transportadoras Veículos …" at bounding box center [713, 341] width 1427 height 683
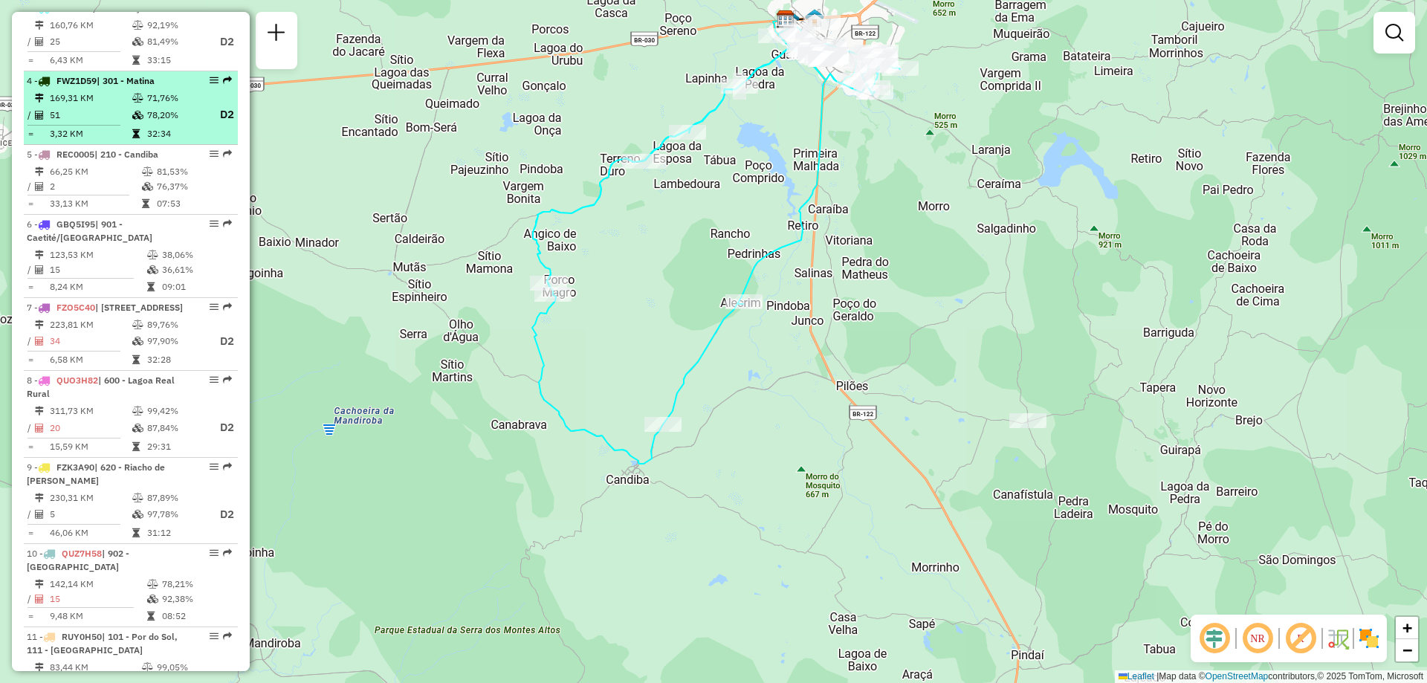
click at [146, 140] on td "32:34" at bounding box center [175, 133] width 59 height 15
select select "**********"
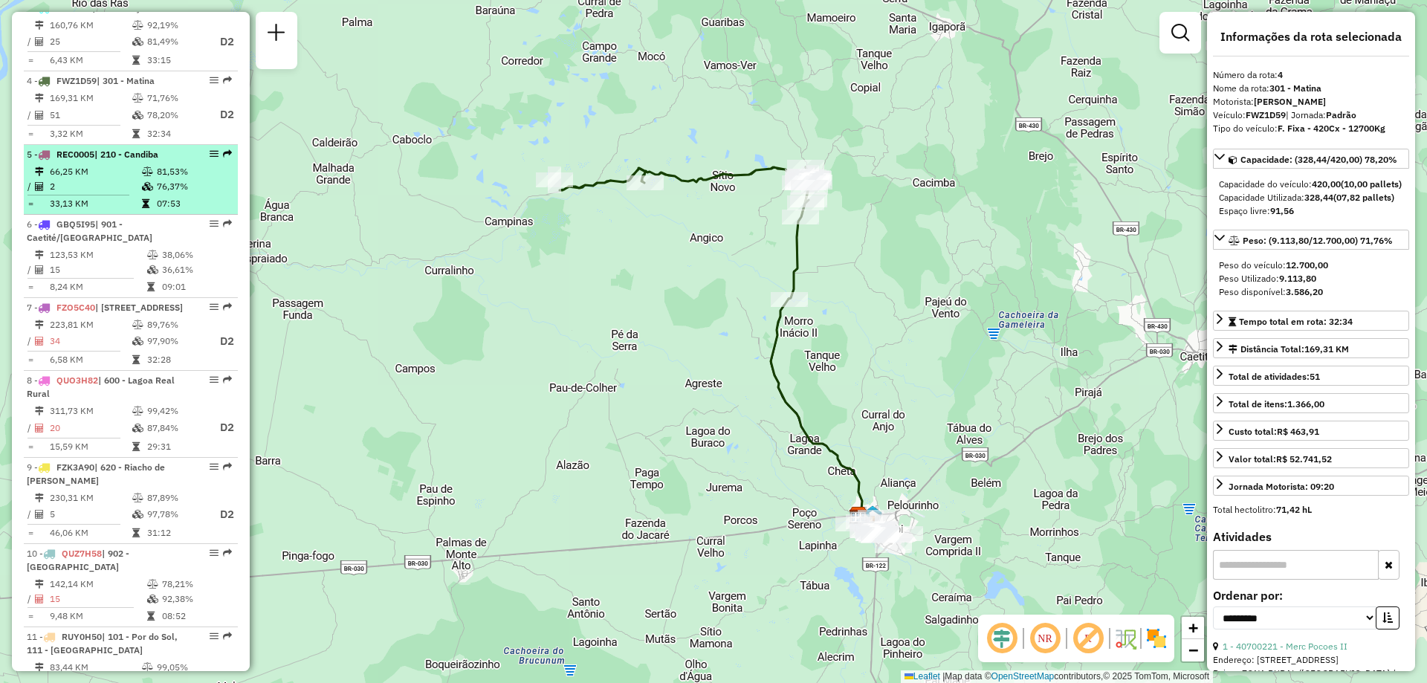
click at [151, 192] on td at bounding box center [148, 186] width 15 height 15
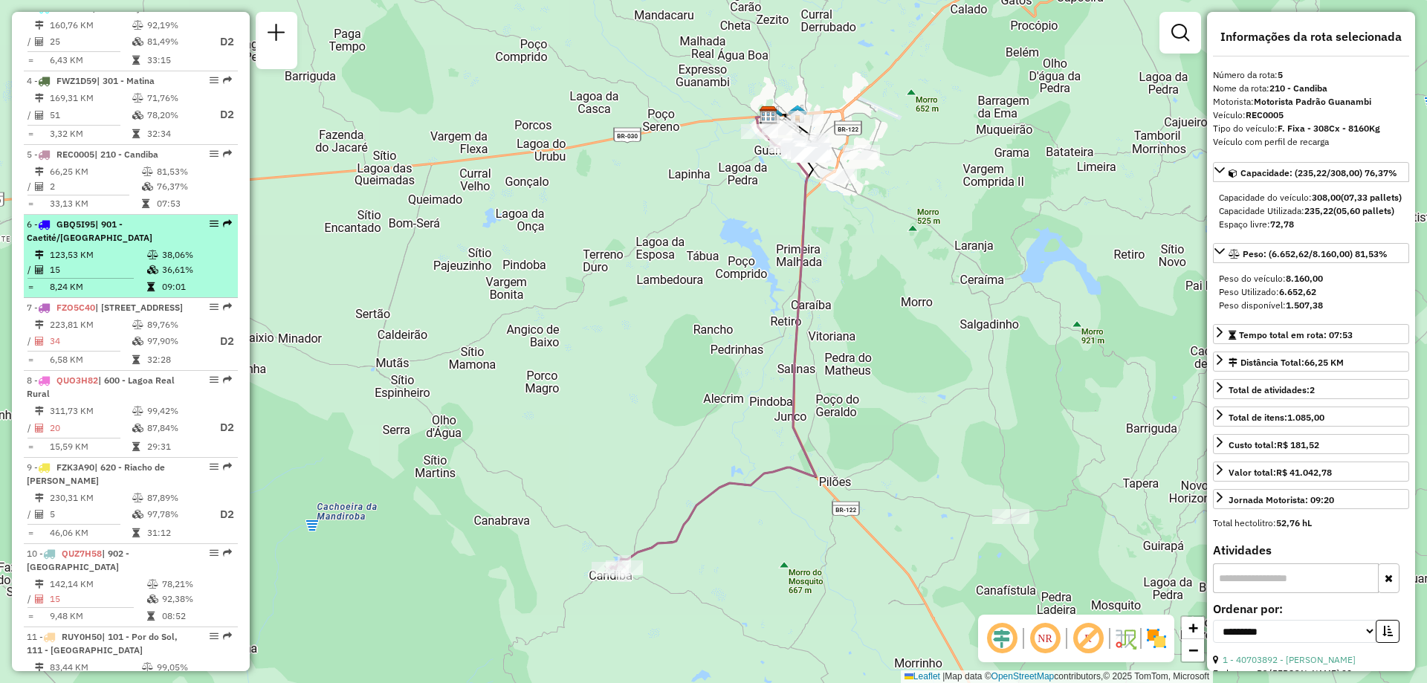
click at [94, 262] on td "123,53 KM" at bounding box center [97, 254] width 97 height 15
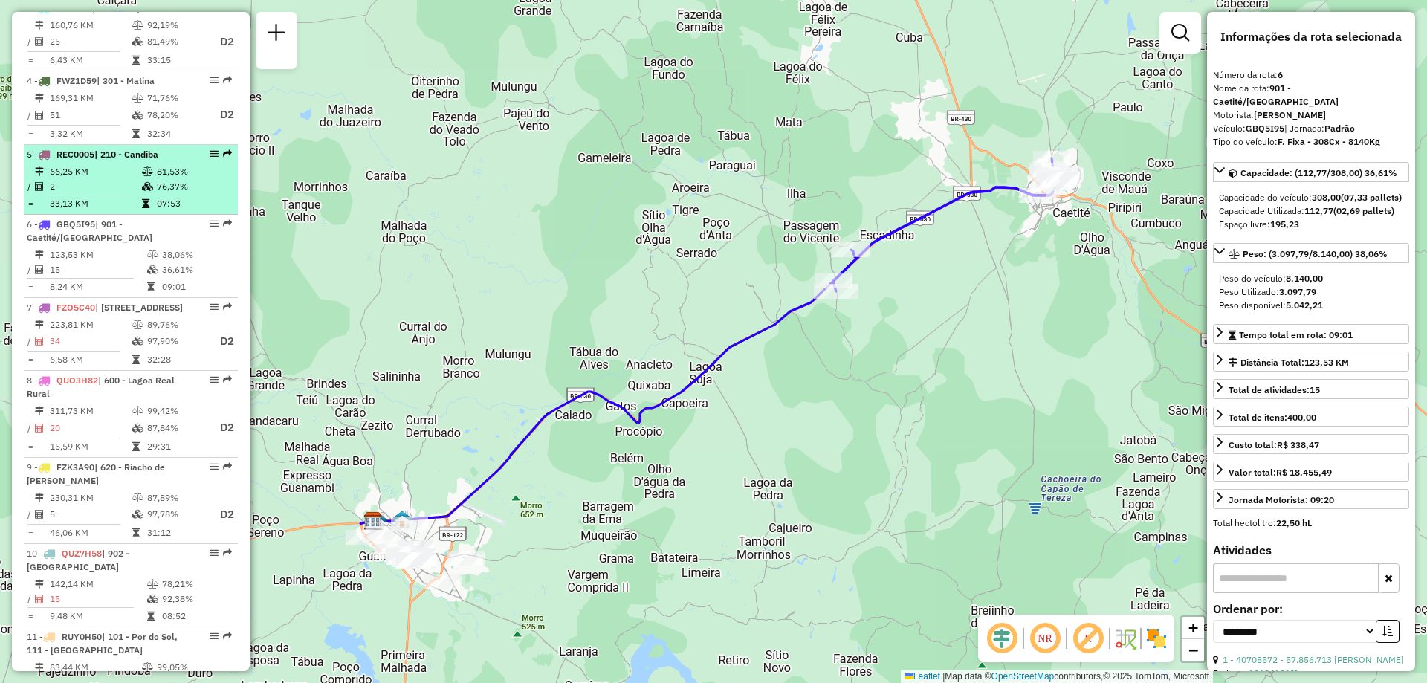
click at [97, 195] on hr at bounding box center [78, 195] width 102 height 1
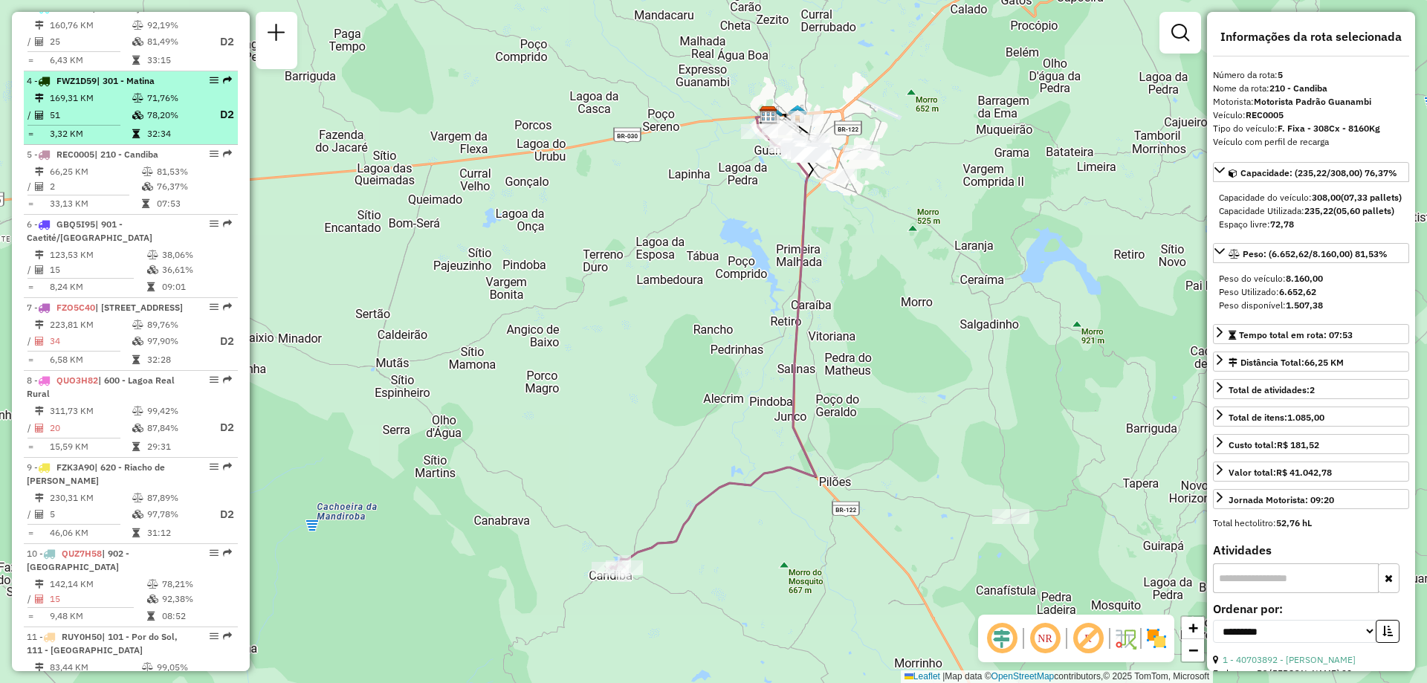
click at [153, 86] on span "| 301 - Matina" at bounding box center [126, 80] width 58 height 11
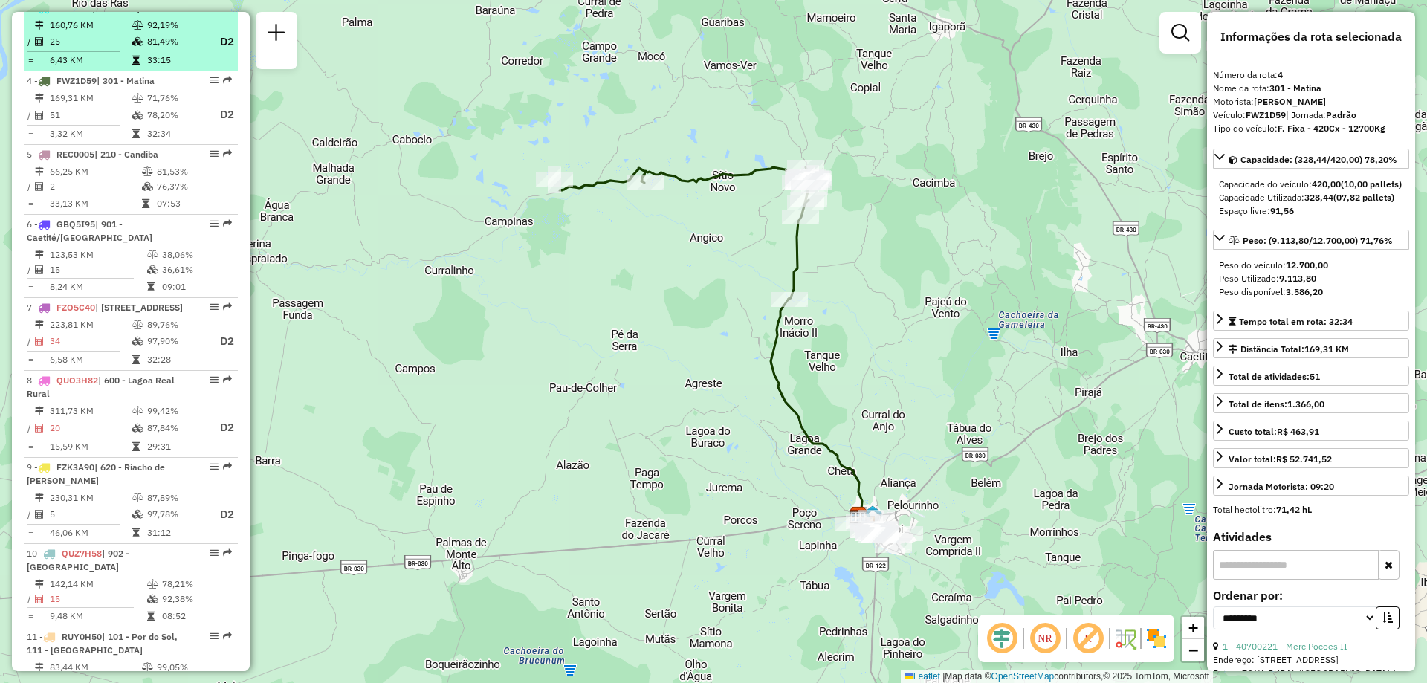
click at [173, 51] on td "81,49%" at bounding box center [175, 42] width 59 height 19
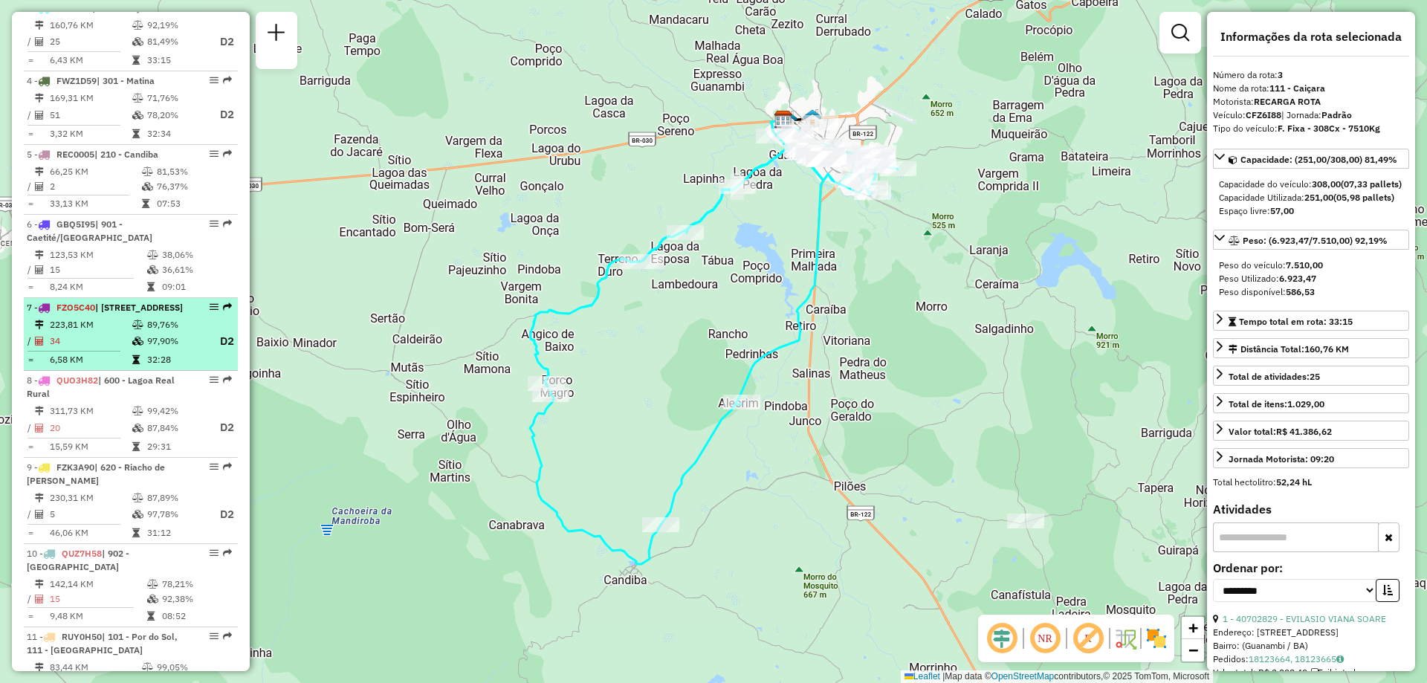
click at [106, 356] on li "7 - FZO5C40 | 600 - Lagoa Real Rural , 610 - Lagoa Real, 901 - Caetité/Alto Bue…" at bounding box center [131, 335] width 214 height 74
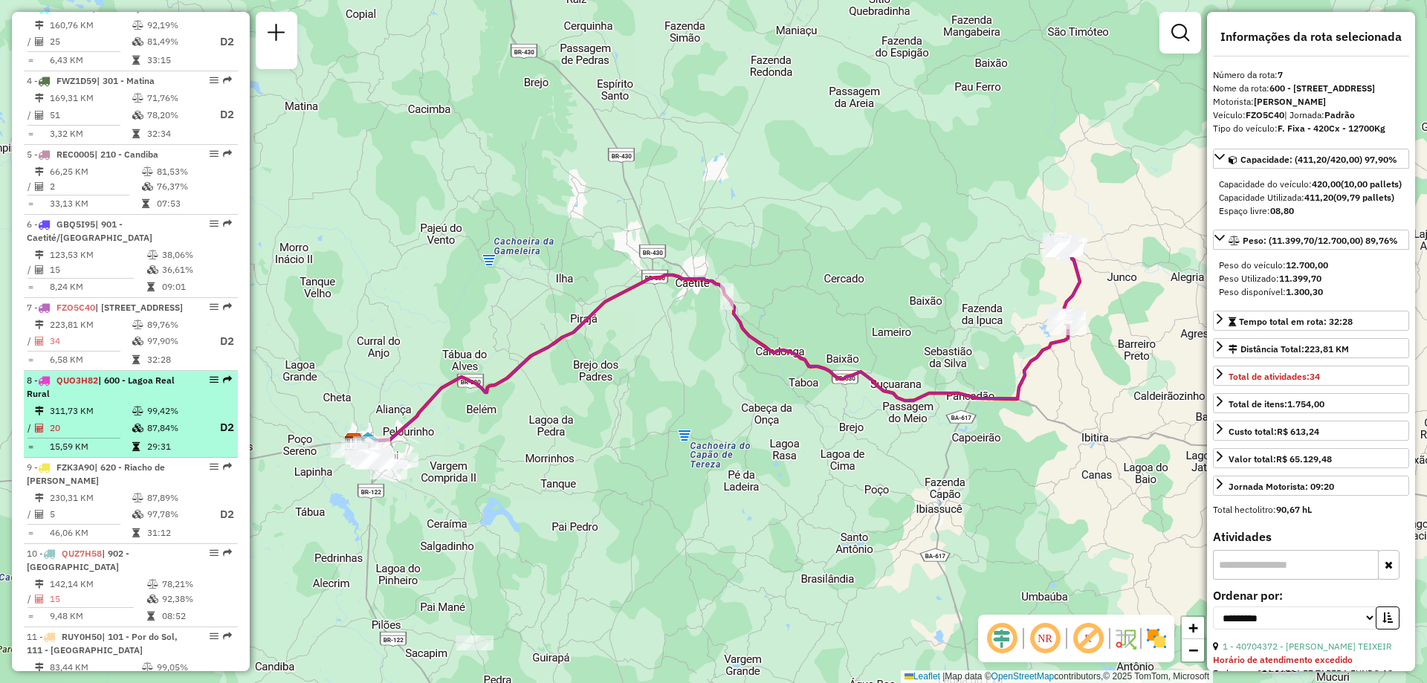
click at [132, 418] on td at bounding box center [139, 411] width 15 height 15
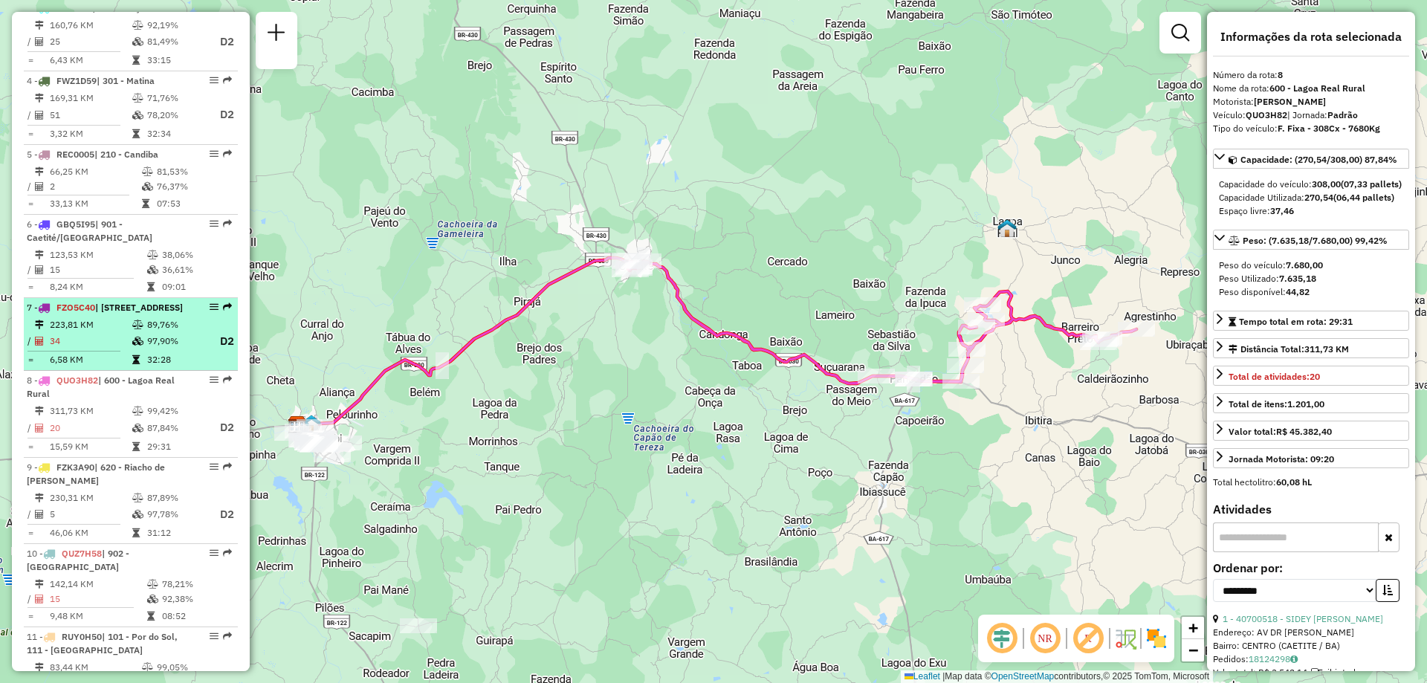
click at [114, 367] on td "6,58 KM" at bounding box center [90, 359] width 82 height 15
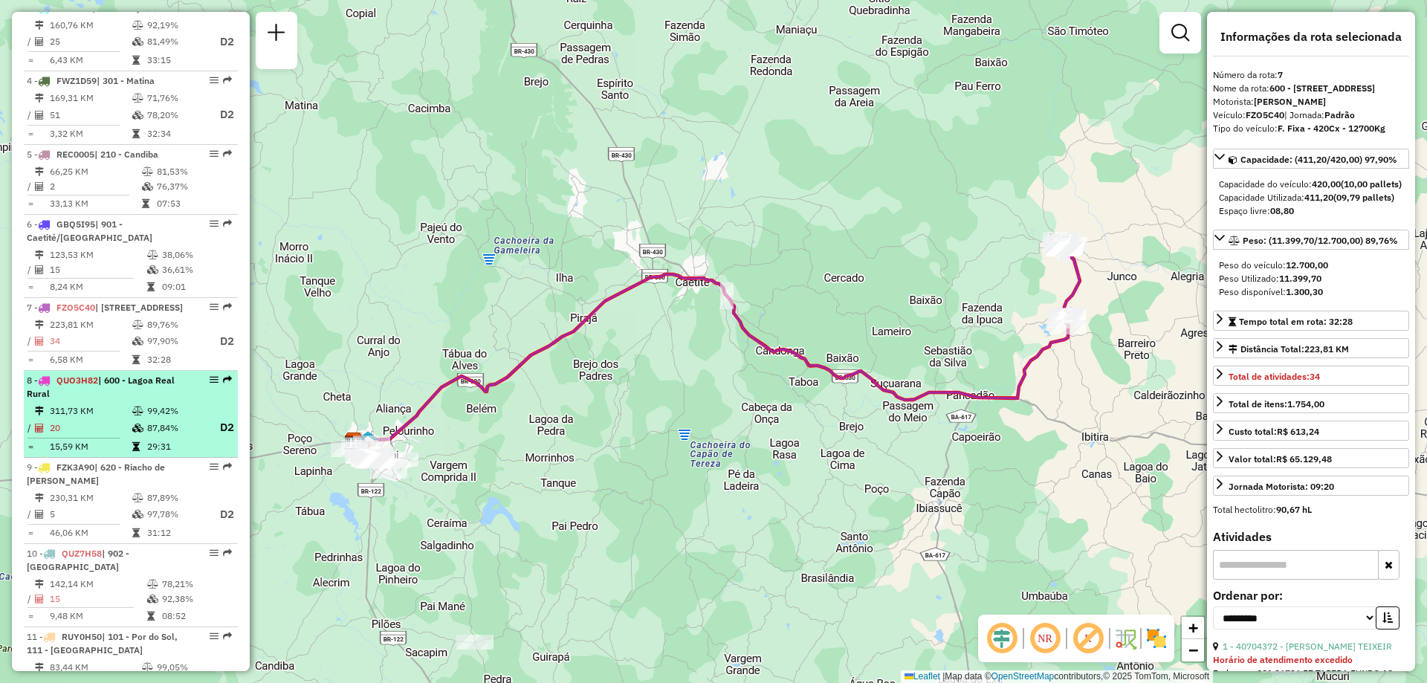
click at [88, 418] on td "311,73 KM" at bounding box center [90, 411] width 82 height 15
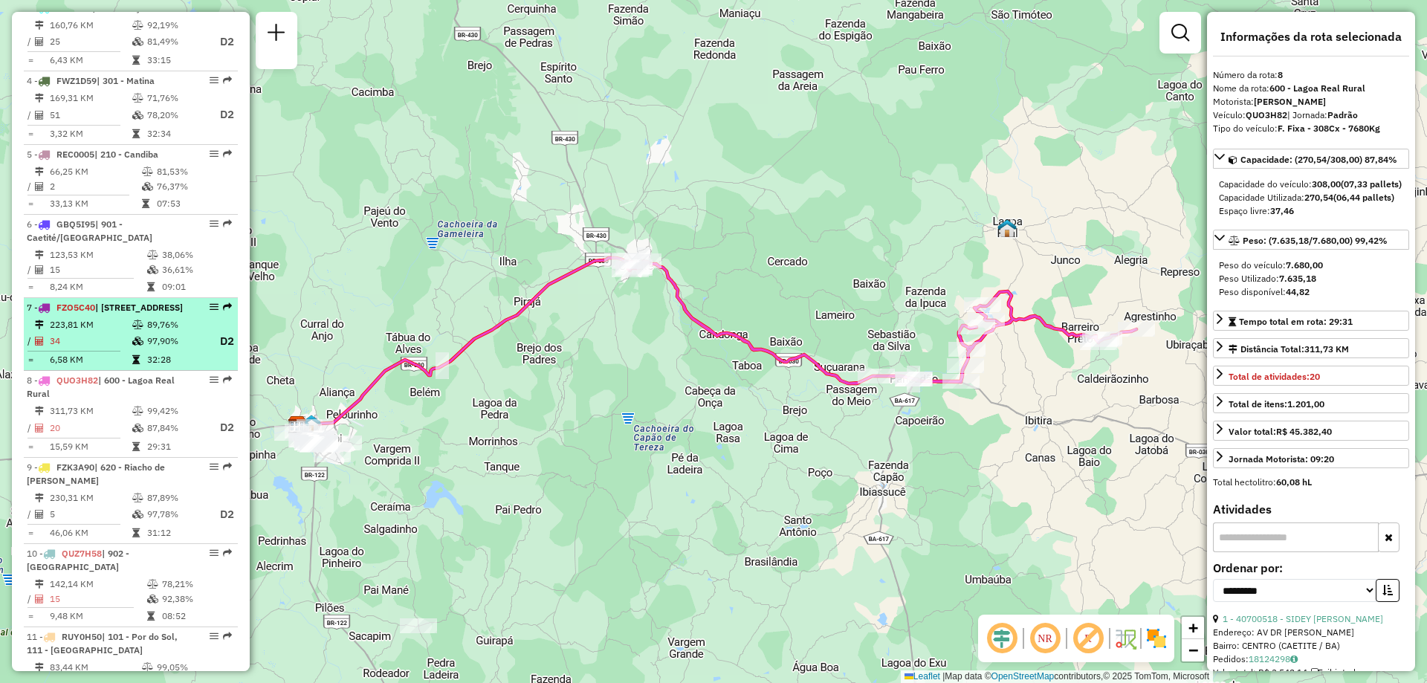
click at [117, 332] on td "223,81 KM" at bounding box center [90, 324] width 82 height 15
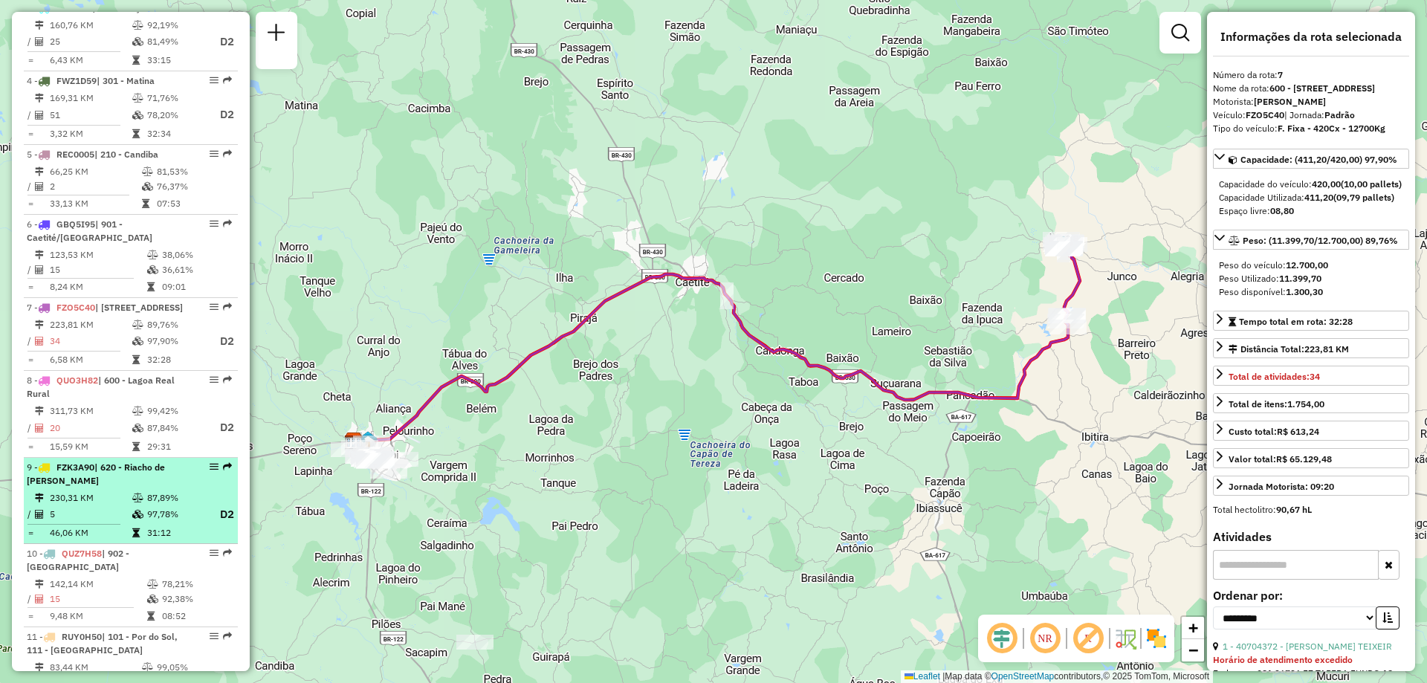
click at [122, 505] on td "230,31 KM" at bounding box center [90, 498] width 82 height 15
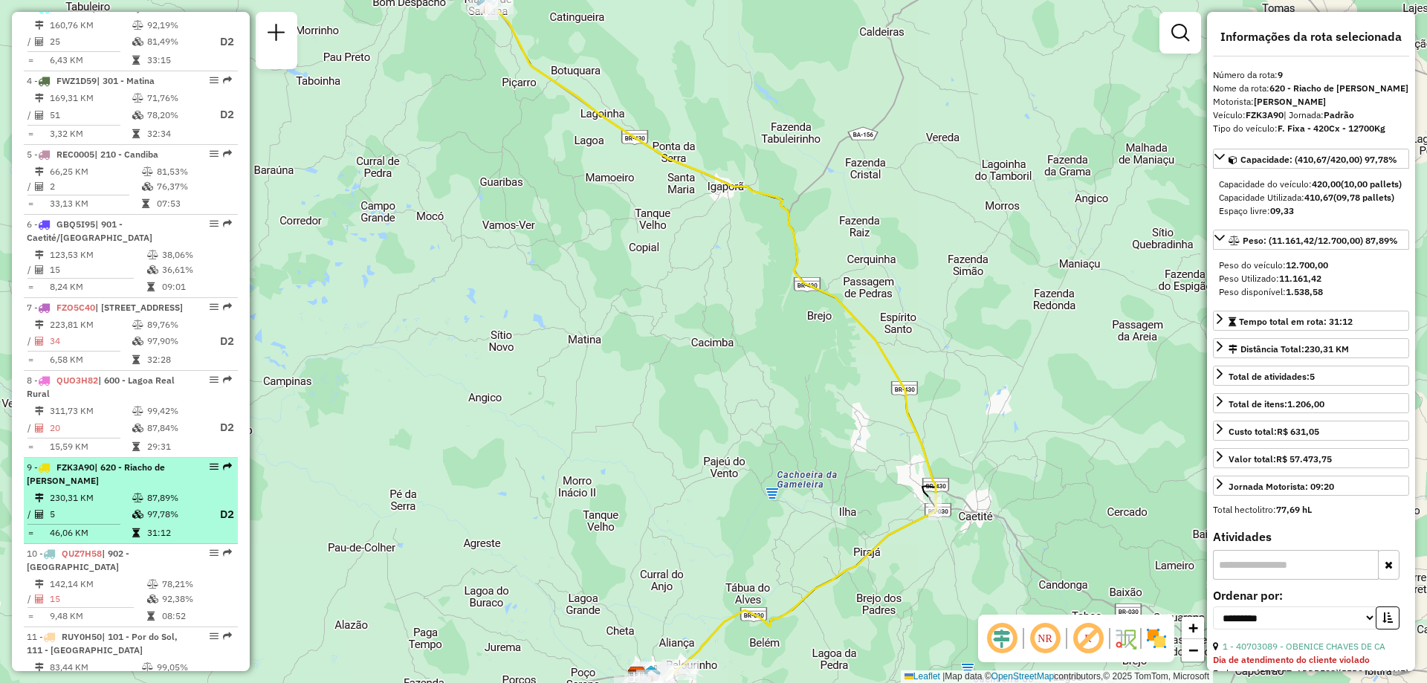
click at [130, 488] on div "9 - FZK3A90 | 620 - Riacho de Santana" at bounding box center [106, 474] width 158 height 27
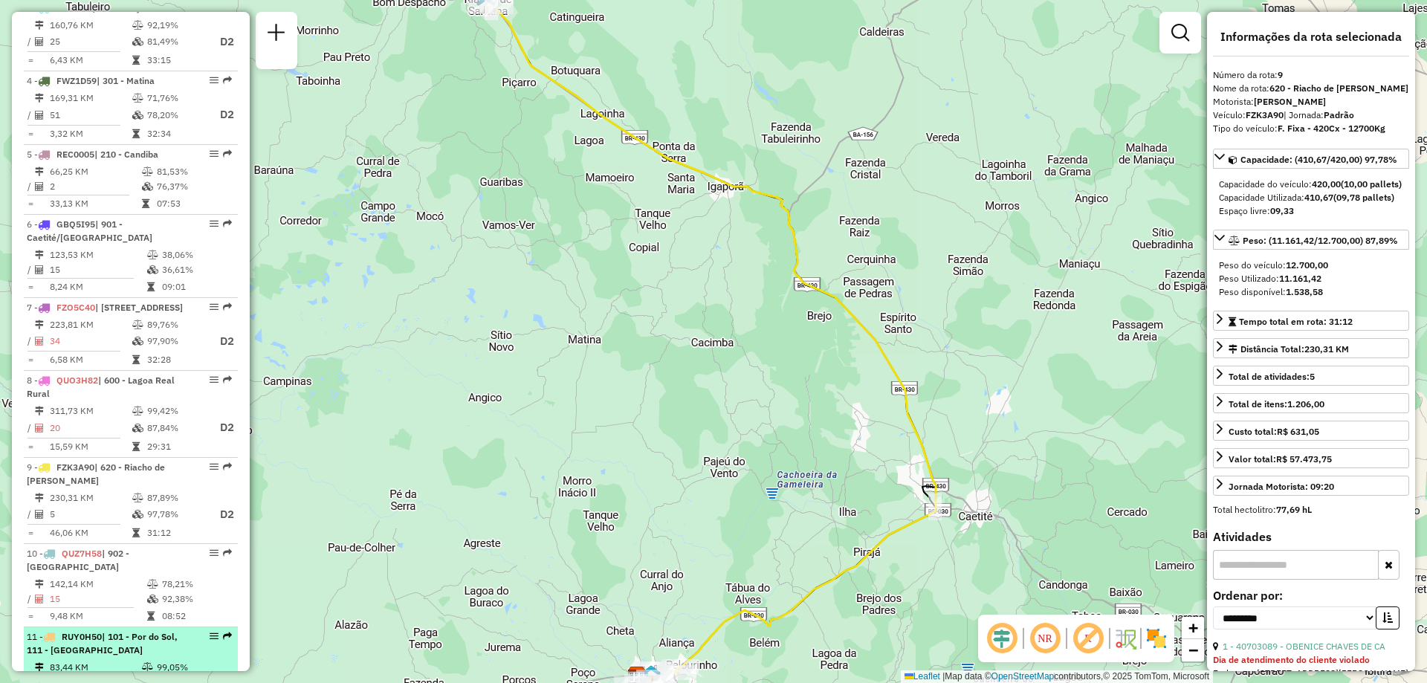
scroll to position [891, 0]
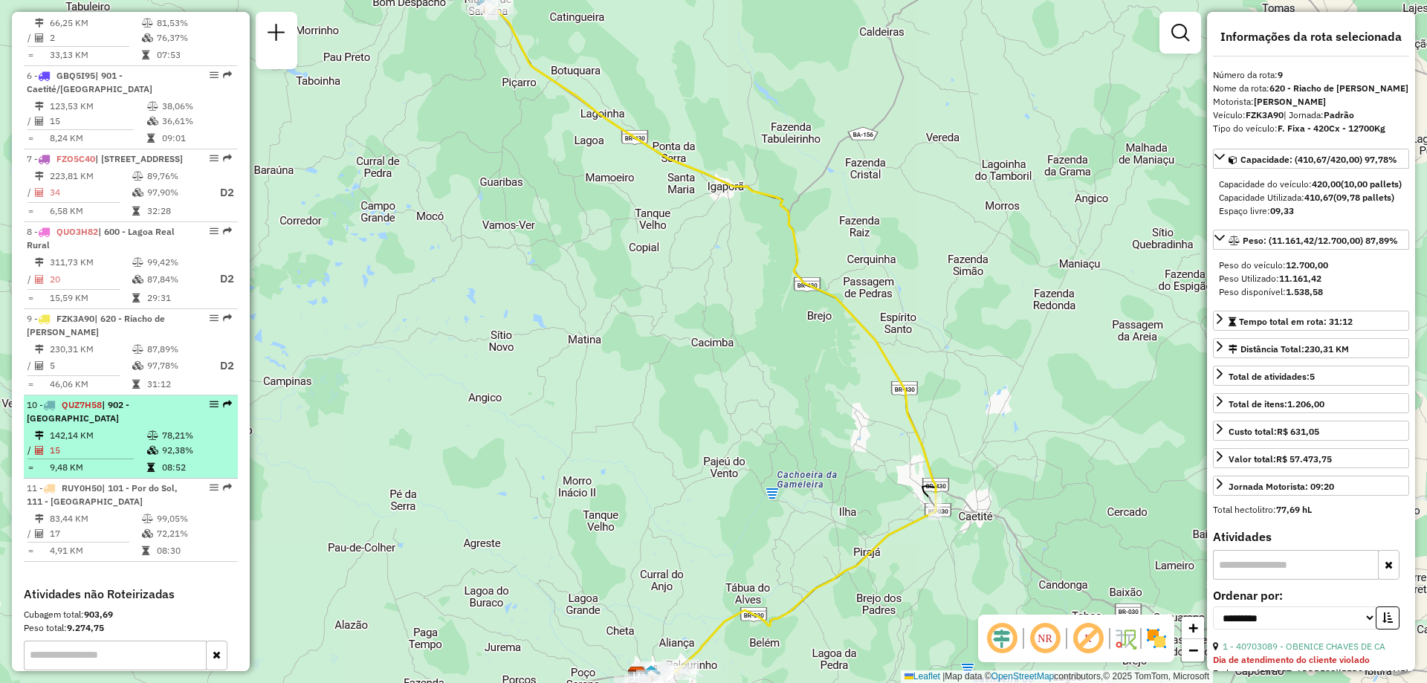
click at [129, 458] on td "15" at bounding box center [97, 450] width 97 height 15
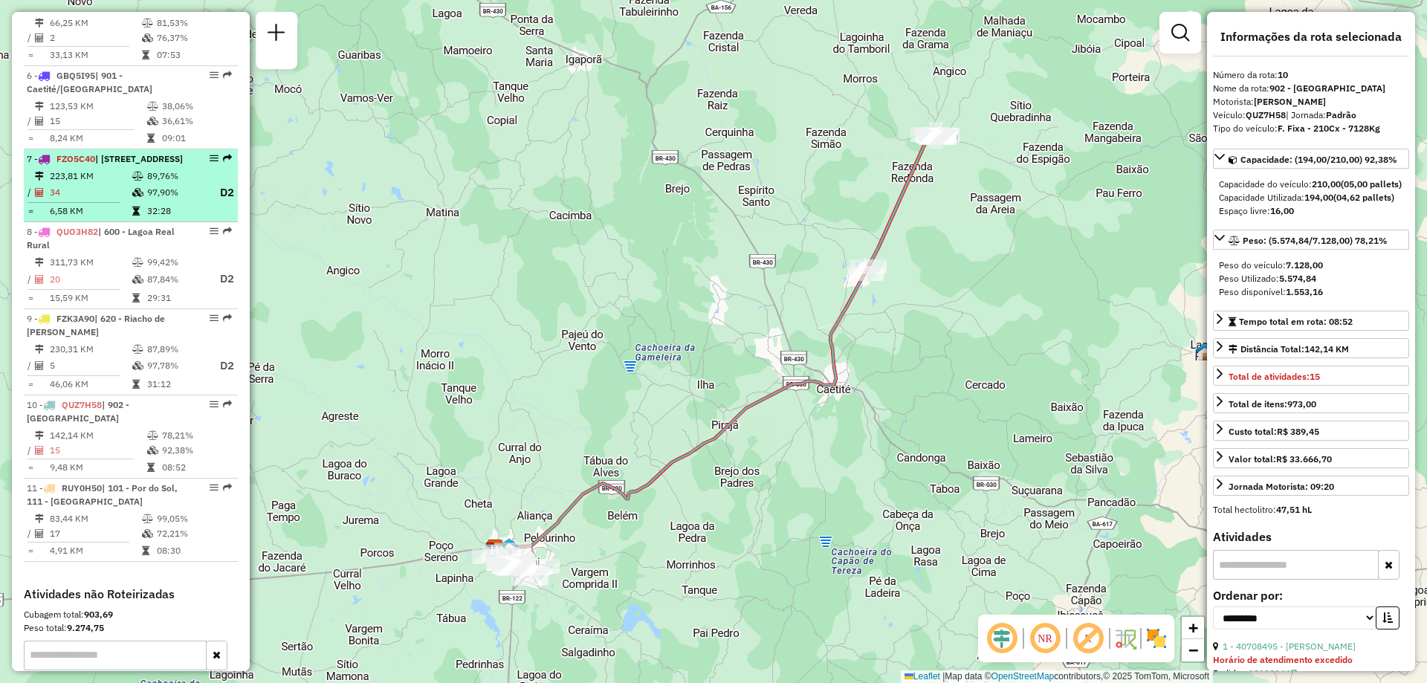
click at [113, 202] on td "34" at bounding box center [90, 193] width 82 height 19
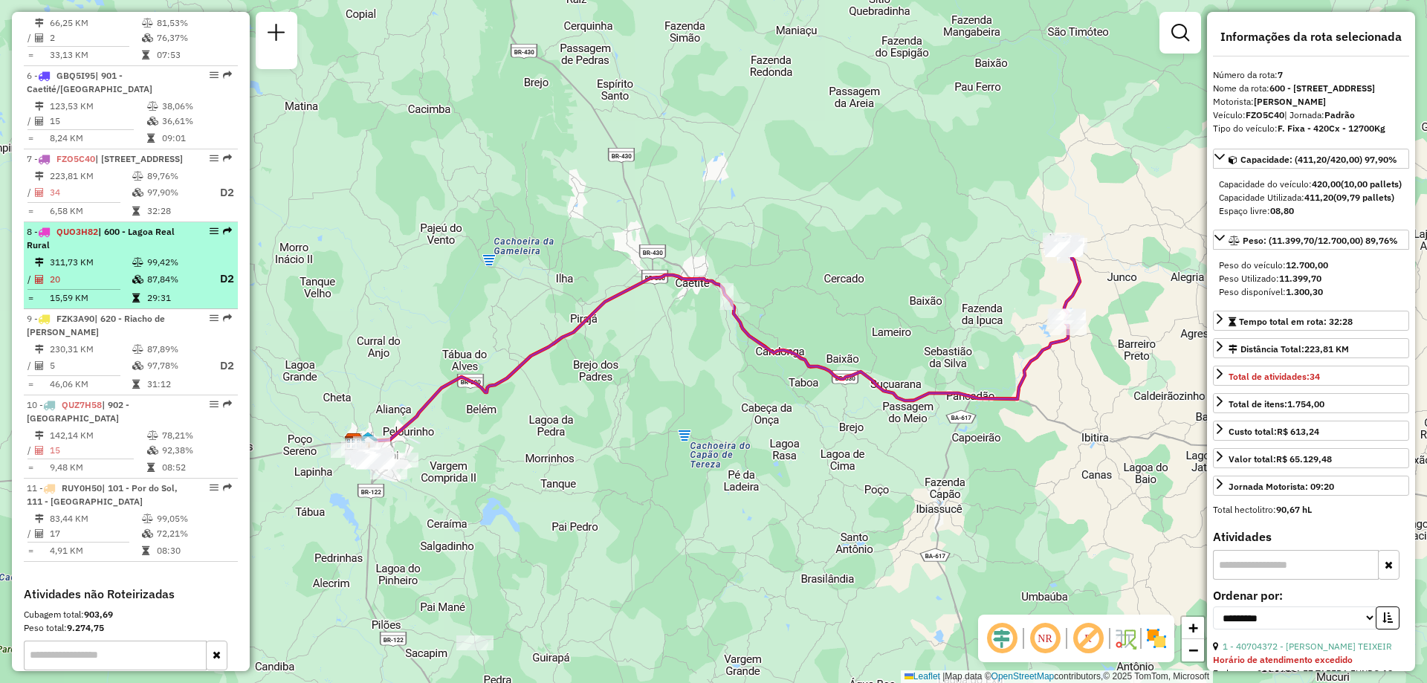
click at [135, 284] on icon at bounding box center [137, 279] width 11 height 9
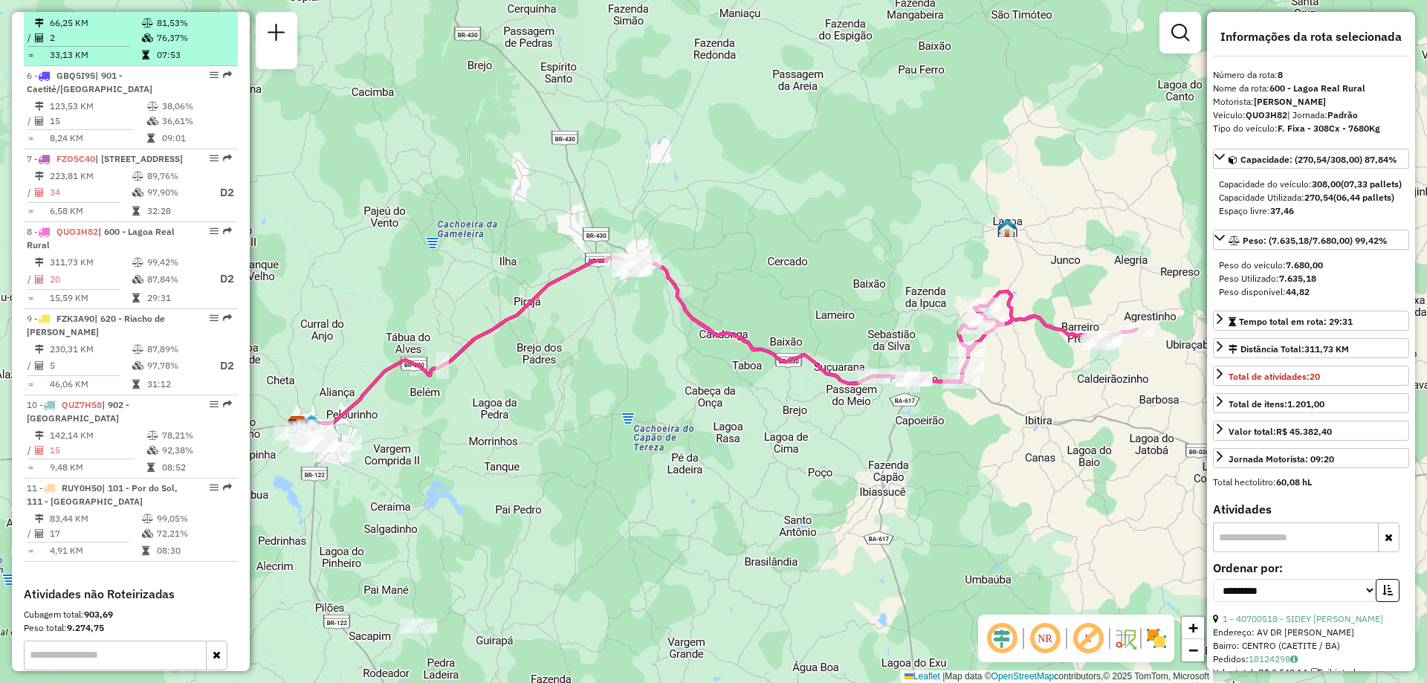
click at [135, 62] on td "33,13 KM" at bounding box center [95, 55] width 92 height 15
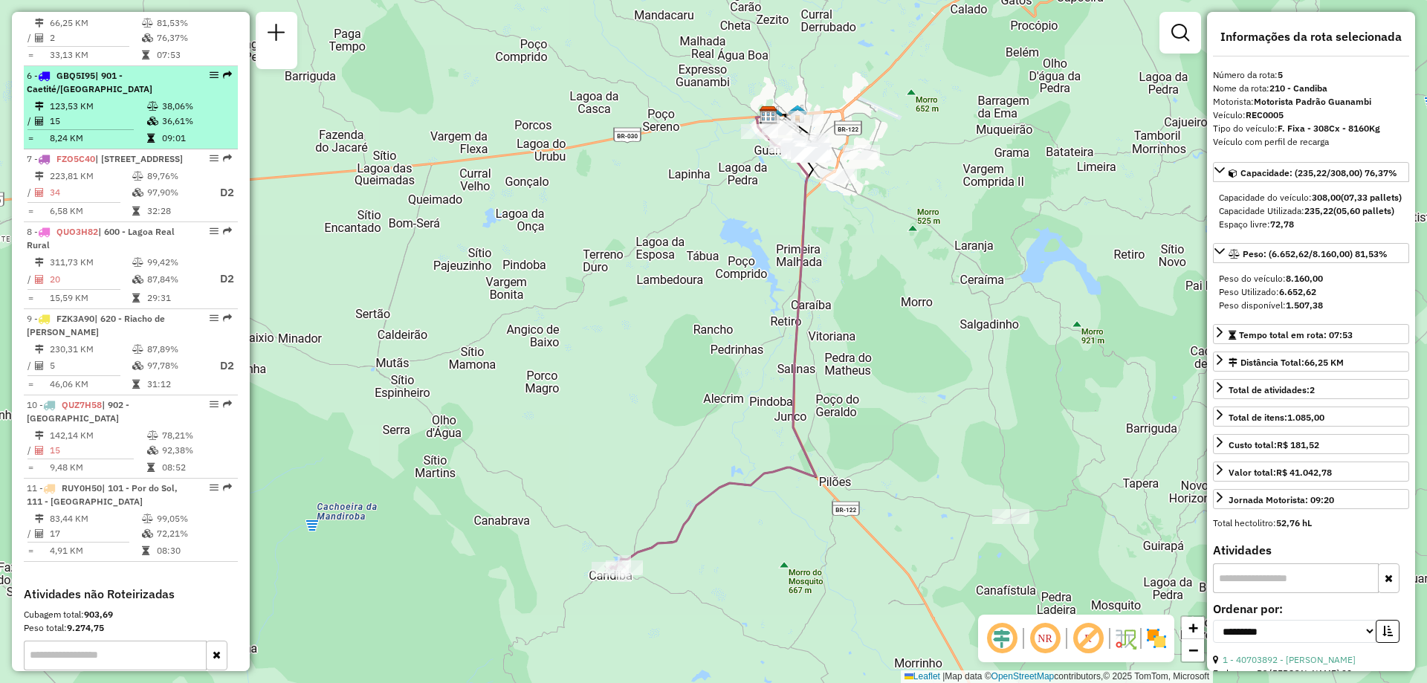
click at [130, 114] on td "123,53 KM" at bounding box center [97, 106] width 97 height 15
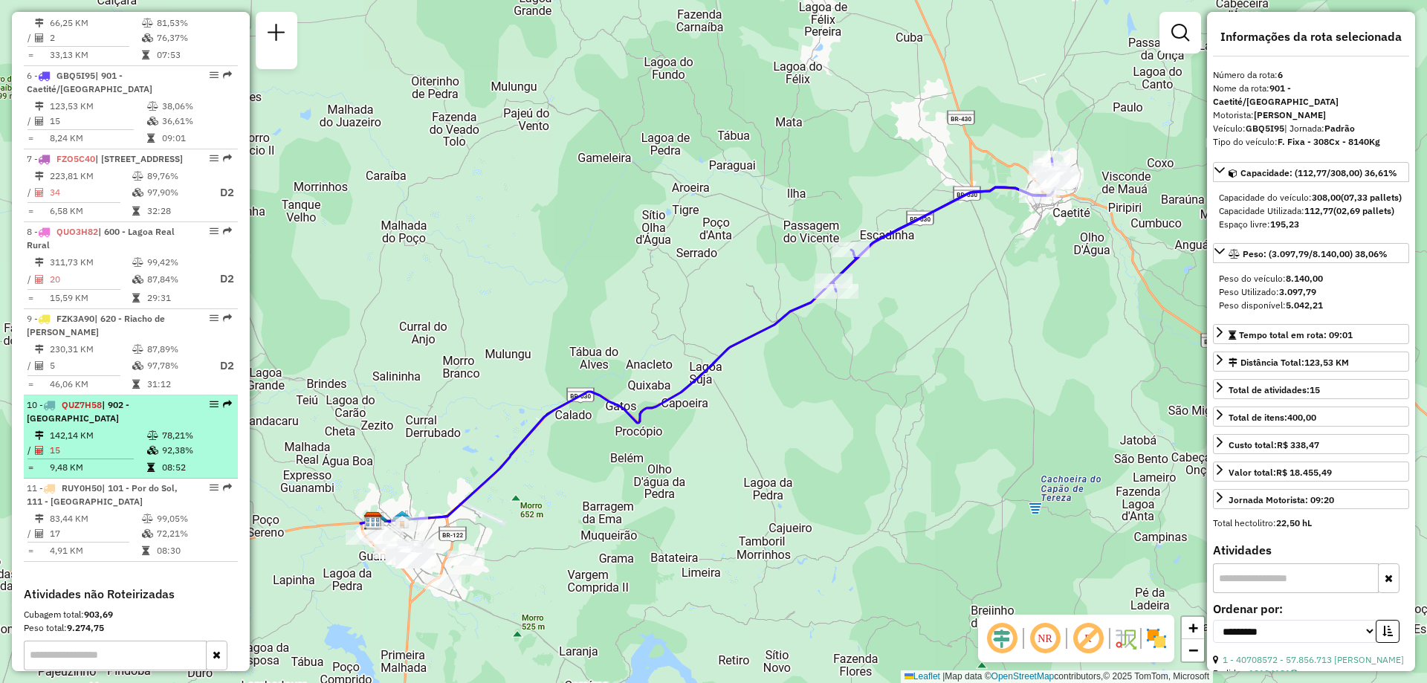
click at [149, 440] on icon at bounding box center [152, 435] width 11 height 9
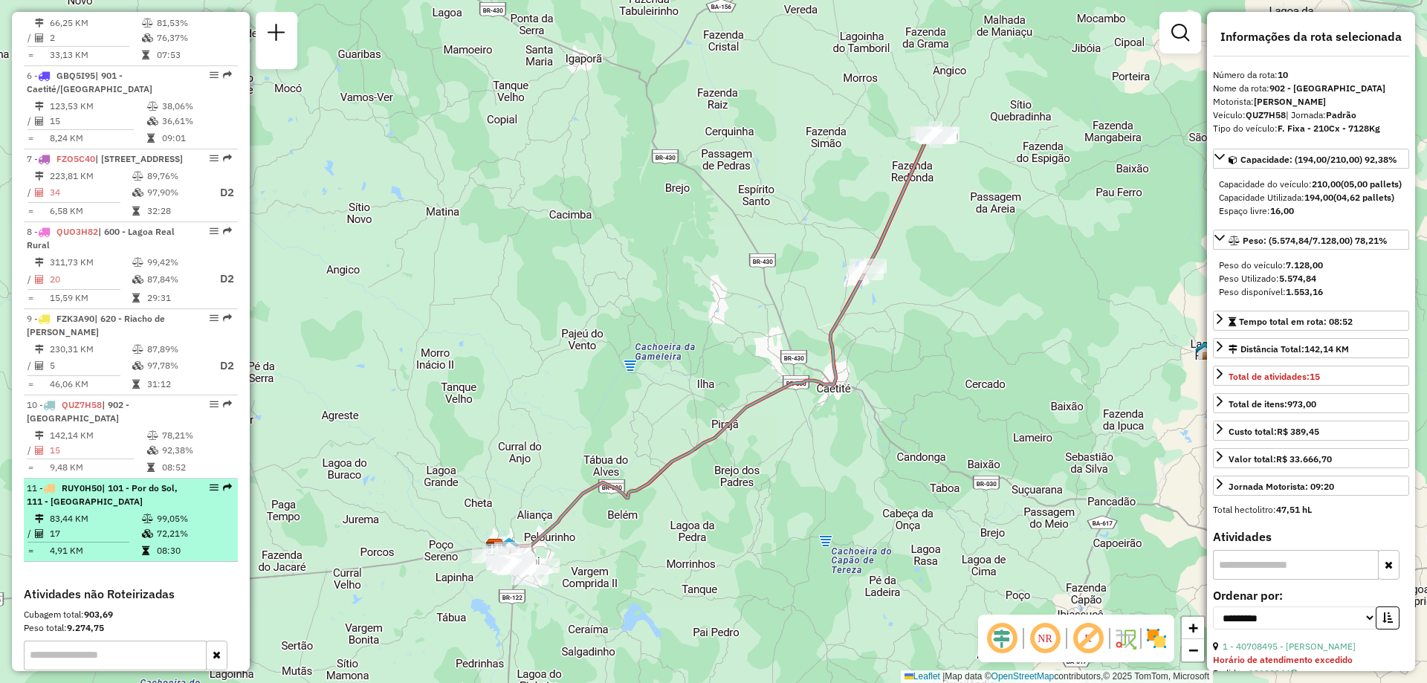
click at [162, 508] on div "11 - RUY0H50 | 101 - Por do Sol, 111 - Caiçara" at bounding box center [106, 495] width 158 height 27
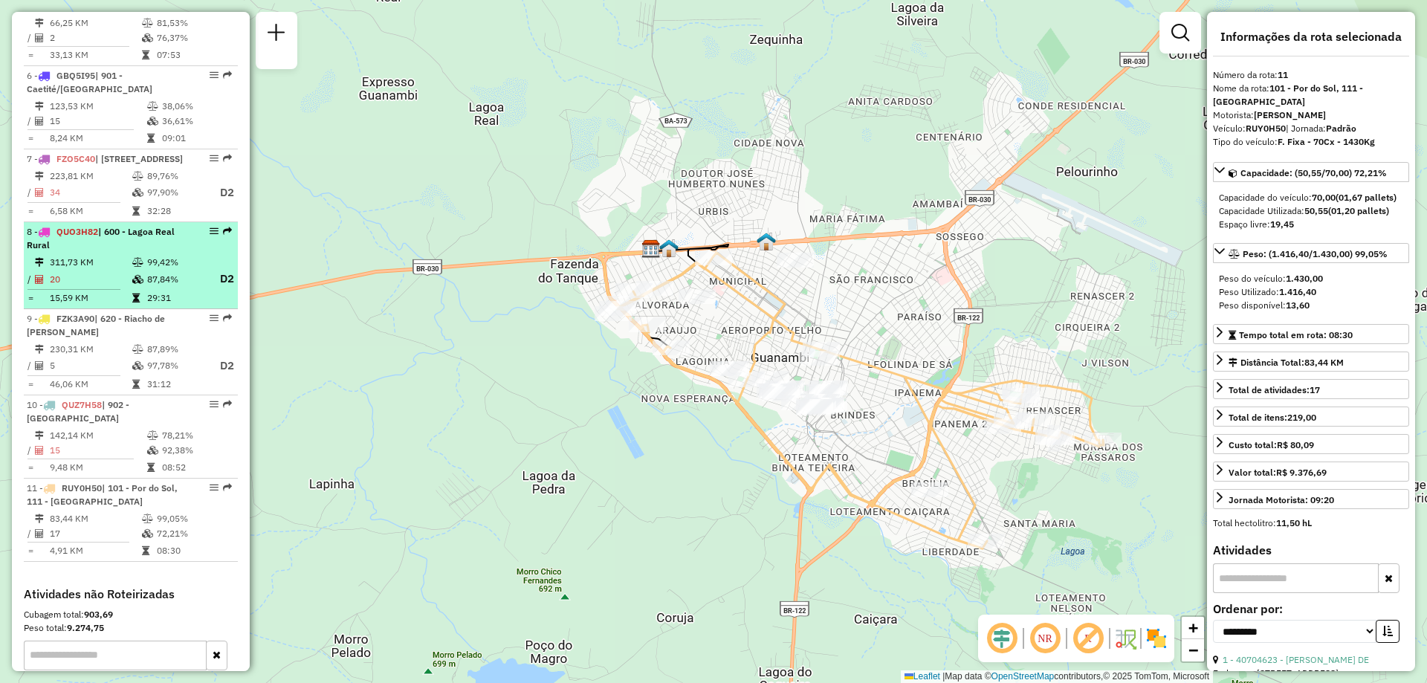
scroll to position [668, 0]
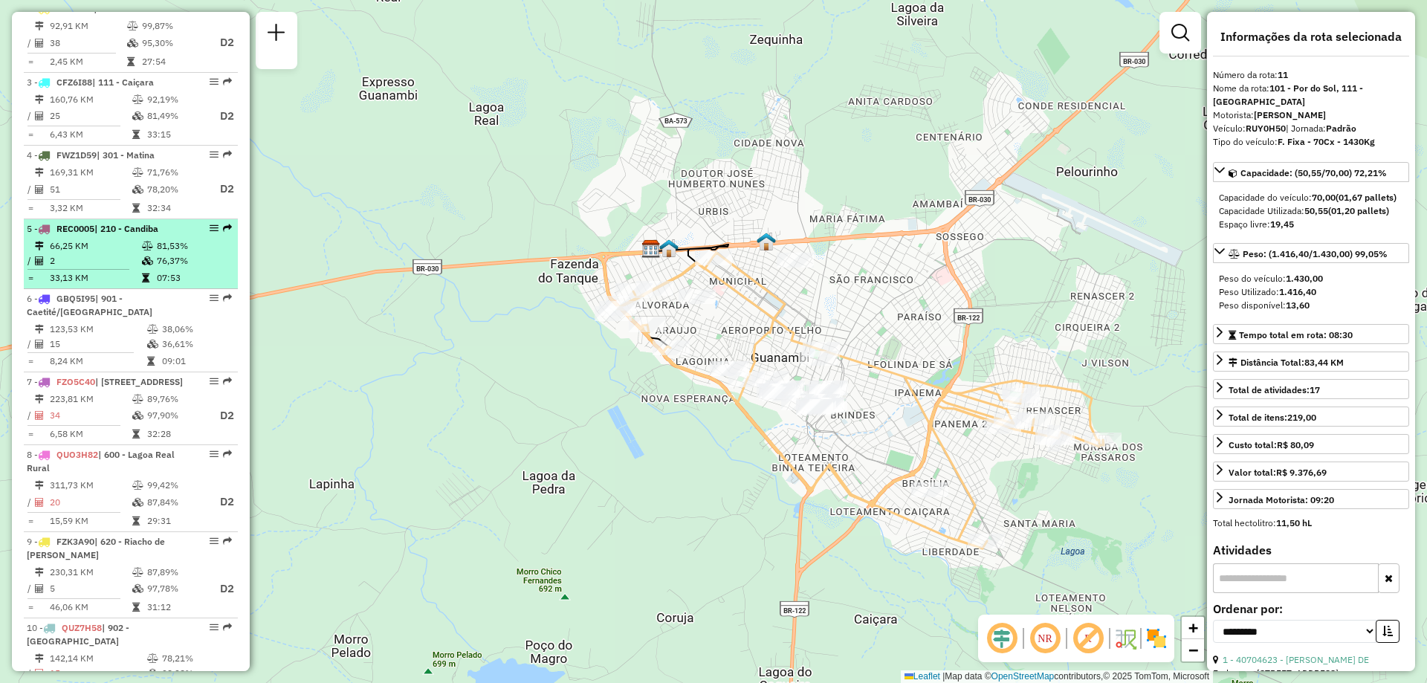
click at [166, 253] on td "81,53%" at bounding box center [193, 246] width 75 height 15
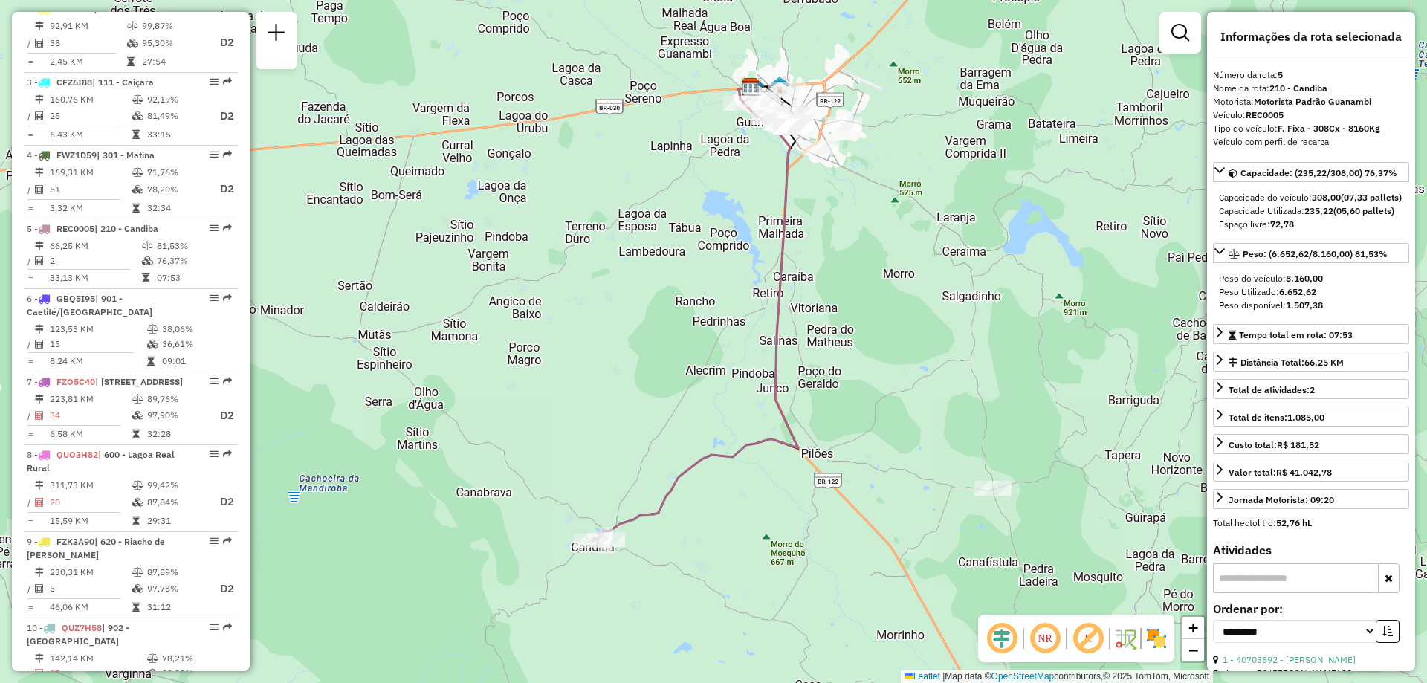
drag, startPoint x: 766, startPoint y: 342, endPoint x: 722, endPoint y: 262, distance: 91.1
click at [722, 262] on div "Janela de atendimento Grade de atendimento Capacidade Transportadoras Veículos …" at bounding box center [713, 341] width 1427 height 683
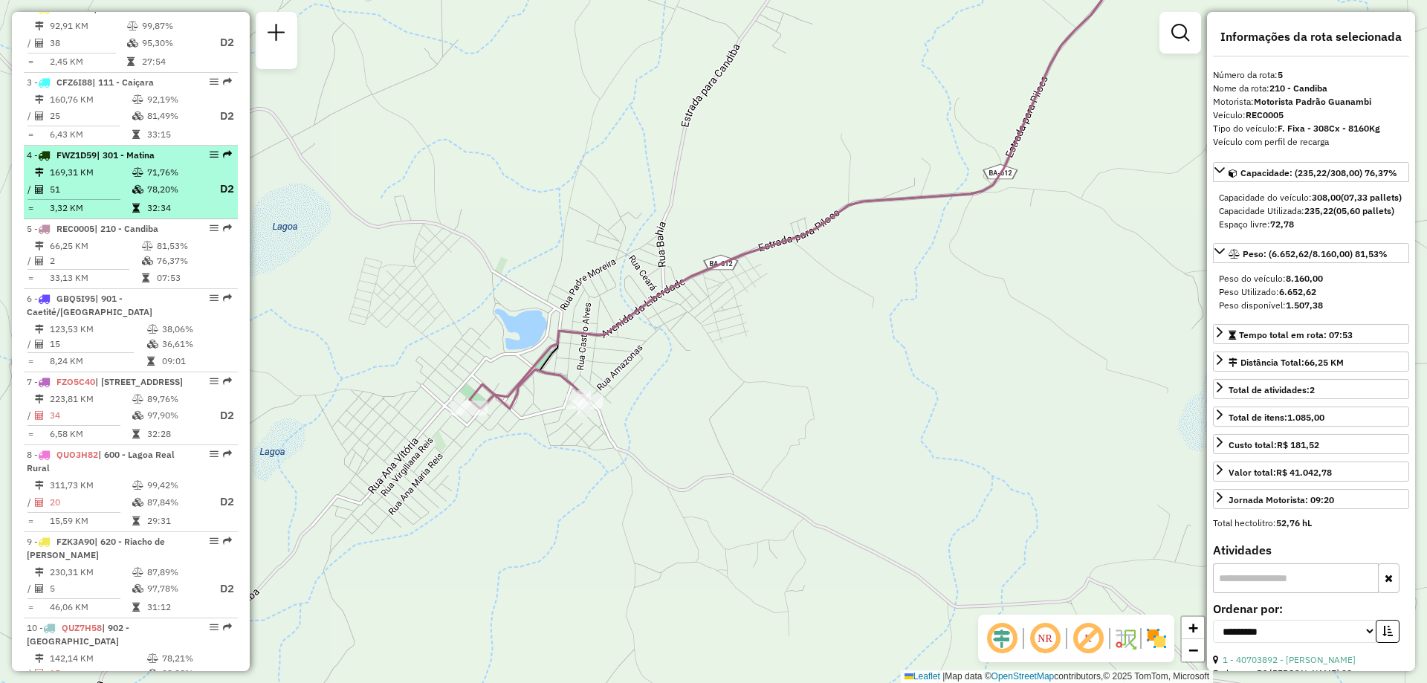
scroll to position [594, 0]
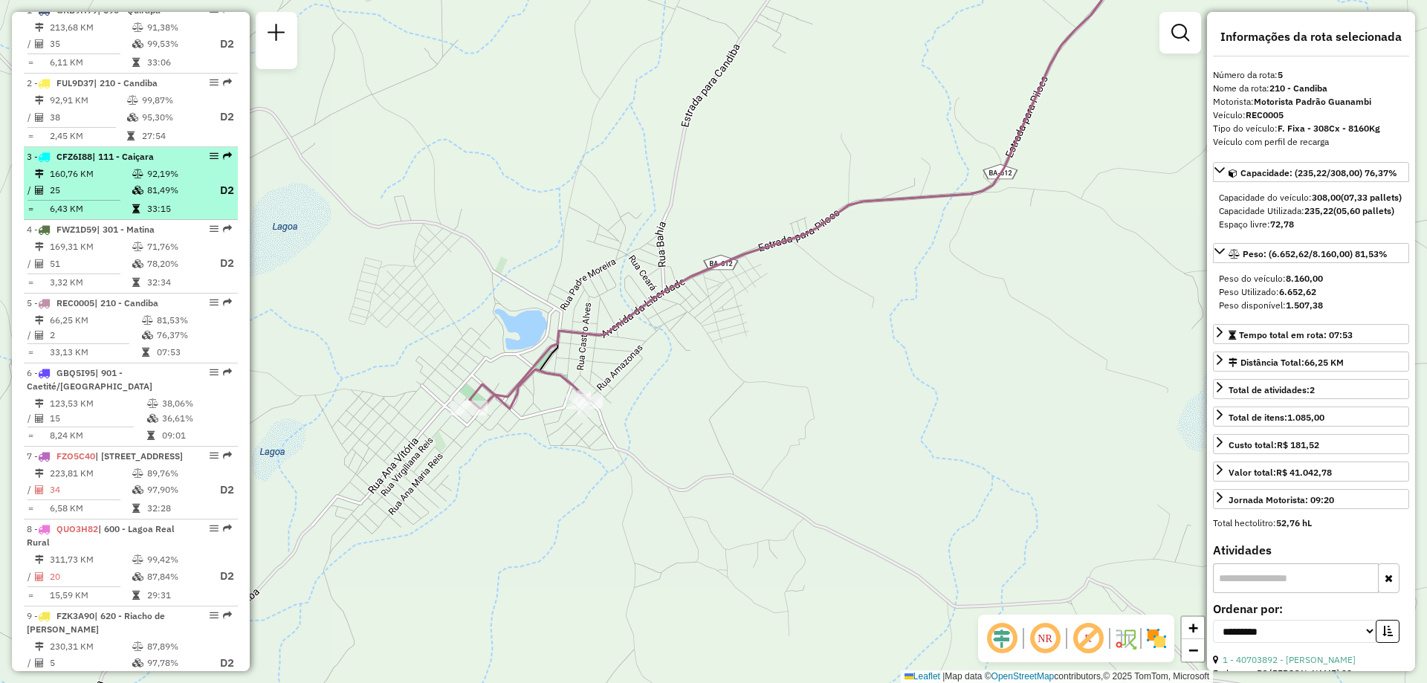
click at [109, 180] on td "160,76 KM" at bounding box center [90, 173] width 82 height 15
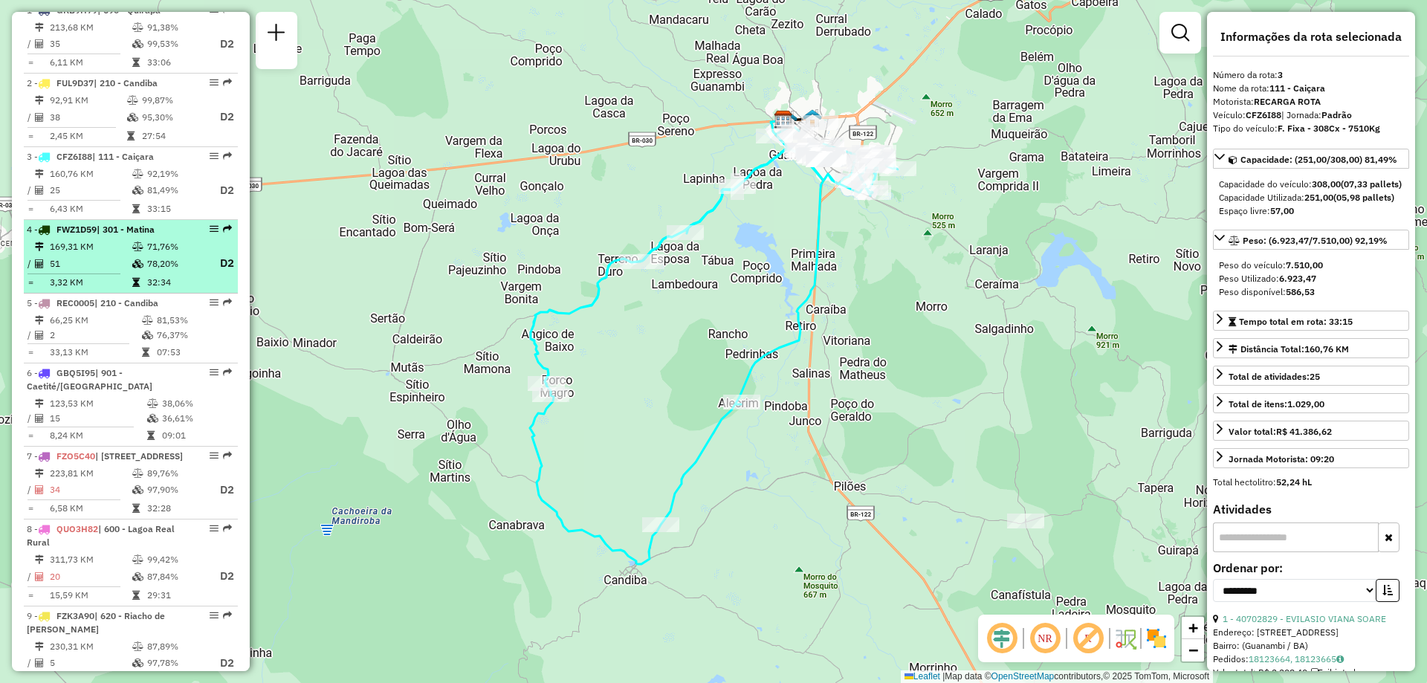
click at [129, 236] on div "4 - FWZ1D59 | 301 - Matina" at bounding box center [106, 229] width 158 height 13
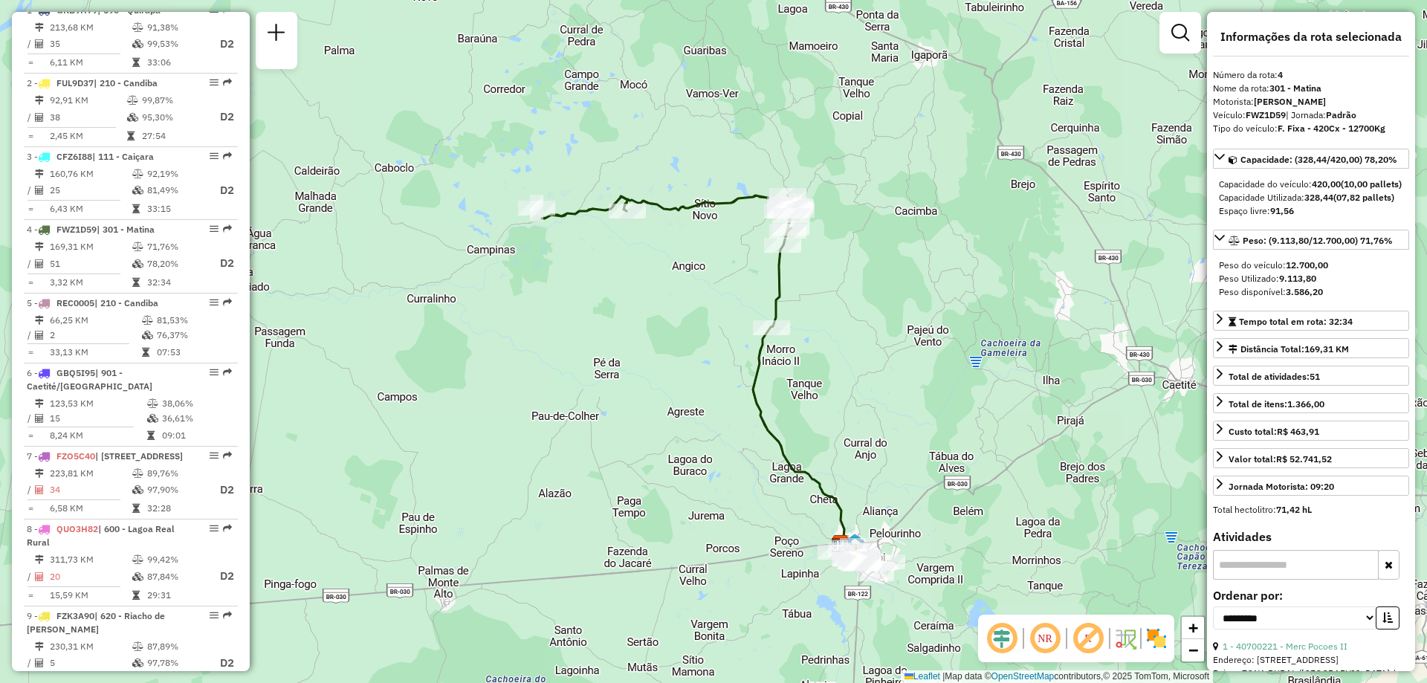
drag, startPoint x: 897, startPoint y: 261, endPoint x: 879, endPoint y: 291, distance: 35.7
click at [879, 291] on div "Janela de atendimento Grade de atendimento Capacidade Transportadoras Veículos …" at bounding box center [713, 341] width 1427 height 683
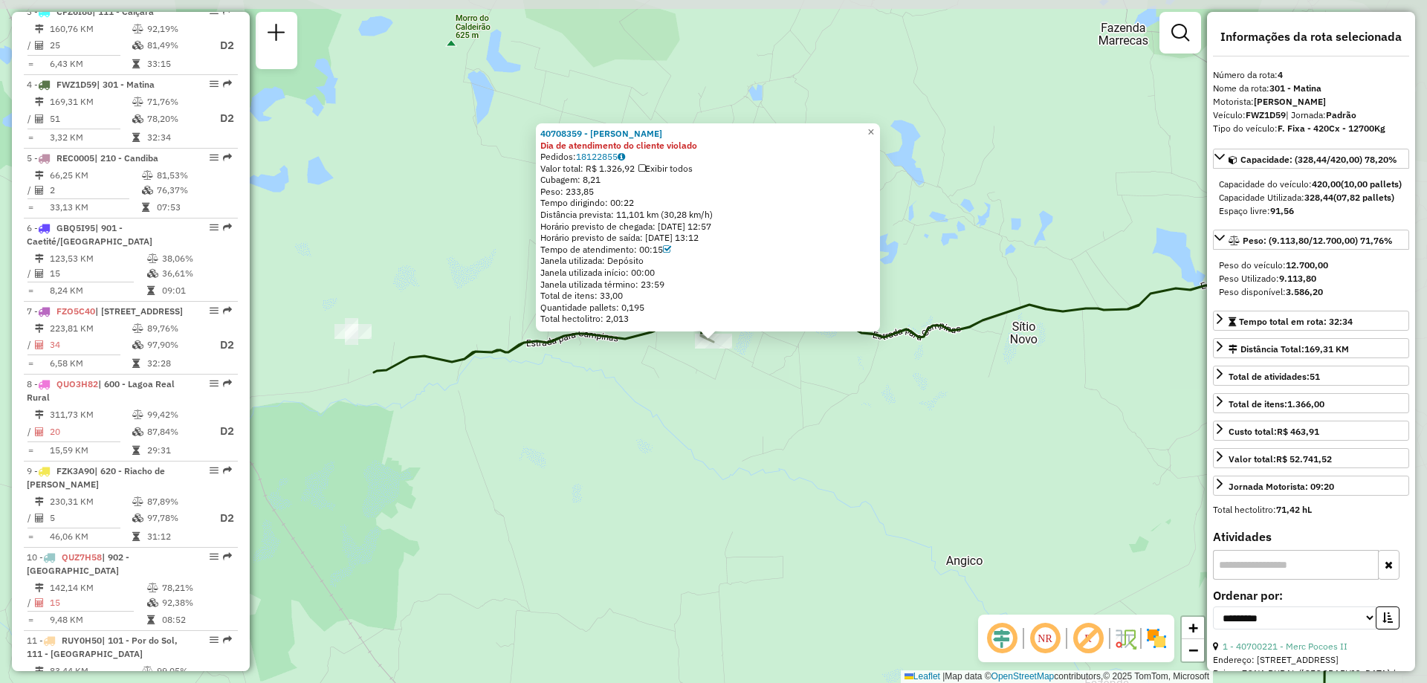
scroll to position [815, 0]
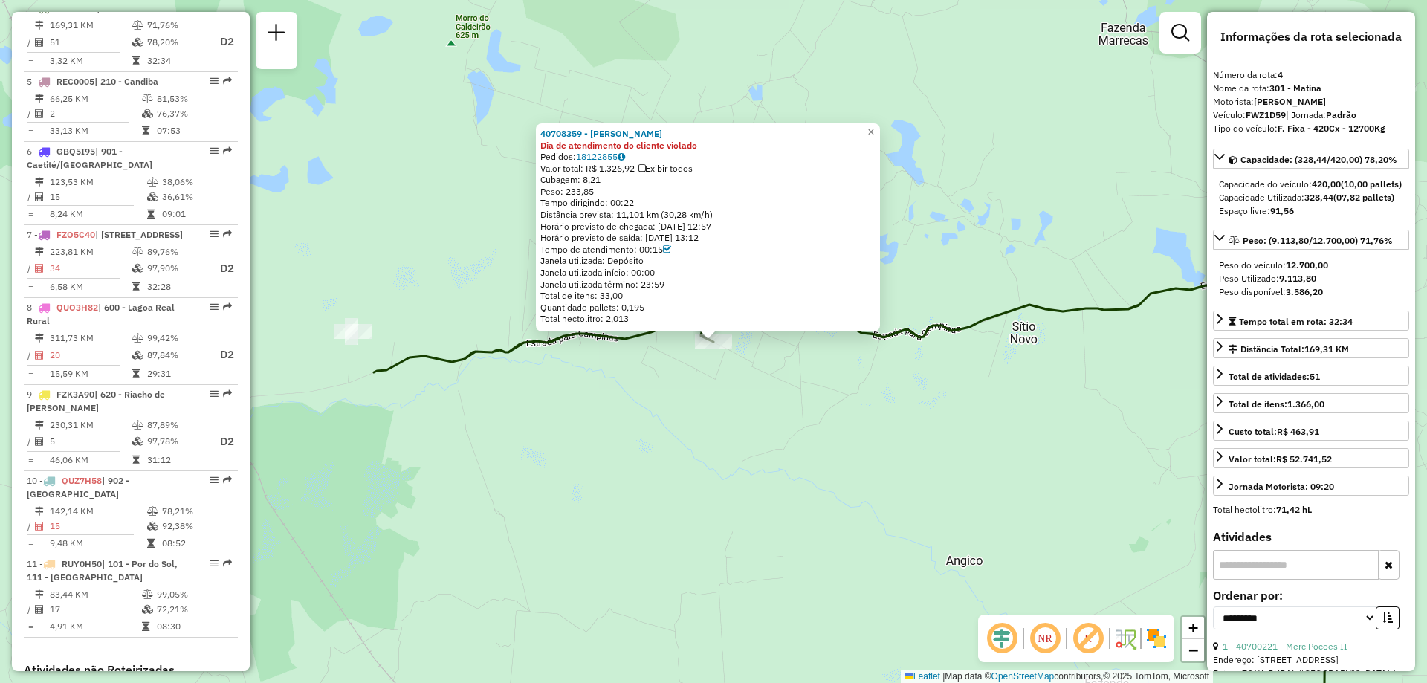
click at [366, 265] on div "40708359 - VERBENA OLIVEIRA CAIRES SILVA Dia de atendimento do cliente violado …" at bounding box center [713, 341] width 1427 height 683
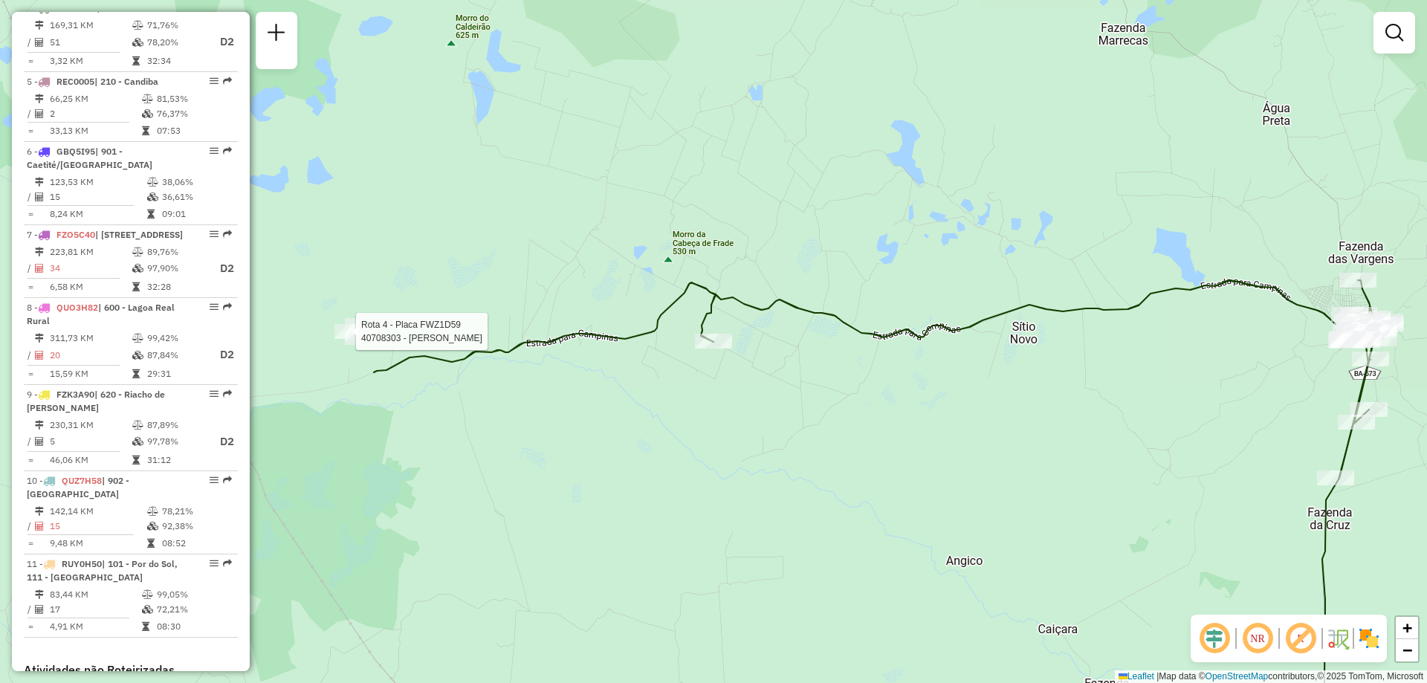
select select "**********"
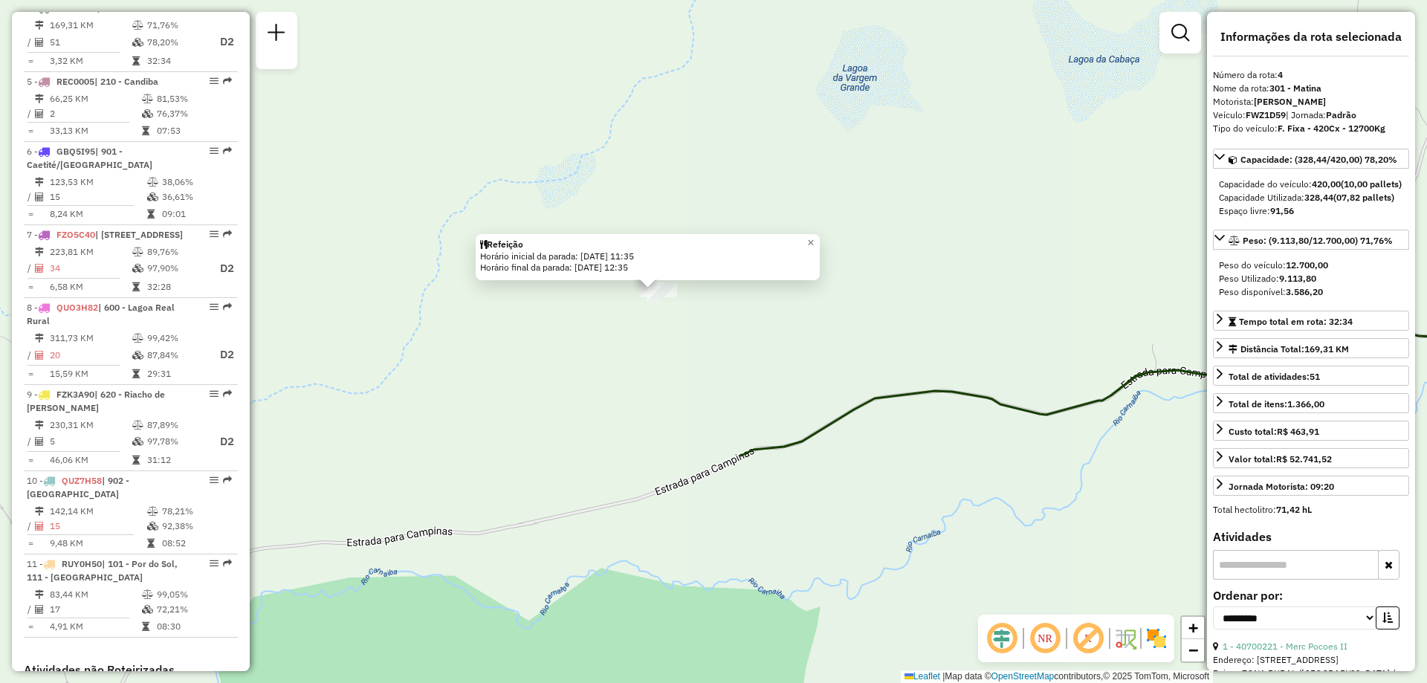
drag, startPoint x: 746, startPoint y: 250, endPoint x: 742, endPoint y: 355, distance: 104.9
click at [755, 369] on div "Refeição Horário inicial da parada: 19/09/2025 11:35 Horário final da parada: 1…" at bounding box center [713, 341] width 1427 height 683
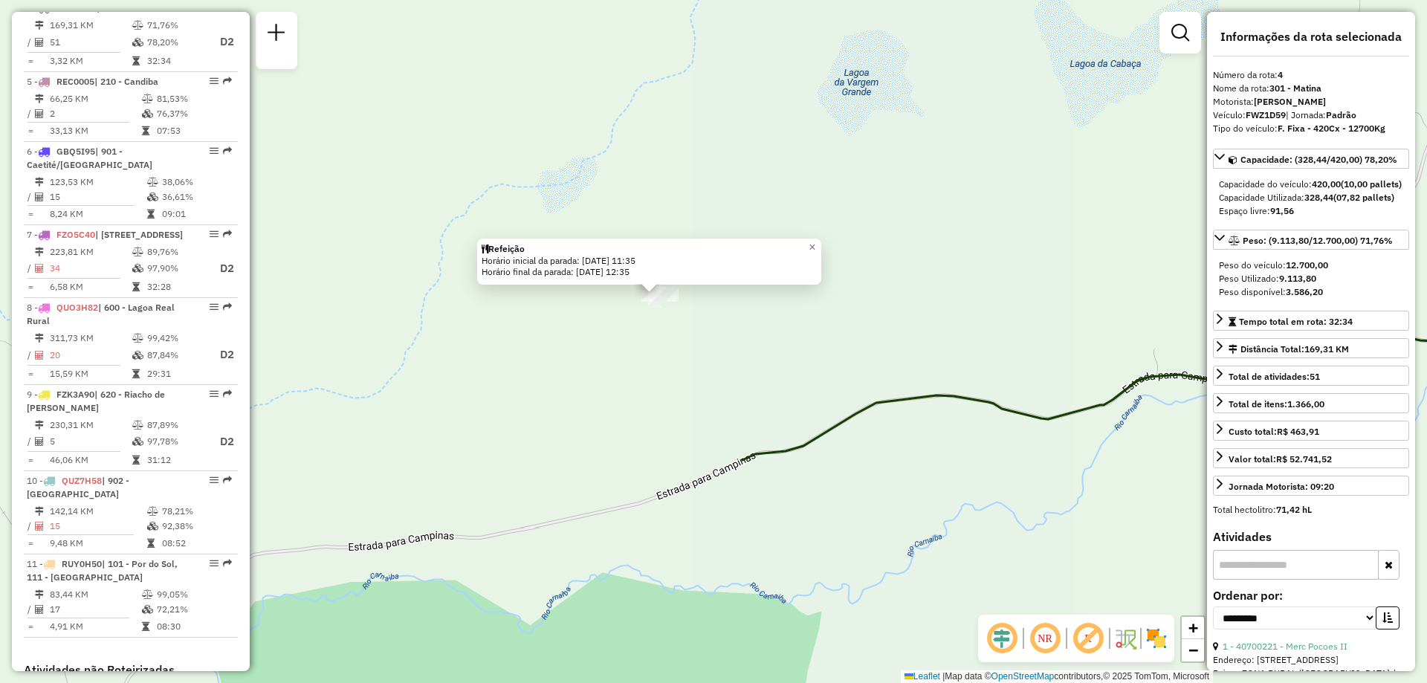
click at [716, 335] on div "Refeição Horário inicial da parada: 19/09/2025 11:35 Horário final da parada: 1…" at bounding box center [713, 341] width 1427 height 683
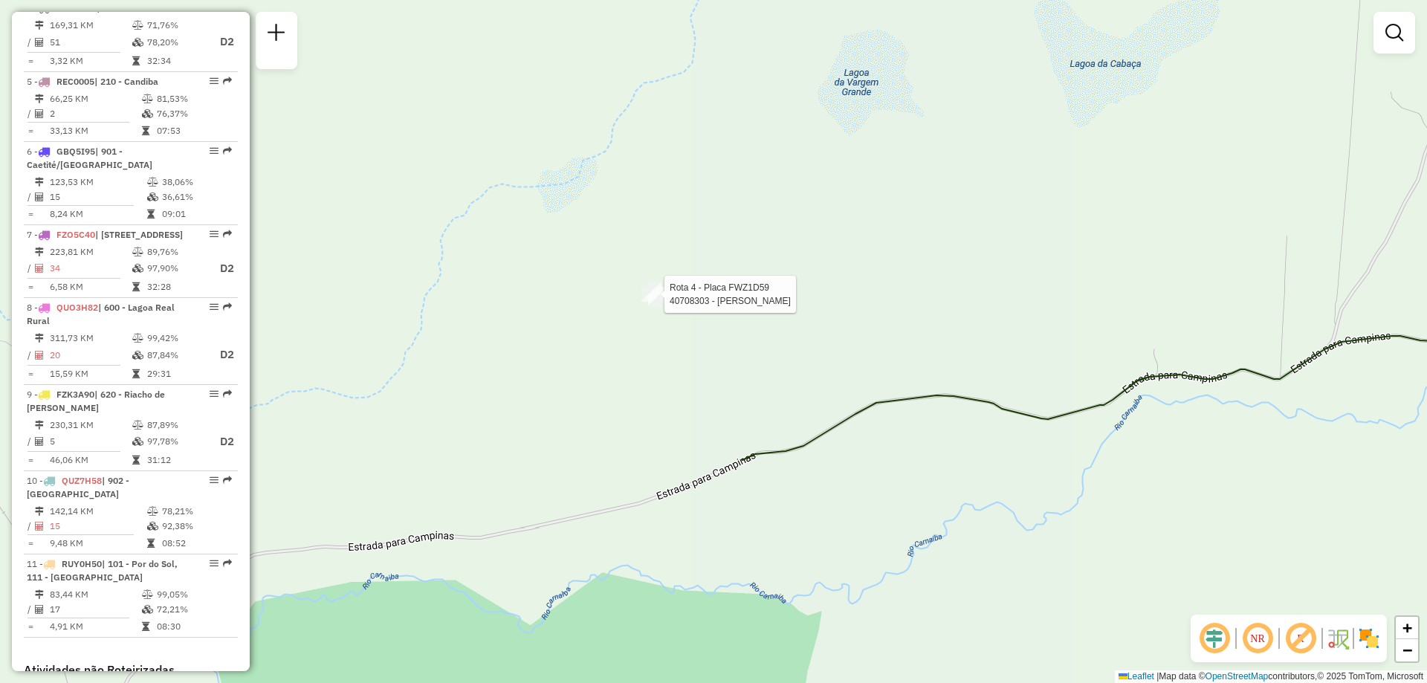
click at [673, 302] on div at bounding box center [659, 294] width 37 height 15
select select "**********"
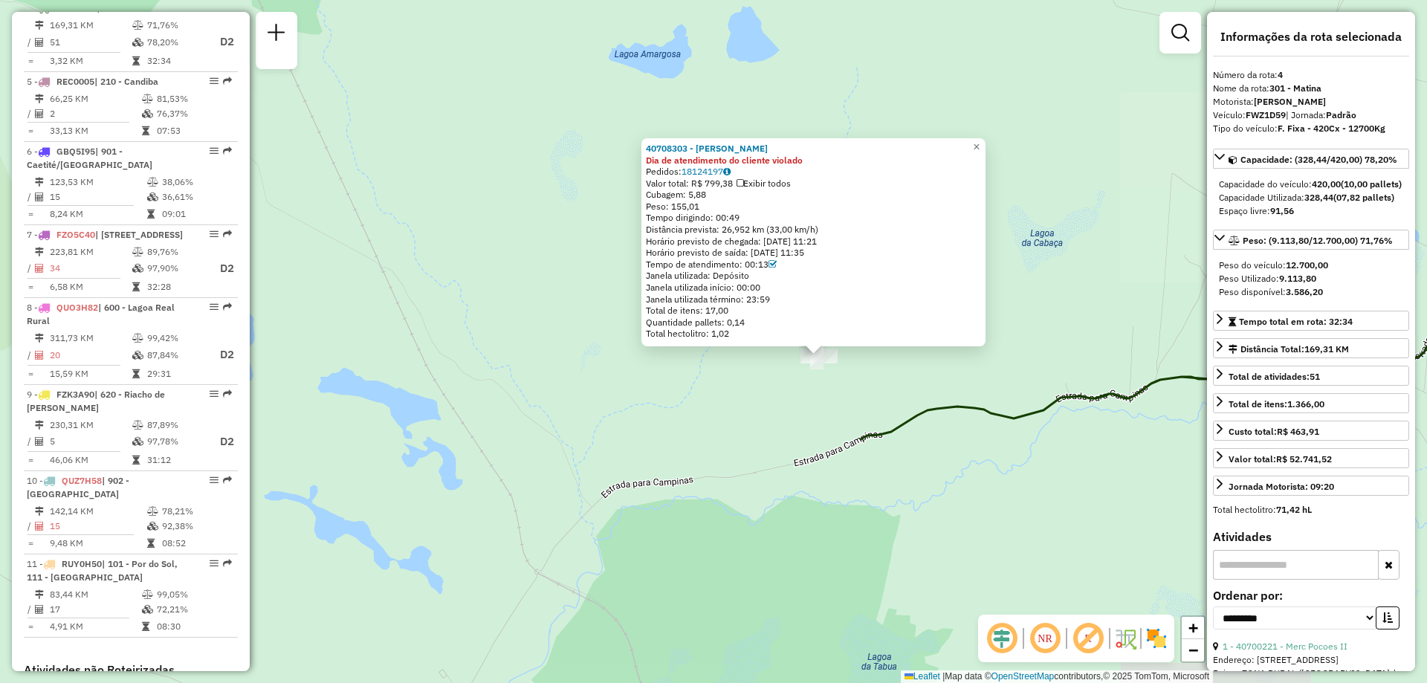
click at [952, 401] on icon at bounding box center [1215, 349] width 709 height 180
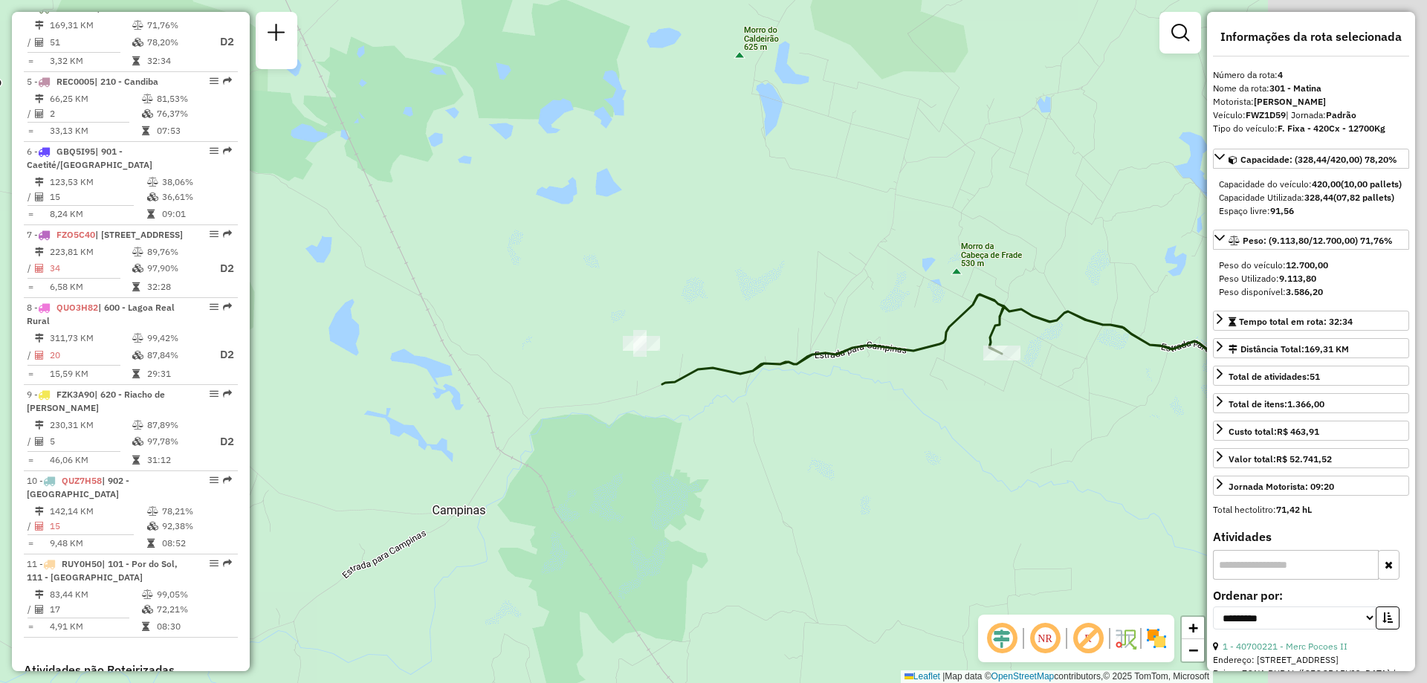
drag, startPoint x: 1035, startPoint y: 378, endPoint x: 671, endPoint y: 342, distance: 365.2
click at [671, 342] on div "Janela de atendimento Grade de atendimento Capacidade Transportadoras Veículos …" at bounding box center [713, 341] width 1427 height 683
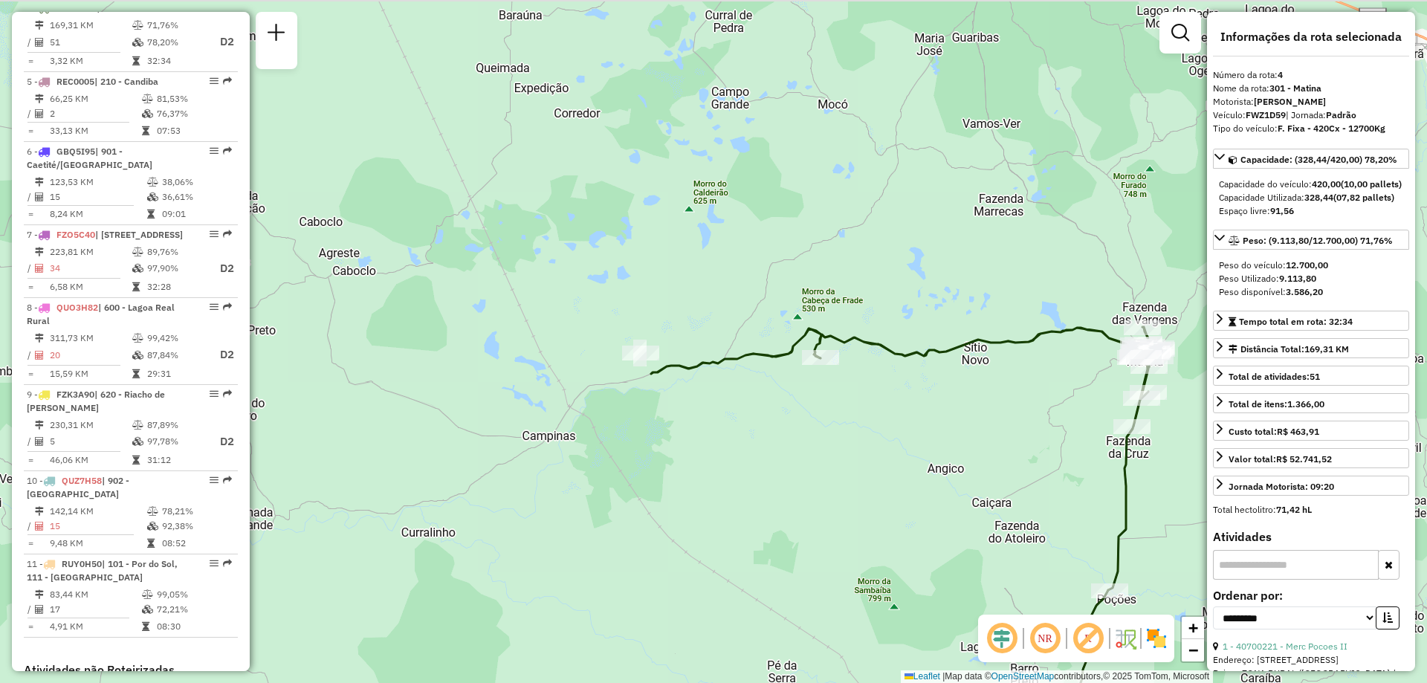
drag, startPoint x: 967, startPoint y: 363, endPoint x: 873, endPoint y: 391, distance: 98.5
click at [875, 391] on div "Janela de atendimento Grade de atendimento Capacidade Transportadoras Veículos …" at bounding box center [713, 341] width 1427 height 683
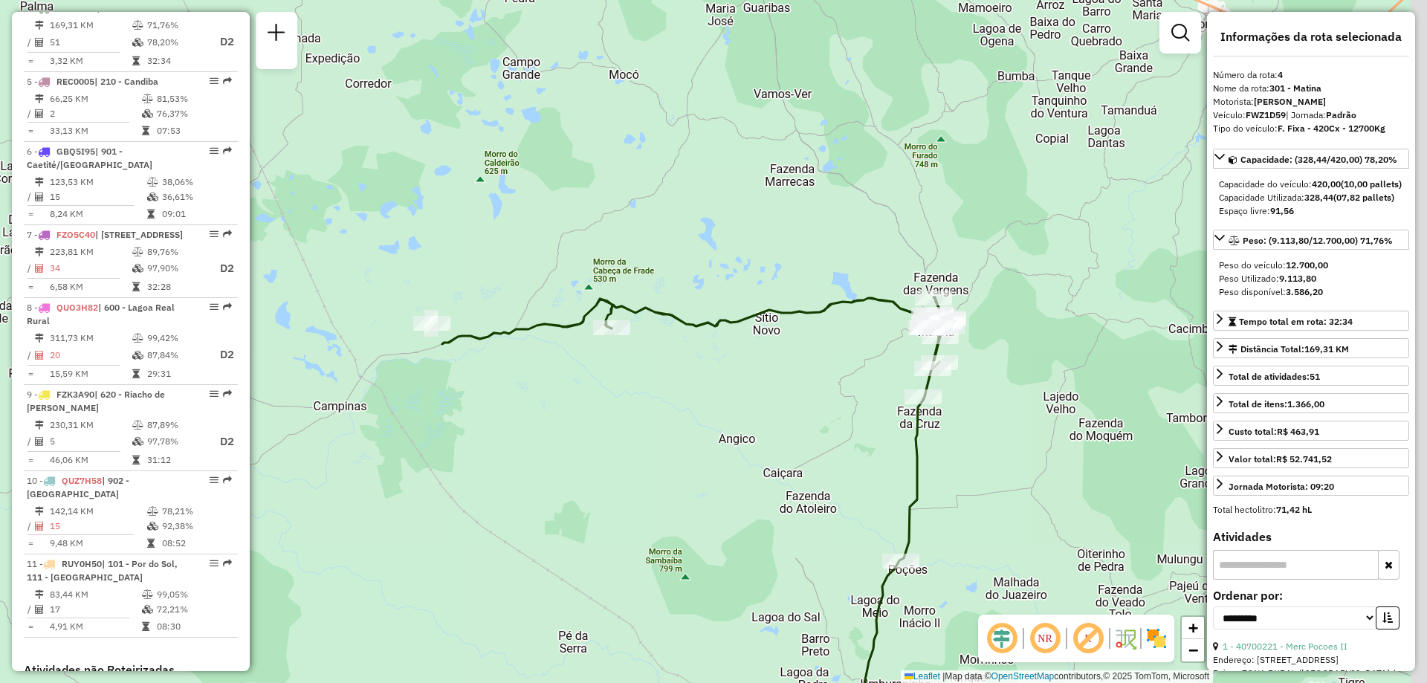
drag, startPoint x: 942, startPoint y: 418, endPoint x: 806, endPoint y: 378, distance: 141.1
click at [809, 380] on div "Janela de atendimento Grade de atendimento Capacidade Transportadoras Veículos …" at bounding box center [713, 341] width 1427 height 683
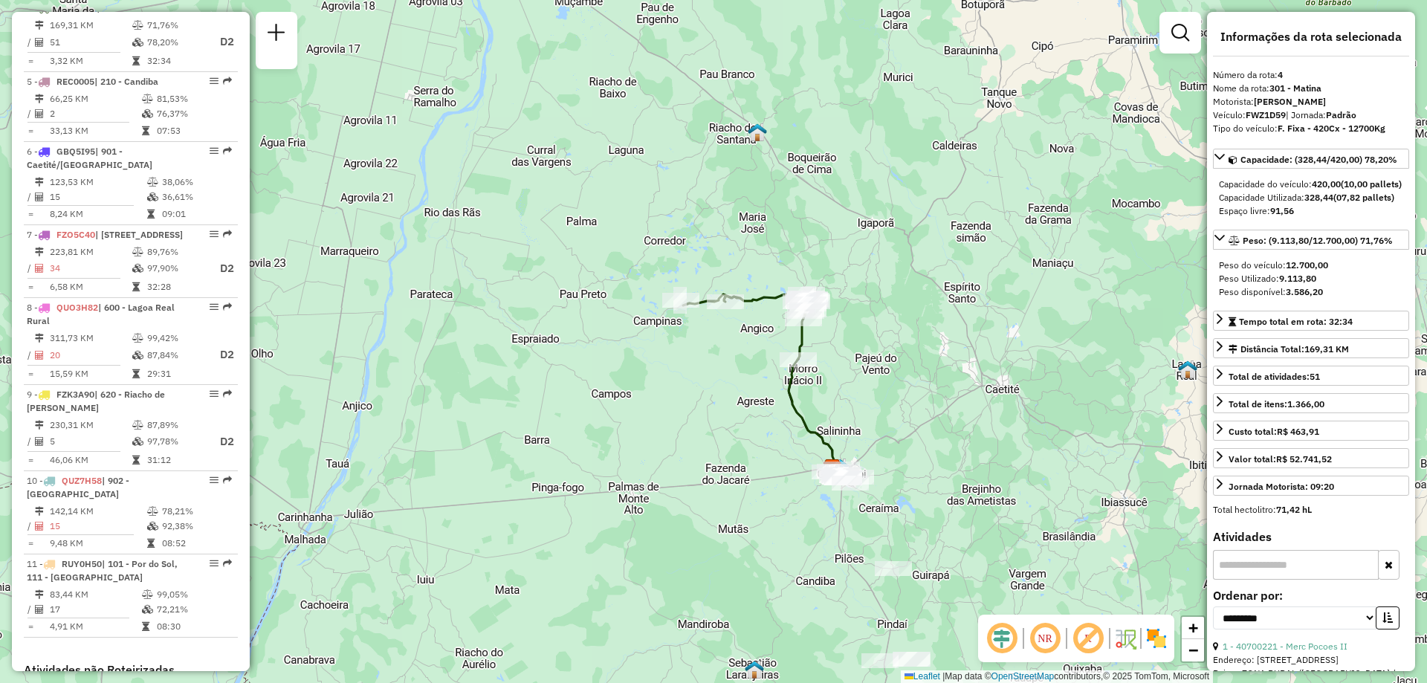
drag, startPoint x: 867, startPoint y: 514, endPoint x: 798, endPoint y: 345, distance: 182.3
click at [799, 360] on icon at bounding box center [813, 414] width 48 height 109
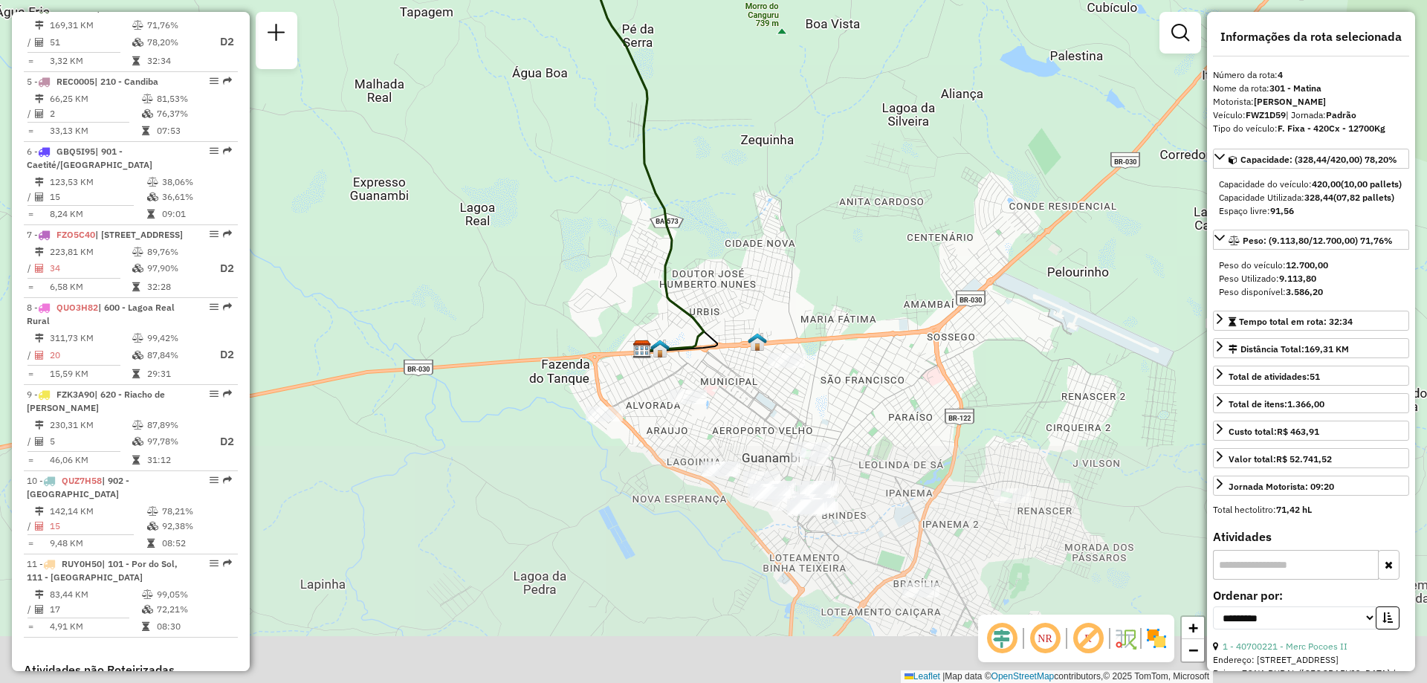
drag, startPoint x: 818, startPoint y: 469, endPoint x: 772, endPoint y: 225, distance: 248.1
click at [772, 225] on div "Janela de atendimento Grade de atendimento Capacidade Transportadoras Veículos …" at bounding box center [713, 341] width 1427 height 683
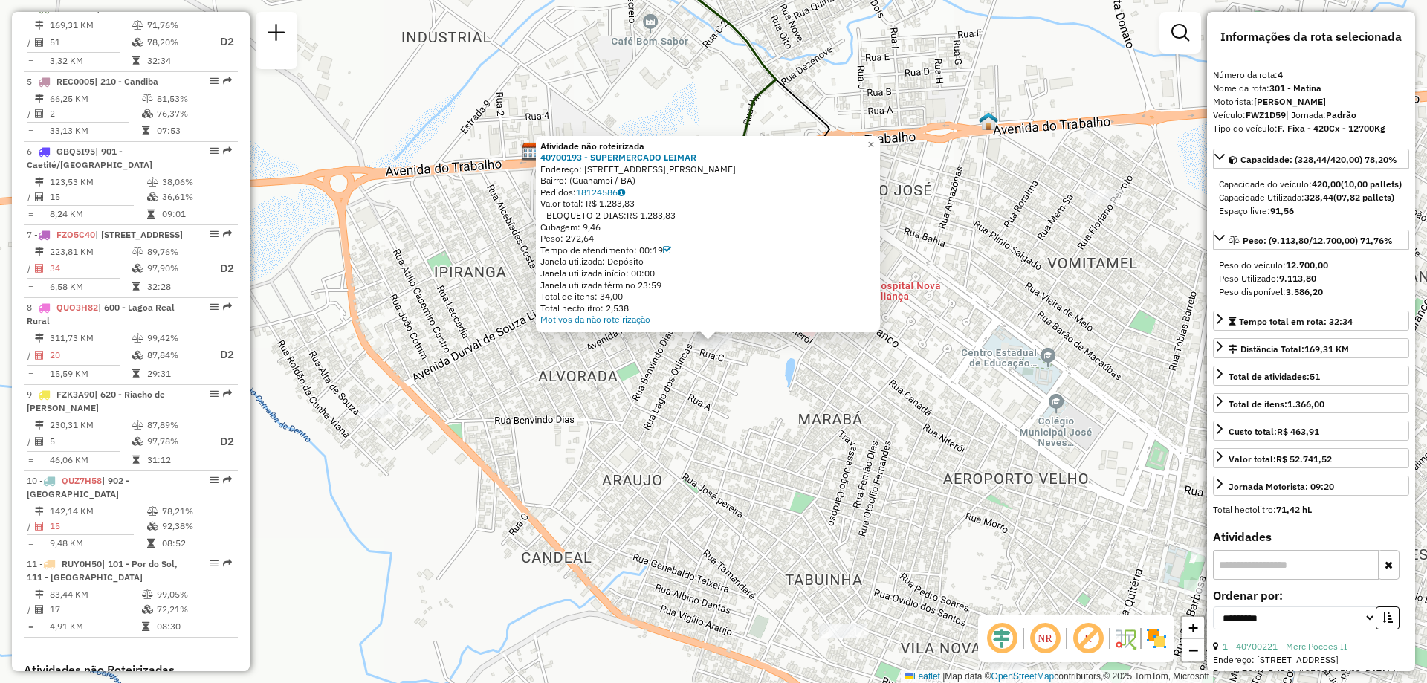
click at [430, 375] on div "Atividade não roteirizada 40700193 - SUPERMERCADO LEIMAR Endereço: Rua João Hem…" at bounding box center [713, 341] width 1427 height 683
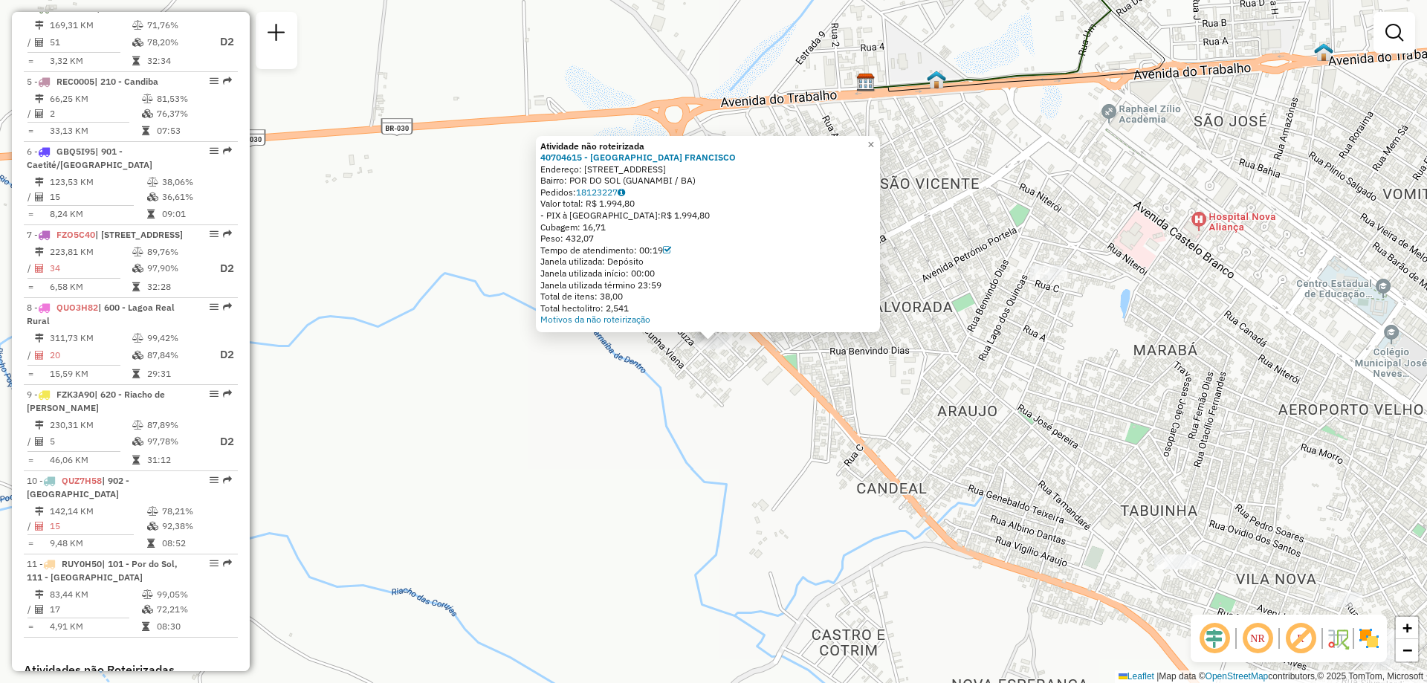
click at [612, 418] on div "Atividade não roteirizada 40704615 - SEBASTIAO FRANCISCO Endereço: R MESSIAS DA…" at bounding box center [713, 341] width 1427 height 683
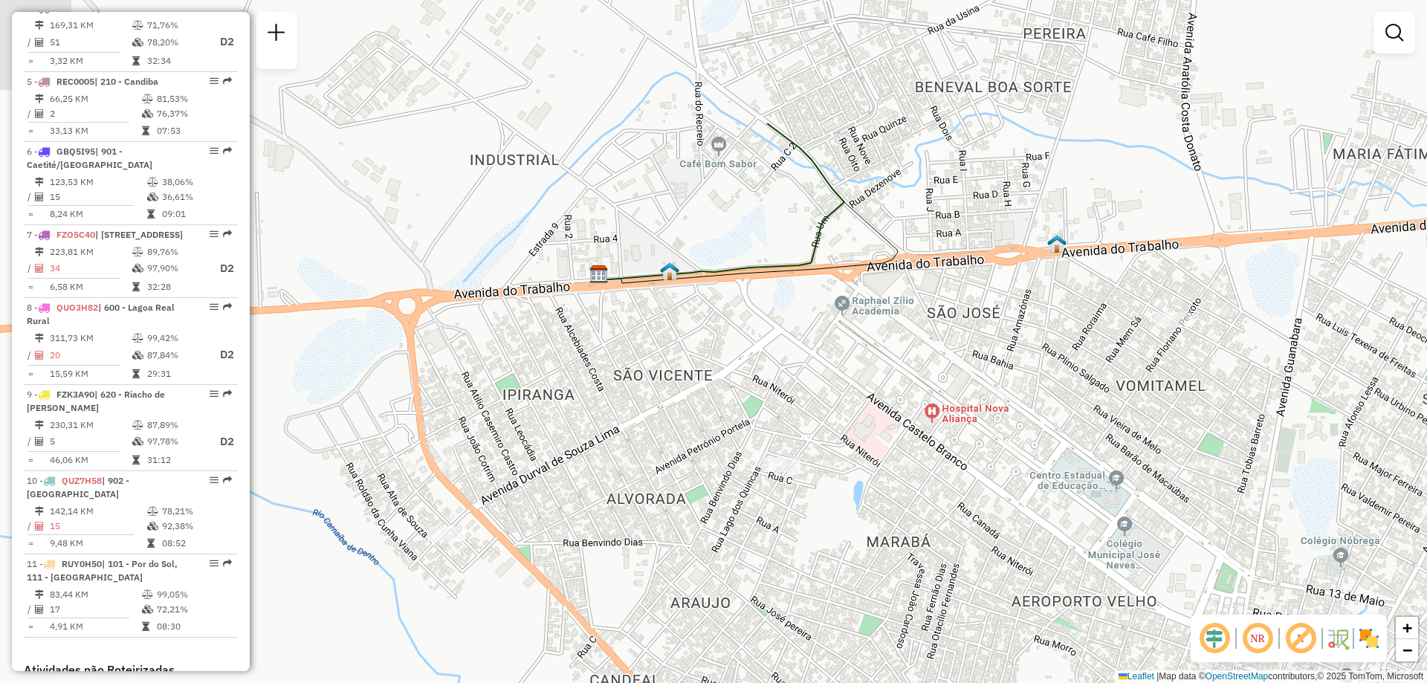
drag, startPoint x: 947, startPoint y: 319, endPoint x: 587, endPoint y: 518, distance: 411.2
click at [588, 518] on div "Janela de atendimento Grade de atendimento Capacidade Transportadoras Veículos …" at bounding box center [713, 341] width 1427 height 683
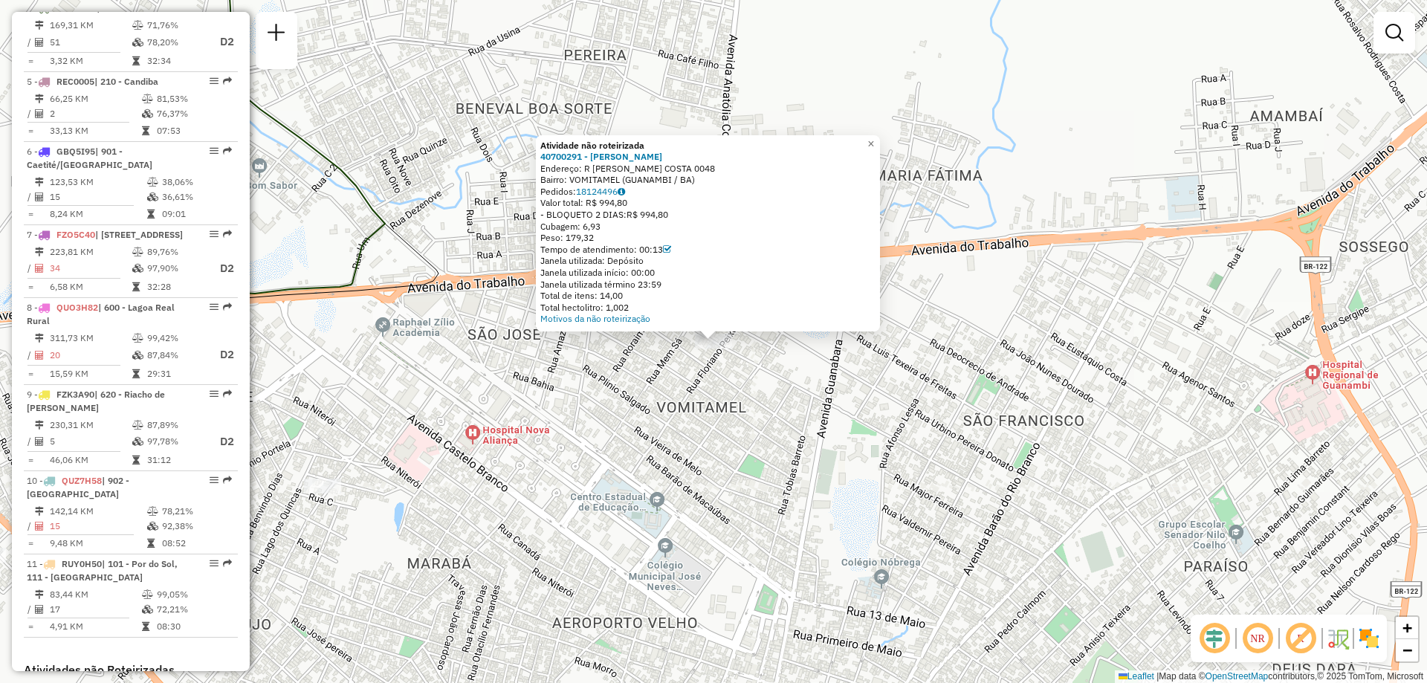
click at [459, 164] on div "Atividade não roteirizada 40700291 - JOSE INACIO DA SILVA Endereço: R BEIJAMIN …" at bounding box center [713, 341] width 1427 height 683
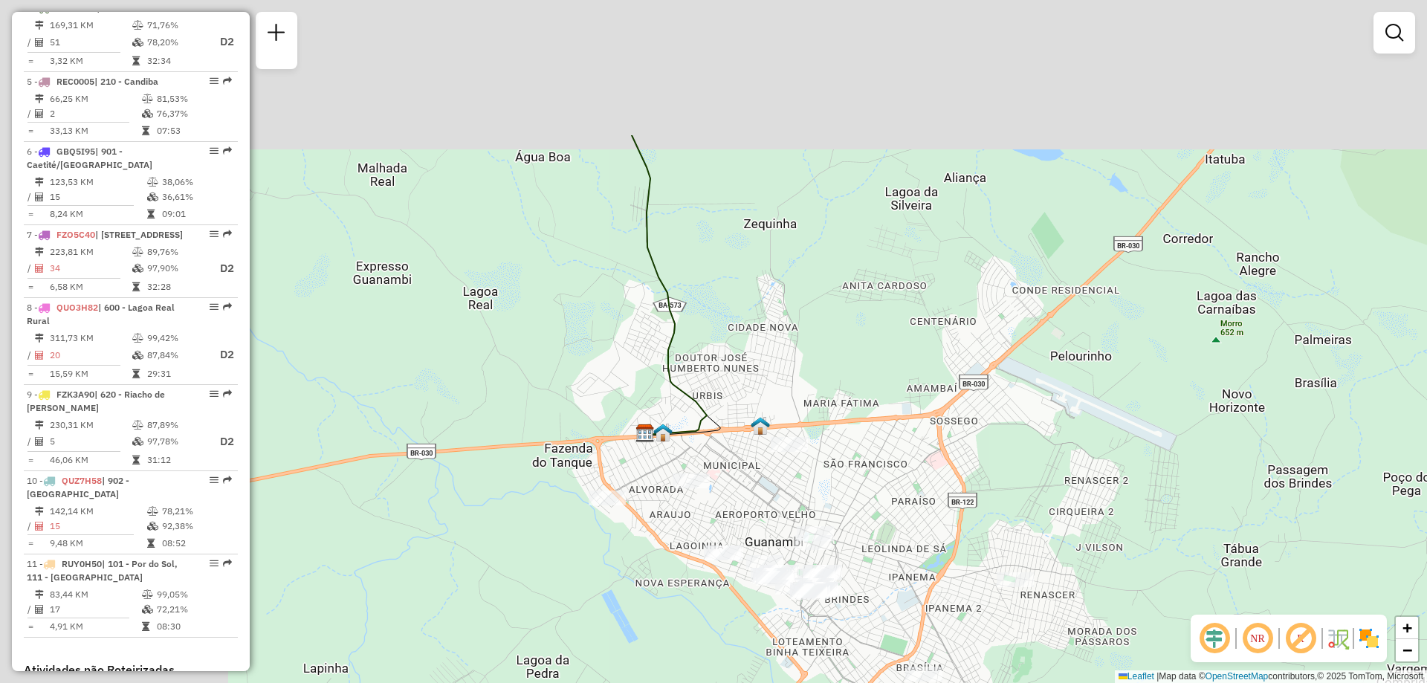
drag, startPoint x: 403, startPoint y: 129, endPoint x: 717, endPoint y: 352, distance: 385.0
click at [707, 352] on icon at bounding box center [669, 285] width 75 height 300
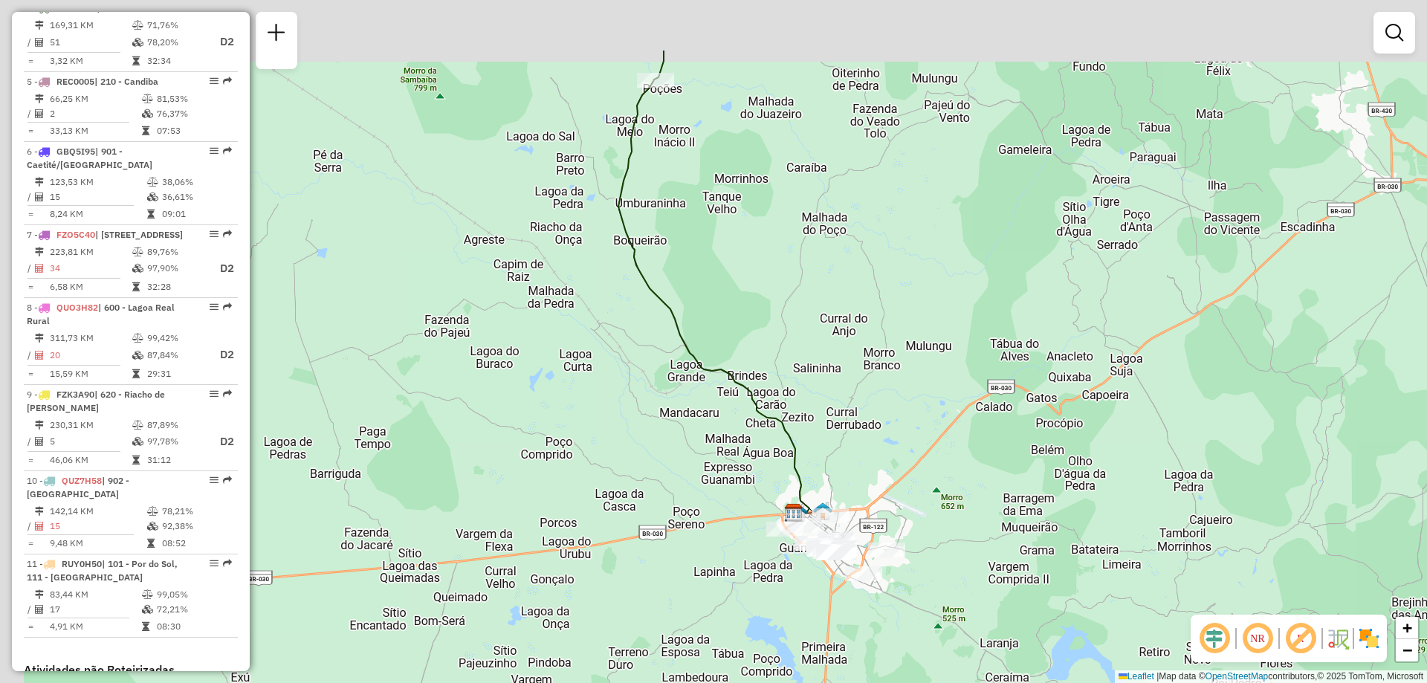
drag, startPoint x: 632, startPoint y: 195, endPoint x: 832, endPoint y: 535, distance: 393.8
click at [809, 514] on icon at bounding box center [713, 297] width 191 height 434
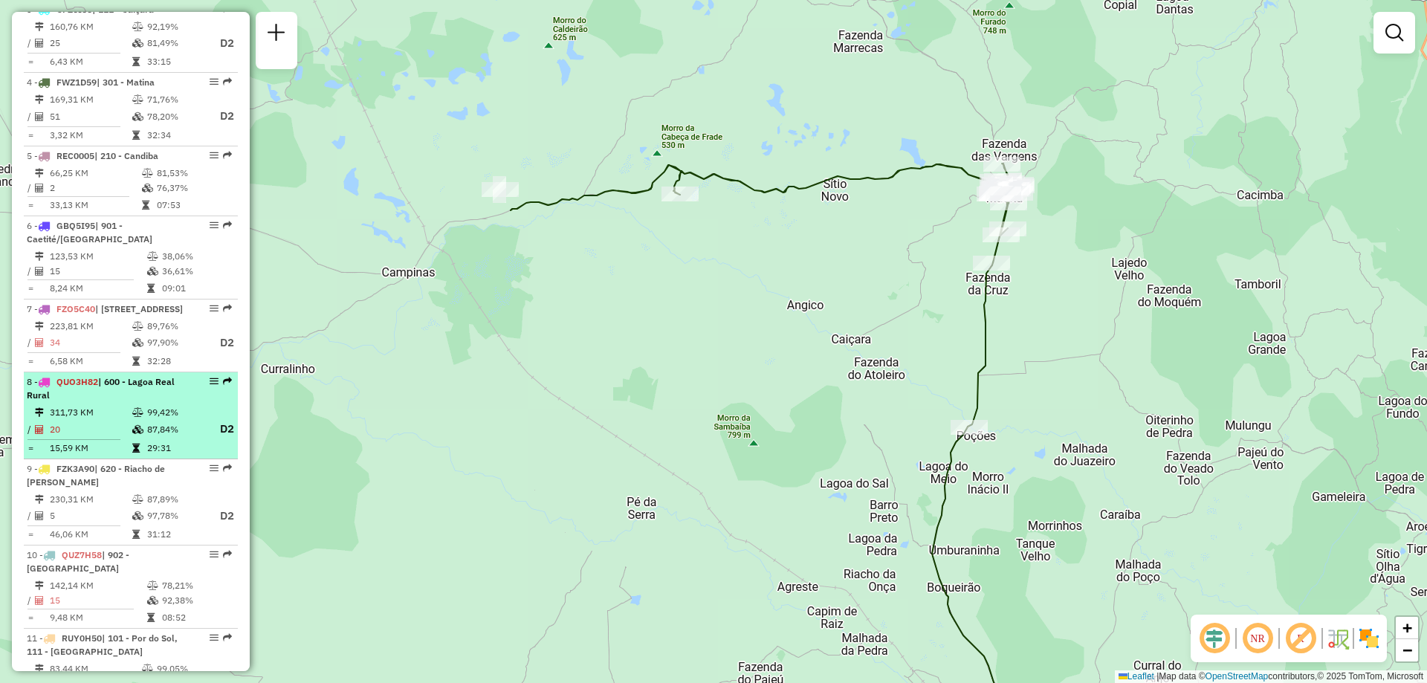
scroll to position [667, 0]
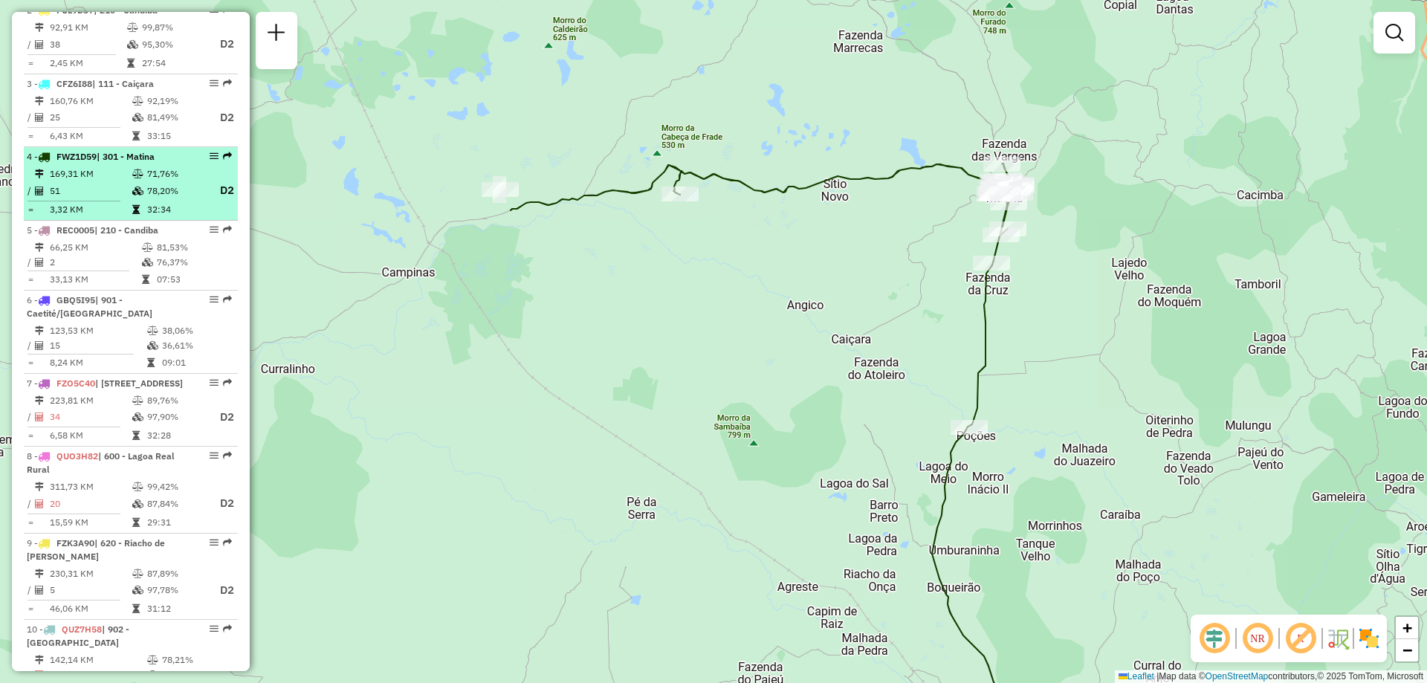
click at [142, 162] on span "| 301 - Matina" at bounding box center [126, 156] width 58 height 11
select select "**********"
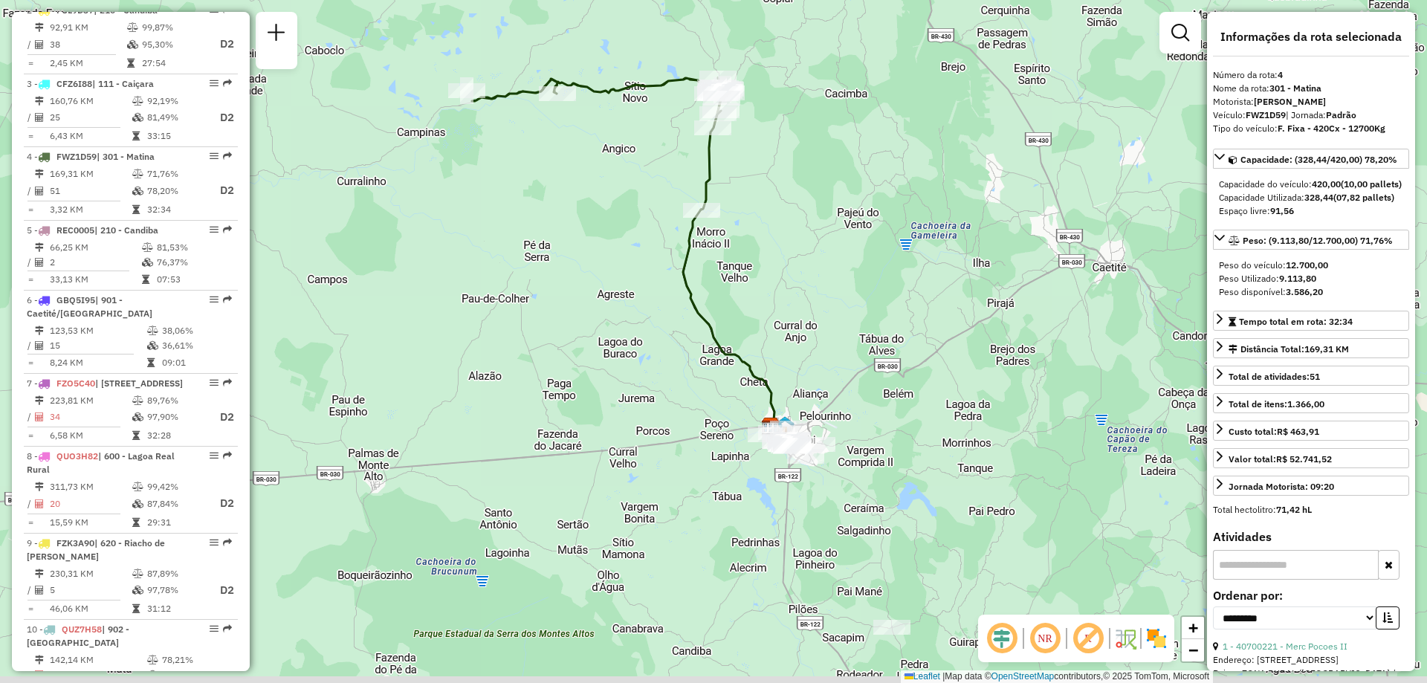
drag, startPoint x: 905, startPoint y: 252, endPoint x: 817, endPoint y: 164, distance: 125.1
click at [817, 164] on div "Janela de atendimento Grade de atendimento Capacidade Transportadoras Veículos …" at bounding box center [713, 341] width 1427 height 683
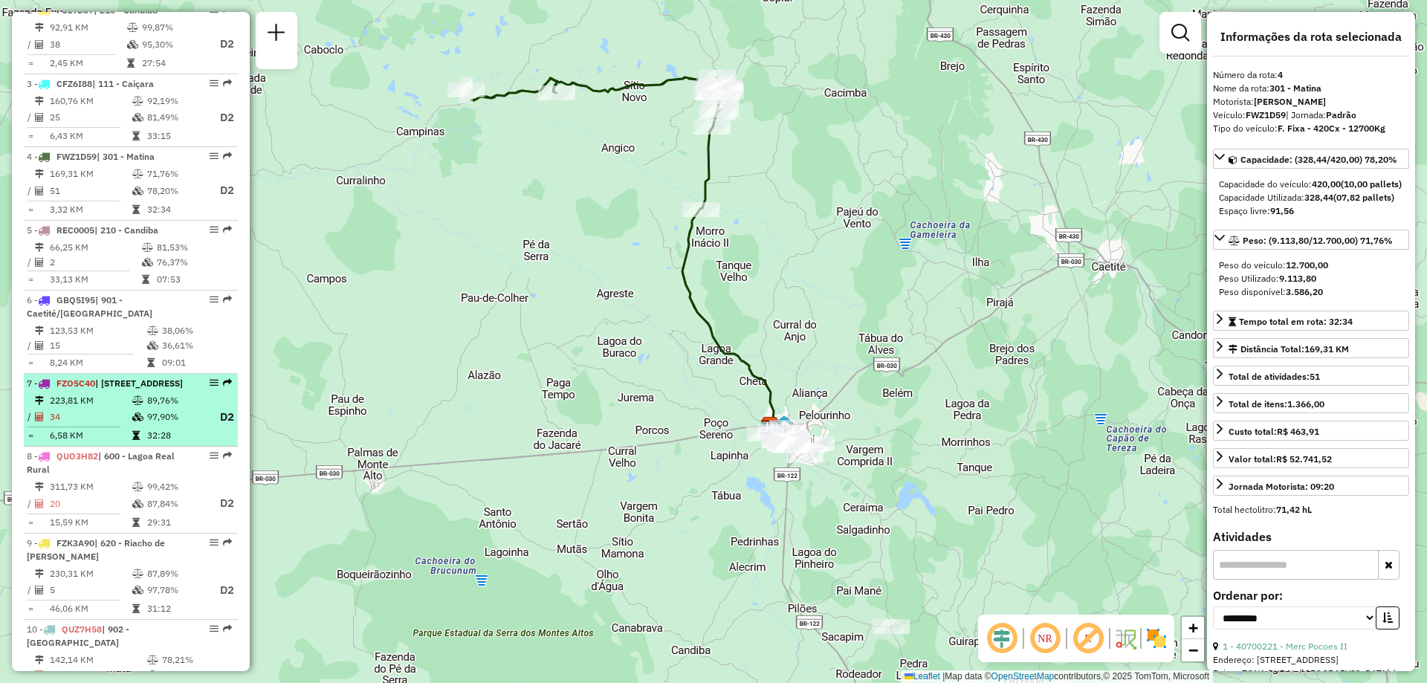
click at [165, 389] on span "| [STREET_ADDRESS]" at bounding box center [139, 383] width 88 height 11
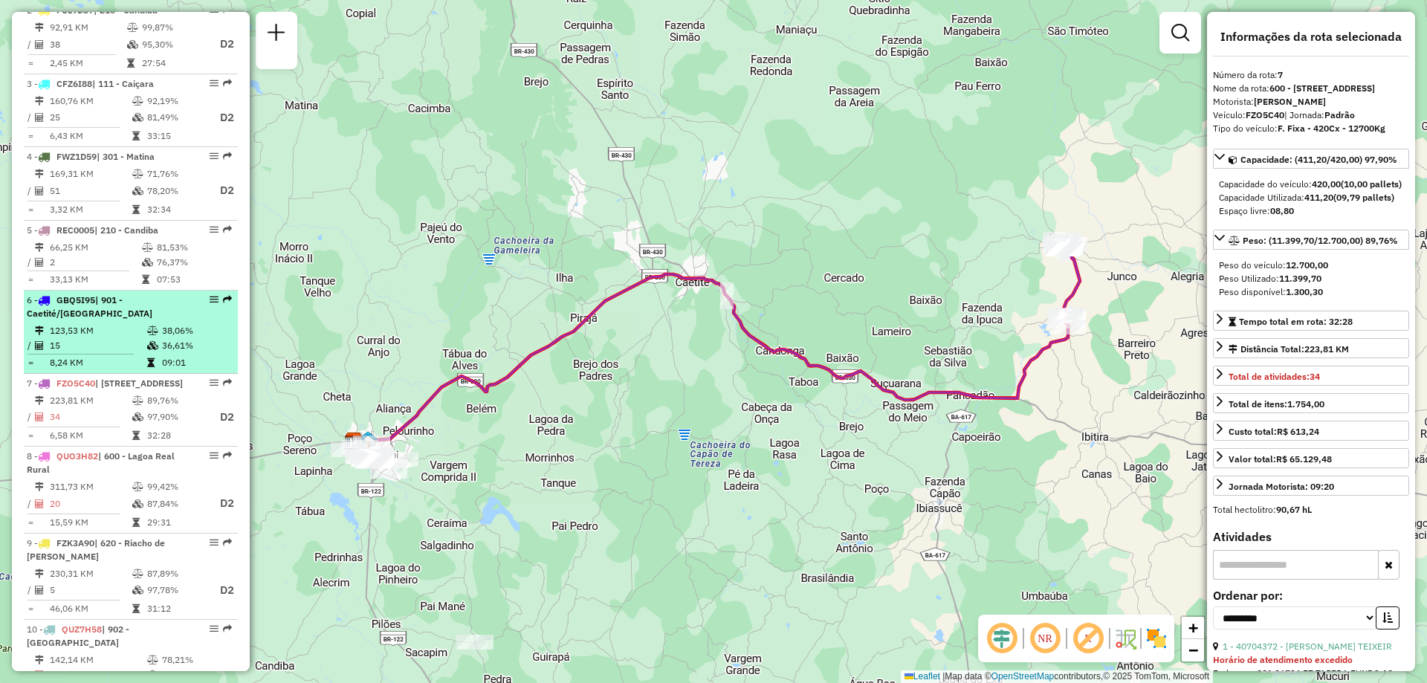
click at [175, 338] on td "38,06%" at bounding box center [196, 330] width 71 height 15
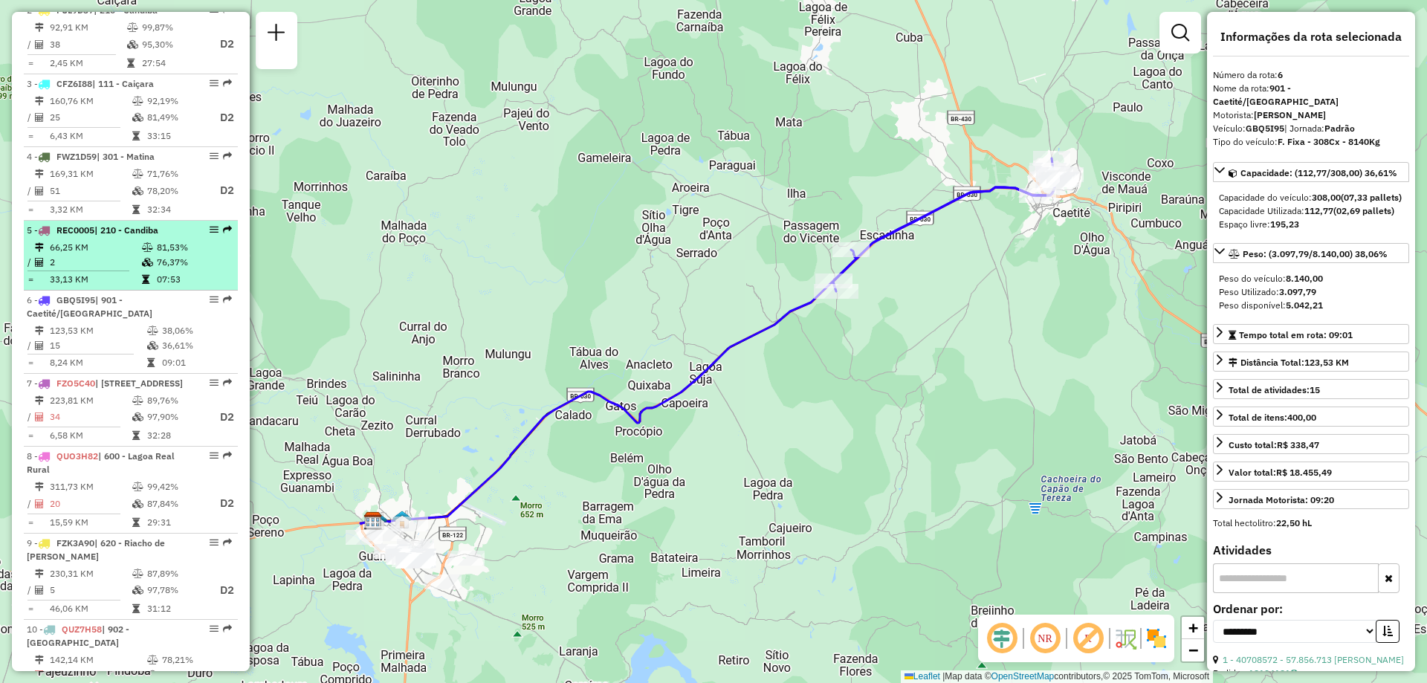
click at [168, 287] on td "07:53" at bounding box center [193, 279] width 75 height 15
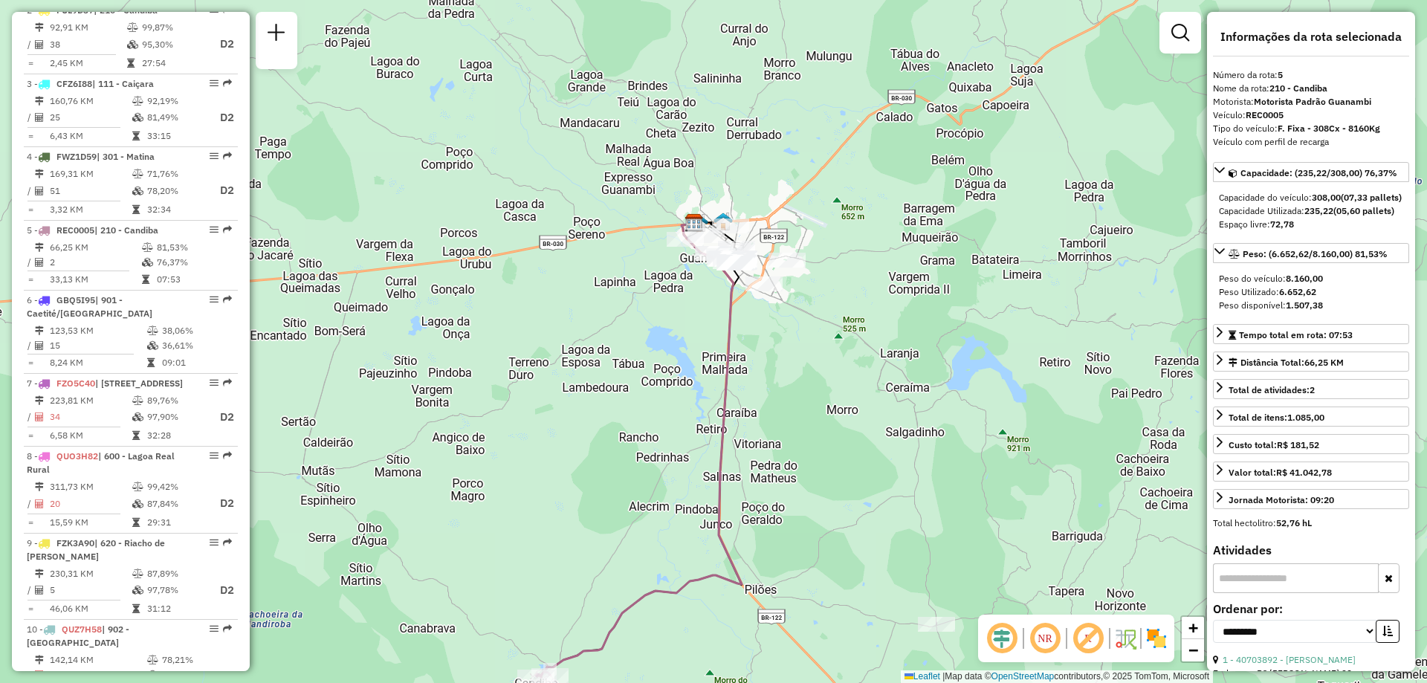
drag, startPoint x: 885, startPoint y: 366, endPoint x: 809, endPoint y: 479, distance: 136.7
click at [809, 479] on div "Janela de atendimento Grade de atendimento Capacidade Transportadoras Veículos …" at bounding box center [713, 341] width 1427 height 683
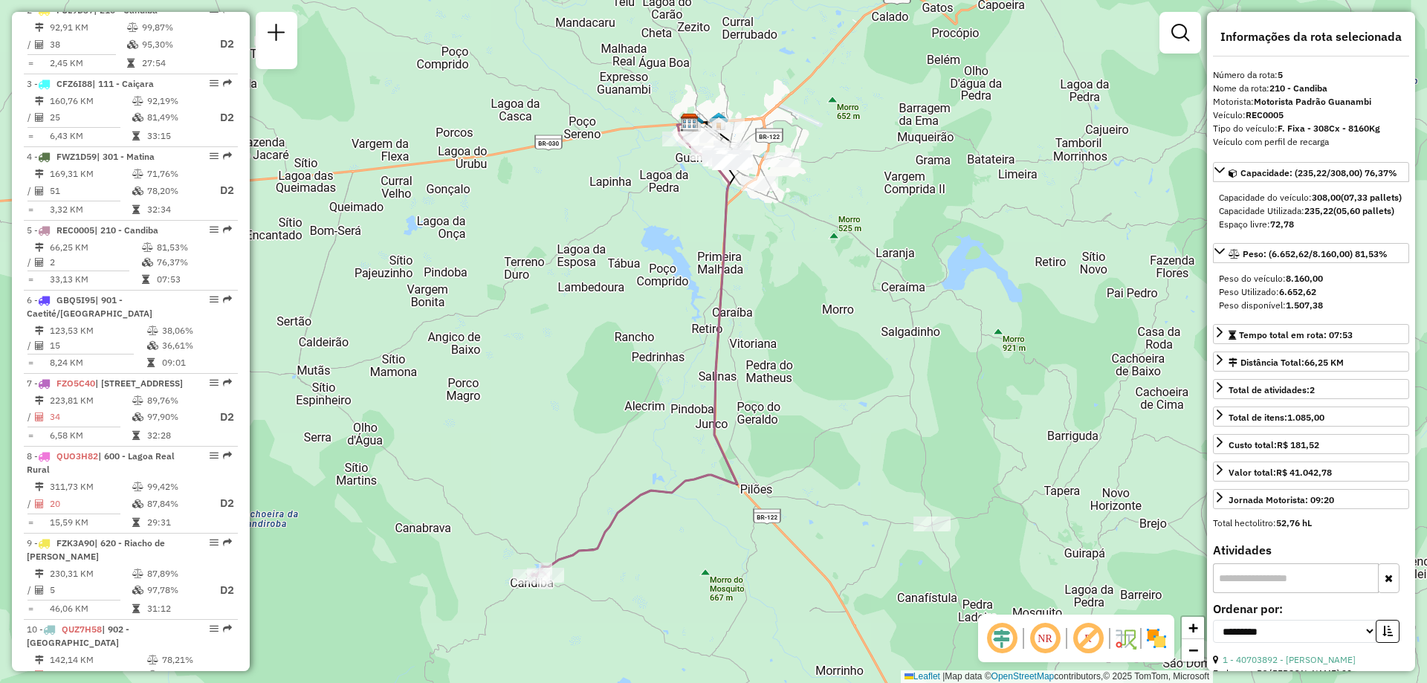
drag, startPoint x: 755, startPoint y: 499, endPoint x: 750, endPoint y: 404, distance: 94.5
click at [750, 404] on div "Janela de atendimento Grade de atendimento Capacidade Transportadoras Veículos …" at bounding box center [713, 341] width 1427 height 683
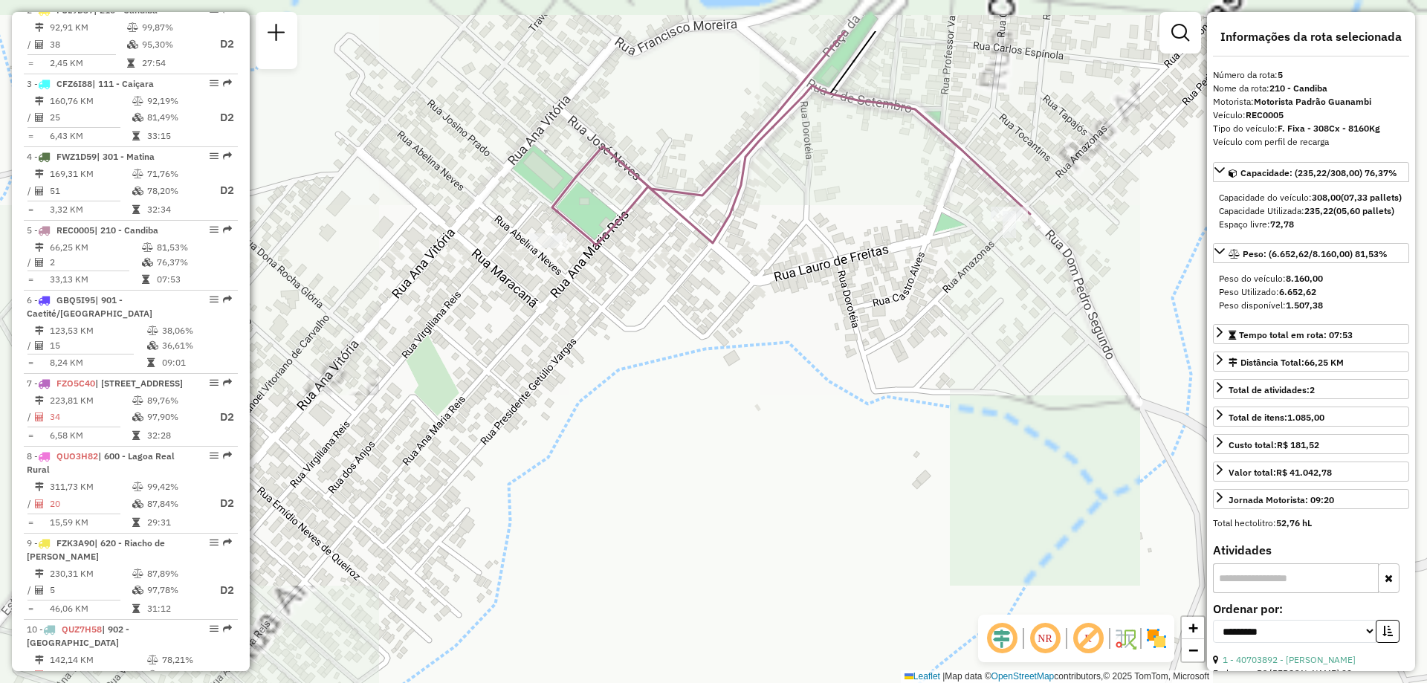
drag, startPoint x: 597, startPoint y: 302, endPoint x: 594, endPoint y: 449, distance: 147.2
click at [594, 449] on div "Janela de atendimento Grade de atendimento Capacidade Transportadoras Veículos …" at bounding box center [713, 341] width 1427 height 683
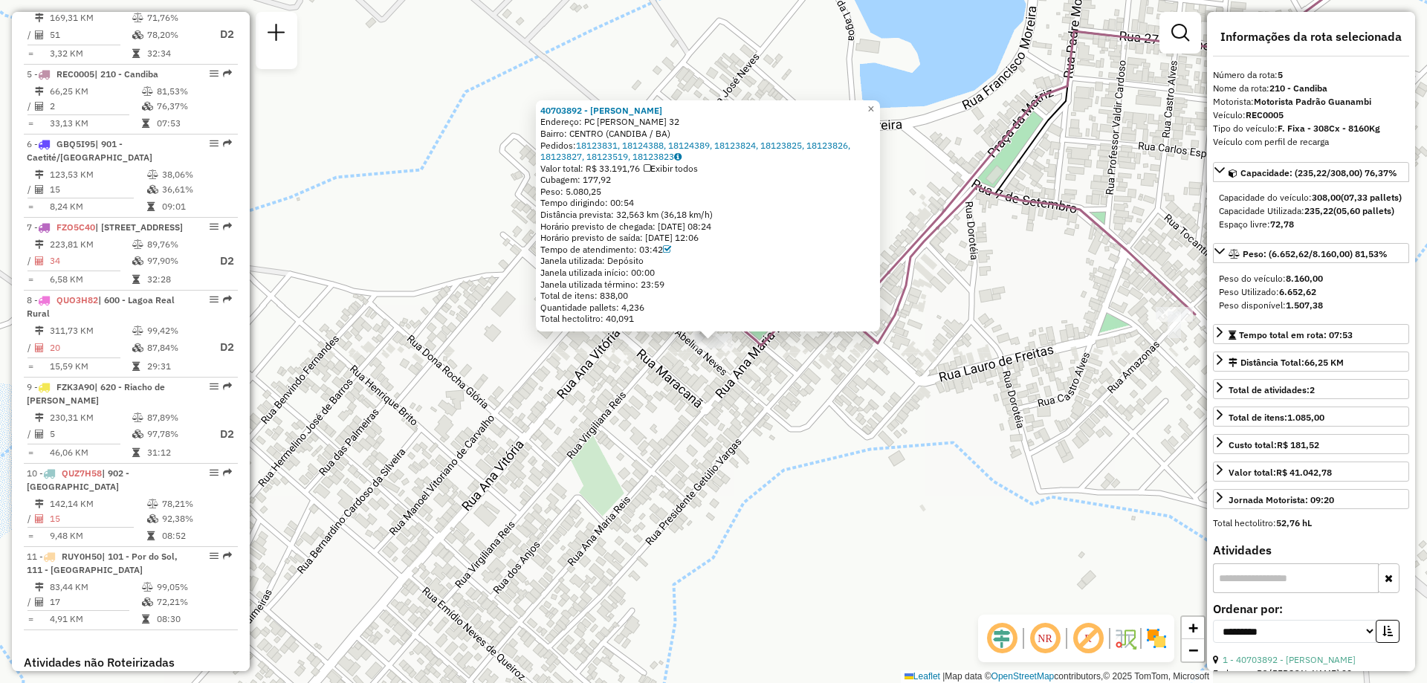
scroll to position [889, 0]
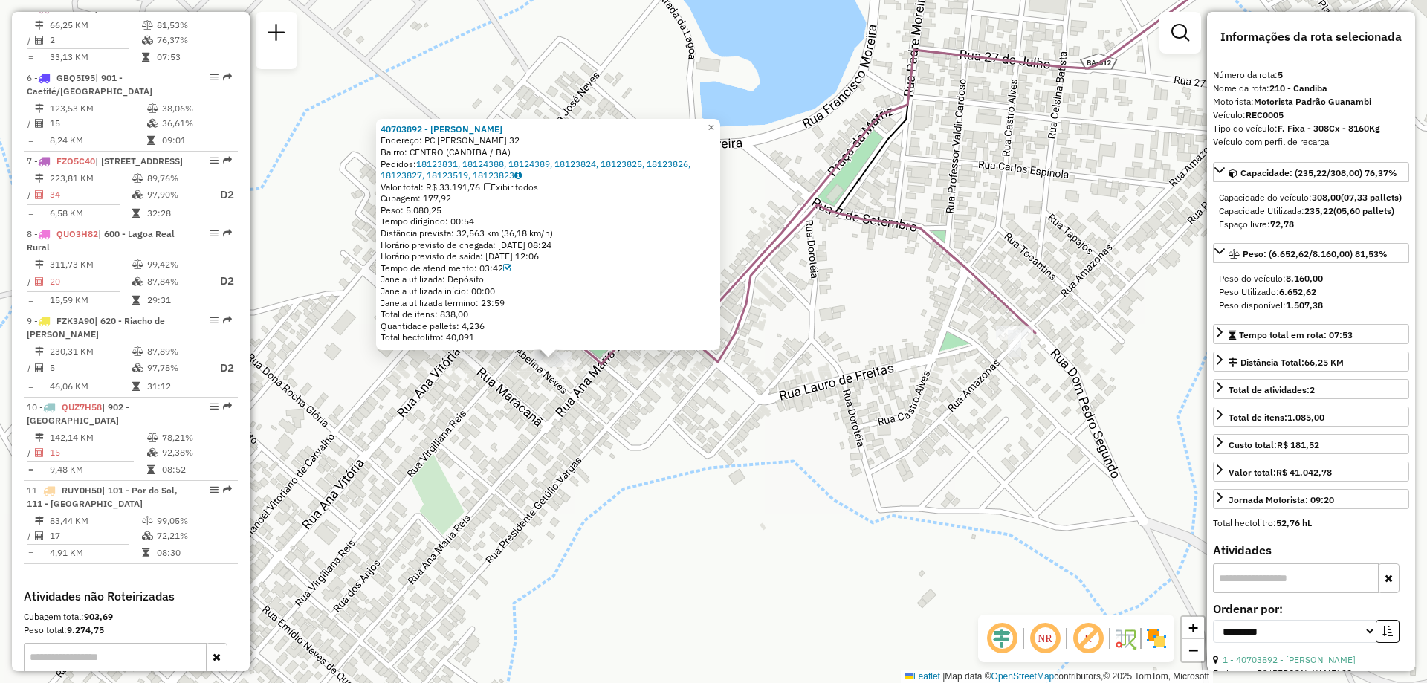
drag, startPoint x: 1024, startPoint y: 340, endPoint x: 956, endPoint y: 351, distance: 69.2
click at [864, 360] on div "40703892 - PAULO IGOR BADARO VI Endereço: PC TERTULIANO JOAQUIM NETO 32 Bairro:…" at bounding box center [713, 341] width 1427 height 683
click at [1020, 324] on icon at bounding box center [814, 285] width 439 height 160
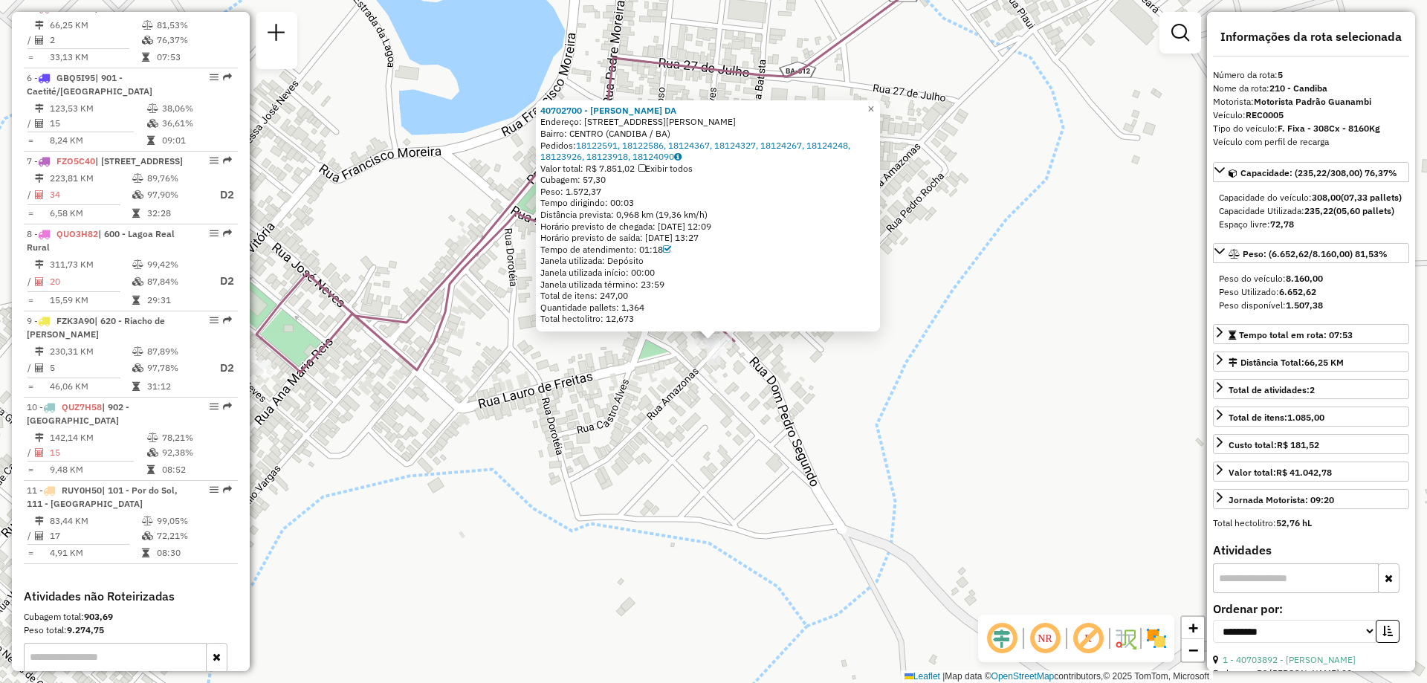
click at [551, 449] on div "40702700 - JOQUIM RODRIGUES DA Endereço: R D PEDRO II 105 Bairro: CENTRO (CANDI…" at bounding box center [713, 341] width 1427 height 683
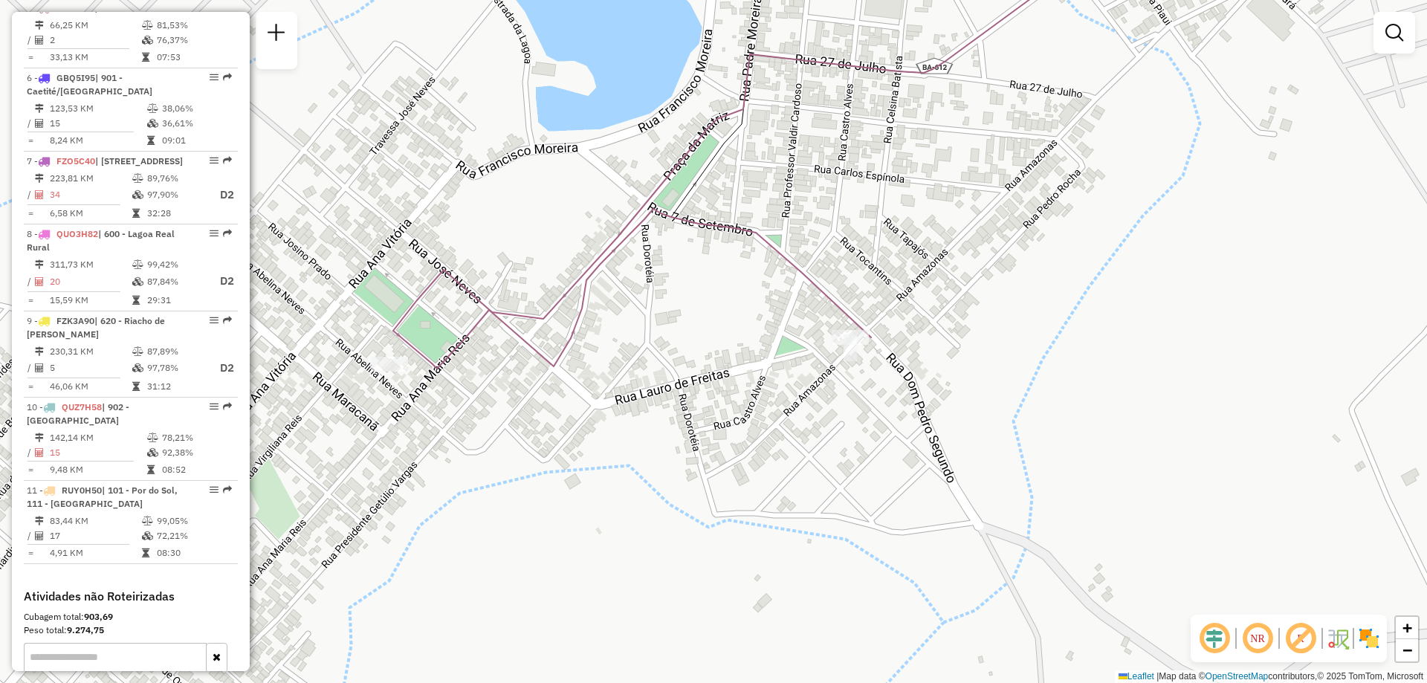
drag, startPoint x: 476, startPoint y: 432, endPoint x: 628, endPoint y: 427, distance: 151.7
click at [628, 427] on div "Janela de atendimento Grade de atendimento Capacidade Transportadoras Veículos …" at bounding box center [713, 341] width 1427 height 683
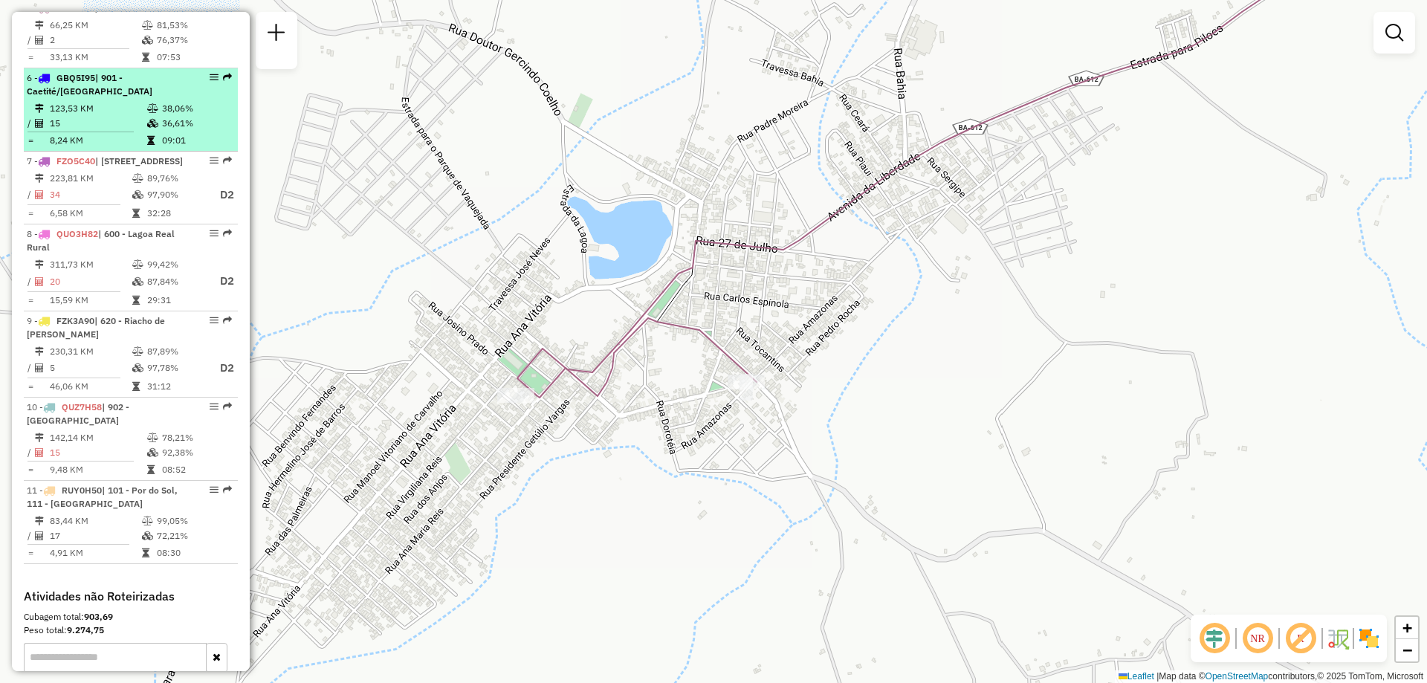
click at [126, 116] on td "123,53 KM" at bounding box center [97, 108] width 97 height 15
select select "**********"
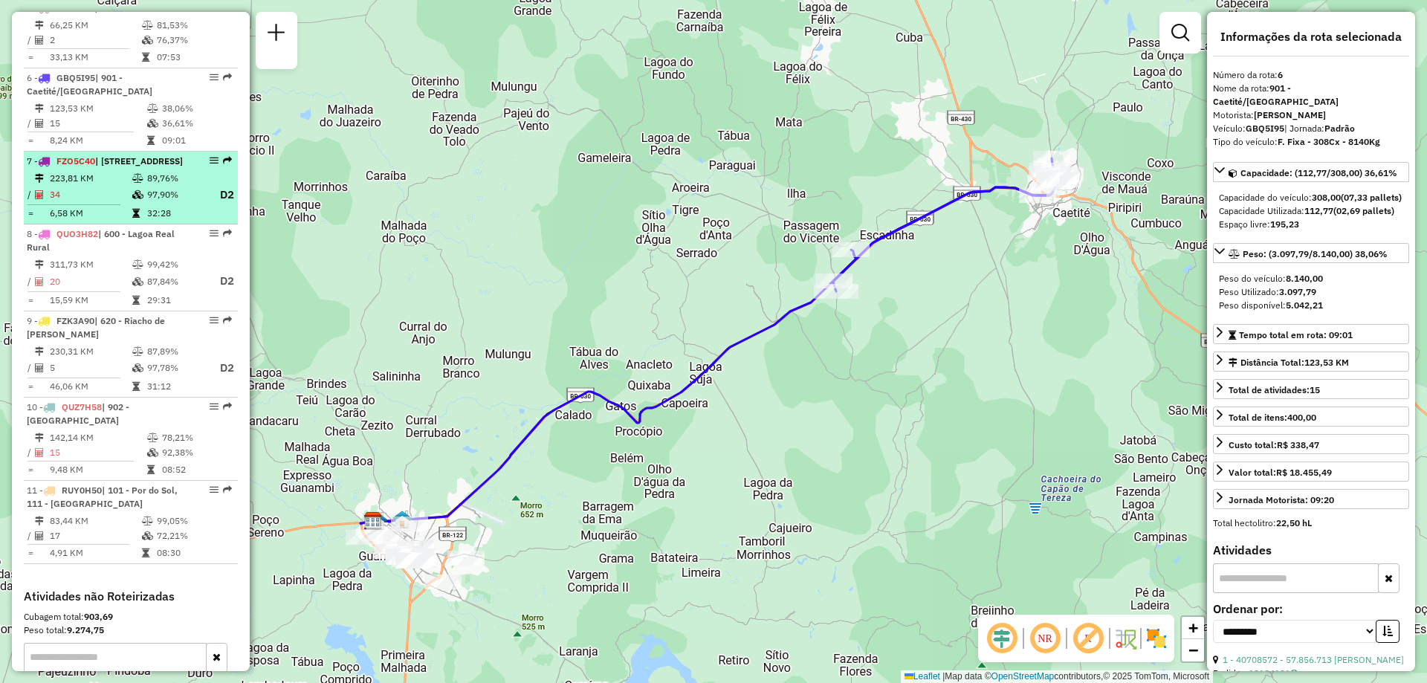
click at [156, 204] on td "97,90%" at bounding box center [175, 195] width 59 height 19
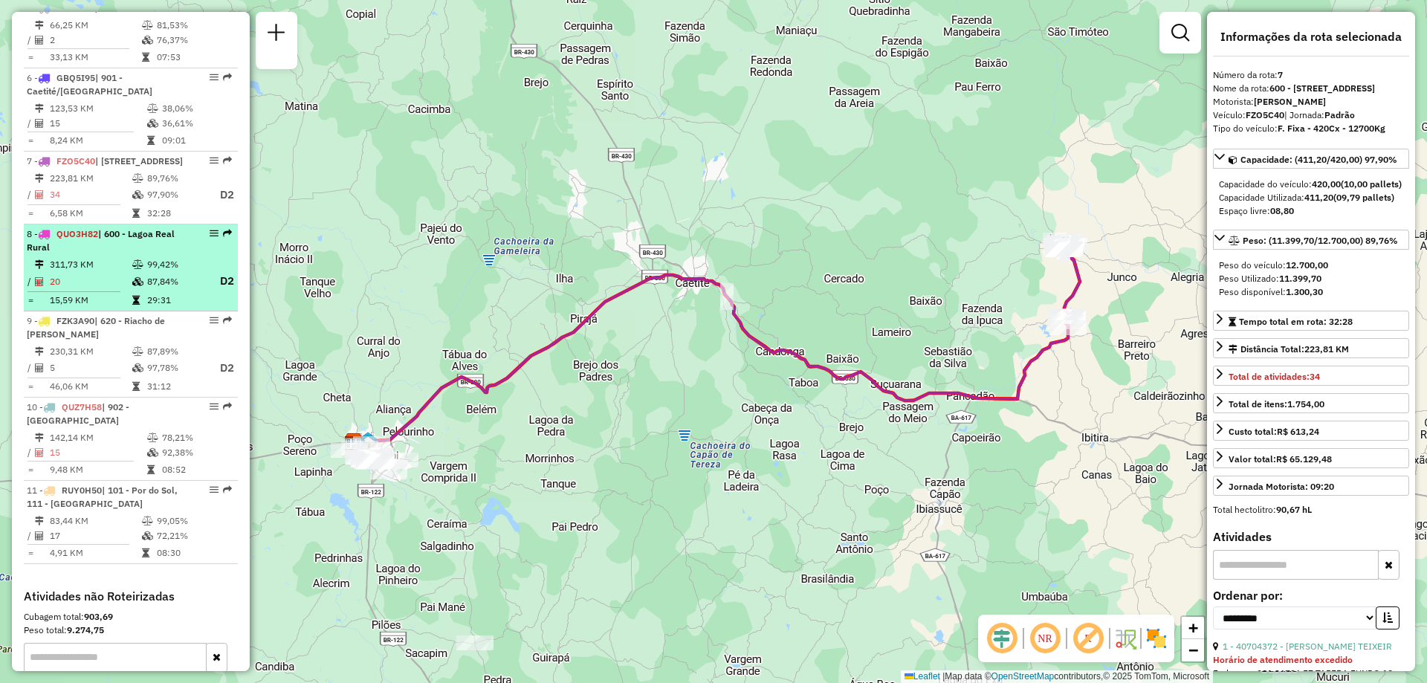
click at [139, 254] on div "8 - QUO3H82 | 600 - Lagoa Real Rural" at bounding box center [106, 240] width 158 height 27
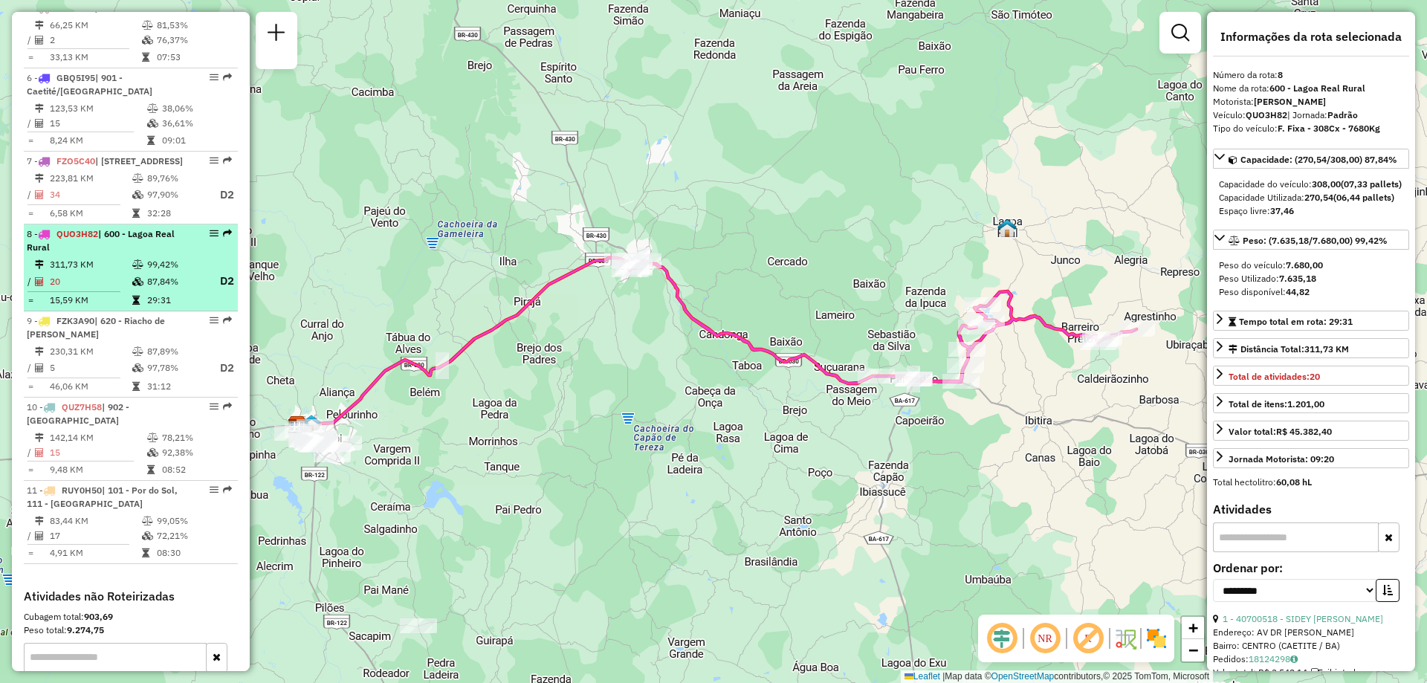
scroll to position [1112, 0]
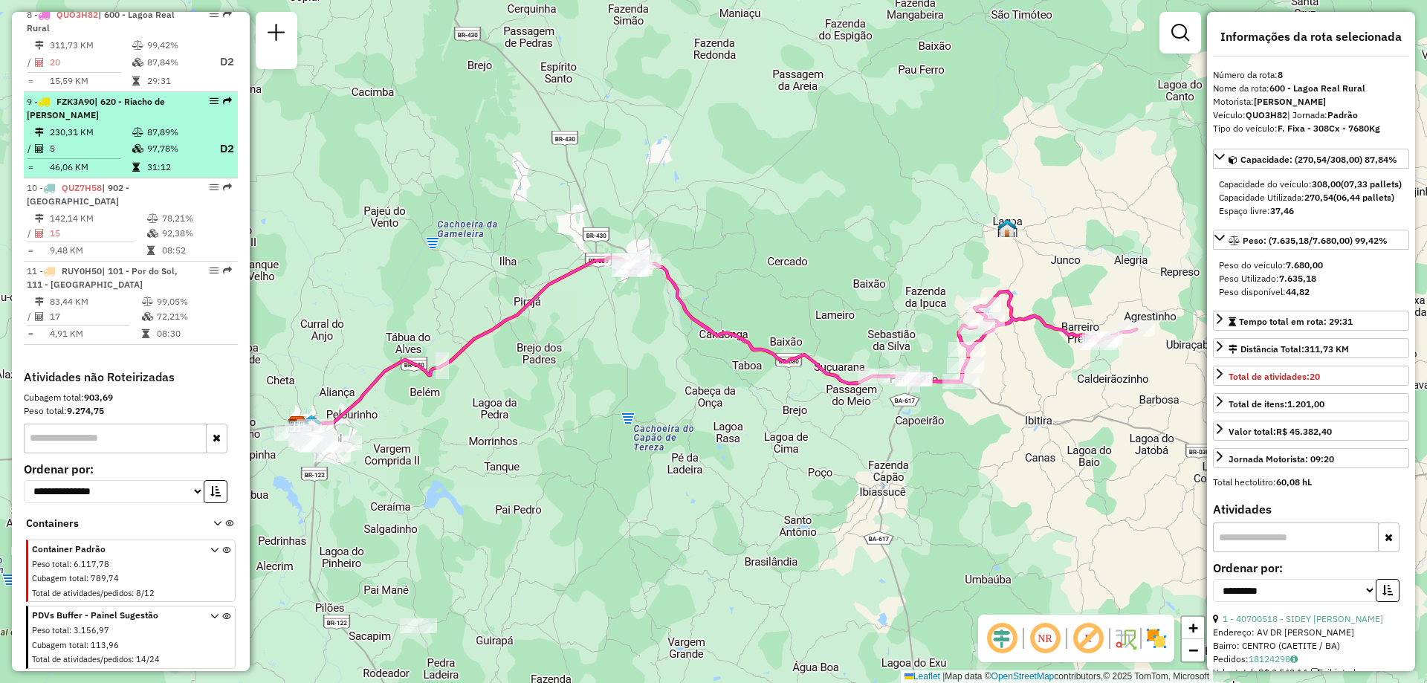
click at [117, 140] on td "230,31 KM" at bounding box center [90, 132] width 82 height 15
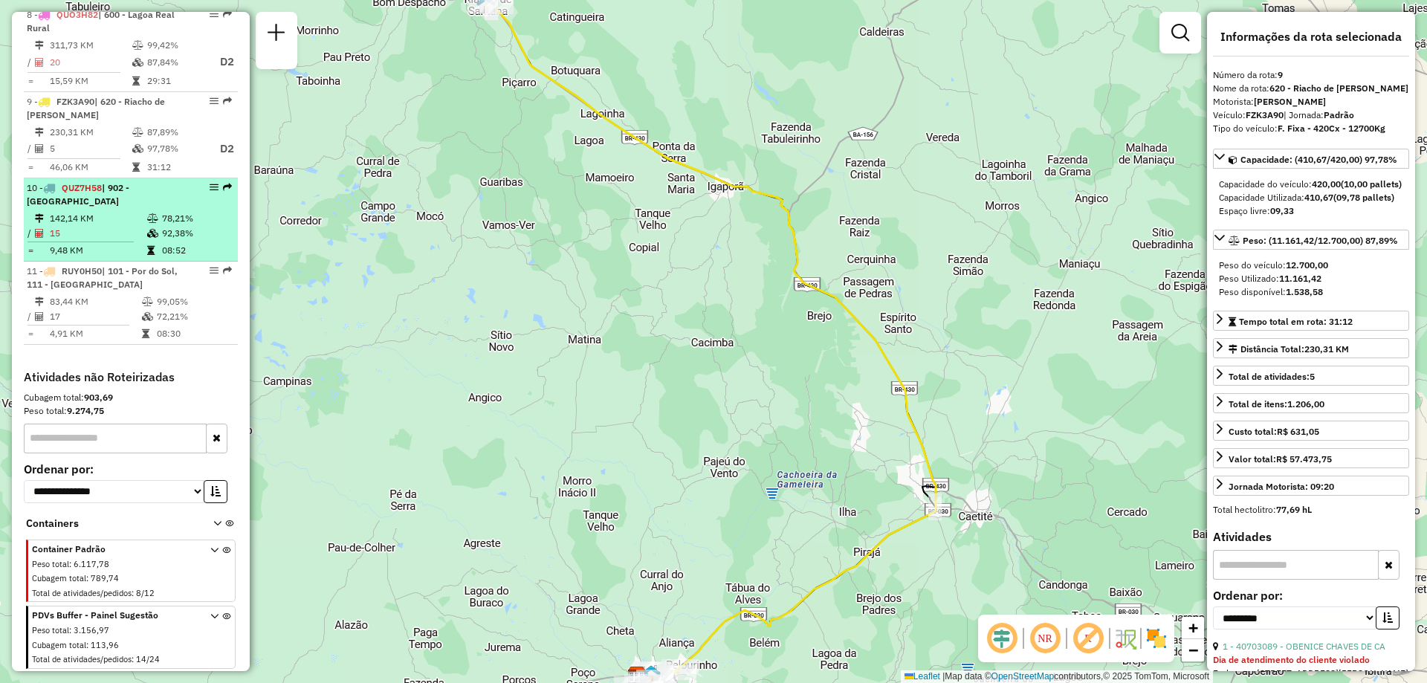
click at [75, 241] on td "15" at bounding box center [97, 233] width 97 height 15
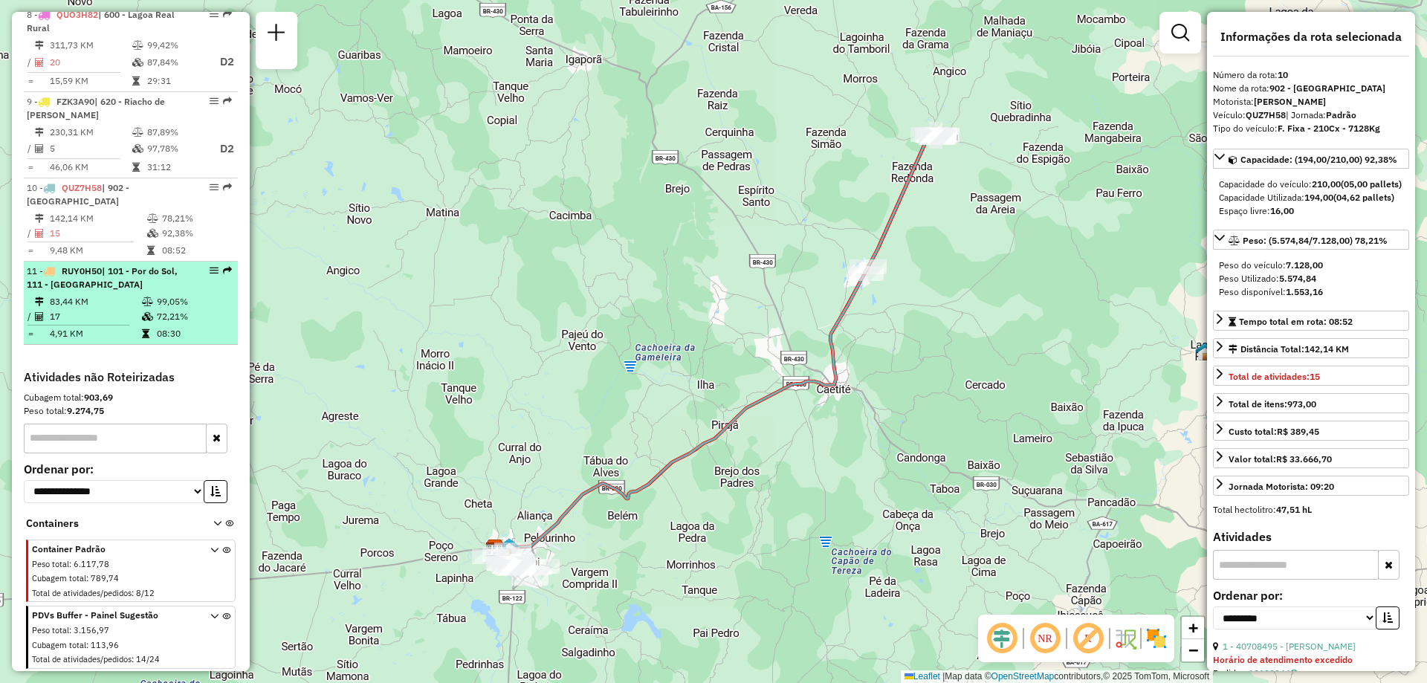
click at [109, 291] on div "11 - RUY0H50 | 101 - Por do Sol, 111 - Caiçara" at bounding box center [106, 278] width 158 height 27
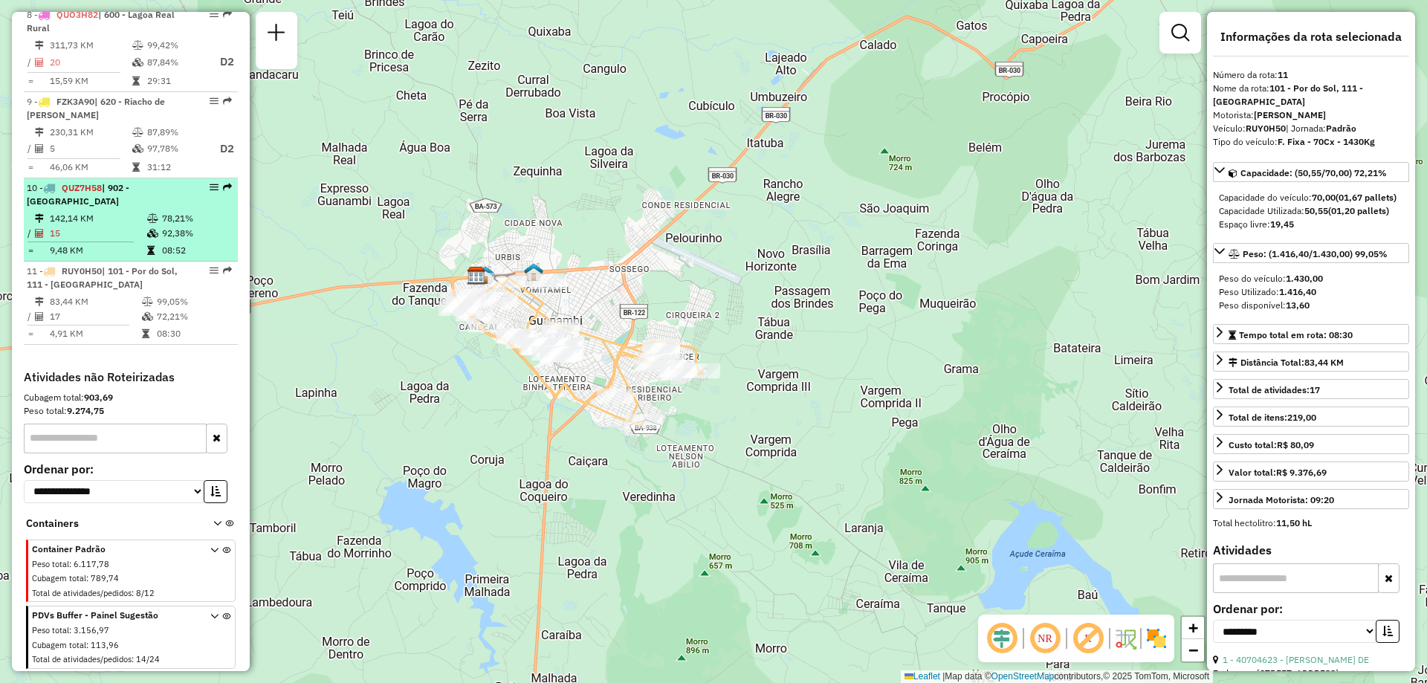
click at [130, 262] on li "10 - QUZ7H58 | 902 - Maniaçu 142,14 KM 78,21% / 15 92,38% = 9,48 KM 08:52" at bounding box center [131, 219] width 214 height 83
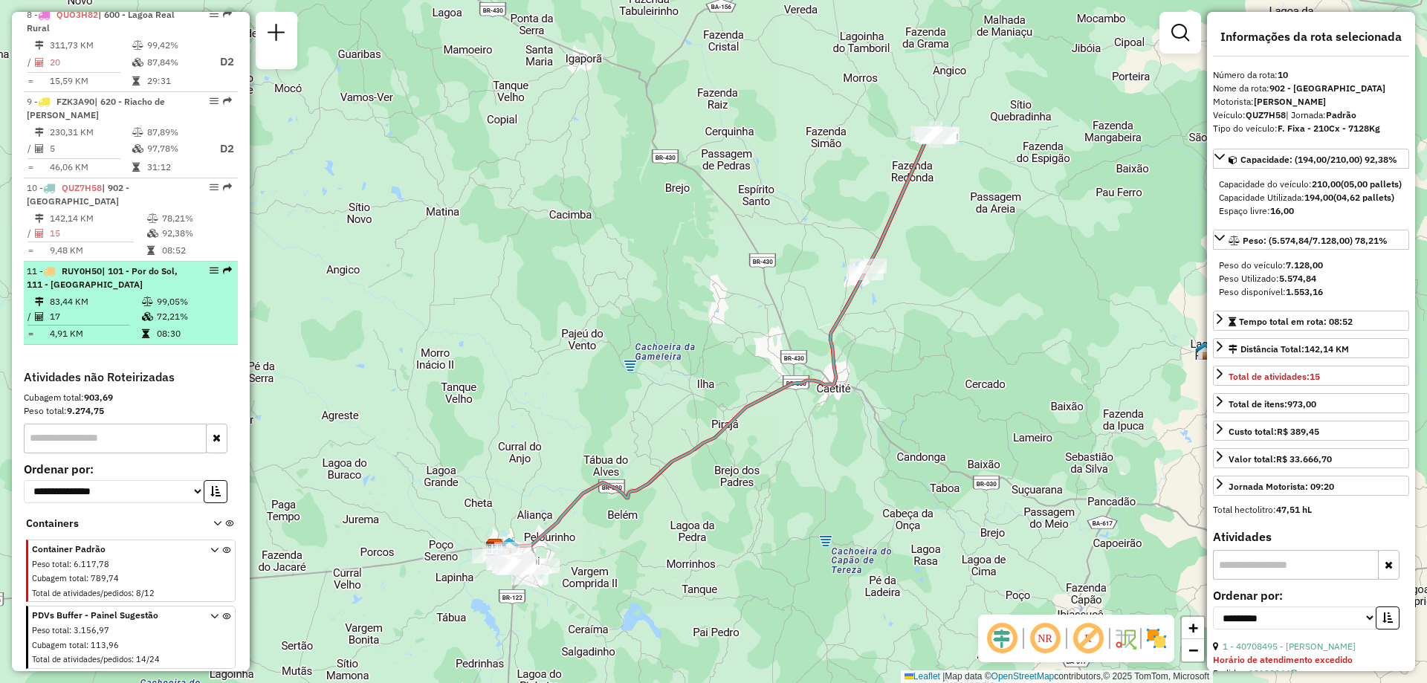
click at [135, 291] on div "11 - RUY0H50 | 101 - Por do Sol, 111 - Caiçara" at bounding box center [106, 278] width 158 height 27
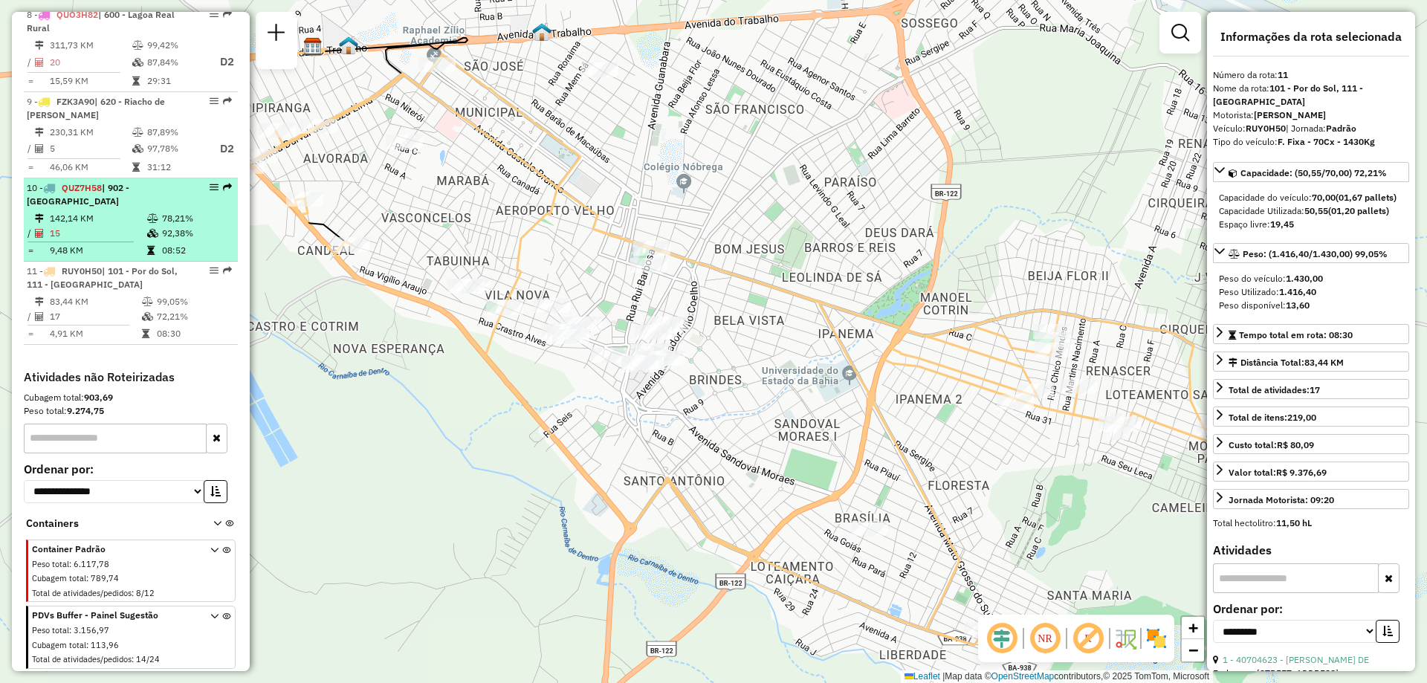
click at [150, 226] on td at bounding box center [153, 218] width 15 height 15
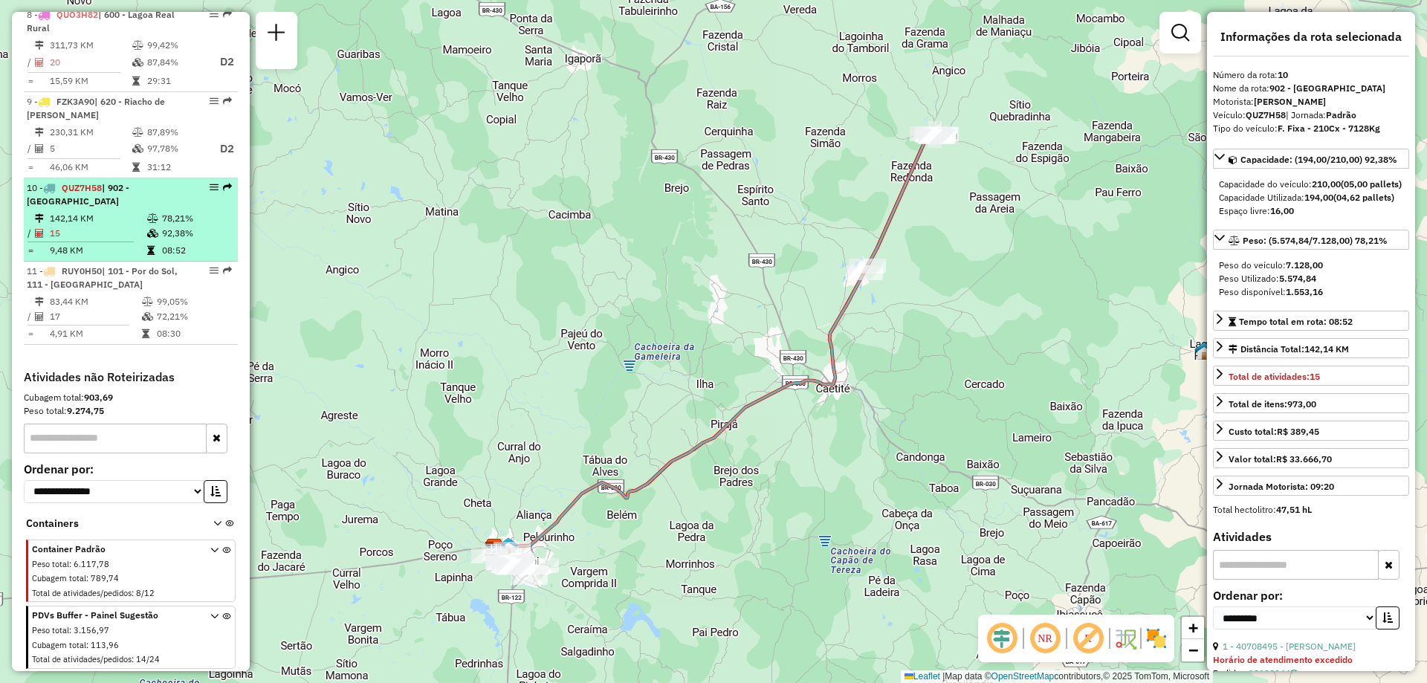
scroll to position [963, 0]
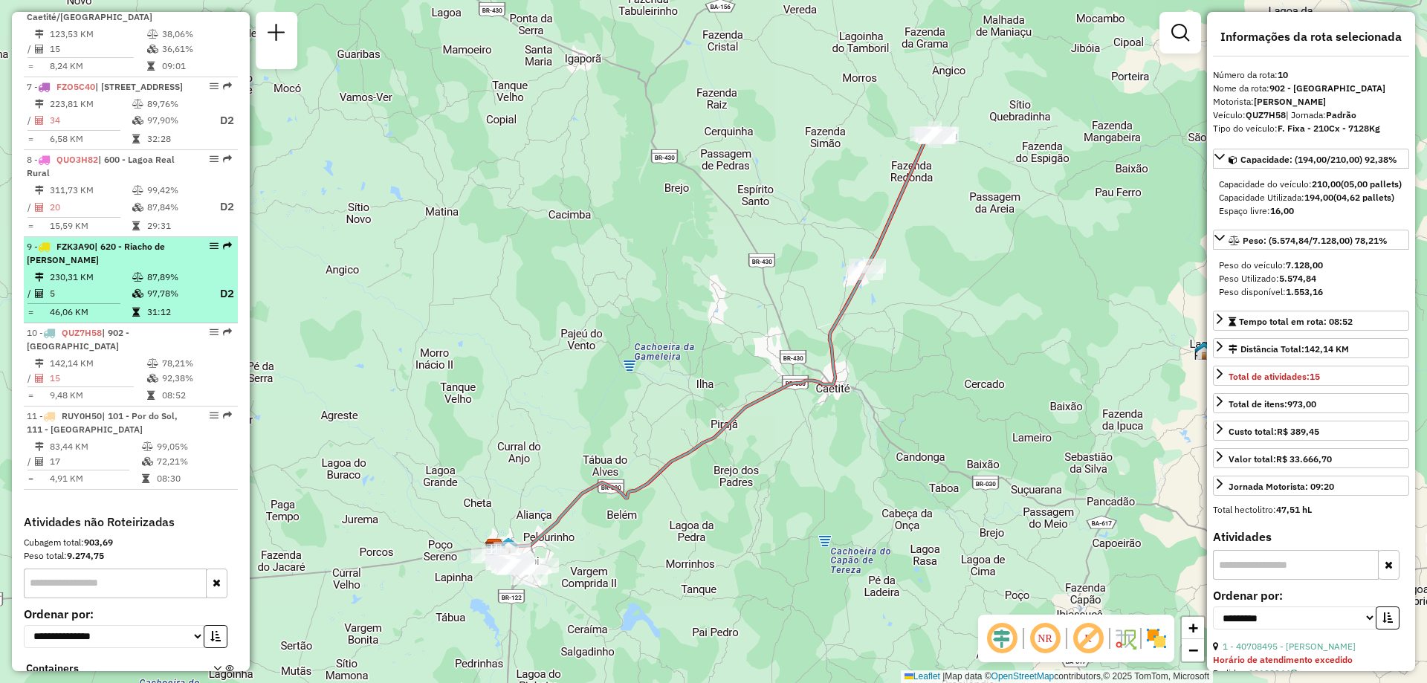
click at [120, 267] on div "9 - FZK3A90 | 620 - Riacho de Santana" at bounding box center [106, 253] width 158 height 27
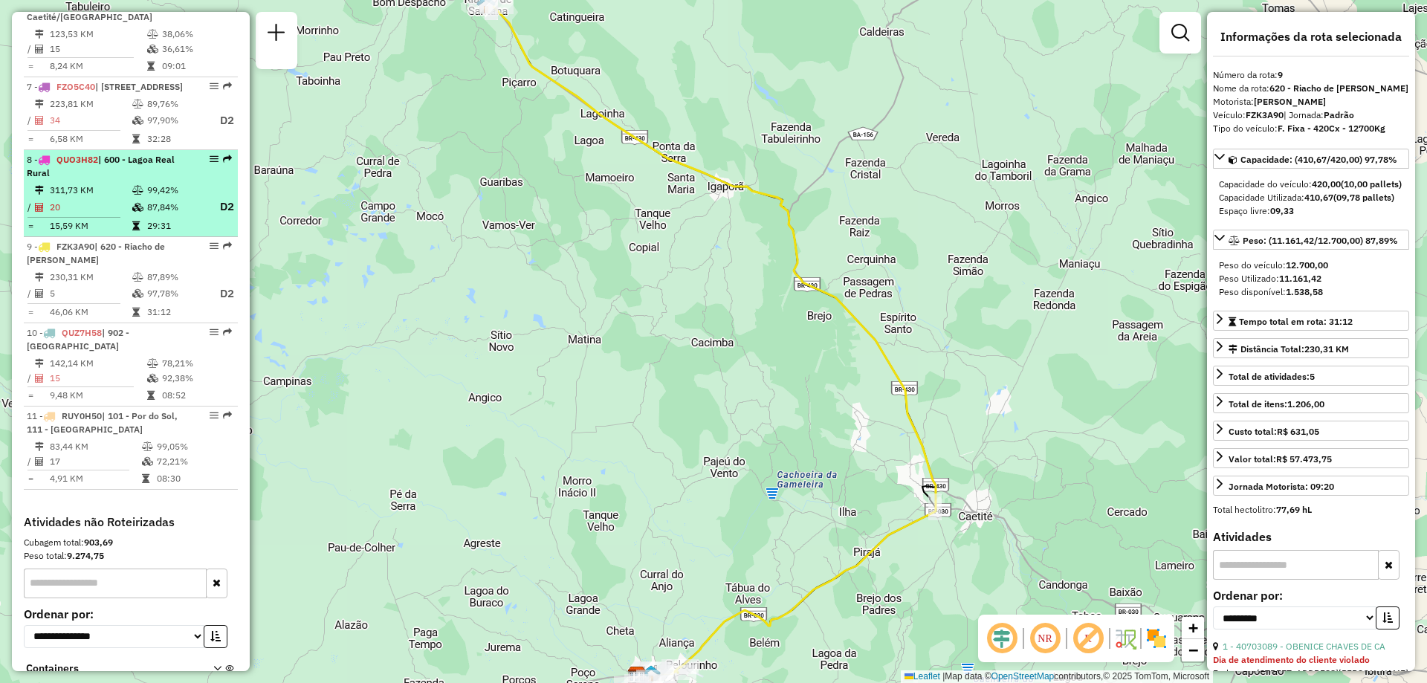
click at [160, 216] on td "87,84%" at bounding box center [175, 207] width 59 height 19
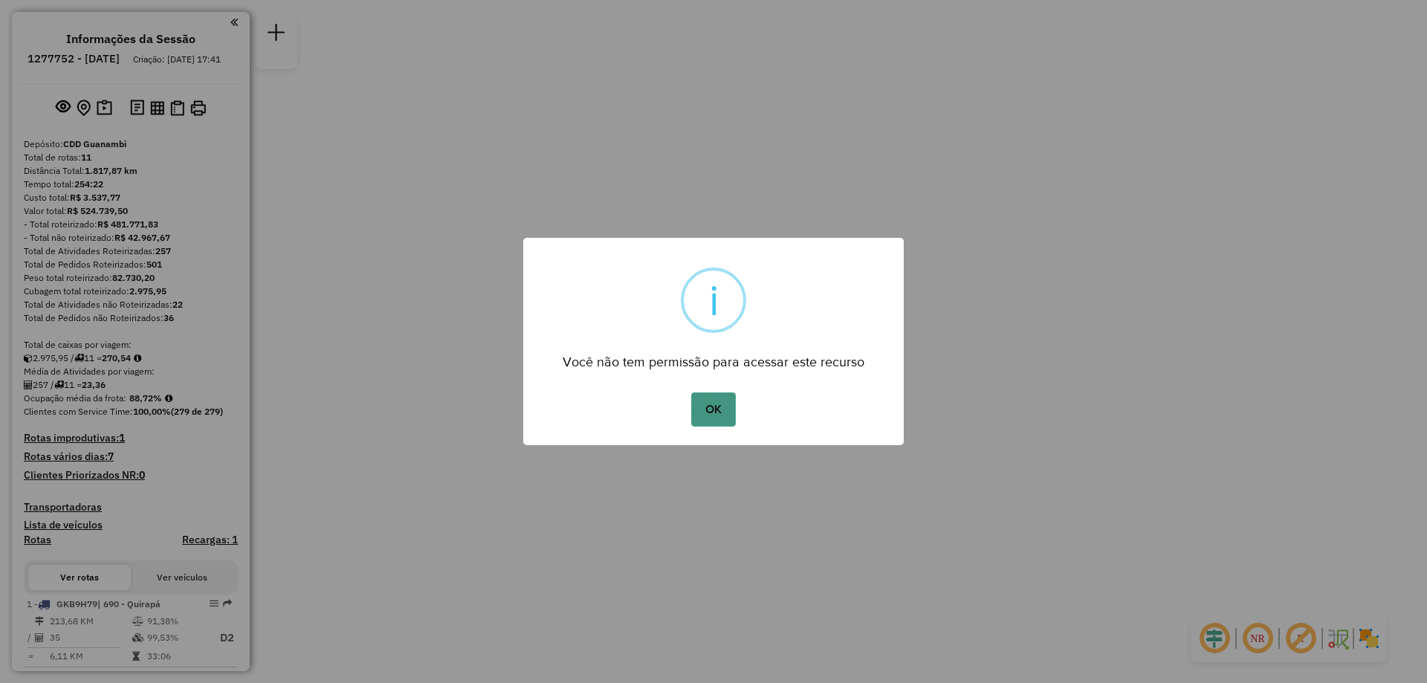
click at [731, 412] on button "OK" at bounding box center [713, 409] width 44 height 34
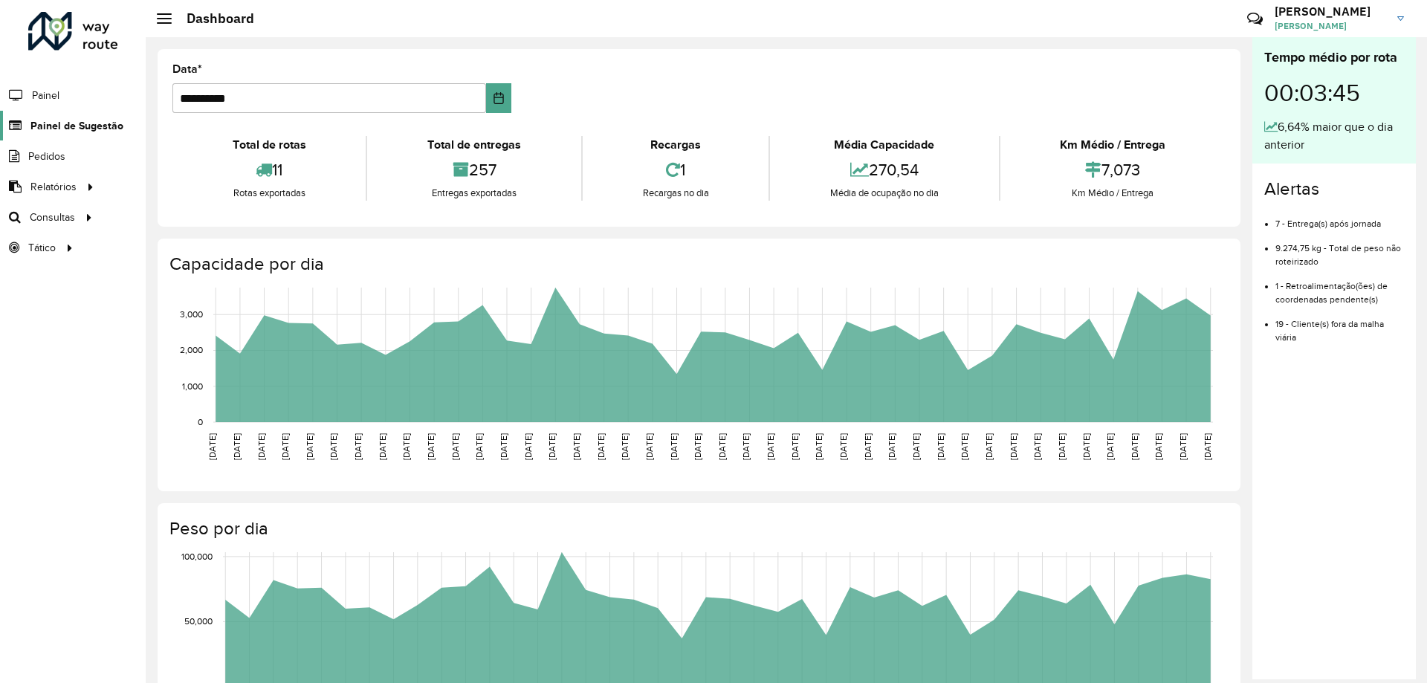
click at [83, 128] on span "Painel de Sugestão" at bounding box center [76, 126] width 93 height 16
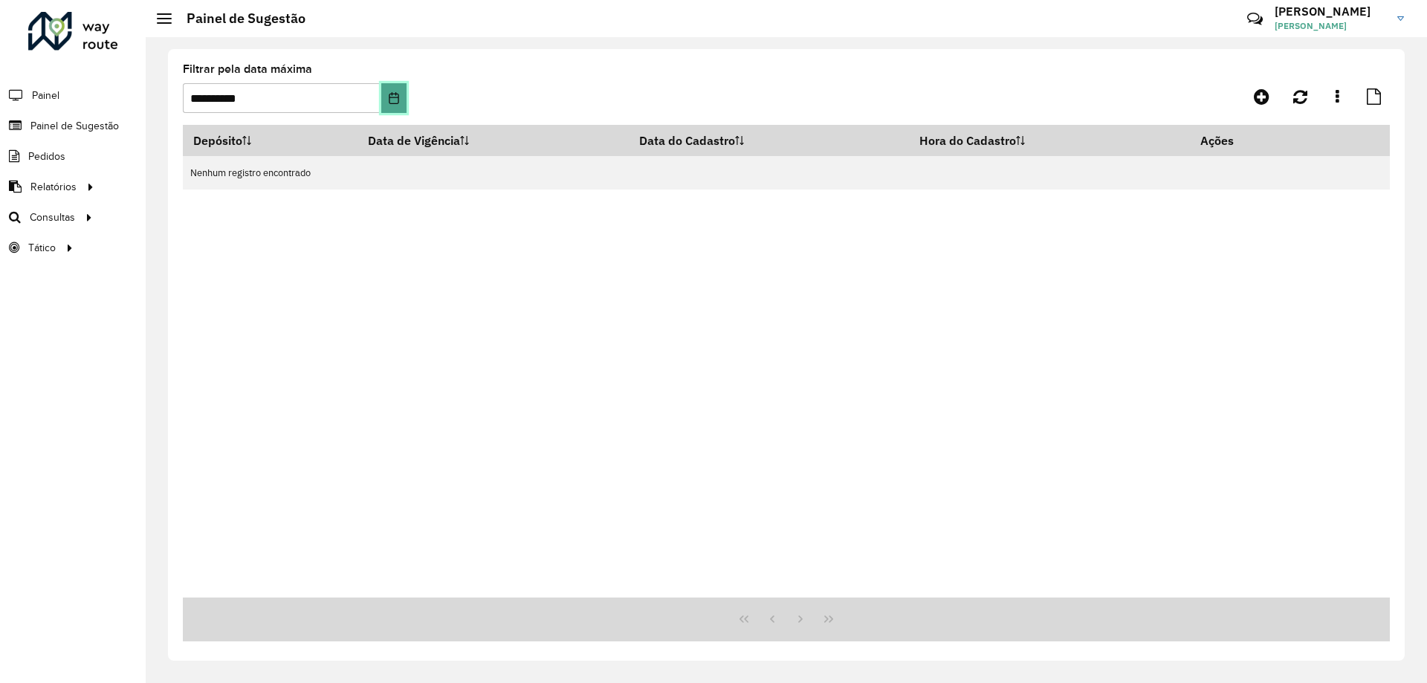
click at [393, 98] on icon "Choose Date" at bounding box center [394, 98] width 12 height 12
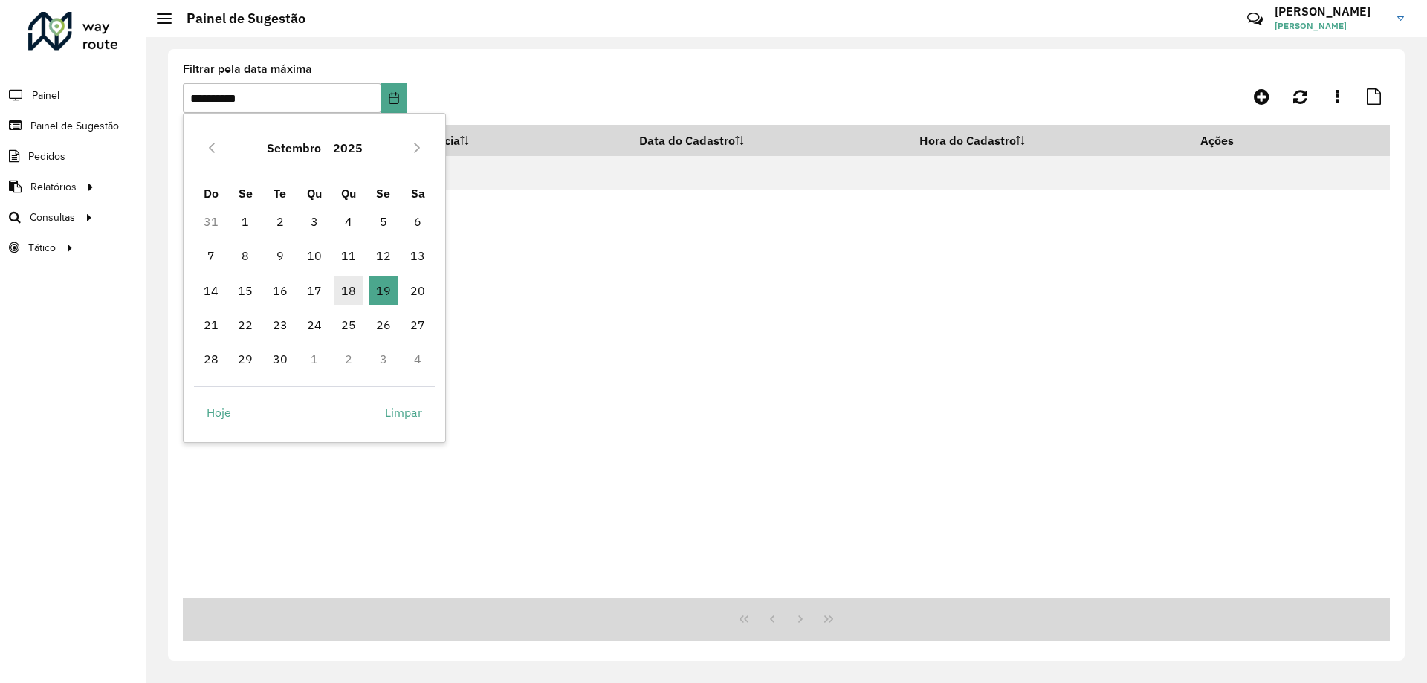
click at [352, 294] on span "18" at bounding box center [349, 291] width 30 height 30
type input "**********"
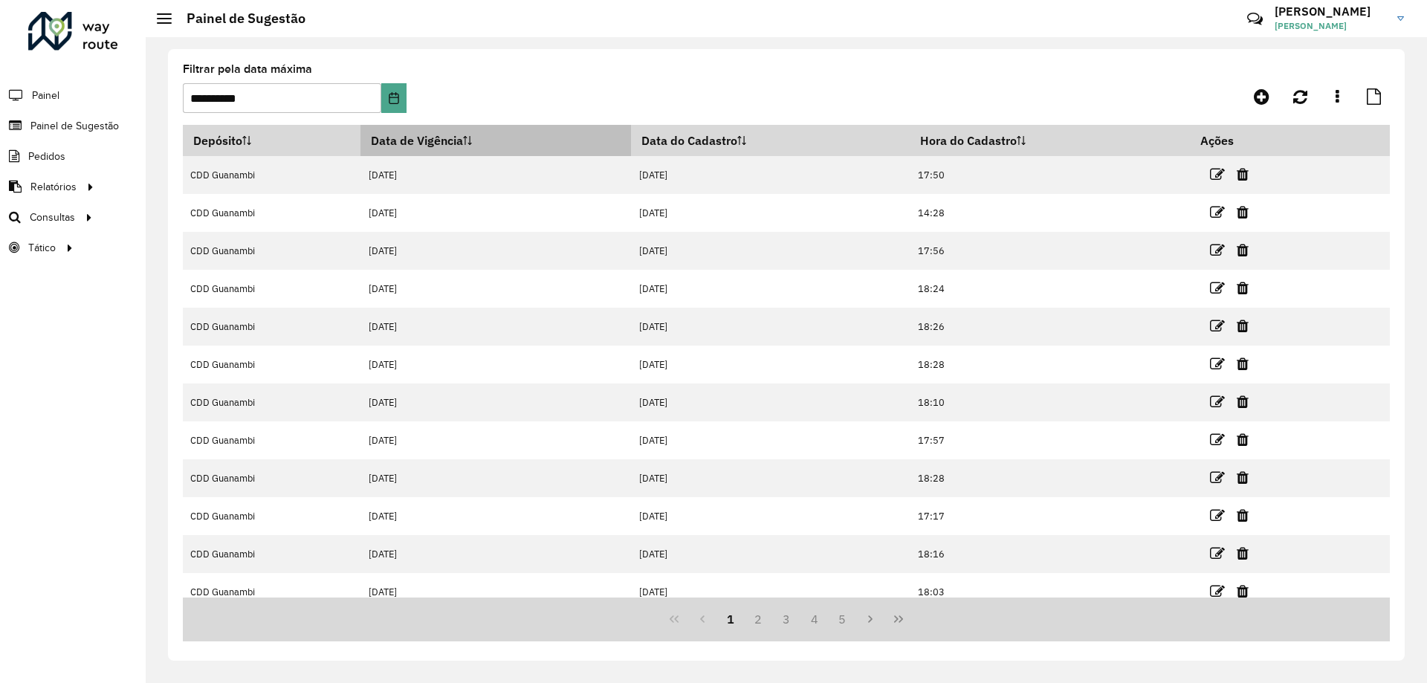
click at [472, 142] on icon at bounding box center [467, 140] width 9 height 9
click at [485, 145] on th "Data de Vigência" at bounding box center [495, 140] width 271 height 31
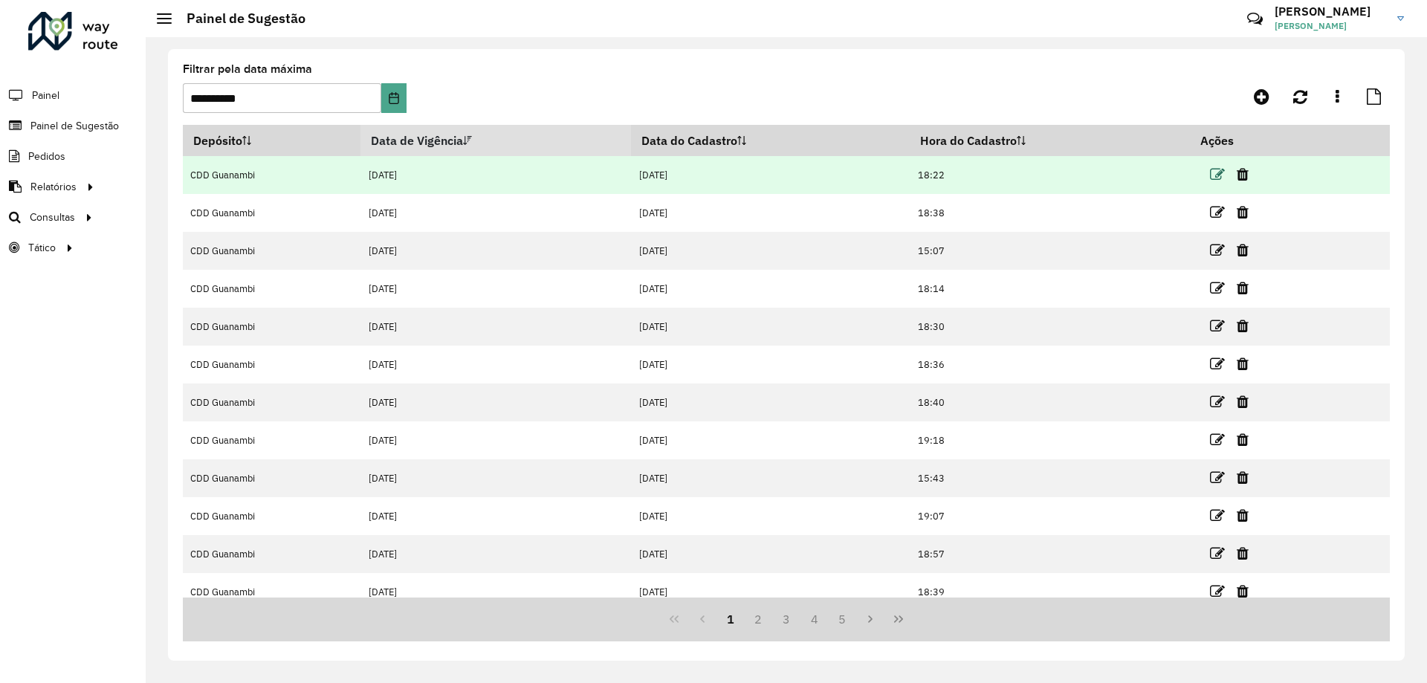
click at [1222, 179] on icon at bounding box center [1217, 174] width 15 height 15
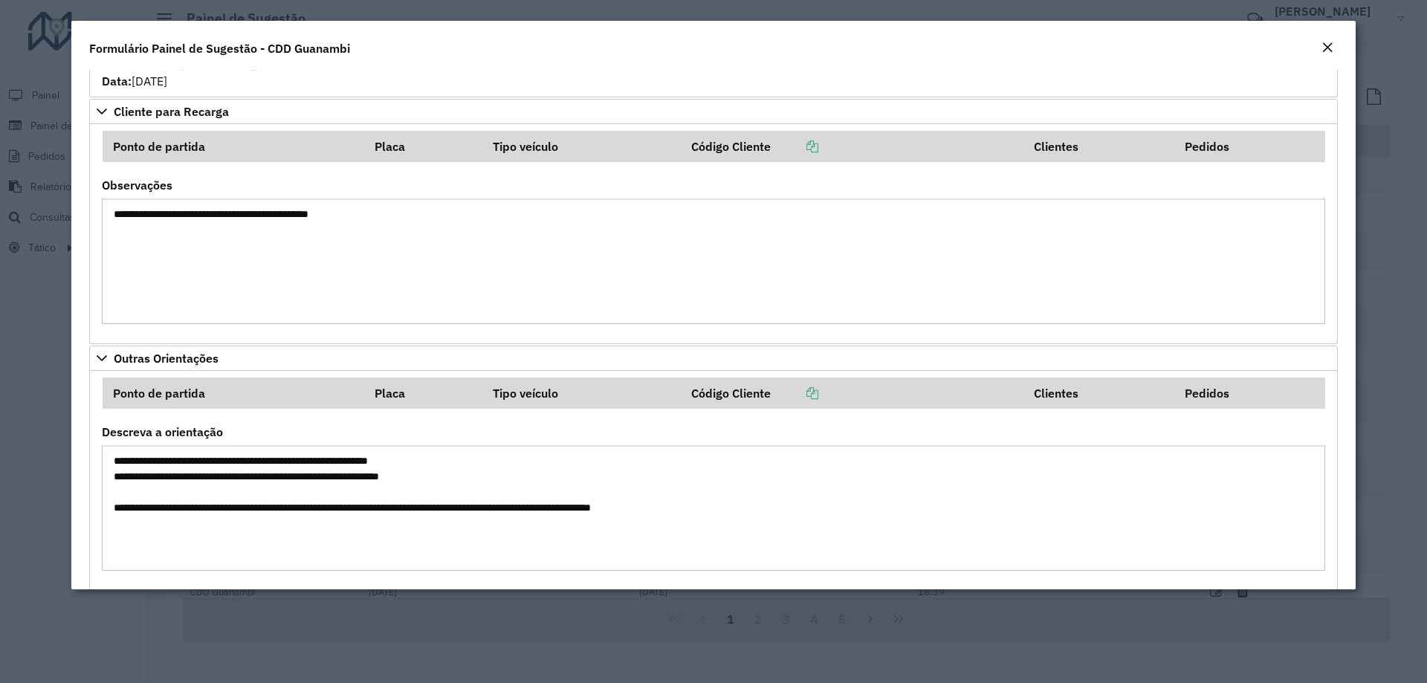
scroll to position [1135, 0]
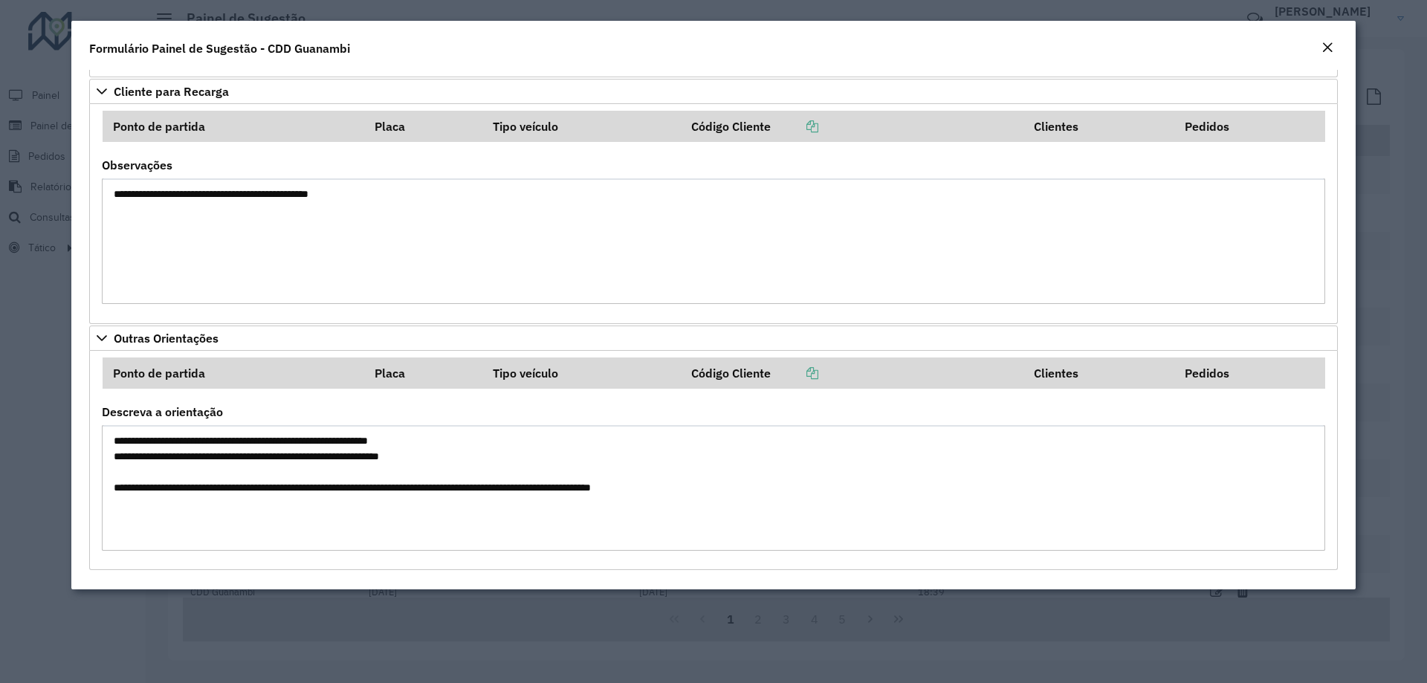
click at [1333, 49] on button "Close" at bounding box center [1327, 48] width 21 height 19
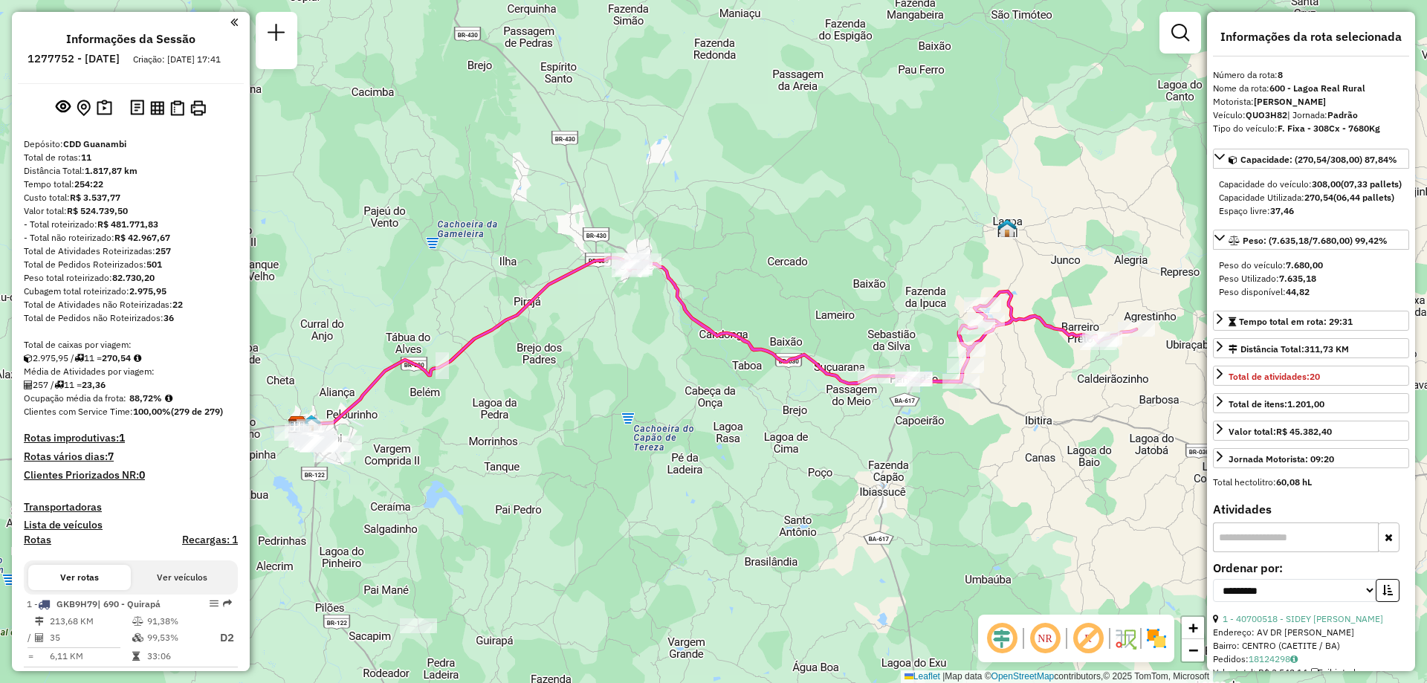
select select "**********"
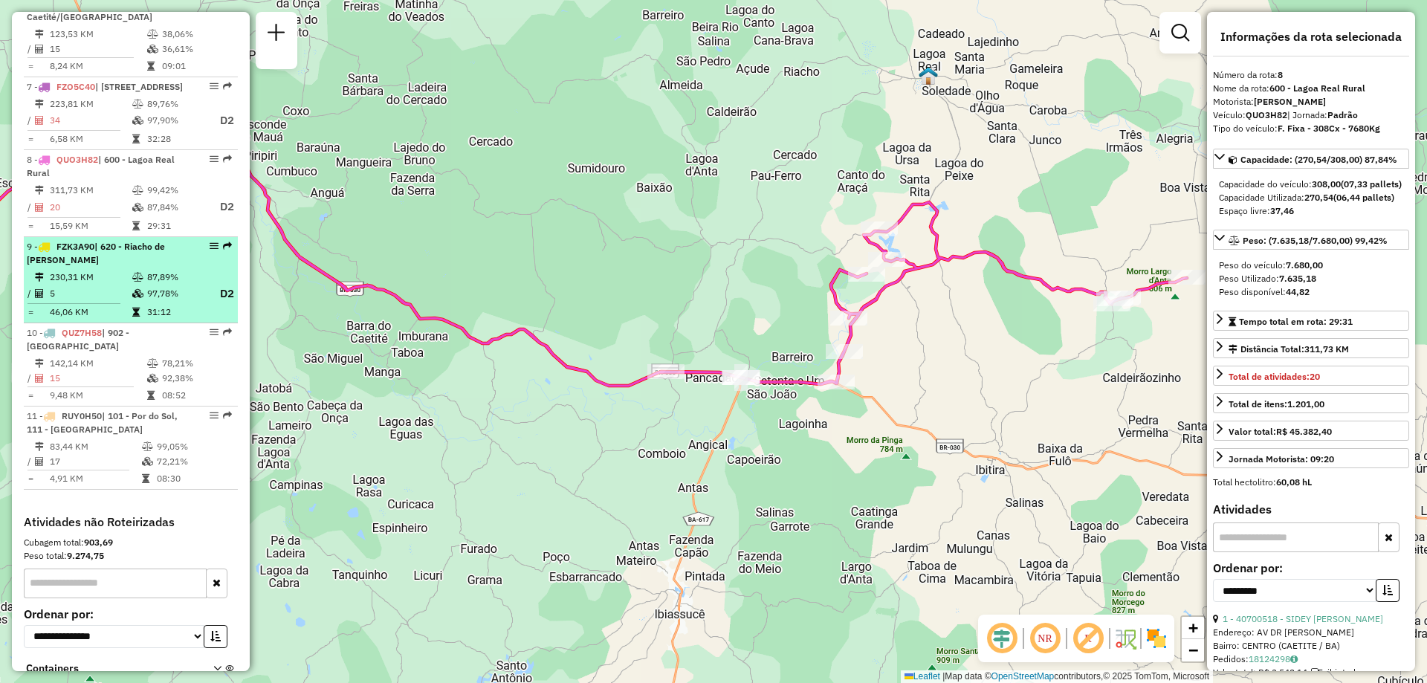
click at [108, 267] on div "9 - FZK3A90 | 620 - Riacho de Santana" at bounding box center [106, 253] width 158 height 27
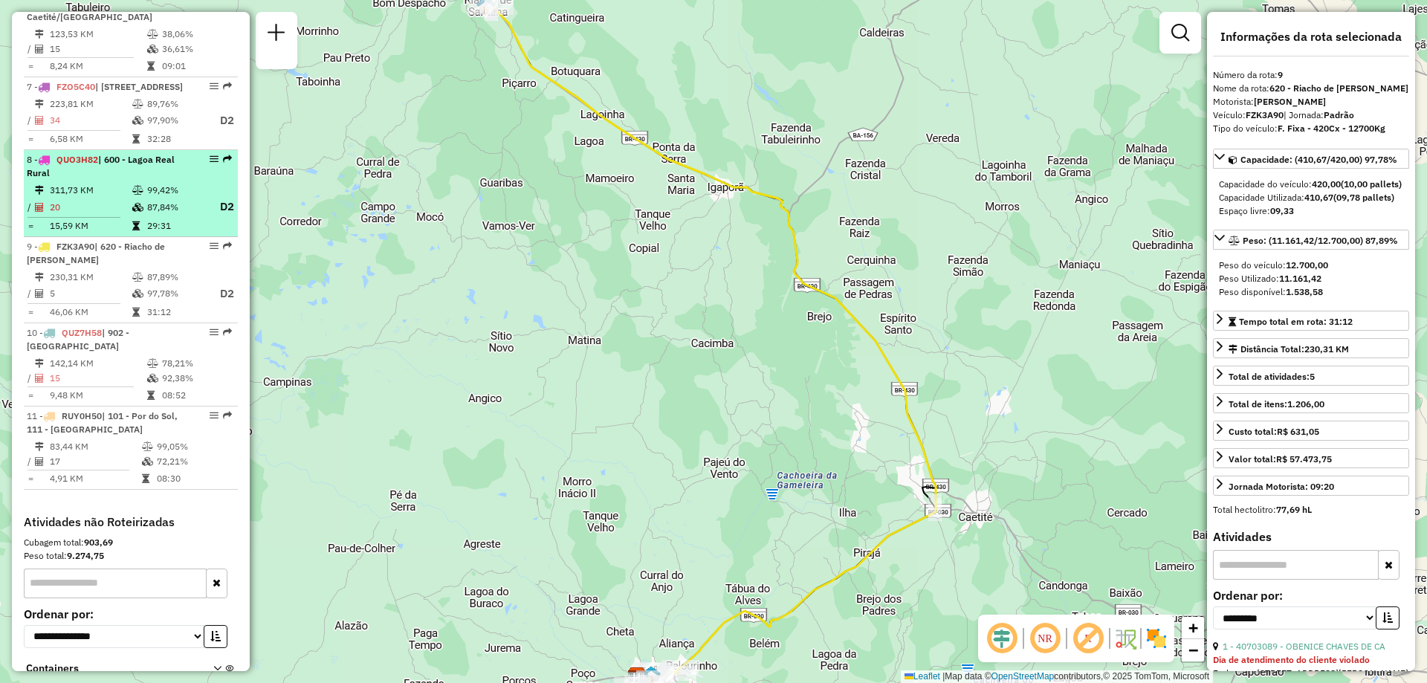
click at [135, 180] on div "8 - QUO3H82 | 600 - Lagoa Real Rural" at bounding box center [106, 166] width 158 height 27
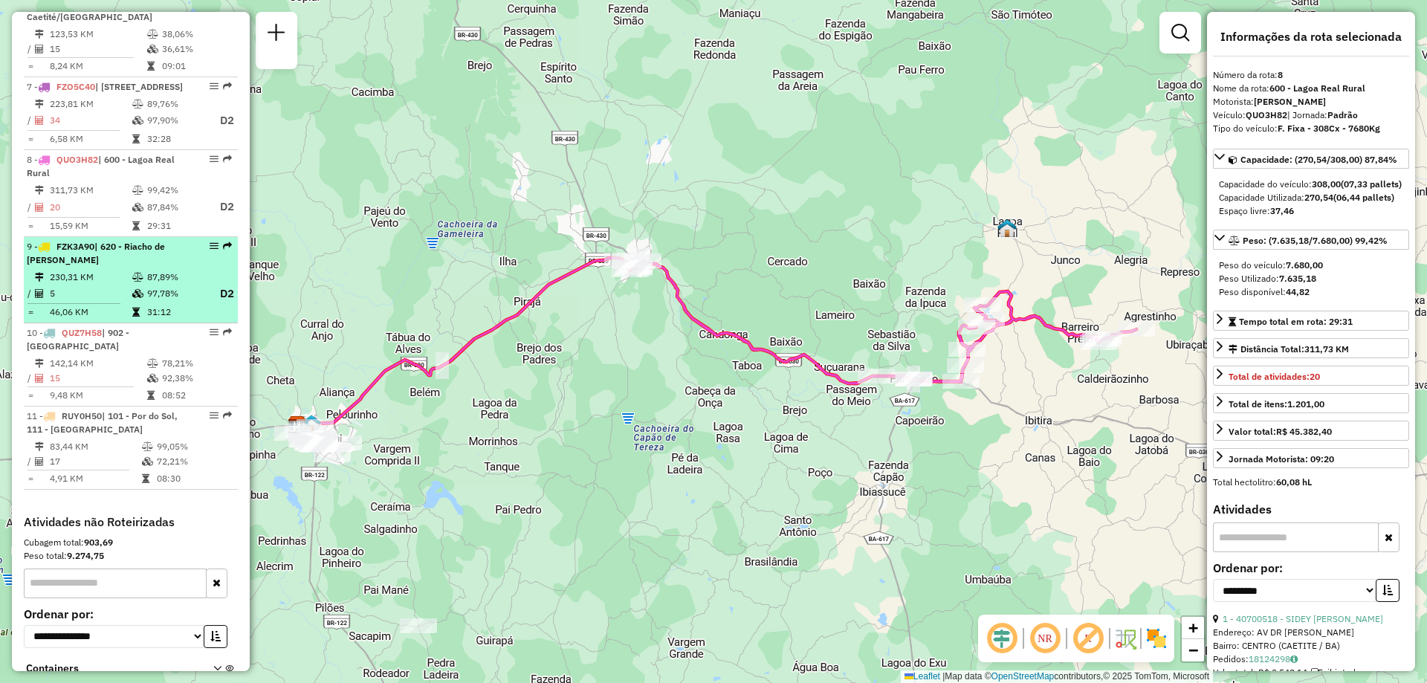
click at [141, 267] on div "9 - FZK3A90 | 620 - Riacho de Santana" at bounding box center [106, 253] width 158 height 27
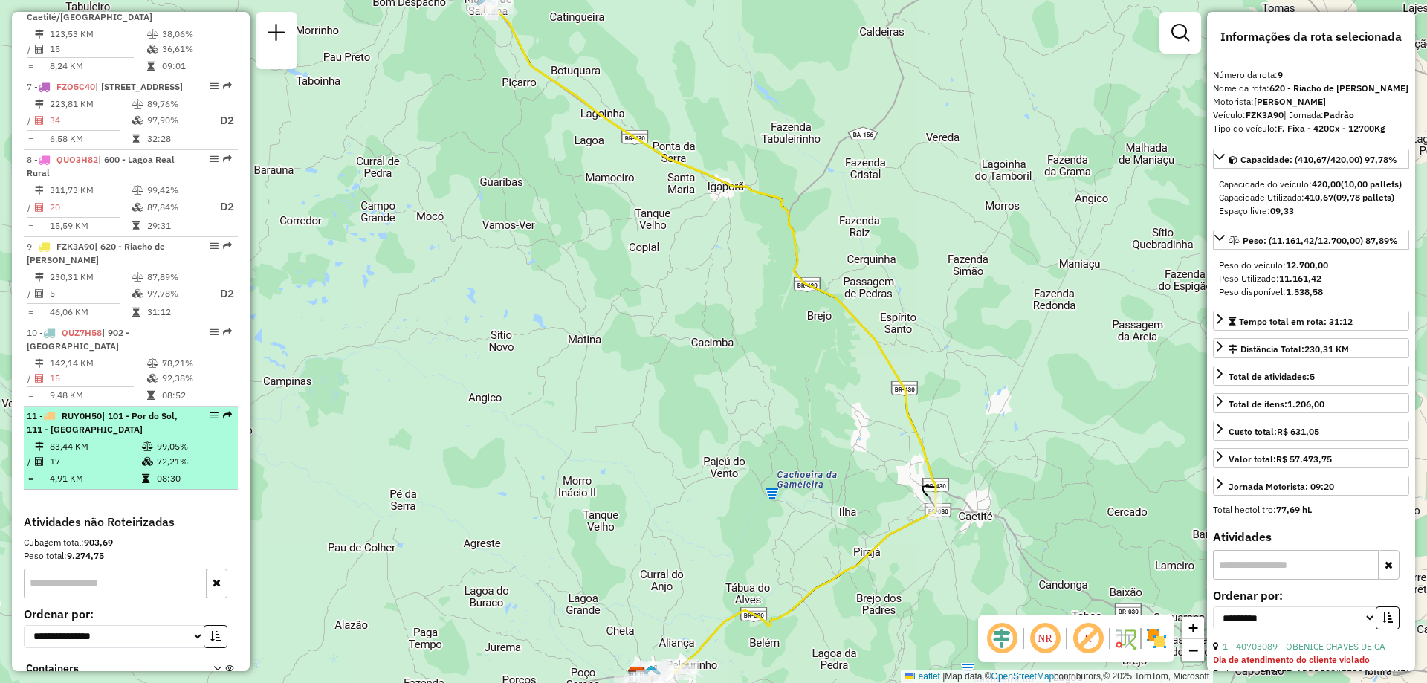
scroll to position [815, 0]
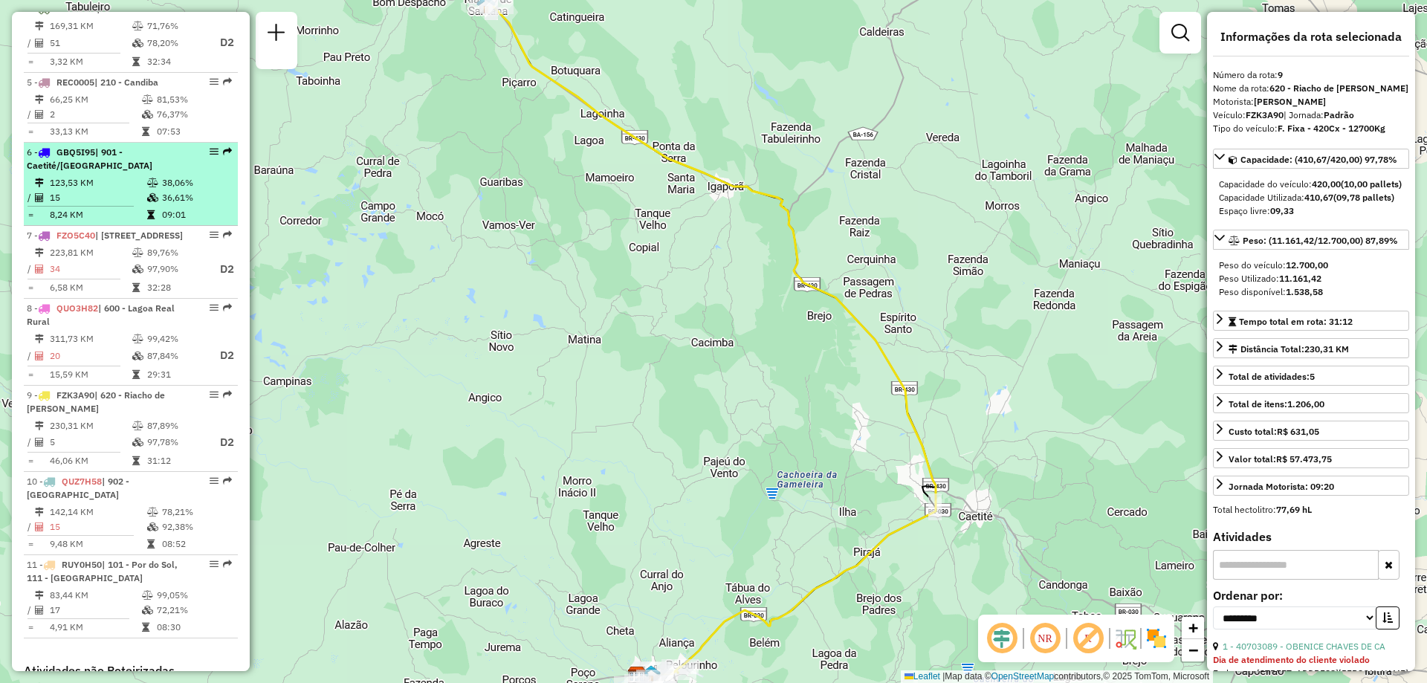
click at [152, 190] on td at bounding box center [153, 182] width 15 height 15
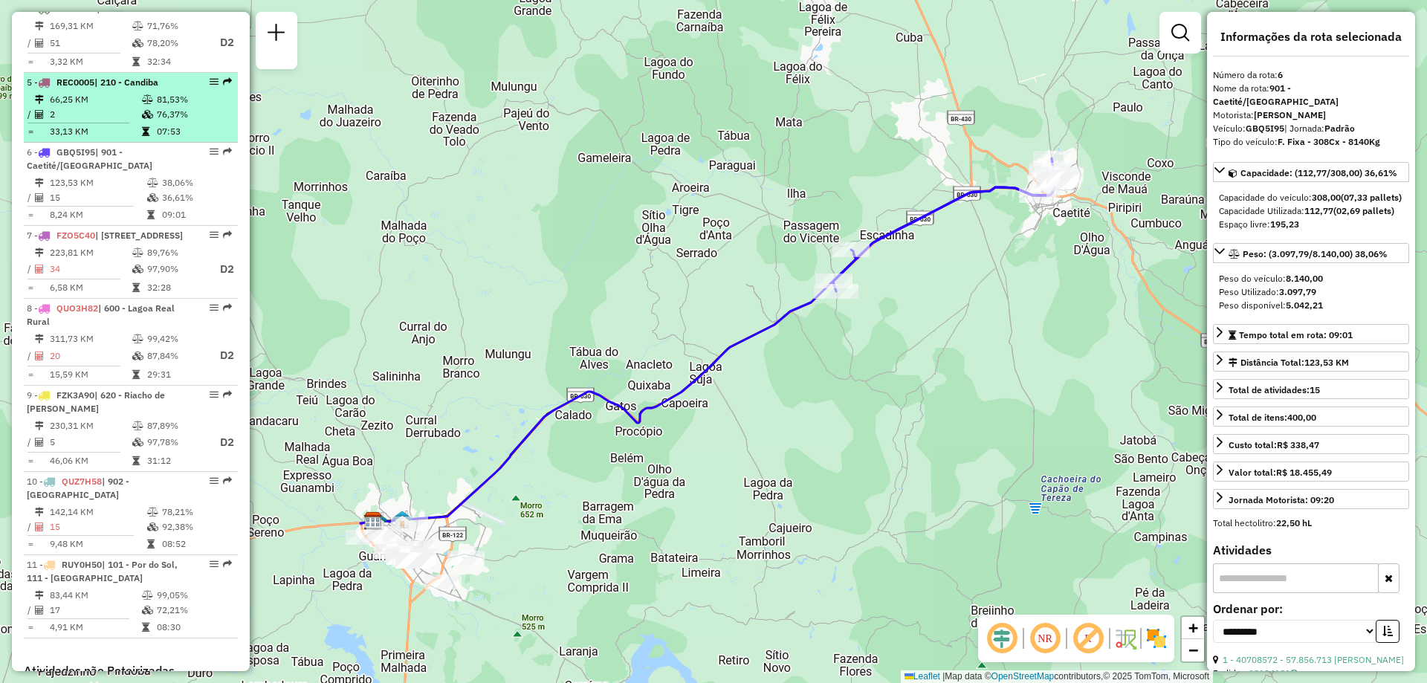
click at [73, 107] on td "66,25 KM" at bounding box center [95, 99] width 92 height 15
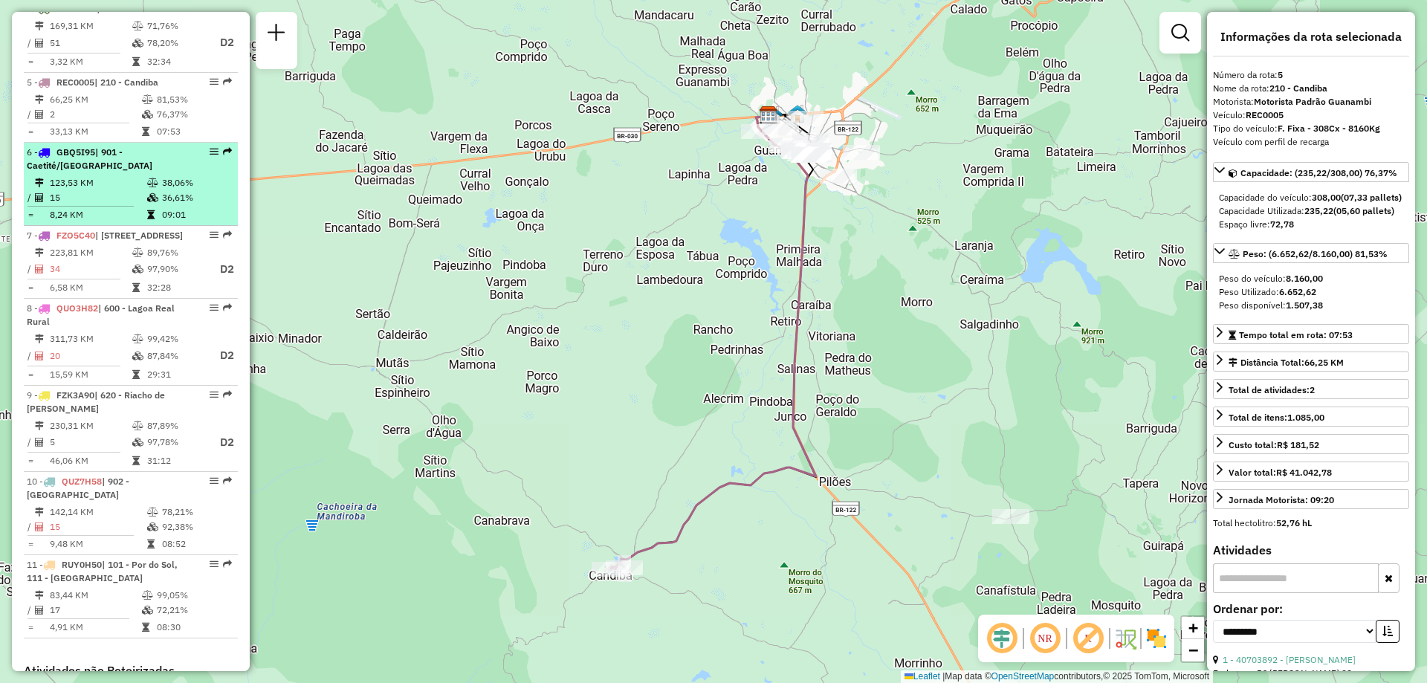
click at [87, 190] on td "123,53 KM" at bounding box center [97, 182] width 97 height 15
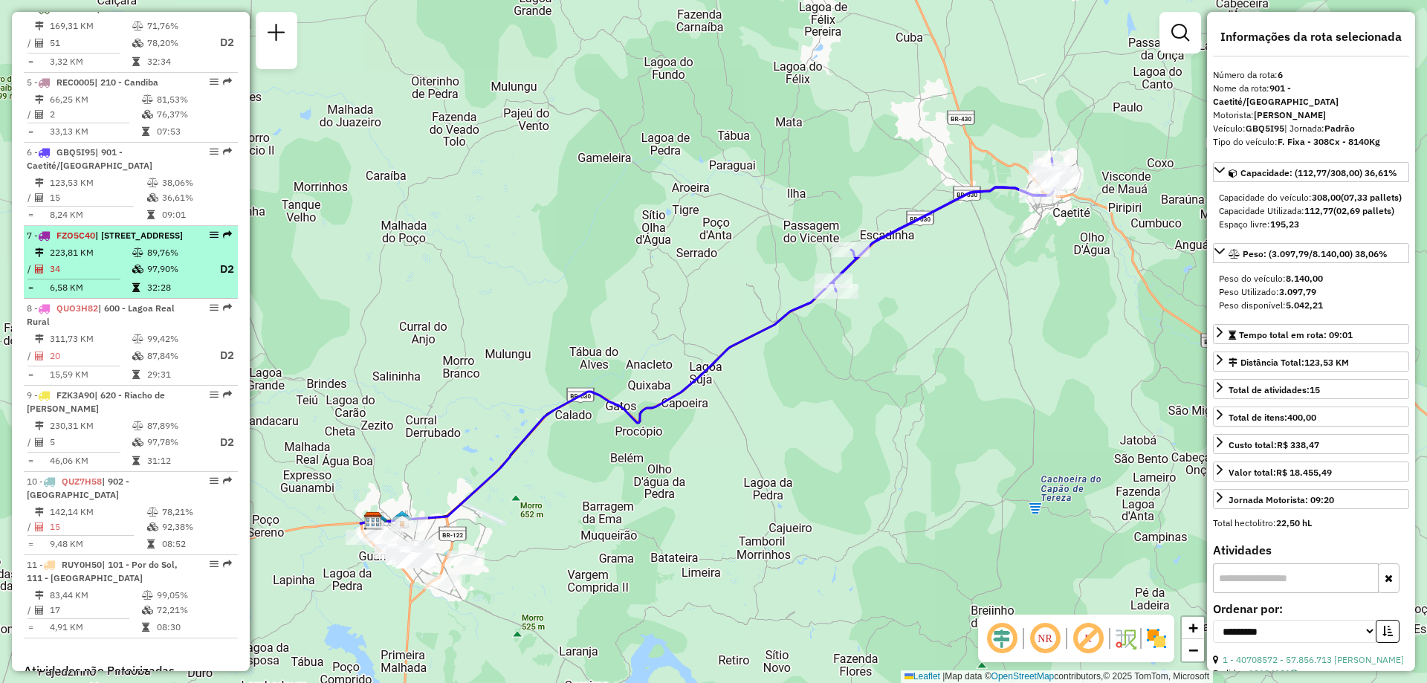
click at [103, 260] on td "223,81 KM" at bounding box center [90, 252] width 82 height 15
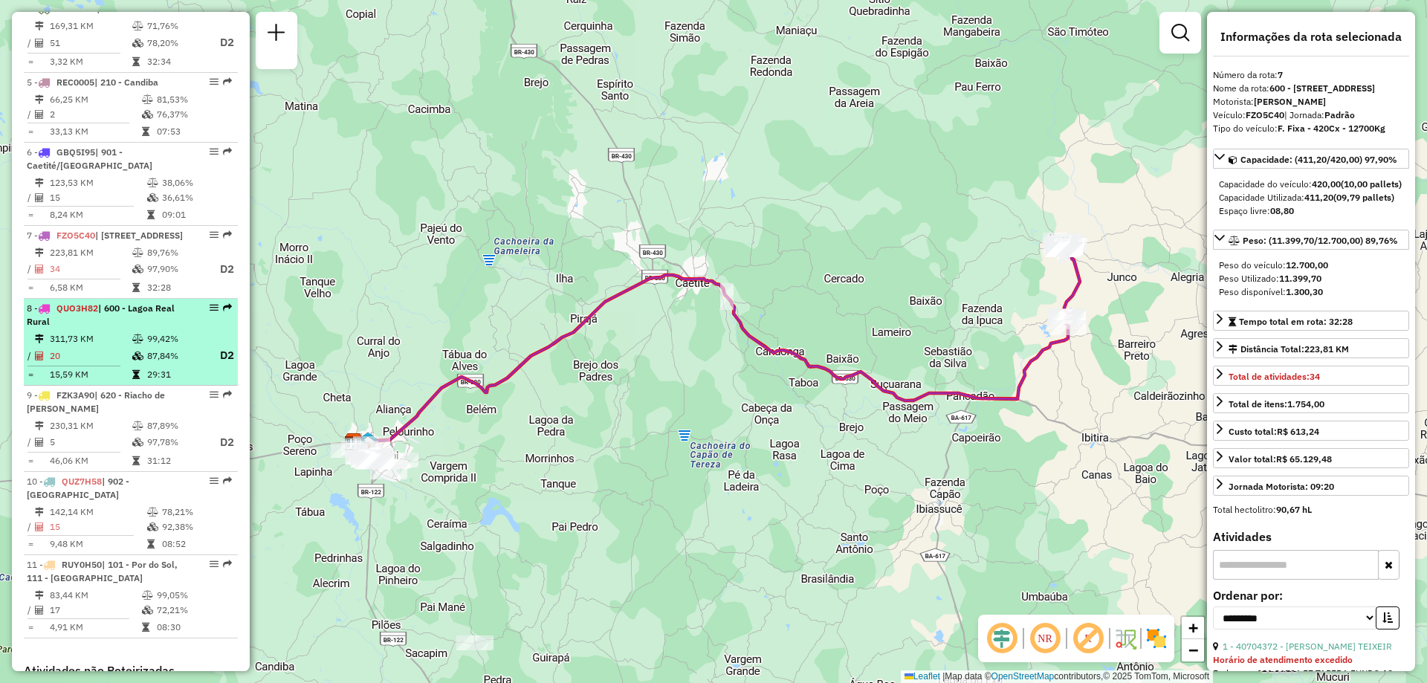
click at [103, 327] on span "| 600 - Lagoa Real Rural" at bounding box center [101, 314] width 148 height 25
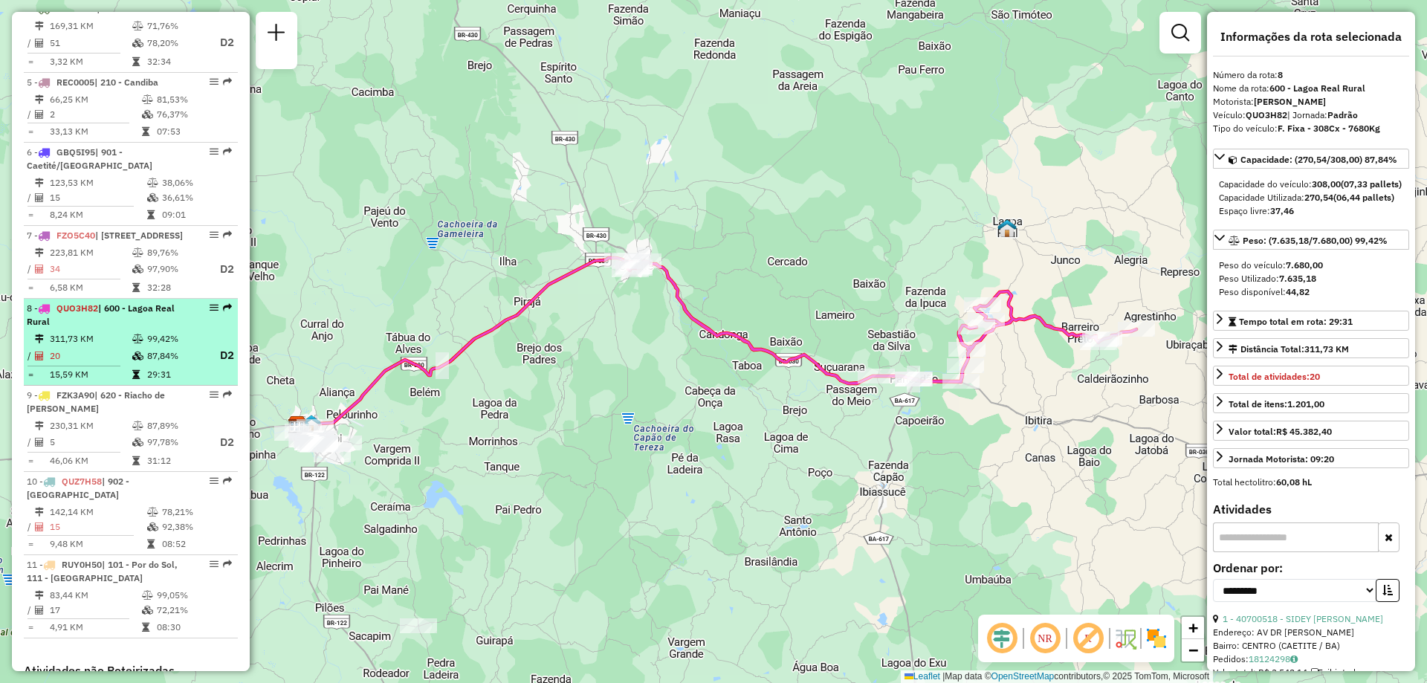
click at [85, 329] on div "8 - QUO3H82 | 600 - Lagoa Real Rural" at bounding box center [106, 315] width 158 height 27
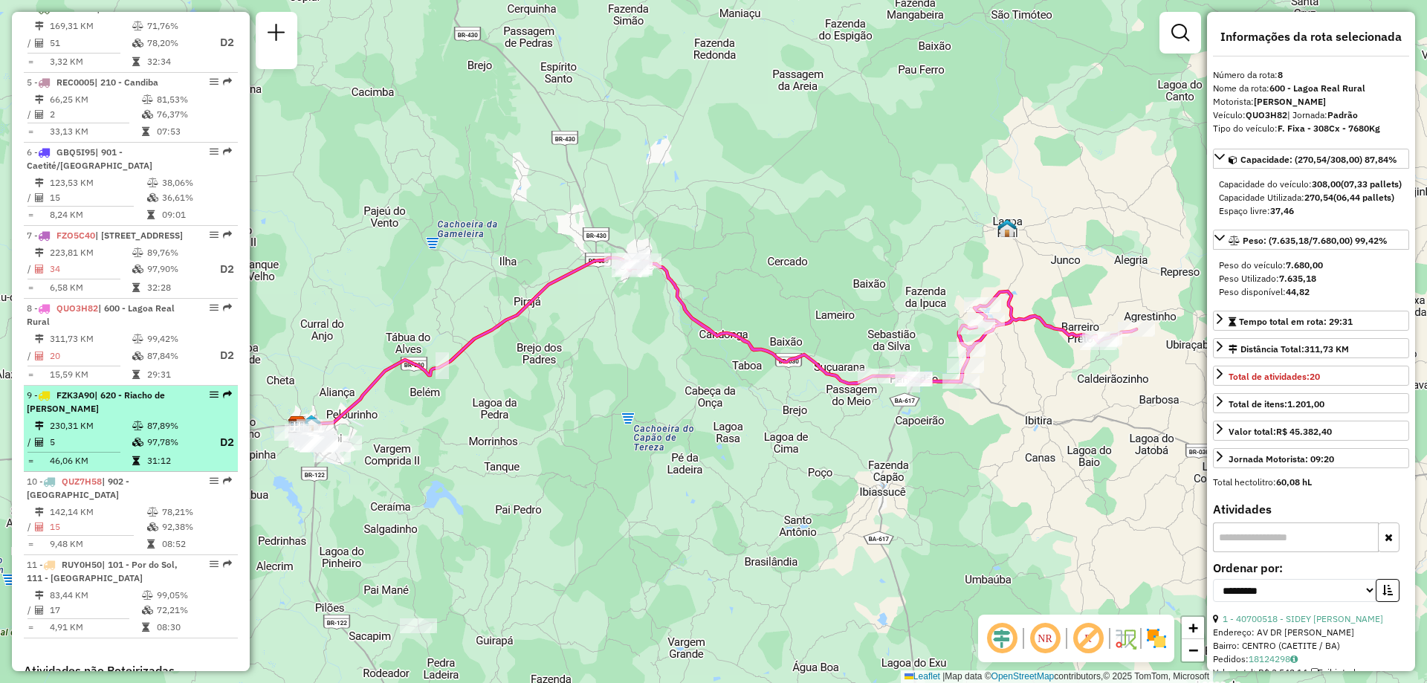
click at [116, 433] on td "230,31 KM" at bounding box center [90, 425] width 82 height 15
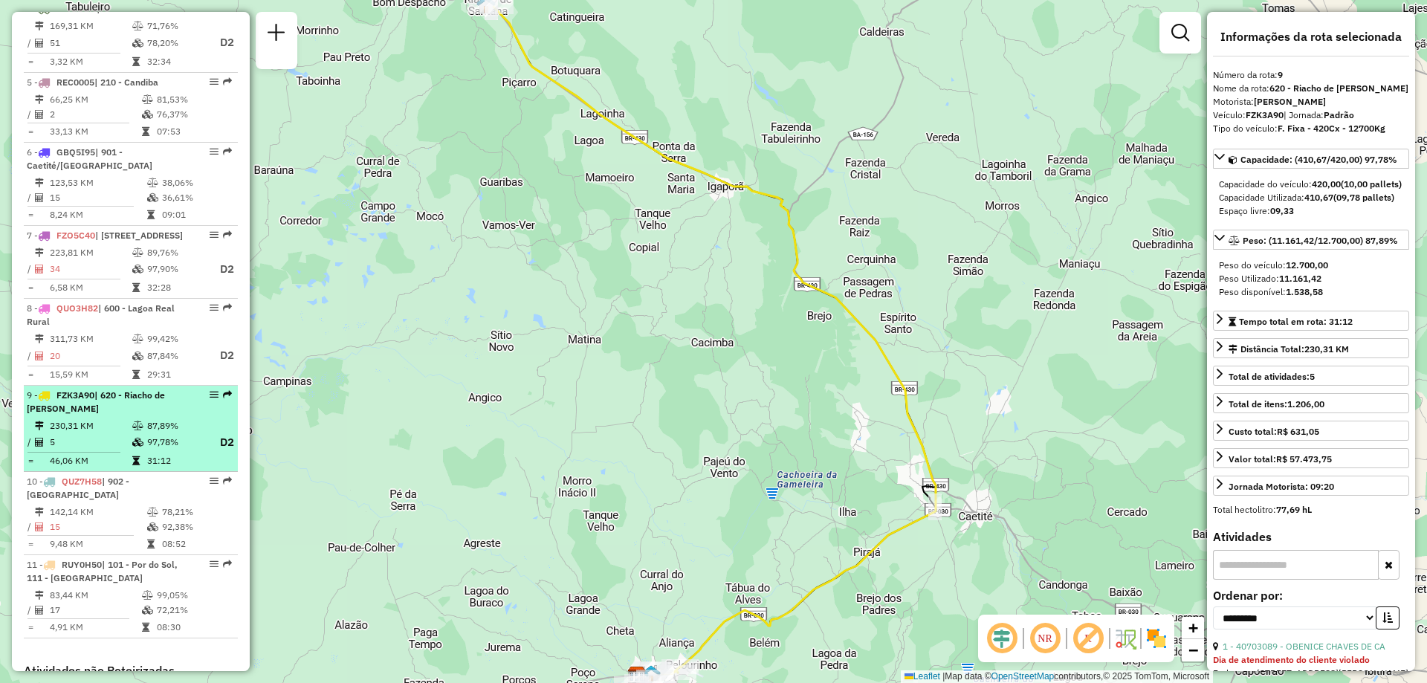
click at [116, 433] on td "230,31 KM" at bounding box center [90, 425] width 82 height 15
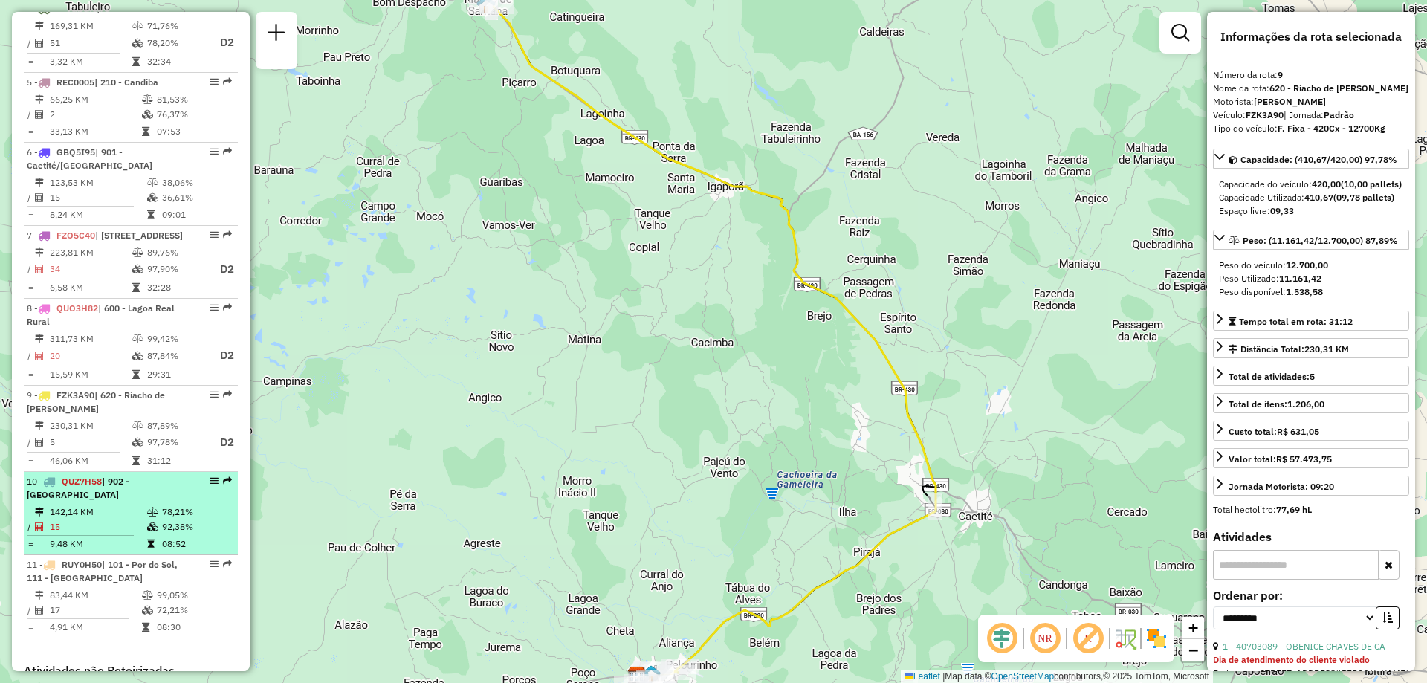
click at [105, 502] on div "10 - QUZ7H58 | 902 - [GEOGRAPHIC_DATA]" at bounding box center [106, 488] width 158 height 27
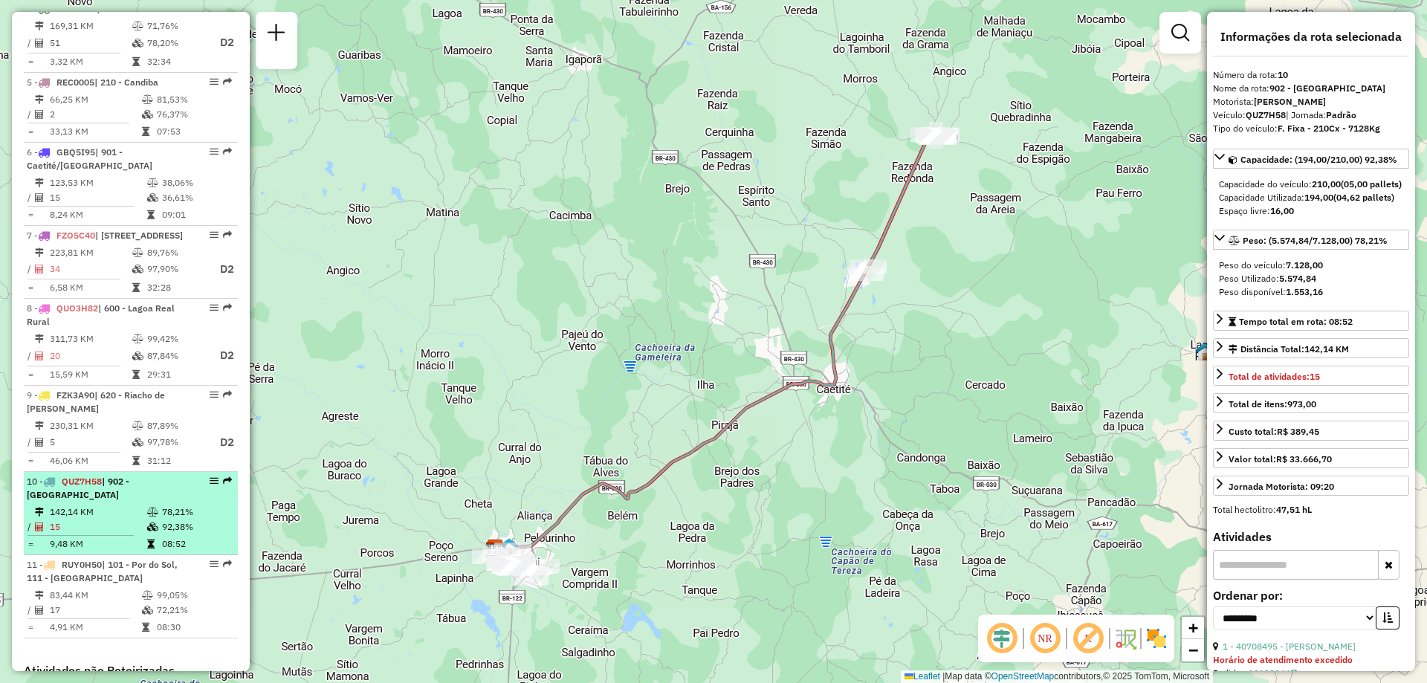
scroll to position [963, 0]
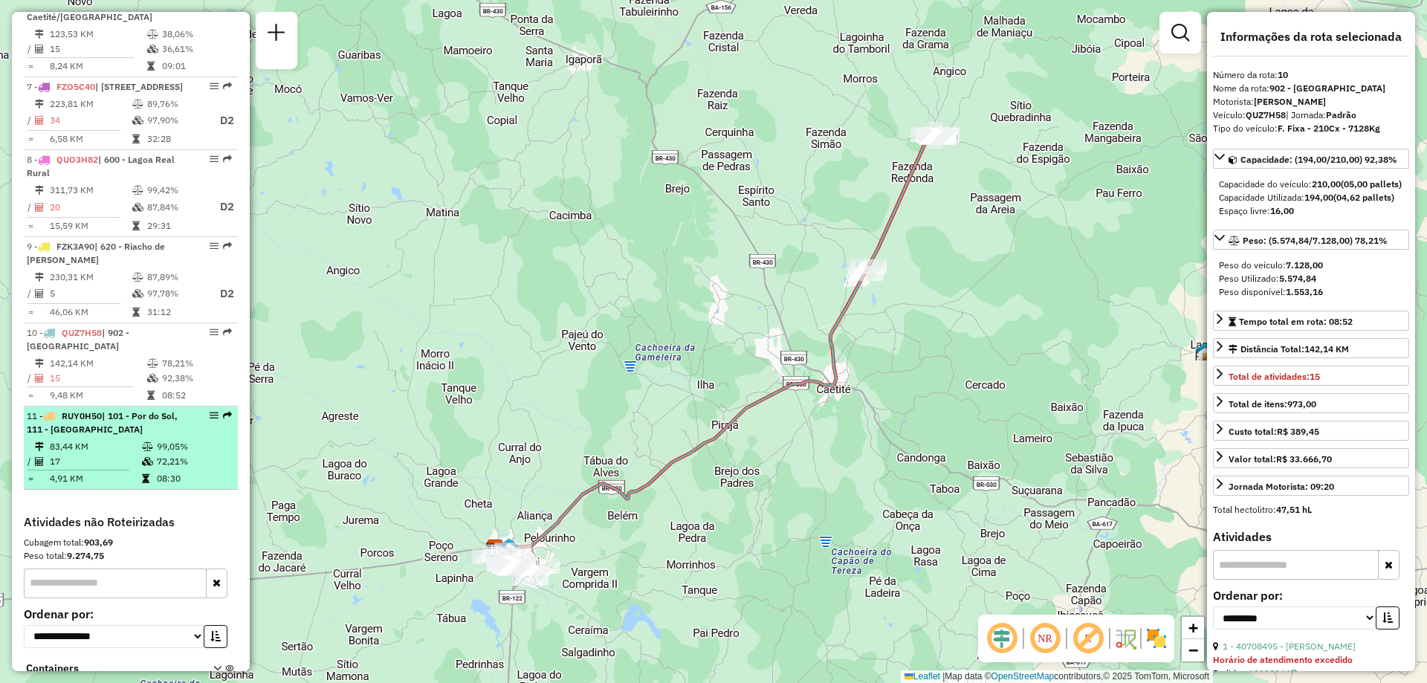
click at [130, 486] on td "4,91 KM" at bounding box center [95, 478] width 92 height 15
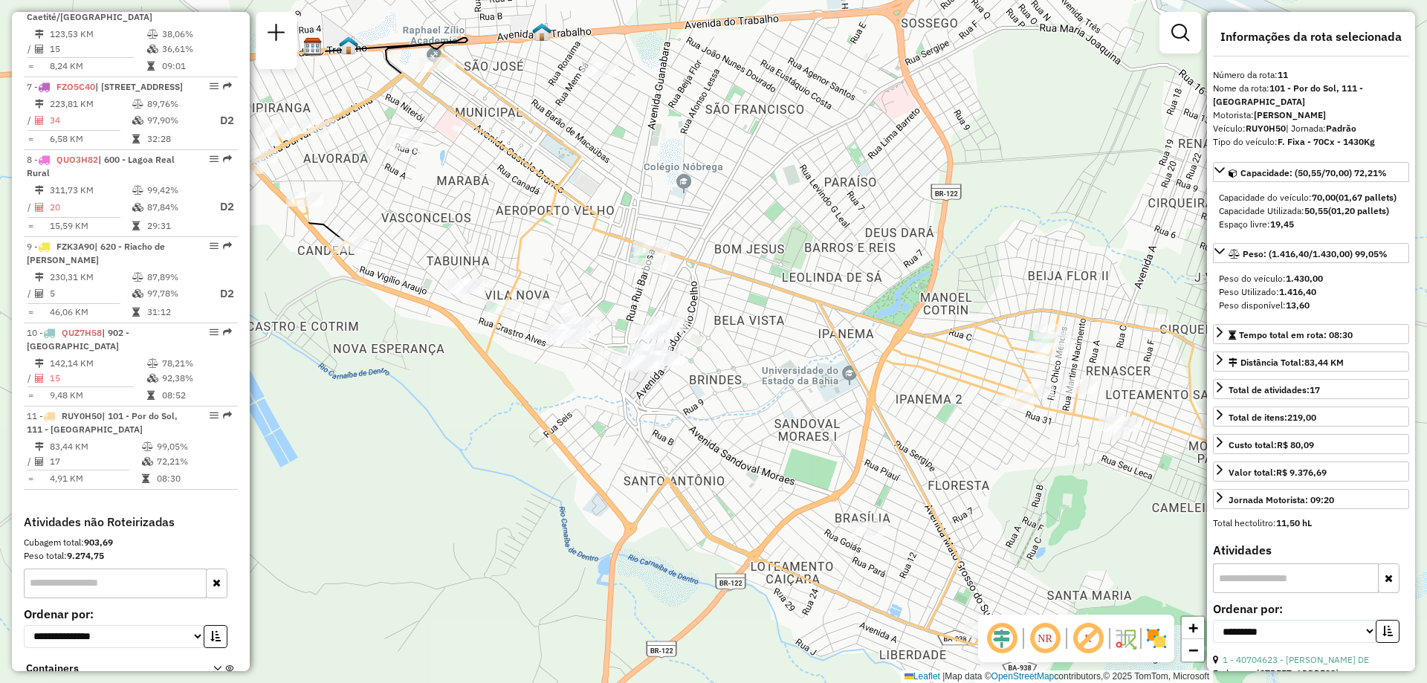
scroll to position [220, 0]
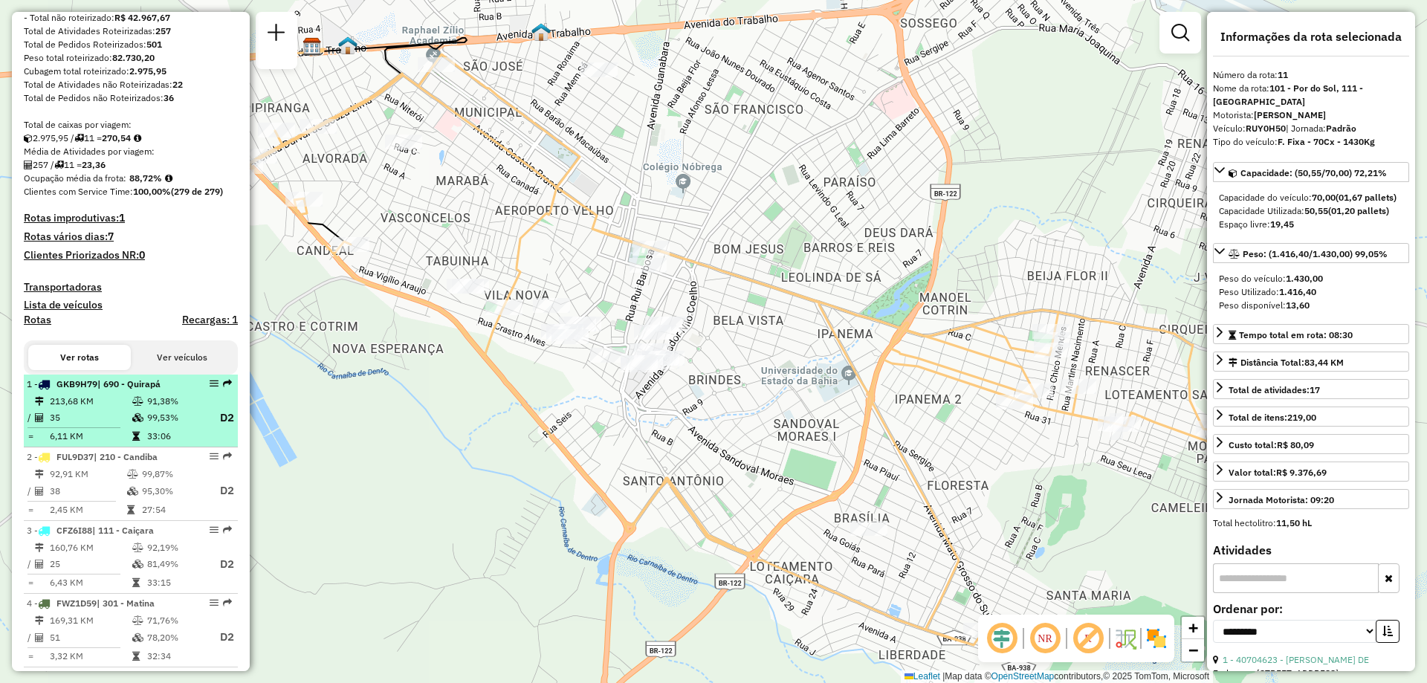
click at [140, 444] on td at bounding box center [139, 436] width 15 height 15
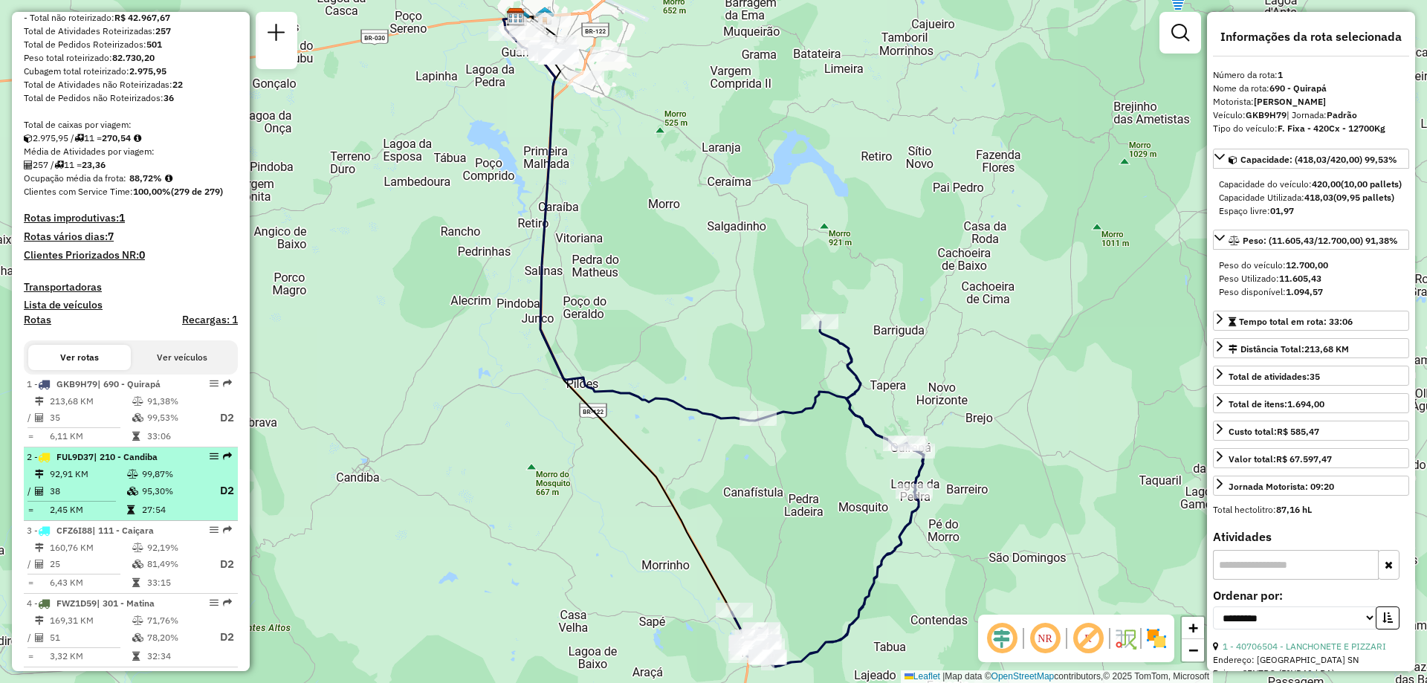
click at [109, 482] on td "92,91 KM" at bounding box center [87, 474] width 77 height 15
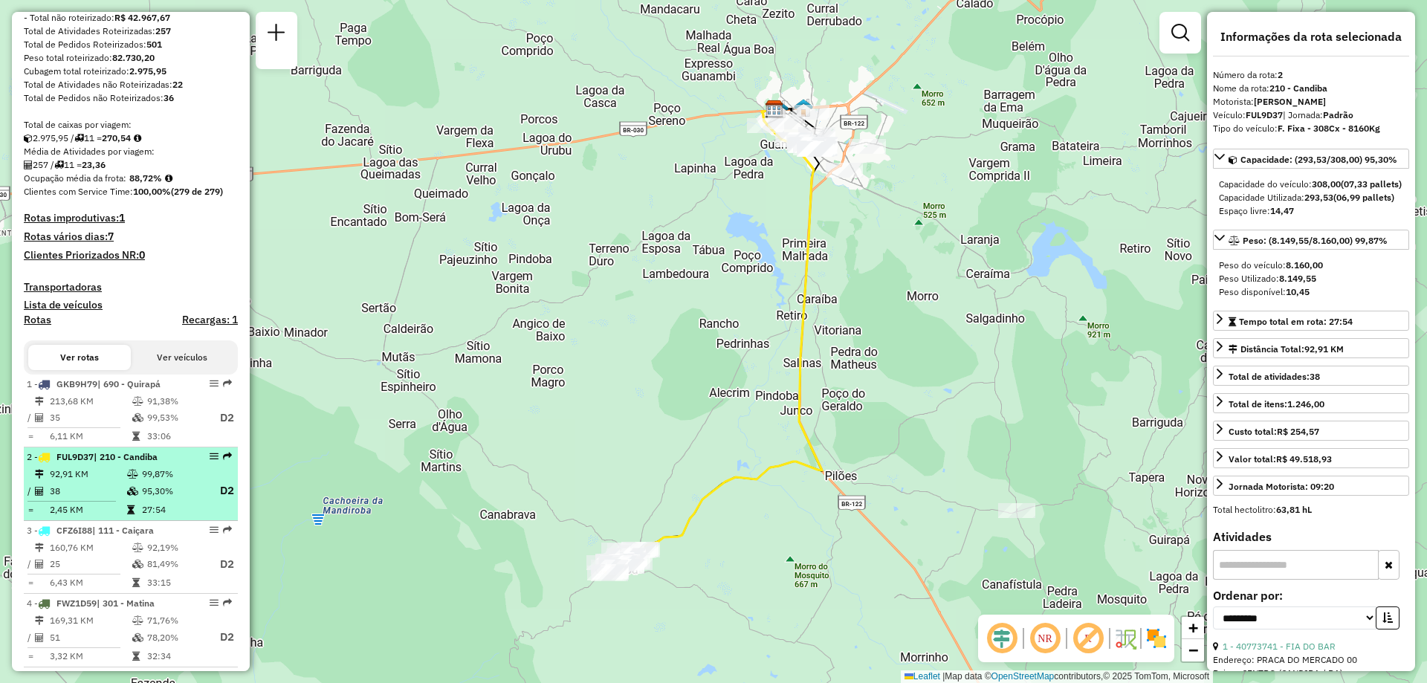
click at [110, 482] on td "92,91 KM" at bounding box center [87, 474] width 77 height 15
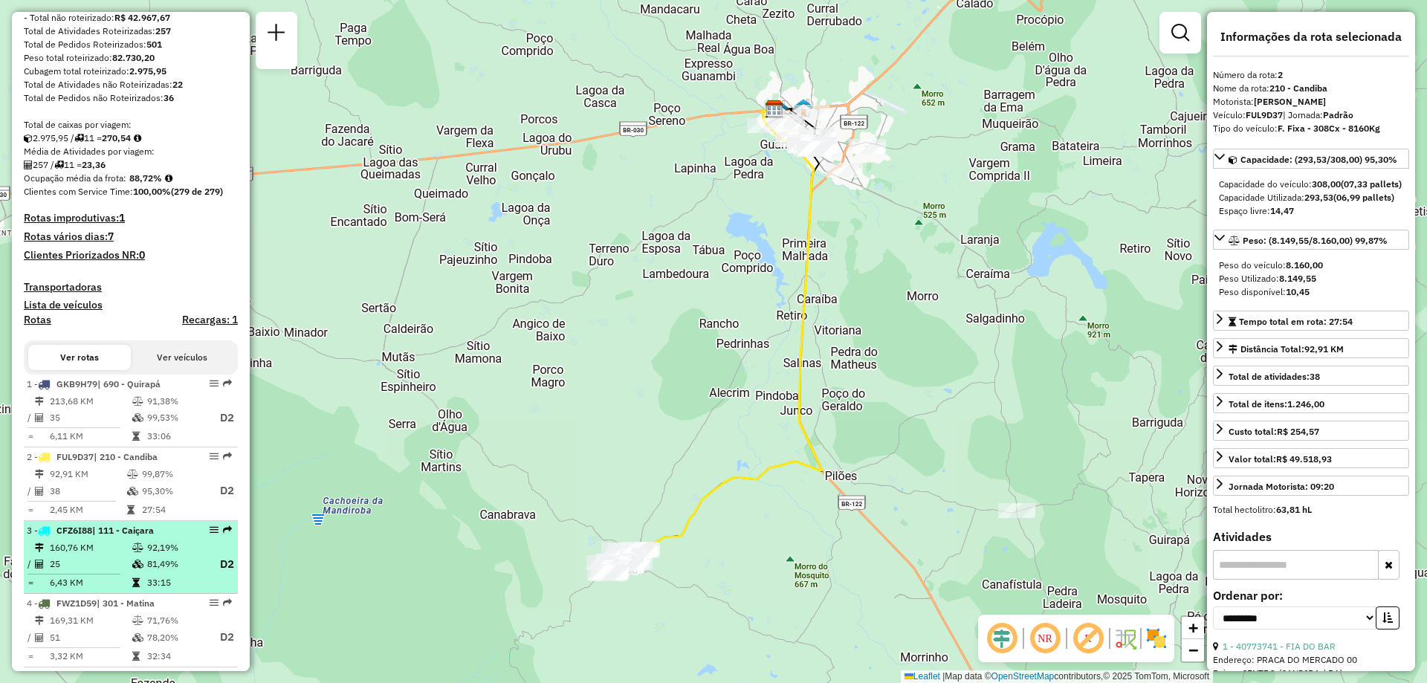
click at [123, 555] on td "160,76 KM" at bounding box center [90, 547] width 82 height 15
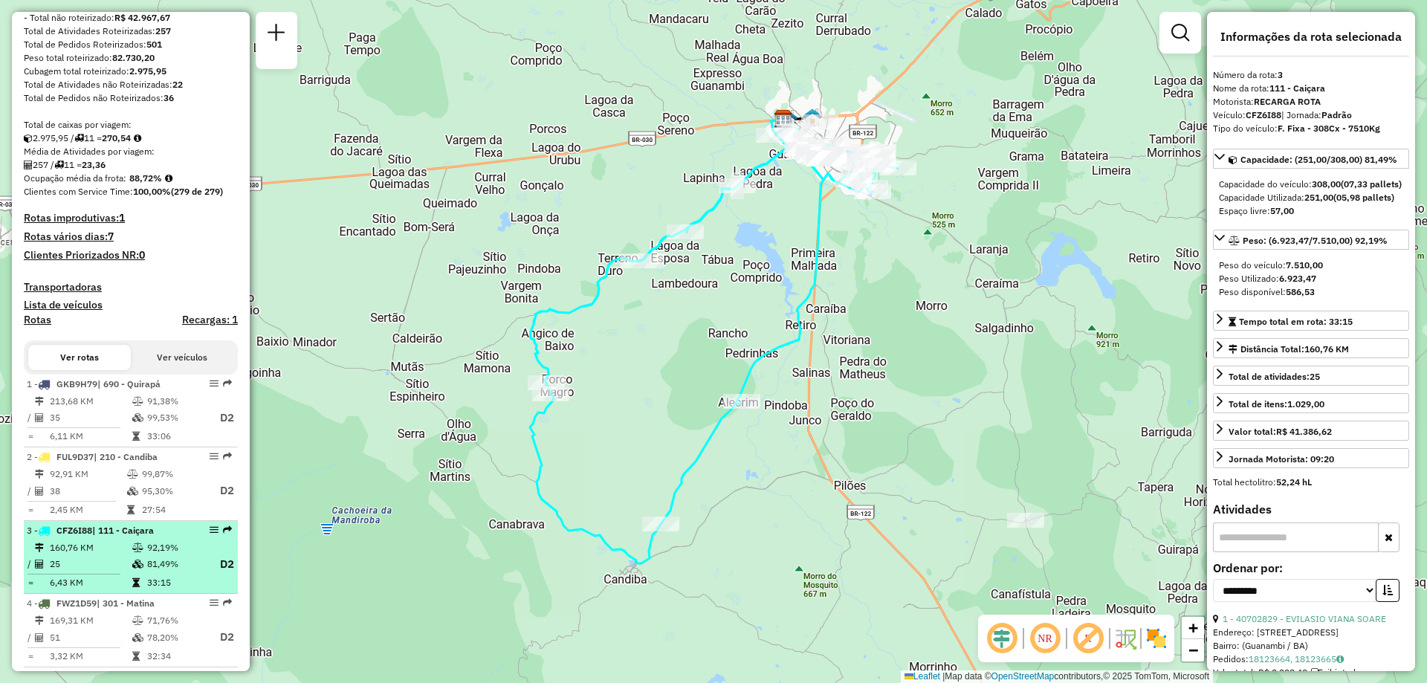
scroll to position [369, 0]
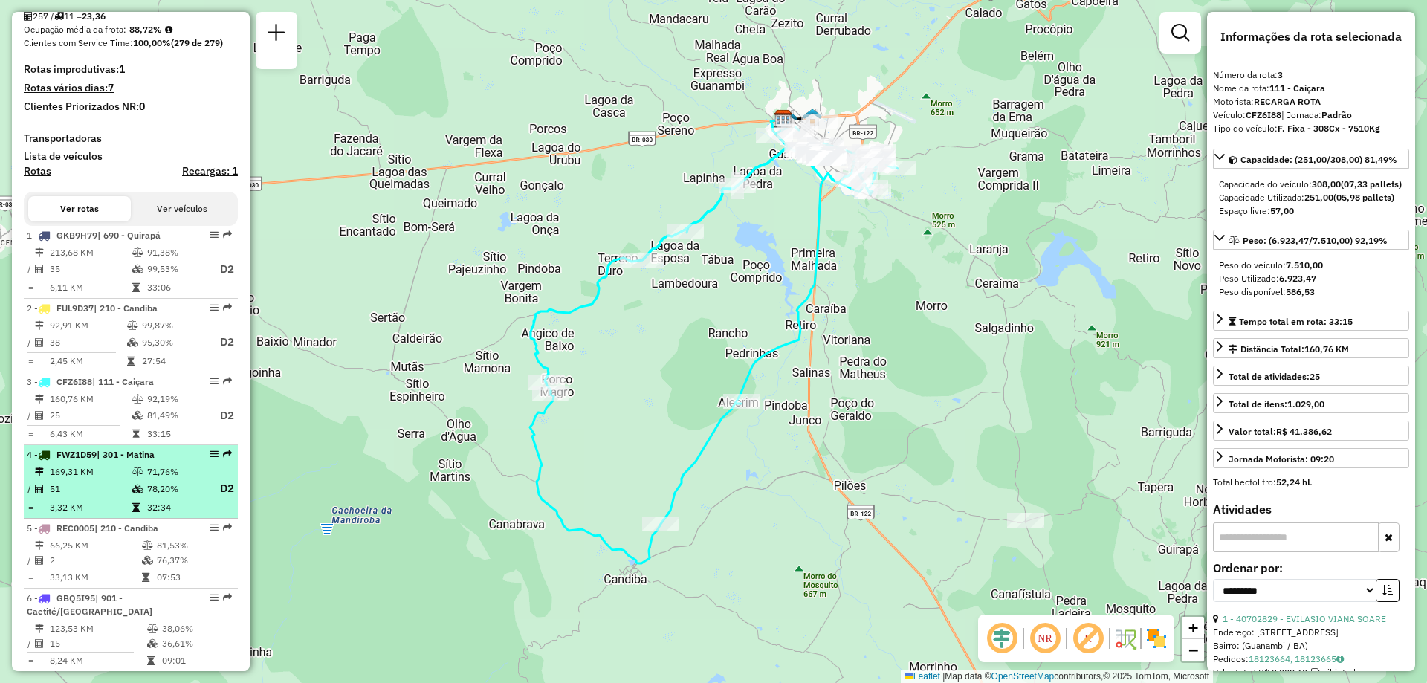
click at [119, 514] on td "3,32 KM" at bounding box center [90, 507] width 82 height 15
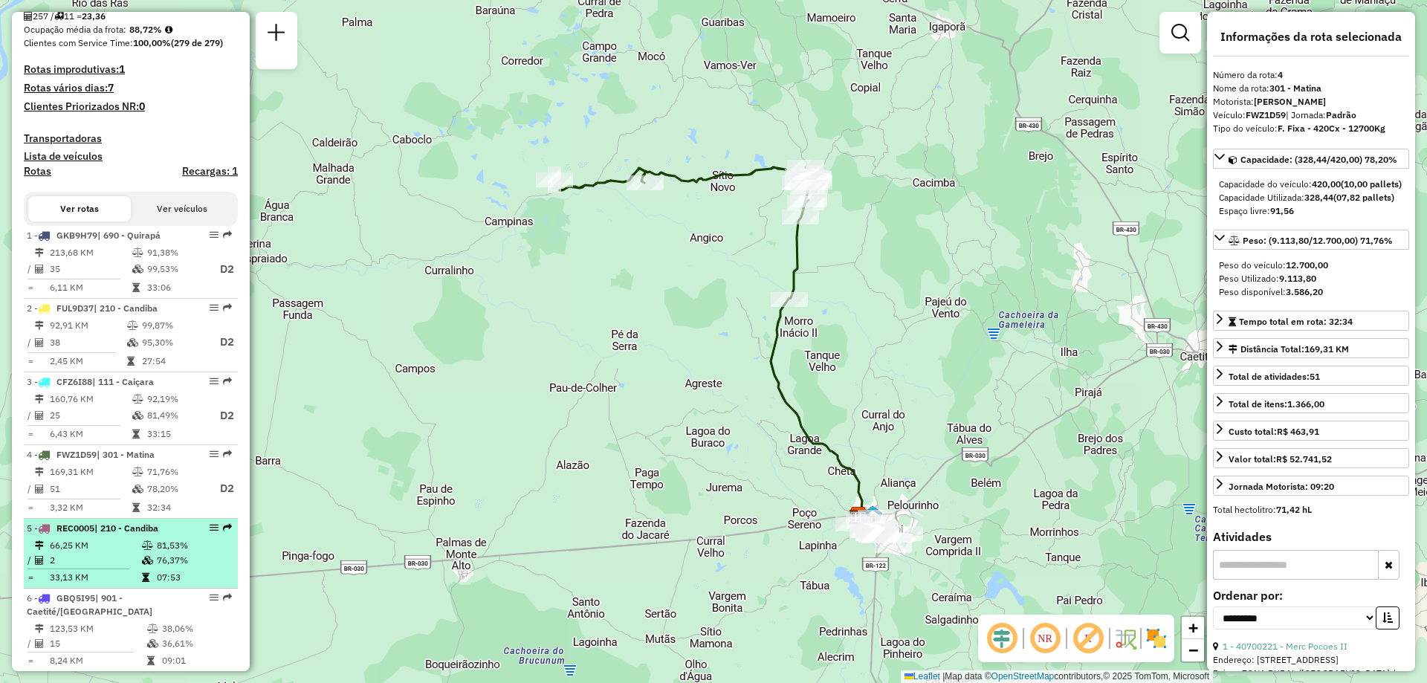
click at [109, 553] on td "66,25 KM" at bounding box center [95, 545] width 92 height 15
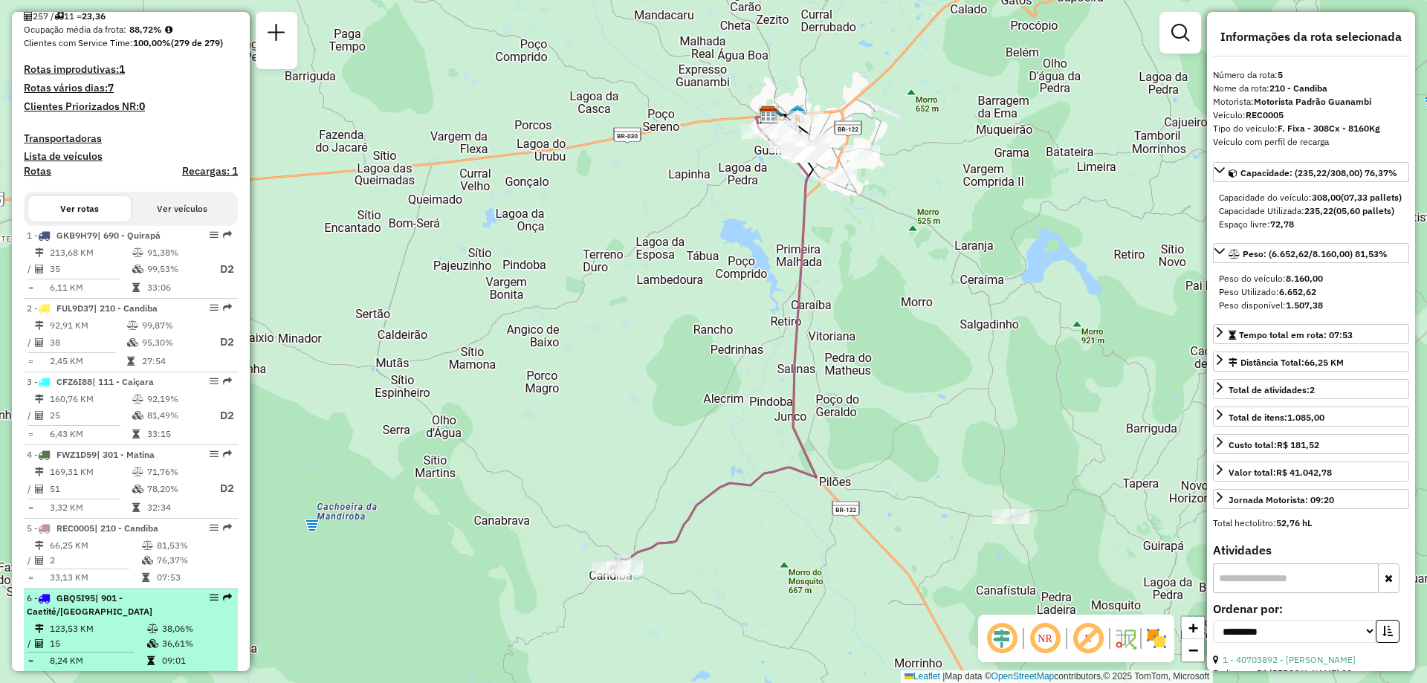
scroll to position [443, 0]
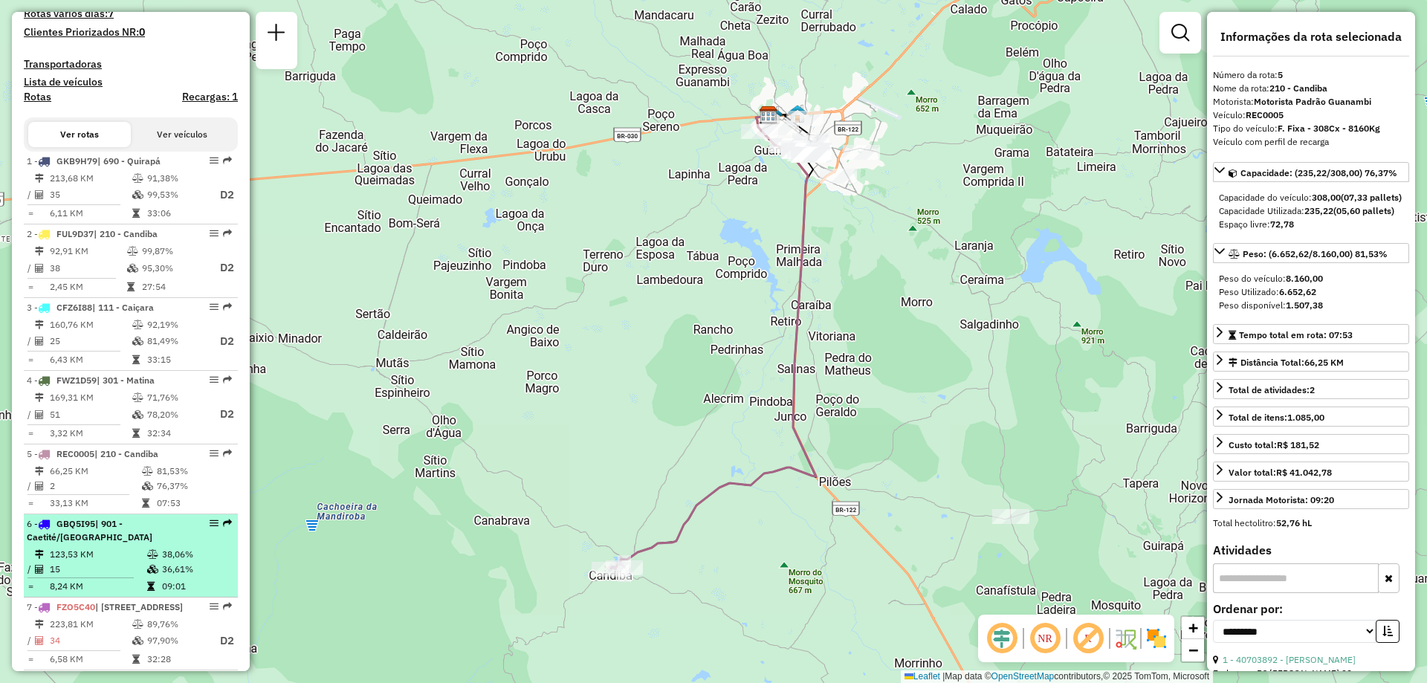
click at [126, 557] on li "6 - GBQ5I95 | 901 - Caetité/[GEOGRAPHIC_DATA] 123,53 KM 38,06% / 15 36,61% = 8,…" at bounding box center [131, 555] width 214 height 83
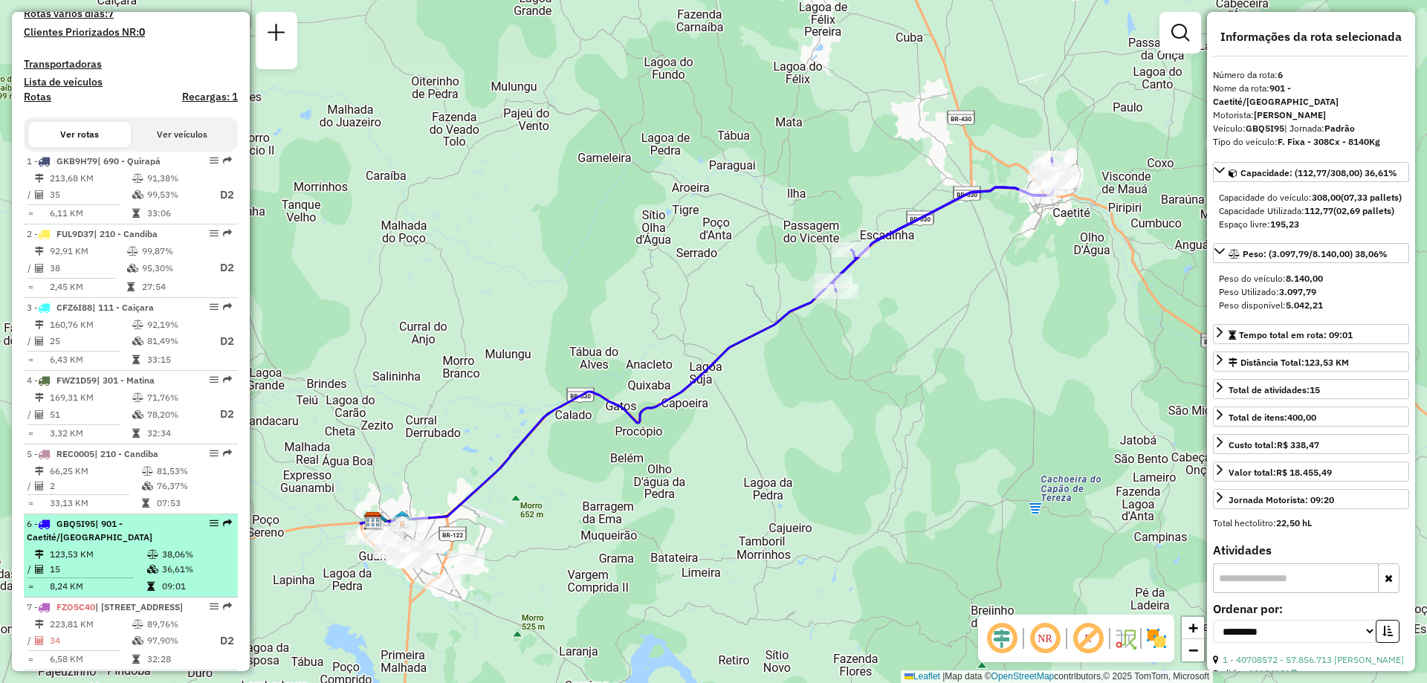
scroll to position [592, 0]
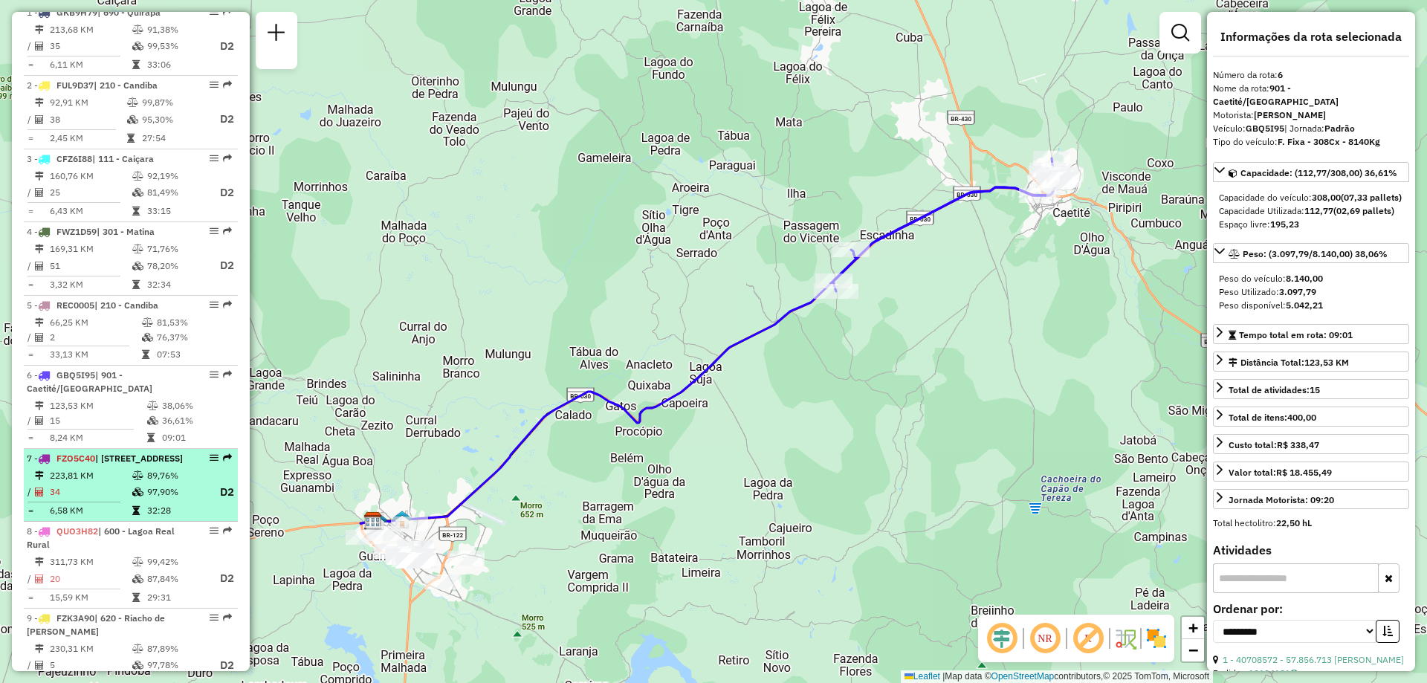
click at [126, 483] on td "223,81 KM" at bounding box center [90, 475] width 82 height 15
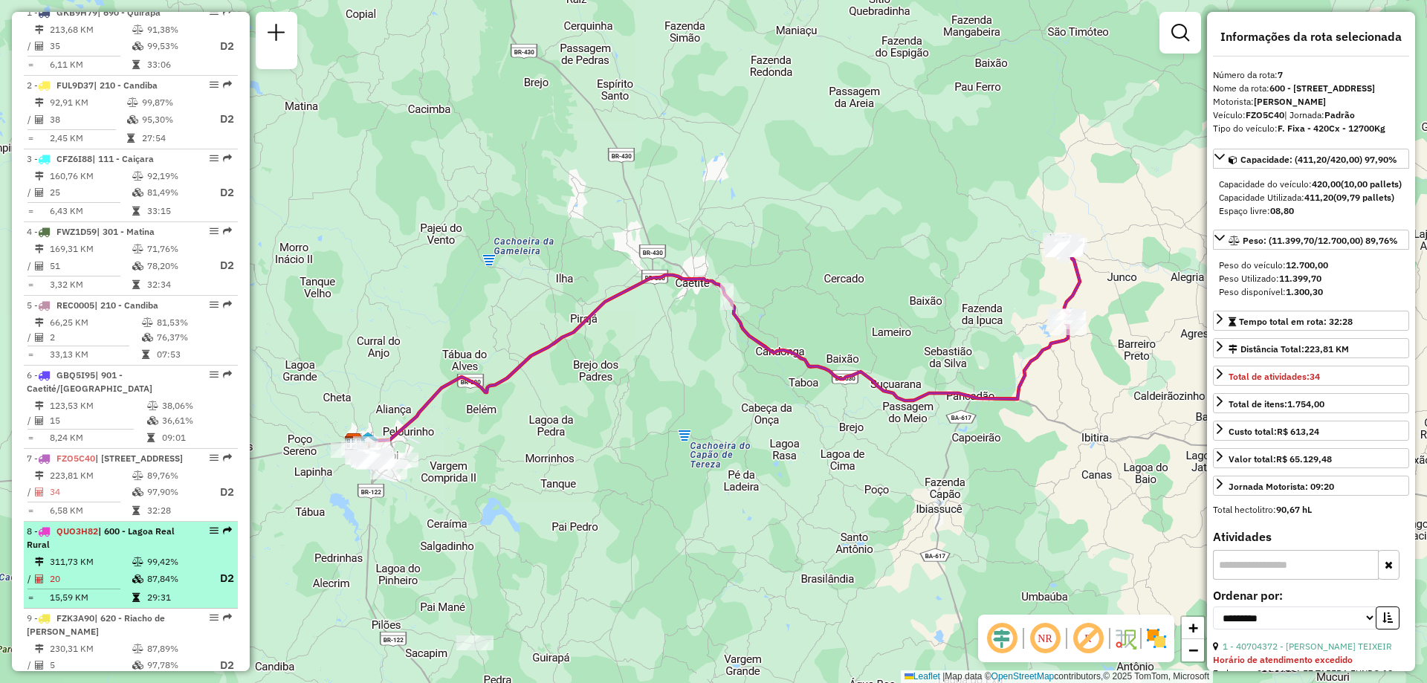
click at [94, 551] on div "8 - QUO3H82 | 600 - Lagoa Real Rural" at bounding box center [106, 538] width 158 height 27
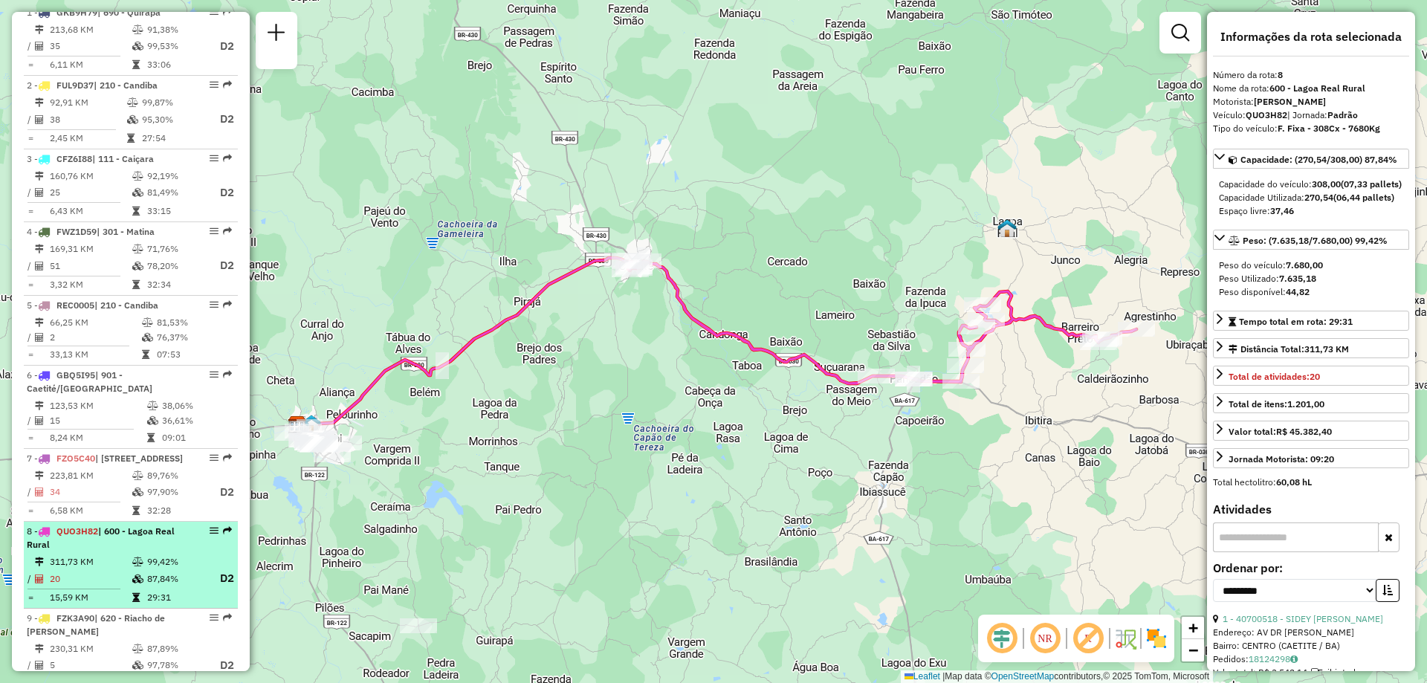
scroll to position [740, 0]
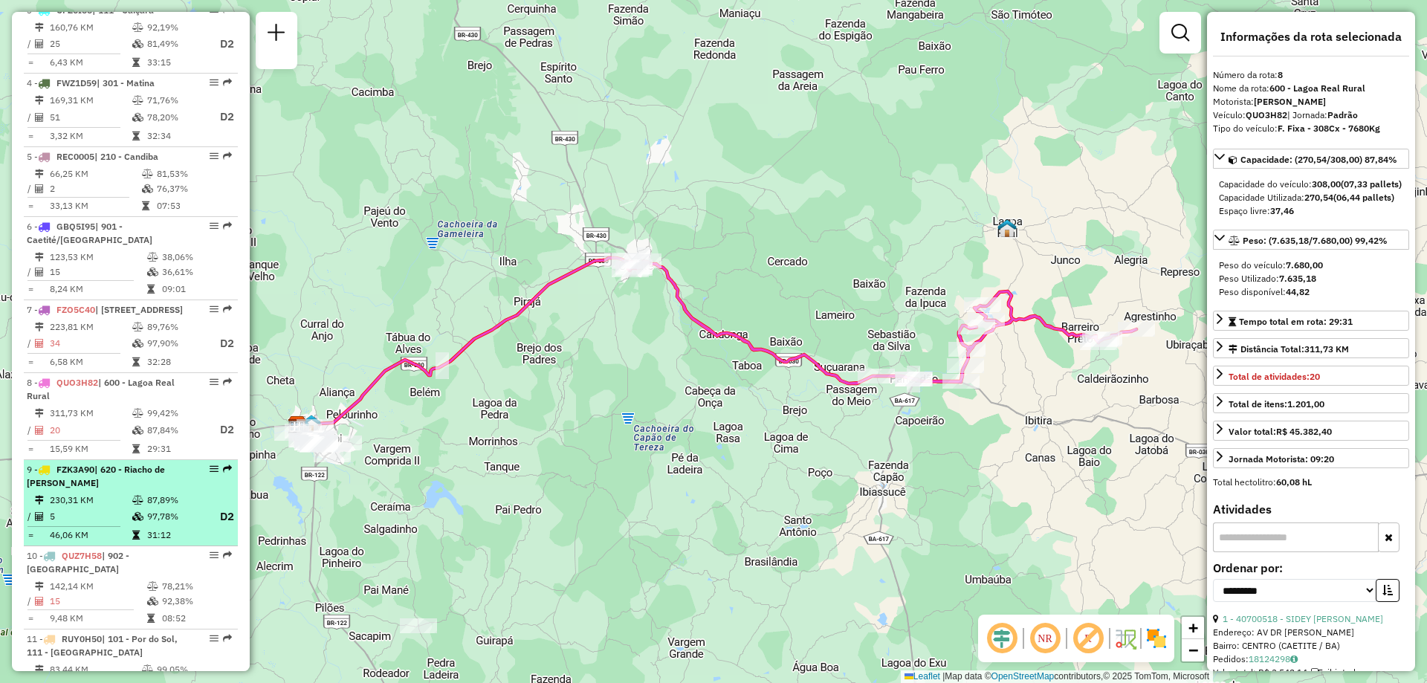
click at [109, 526] on td "5" at bounding box center [90, 517] width 82 height 19
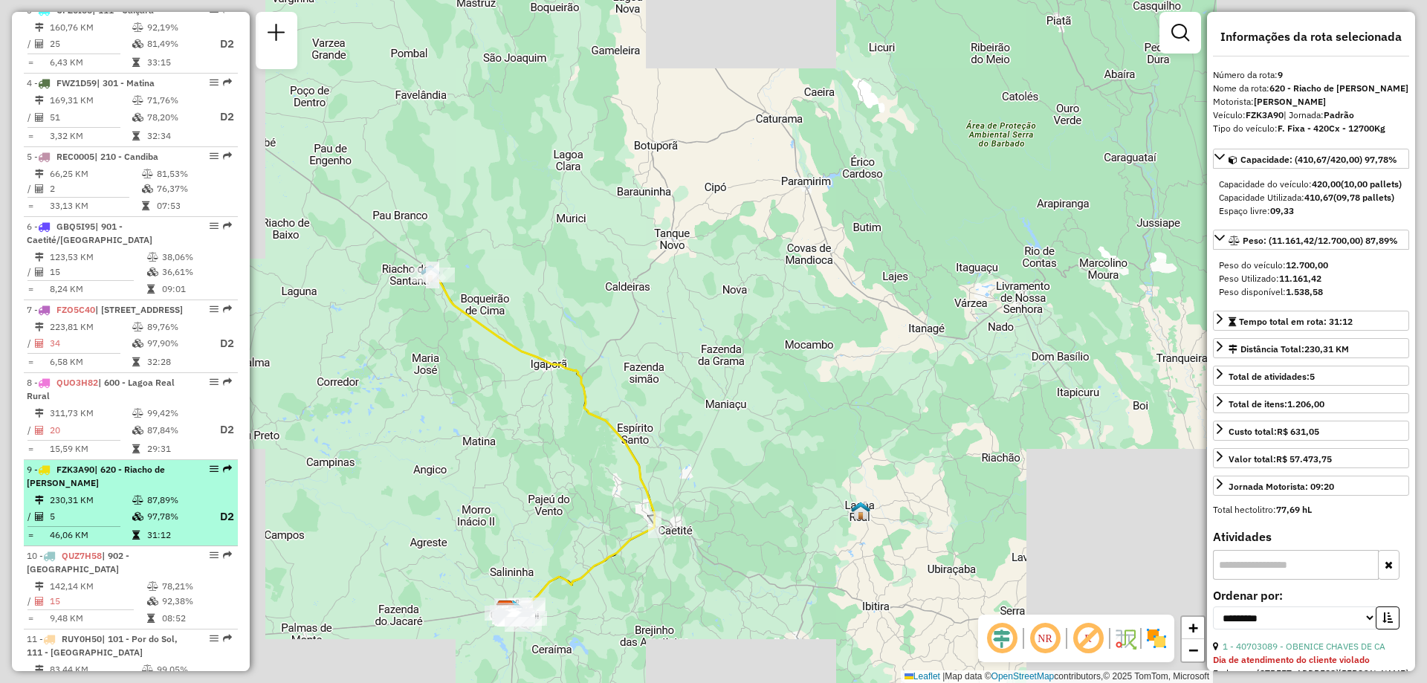
scroll to position [889, 0]
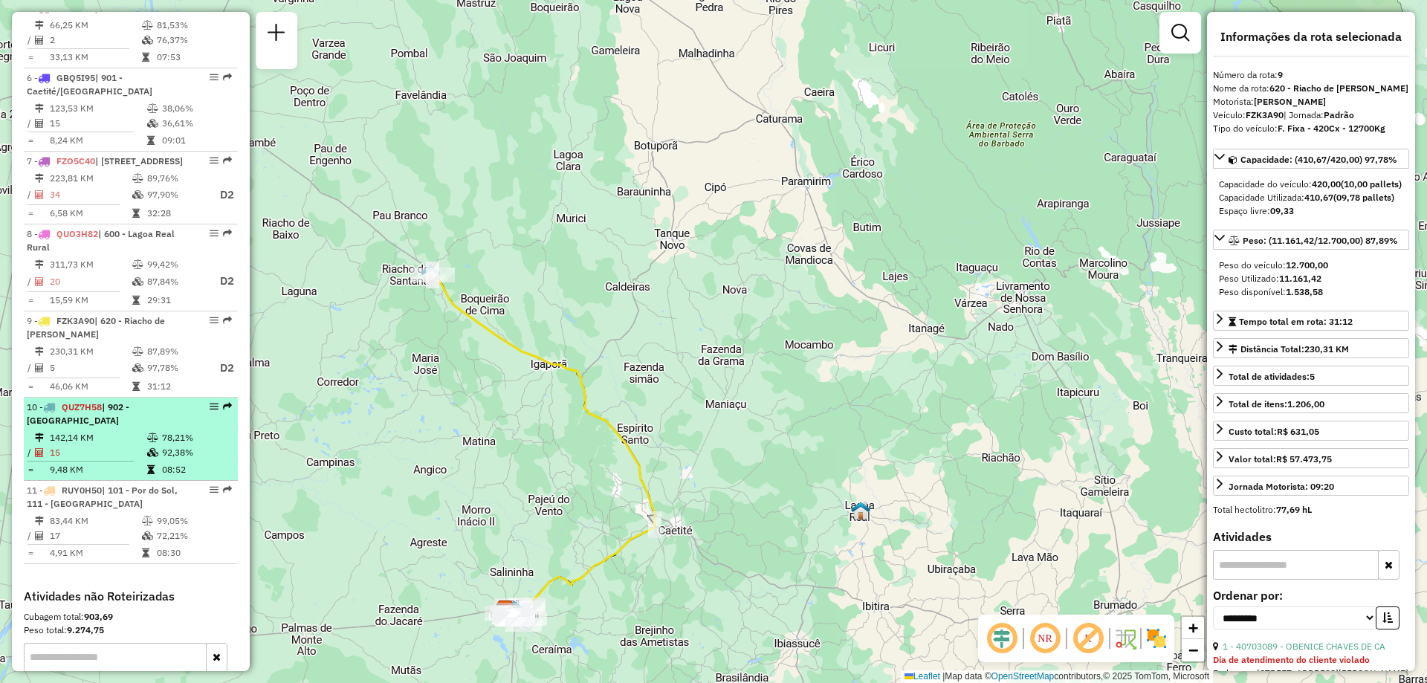
click at [137, 445] on td "142,14 KM" at bounding box center [97, 437] width 97 height 15
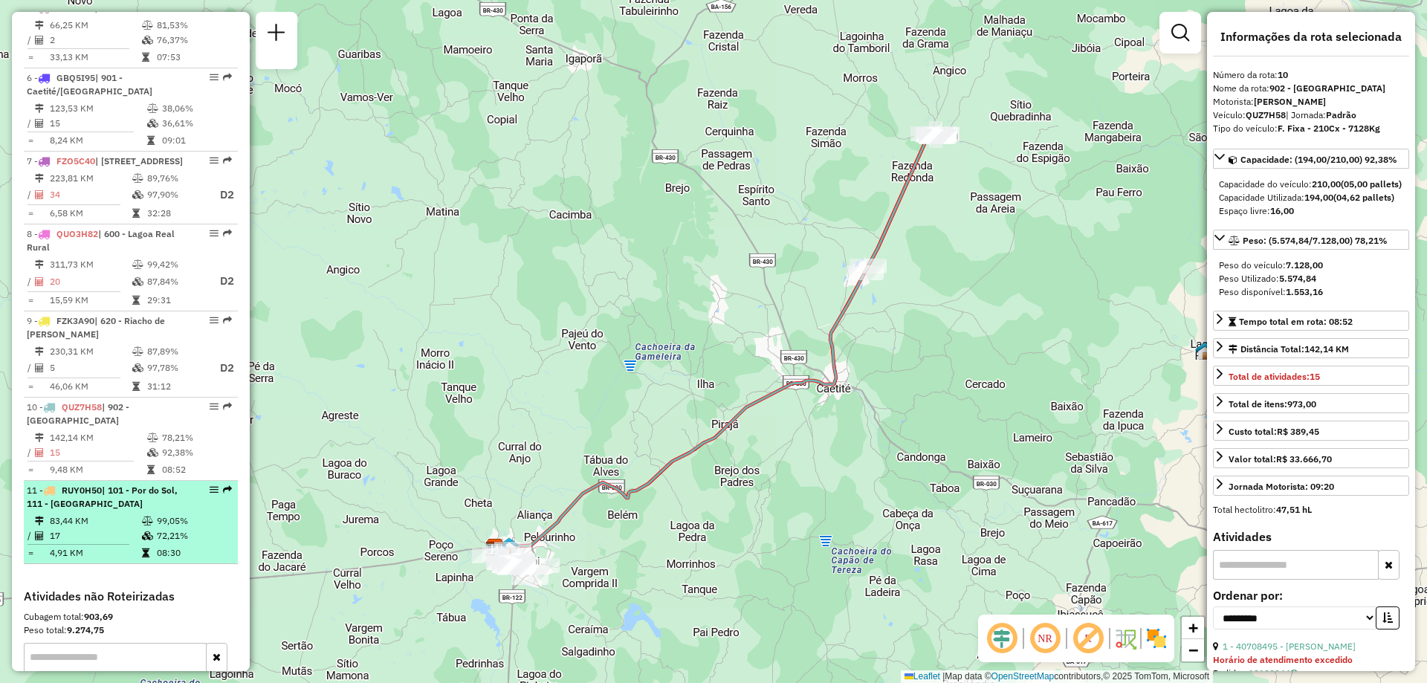
click at [137, 540] on li "11 - RUY0H50 | 101 - Por do Sol, 111 - [GEOGRAPHIC_DATA] 83,44 KM 99,05% / 17 7…" at bounding box center [131, 522] width 214 height 83
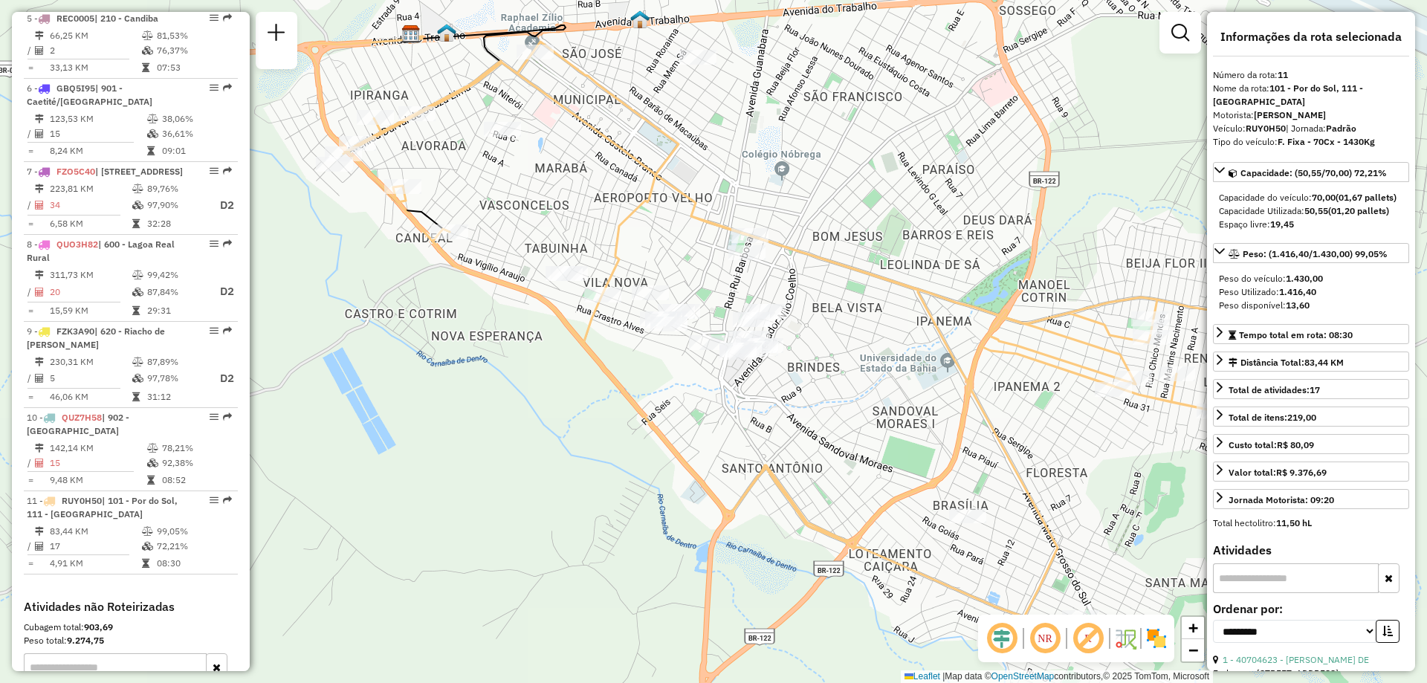
scroll to position [864, 0]
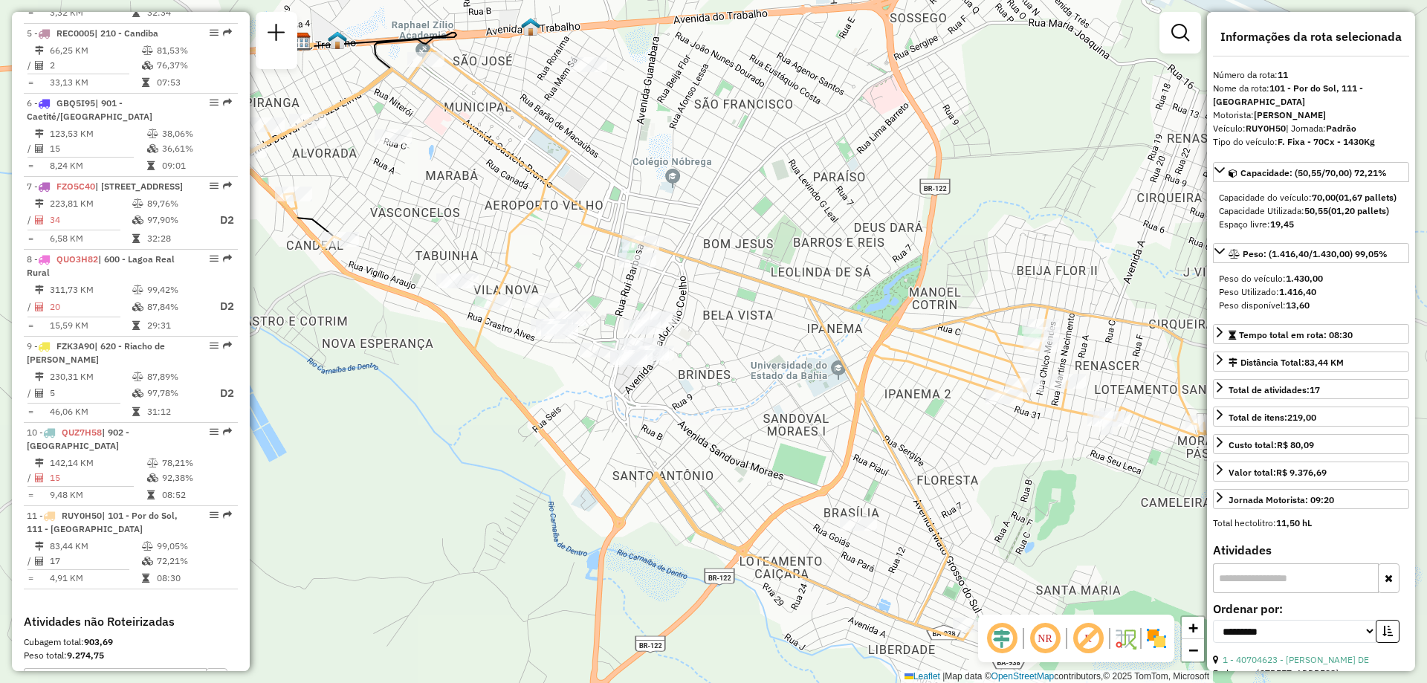
drag, startPoint x: 755, startPoint y: 130, endPoint x: 646, endPoint y: 137, distance: 109.5
click at [646, 137] on div "Janela de atendimento Grade de atendimento Capacidade Transportadoras Veículos …" at bounding box center [713, 341] width 1427 height 683
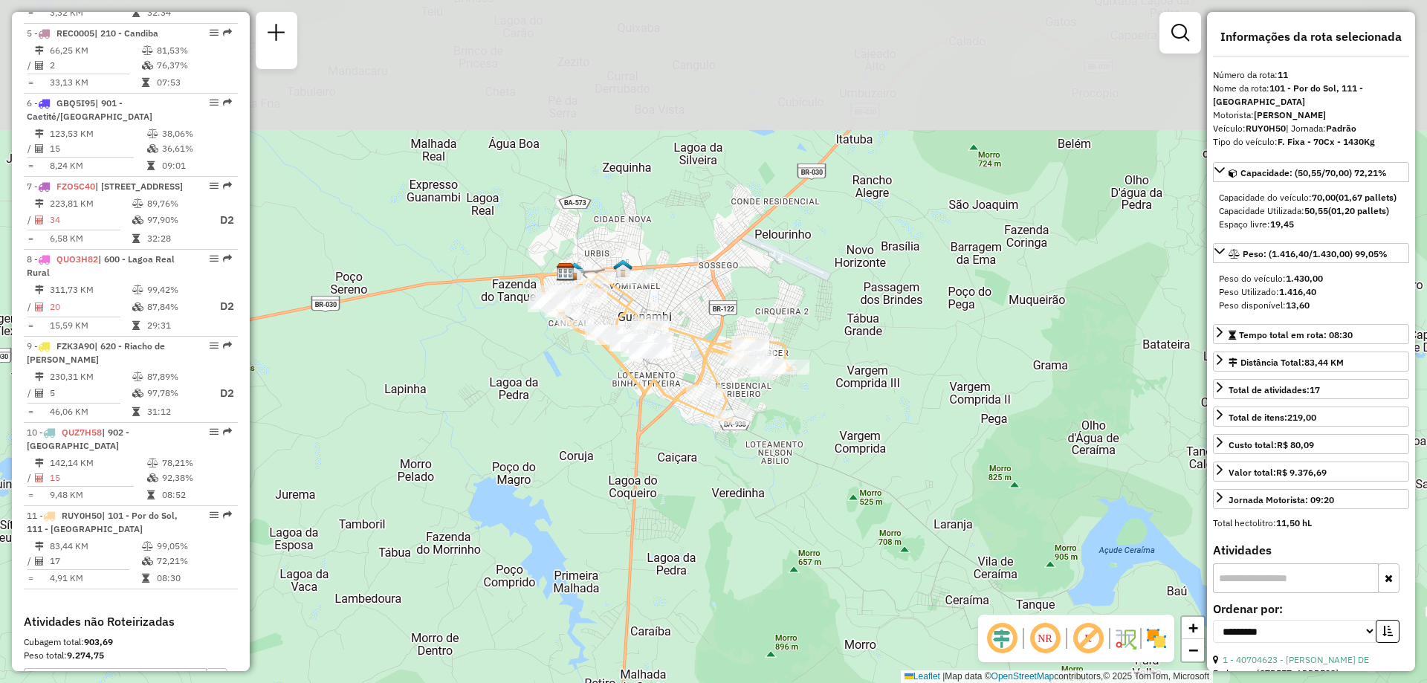
drag, startPoint x: 657, startPoint y: 84, endPoint x: 663, endPoint y: 242, distance: 158.4
click at [663, 242] on div "Janela de atendimento Grade de atendimento Capacidade Transportadoras Veículos …" at bounding box center [713, 341] width 1427 height 683
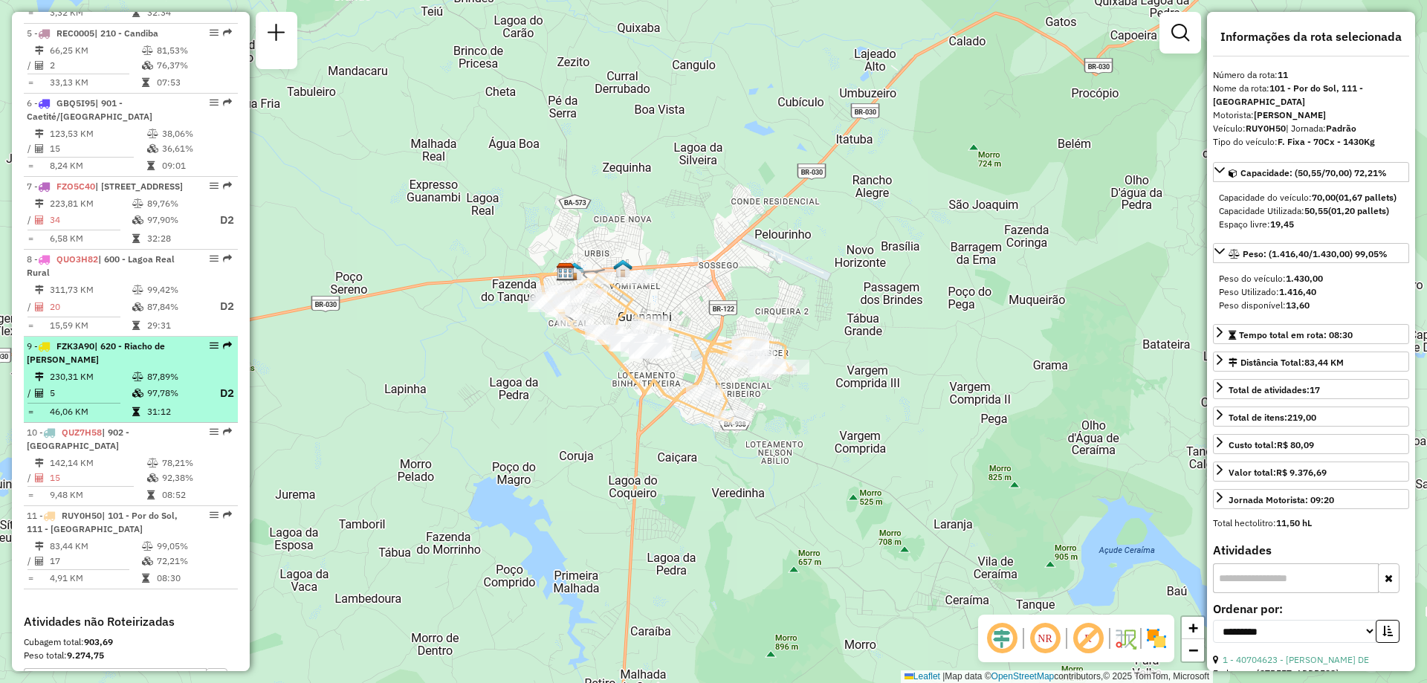
scroll to position [1135, 0]
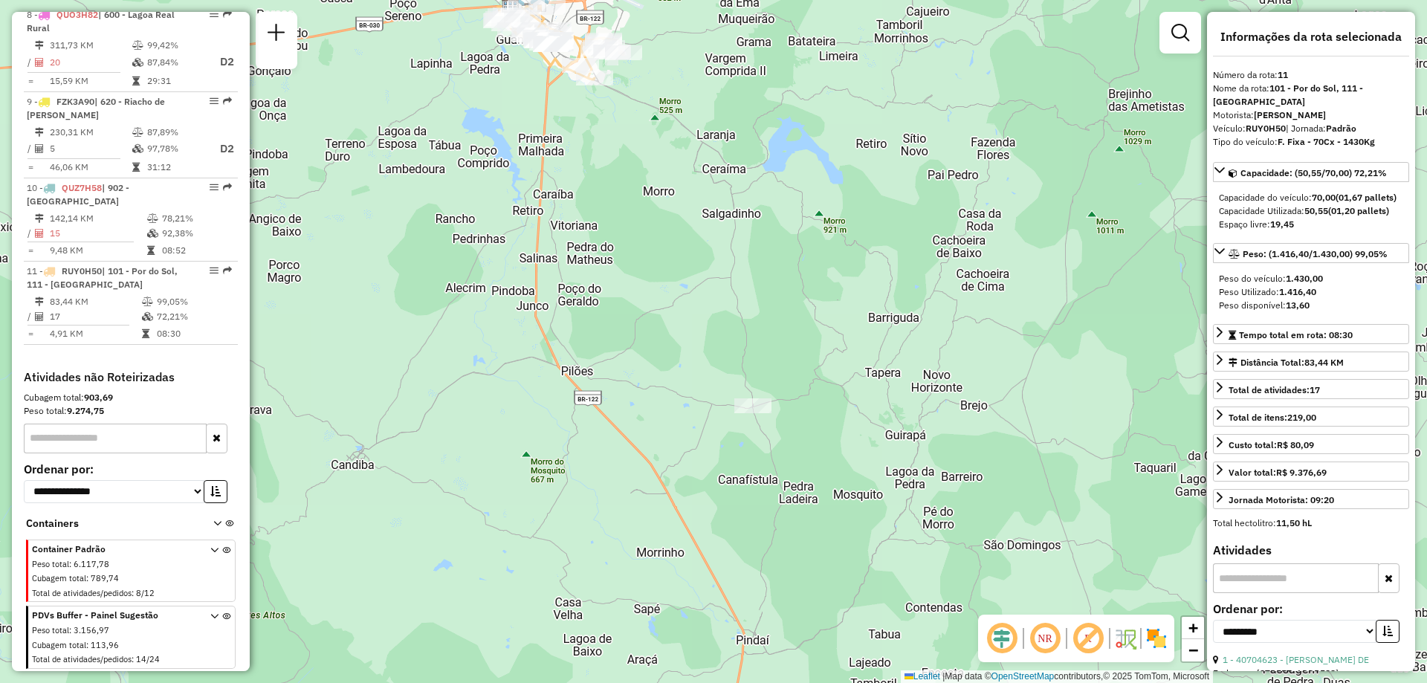
drag, startPoint x: 689, startPoint y: 476, endPoint x: 671, endPoint y: 249, distance: 228.1
click at [671, 249] on div "Janela de atendimento Grade de atendimento Capacidade Transportadoras Veículos …" at bounding box center [713, 341] width 1427 height 683
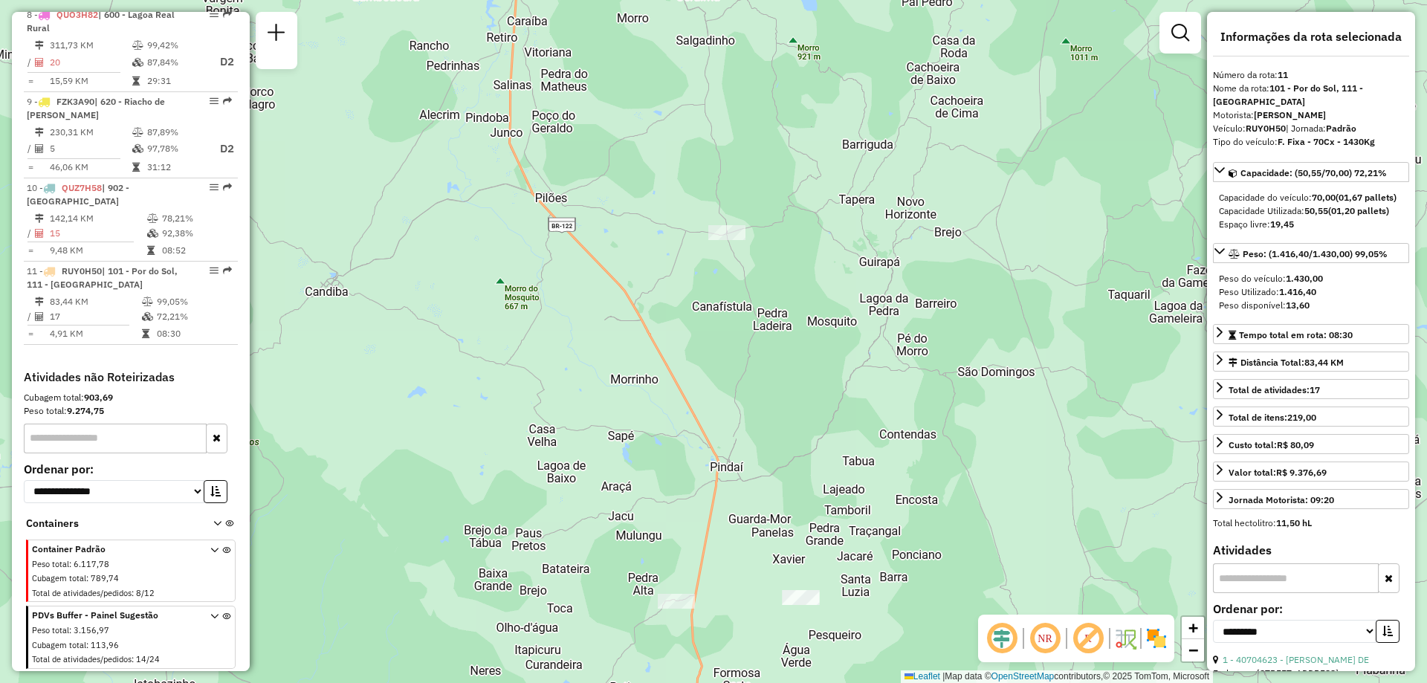
drag, startPoint x: 734, startPoint y: 533, endPoint x: 708, endPoint y: 360, distance: 175.1
click at [708, 360] on div "Janela de atendimento Grade de atendimento Capacidade Transportadoras Veículos …" at bounding box center [713, 341] width 1427 height 683
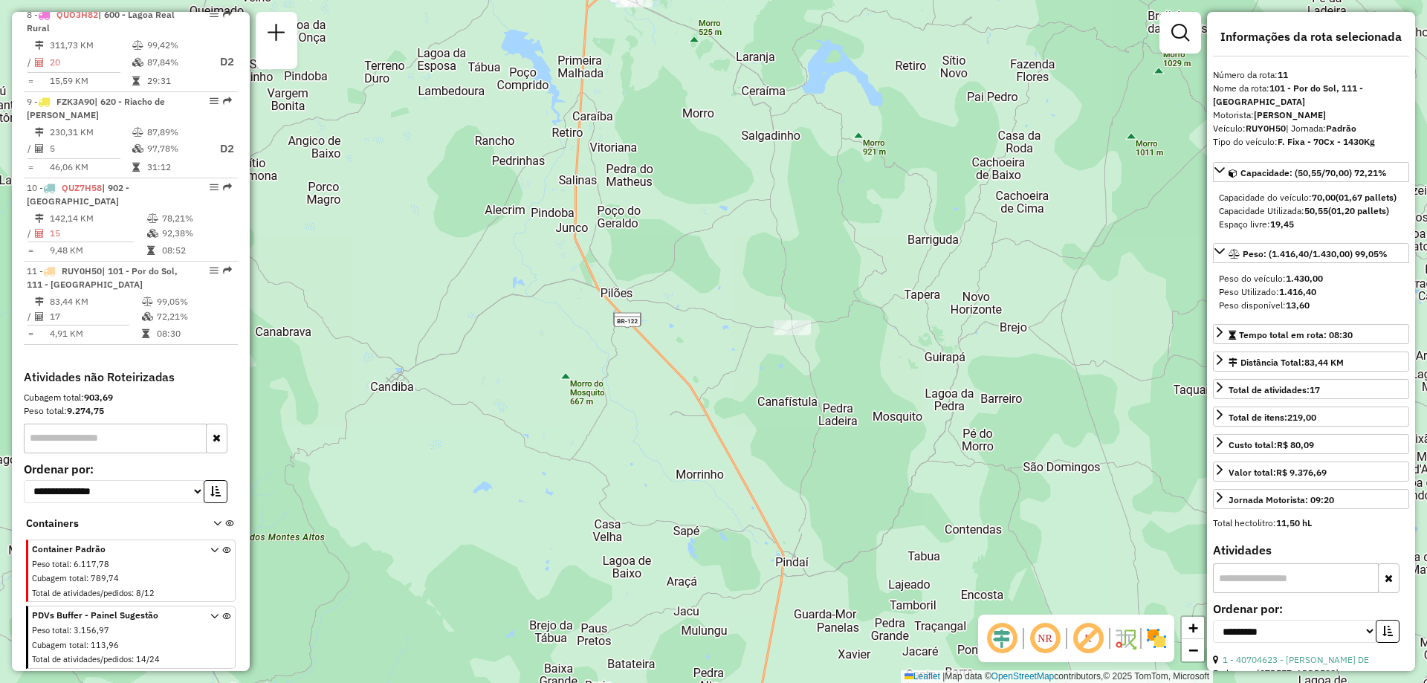
drag, startPoint x: 604, startPoint y: 335, endPoint x: 693, endPoint y: 456, distance: 150.3
click at [693, 456] on div "Janela de atendimento Grade de atendimento Capacidade Transportadoras Veículos …" at bounding box center [713, 341] width 1427 height 683
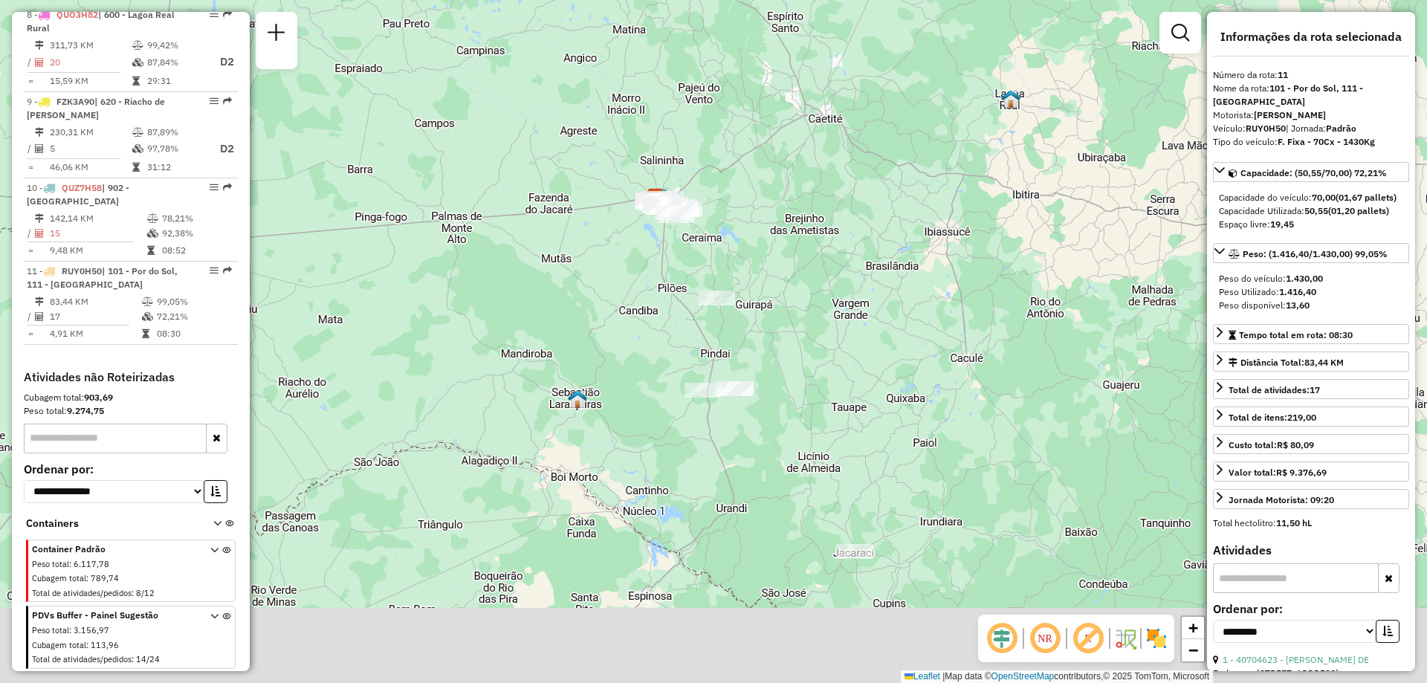
drag, startPoint x: 889, startPoint y: 450, endPoint x: 877, endPoint y: 311, distance: 139.5
click at [877, 311] on div "Janela de atendimento Grade de atendimento Capacidade Transportadoras Veículos …" at bounding box center [713, 341] width 1427 height 683
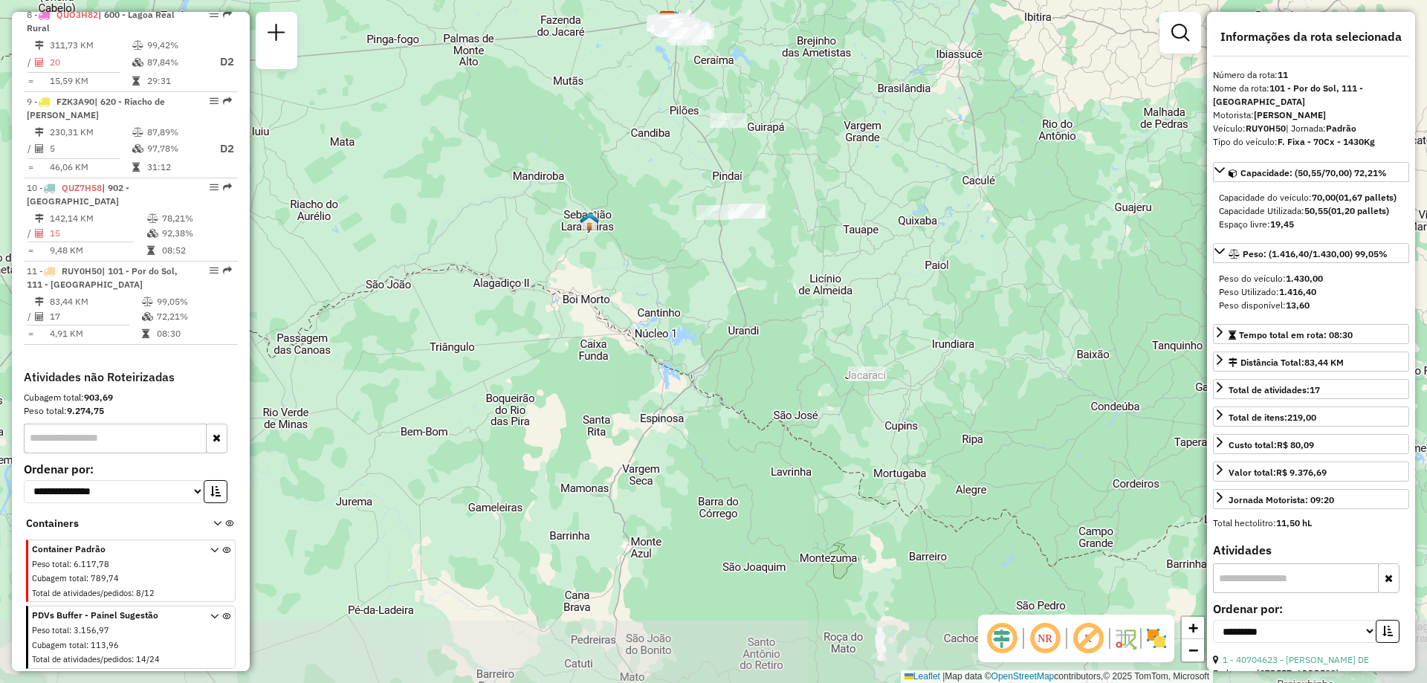
drag, startPoint x: 850, startPoint y: 314, endPoint x: 865, endPoint y: 173, distance: 141.3
click at [865, 173] on div "Janela de atendimento Grade de atendimento Capacidade Transportadoras Veículos …" at bounding box center [713, 341] width 1427 height 683
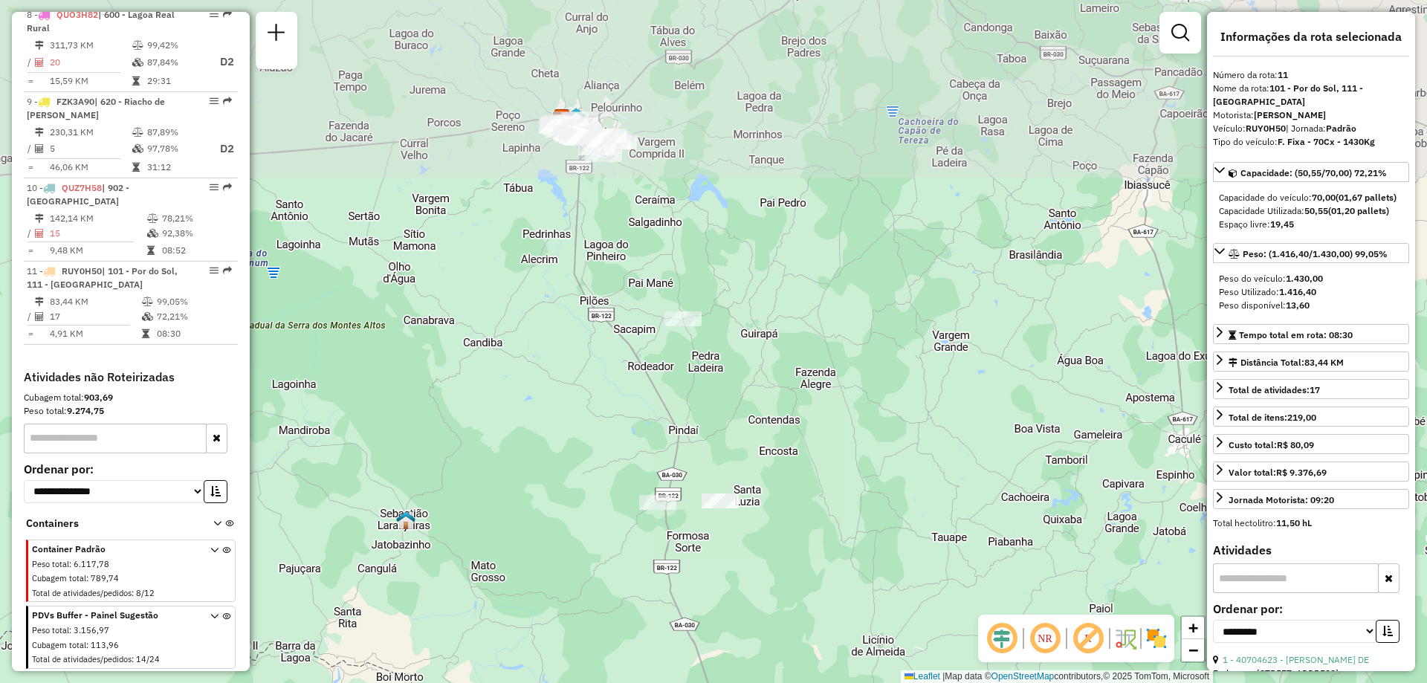
drag, startPoint x: 723, startPoint y: 117, endPoint x: 708, endPoint y: 393, distance: 276.1
click at [708, 393] on div "Janela de atendimento Grade de atendimento Capacidade Transportadoras Veículos …" at bounding box center [713, 341] width 1427 height 683
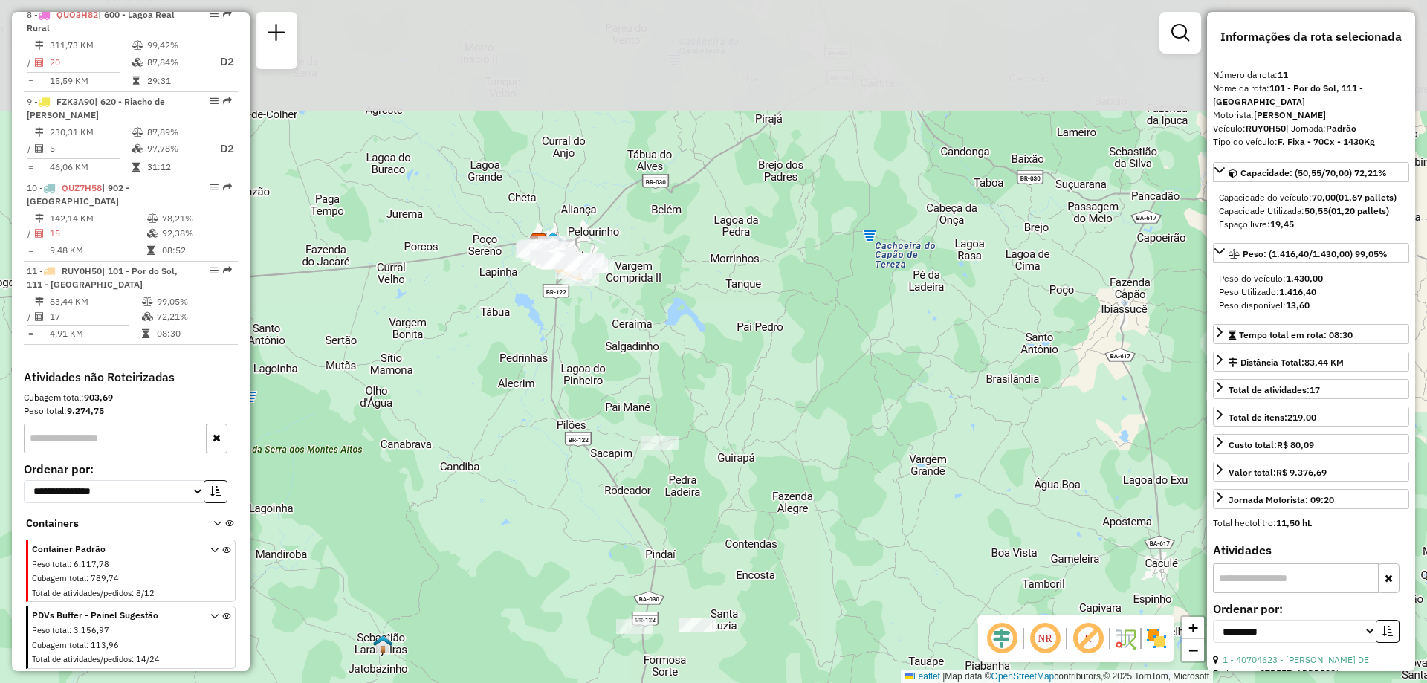
drag, startPoint x: 803, startPoint y: 262, endPoint x: 780, endPoint y: 384, distance: 123.9
click at [780, 384] on div "Janela de atendimento Grade de atendimento Capacidade Transportadoras Veículos …" at bounding box center [713, 341] width 1427 height 683
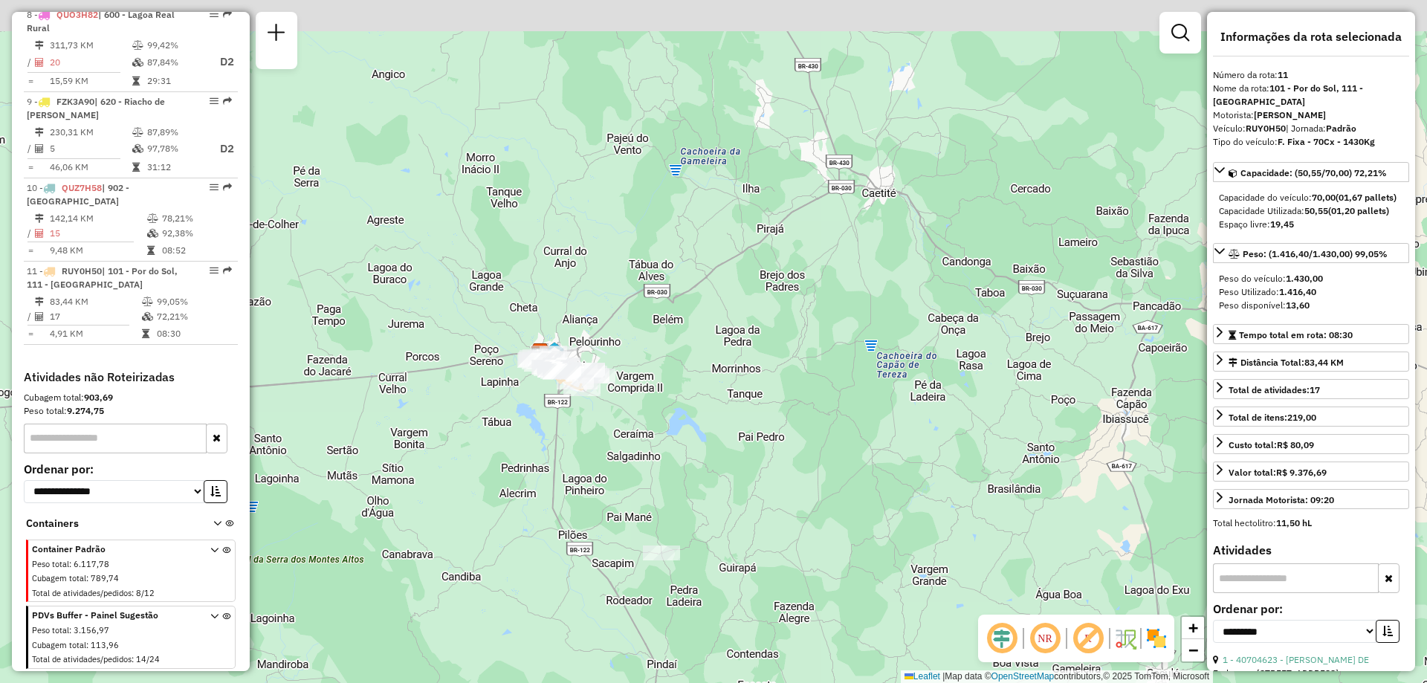
drag, startPoint x: 704, startPoint y: 140, endPoint x: 755, endPoint y: 420, distance: 284.1
click at [755, 420] on div "Janela de atendimento Grade de atendimento Capacidade Transportadoras Veículos …" at bounding box center [713, 341] width 1427 height 683
